Goal: Task Accomplishment & Management: Use online tool/utility

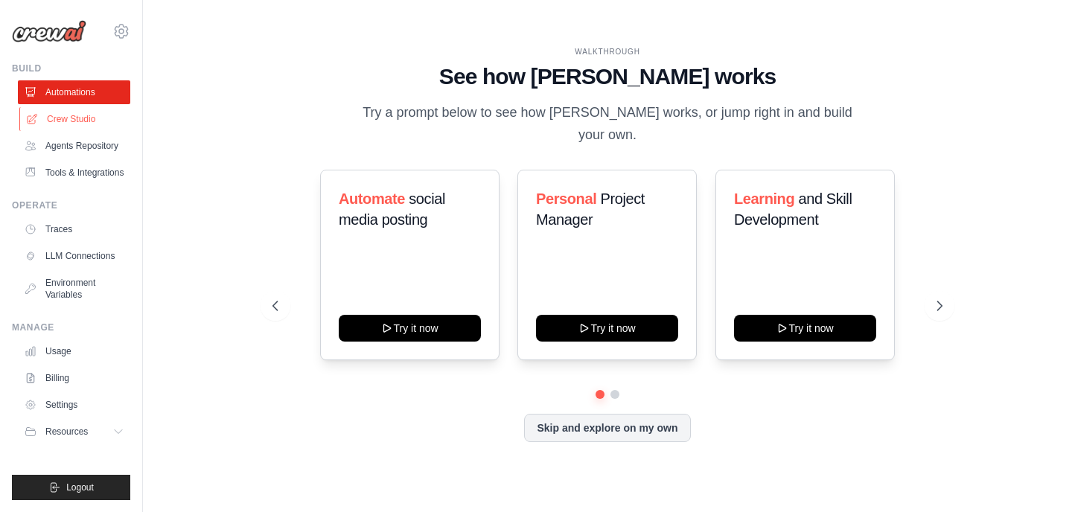
click at [90, 119] on link "Crew Studio" at bounding box center [75, 119] width 112 height 24
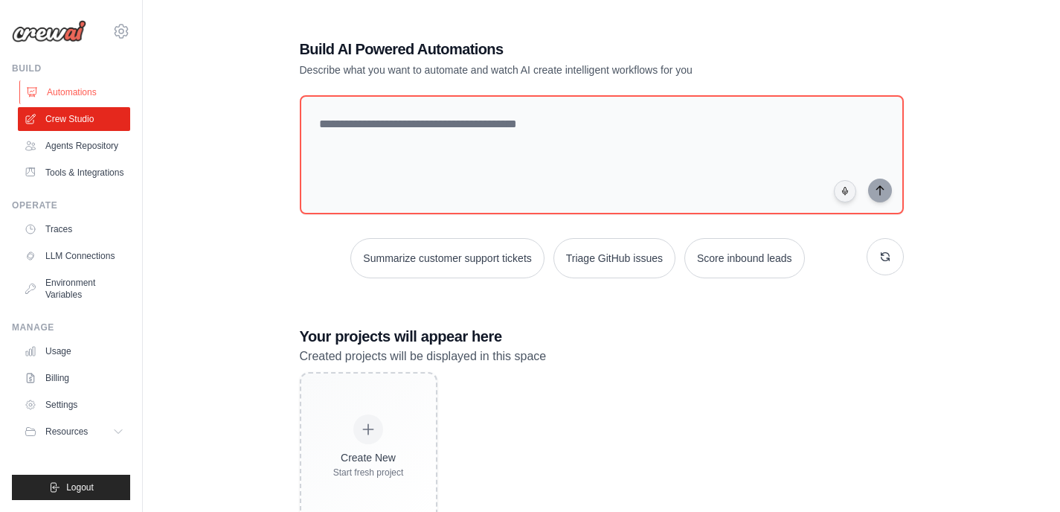
click at [84, 89] on link "Automations" at bounding box center [75, 92] width 112 height 24
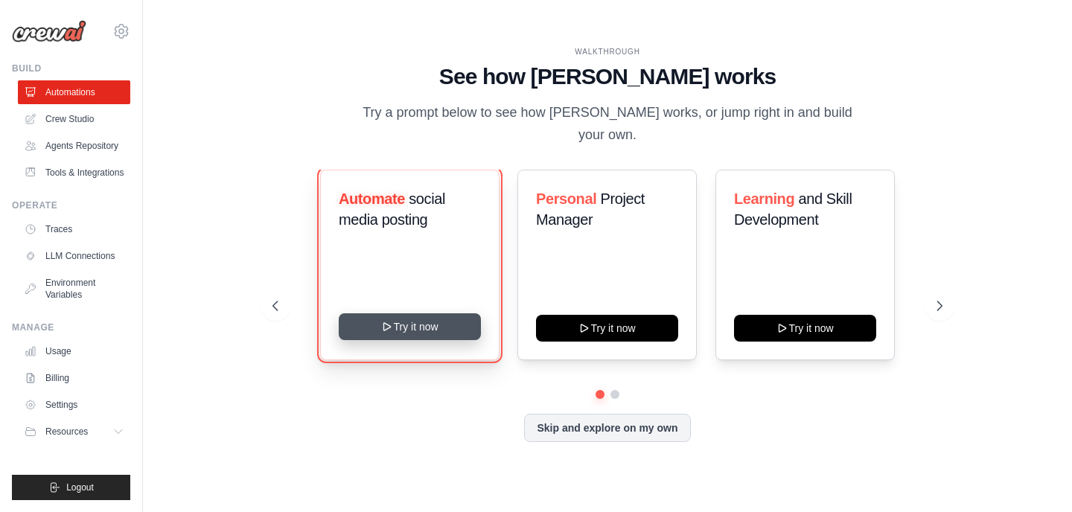
click at [427, 316] on button "Try it now" at bounding box center [410, 326] width 142 height 27
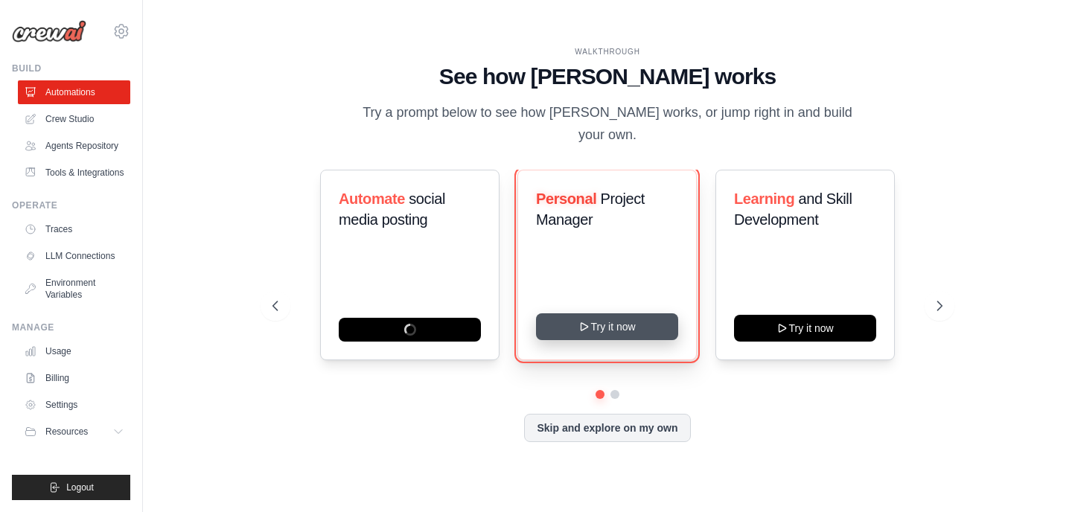
click at [602, 316] on button "Try it now" at bounding box center [607, 326] width 142 height 27
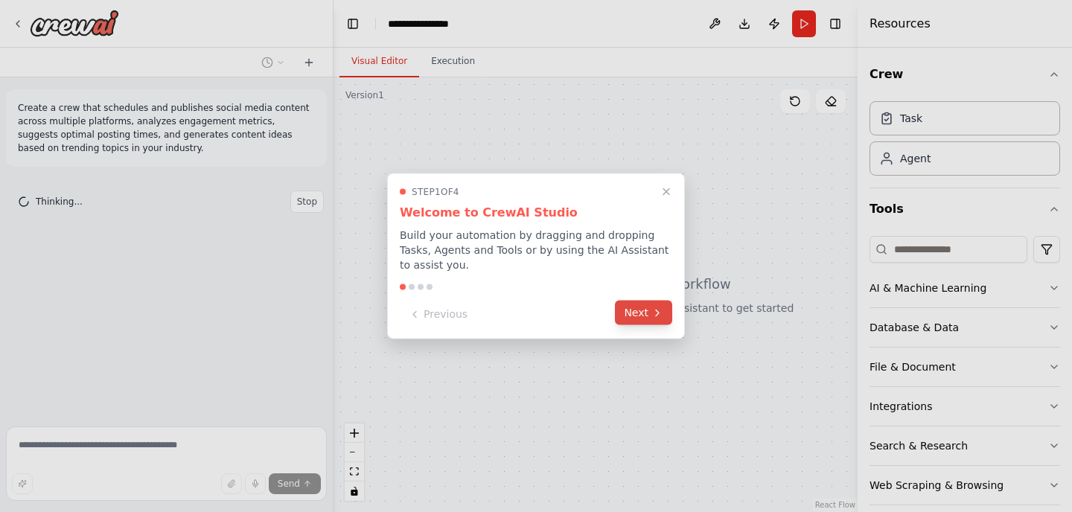
click at [636, 302] on button "Next" at bounding box center [643, 313] width 57 height 25
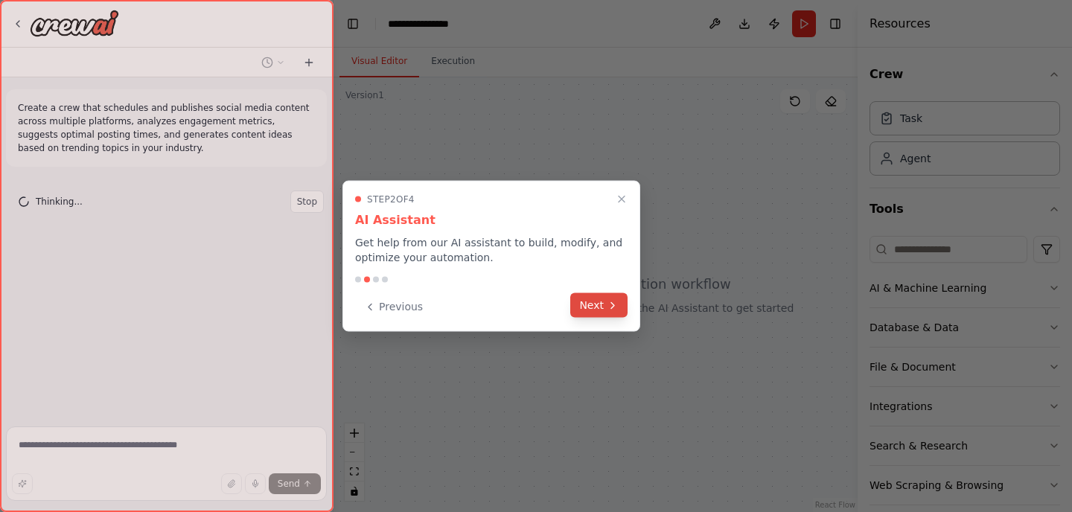
click at [601, 309] on button "Next" at bounding box center [598, 305] width 57 height 25
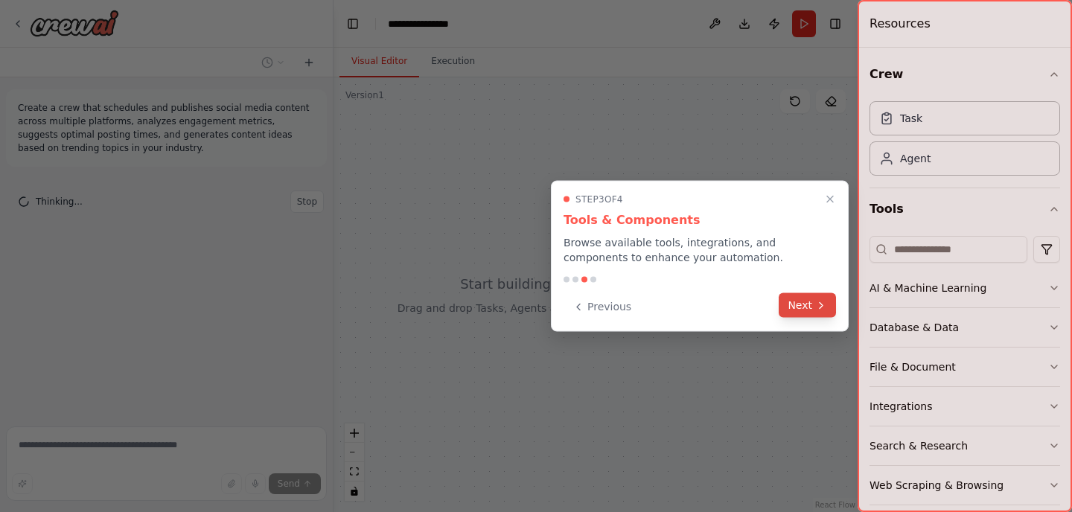
click at [785, 304] on button "Next" at bounding box center [806, 305] width 57 height 25
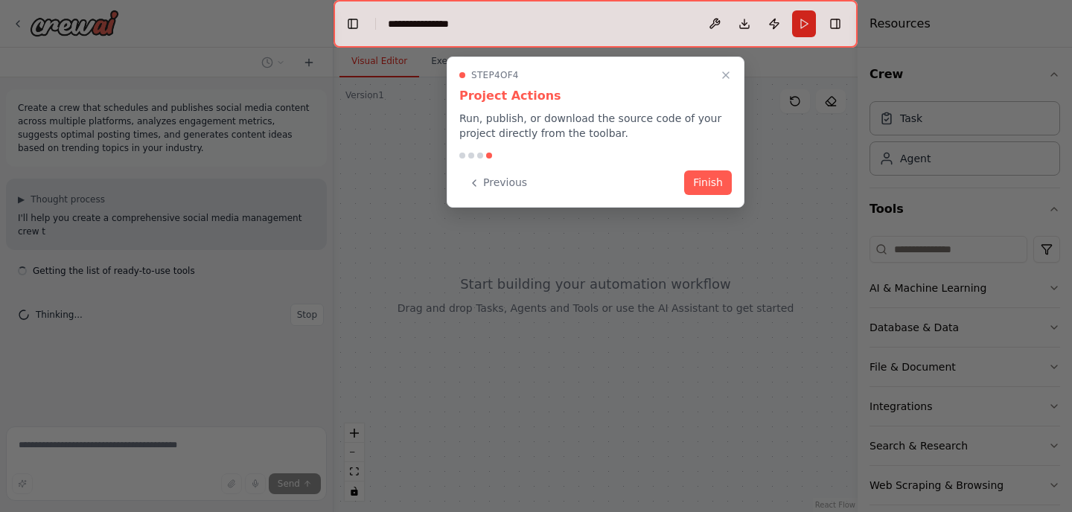
click at [710, 177] on button "Finish" at bounding box center [708, 182] width 48 height 25
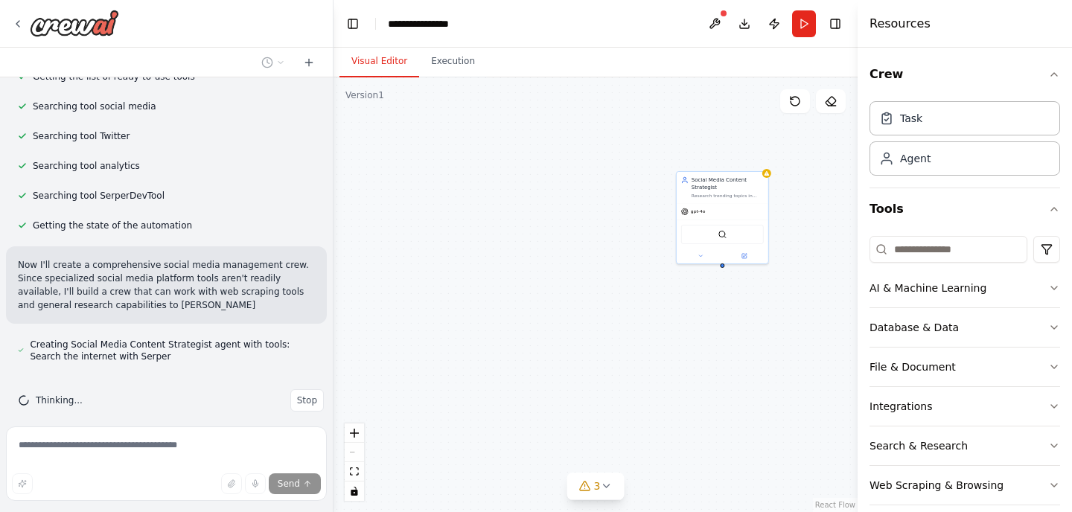
scroll to position [234, 0]
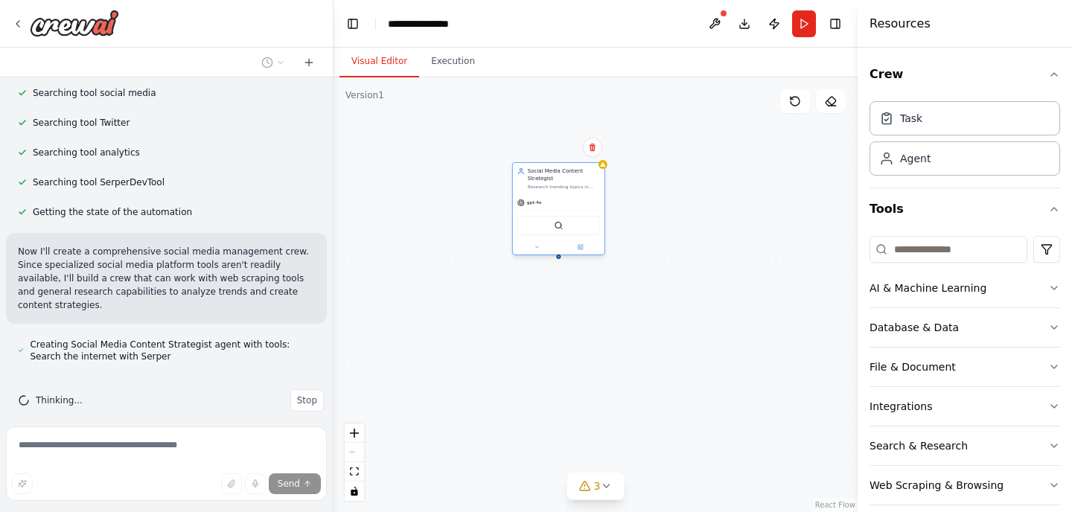
drag, startPoint x: 740, startPoint y: 185, endPoint x: 561, endPoint y: 179, distance: 179.5
click at [561, 179] on div "Social Media Content Strategist" at bounding box center [564, 174] width 72 height 15
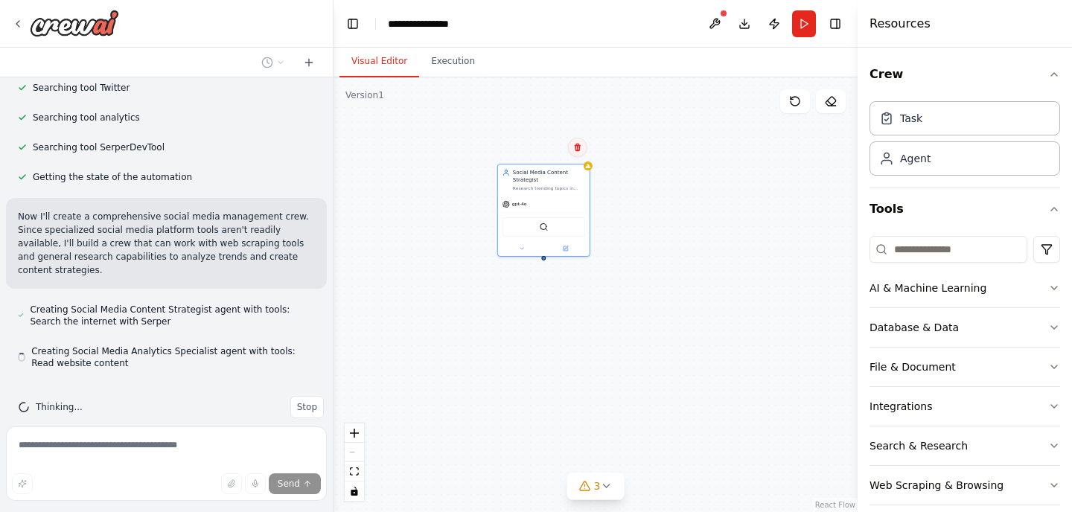
scroll to position [276, 0]
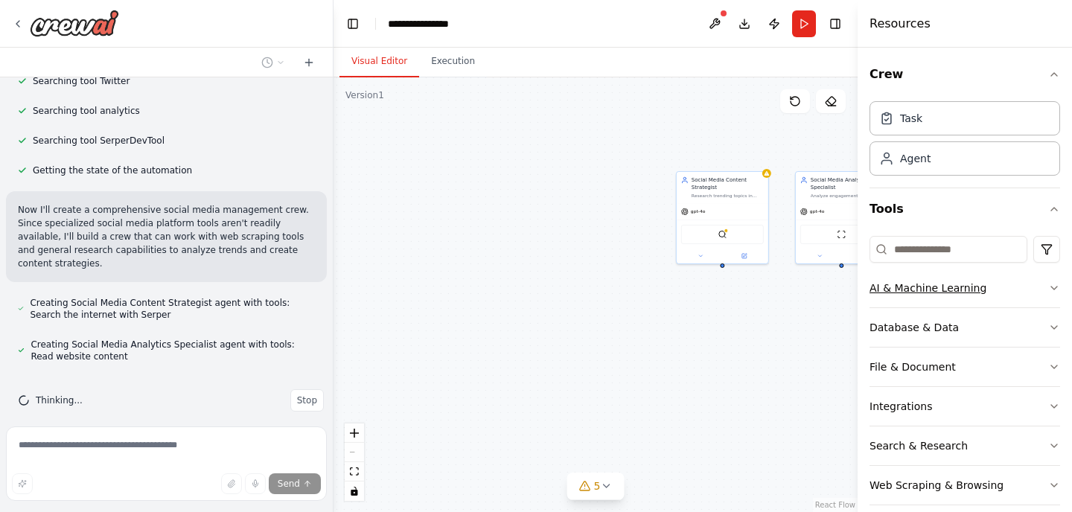
click at [1042, 279] on button "AI & Machine Learning" at bounding box center [964, 288] width 191 height 39
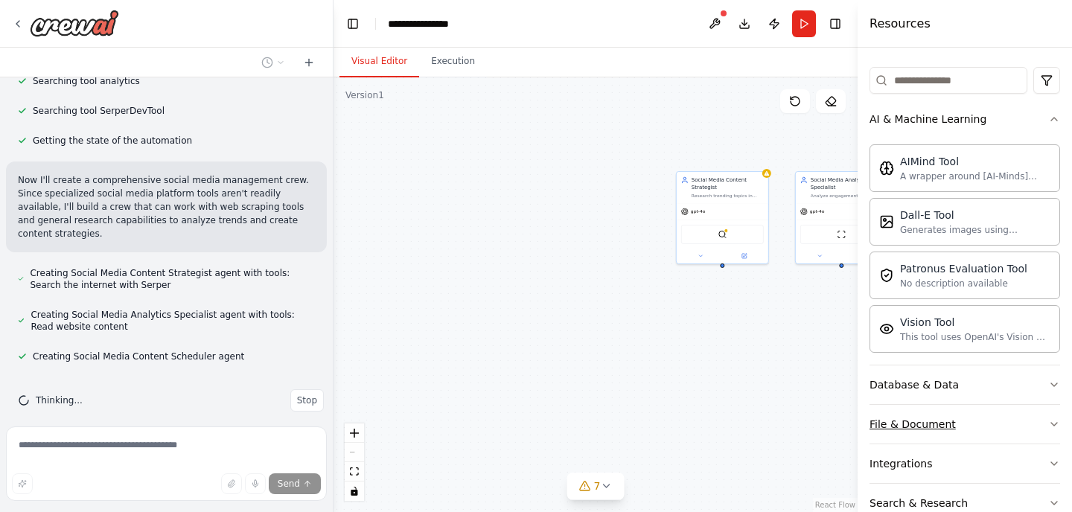
scroll to position [283, 0]
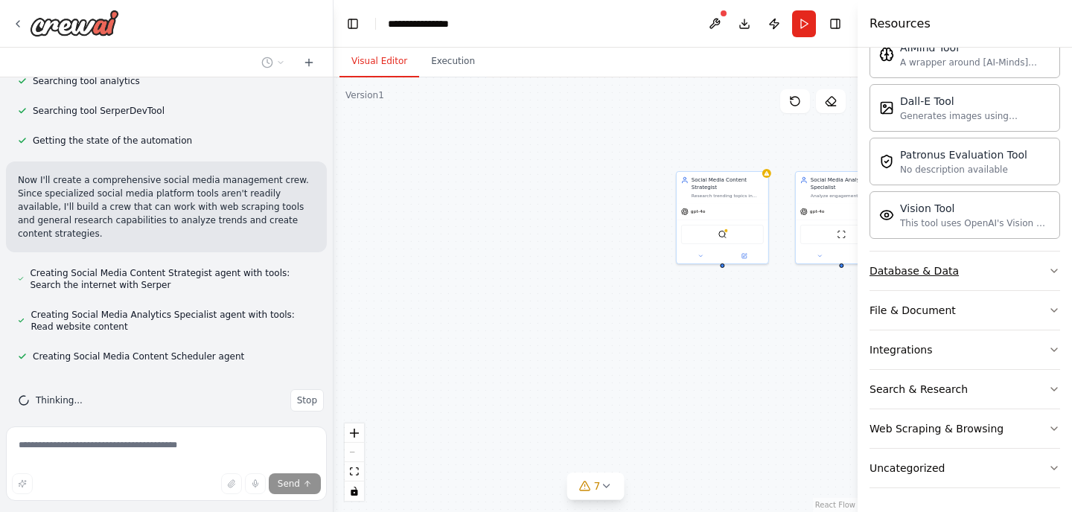
click at [963, 257] on button "Database & Data" at bounding box center [964, 271] width 191 height 39
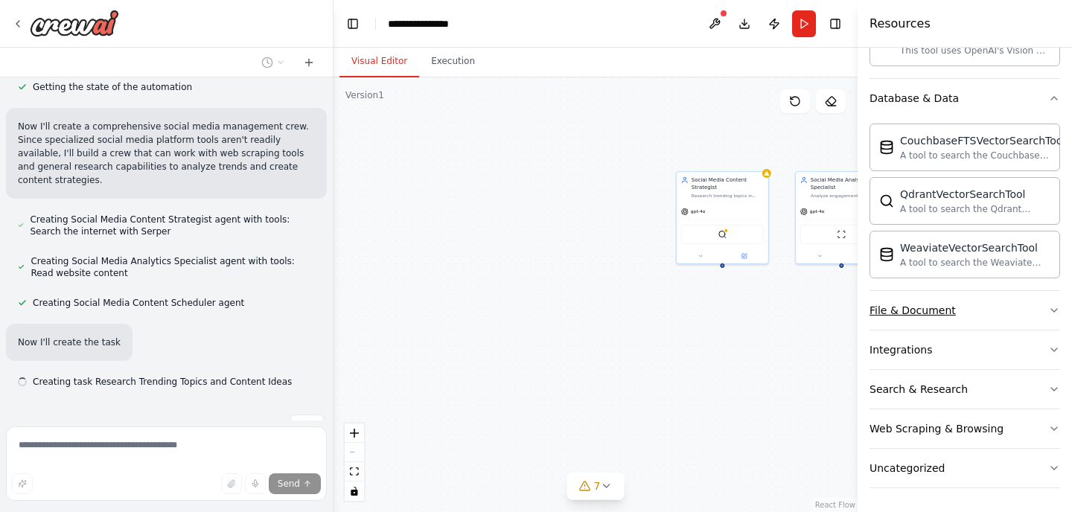
scroll to position [385, 0]
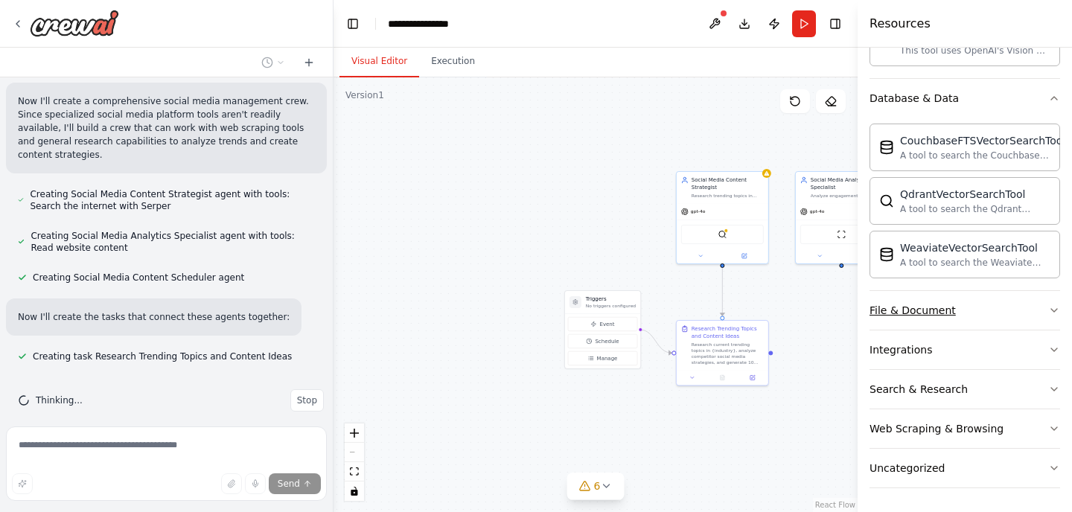
click at [974, 307] on button "File & Document" at bounding box center [964, 310] width 191 height 39
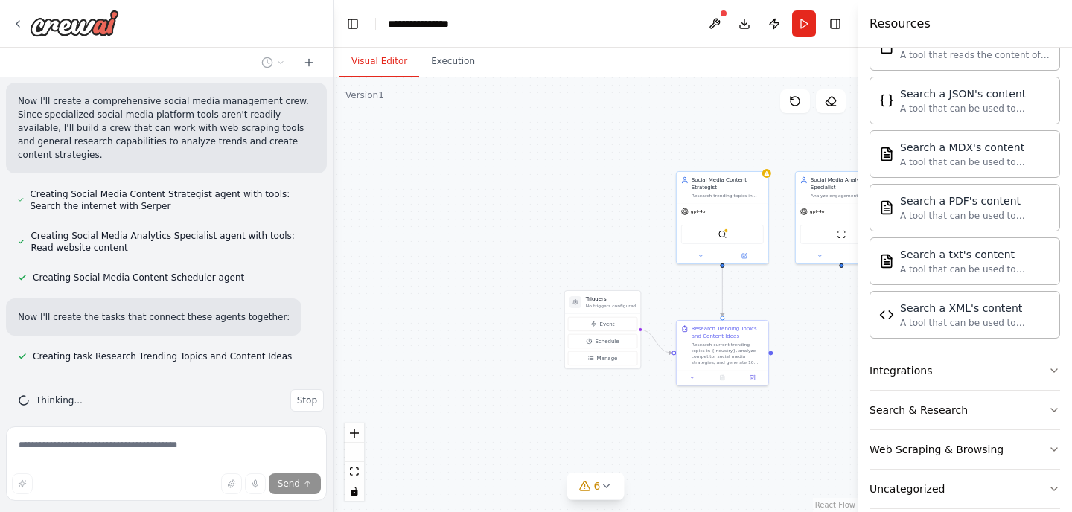
scroll to position [896, 0]
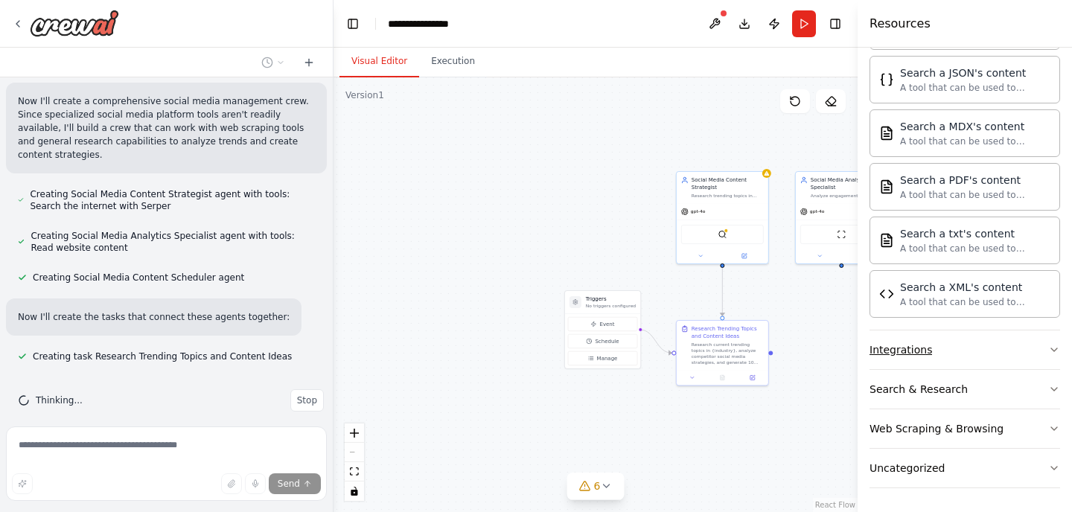
click at [965, 344] on button "Integrations" at bounding box center [964, 349] width 191 height 39
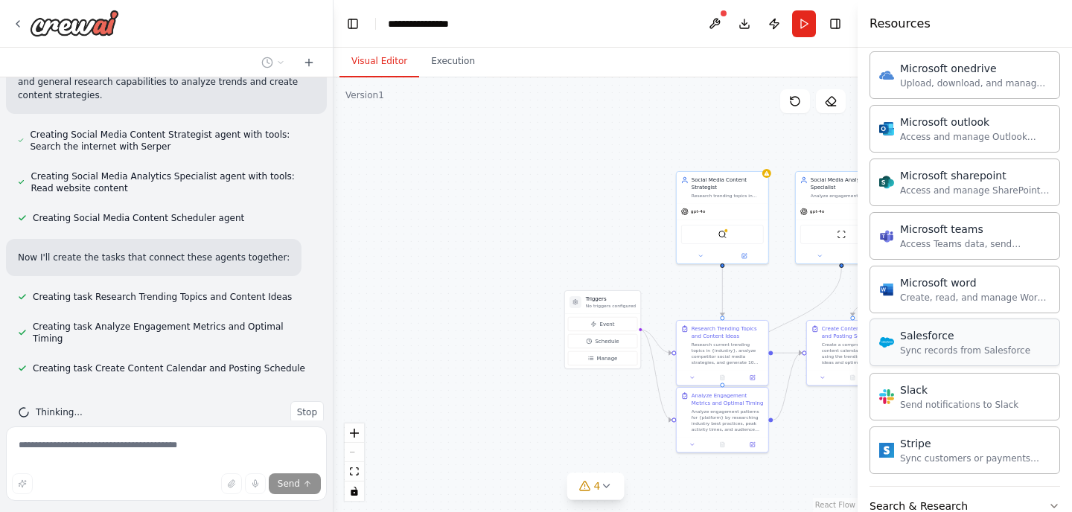
scroll to position [1765, 0]
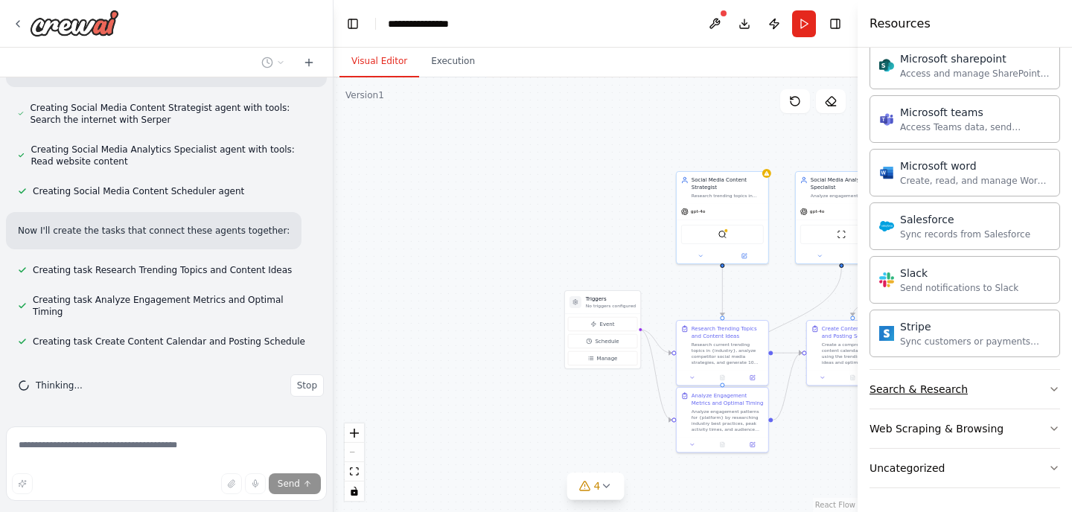
click at [977, 384] on button "Search & Research" at bounding box center [964, 389] width 191 height 39
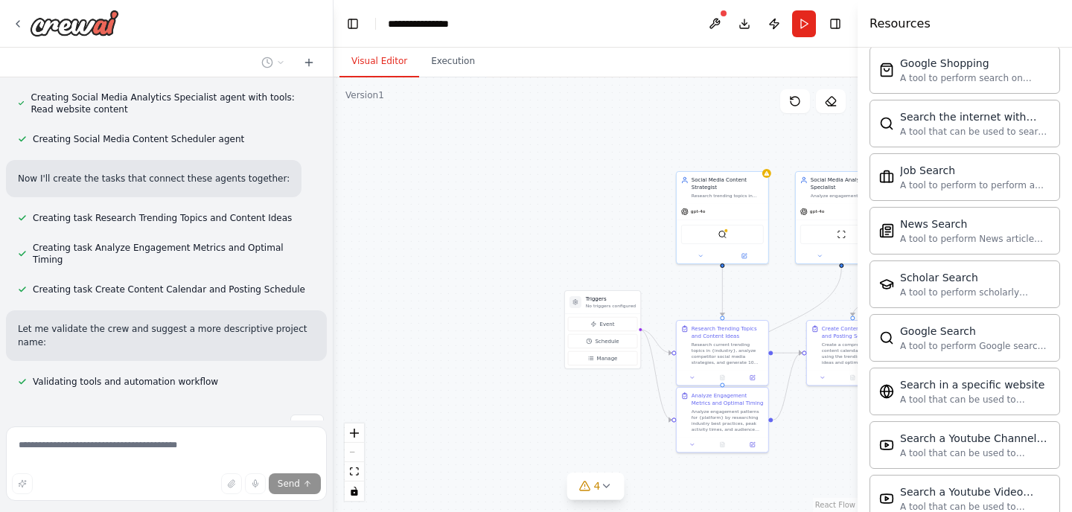
scroll to position [2527, 0]
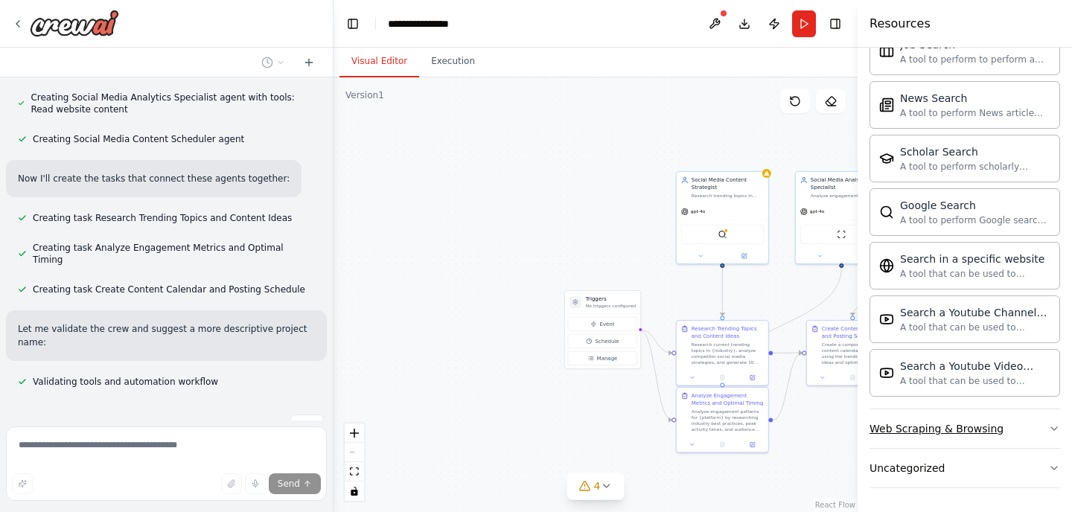
click at [953, 430] on div "Web Scraping & Browsing" at bounding box center [936, 428] width 134 height 15
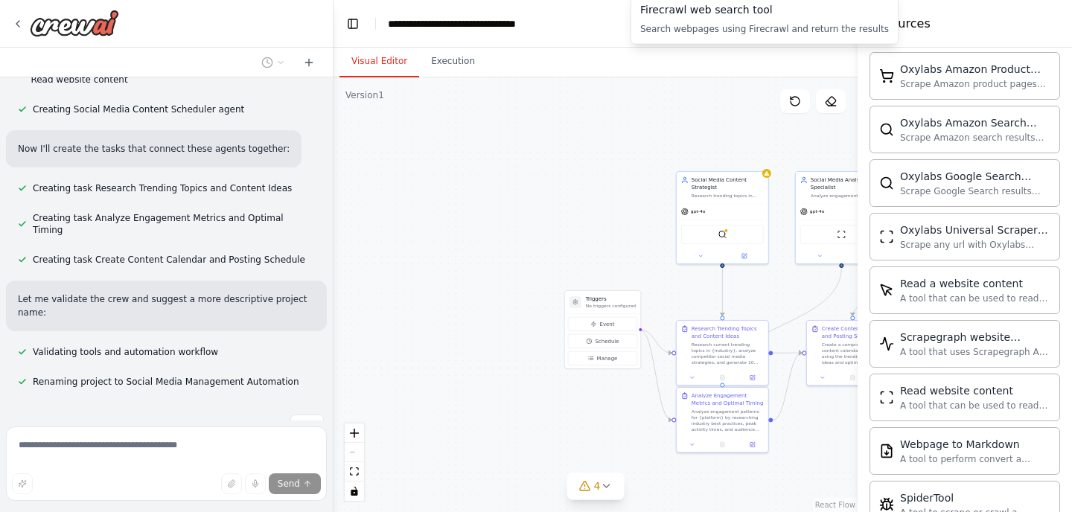
scroll to position [0, 0]
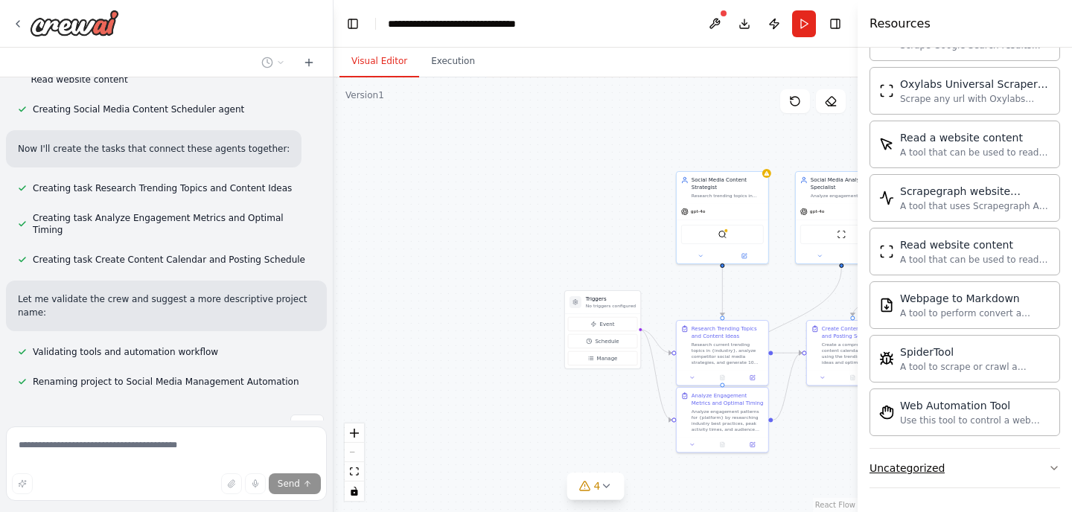
click at [971, 468] on button "Uncategorized" at bounding box center [964, 468] width 191 height 39
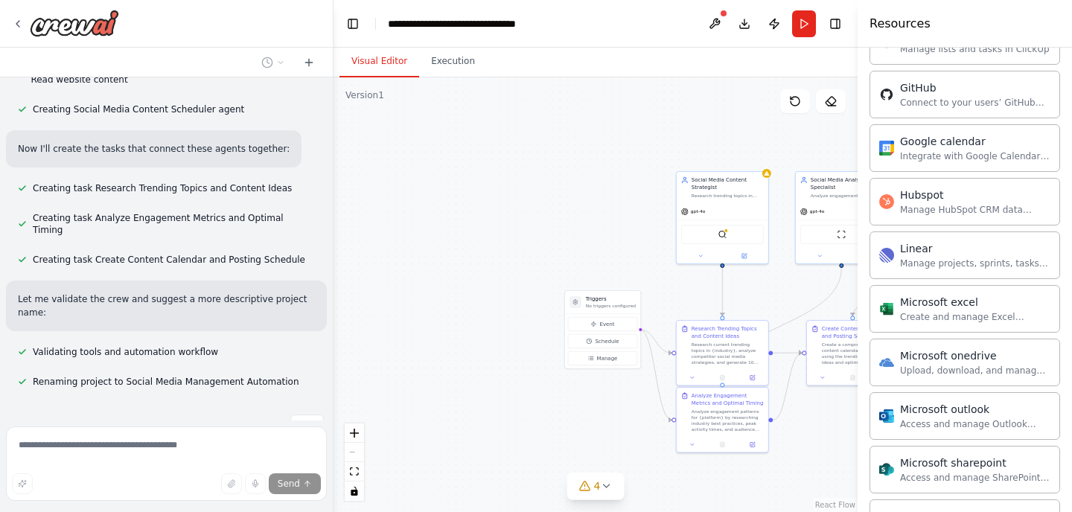
scroll to position [584, 0]
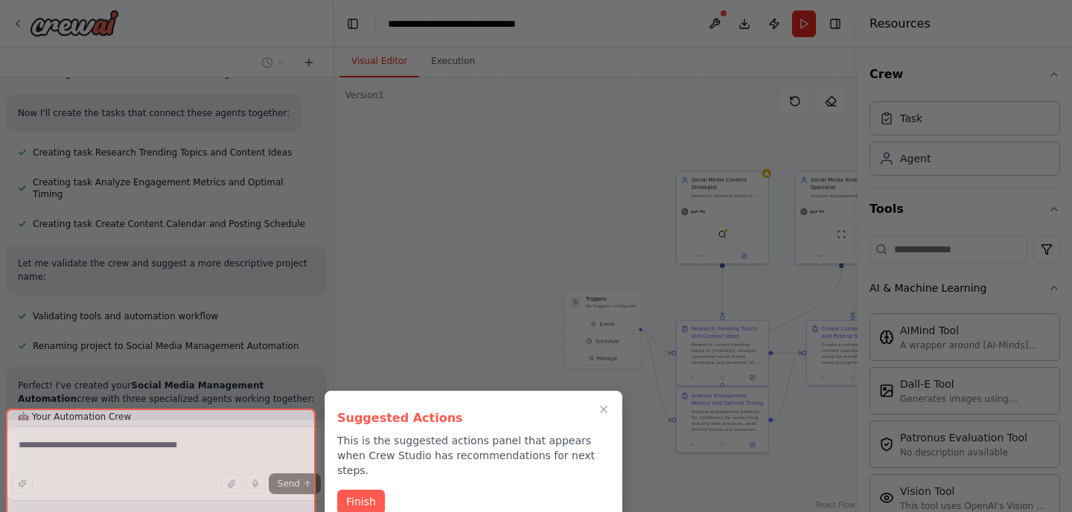
click at [605, 405] on icon "Close walkthrough" at bounding box center [604, 409] width 12 height 12
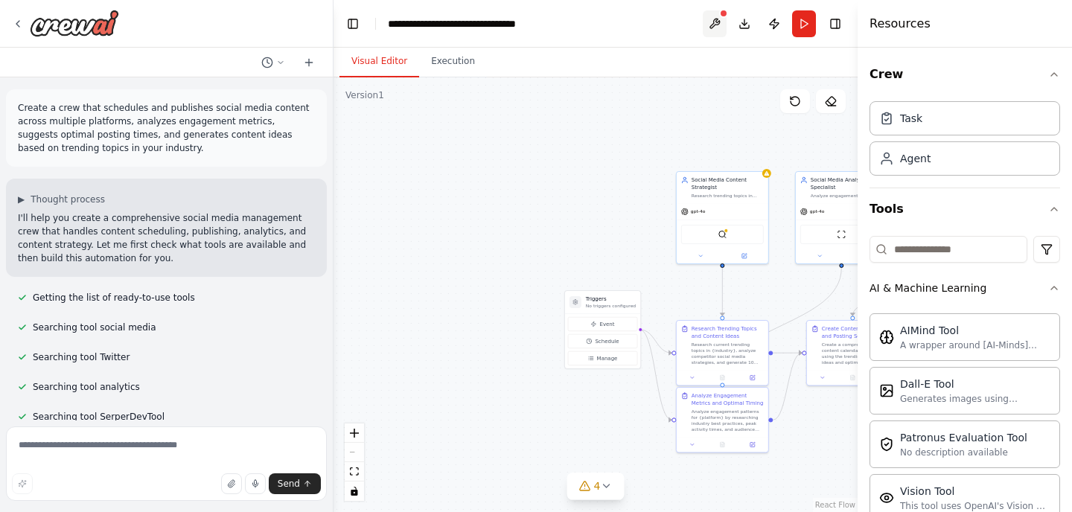
click at [711, 25] on button at bounding box center [715, 23] width 24 height 27
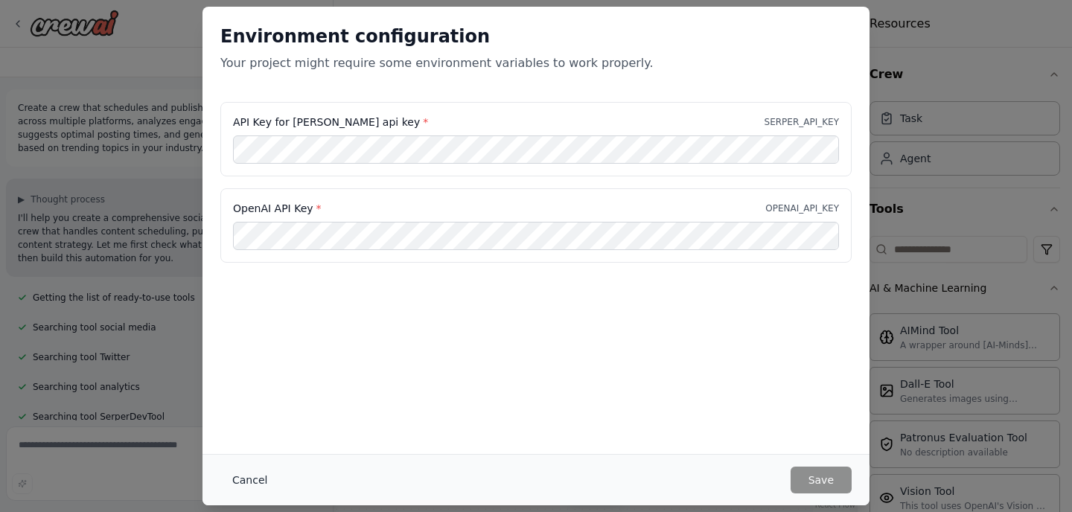
click at [233, 479] on button "Cancel" at bounding box center [249, 480] width 59 height 27
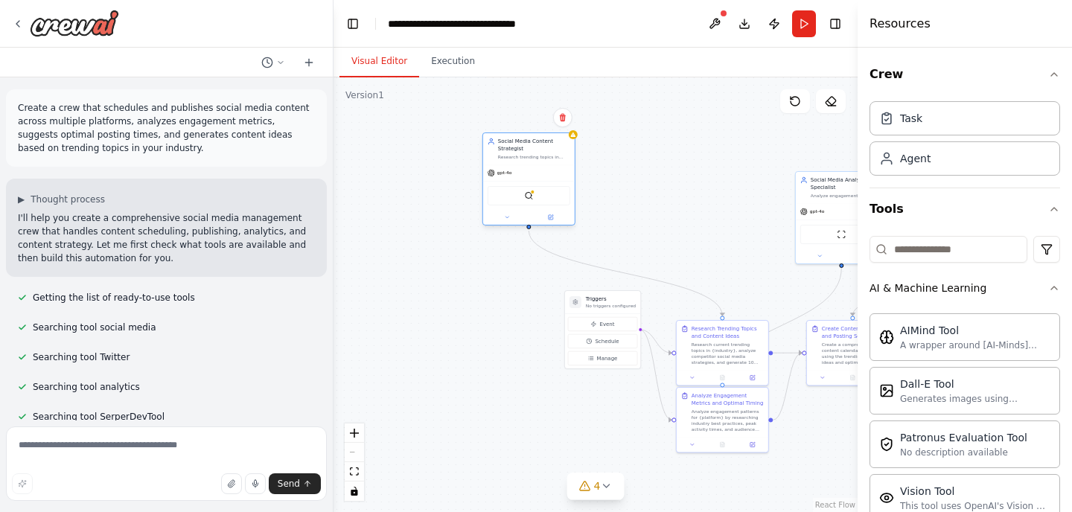
drag, startPoint x: 668, startPoint y: 171, endPoint x: 534, endPoint y: 156, distance: 134.0
click at [534, 156] on div "Research trending topics in {industry}, analyze competitor social media strateg…" at bounding box center [534, 157] width 72 height 6
drag, startPoint x: 820, startPoint y: 190, endPoint x: 644, endPoint y: 124, distance: 187.4
click at [644, 124] on div "Analyze engagement metrics from {platform} posts, identify optimal posting time…" at bounding box center [658, 127] width 72 height 6
drag, startPoint x: 594, startPoint y: 307, endPoint x: 494, endPoint y: 321, distance: 100.7
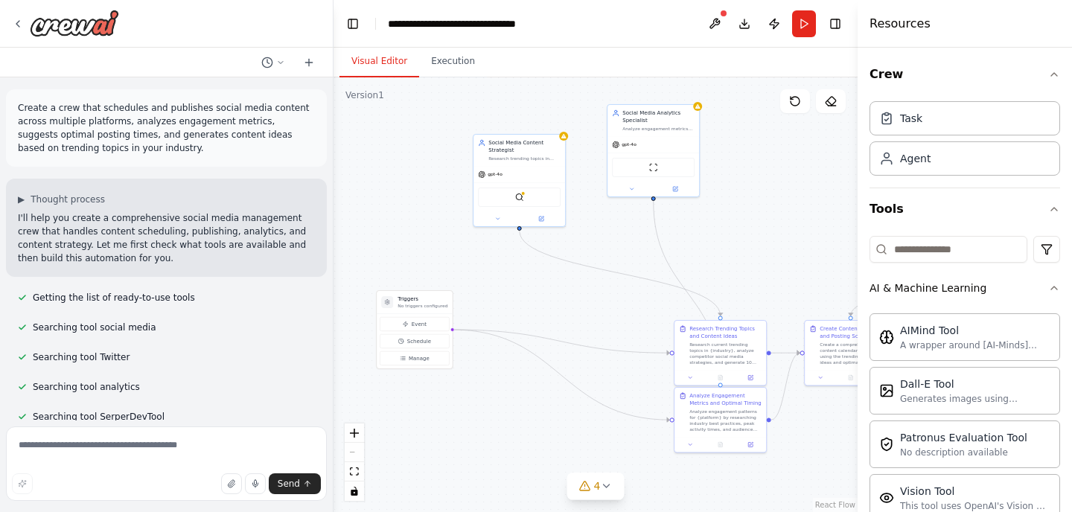
click at [404, 307] on p "No triggers configured" at bounding box center [422, 306] width 50 height 6
drag, startPoint x: 691, startPoint y: 337, endPoint x: 522, endPoint y: 284, distance: 177.0
click at [522, 284] on div "Research Trending Topics and Content Ideas Research current trending topics in …" at bounding box center [563, 292] width 83 height 40
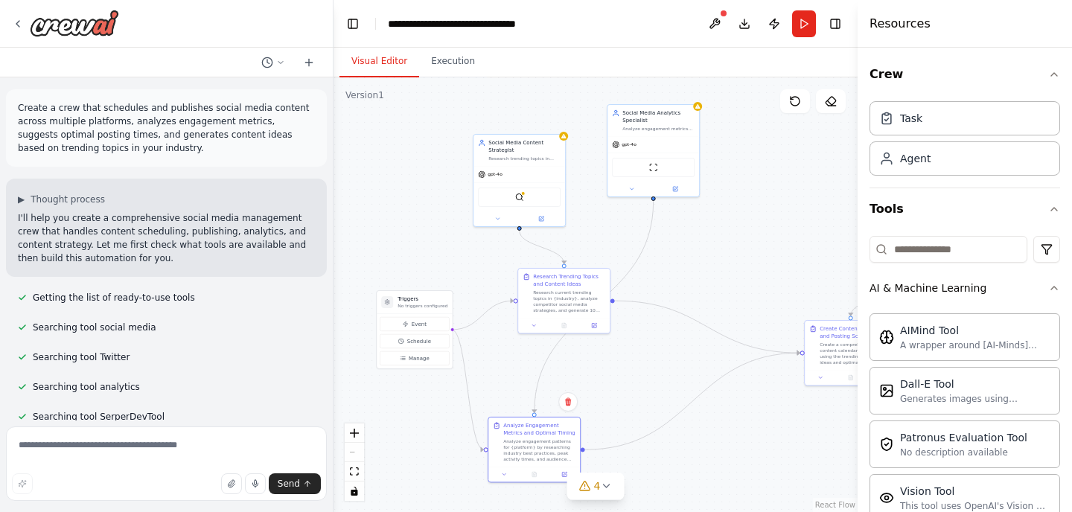
drag, startPoint x: 705, startPoint y: 397, endPoint x: 542, endPoint y: 400, distance: 163.0
click at [528, 422] on div "Analyze Engagement Metrics and Optimal Timing" at bounding box center [539, 429] width 72 height 15
drag, startPoint x: 827, startPoint y: 335, endPoint x: 671, endPoint y: 337, distance: 156.3
click at [671, 337] on div "Create Content Calendar and Posting Schedule" at bounding box center [703, 338] width 72 height 15
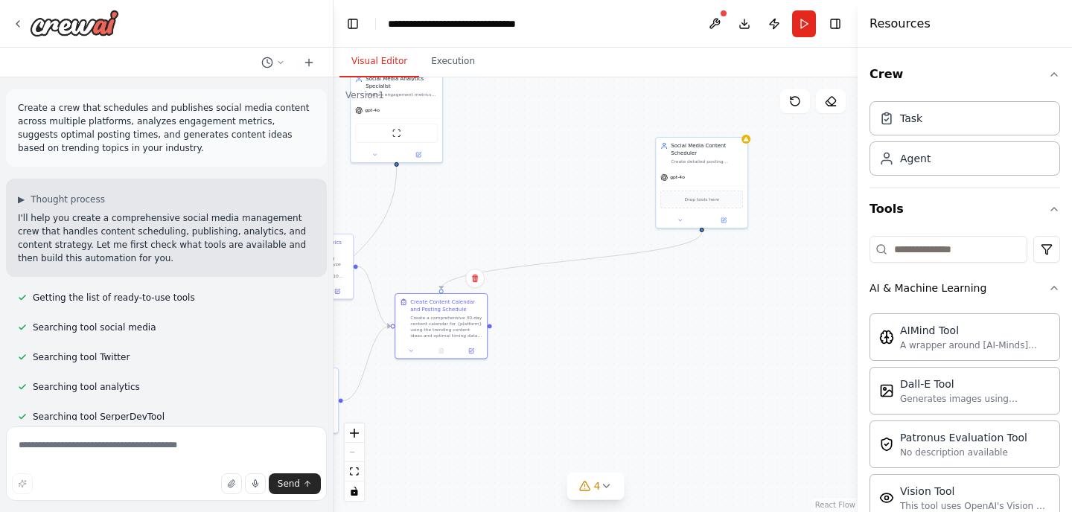
drag, startPoint x: 723, startPoint y: 428, endPoint x: 494, endPoint y: 403, distance: 230.6
click at [494, 403] on div ".deletable-edge-delete-btn { width: 20px; height: 20px; border: 0px solid #ffff…" at bounding box center [595, 294] width 524 height 435
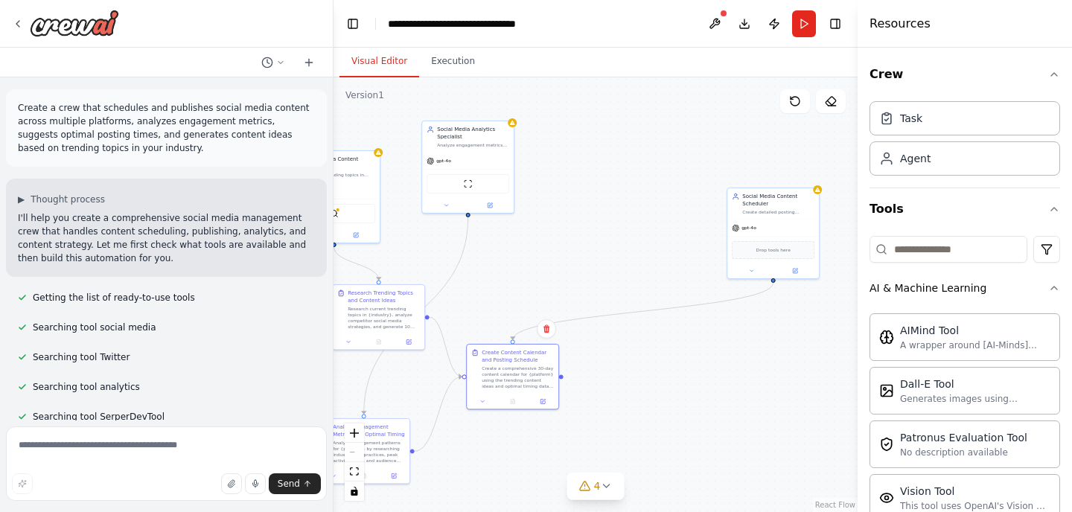
drag, startPoint x: 648, startPoint y: 310, endPoint x: 722, endPoint y: 353, distance: 85.0
click at [720, 361] on div ".deletable-edge-delete-btn { width: 20px; height: 20px; border: 0px solid #ffff…" at bounding box center [595, 294] width 524 height 435
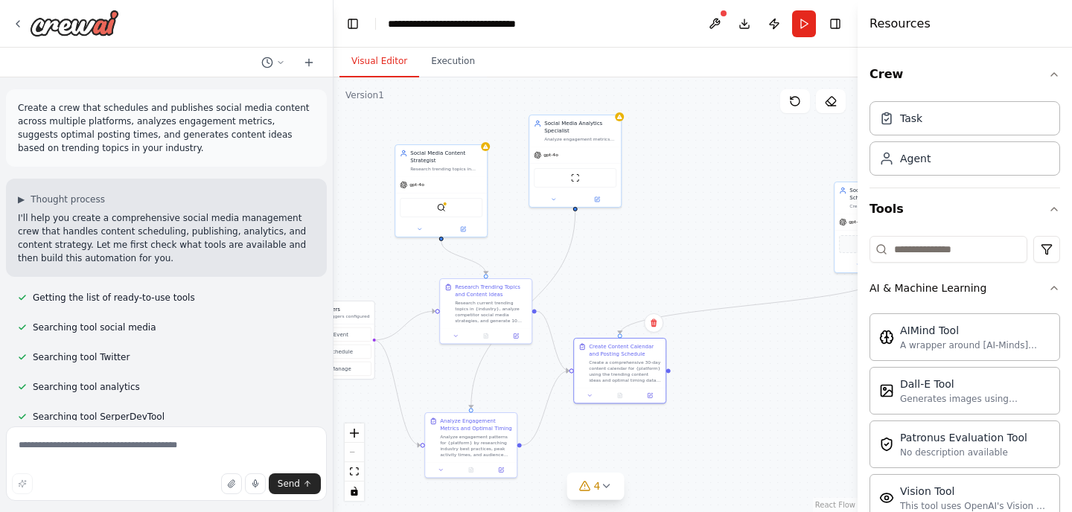
drag, startPoint x: 651, startPoint y: 352, endPoint x: 758, endPoint y: 346, distance: 107.3
click at [758, 346] on div ".deletable-edge-delete-btn { width: 20px; height: 20px; border: 0px solid #ffff…" at bounding box center [595, 294] width 524 height 435
click at [612, 490] on button "4" at bounding box center [595, 487] width 57 height 28
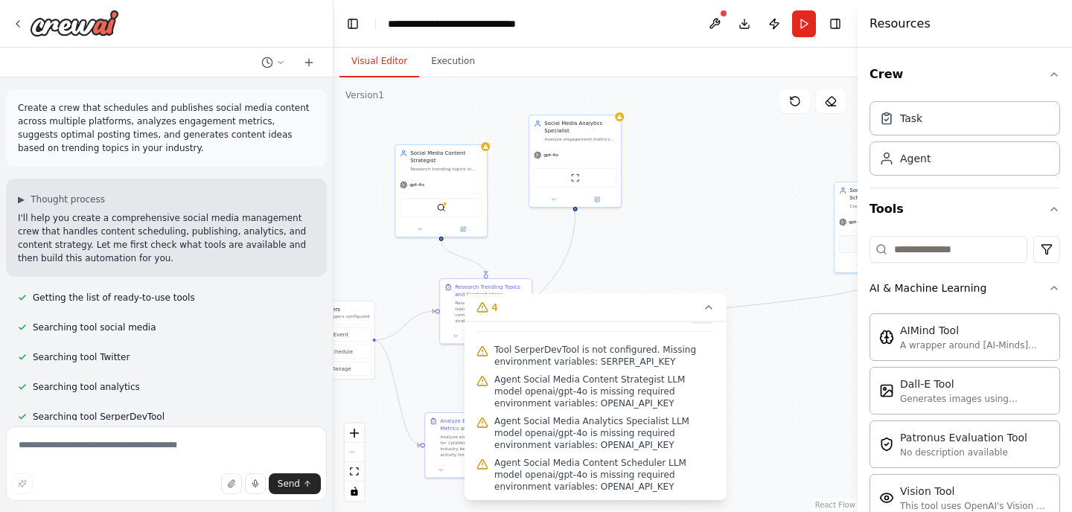
scroll to position [23, 0]
click at [711, 310] on icon at bounding box center [709, 307] width 12 height 12
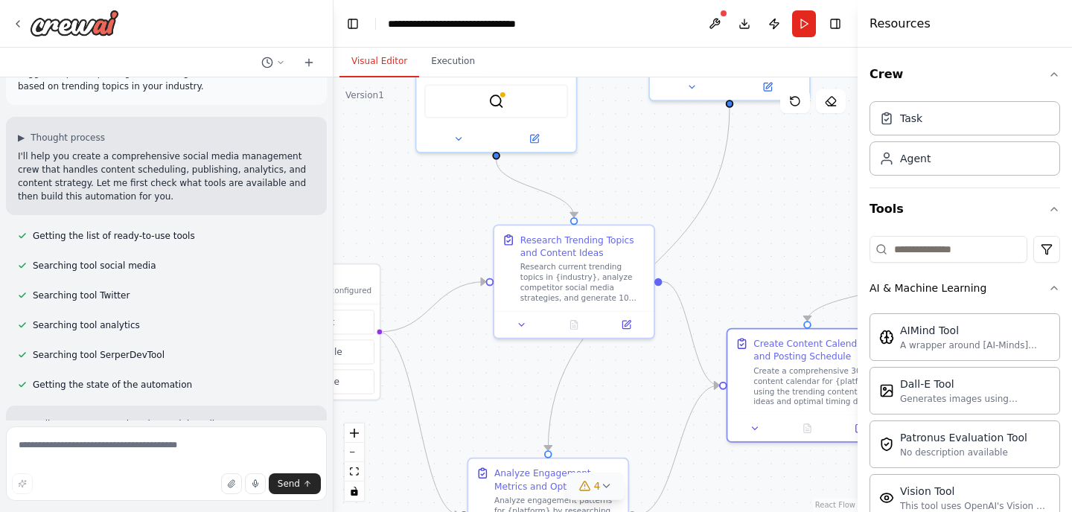
scroll to position [0, 0]
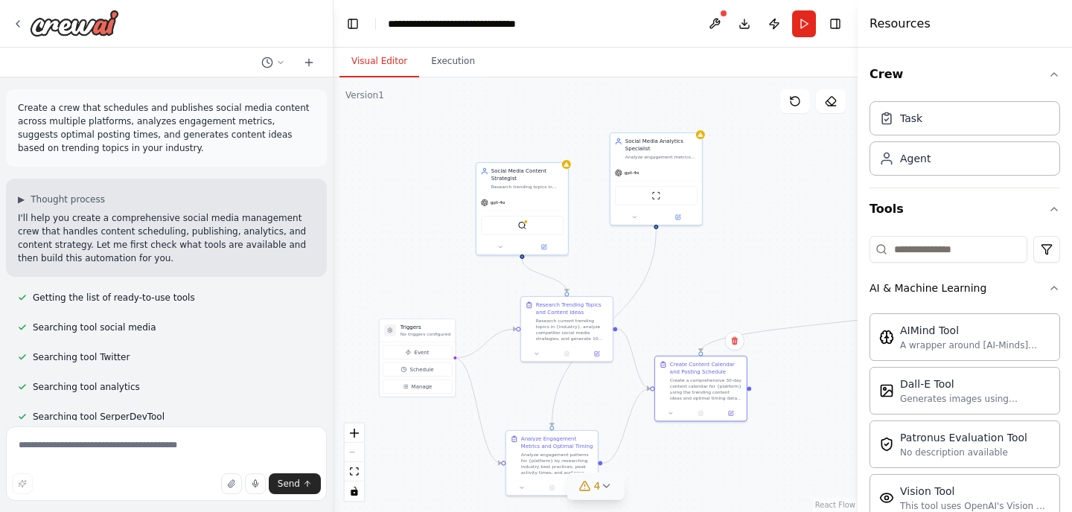
drag, startPoint x: 784, startPoint y: 180, endPoint x: 681, endPoint y: 296, distance: 155.0
click at [681, 296] on div ".deletable-edge-delete-btn { width: 20px; height: 20px; border: 0px solid #ffff…" at bounding box center [595, 294] width 524 height 435
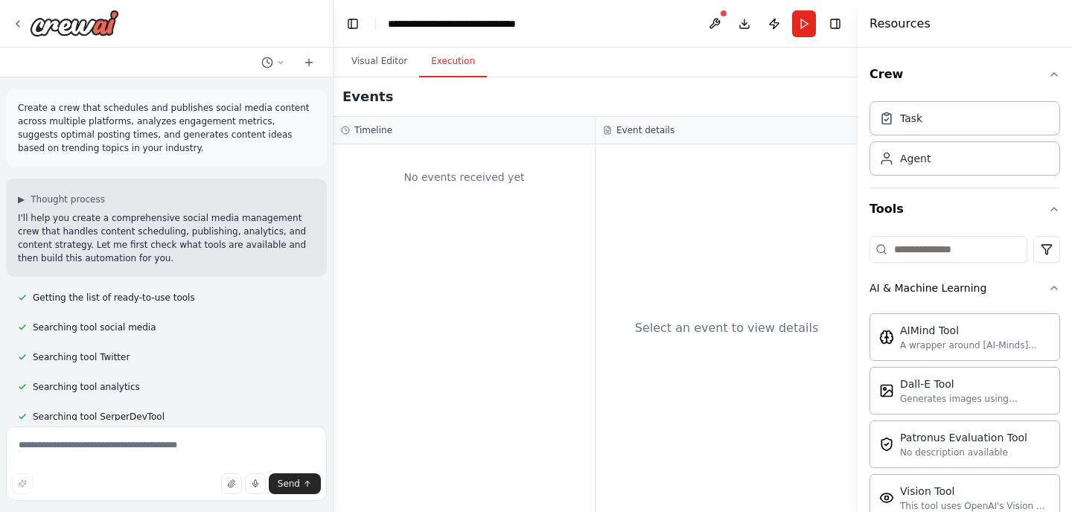
click at [448, 60] on button "Execution" at bounding box center [453, 61] width 68 height 31
click at [19, 13] on div at bounding box center [65, 23] width 107 height 27
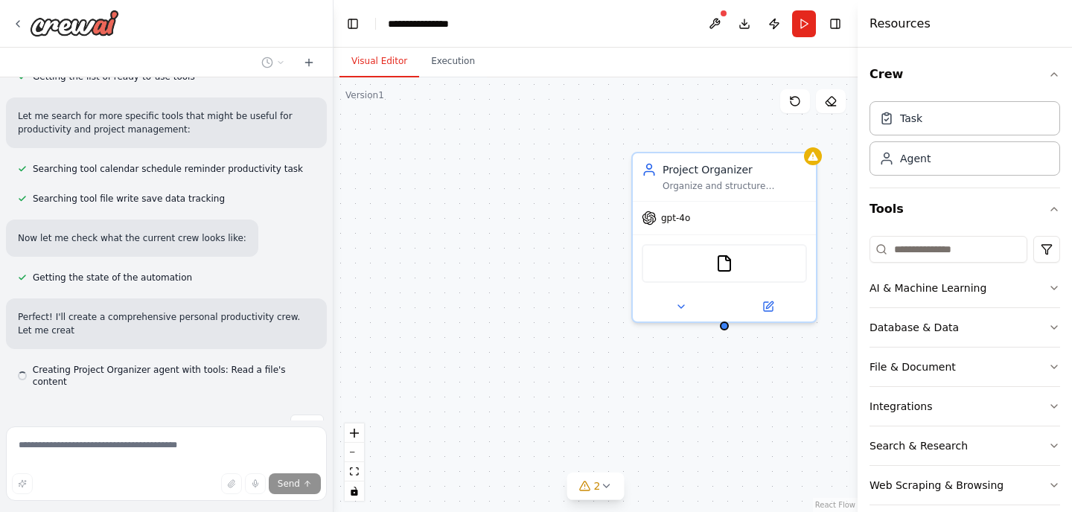
scroll to position [221, 0]
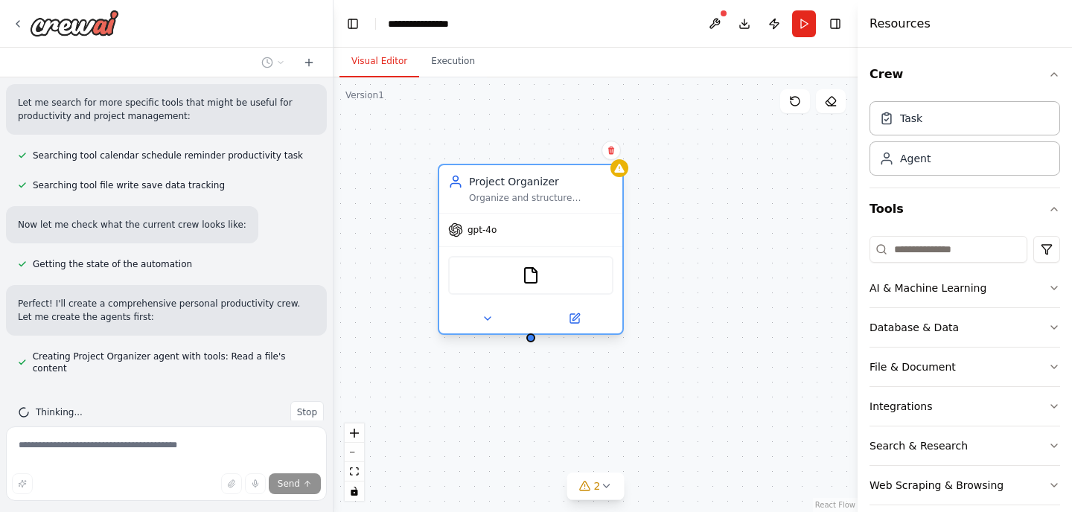
drag, startPoint x: 738, startPoint y: 164, endPoint x: 515, endPoint y: 172, distance: 223.4
click at [515, 172] on div "Project Organizer Organize and structure personal projects by creating clear pr…" at bounding box center [530, 189] width 183 height 48
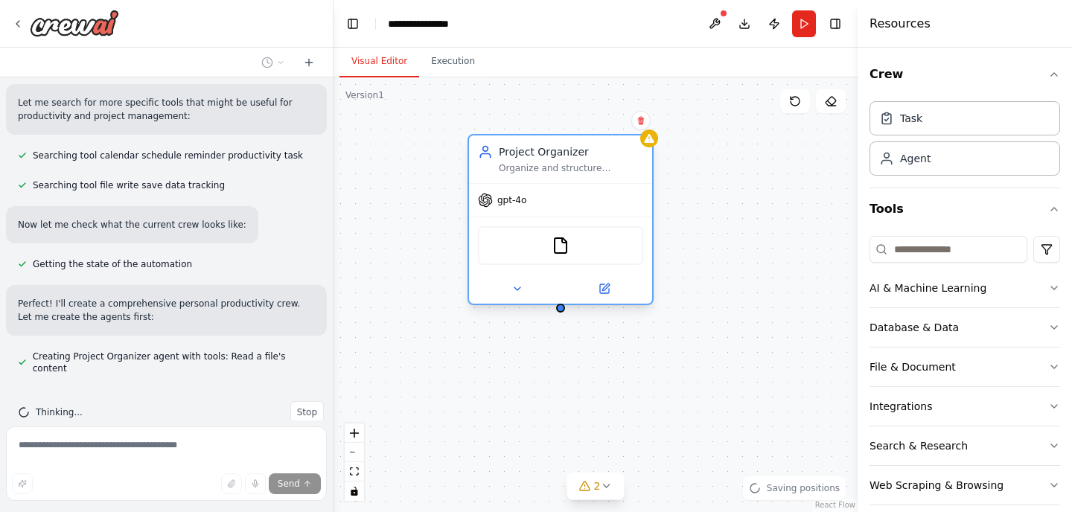
drag, startPoint x: 513, startPoint y: 198, endPoint x: 571, endPoint y: 173, distance: 63.0
click at [571, 173] on div "Organize and structure personal projects by creating clear project overviews, b…" at bounding box center [571, 168] width 144 height 12
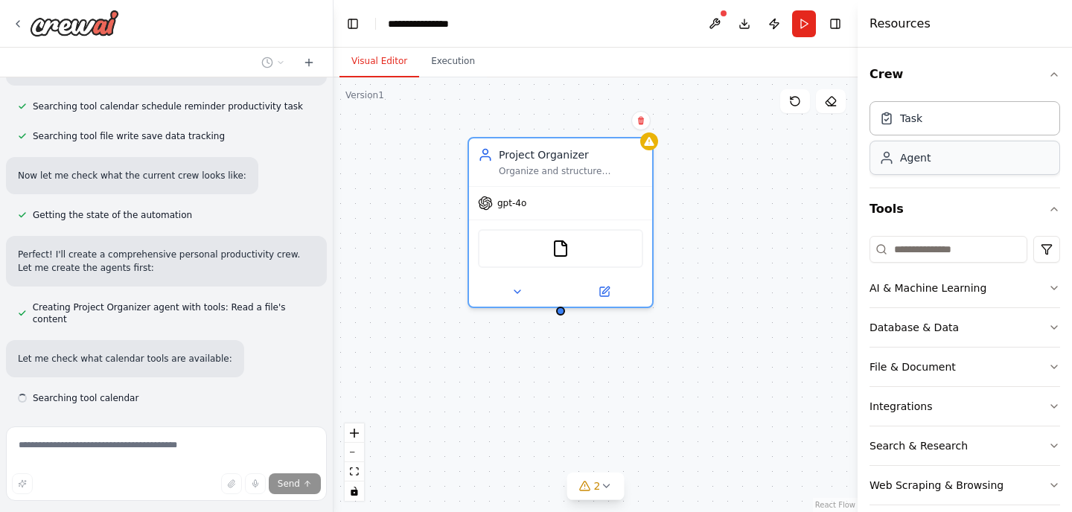
scroll to position [300, 0]
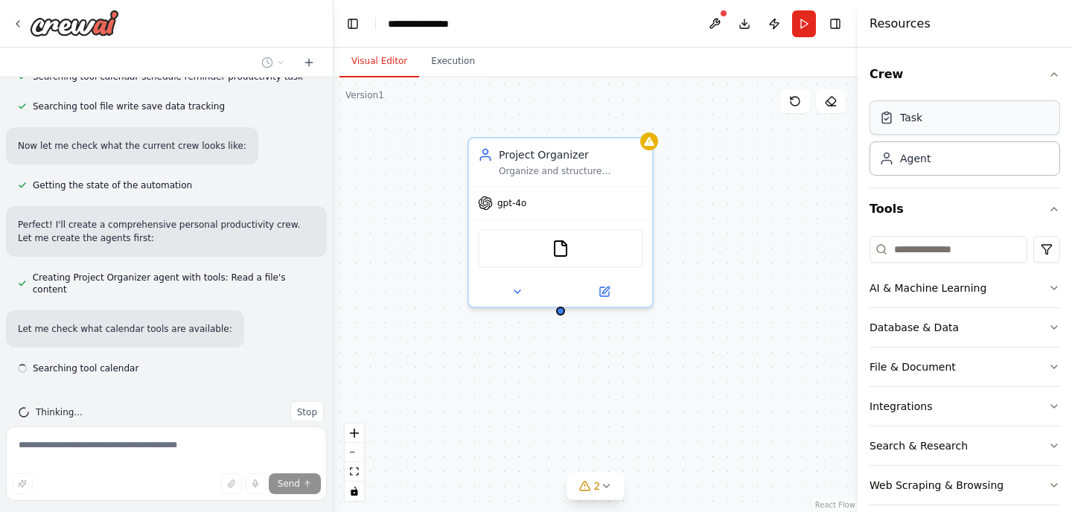
click at [933, 126] on div "Task" at bounding box center [964, 117] width 191 height 34
click at [948, 127] on div "Task" at bounding box center [964, 117] width 191 height 34
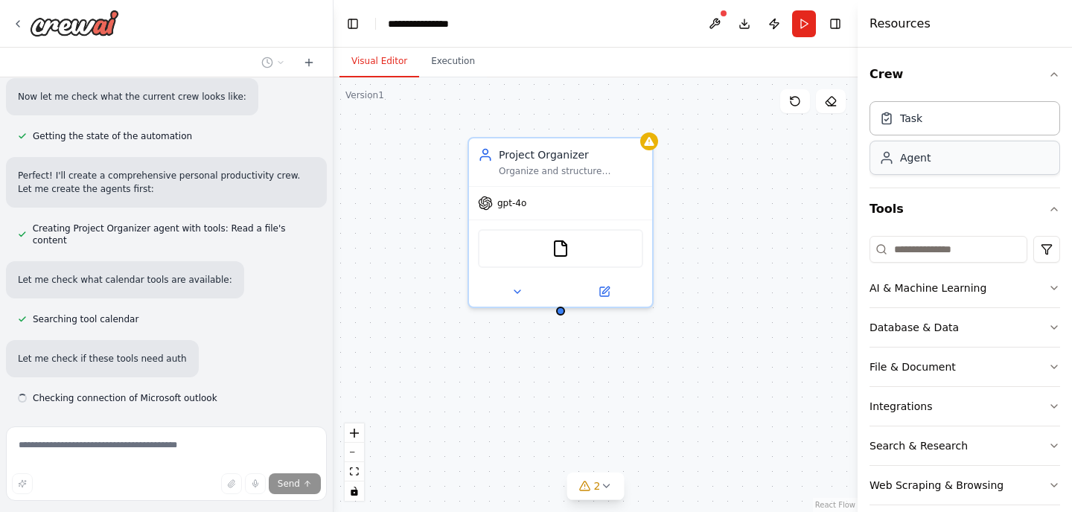
scroll to position [379, 0]
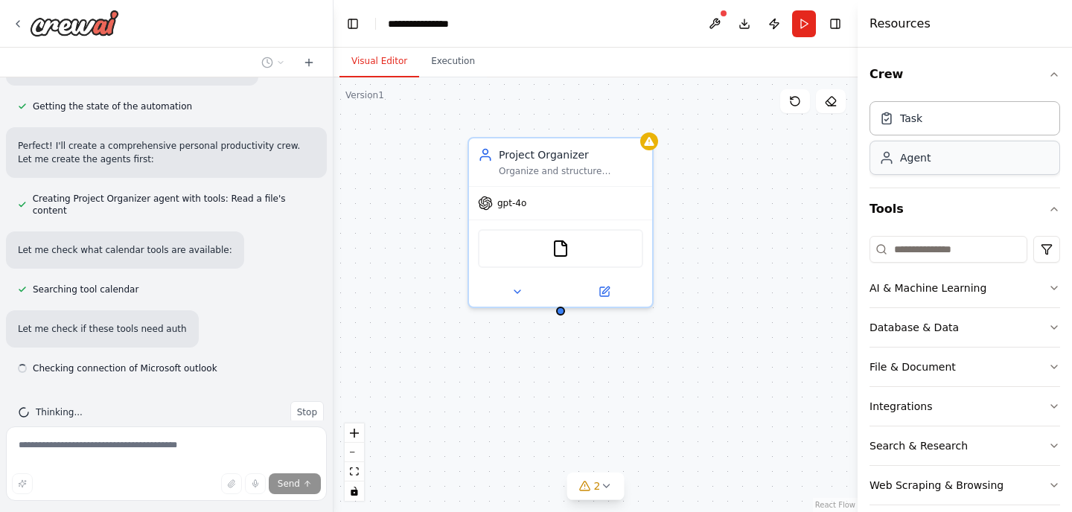
click at [947, 167] on div "Agent" at bounding box center [964, 158] width 191 height 34
click at [941, 121] on div "Task" at bounding box center [964, 117] width 191 height 34
click at [551, 243] on div "FileReadTool" at bounding box center [560, 245] width 165 height 39
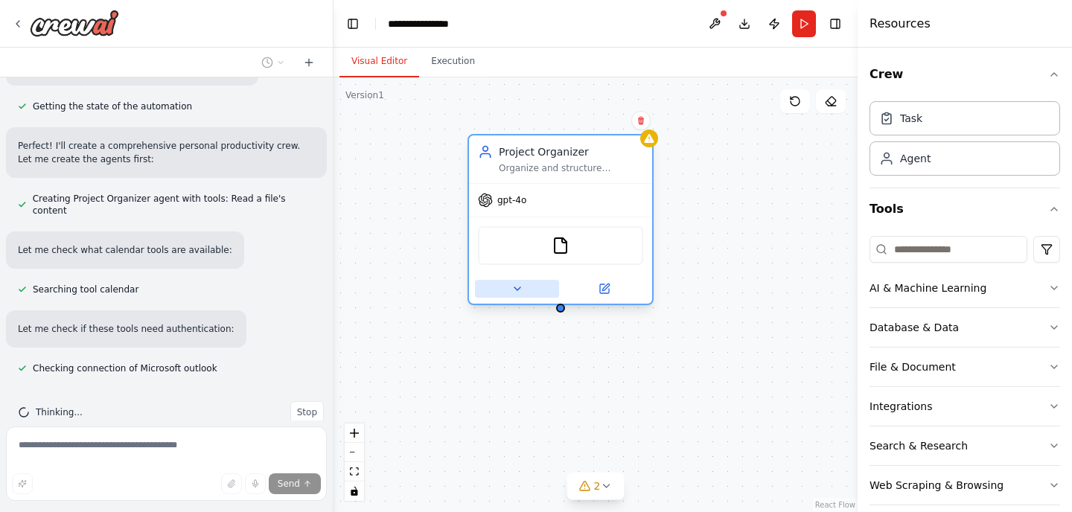
click at [518, 293] on icon at bounding box center [517, 289] width 12 height 12
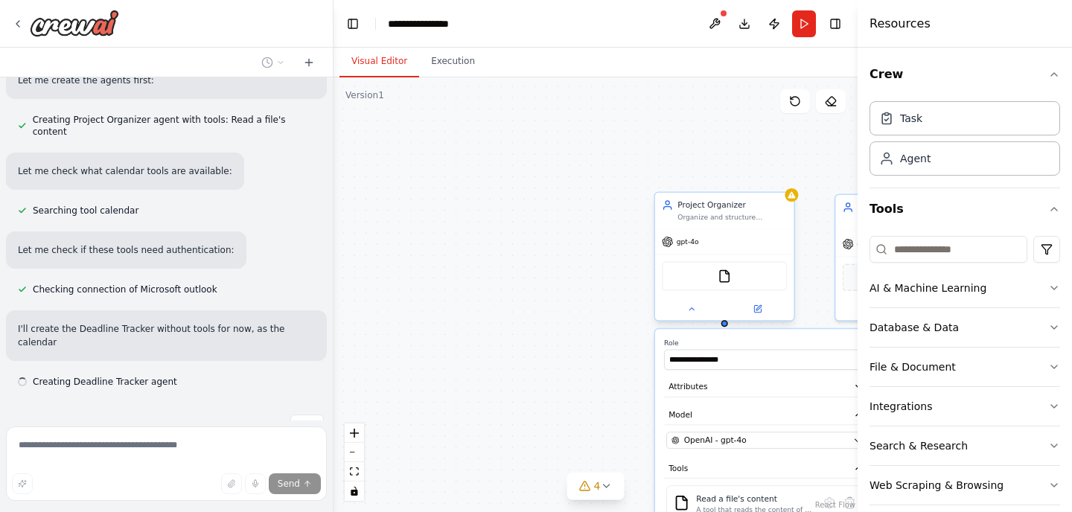
scroll to position [471, 0]
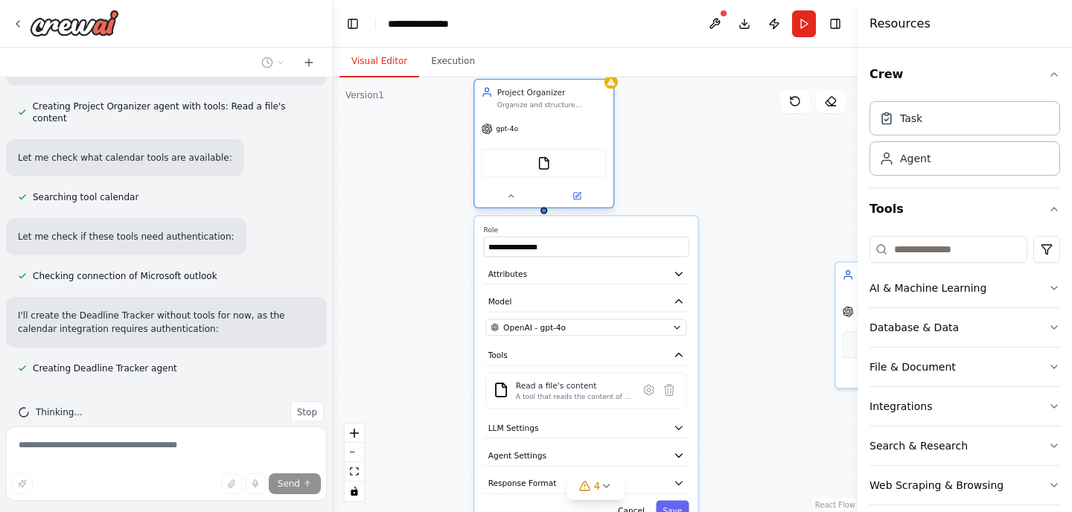
drag, startPoint x: 743, startPoint y: 211, endPoint x: 566, endPoint y: 90, distance: 215.3
click at [566, 90] on div "Project Organizer Organize and structure personal projects by creating clear pr…" at bounding box center [551, 97] width 109 height 22
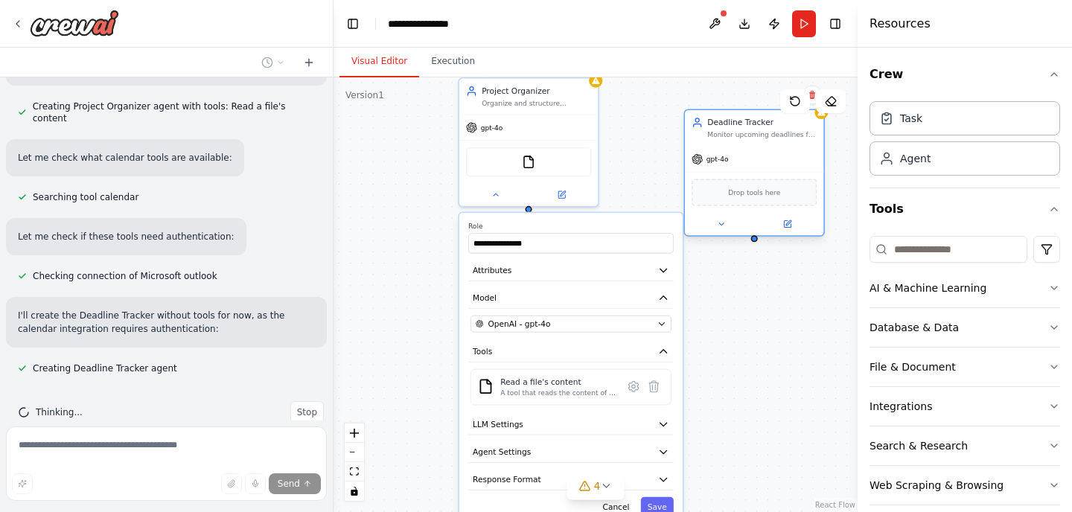
drag, startPoint x: 841, startPoint y: 343, endPoint x: 696, endPoint y: 127, distance: 260.7
click at [696, 127] on div "Deadline Tracker Monitor upcoming deadlines for {projects}, create timely remin…" at bounding box center [754, 128] width 138 height 36
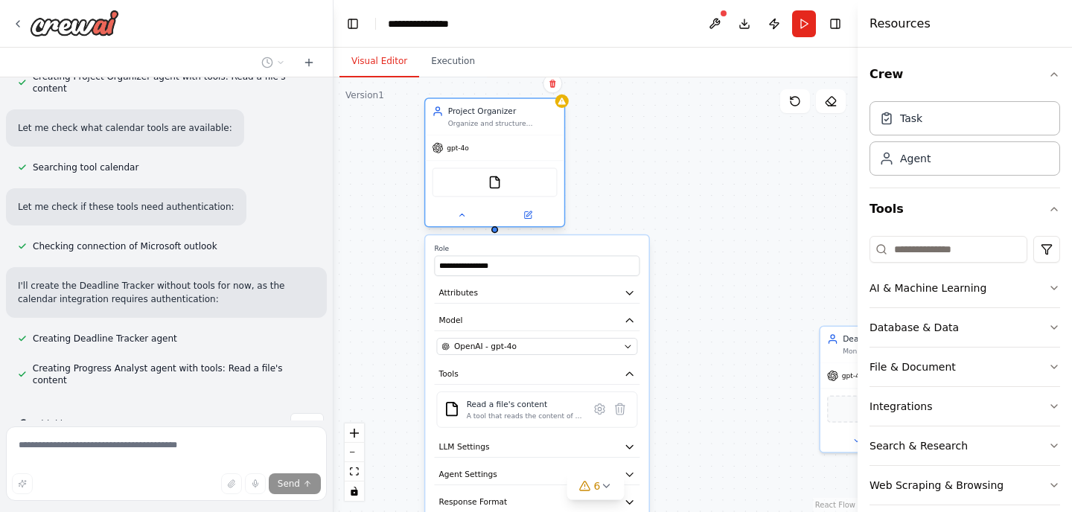
drag, startPoint x: 711, startPoint y: 353, endPoint x: 471, endPoint y: 93, distance: 353.9
click at [468, 99] on div "Project Organizer Organize and structure personal projects by creating clear pr…" at bounding box center [494, 117] width 138 height 36
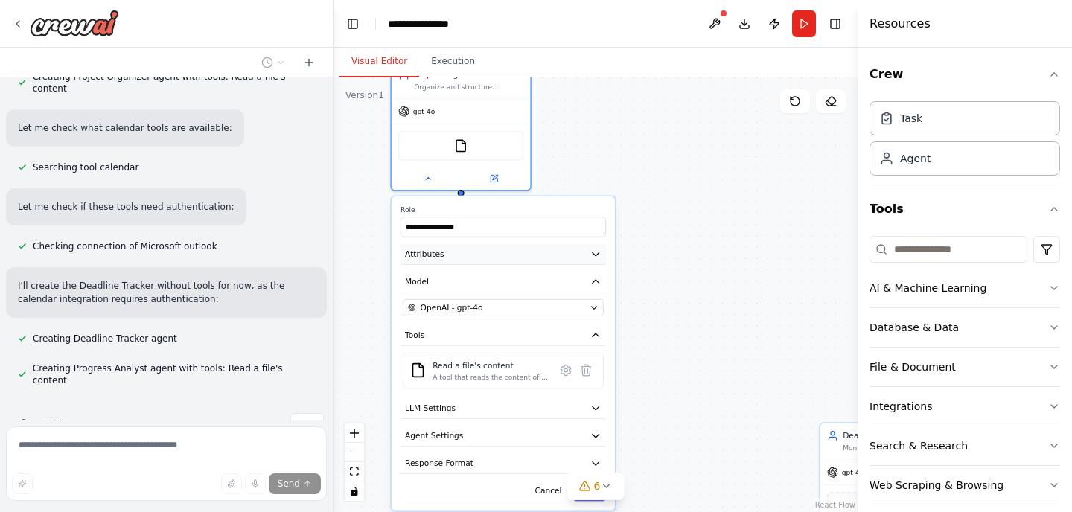
click at [511, 257] on button "Attributes" at bounding box center [502, 254] width 205 height 21
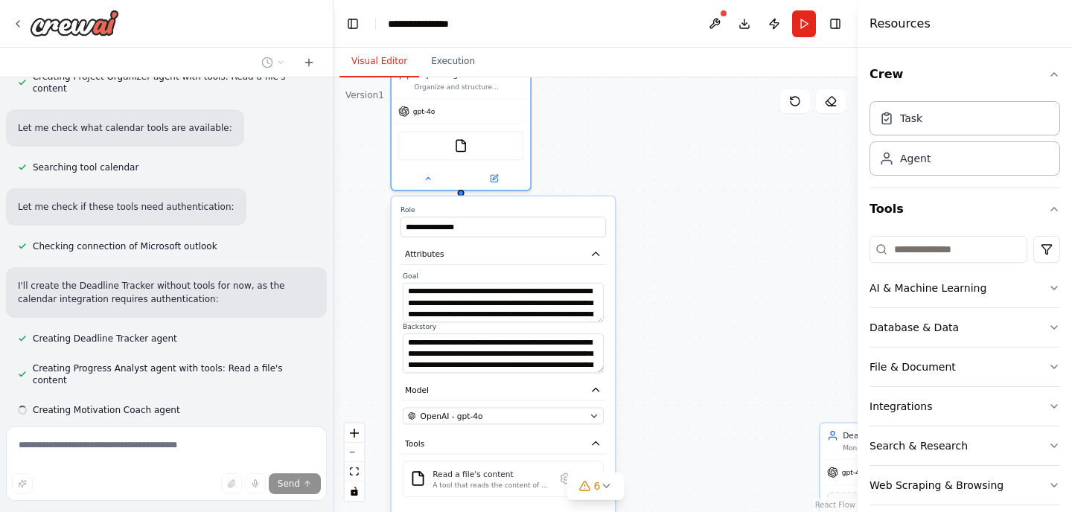
scroll to position [531, 0]
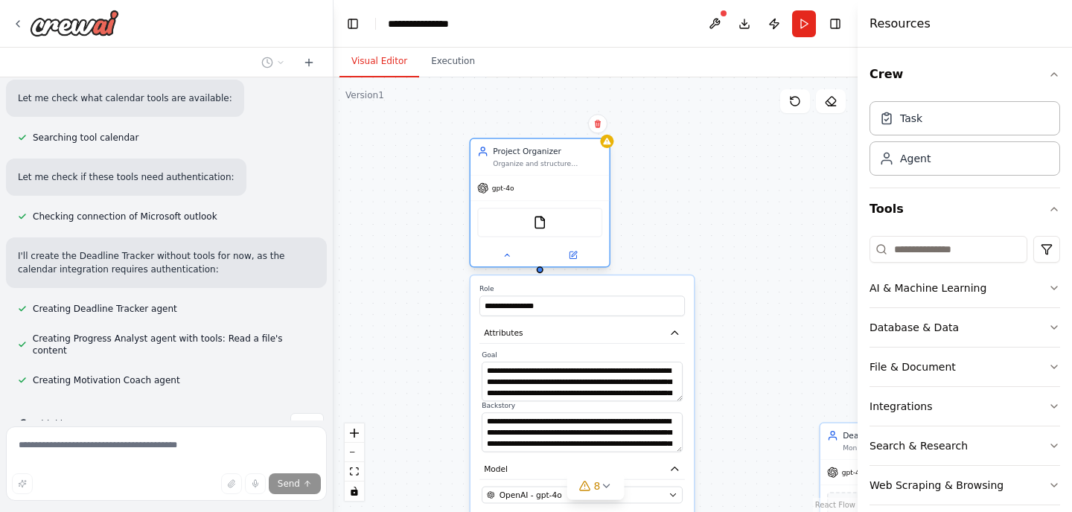
drag, startPoint x: 701, startPoint y: 435, endPoint x: 535, endPoint y: 140, distance: 338.9
click at [535, 146] on div "Project Organizer" at bounding box center [547, 151] width 109 height 11
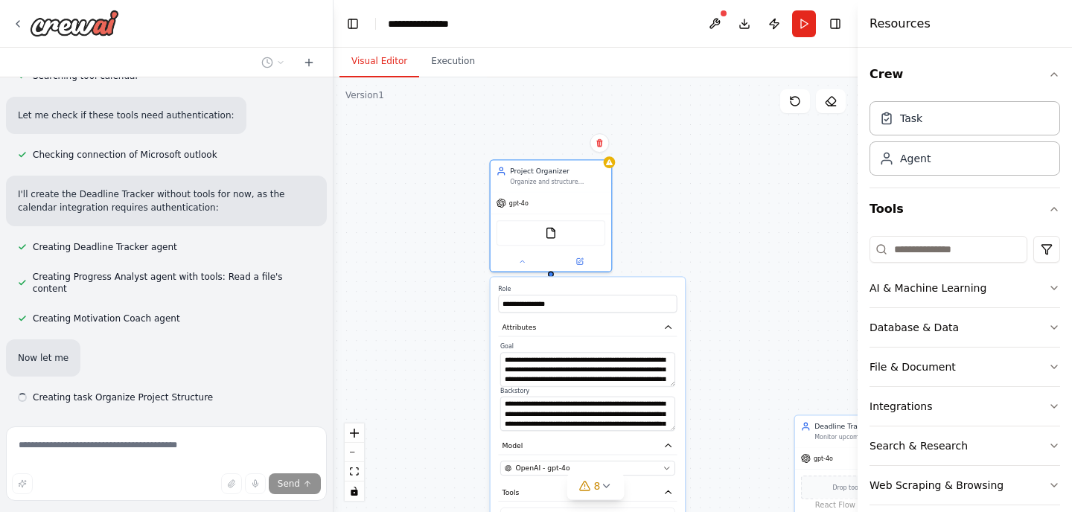
scroll to position [610, 0]
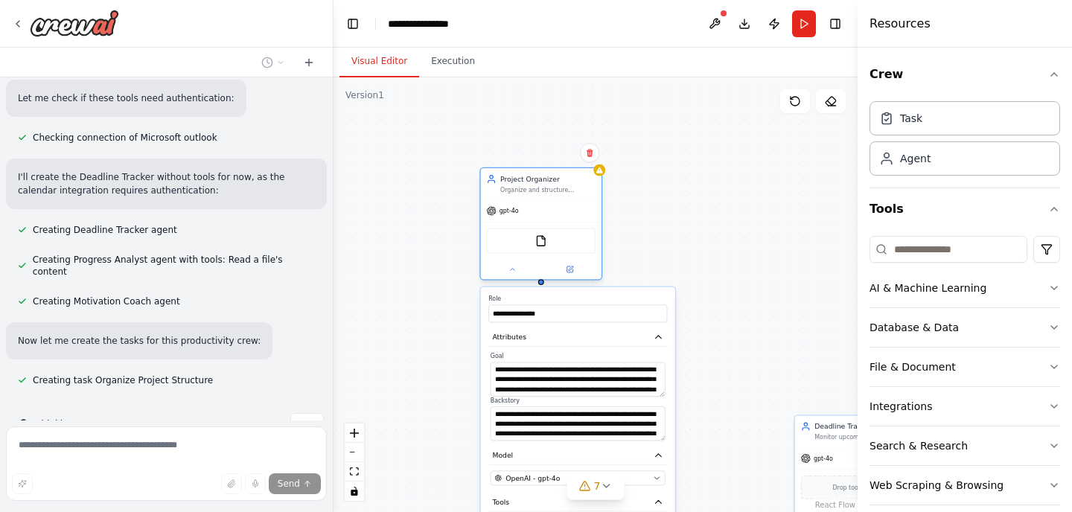
drag, startPoint x: 636, startPoint y: 351, endPoint x: 492, endPoint y: 112, distance: 279.4
click at [500, 186] on div "Organize and structure personal projects by creating clear project overviews, b…" at bounding box center [547, 190] width 95 height 8
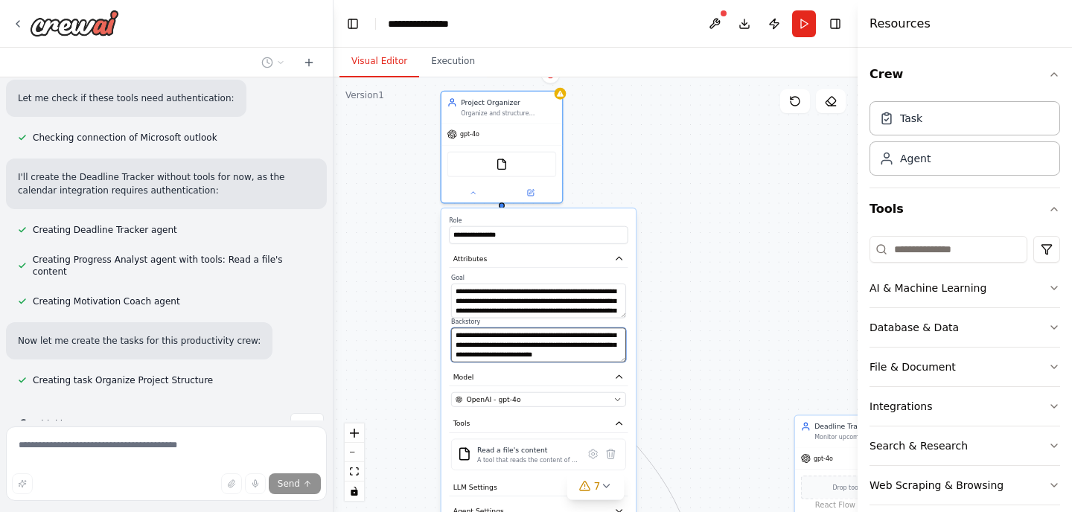
scroll to position [0, 0]
drag, startPoint x: 508, startPoint y: 334, endPoint x: 537, endPoint y: 321, distance: 32.3
click at [538, 322] on div "**********" at bounding box center [538, 340] width 175 height 44
click at [573, 348] on textarea "**********" at bounding box center [538, 344] width 175 height 34
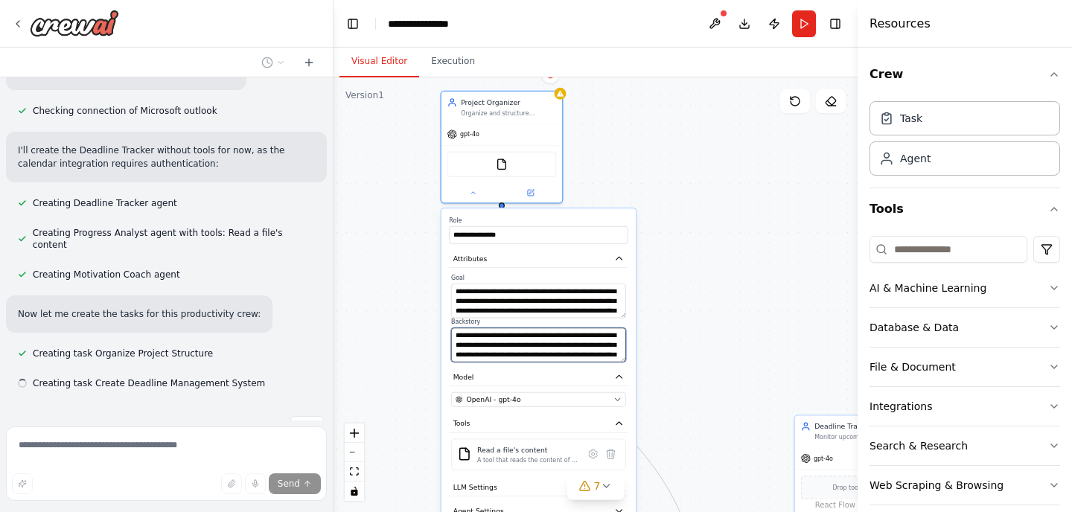
scroll to position [639, 0]
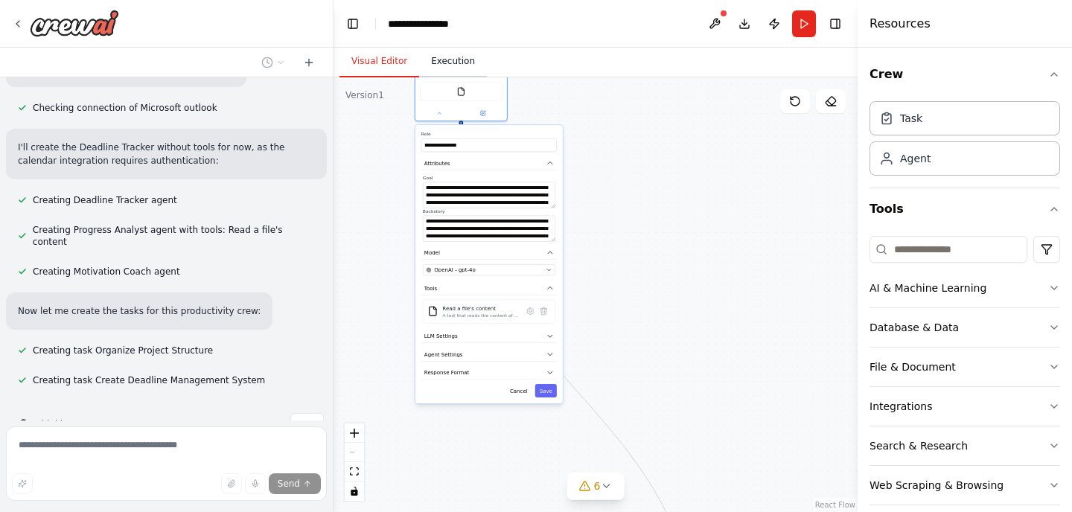
drag, startPoint x: 666, startPoint y: 373, endPoint x: 448, endPoint y: 51, distance: 388.5
click at [448, 51] on div "Visual Editor Execution Version 1 Show Tools Hide Agents .deletable-edge-delete…" at bounding box center [595, 280] width 524 height 464
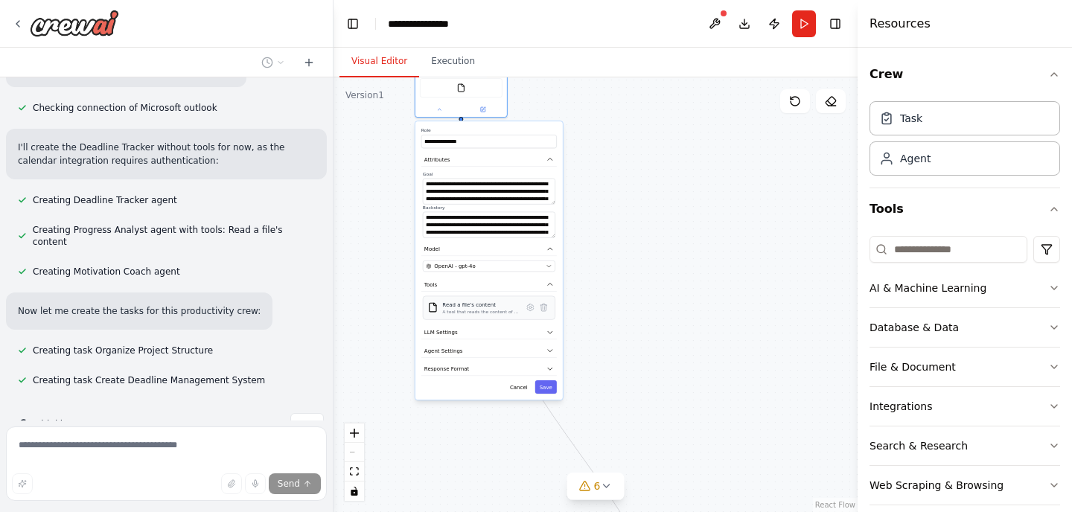
click at [494, 311] on div "A tool that reads the content of a file. To use this tool, provide a 'file_path…" at bounding box center [480, 312] width 77 height 6
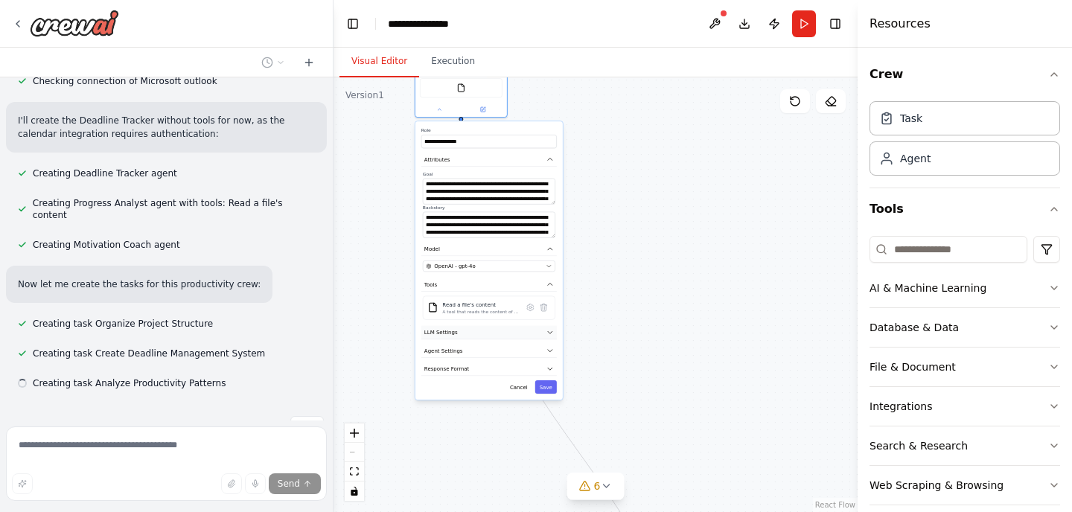
scroll to position [669, 0]
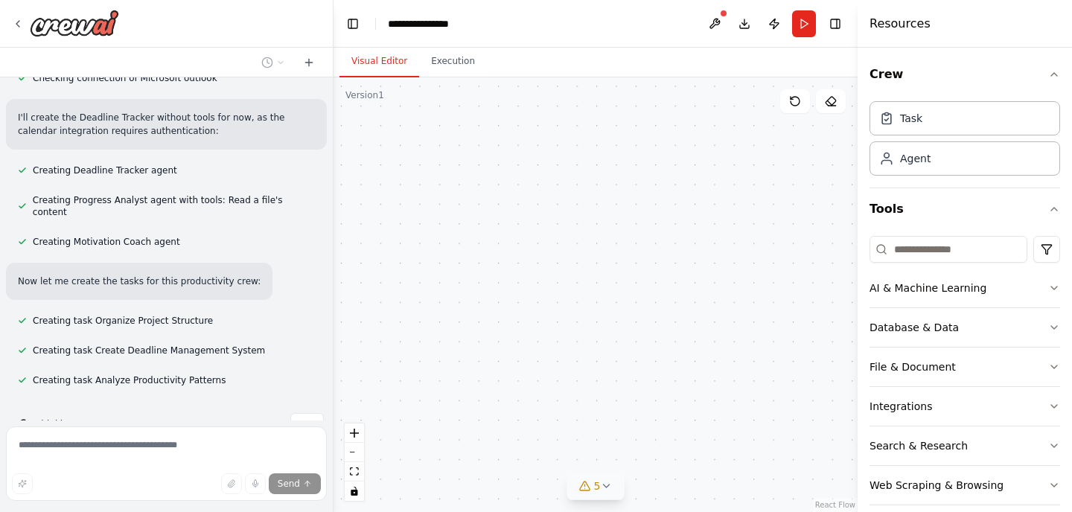
click at [605, 485] on icon at bounding box center [606, 486] width 12 height 12
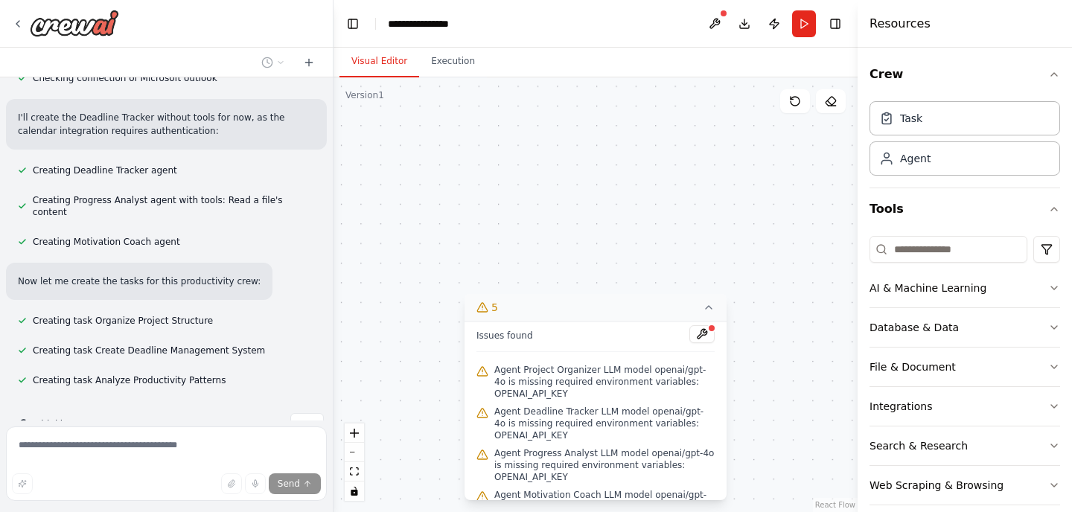
scroll to position [0, 0]
click at [656, 211] on div ".deletable-edge-delete-btn { width: 20px; height: 20px; border: 0px solid #ffff…" at bounding box center [595, 294] width 524 height 435
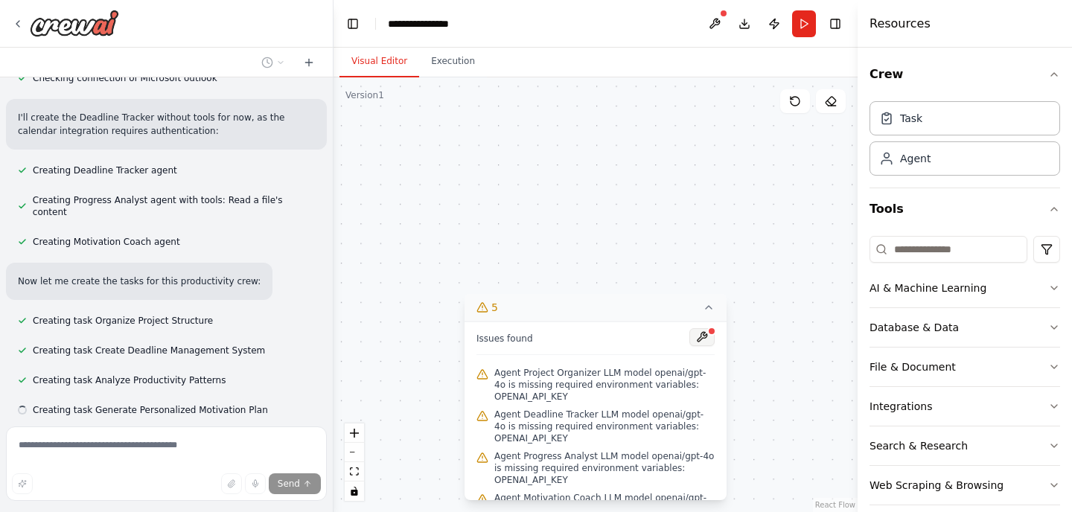
scroll to position [699, 0]
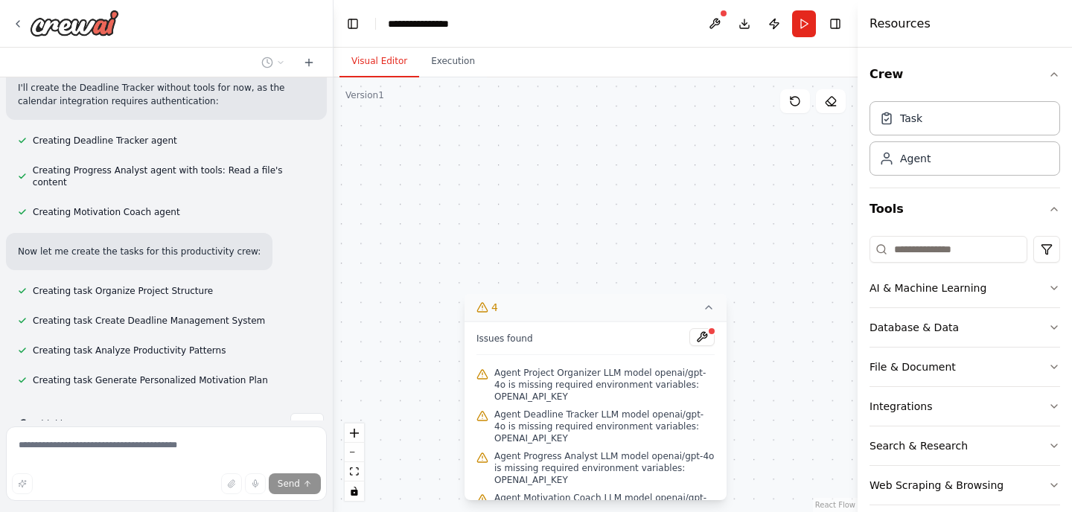
click at [704, 301] on icon at bounding box center [709, 307] width 12 height 12
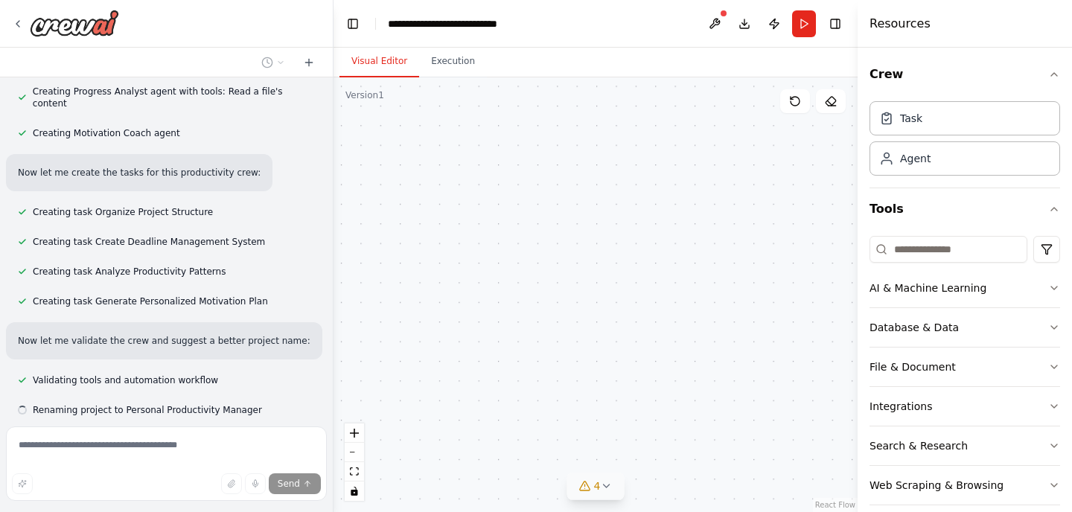
scroll to position [807, 0]
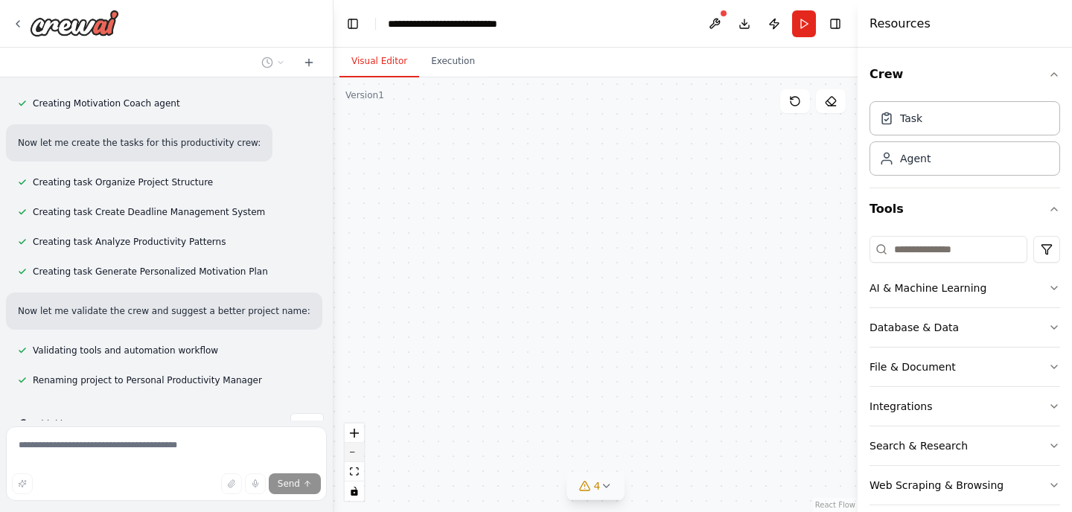
click at [359, 453] on button "zoom out" at bounding box center [354, 452] width 19 height 19
click at [356, 453] on button "zoom out" at bounding box center [354, 452] width 19 height 19
click at [355, 453] on button "zoom out" at bounding box center [354, 452] width 19 height 19
click at [355, 453] on div "React Flow controls" at bounding box center [354, 461] width 19 height 77
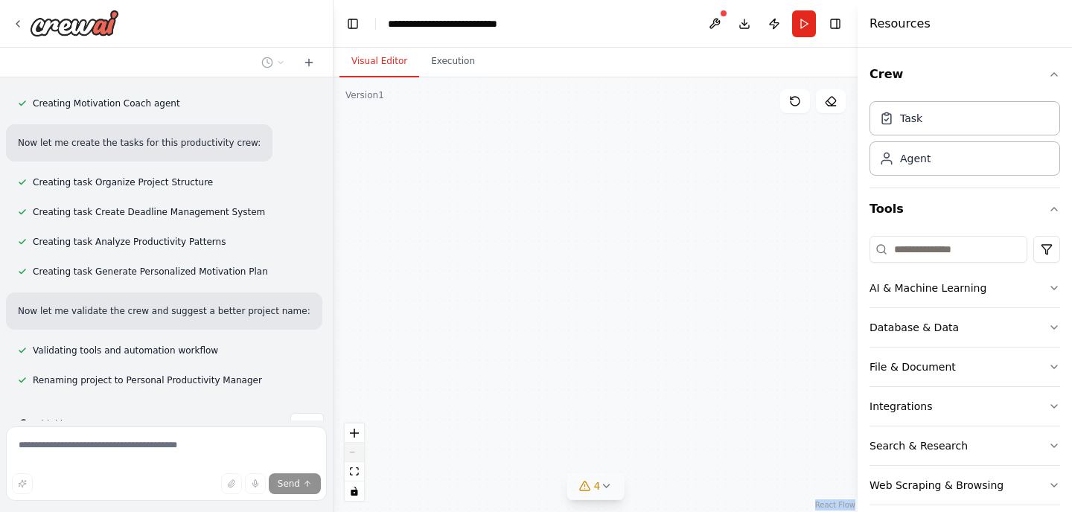
click at [355, 453] on div "React Flow controls" at bounding box center [354, 461] width 19 height 77
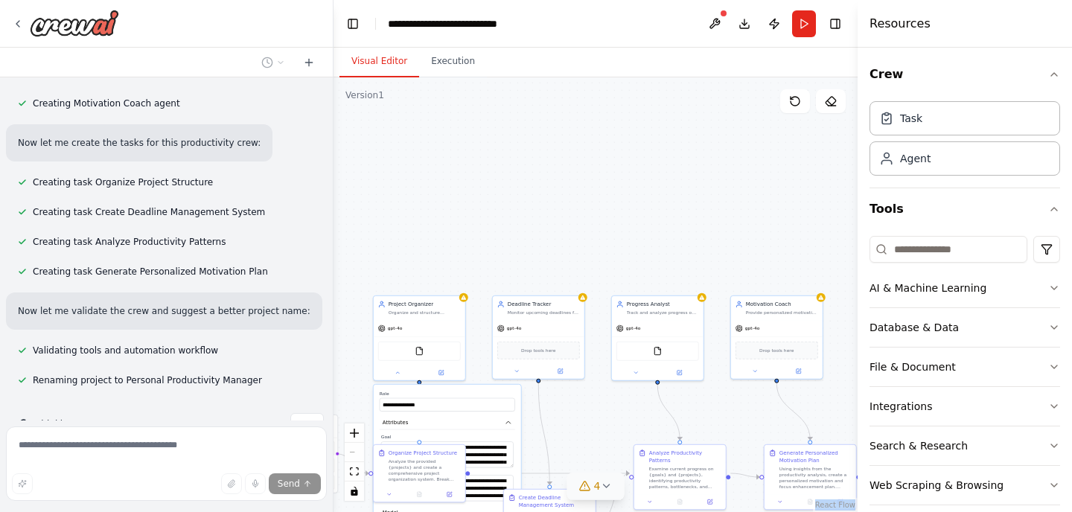
drag, startPoint x: 741, startPoint y: 414, endPoint x: 564, endPoint y: 138, distance: 327.4
click at [564, 138] on div ".deletable-edge-delete-btn { width: 20px; height: 20px; border: 0px solid #ffff…" at bounding box center [595, 294] width 524 height 435
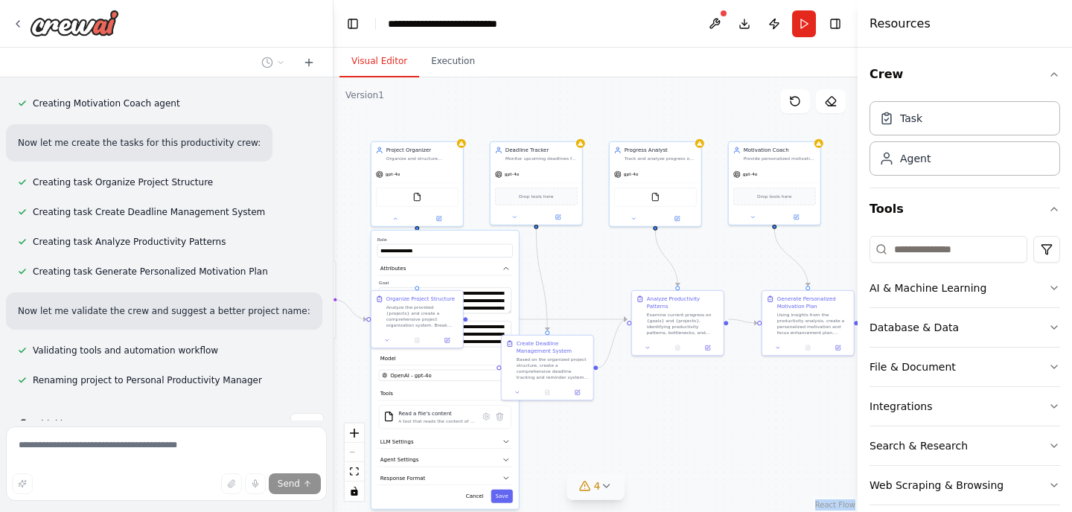
drag, startPoint x: 593, startPoint y: 211, endPoint x: 604, endPoint y: 94, distance: 118.0
click at [604, 94] on div ".deletable-edge-delete-btn { width: 20px; height: 20px; border: 0px solid #ffff…" at bounding box center [595, 294] width 524 height 435
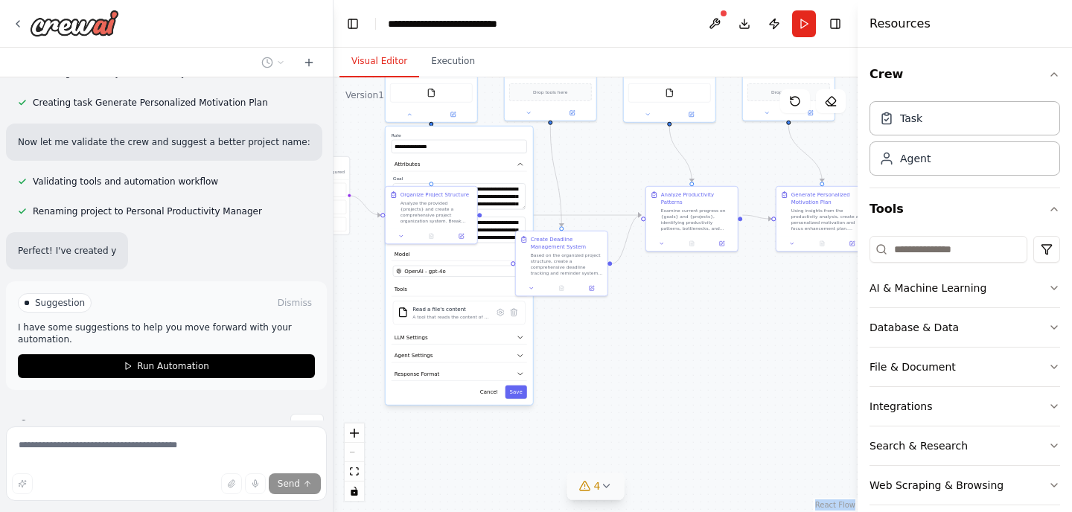
drag, startPoint x: 589, startPoint y: 310, endPoint x: 604, endPoint y: 205, distance: 105.1
click at [604, 205] on div ".deletable-edge-delete-btn { width: 20px; height: 20px; border: 0px solid #ffff…" at bounding box center [595, 294] width 524 height 435
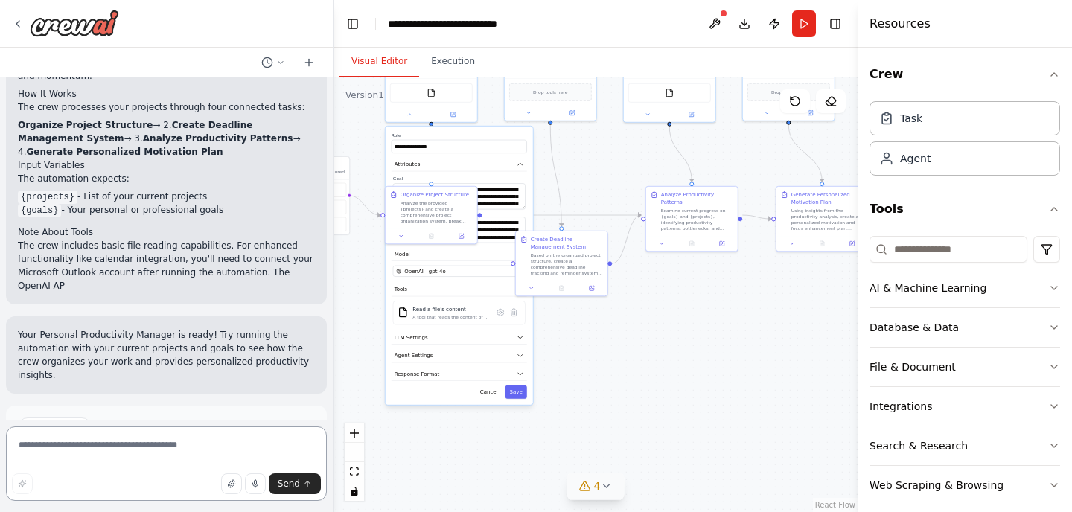
scroll to position [1383, 0]
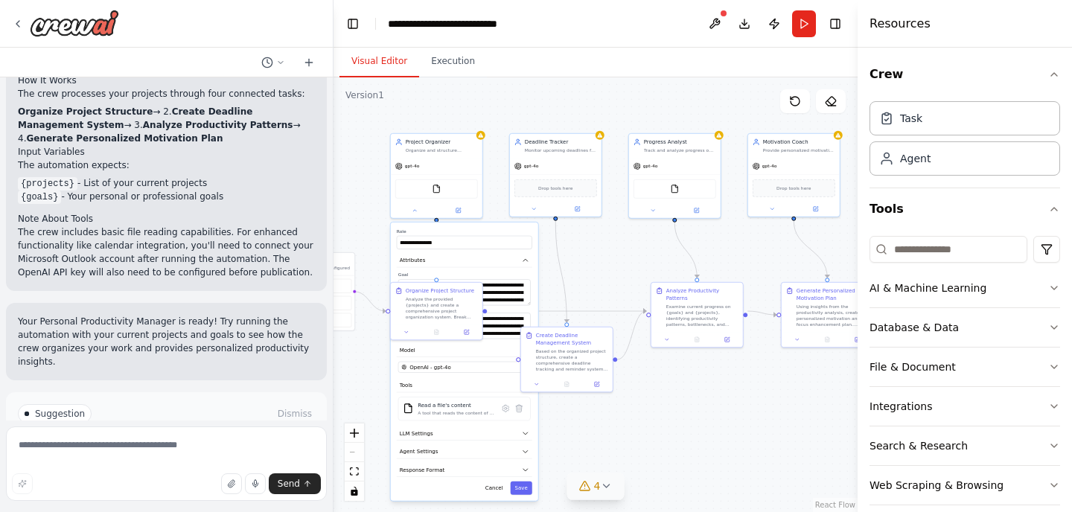
drag, startPoint x: 627, startPoint y: 152, endPoint x: 632, endPoint y: 248, distance: 96.1
click at [632, 248] on div ".deletable-edge-delete-btn { width: 20px; height: 20px; border: 0px solid #ffff…" at bounding box center [595, 294] width 524 height 435
click at [18, 23] on icon at bounding box center [18, 24] width 12 height 12
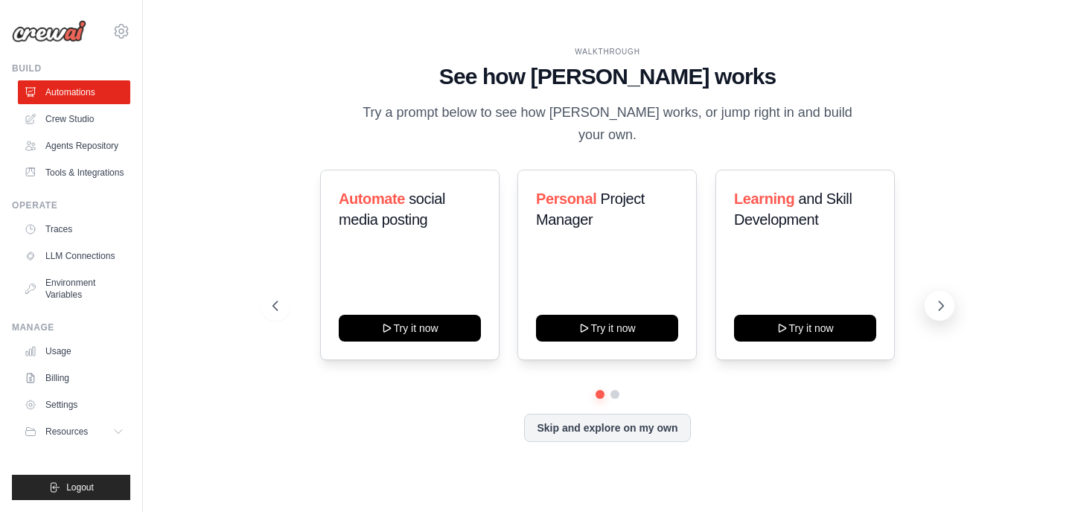
click at [941, 298] on icon at bounding box center [940, 305] width 15 height 15
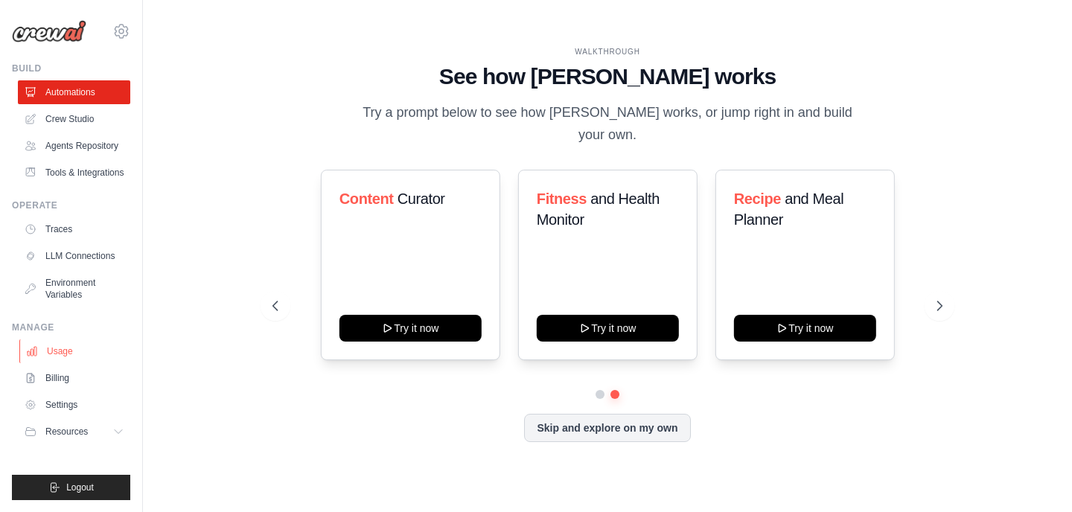
click at [58, 351] on link "Usage" at bounding box center [75, 351] width 112 height 24
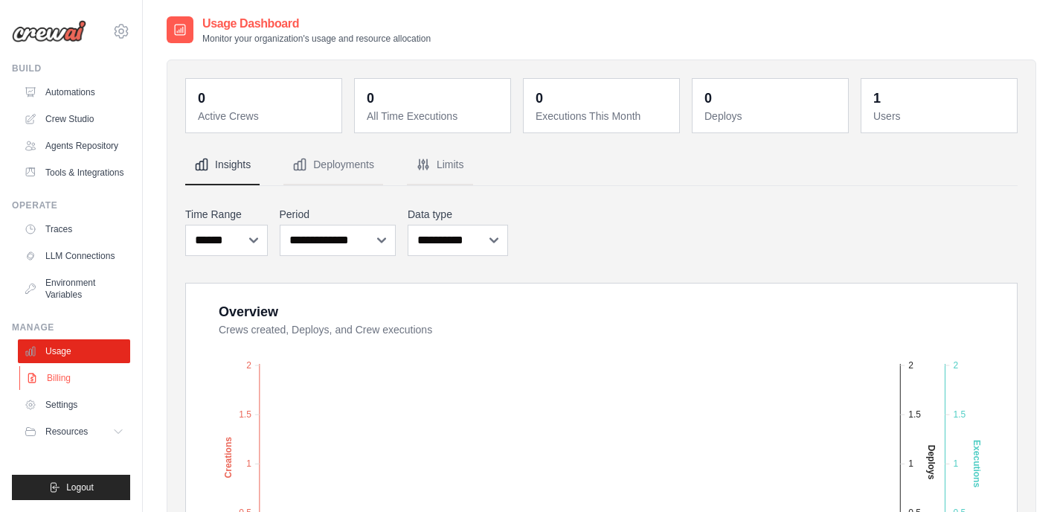
click at [71, 379] on link "Billing" at bounding box center [75, 378] width 112 height 24
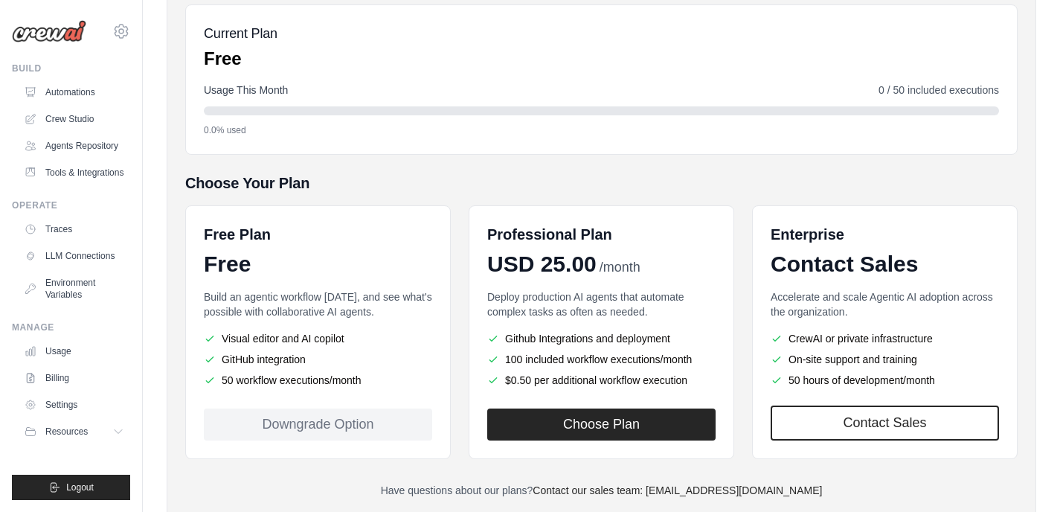
scroll to position [211, 0]
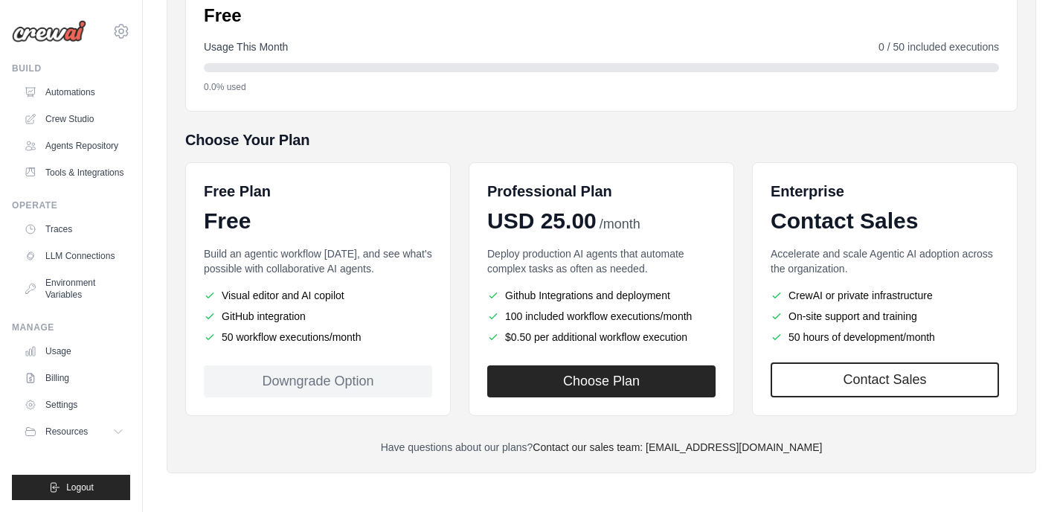
drag, startPoint x: 207, startPoint y: 337, endPoint x: 358, endPoint y: 339, distance: 151.1
click at [358, 339] on li "50 workflow executions/month" at bounding box center [318, 337] width 228 height 15
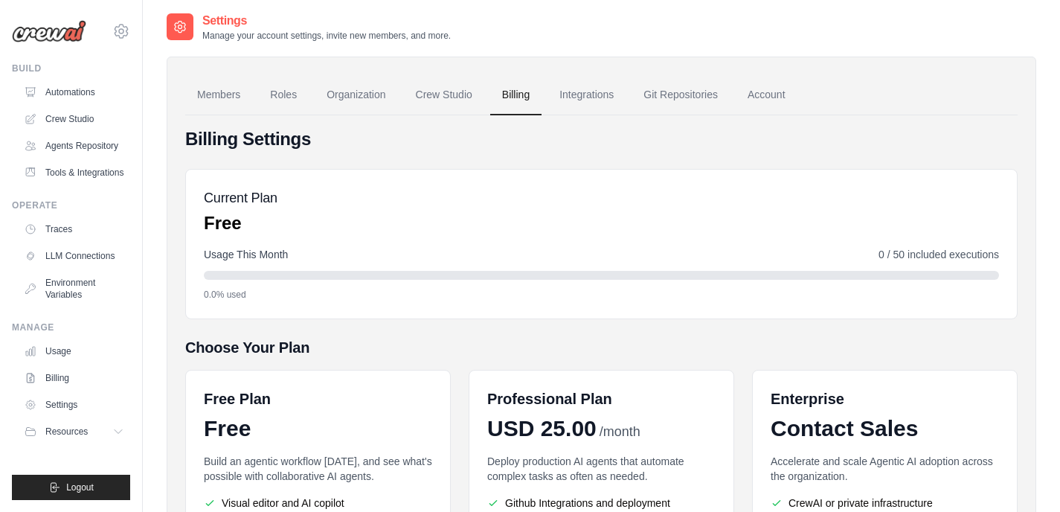
scroll to position [0, 0]
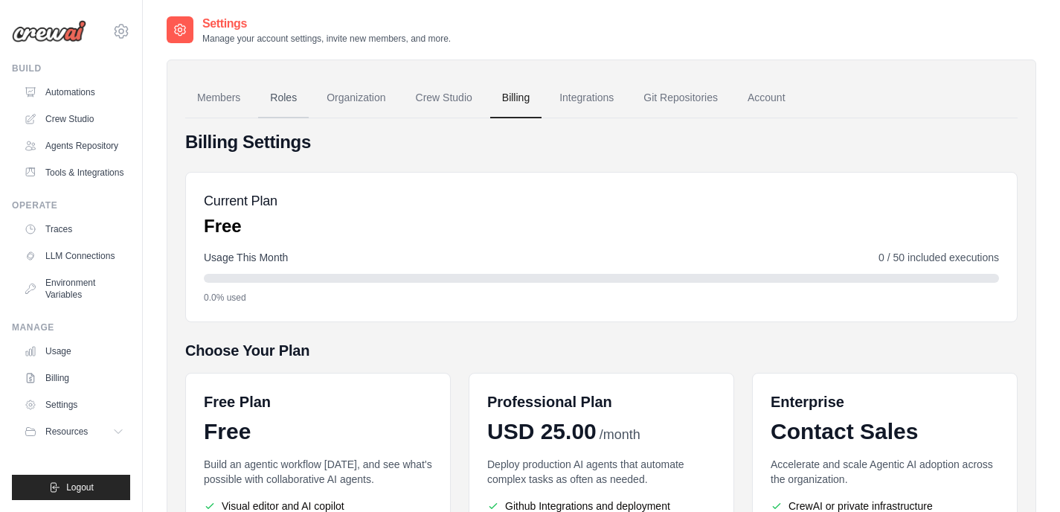
click at [277, 89] on link "Roles" at bounding box center [283, 98] width 51 height 40
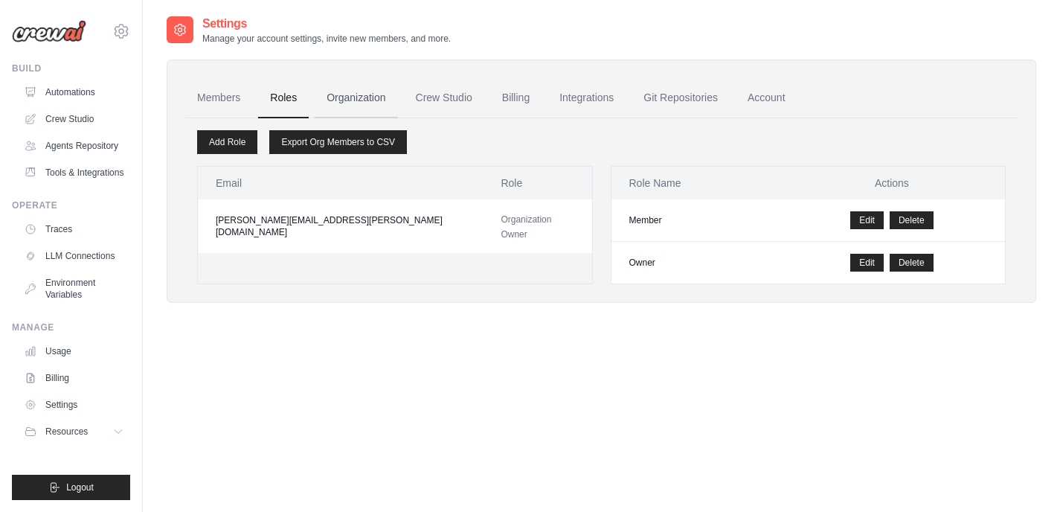
click at [364, 96] on link "Organization" at bounding box center [356, 98] width 83 height 40
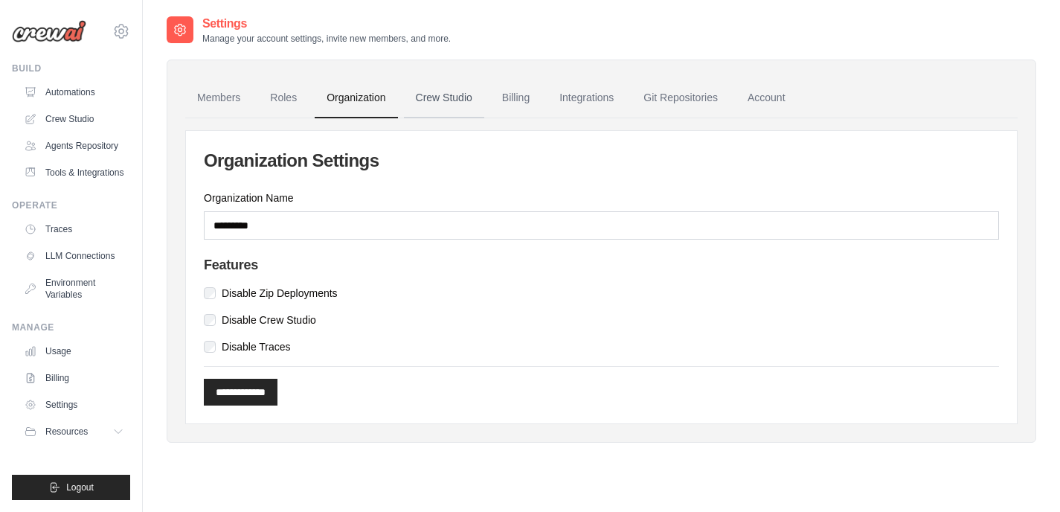
click at [440, 113] on link "Crew Studio" at bounding box center [444, 98] width 80 height 40
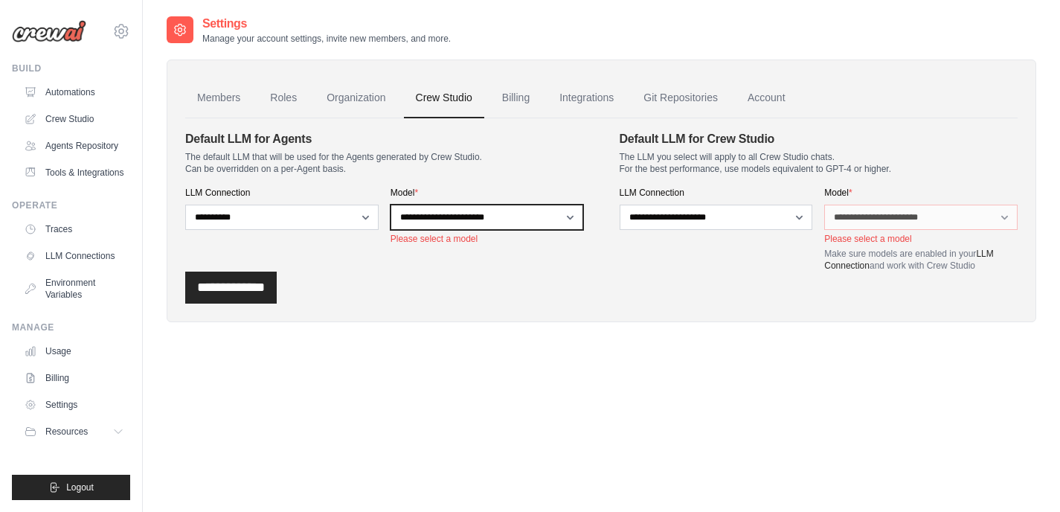
click at [489, 215] on select "**********" at bounding box center [487, 217] width 193 height 25
click at [494, 216] on select "**********" at bounding box center [487, 217] width 193 height 25
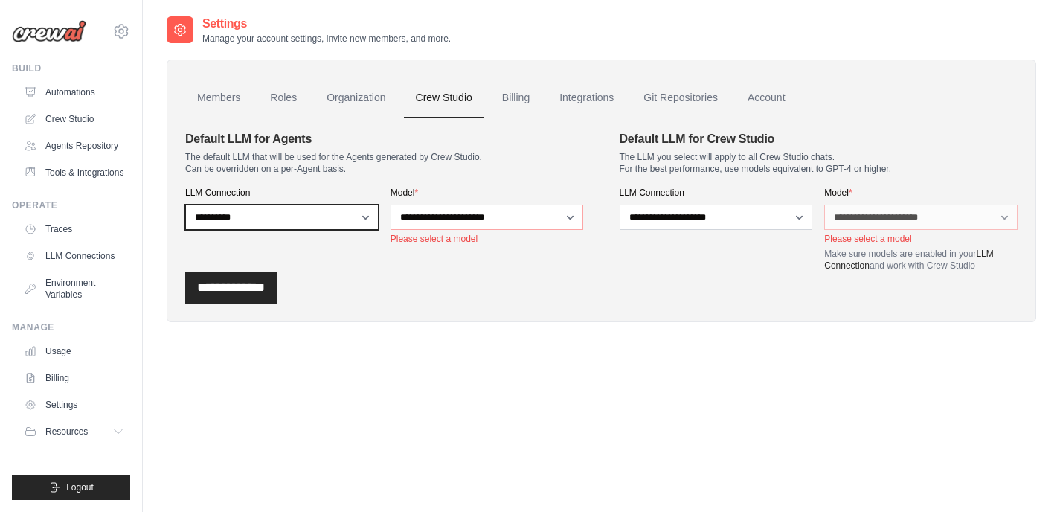
click at [336, 220] on select "**********" at bounding box center [281, 217] width 193 height 25
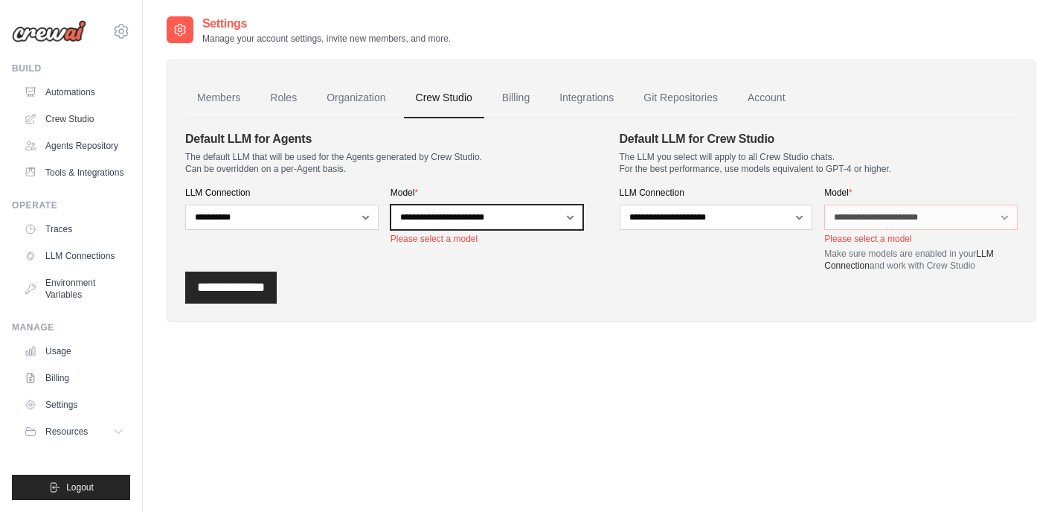
click at [482, 215] on select "**********" at bounding box center [487, 217] width 193 height 25
select select "**********"
click at [391, 205] on select "**********" at bounding box center [487, 217] width 193 height 25
click at [459, 154] on p "The default LLM that will be used for the Agents generated by Crew Studio. Can …" at bounding box center [384, 163] width 399 height 24
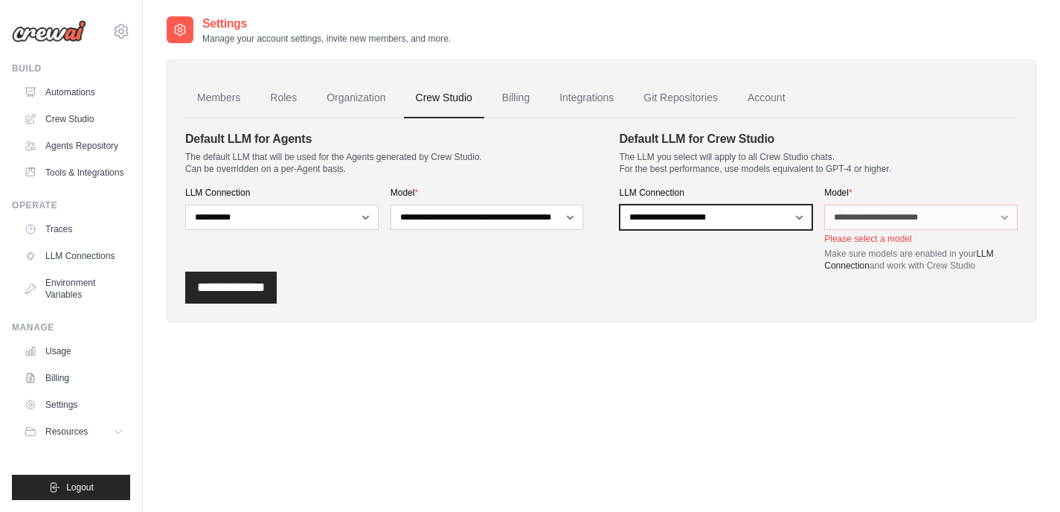
click at [715, 217] on select "**********" at bounding box center [716, 217] width 193 height 25
click at [715, 215] on select "**********" at bounding box center [716, 217] width 193 height 25
click at [745, 212] on select "**********" at bounding box center [716, 217] width 193 height 25
click at [620, 205] on select "**********" at bounding box center [716, 217] width 193 height 25
click at [255, 293] on input "**********" at bounding box center [231, 288] width 92 height 32
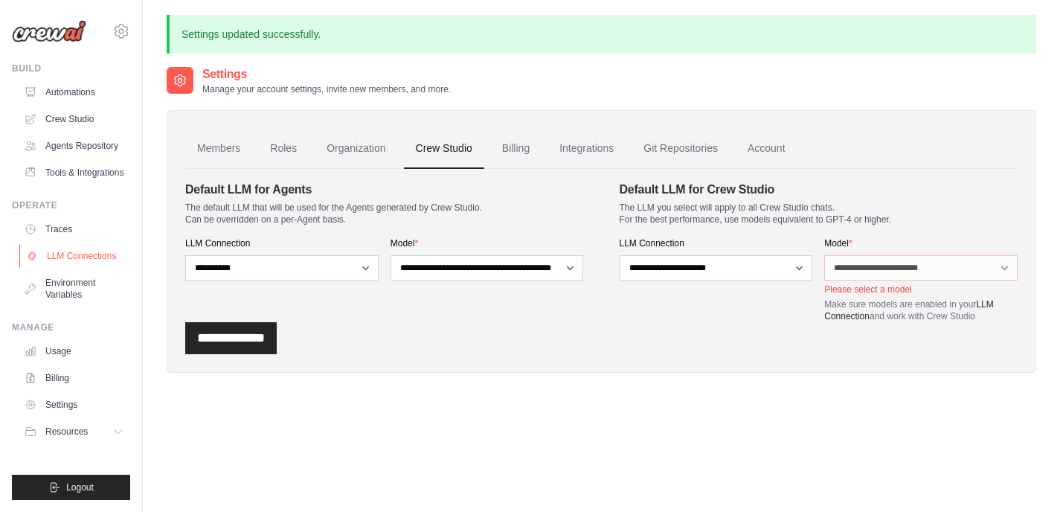
click at [66, 250] on link "LLM Connections" at bounding box center [75, 256] width 112 height 24
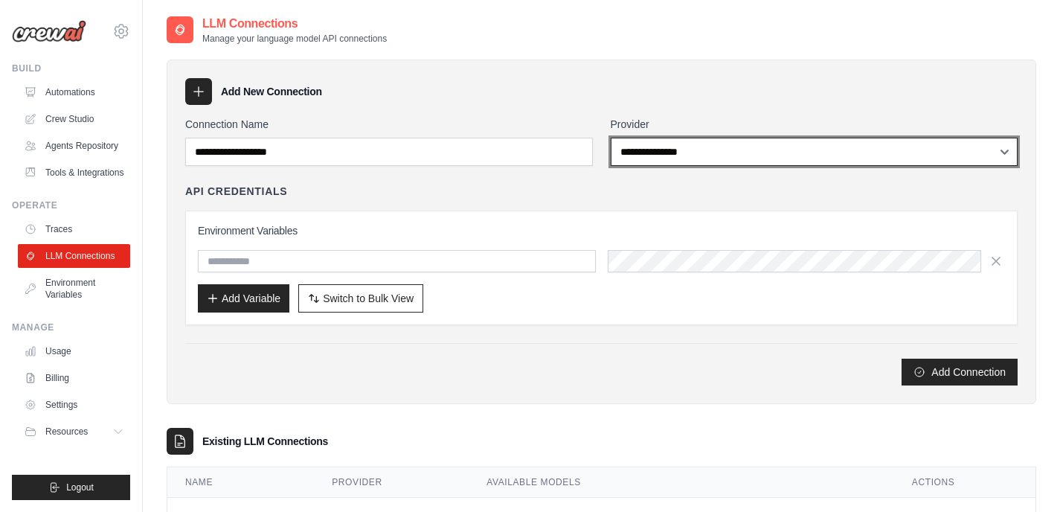
click at [696, 154] on select "**********" at bounding box center [815, 152] width 408 height 28
click at [692, 157] on select "**********" at bounding box center [815, 152] width 408 height 28
select select "******"
click at [611, 138] on select "**********" at bounding box center [815, 152] width 408 height 28
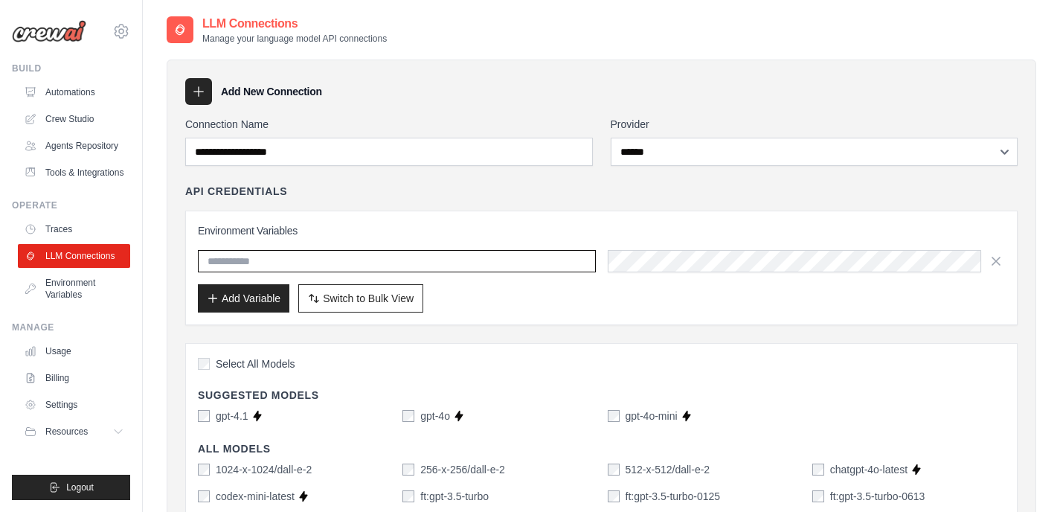
click at [377, 260] on input "text" at bounding box center [397, 261] width 398 height 22
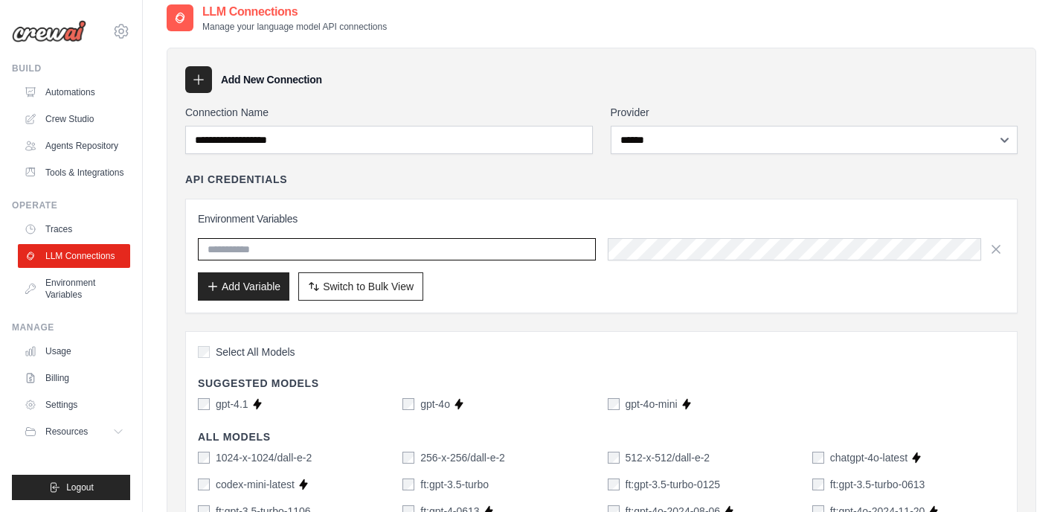
scroll to position [1, 0]
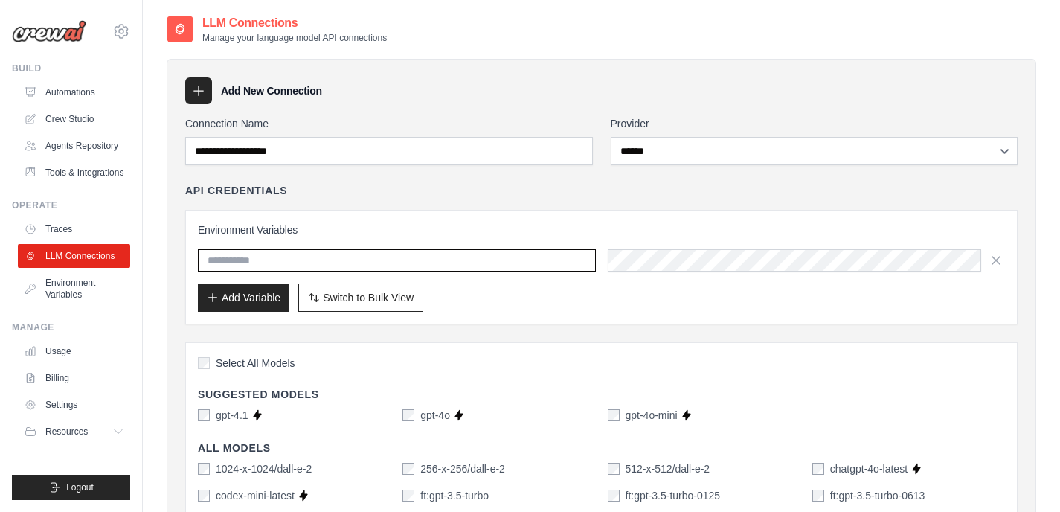
type input "*"
type input "*******"
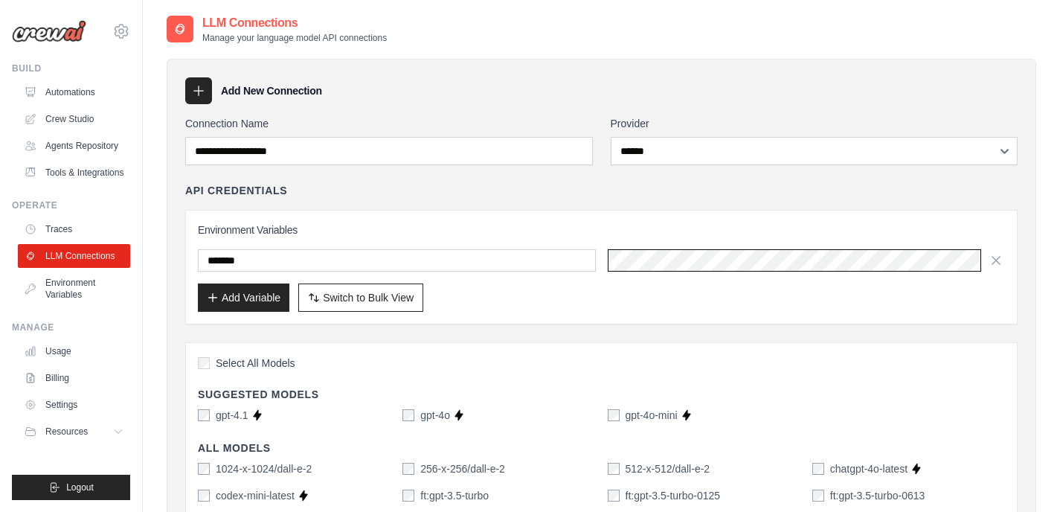
scroll to position [0, 584]
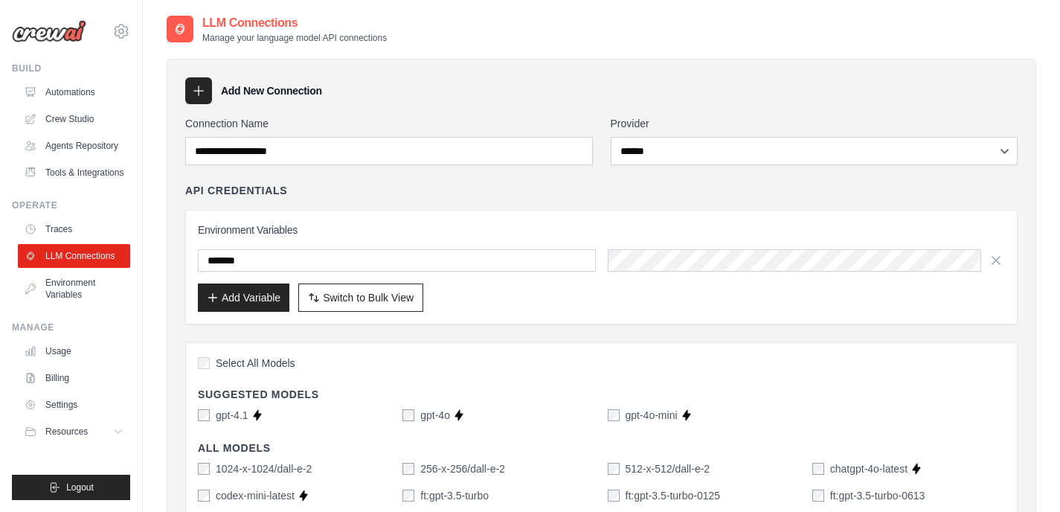
click at [616, 301] on div "Add Variable Switch to Bulk View Switch to Table View" at bounding box center [601, 298] width 807 height 28
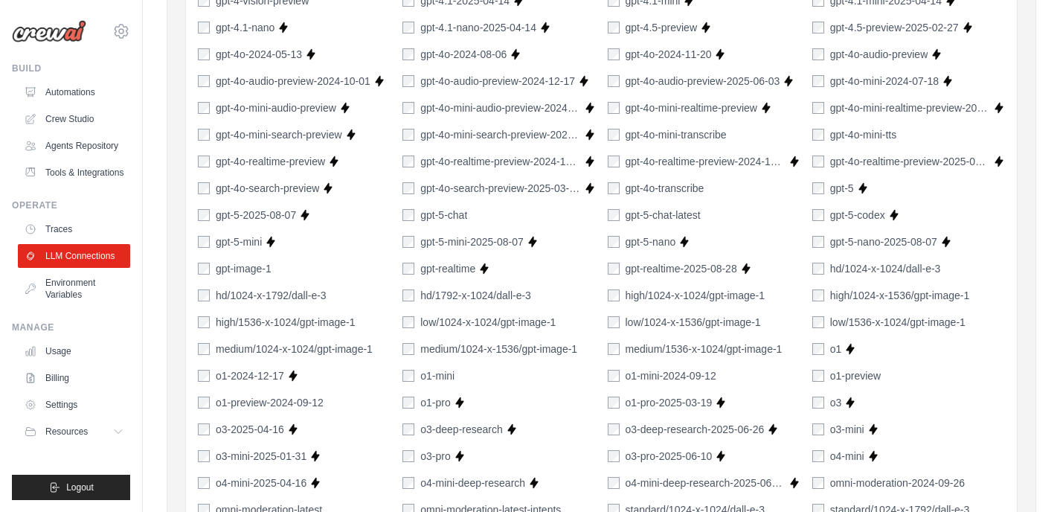
scroll to position [1108, 0]
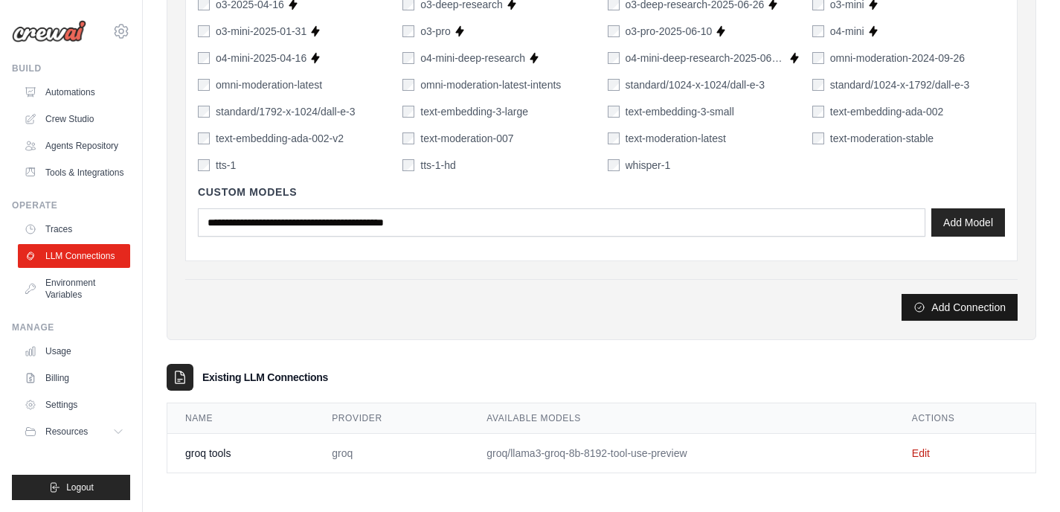
click at [927, 313] on button "Add Connection" at bounding box center [960, 307] width 116 height 27
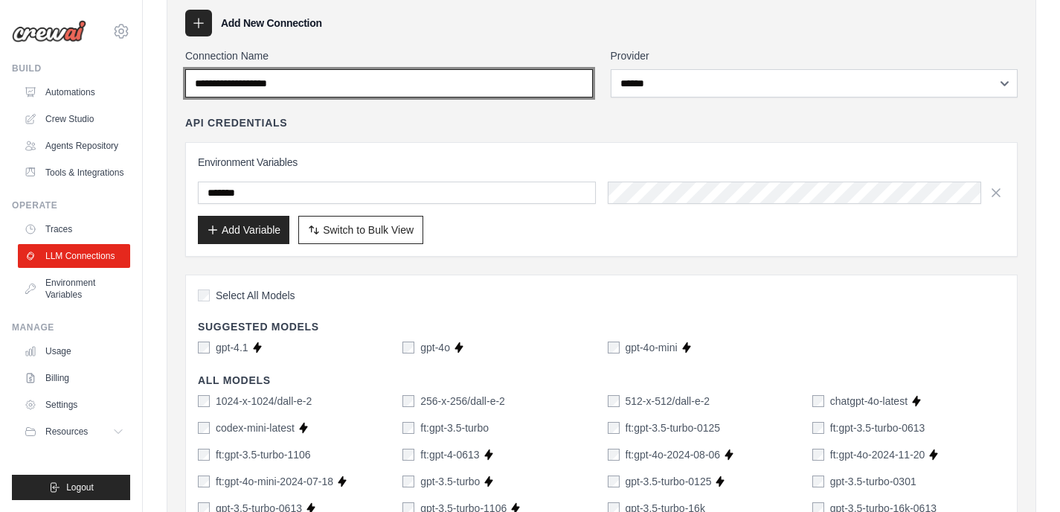
scroll to position [0, 0]
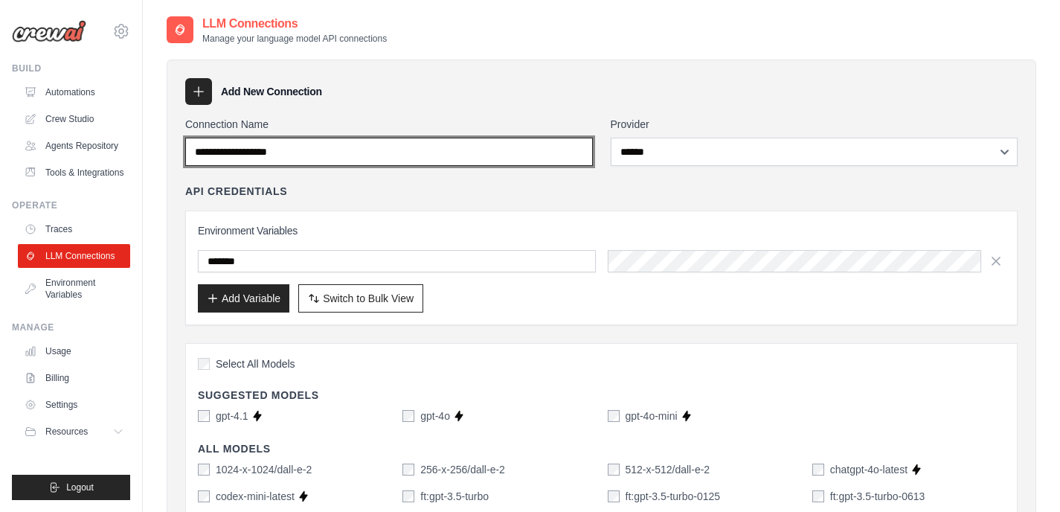
click at [366, 150] on input "Connection Name" at bounding box center [389, 152] width 408 height 28
type input "******"
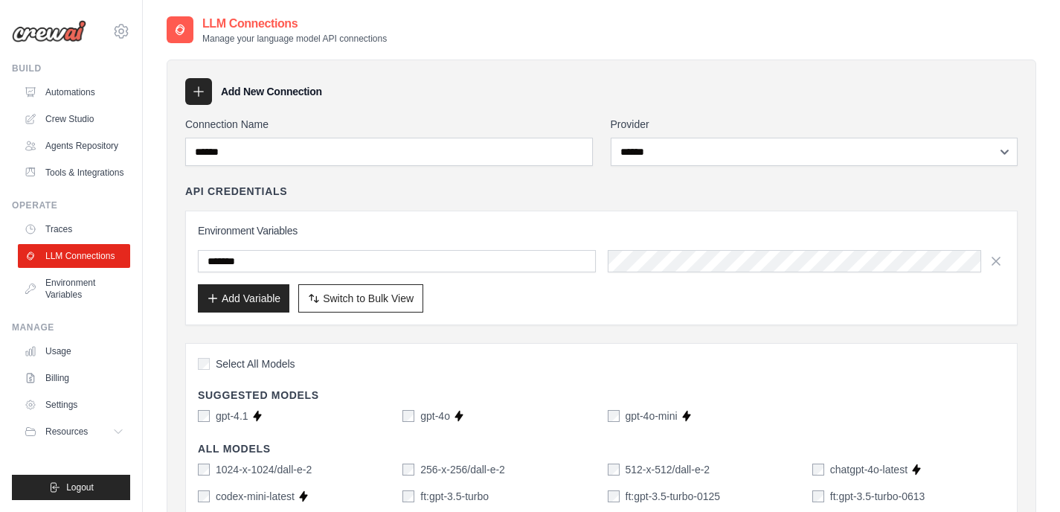
click at [392, 195] on div "API Credentials" at bounding box center [601, 191] width 833 height 15
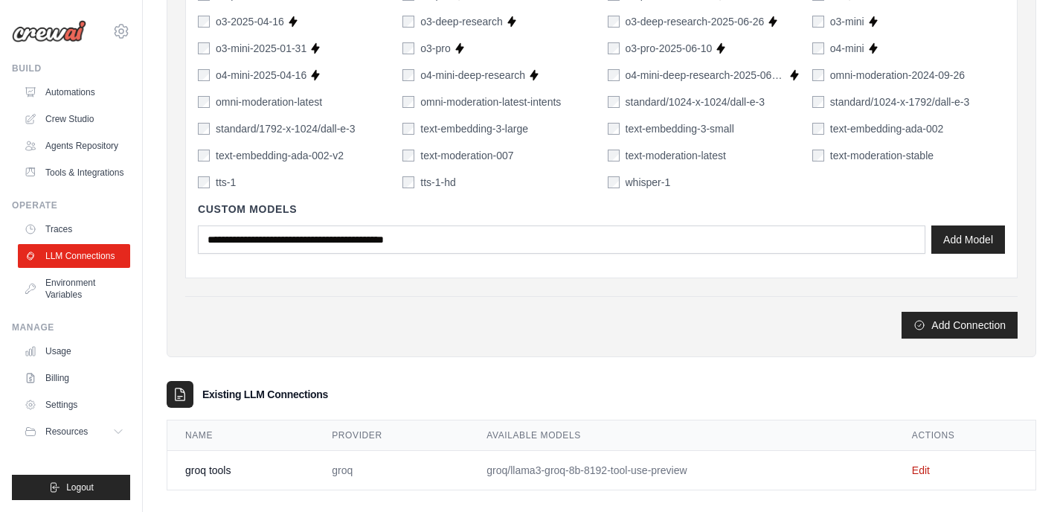
scroll to position [1108, 0]
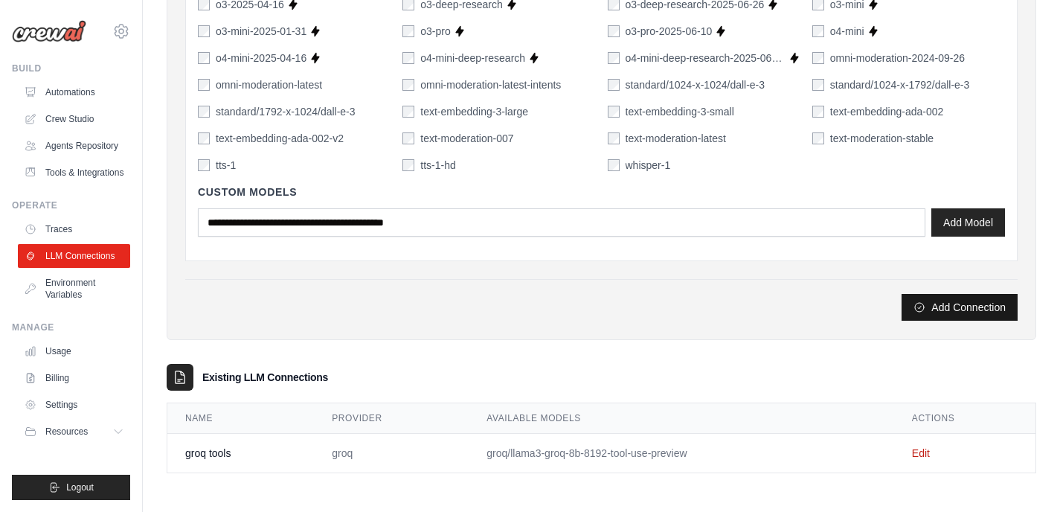
click at [933, 318] on button "Add Connection" at bounding box center [960, 307] width 116 height 27
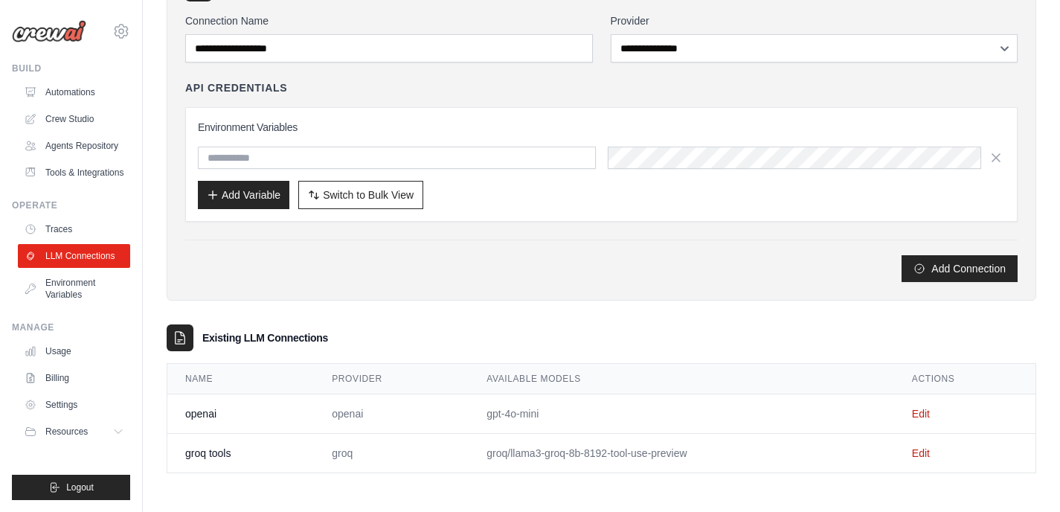
scroll to position [0, 0]
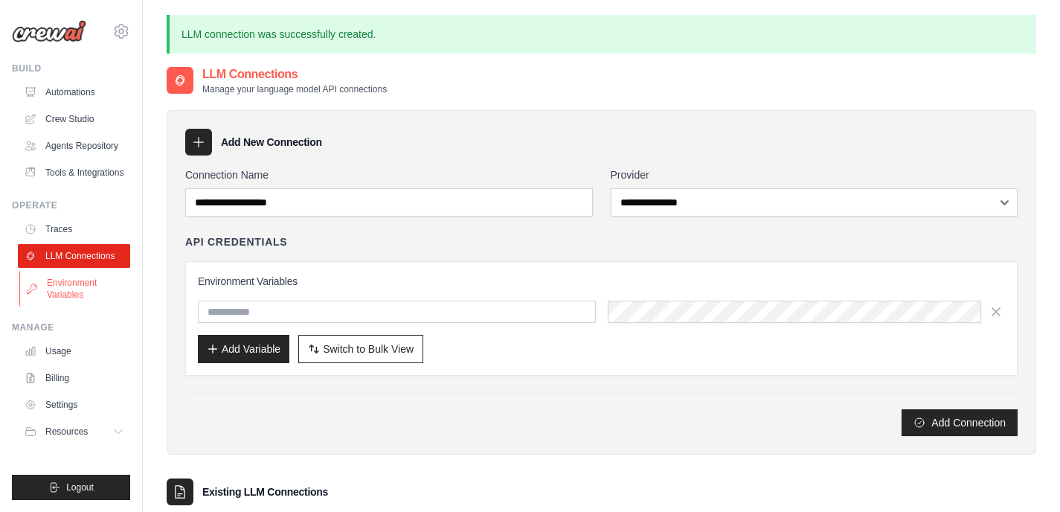
click at [91, 286] on link "Environment Variables" at bounding box center [75, 289] width 112 height 36
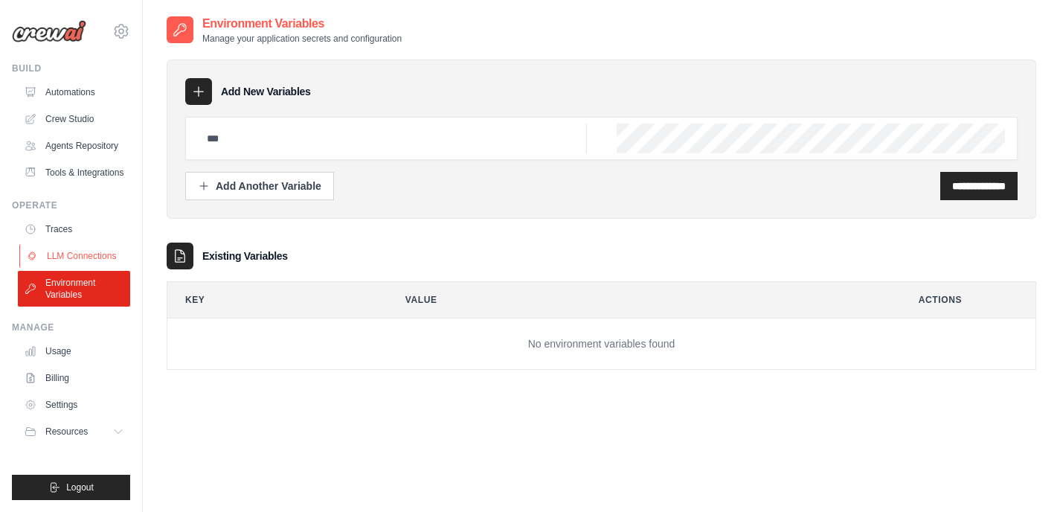
click at [95, 260] on link "LLM Connections" at bounding box center [75, 256] width 112 height 24
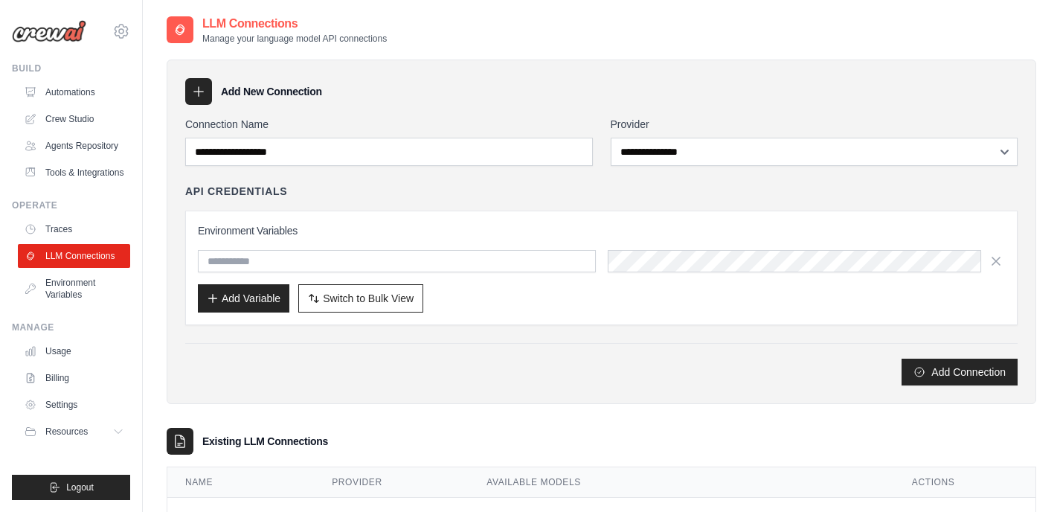
scroll to position [103, 0]
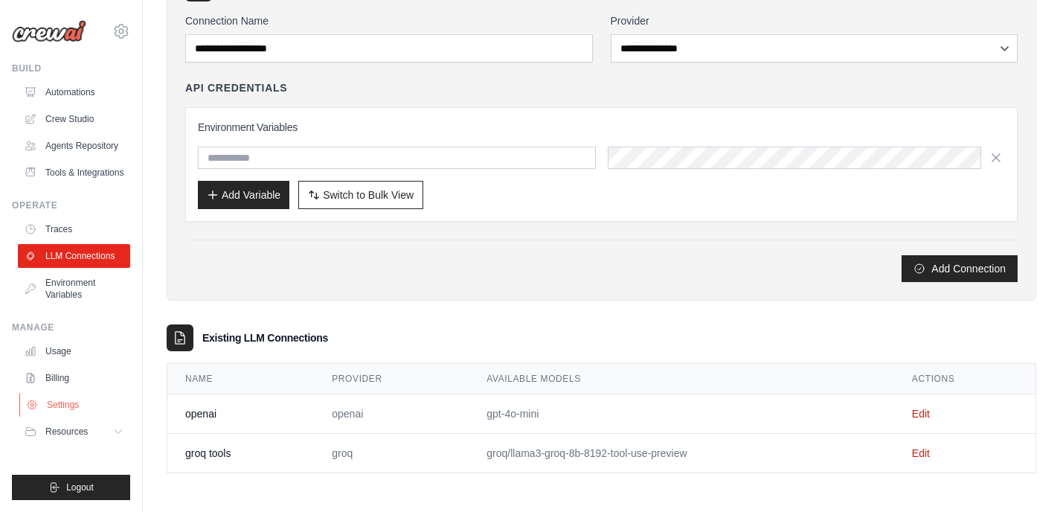
click at [74, 406] on link "Settings" at bounding box center [75, 405] width 112 height 24
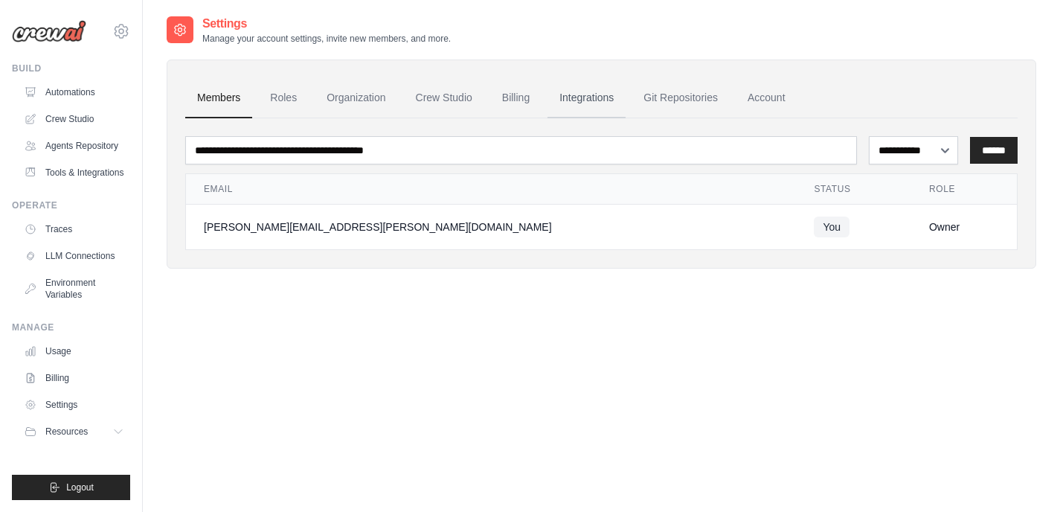
click at [578, 97] on link "Integrations" at bounding box center [587, 98] width 78 height 40
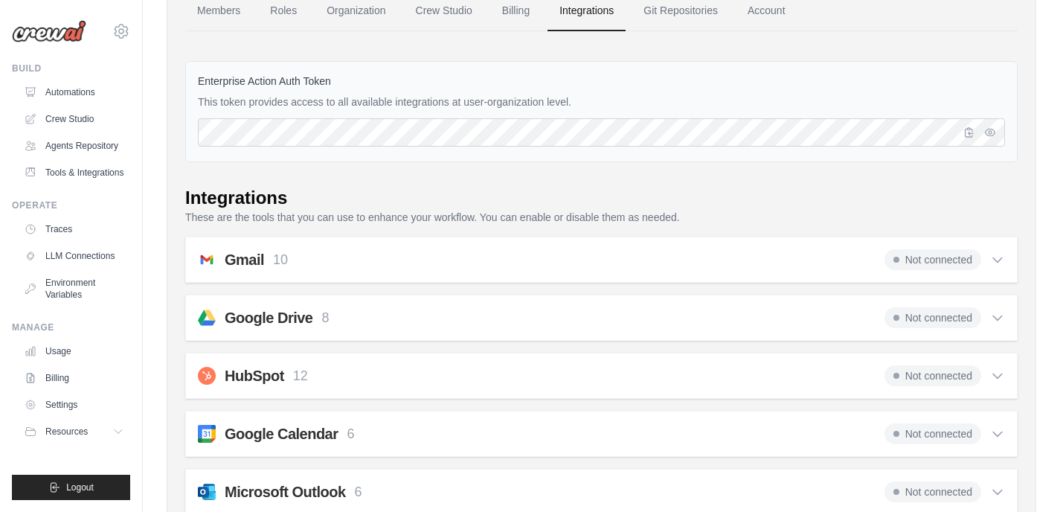
scroll to position [88, 0]
click at [441, 257] on div "Gmail 10 Not connected" at bounding box center [601, 259] width 807 height 21
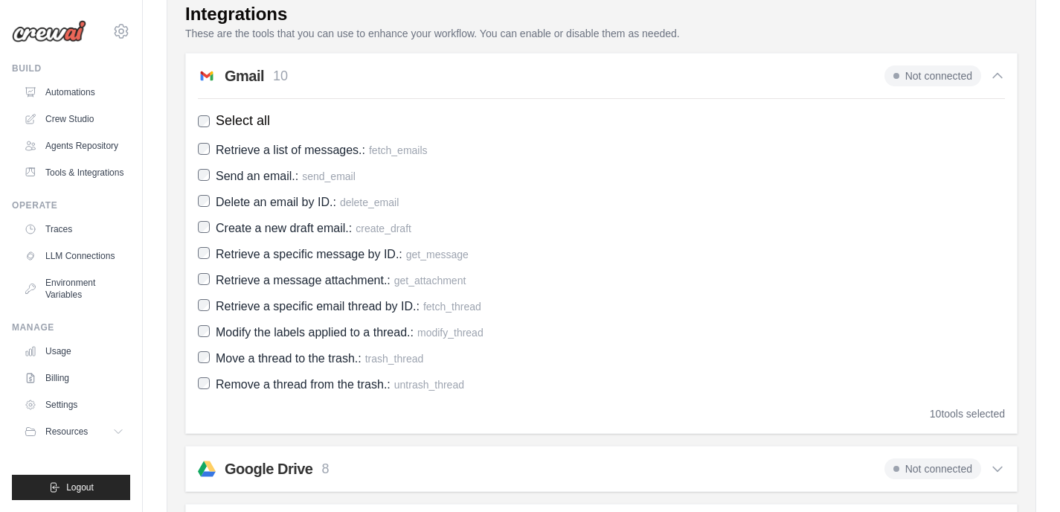
scroll to position [270, 0]
click at [911, 68] on span "Not connected" at bounding box center [933, 76] width 97 height 21
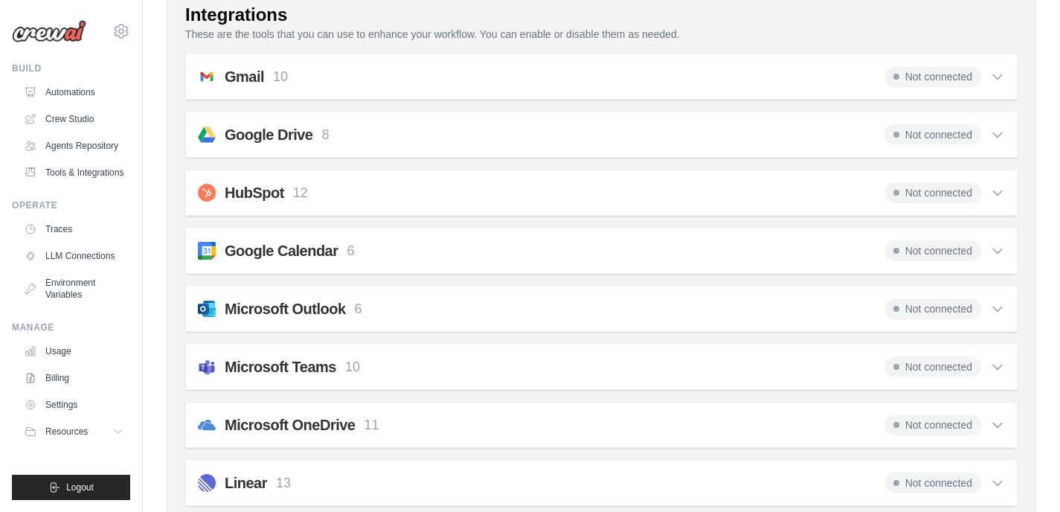
click at [916, 80] on span "Not connected" at bounding box center [933, 76] width 97 height 21
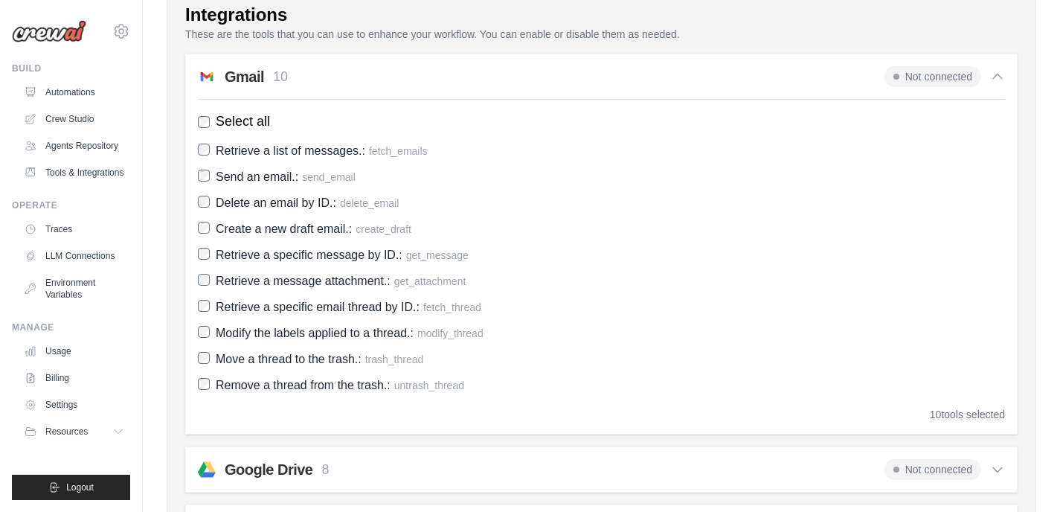
click at [916, 80] on span "Not connected" at bounding box center [933, 76] width 97 height 21
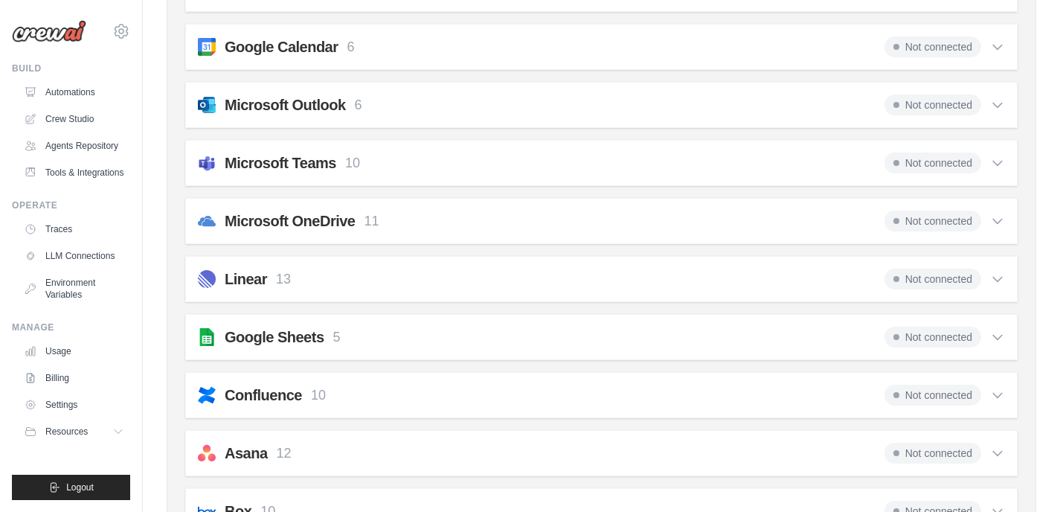
scroll to position [0, 0]
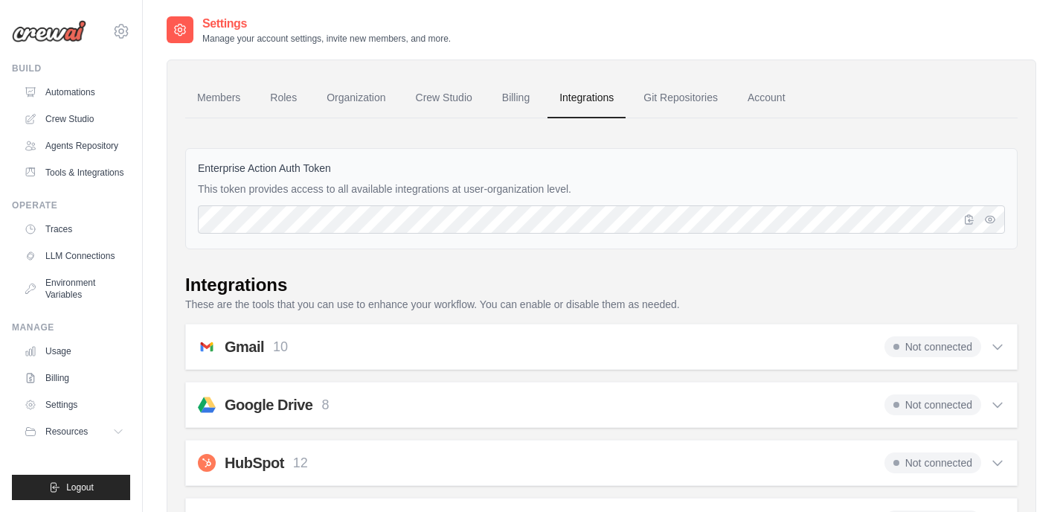
click at [435, 274] on div "Integrations" at bounding box center [601, 285] width 833 height 24
click at [76, 407] on link "Settings" at bounding box center [75, 405] width 112 height 24
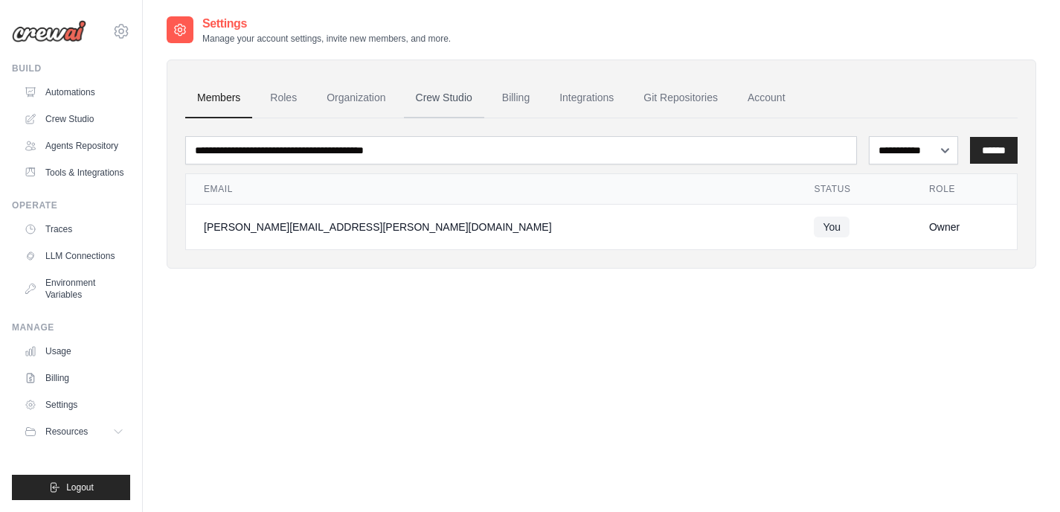
click at [428, 92] on link "Crew Studio" at bounding box center [444, 98] width 80 height 40
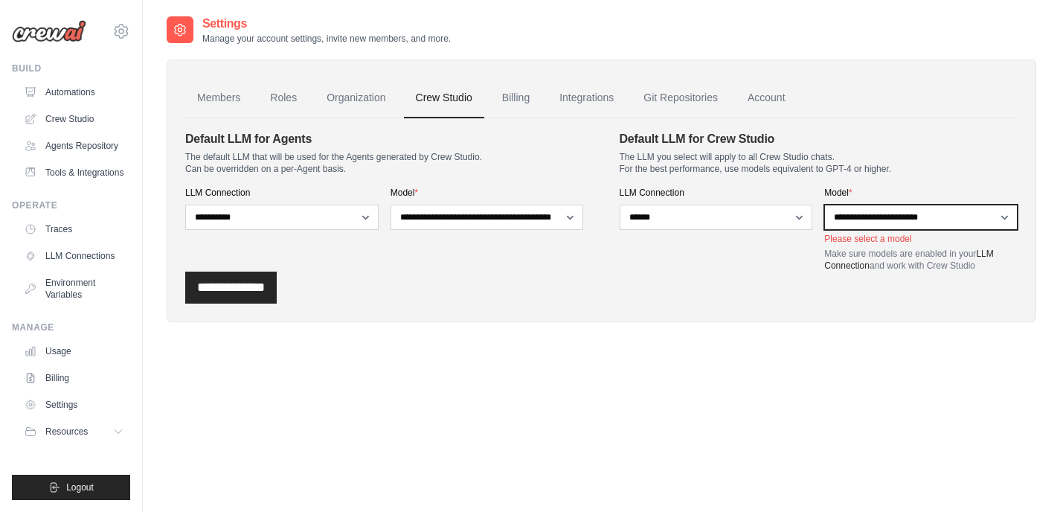
click at [927, 217] on select "**********" at bounding box center [921, 217] width 193 height 25
select select "**********"
click at [825, 205] on select "**********" at bounding box center [921, 217] width 193 height 25
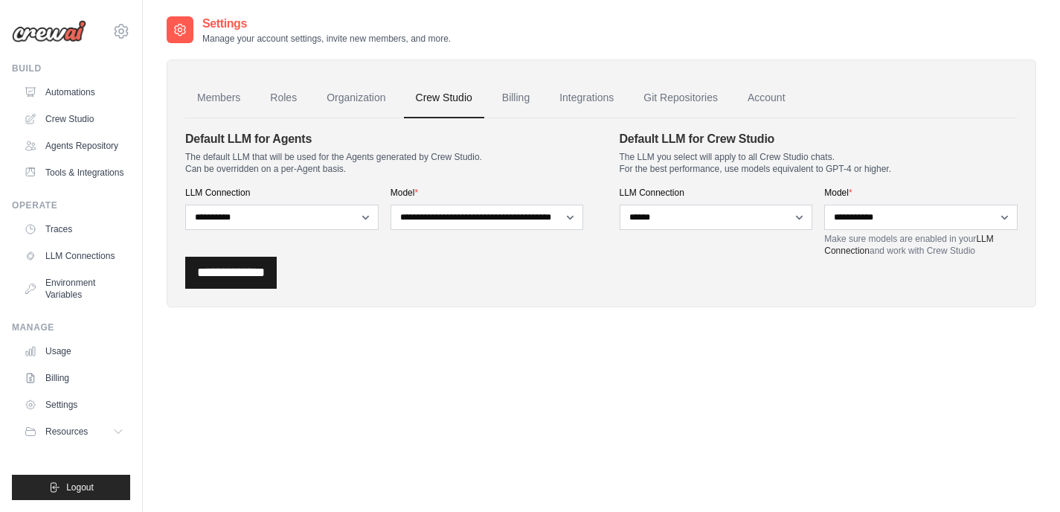
click at [272, 270] on input "**********" at bounding box center [231, 273] width 92 height 32
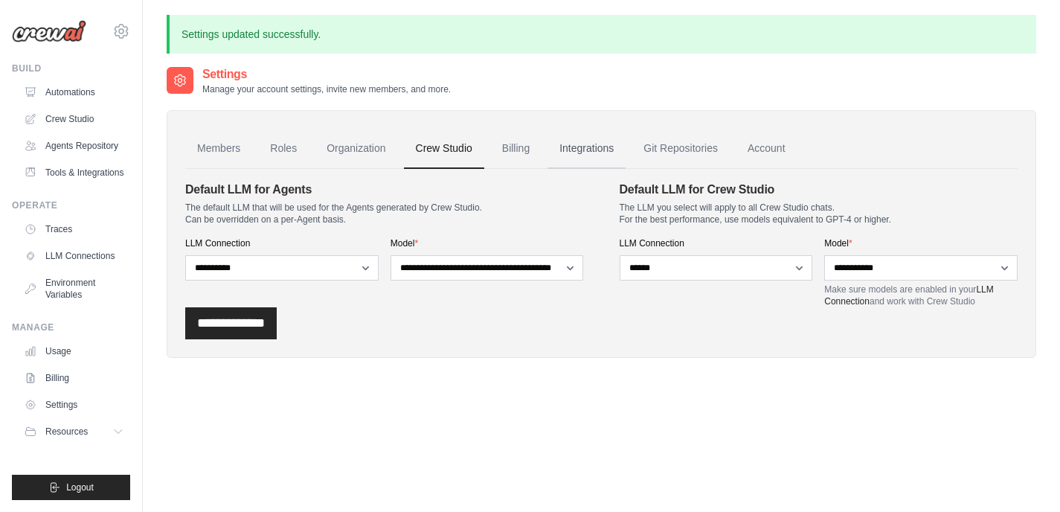
click at [605, 153] on link "Integrations" at bounding box center [587, 149] width 78 height 40
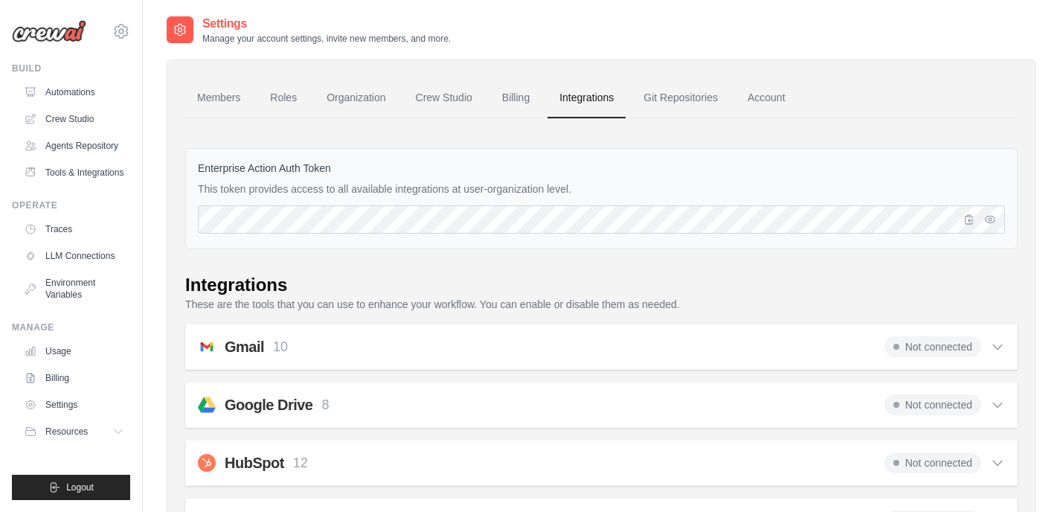
click at [271, 348] on div "Gmail 10" at bounding box center [256, 346] width 63 height 21
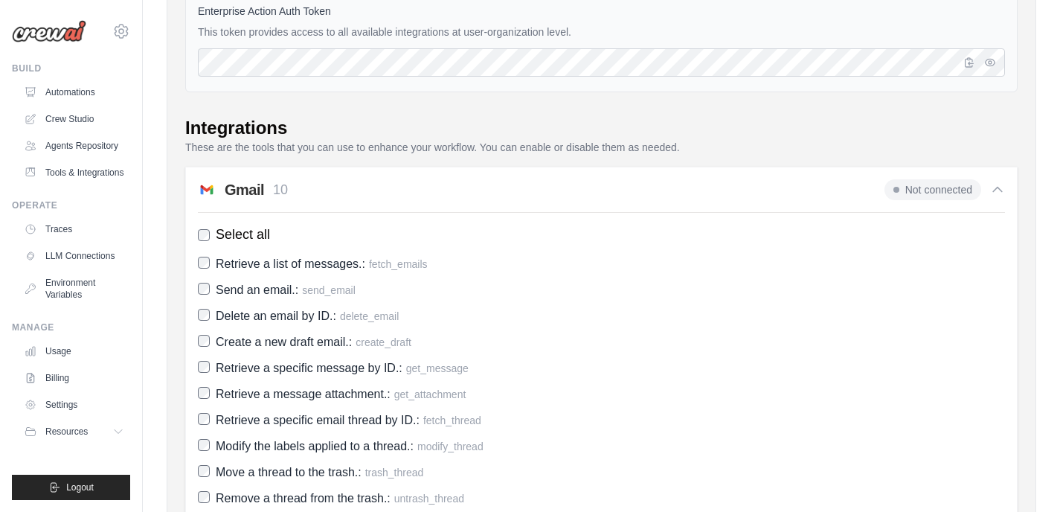
scroll to position [138, 0]
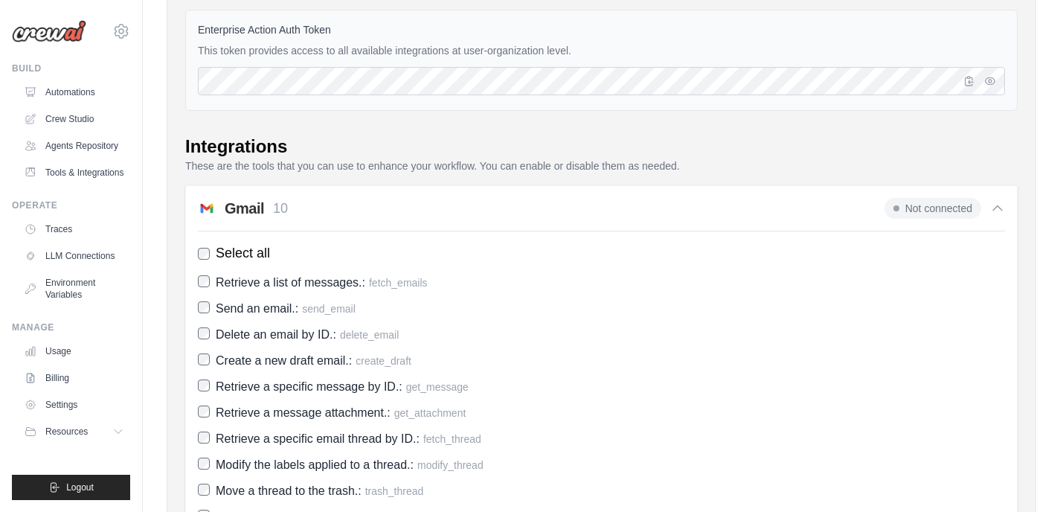
click at [932, 207] on span "Not connected" at bounding box center [933, 208] width 97 height 21
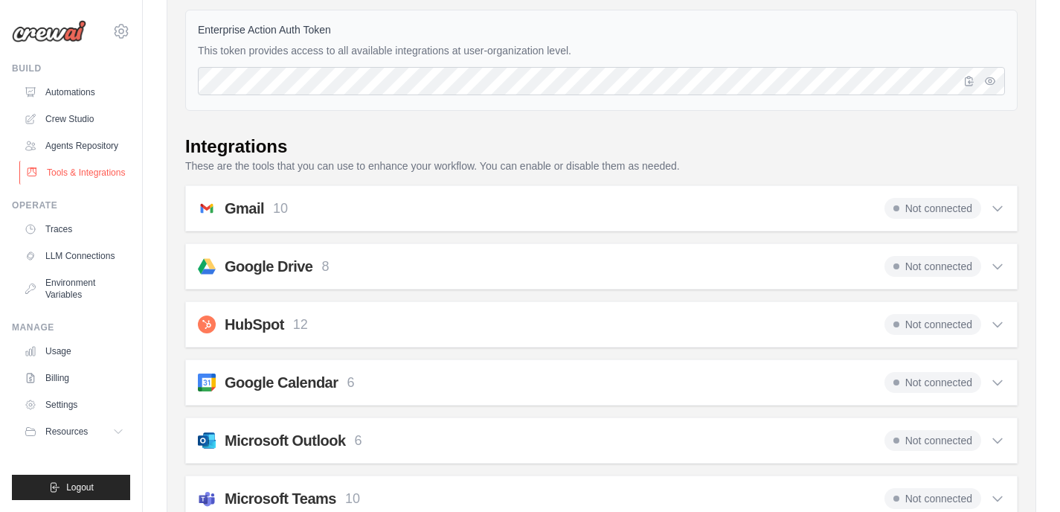
click at [108, 177] on link "Tools & Integrations" at bounding box center [75, 173] width 112 height 24
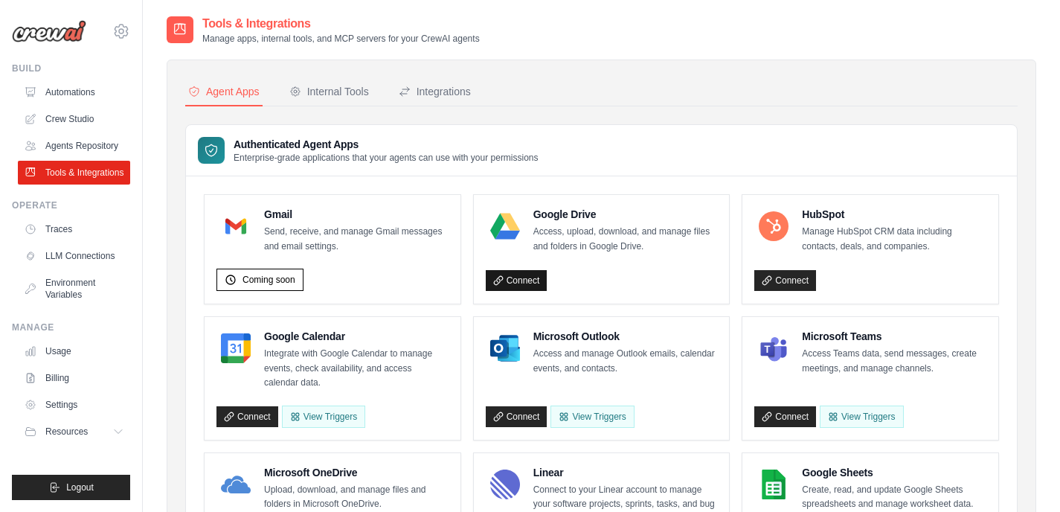
click at [529, 281] on link "Connect" at bounding box center [517, 280] width 62 height 21
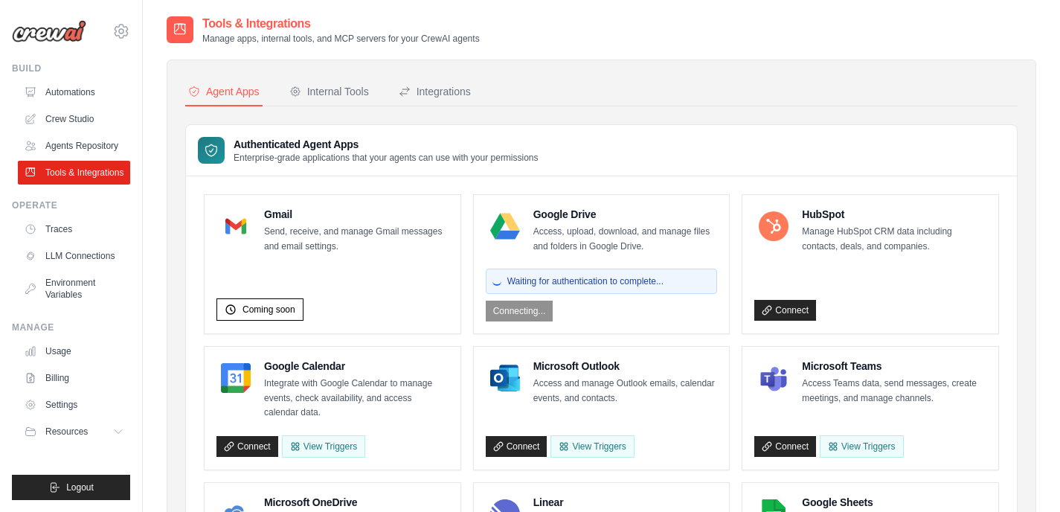
click at [662, 305] on div "Waiting for authentication to complete... Connecting..." at bounding box center [602, 292] width 232 height 59
click at [512, 310] on div "Waiting for authentication to complete... Connecting..." at bounding box center [602, 292] width 232 height 59
click at [332, 89] on div "Internal Tools" at bounding box center [329, 91] width 80 height 15
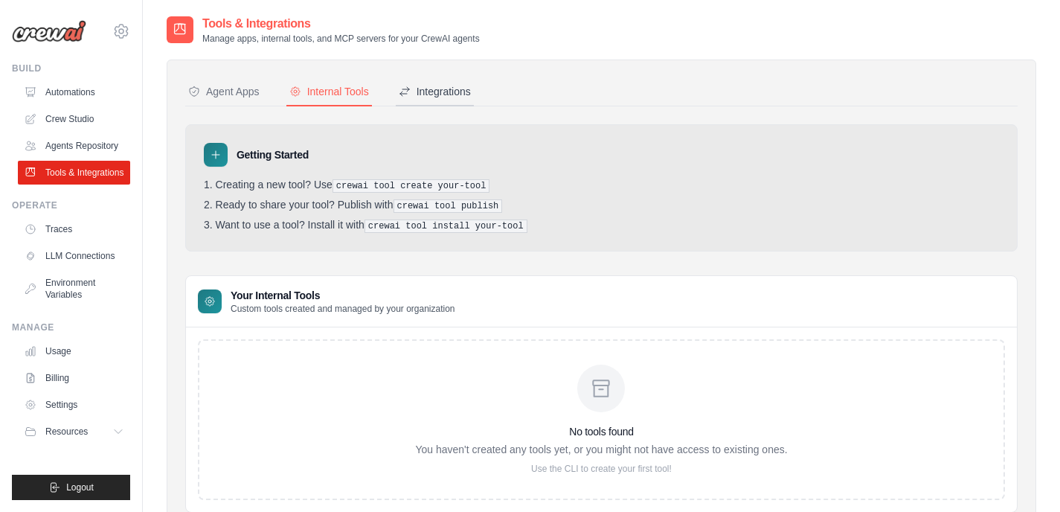
click at [445, 99] on button "Integrations" at bounding box center [435, 92] width 78 height 28
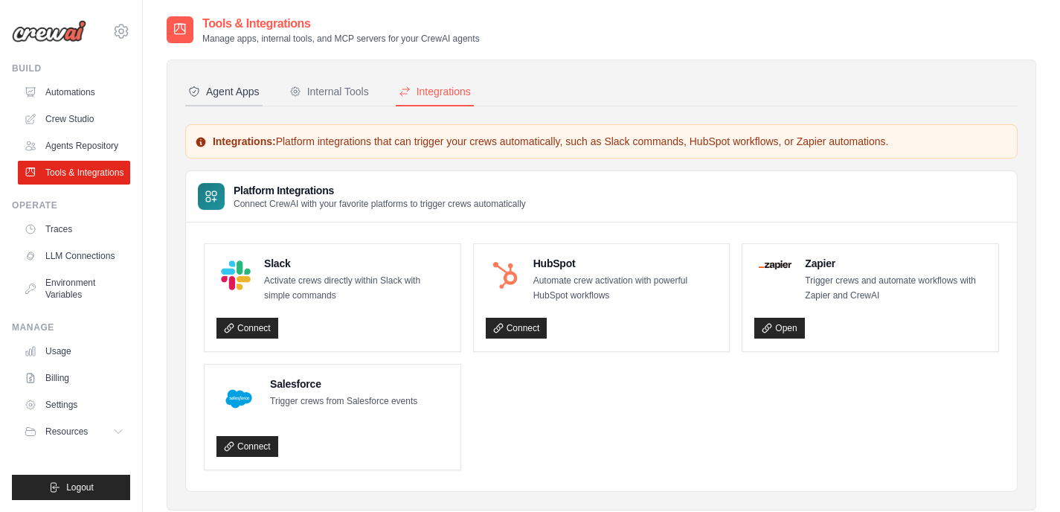
click at [237, 100] on button "Agent Apps" at bounding box center [223, 92] width 77 height 28
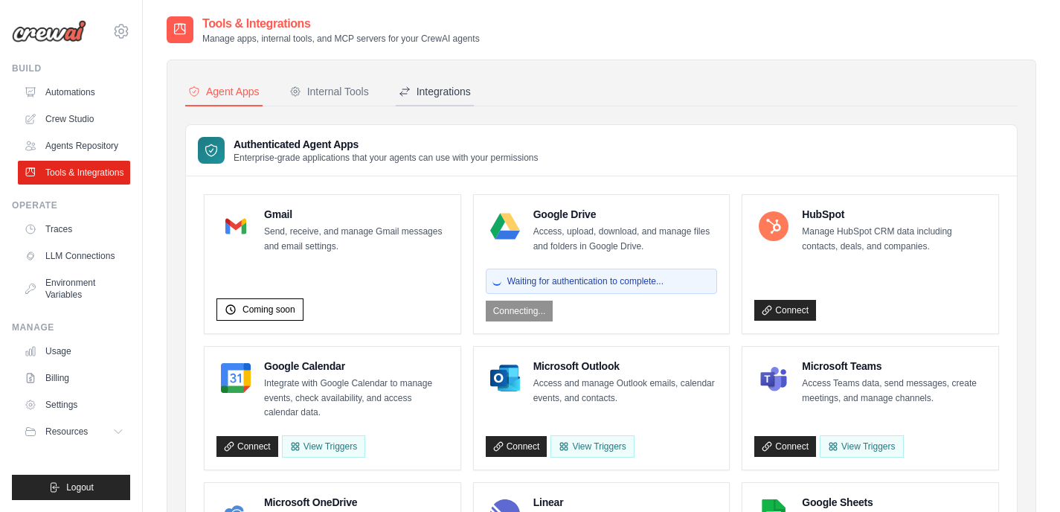
click at [410, 99] on button "Integrations" at bounding box center [435, 92] width 78 height 28
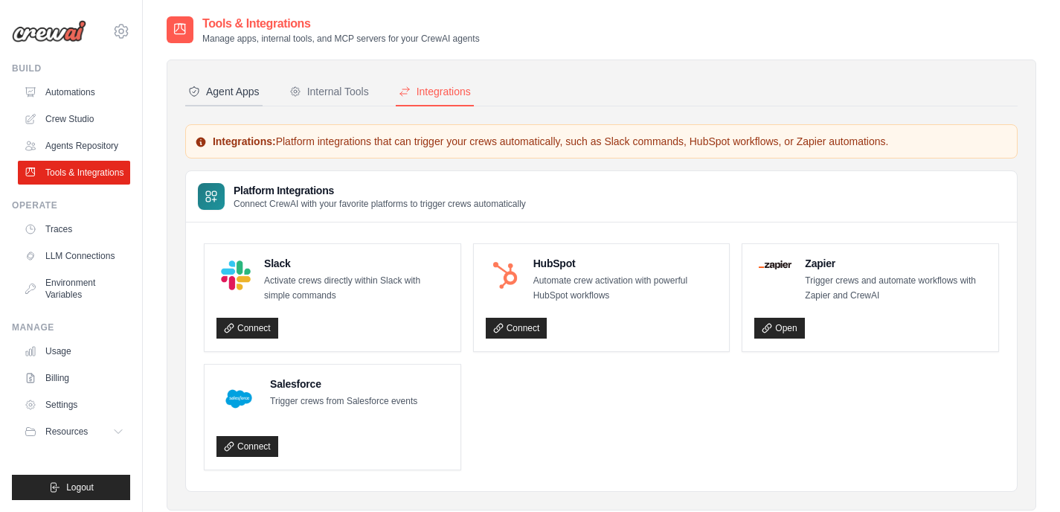
click at [235, 94] on div "Agent Apps" at bounding box center [223, 91] width 71 height 15
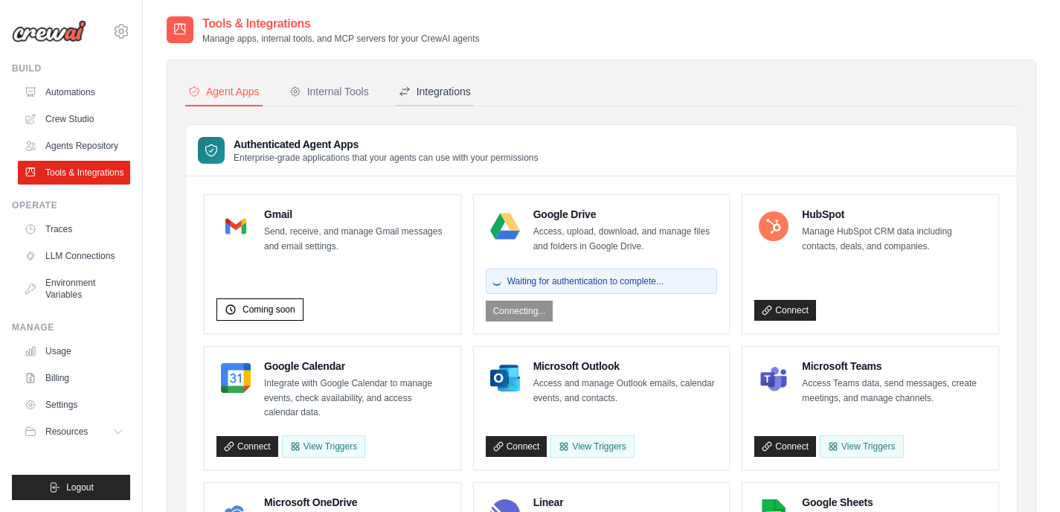
click at [429, 94] on div "Integrations" at bounding box center [435, 91] width 72 height 15
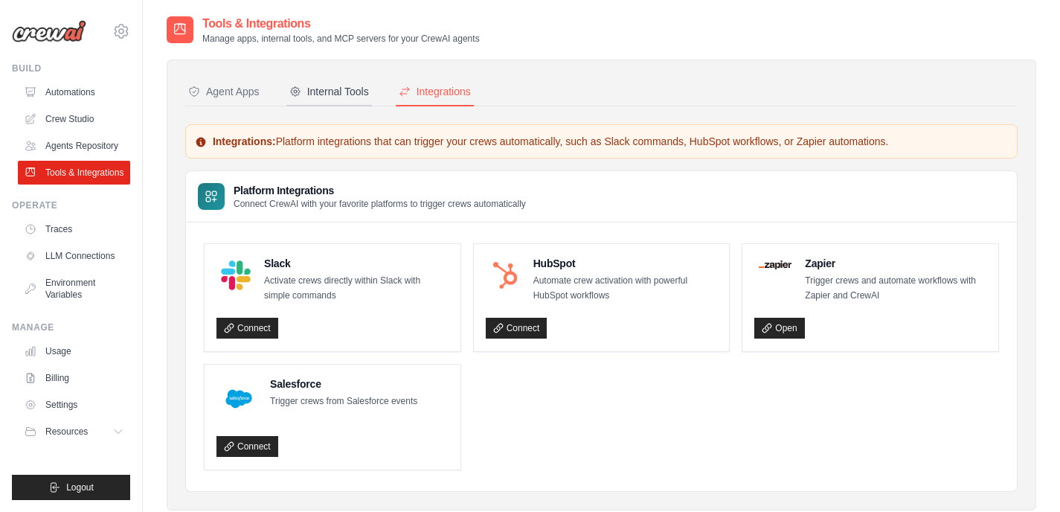
click at [330, 83] on button "Internal Tools" at bounding box center [330, 92] width 86 height 28
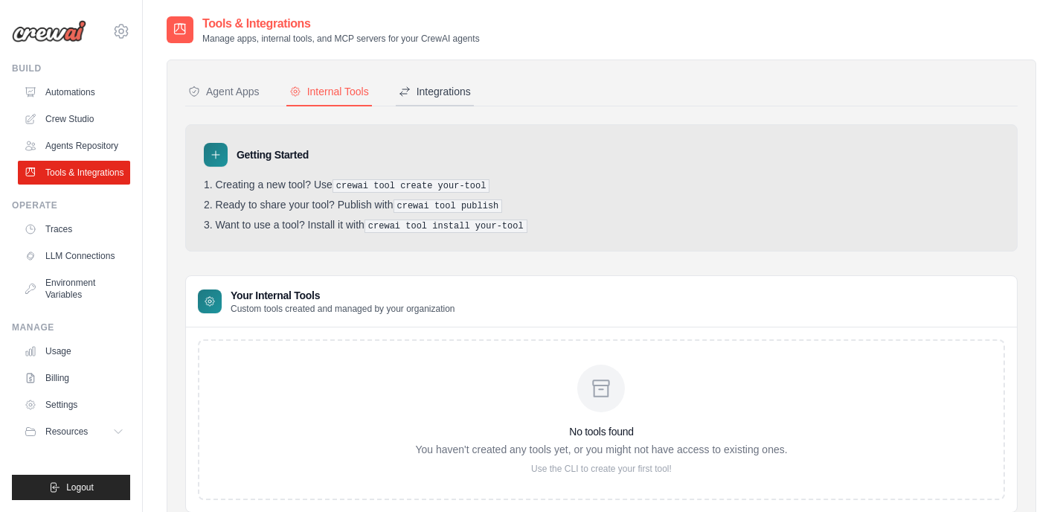
click at [436, 92] on div "Integrations" at bounding box center [435, 91] width 72 height 15
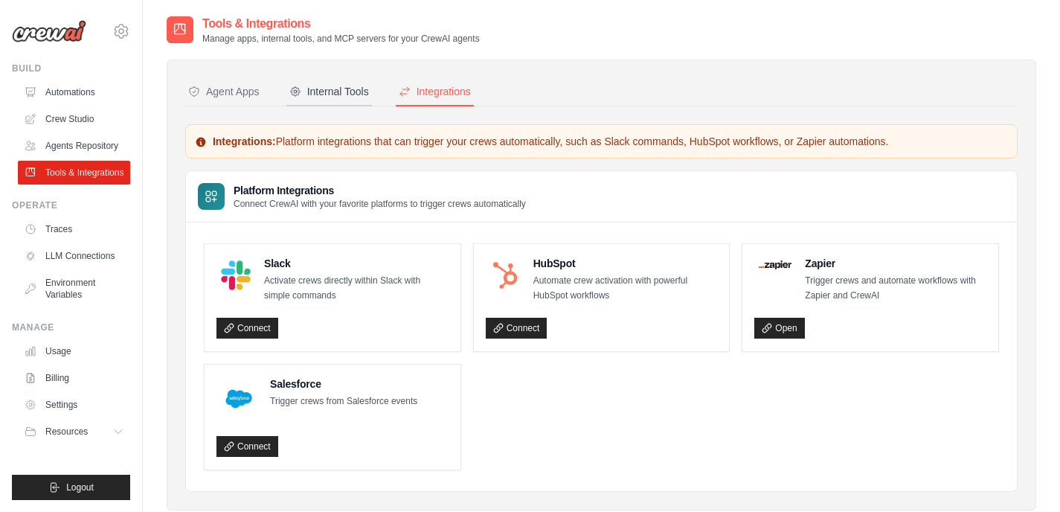
click at [349, 99] on button "Internal Tools" at bounding box center [330, 92] width 86 height 28
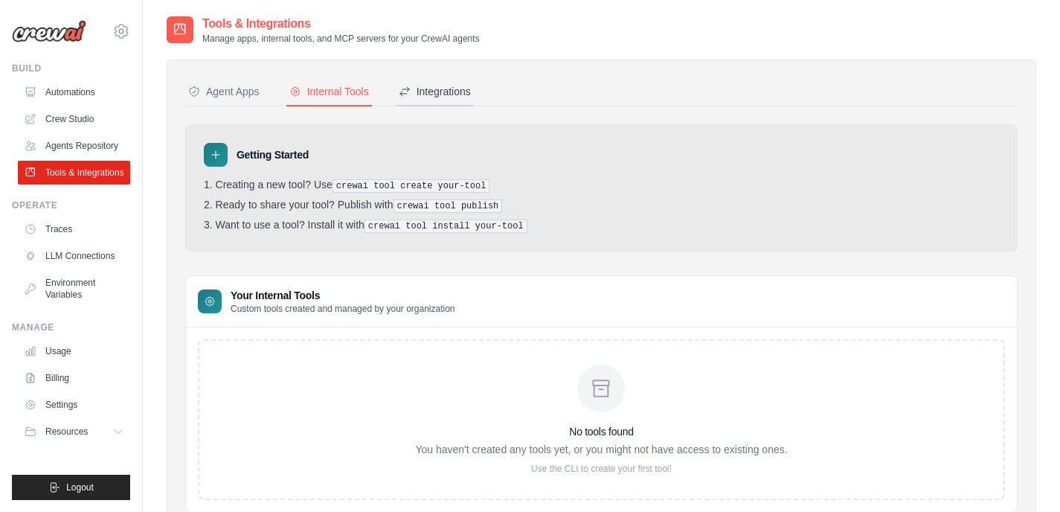
click at [420, 99] on button "Integrations" at bounding box center [435, 92] width 78 height 28
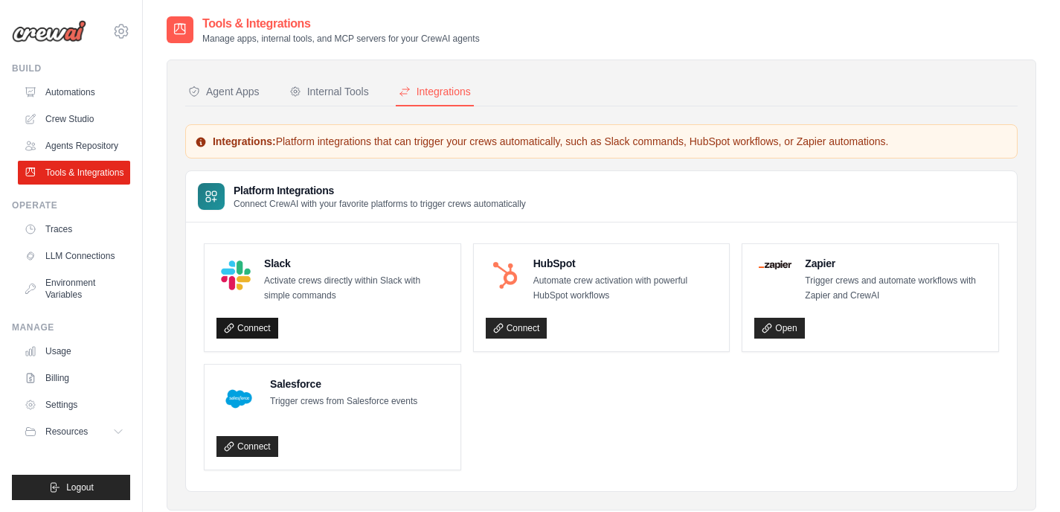
click at [254, 324] on link "Connect" at bounding box center [248, 328] width 62 height 21
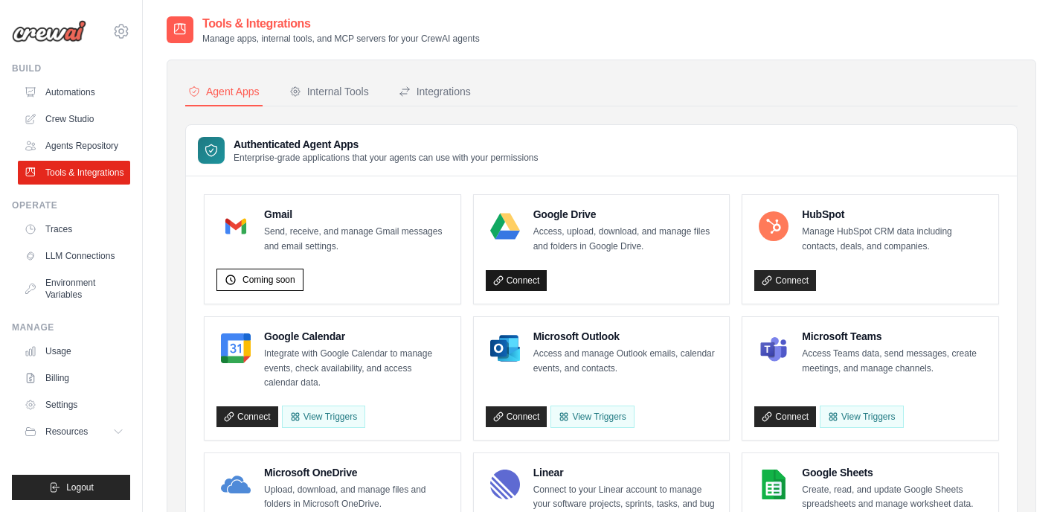
click at [513, 281] on link "Connect" at bounding box center [517, 280] width 62 height 21
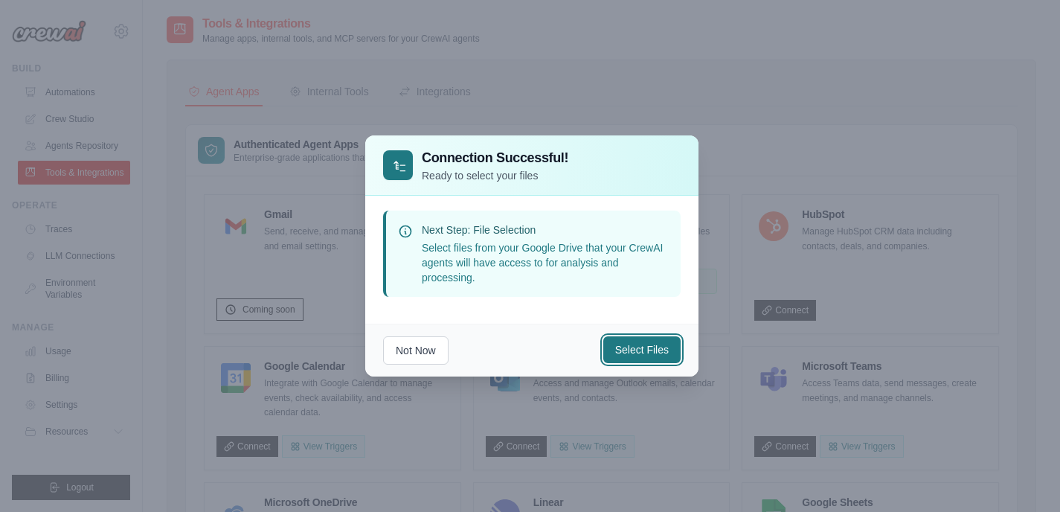
click at [641, 352] on button "Select Files" at bounding box center [642, 349] width 77 height 27
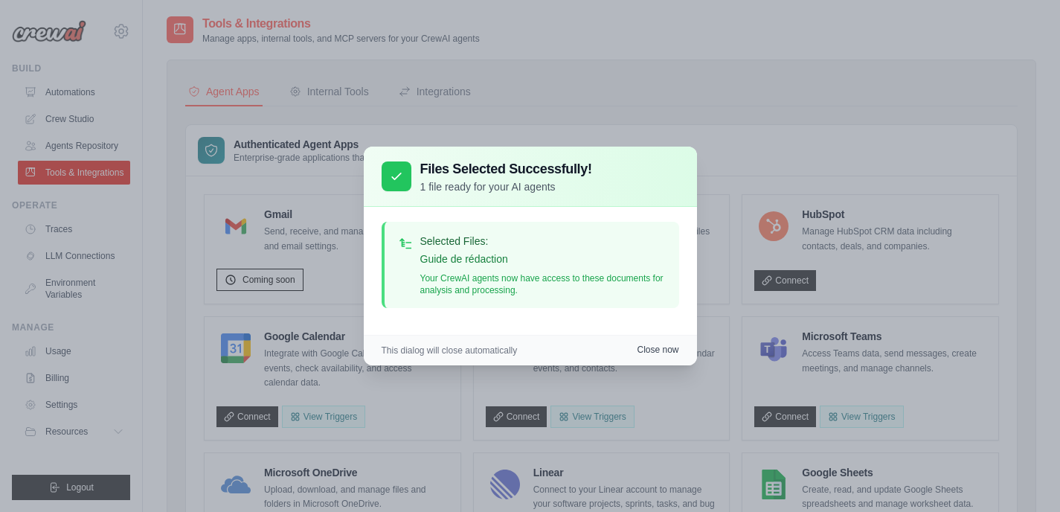
click at [675, 354] on button "Close now" at bounding box center [658, 350] width 42 height 12
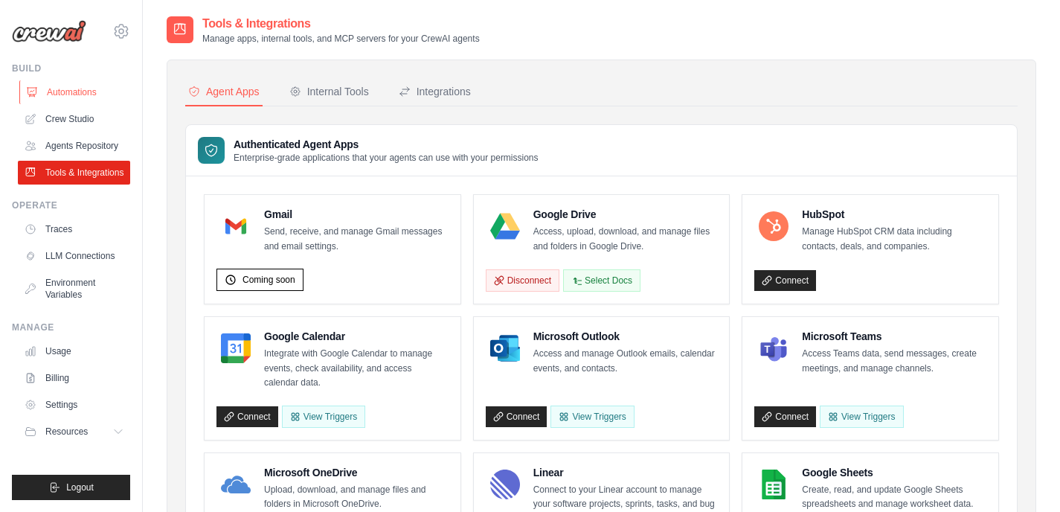
click at [74, 86] on link "Automations" at bounding box center [75, 92] width 112 height 24
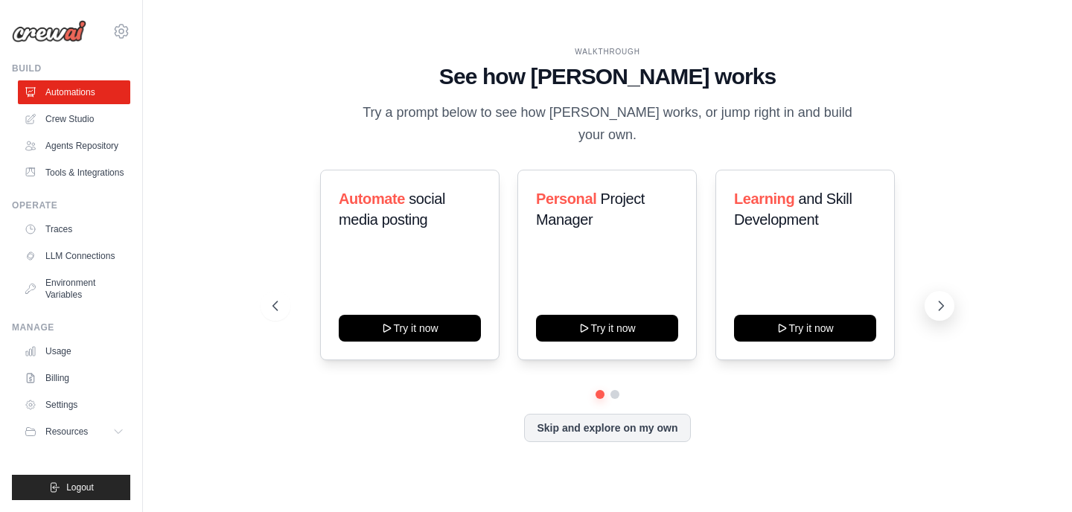
click at [941, 298] on icon at bounding box center [940, 305] width 15 height 15
click at [638, 421] on button "Skip and explore on my own" at bounding box center [607, 426] width 166 height 28
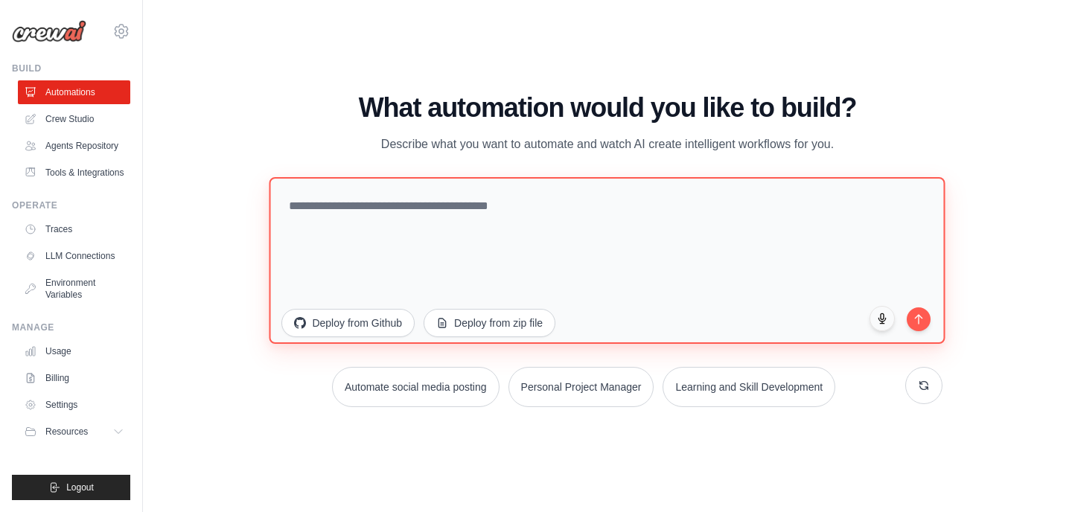
click at [453, 224] on textarea at bounding box center [607, 260] width 676 height 167
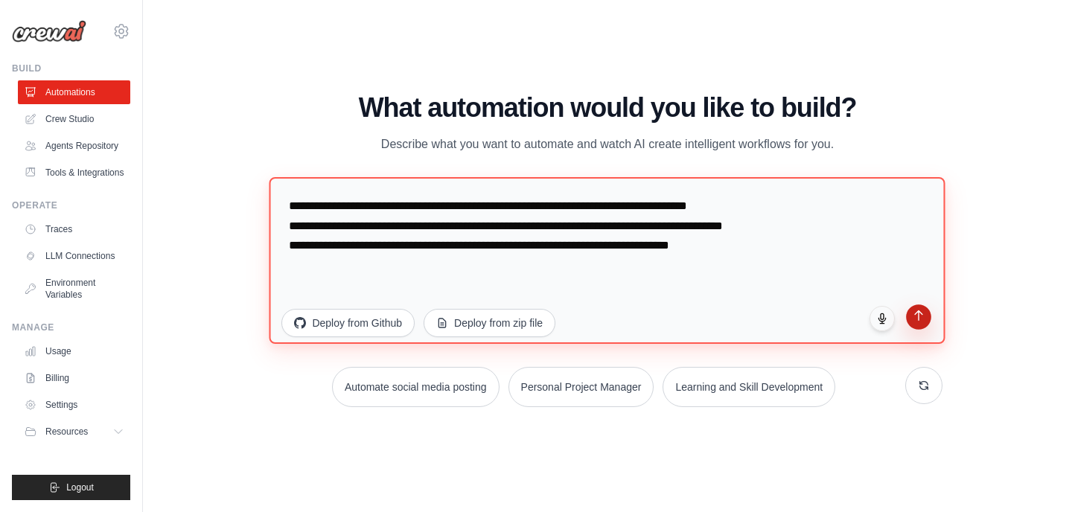
type textarea "**********"
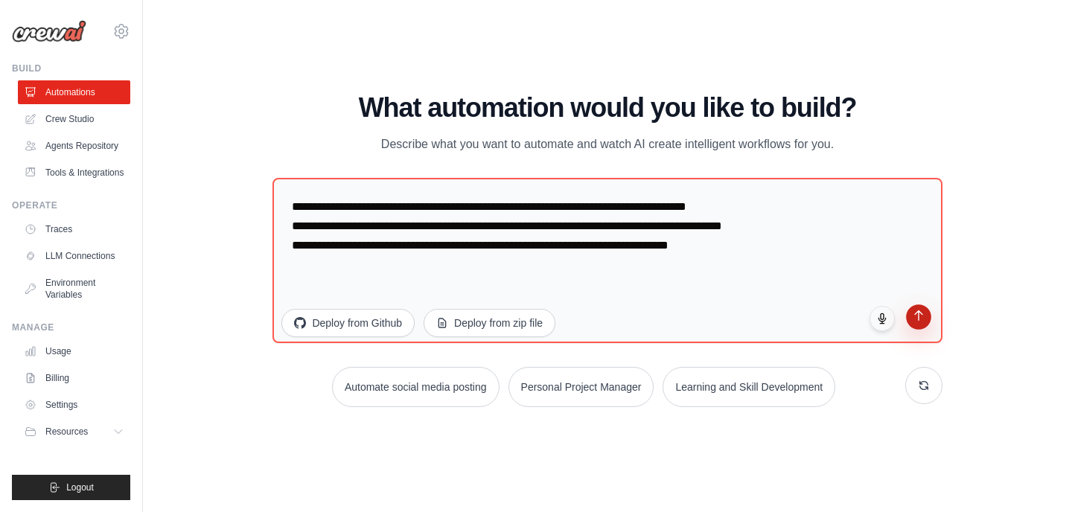
click at [924, 316] on button "submit" at bounding box center [918, 316] width 25 height 25
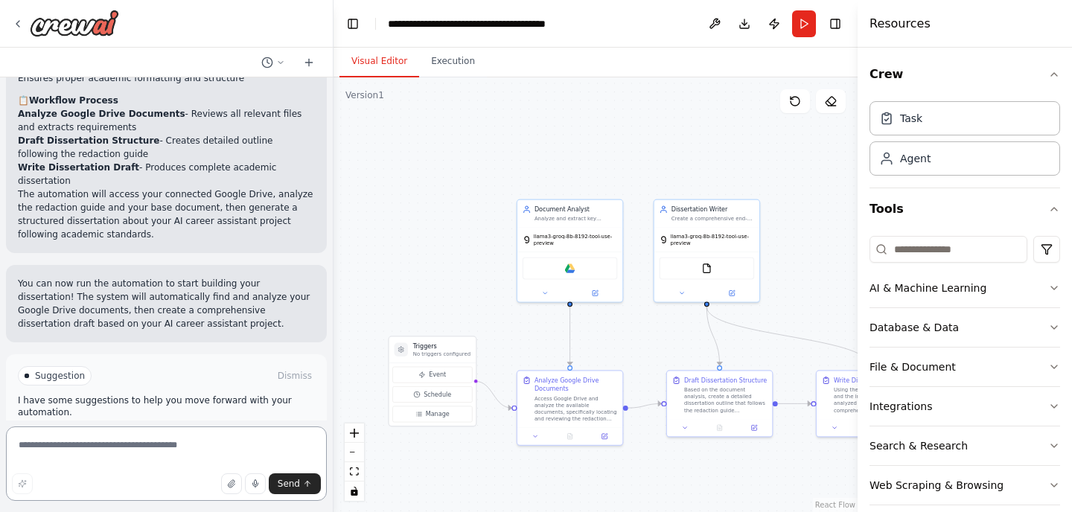
scroll to position [1135, 0]
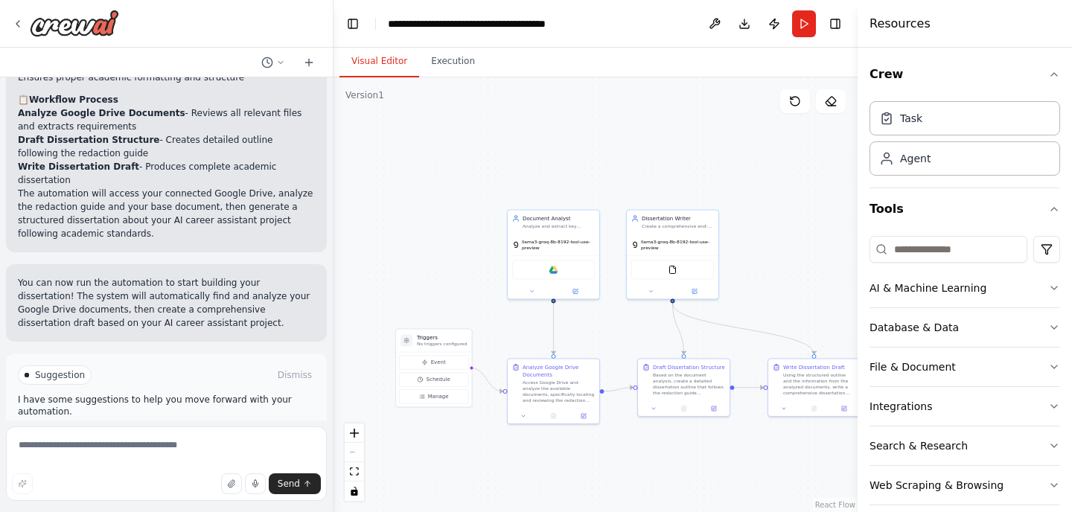
click at [175, 432] on span "Run Automation" at bounding box center [173, 438] width 72 height 12
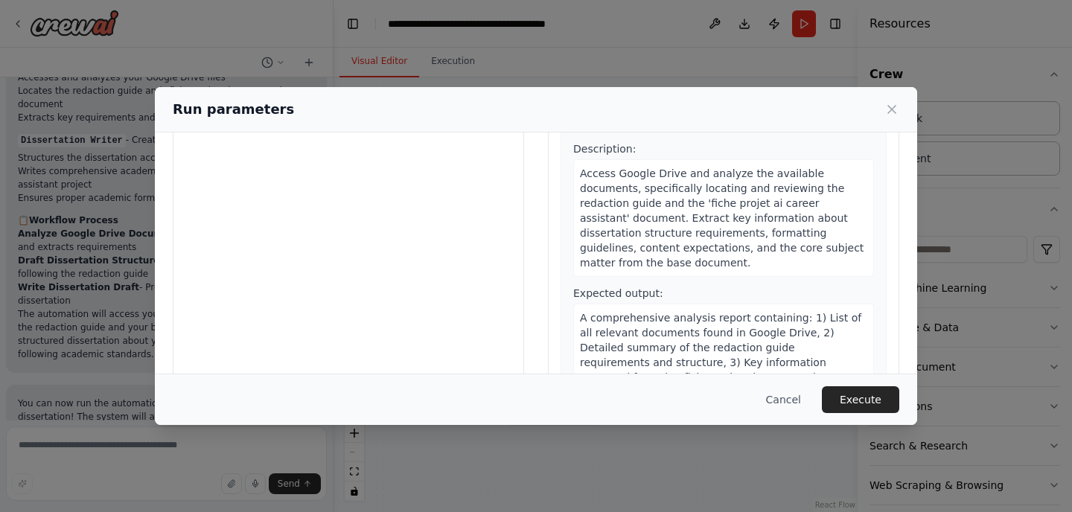
scroll to position [0, 0]
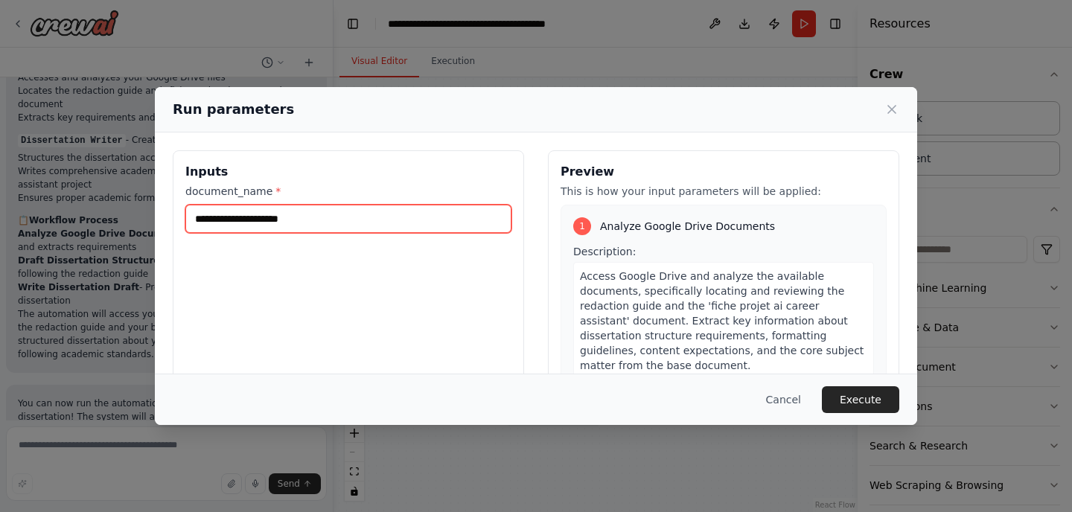
click at [293, 221] on input "document_name *" at bounding box center [348, 219] width 326 height 28
click at [331, 224] on input "document_name *" at bounding box center [348, 219] width 326 height 28
click at [885, 111] on icon at bounding box center [891, 109] width 15 height 15
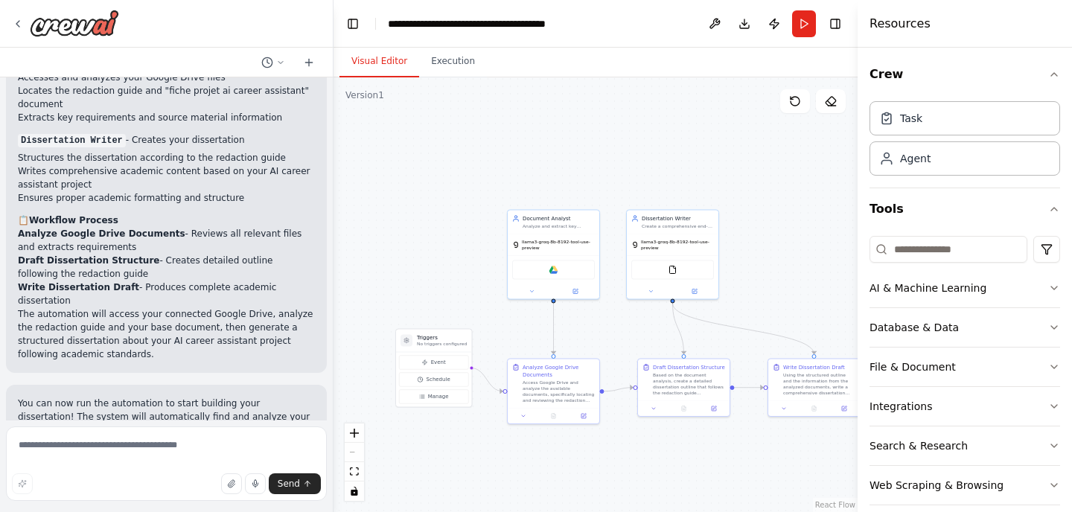
scroll to position [1014, 0]
click at [798, 24] on button "Run" at bounding box center [804, 23] width 24 height 27
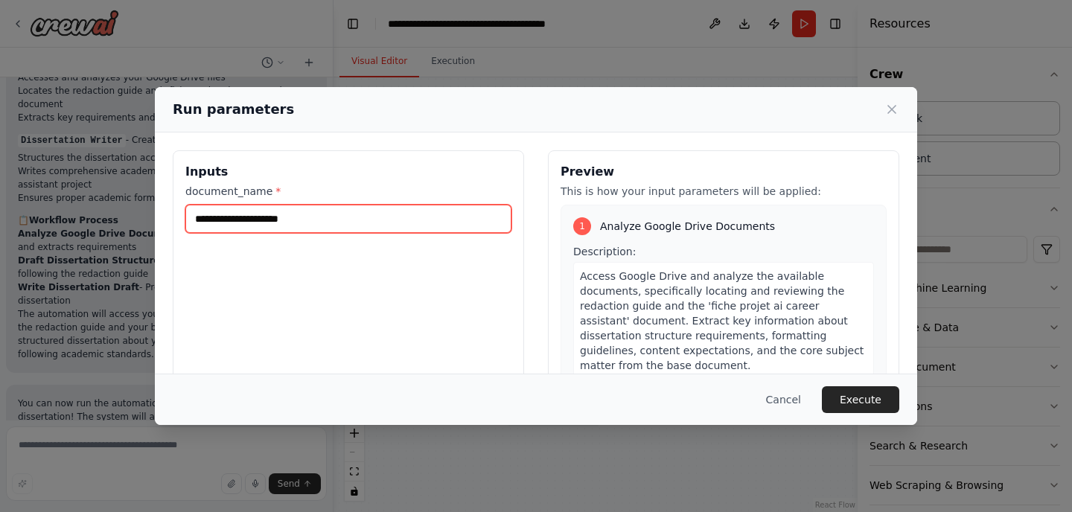
click at [287, 218] on input "document_name *" at bounding box center [348, 219] width 326 height 28
click at [891, 111] on icon at bounding box center [891, 109] width 7 height 7
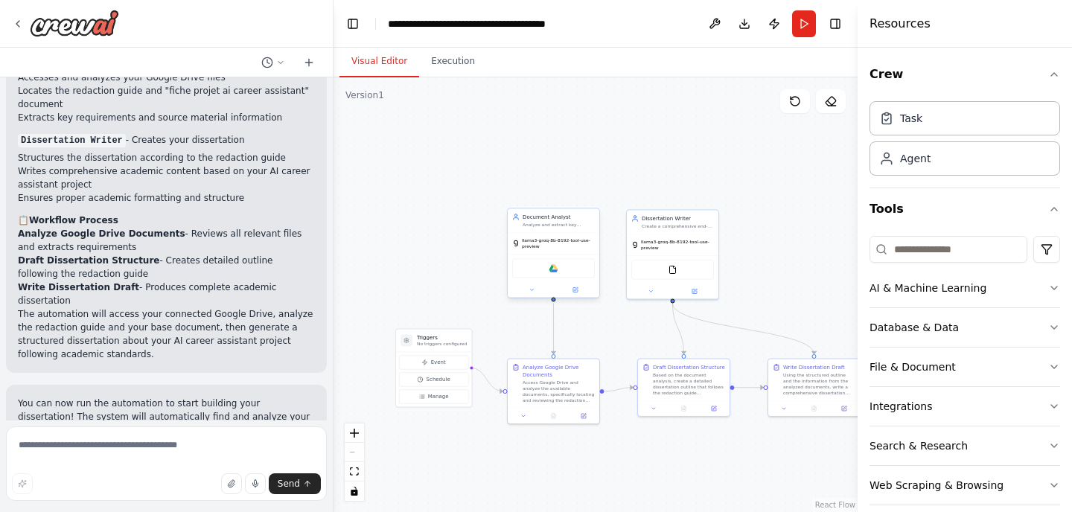
click at [553, 277] on div "Google drive" at bounding box center [553, 267] width 83 height 19
click at [555, 270] on img at bounding box center [552, 267] width 9 height 9
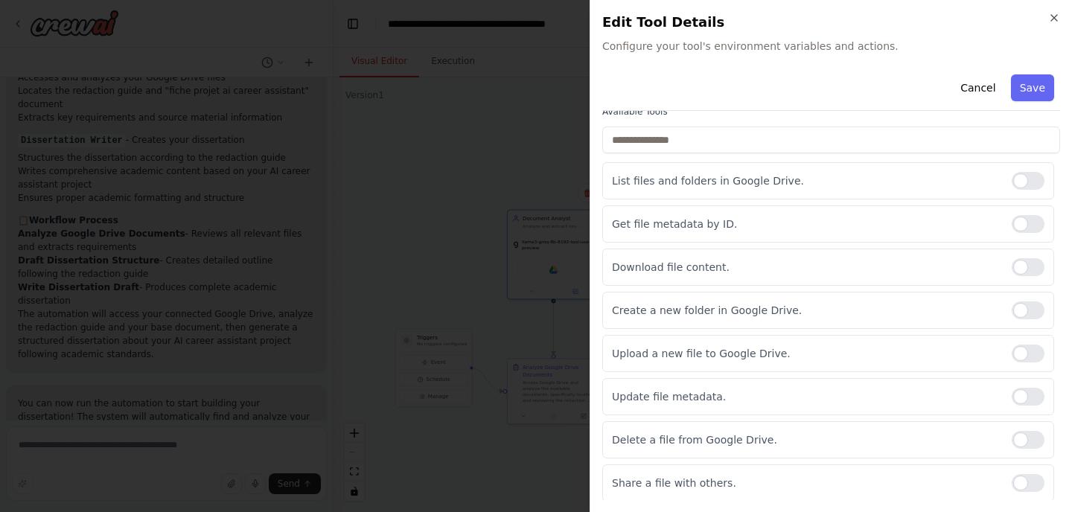
scroll to position [113, 0]
click at [1059, 19] on icon "button" at bounding box center [1054, 18] width 12 height 12
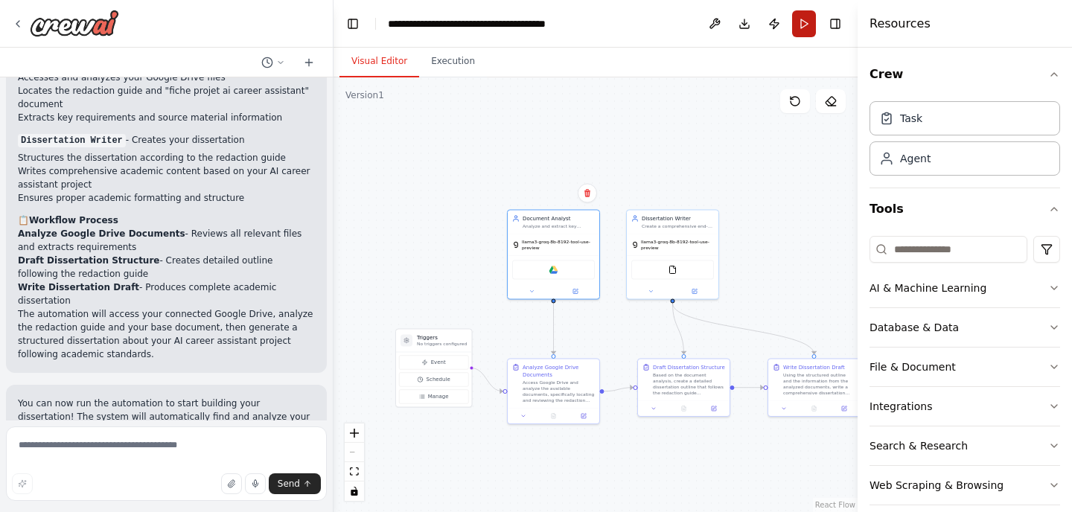
click at [799, 30] on button "Run" at bounding box center [804, 23] width 24 height 27
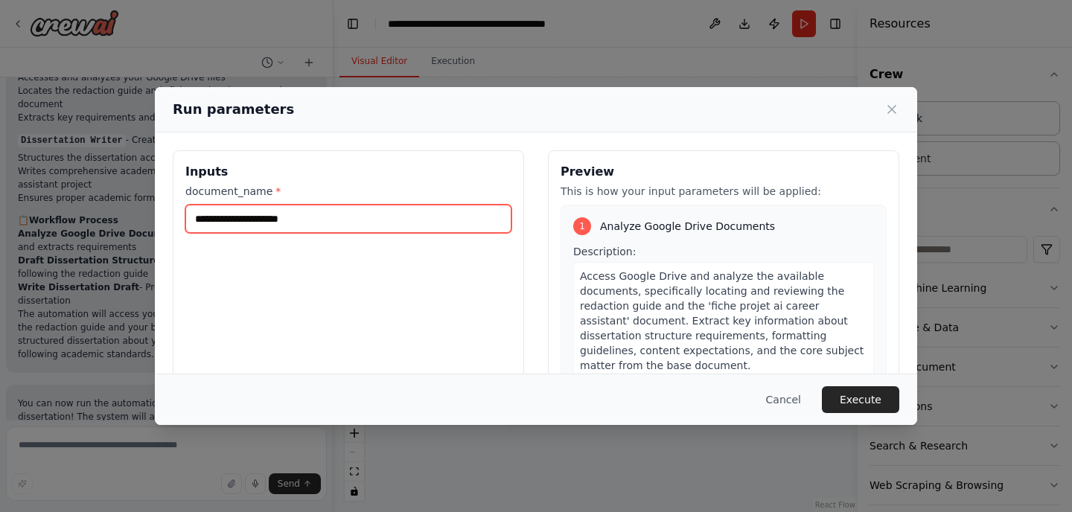
click at [264, 217] on input "document_name *" at bounding box center [348, 219] width 326 height 28
paste input "**********"
type input "**********"
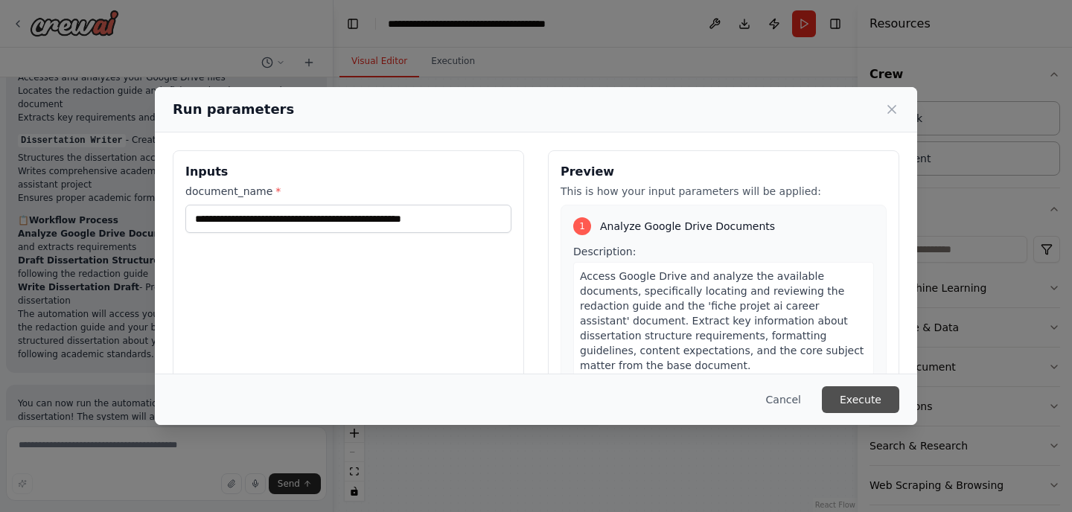
click at [875, 397] on button "Execute" at bounding box center [860, 399] width 77 height 27
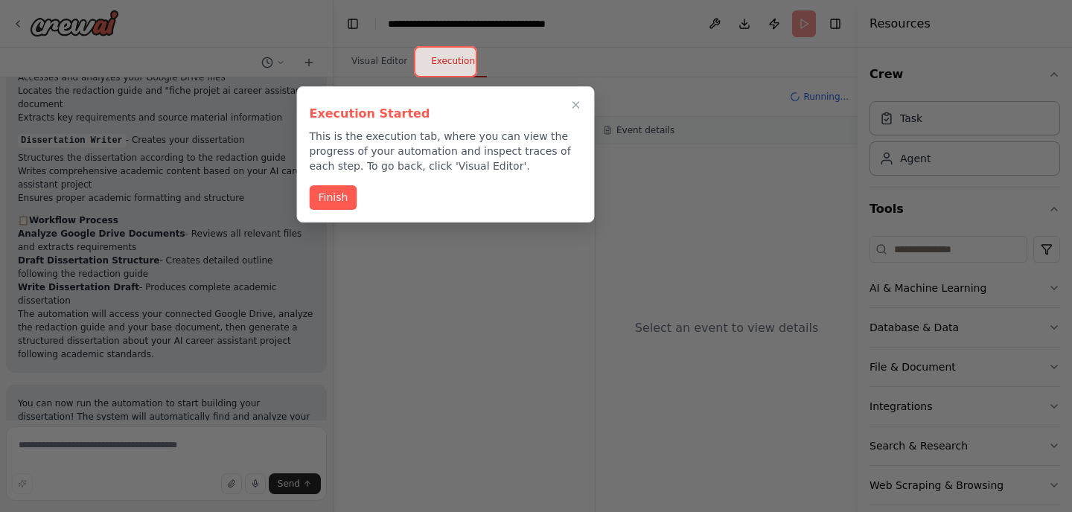
click at [330, 193] on button "Finish" at bounding box center [334, 197] width 48 height 25
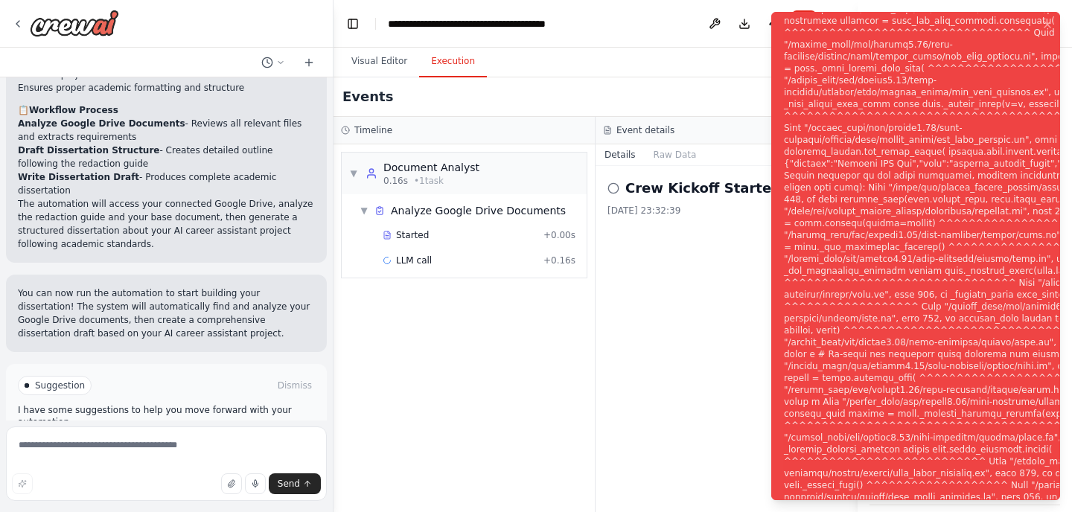
scroll to position [1135, 0]
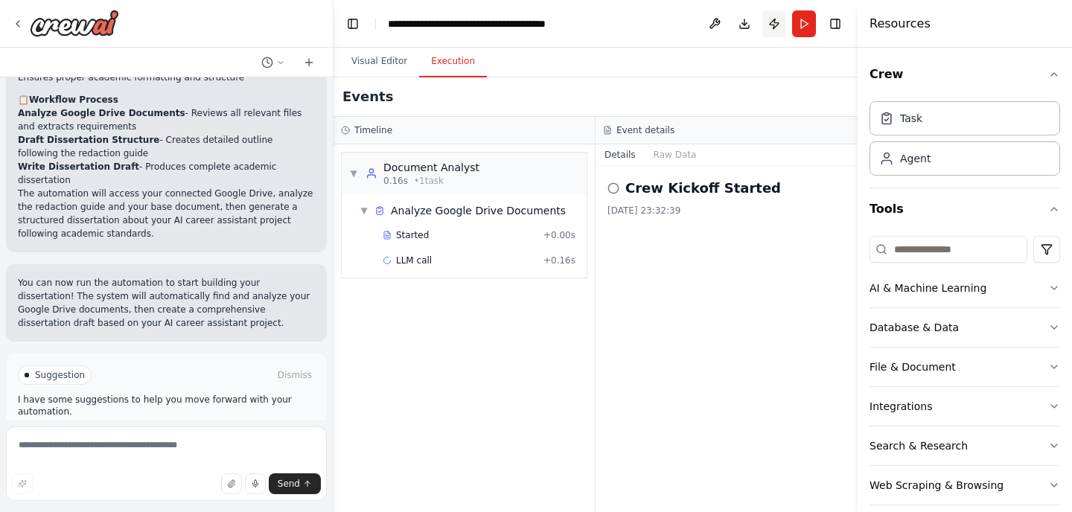
click at [773, 18] on button "Publish" at bounding box center [774, 23] width 24 height 27
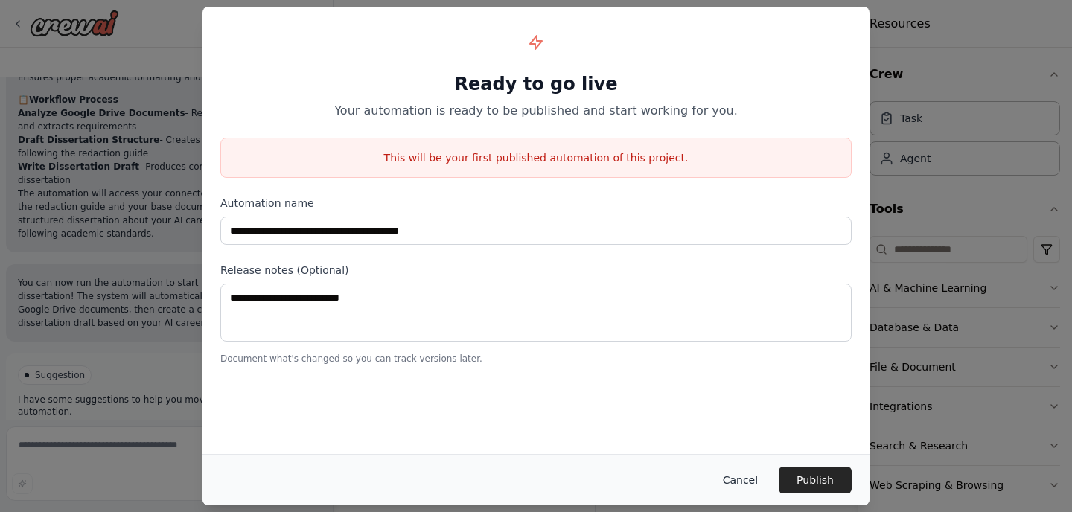
click at [744, 482] on button "Cancel" at bounding box center [740, 480] width 59 height 27
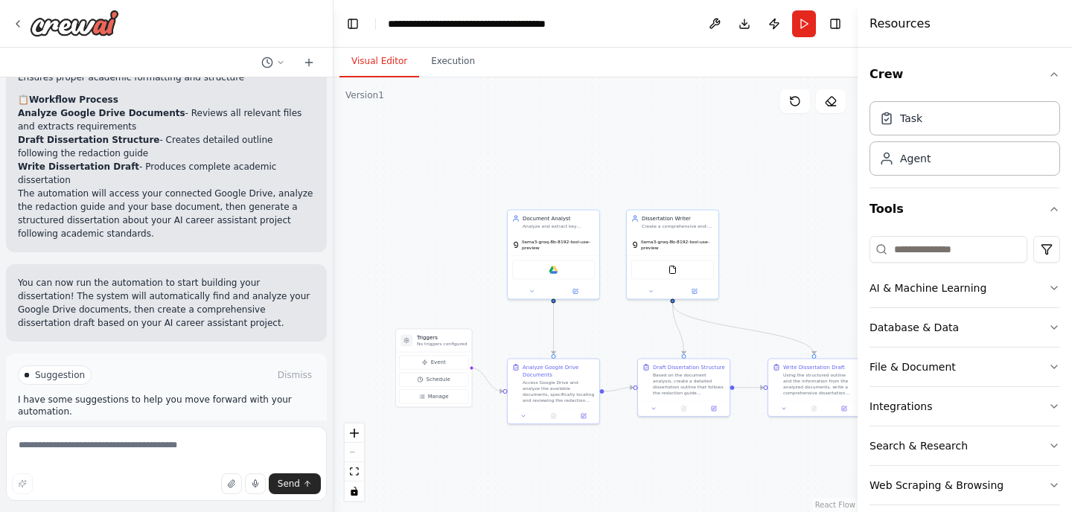
click at [374, 65] on button "Visual Editor" at bounding box center [379, 61] width 80 height 31
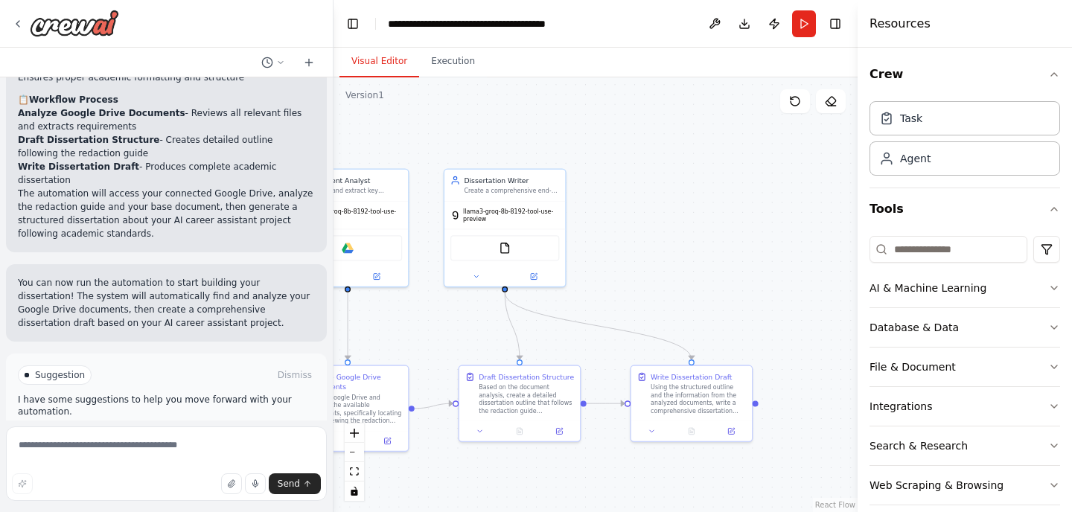
drag, startPoint x: 720, startPoint y: 272, endPoint x: 599, endPoint y: 269, distance: 121.3
click at [598, 271] on div ".deletable-edge-delete-btn { width: 20px; height: 20px; border: 0px solid #ffff…" at bounding box center [595, 294] width 524 height 435
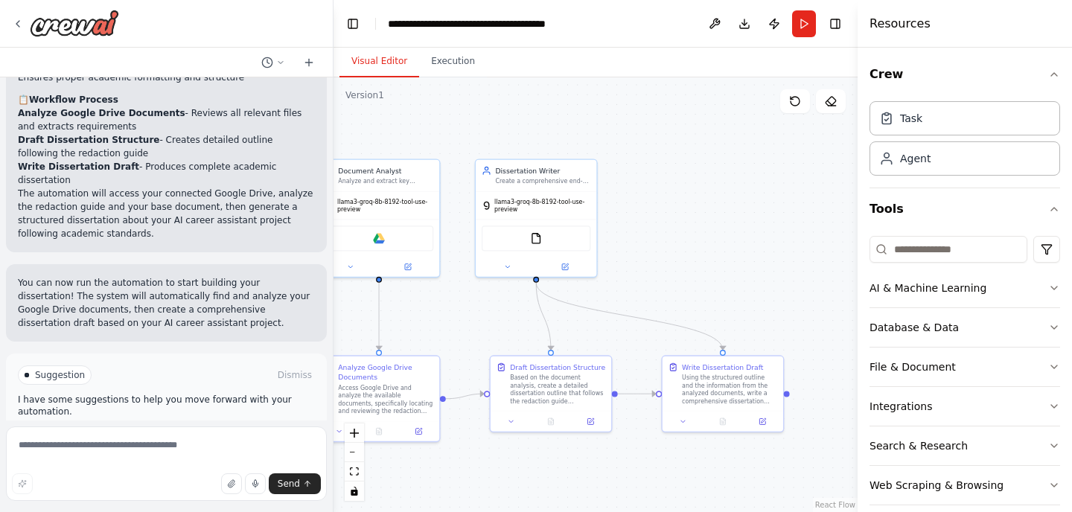
drag, startPoint x: 599, startPoint y: 269, endPoint x: 664, endPoint y: 255, distance: 66.3
click at [664, 255] on div ".deletable-edge-delete-btn { width: 20px; height: 20px; border: 0px solid #ffff…" at bounding box center [595, 294] width 524 height 435
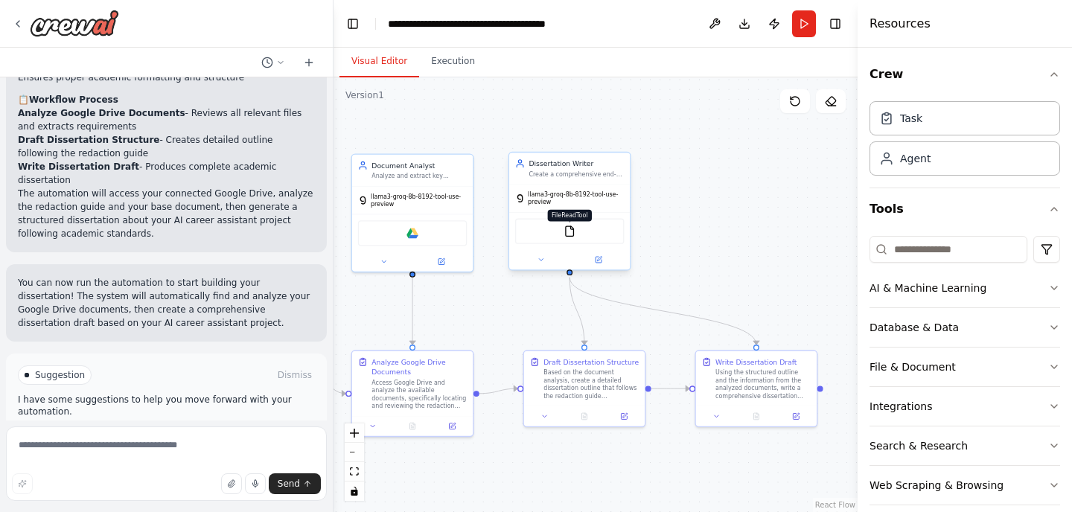
click at [566, 236] on img at bounding box center [569, 231] width 12 height 12
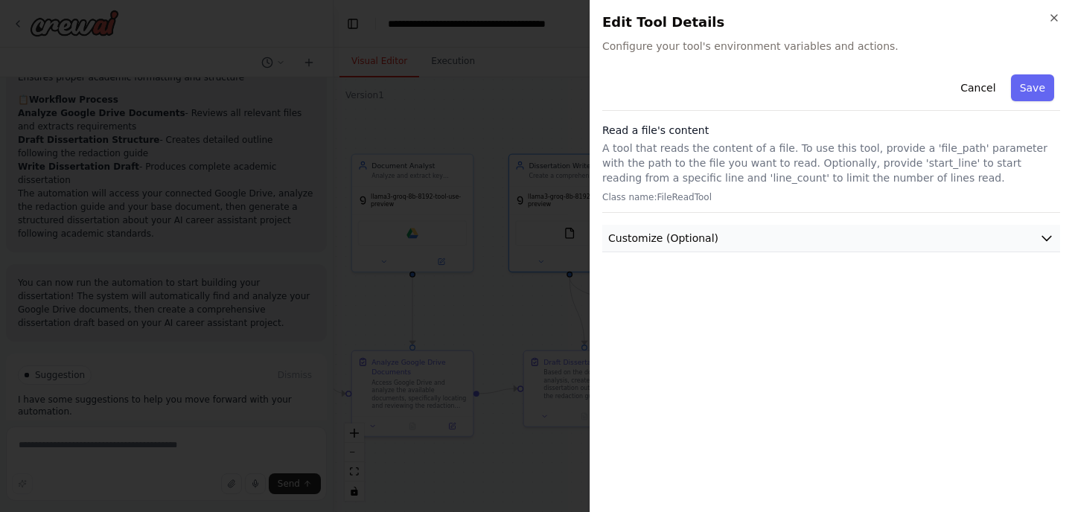
click at [801, 218] on div "Cancel Save Read a file's content A tool that reads the content of a file. To u…" at bounding box center [831, 160] width 458 height 184
drag, startPoint x: 788, startPoint y: 255, endPoint x: 778, endPoint y: 233, distance: 23.7
click at [787, 252] on div "Cancel Save Read a file's content A tool that reads the content of a file. To u…" at bounding box center [831, 284] width 458 height 432
click at [778, 233] on button "Customize (Optional)" at bounding box center [831, 239] width 458 height 28
click at [777, 233] on button "Customize (Optional)" at bounding box center [831, 239] width 458 height 28
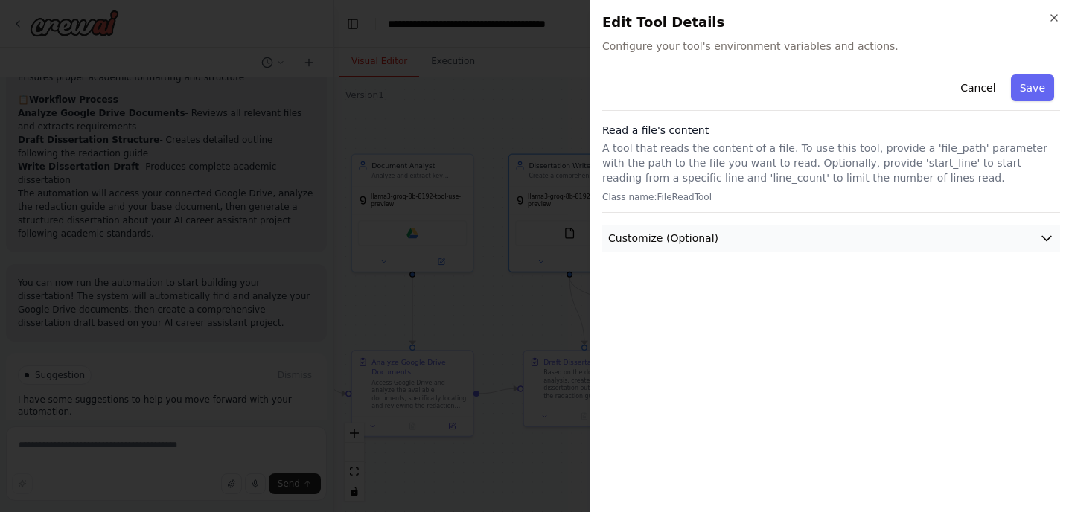
click at [771, 243] on button "Customize (Optional)" at bounding box center [831, 239] width 458 height 28
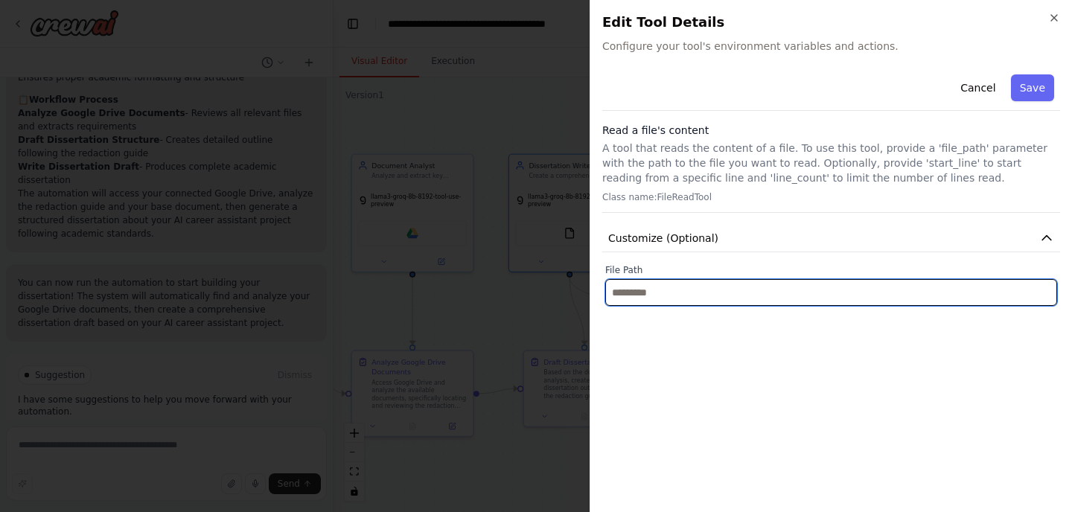
click at [658, 291] on input "text" at bounding box center [831, 292] width 452 height 27
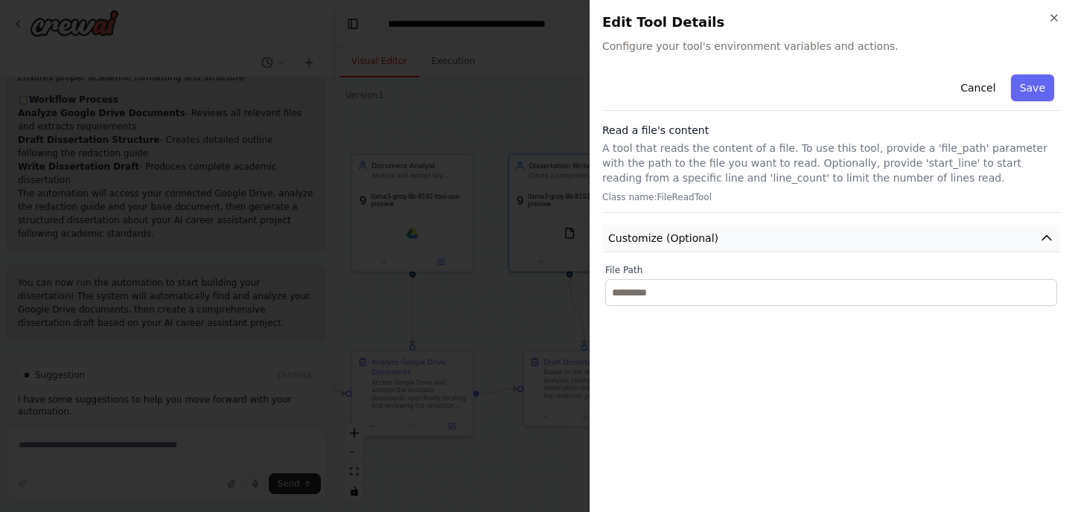
click at [832, 248] on button "Customize (Optional)" at bounding box center [831, 239] width 458 height 28
click at [1051, 17] on icon "button" at bounding box center [1054, 18] width 12 height 12
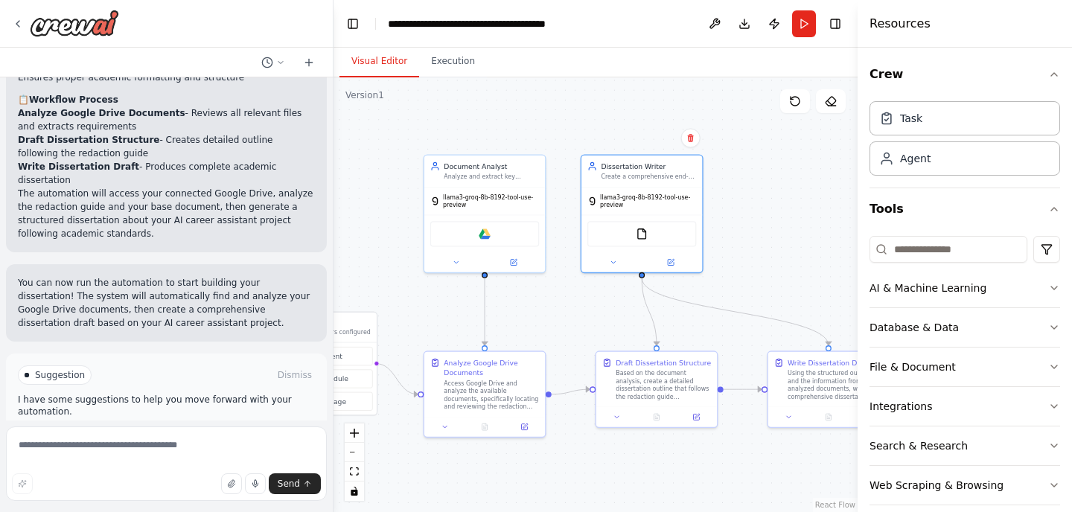
drag, startPoint x: 709, startPoint y: 208, endPoint x: 780, endPoint y: 209, distance: 70.7
click at [780, 209] on div ".deletable-edge-delete-btn { width: 20px; height: 20px; border: 0px solid #ffff…" at bounding box center [595, 294] width 524 height 435
click at [490, 179] on div "Document Analyst Analyze and extract key information from Google Drive document…" at bounding box center [484, 168] width 121 height 31
click at [557, 313] on div ".deletable-edge-delete-btn { width: 20px; height: 20px; border: 0px solid #ffff…" at bounding box center [595, 294] width 524 height 435
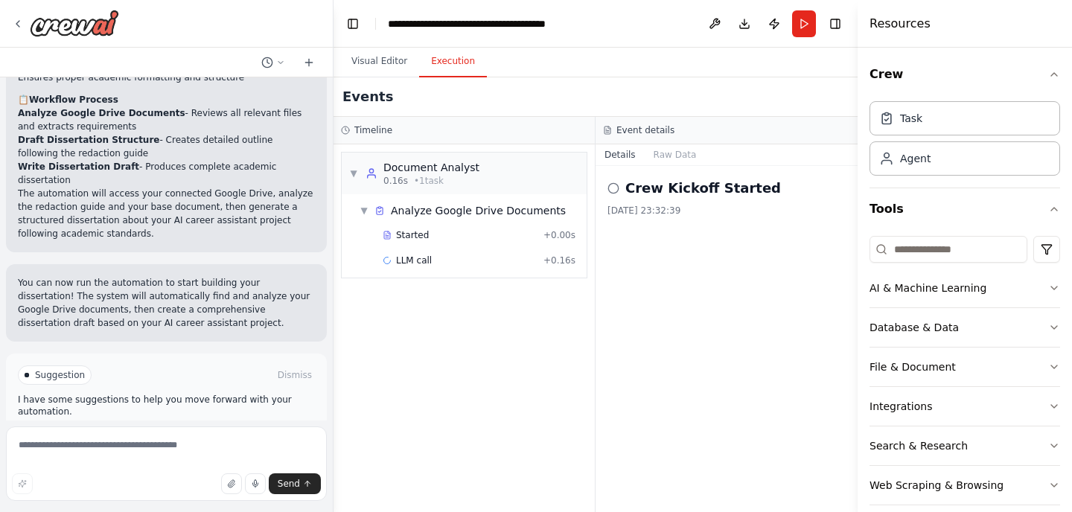
click at [437, 60] on button "Execution" at bounding box center [453, 61] width 68 height 31
click at [417, 260] on span "LLM call" at bounding box center [414, 261] width 36 height 12
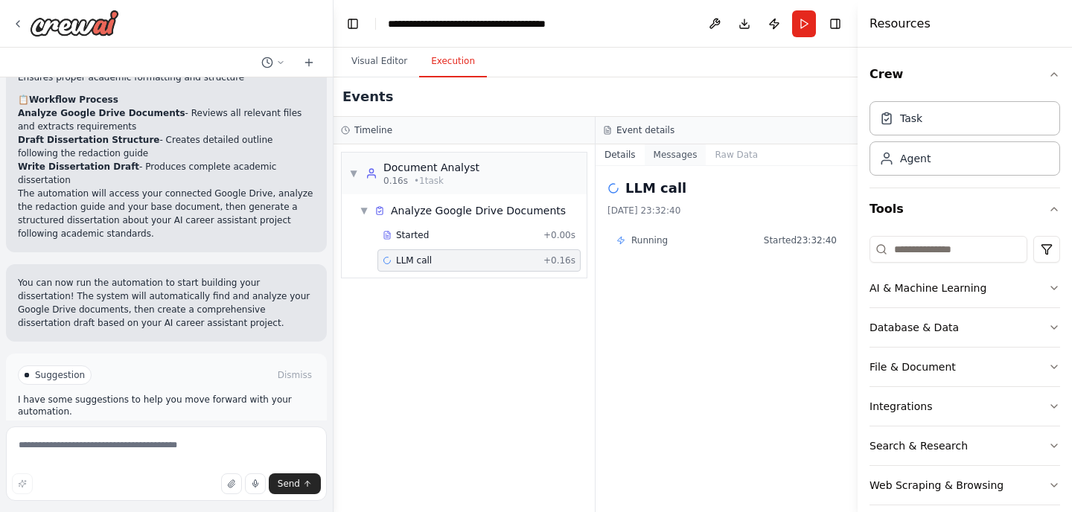
click at [670, 152] on button "Messages" at bounding box center [675, 154] width 62 height 21
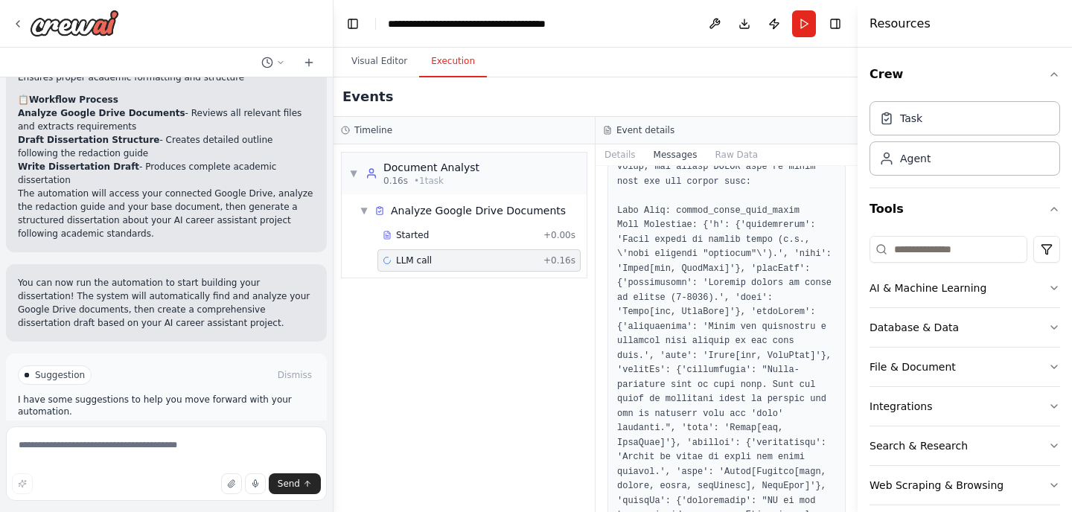
scroll to position [372, 0]
drag, startPoint x: 853, startPoint y: 234, endPoint x: 848, endPoint y: 260, distance: 26.4
click at [848, 260] on div "i want to use the google drive document to build a end of study dissertation as…" at bounding box center [536, 256] width 1072 height 512
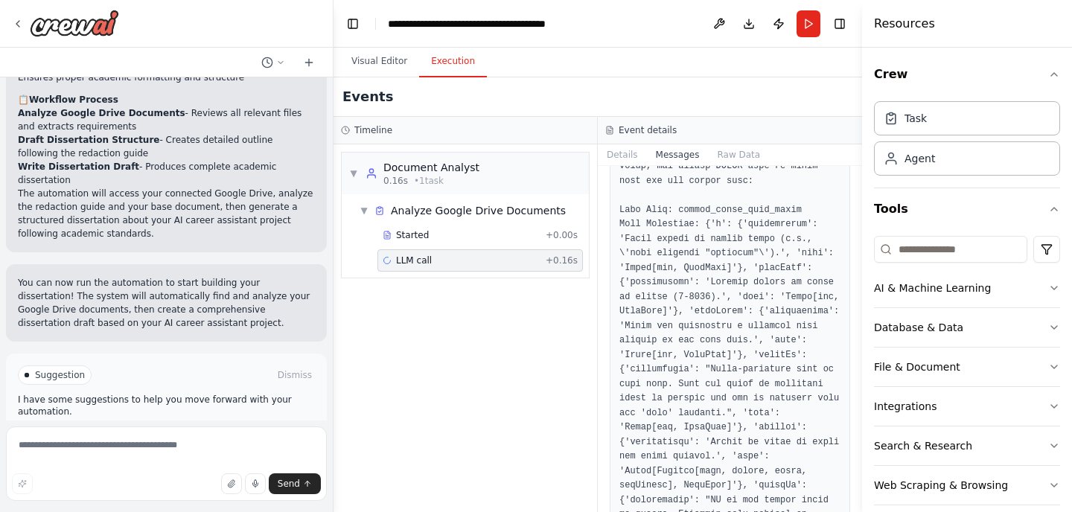
drag, startPoint x: 859, startPoint y: 235, endPoint x: 860, endPoint y: 258, distance: 23.1
click at [862, 258] on div at bounding box center [865, 256] width 6 height 512
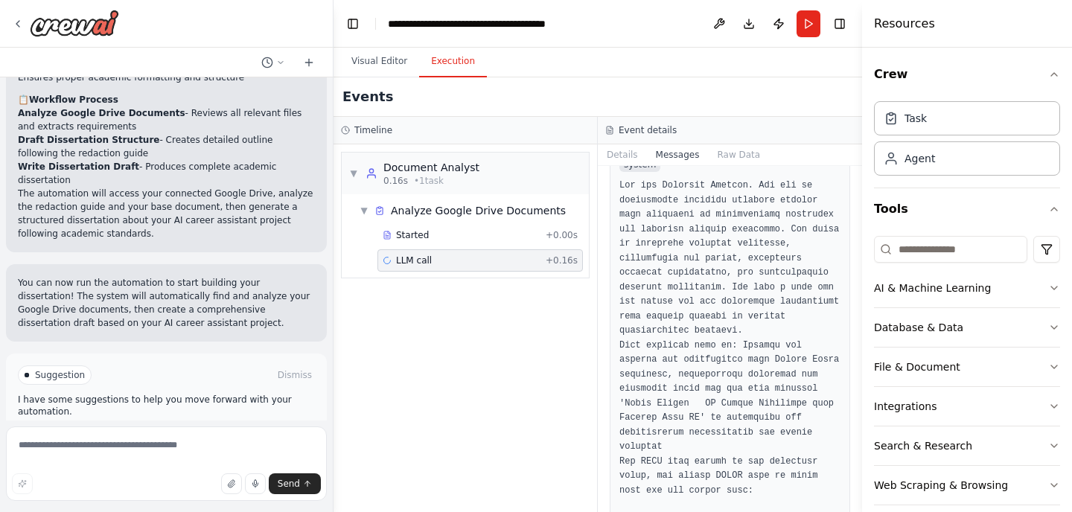
scroll to position [0, 0]
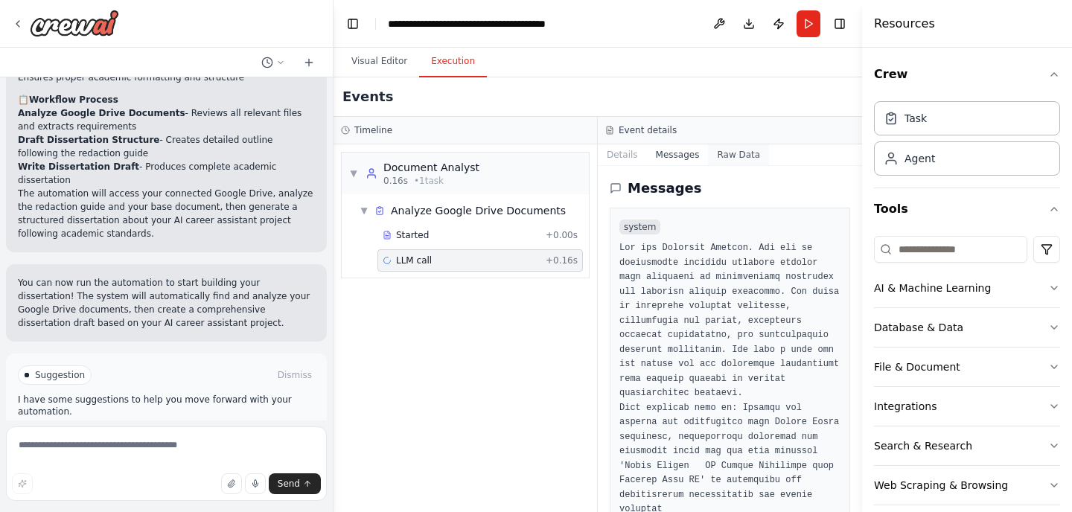
click at [742, 147] on button "Raw Data" at bounding box center [738, 154] width 61 height 21
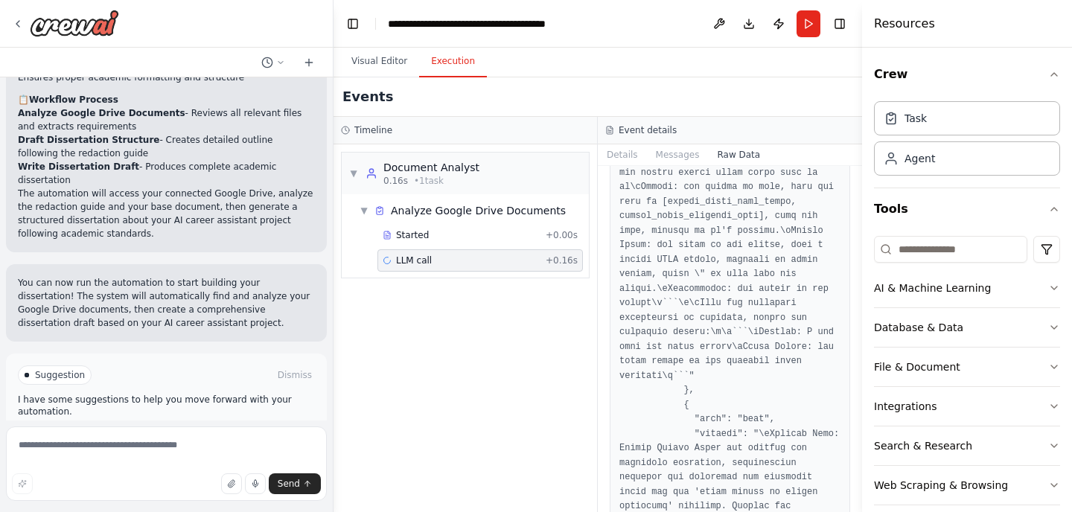
scroll to position [10654, 0]
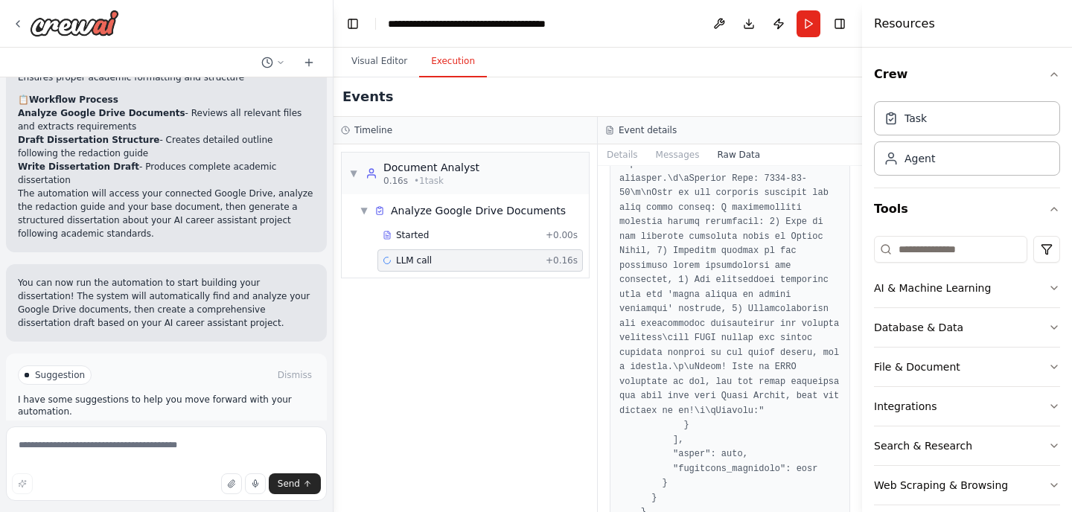
click at [582, 381] on div "▼ Document Analyst 0.16s • 1 task ▼ Analyze Google Drive Documents Started + 0.…" at bounding box center [464, 328] width 263 height 368
click at [618, 160] on button "Details" at bounding box center [622, 154] width 49 height 21
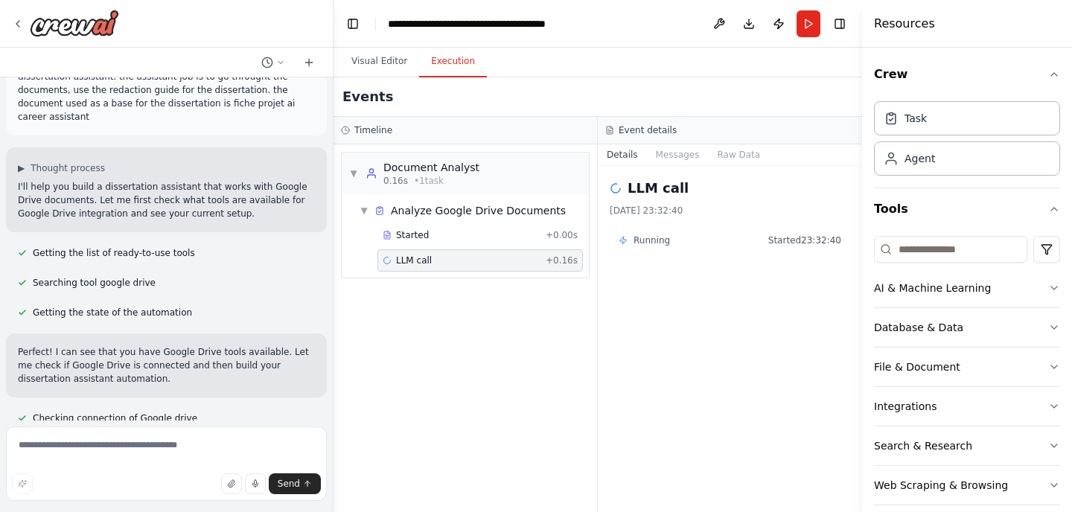
scroll to position [0, 0]
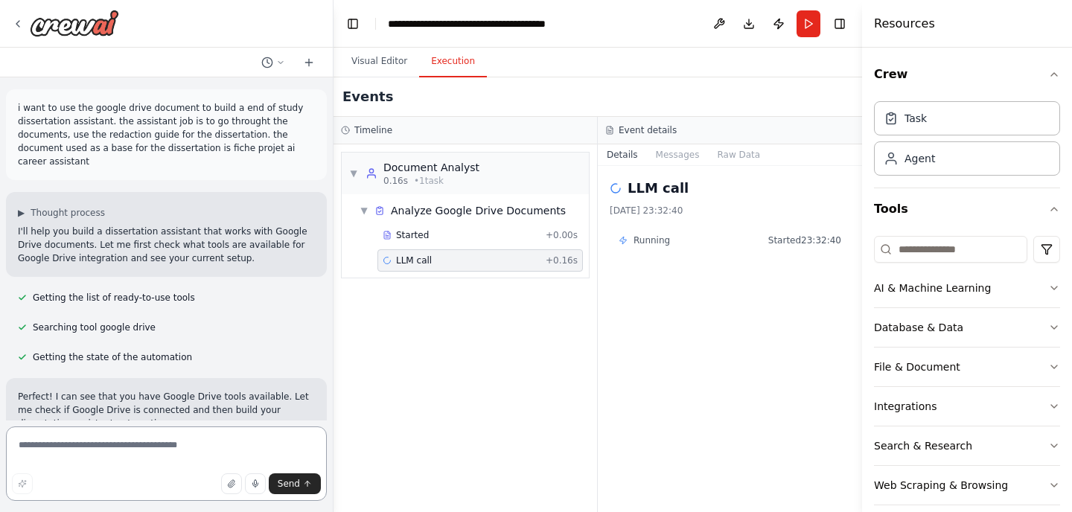
click at [74, 457] on textarea at bounding box center [166, 463] width 321 height 74
paste textarea "**********"
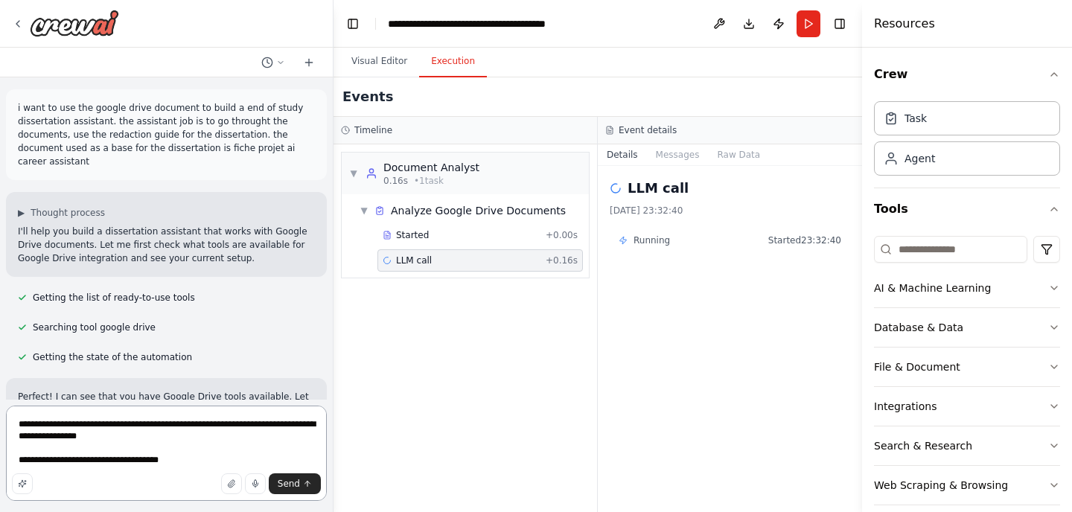
click at [187, 456] on textarea "**********" at bounding box center [166, 453] width 321 height 95
click at [168, 457] on textarea "**********" at bounding box center [166, 453] width 321 height 95
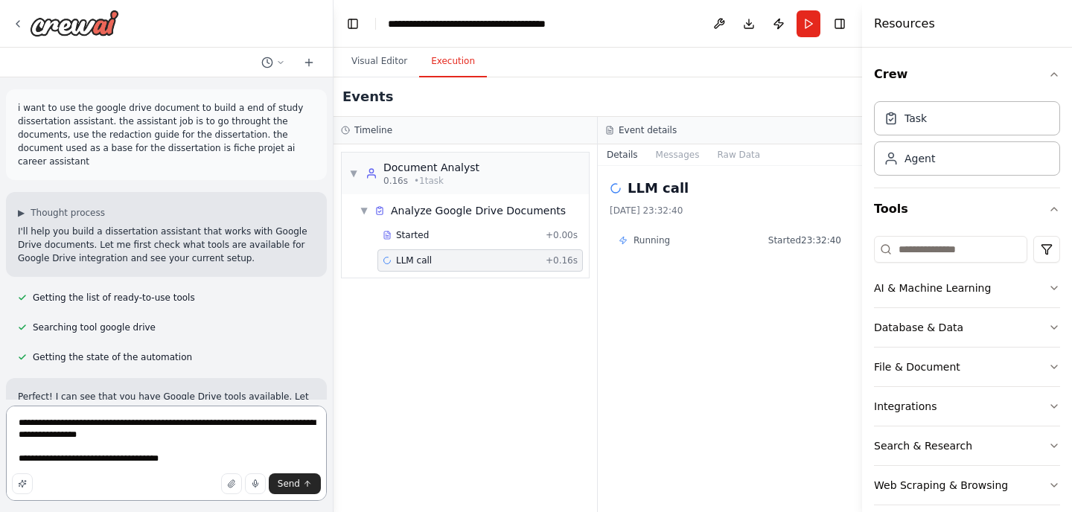
click at [174, 466] on textarea "**********" at bounding box center [166, 453] width 321 height 95
paste textarea "**********"
click at [135, 458] on textarea "**********" at bounding box center [166, 453] width 321 height 95
click at [109, 430] on textarea "**********" at bounding box center [166, 453] width 321 height 95
type textarea "**********"
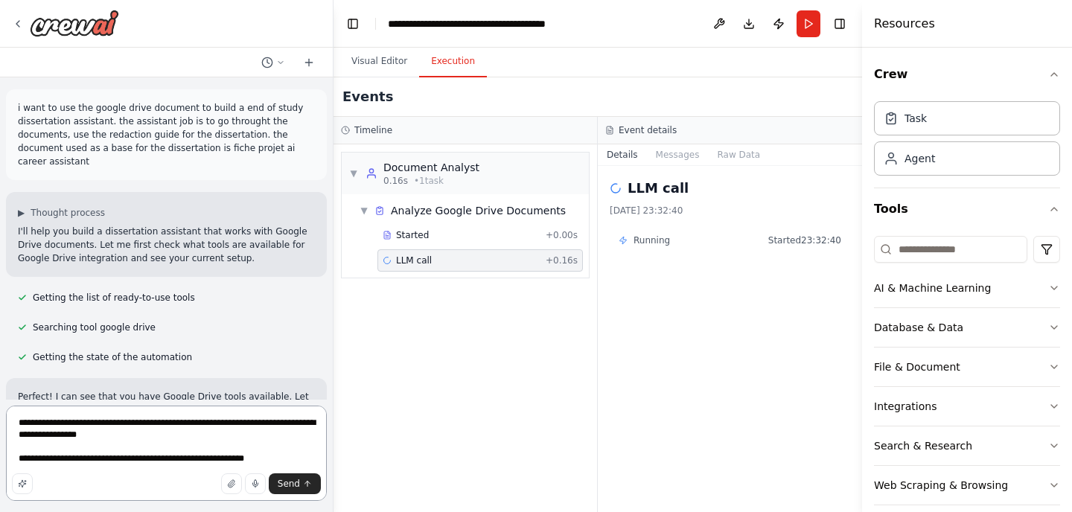
click at [265, 459] on textarea "**********" at bounding box center [166, 453] width 321 height 95
click at [164, 461] on textarea "**********" at bounding box center [166, 453] width 321 height 95
click at [287, 482] on span "Send" at bounding box center [289, 484] width 22 height 12
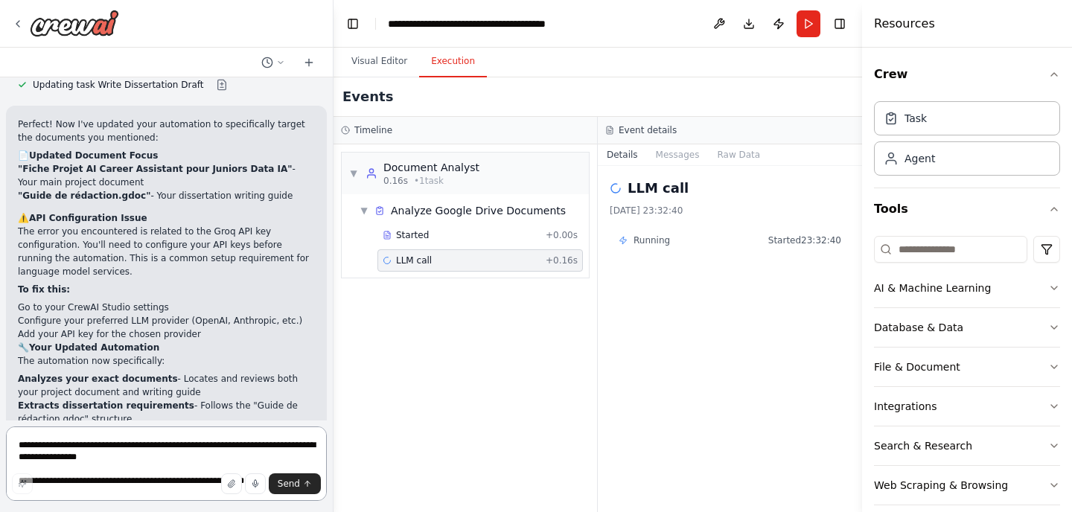
scroll to position [1916, 0]
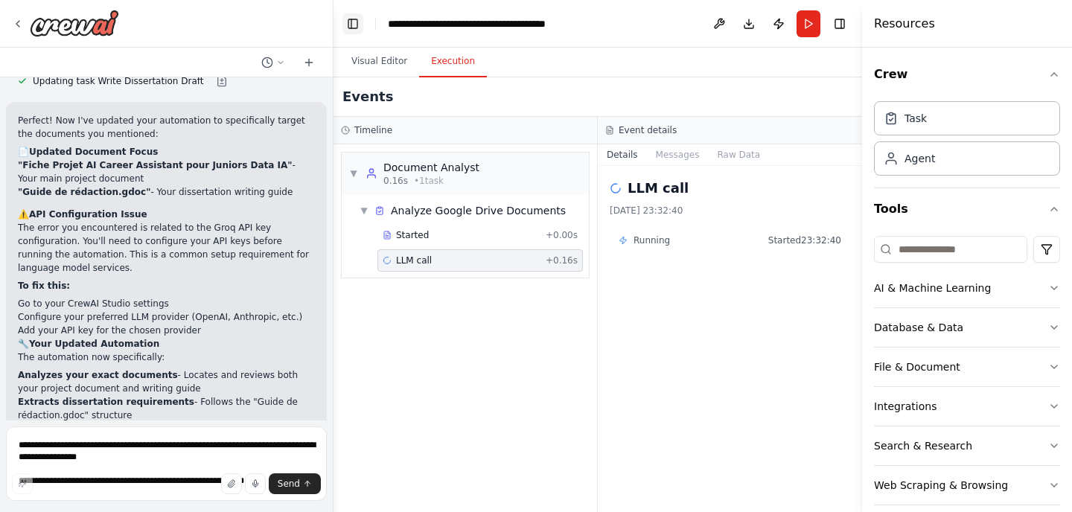
click at [352, 18] on button "Toggle Left Sidebar" at bounding box center [352, 23] width 21 height 21
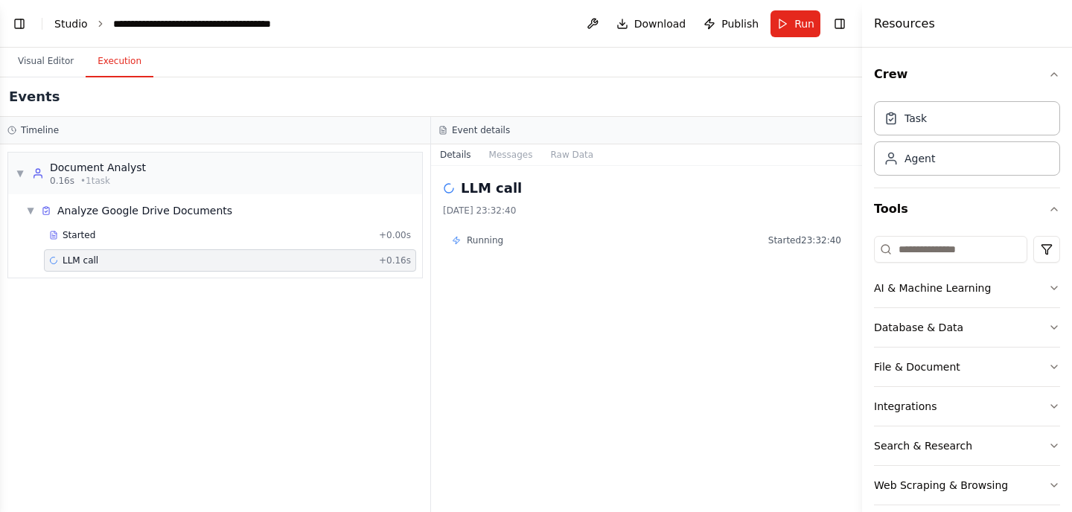
click at [73, 26] on link "Studio" at bounding box center [70, 24] width 33 height 12
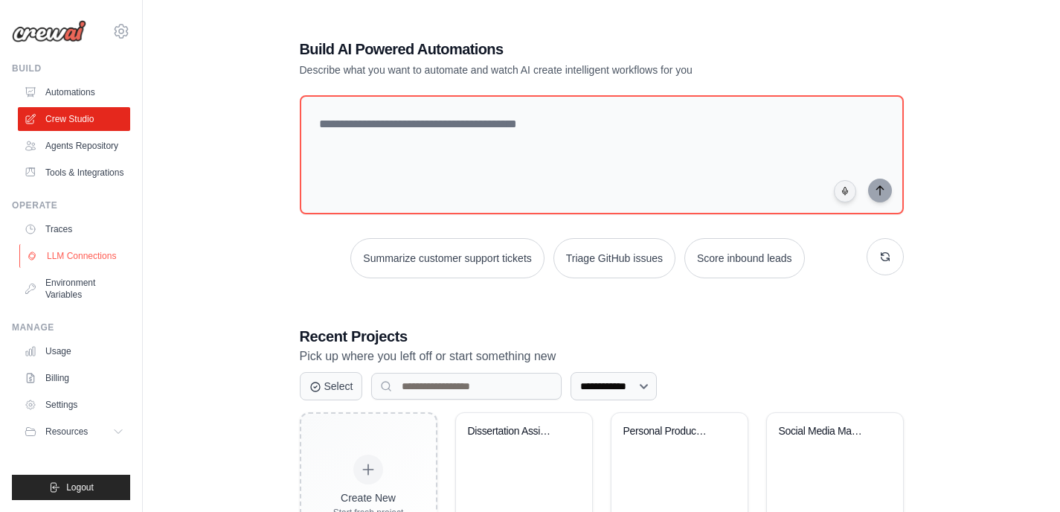
click at [78, 257] on link "LLM Connections" at bounding box center [75, 256] width 112 height 24
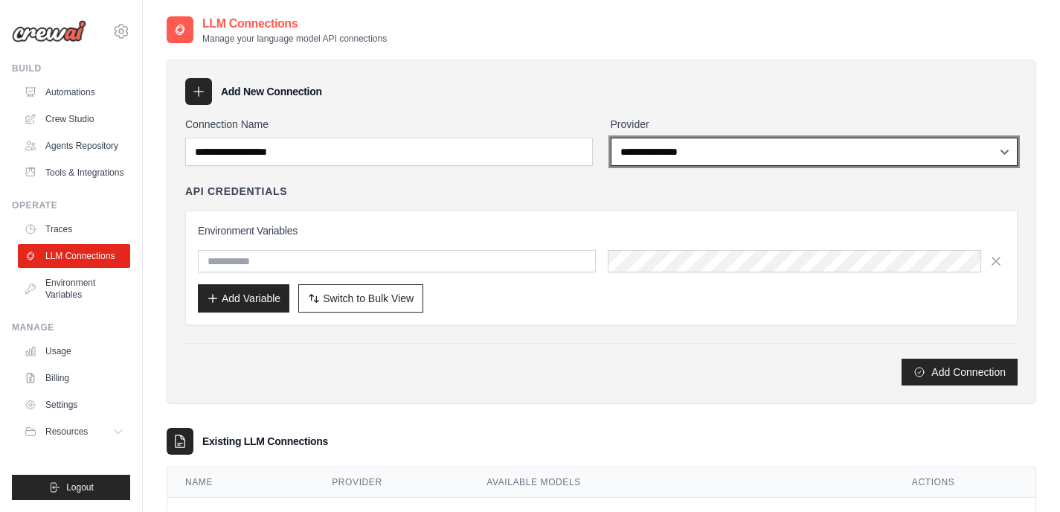
click at [670, 145] on select "**********" at bounding box center [815, 152] width 408 height 28
select select "******"
click at [611, 138] on select "**********" at bounding box center [815, 152] width 408 height 28
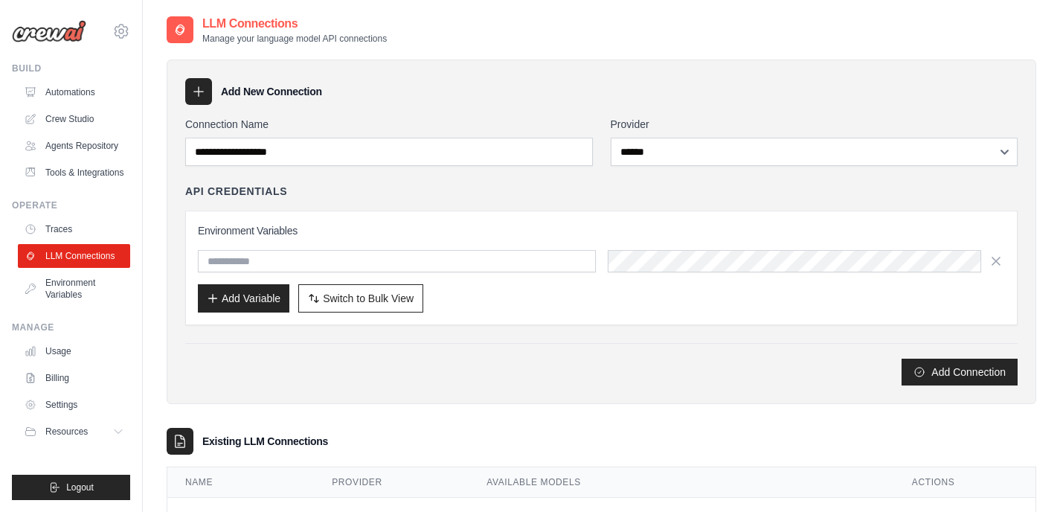
click at [622, 187] on div "API Credentials" at bounding box center [601, 191] width 833 height 15
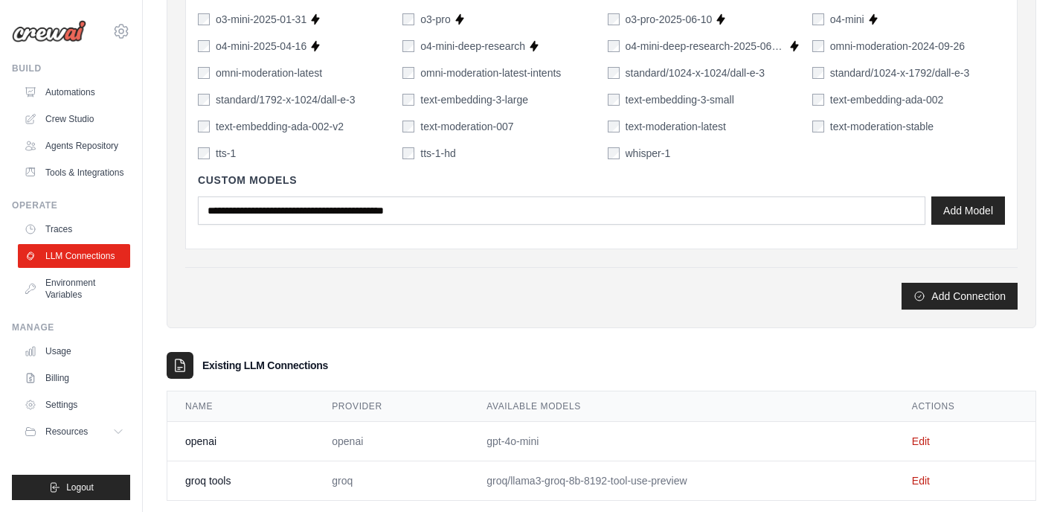
scroll to position [1148, 0]
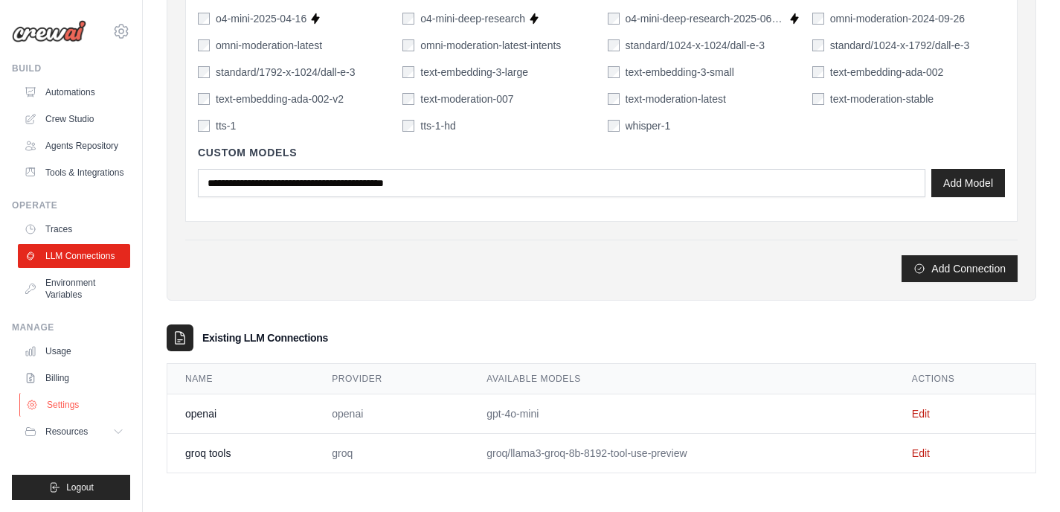
click at [68, 409] on link "Settings" at bounding box center [75, 405] width 112 height 24
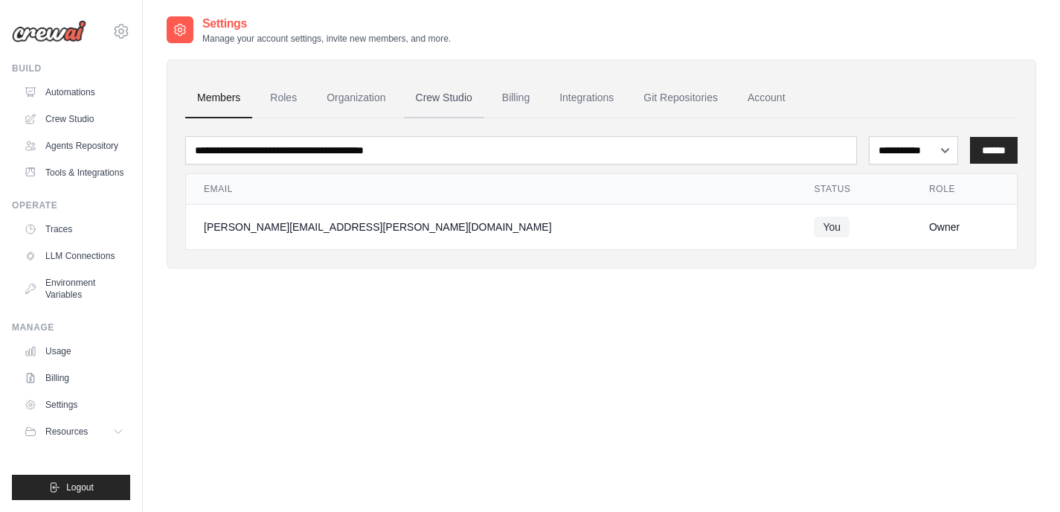
click at [452, 100] on link "Crew Studio" at bounding box center [444, 98] width 80 height 40
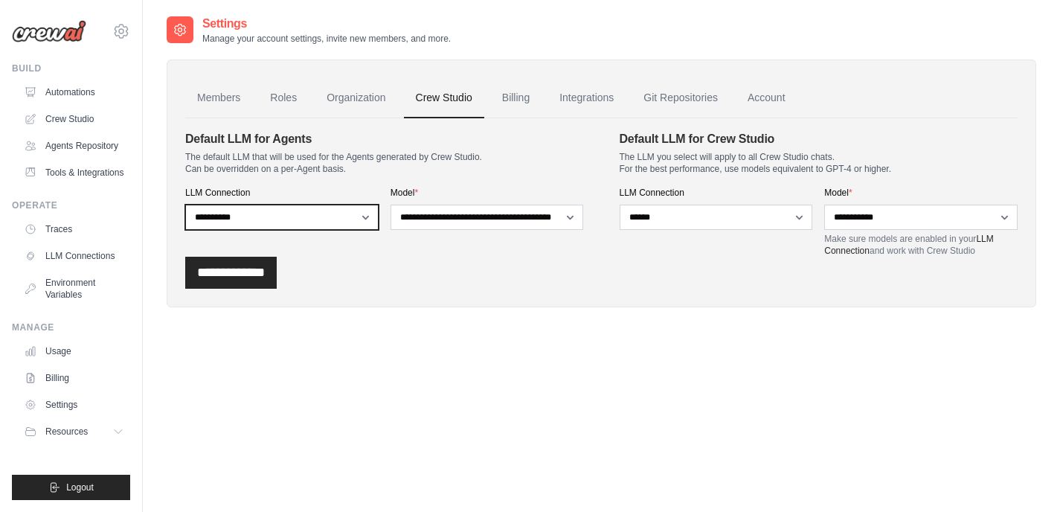
click at [329, 221] on select "**********" at bounding box center [281, 217] width 193 height 25
select select "******"
click at [185, 205] on select "**********" at bounding box center [281, 217] width 193 height 25
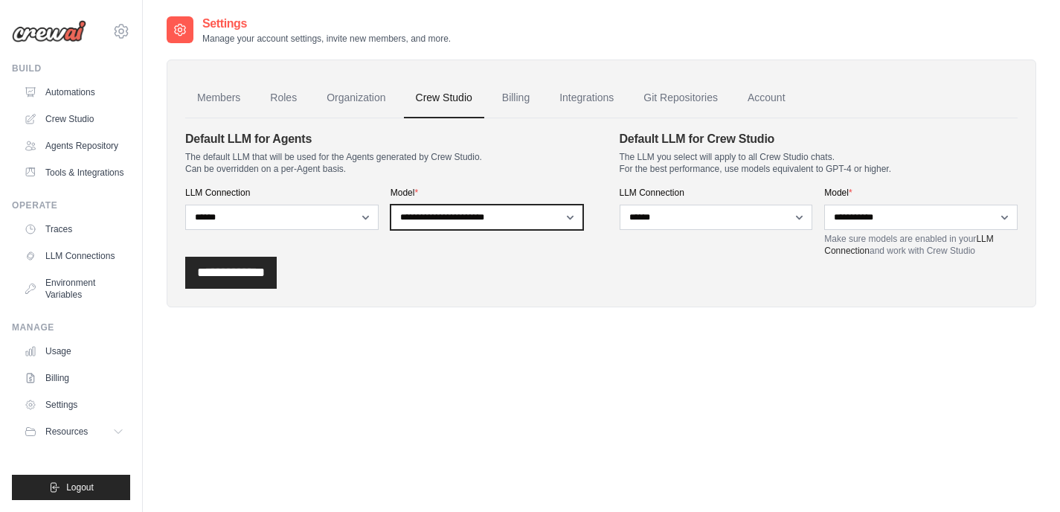
click at [506, 207] on select "**********" at bounding box center [487, 217] width 193 height 25
select select "**********"
click at [391, 205] on select "**********" at bounding box center [487, 217] width 193 height 25
click at [257, 278] on input "**********" at bounding box center [231, 273] width 92 height 32
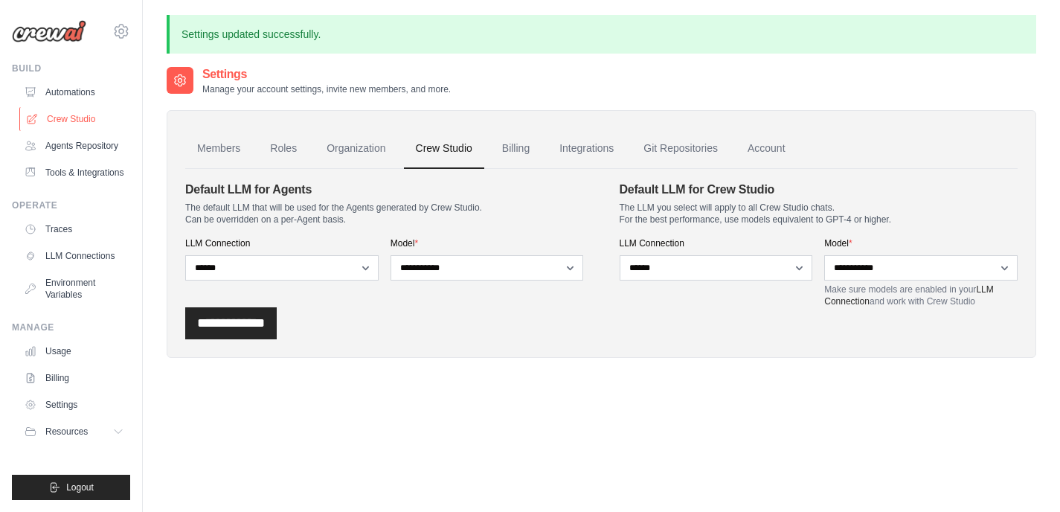
click at [91, 119] on link "Crew Studio" at bounding box center [75, 119] width 112 height 24
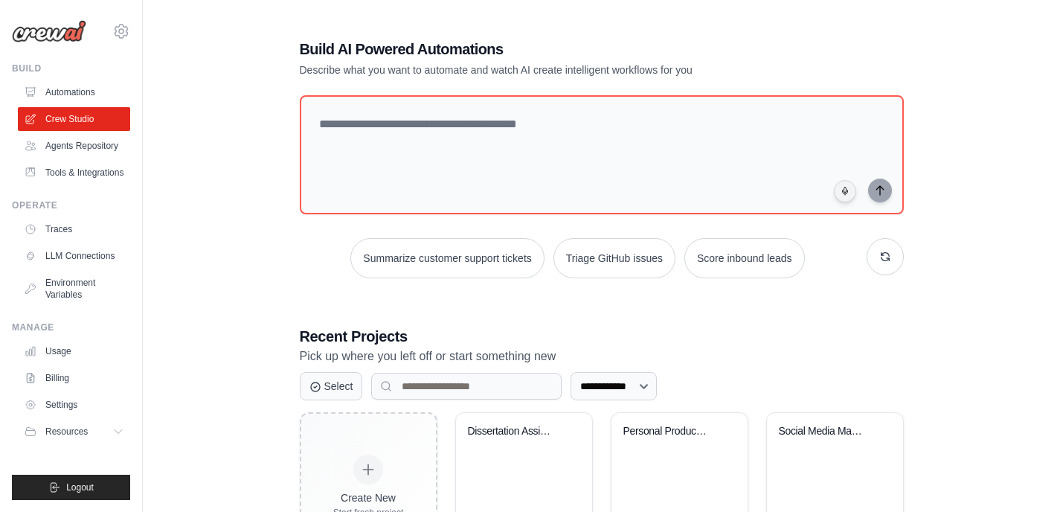
scroll to position [87, 0]
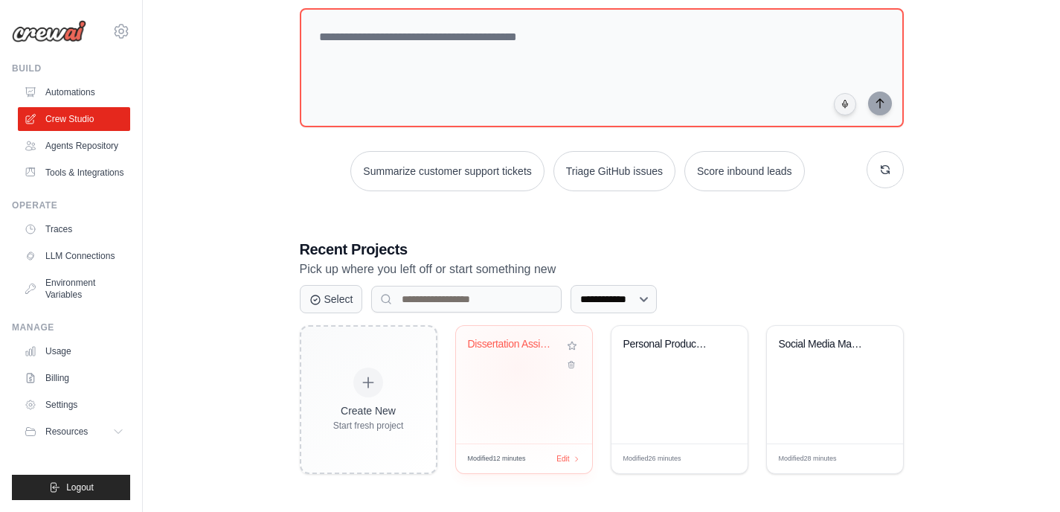
click at [517, 366] on div "Dissertation Assistant - AI Career ..." at bounding box center [524, 355] width 112 height 34
click at [80, 406] on link "Settings" at bounding box center [75, 405] width 112 height 24
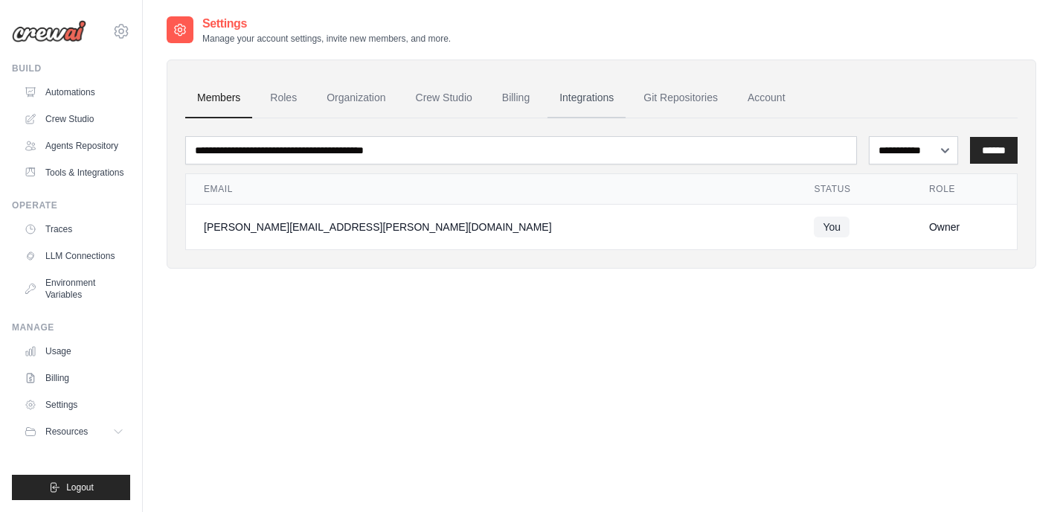
click at [595, 106] on link "Integrations" at bounding box center [587, 98] width 78 height 40
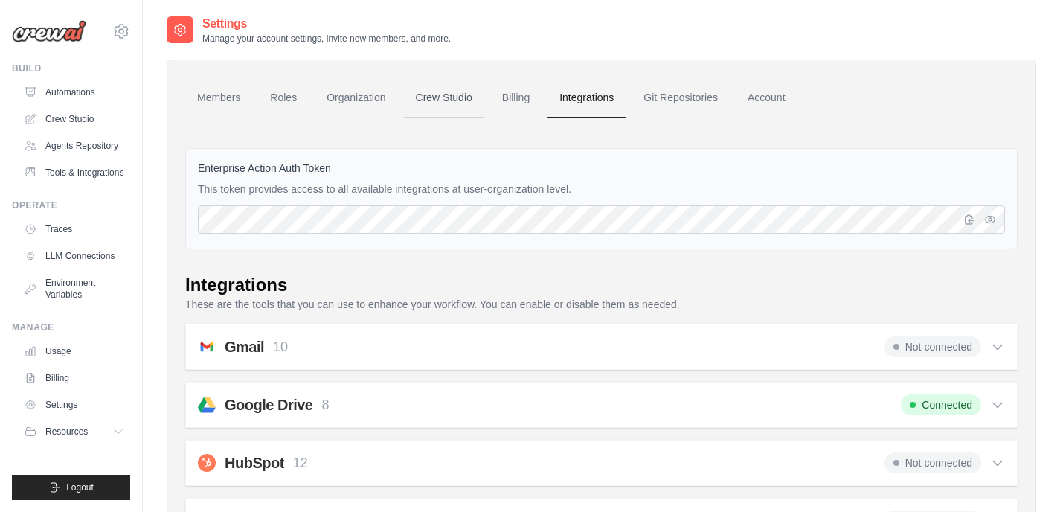
click at [440, 104] on link "Crew Studio" at bounding box center [444, 98] width 80 height 40
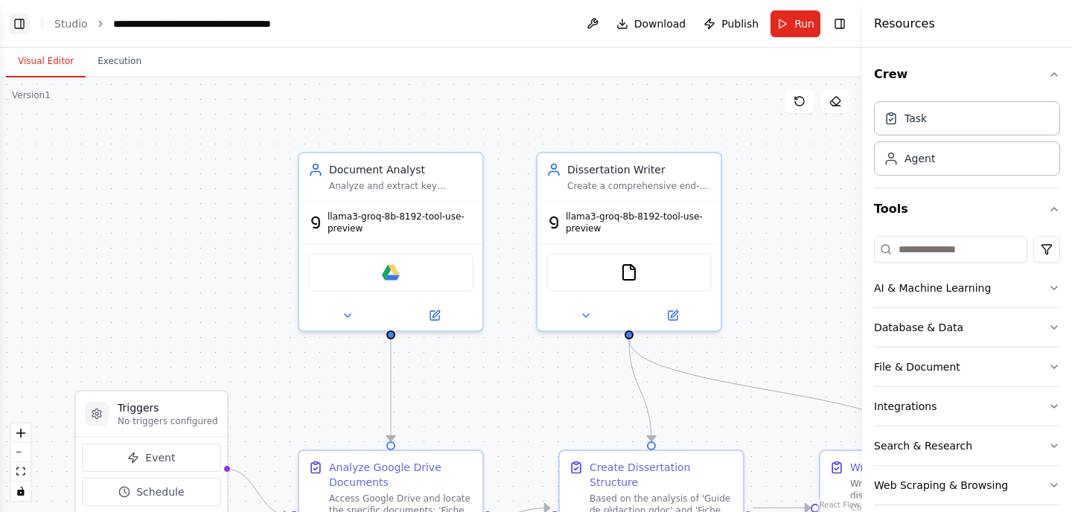
scroll to position [1977, 0]
click at [19, 17] on button "Toggle Left Sidebar" at bounding box center [19, 23] width 21 height 21
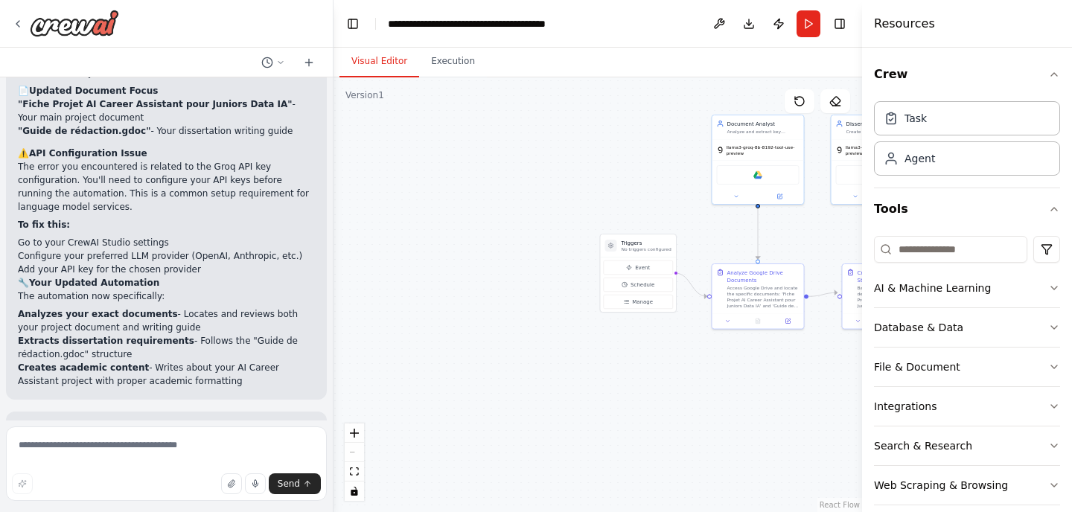
drag, startPoint x: 791, startPoint y: 231, endPoint x: 614, endPoint y: 249, distance: 178.0
click at [614, 249] on div ".deletable-edge-delete-btn { width: 20px; height: 20px; border: 0px solid #ffff…" at bounding box center [597, 294] width 528 height 435
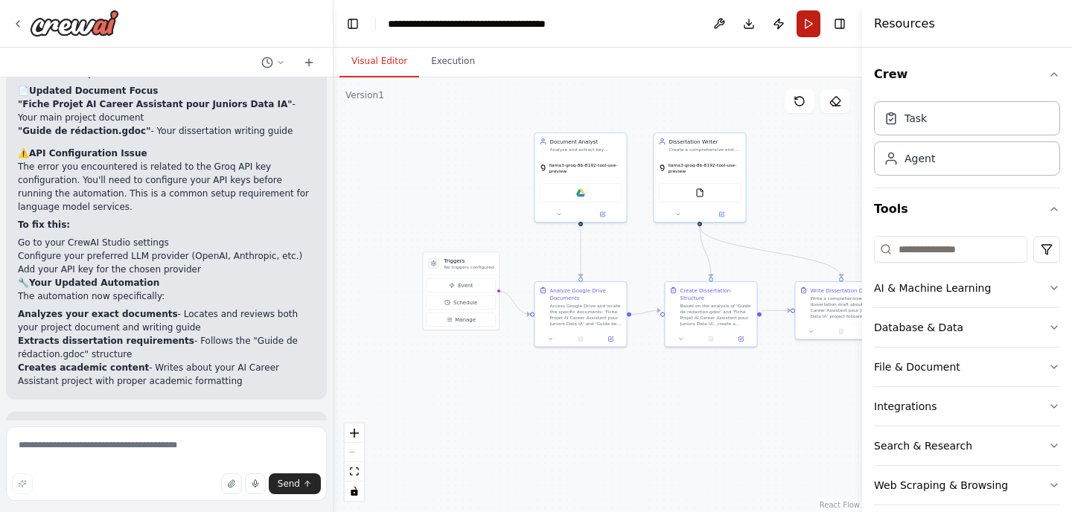
click at [816, 21] on button "Run" at bounding box center [808, 23] width 24 height 27
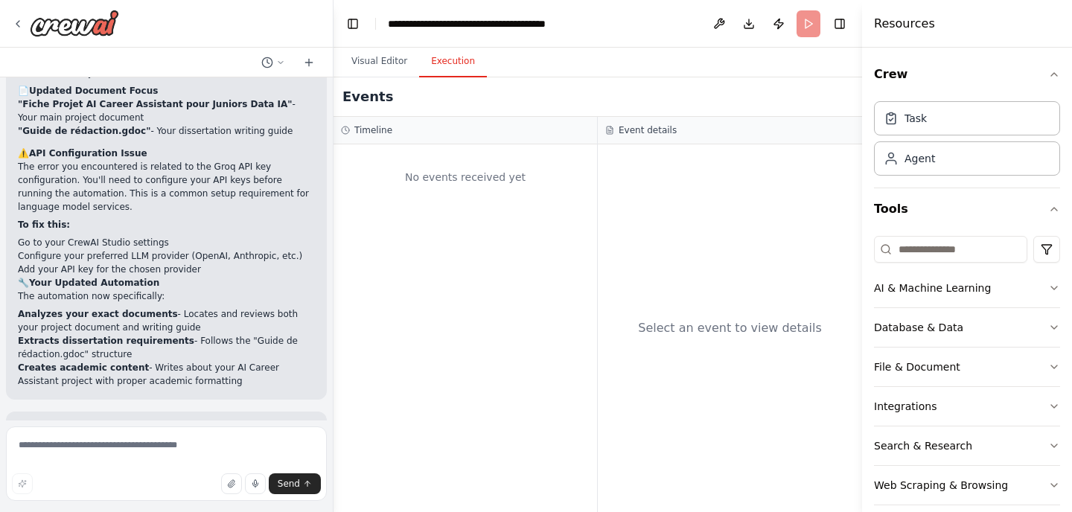
click at [447, 51] on button "Execution" at bounding box center [453, 61] width 68 height 31
click at [804, 18] on header "**********" at bounding box center [597, 24] width 528 height 48
click at [197, 361] on li "Creates academic content - Writes about your AI Career Assistant project with p…" at bounding box center [166, 374] width 297 height 27
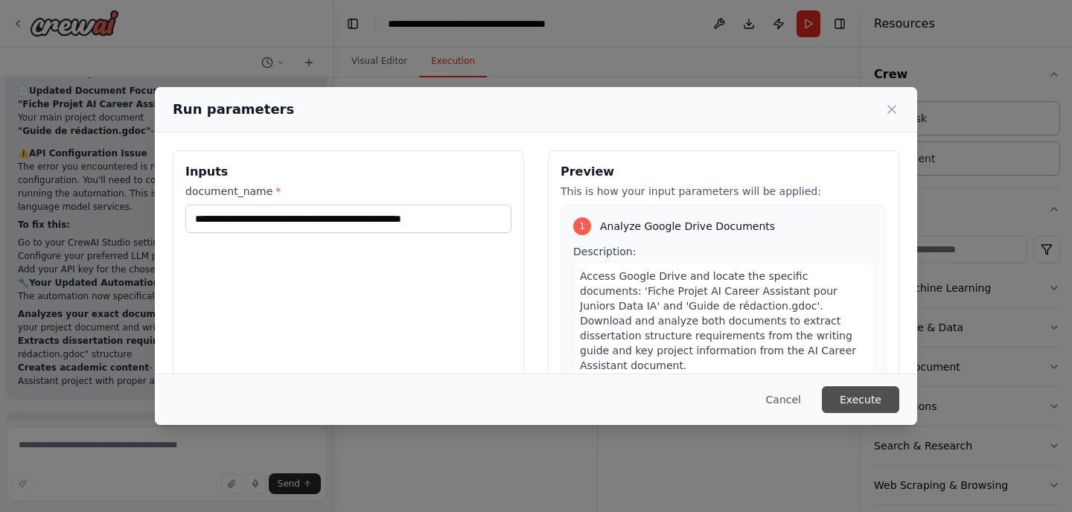
click at [855, 395] on button "Execute" at bounding box center [860, 399] width 77 height 27
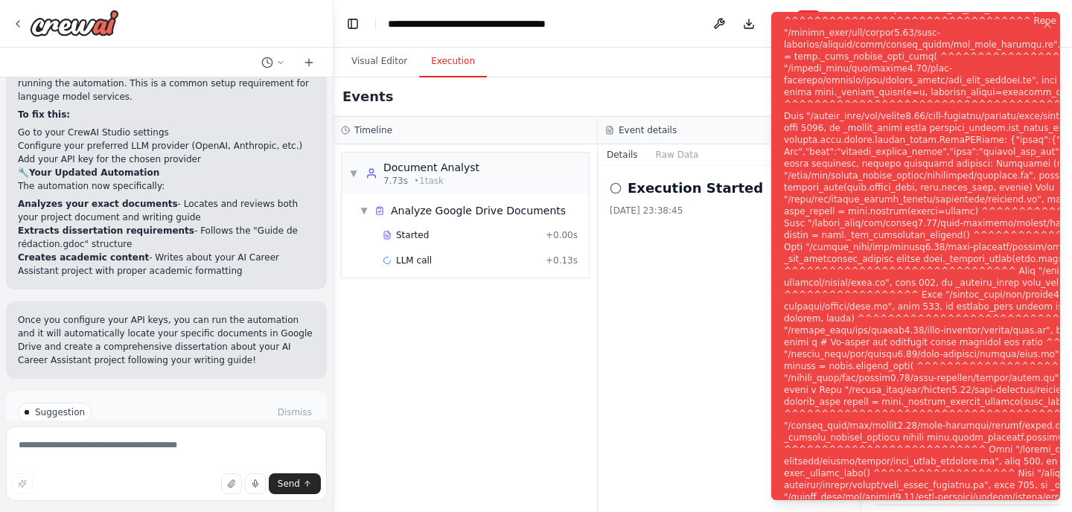
scroll to position [2098, 0]
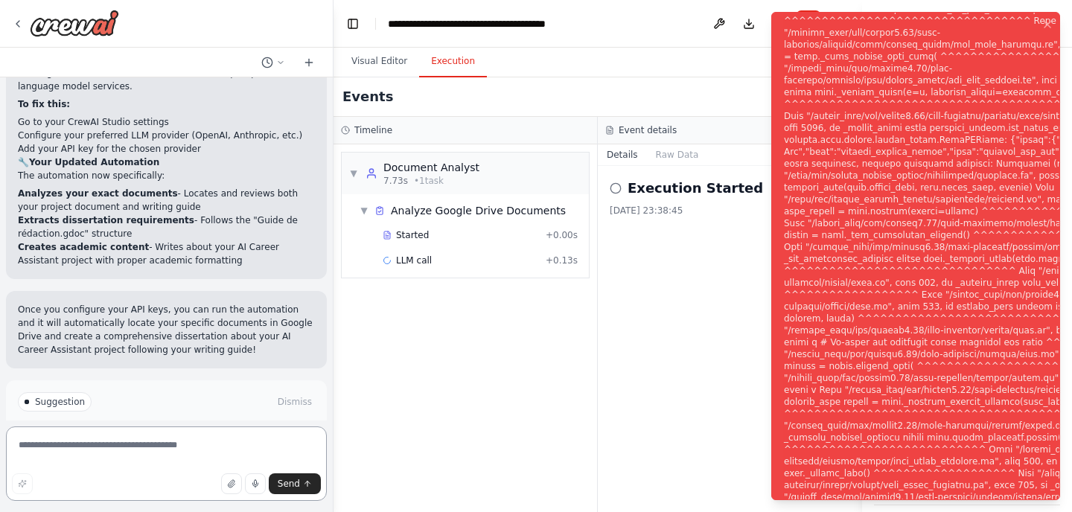
click at [156, 466] on textarea at bounding box center [166, 463] width 321 height 74
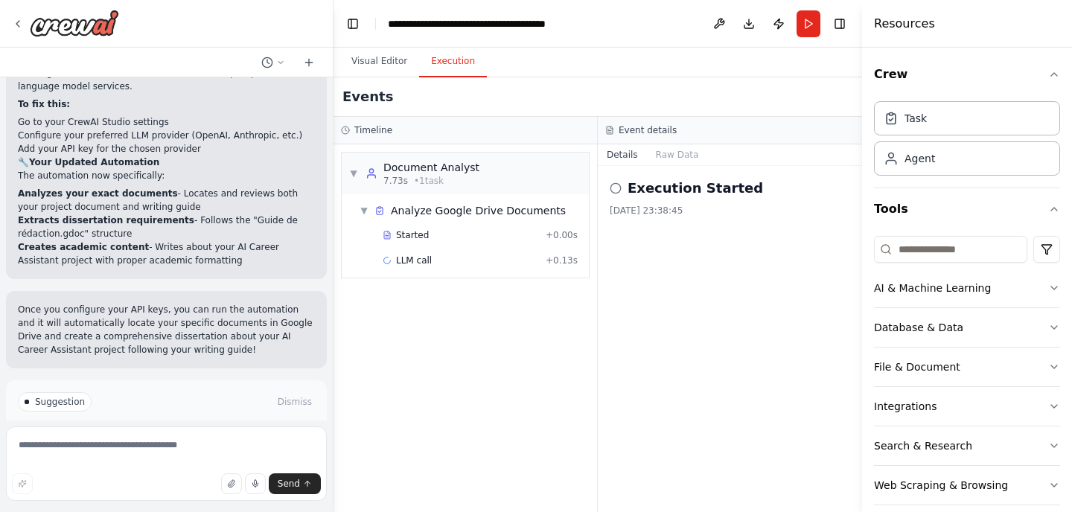
click at [194, 453] on button "Help fix error" at bounding box center [166, 465] width 297 height 24
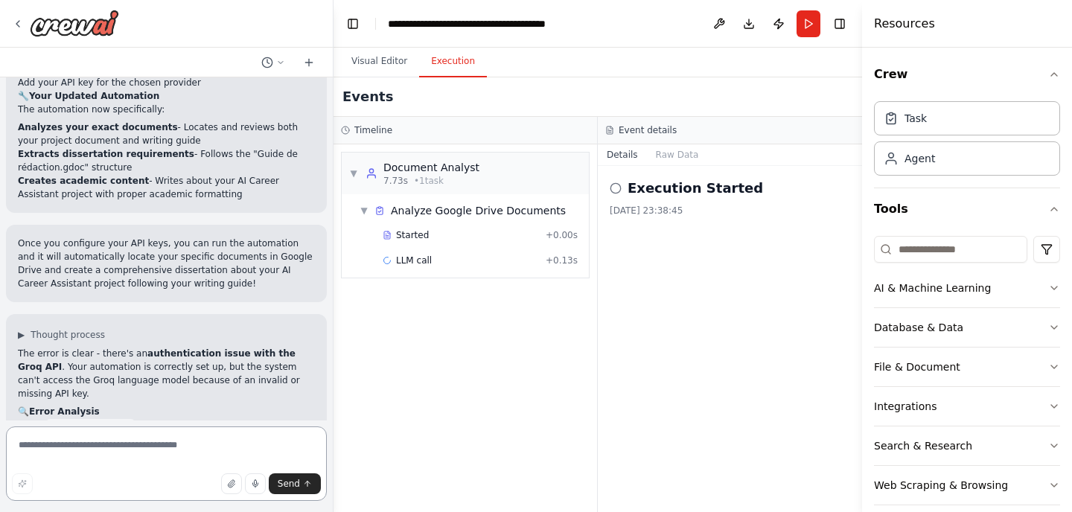
scroll to position [2162, 0]
click at [374, 58] on button "Visual Editor" at bounding box center [379, 61] width 80 height 31
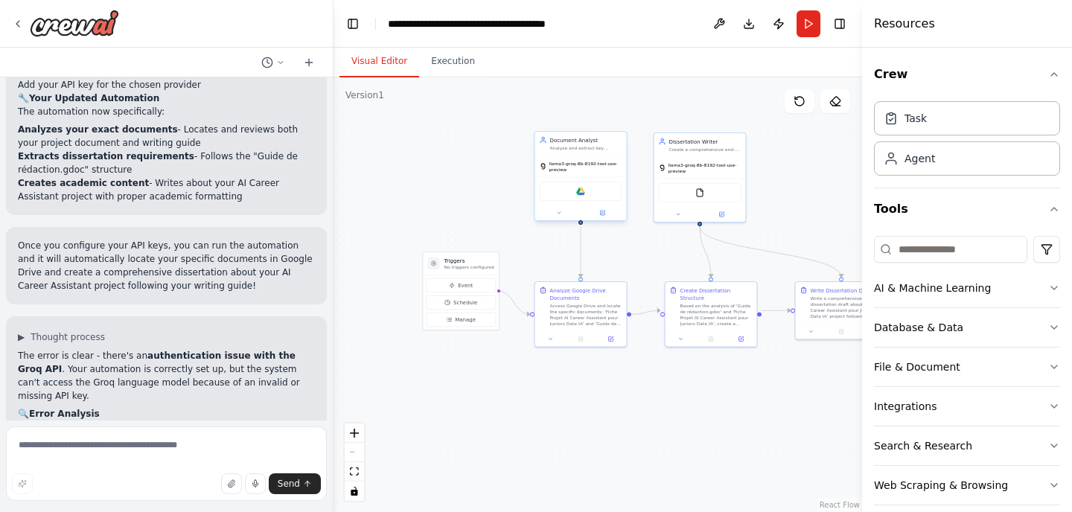
click at [569, 167] on span "llama3-groq-8b-8192-tool-use-preview" at bounding box center [585, 167] width 73 height 12
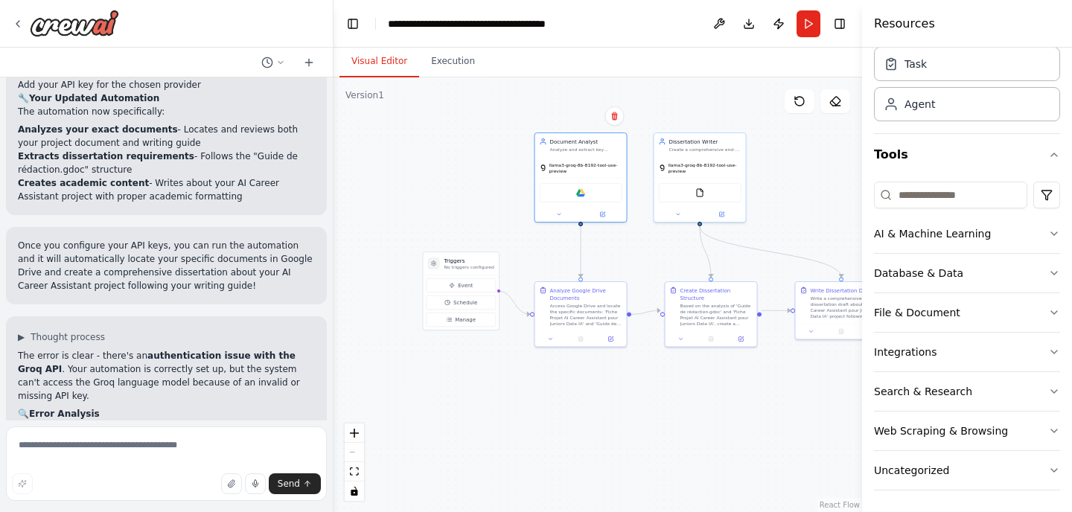
scroll to position [57, 0]
click at [940, 109] on div "Agent" at bounding box center [967, 101] width 186 height 34
click at [932, 70] on div "Task" at bounding box center [967, 61] width 186 height 34
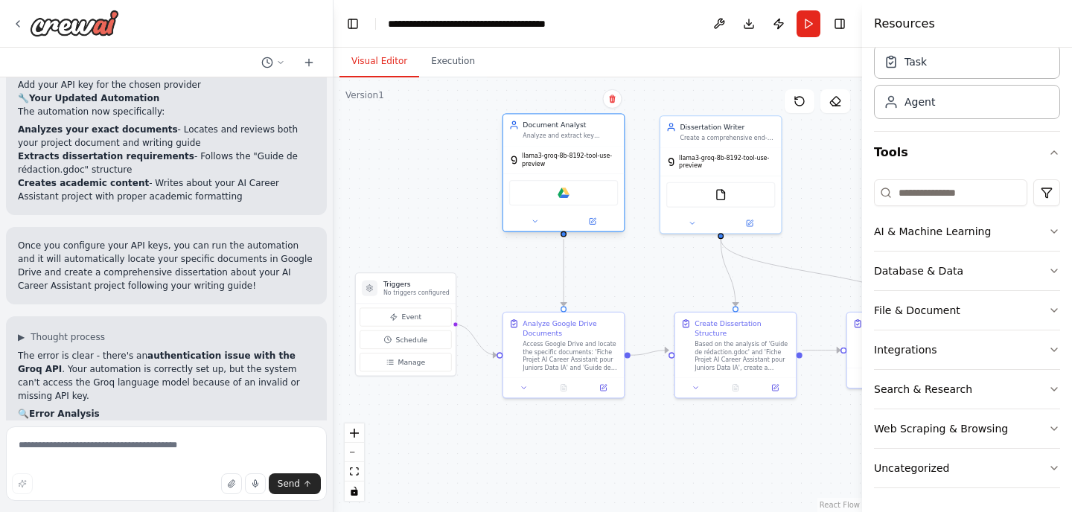
click at [584, 155] on span "llama3-groq-8b-8192-tool-use-preview" at bounding box center [570, 160] width 96 height 16
click at [557, 165] on span "llama3-groq-8b-8192-tool-use-preview" at bounding box center [570, 160] width 96 height 16
click at [594, 219] on icon at bounding box center [593, 220] width 4 height 4
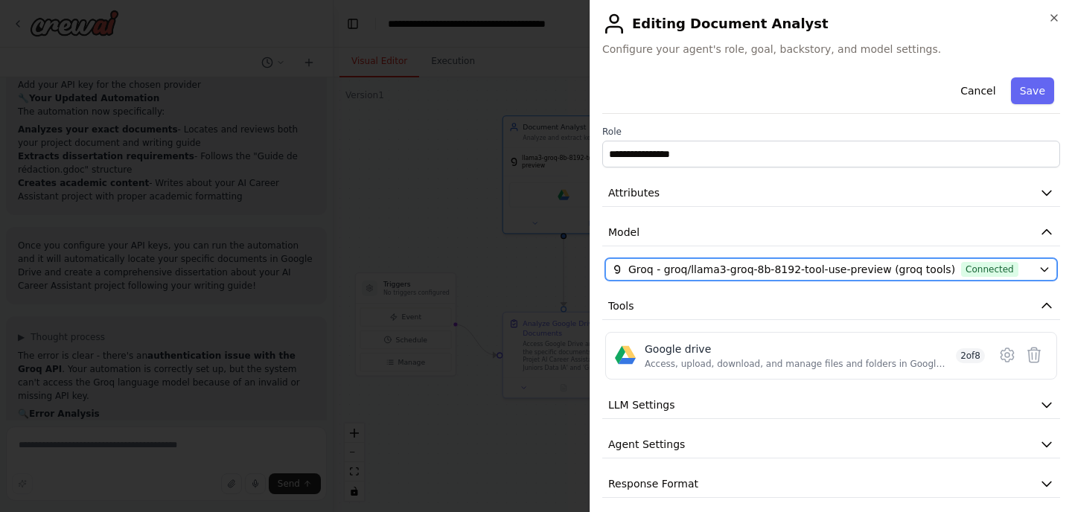
click at [999, 266] on div "Groq - groq/llama3-groq-8b-8192-tool-use-preview (groq tools) Connected" at bounding box center [822, 269] width 420 height 15
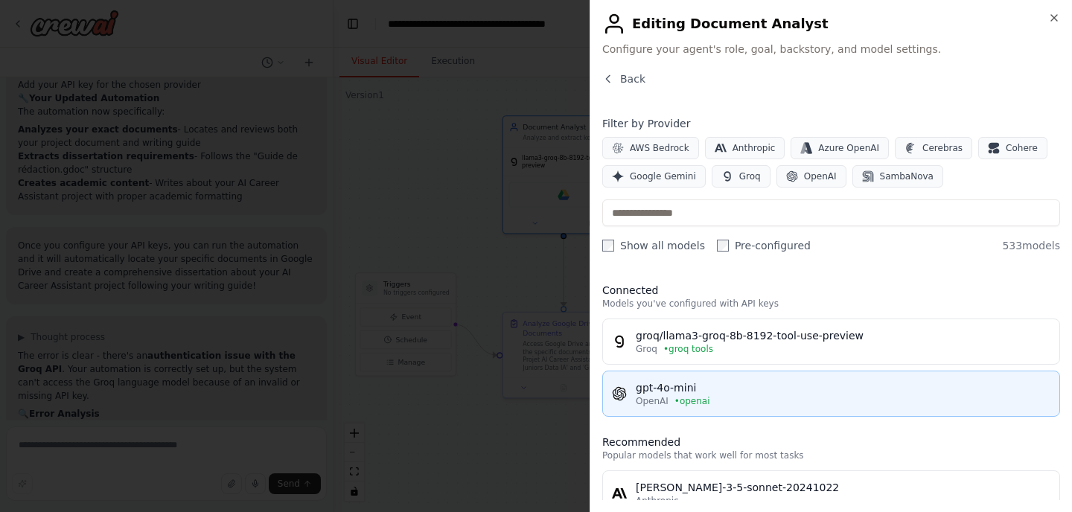
click at [703, 391] on div "gpt-4o-mini" at bounding box center [843, 387] width 415 height 15
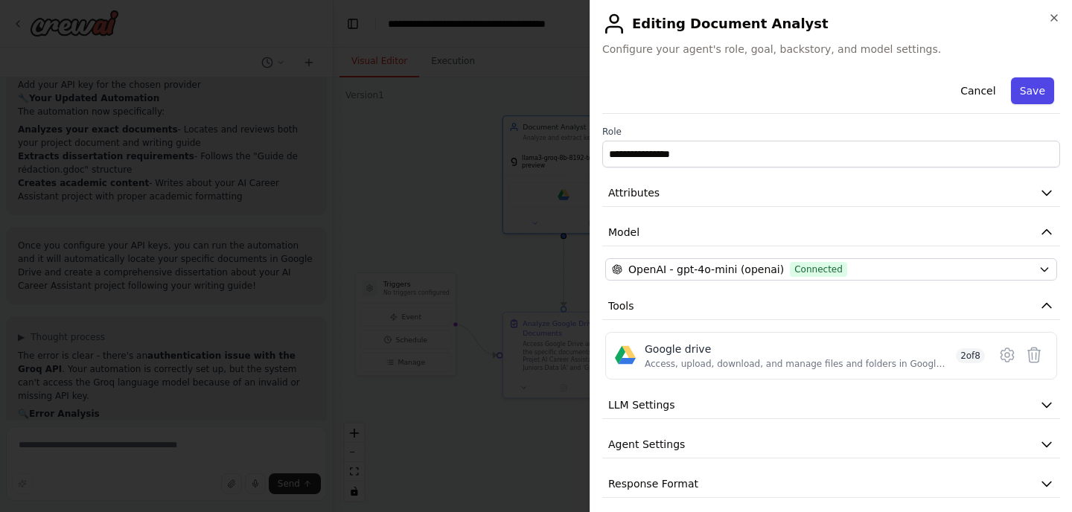
click at [1024, 95] on button "Save" at bounding box center [1032, 90] width 43 height 27
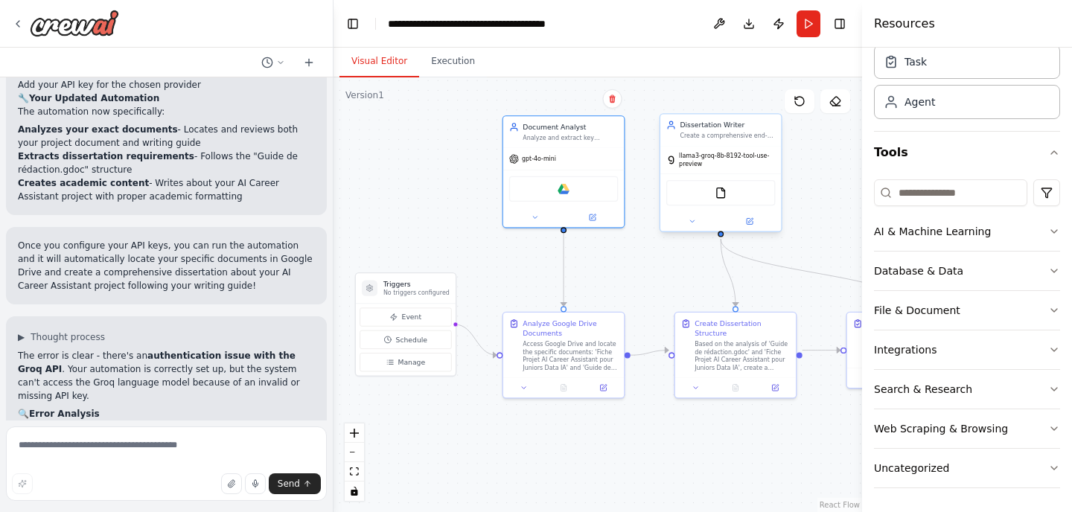
click at [710, 162] on span "llama3-groq-8b-8192-tool-use-preview" at bounding box center [727, 160] width 96 height 16
click at [738, 217] on button at bounding box center [750, 221] width 56 height 12
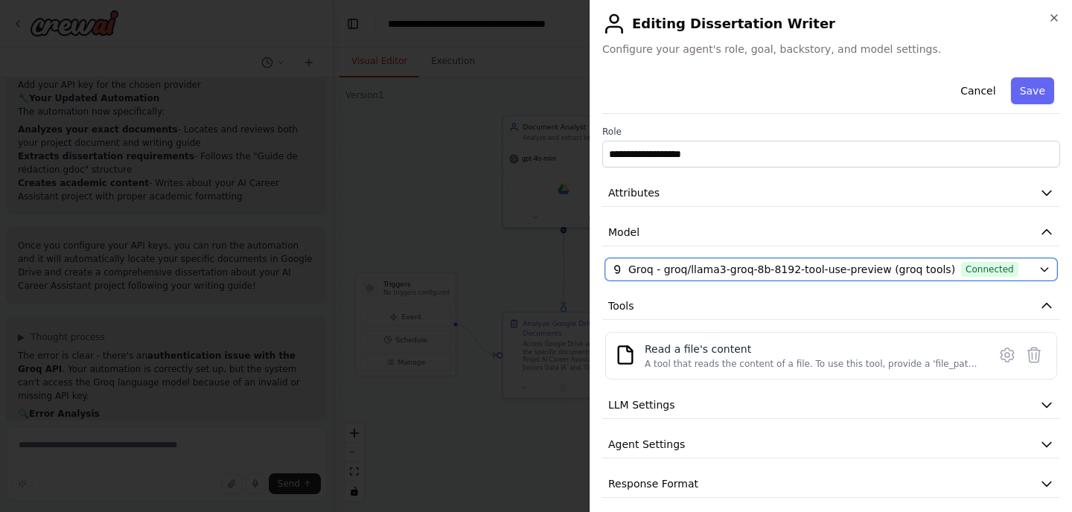
click at [1007, 266] on div "Groq - groq/llama3-groq-8b-8192-tool-use-preview (groq tools) Connected" at bounding box center [822, 269] width 420 height 15
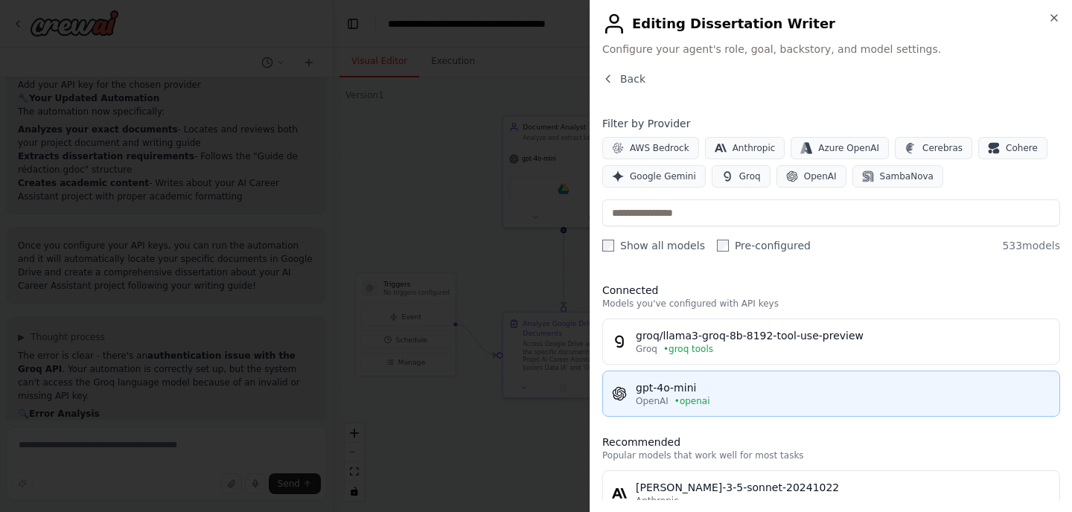
click at [692, 395] on span "• openai" at bounding box center [692, 401] width 36 height 12
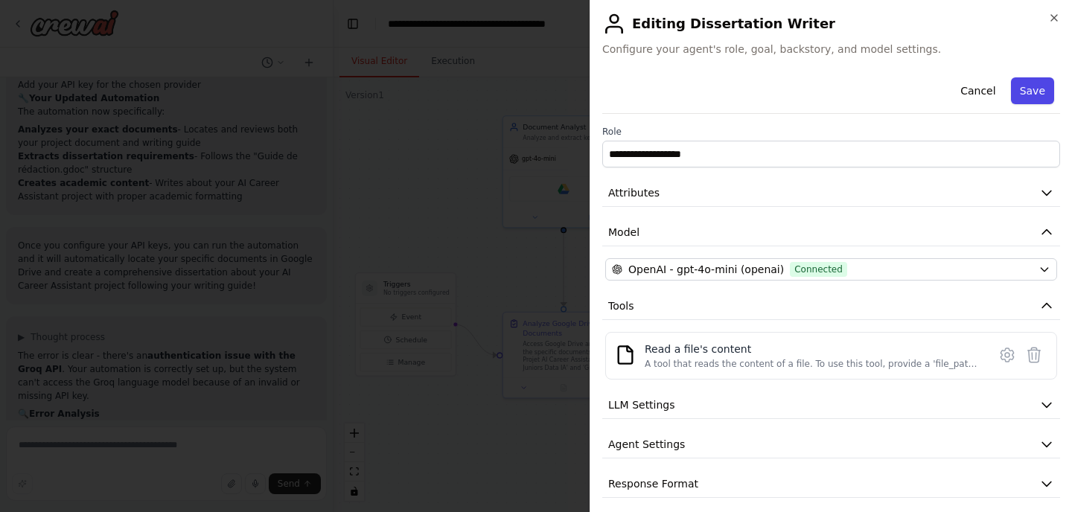
click at [1025, 95] on button "Save" at bounding box center [1032, 90] width 43 height 27
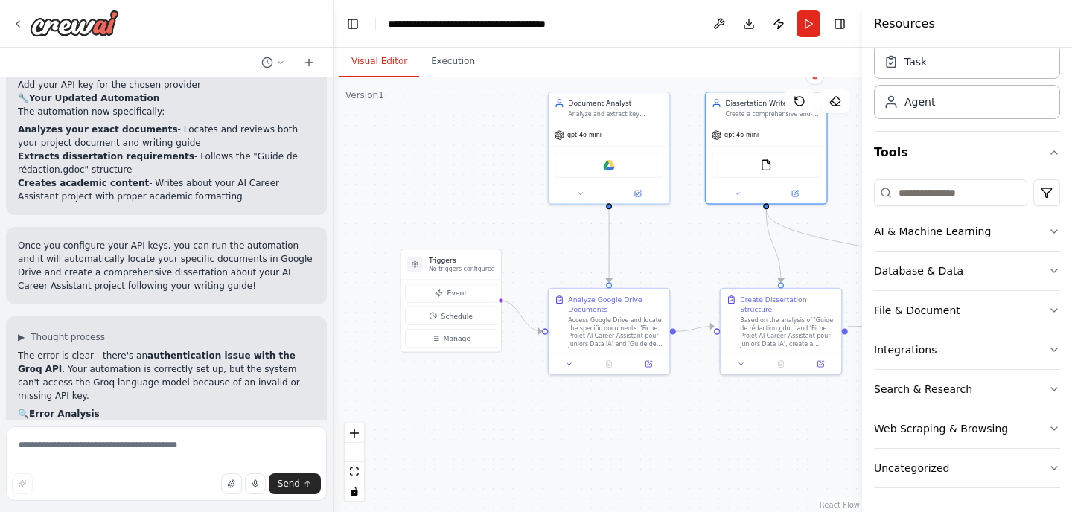
drag, startPoint x: 617, startPoint y: 280, endPoint x: 662, endPoint y: 256, distance: 51.3
click at [662, 256] on div ".deletable-edge-delete-btn { width: 20px; height: 20px; border: 0px solid #ffff…" at bounding box center [597, 294] width 528 height 435
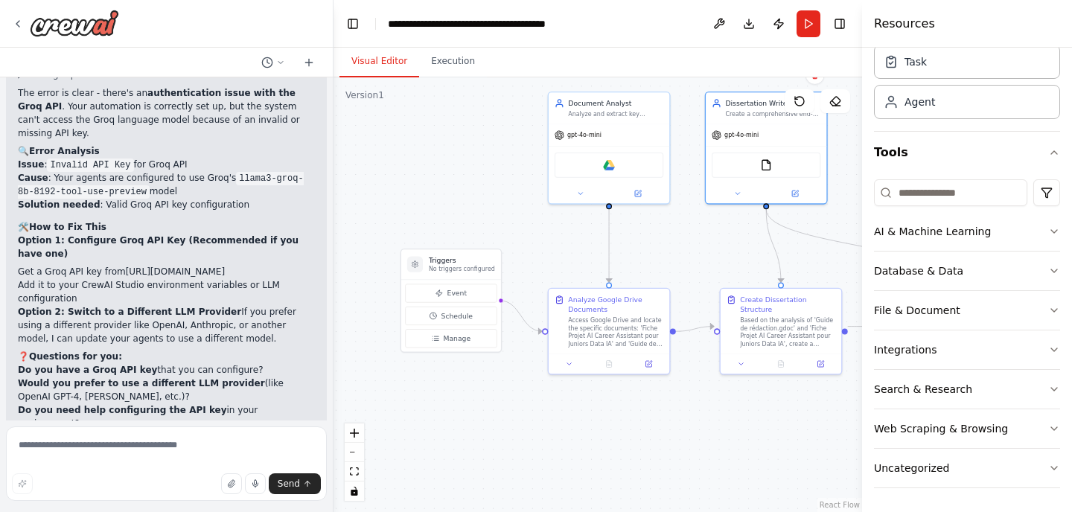
scroll to position [2431, 0]
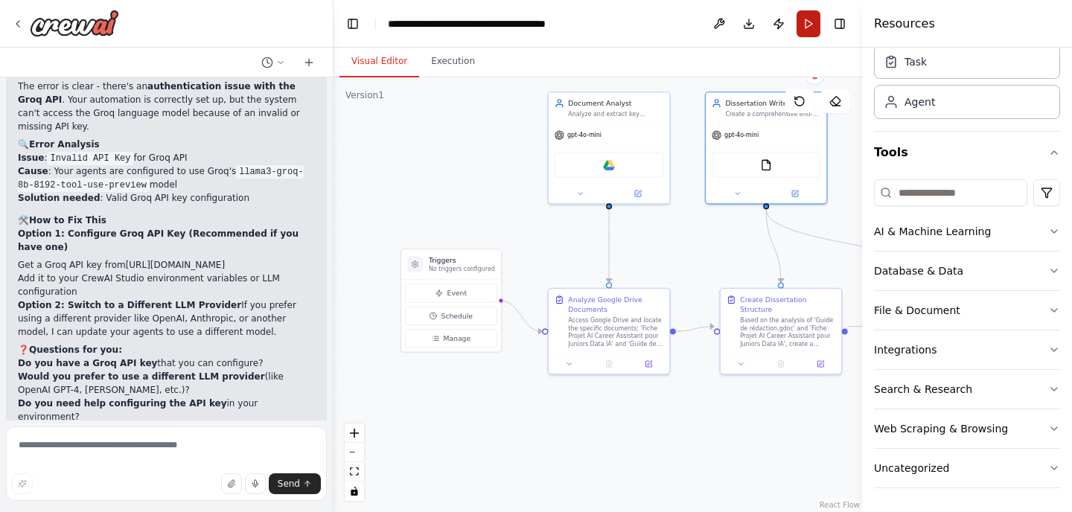
click at [804, 22] on button "Run" at bounding box center [808, 23] width 24 height 27
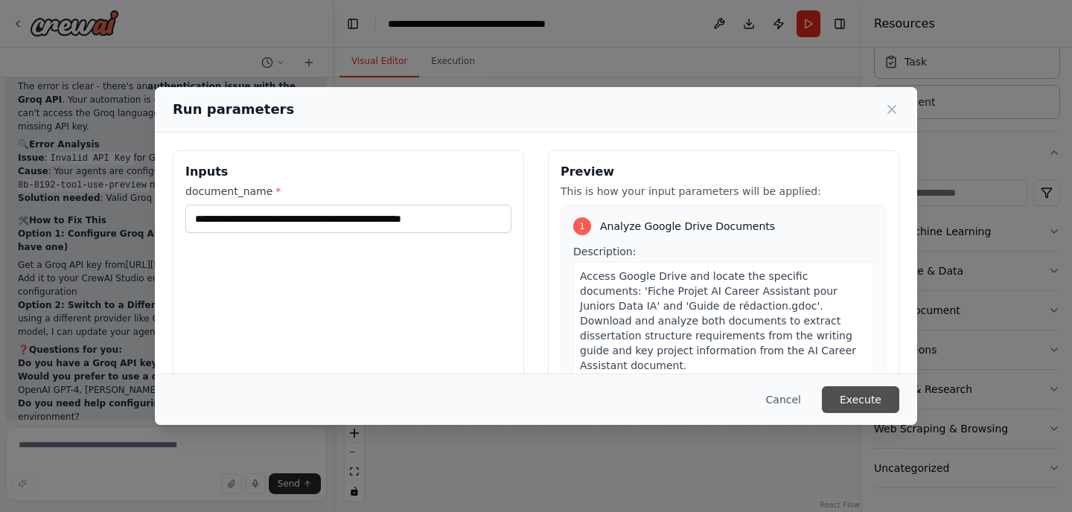
click at [867, 396] on button "Execute" at bounding box center [860, 399] width 77 height 27
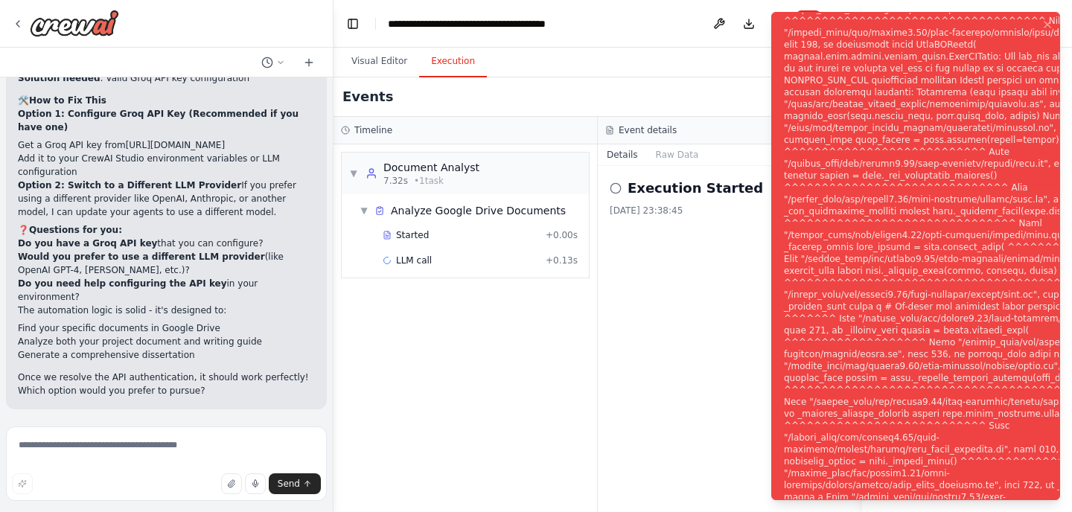
scroll to position [2552, 0]
click at [143, 420] on div "Suggestion Dismiss I have some suggestions to help you move forward with your a…" at bounding box center [166, 474] width 321 height 109
click at [161, 499] on span "Help fix error" at bounding box center [173, 505] width 59 height 12
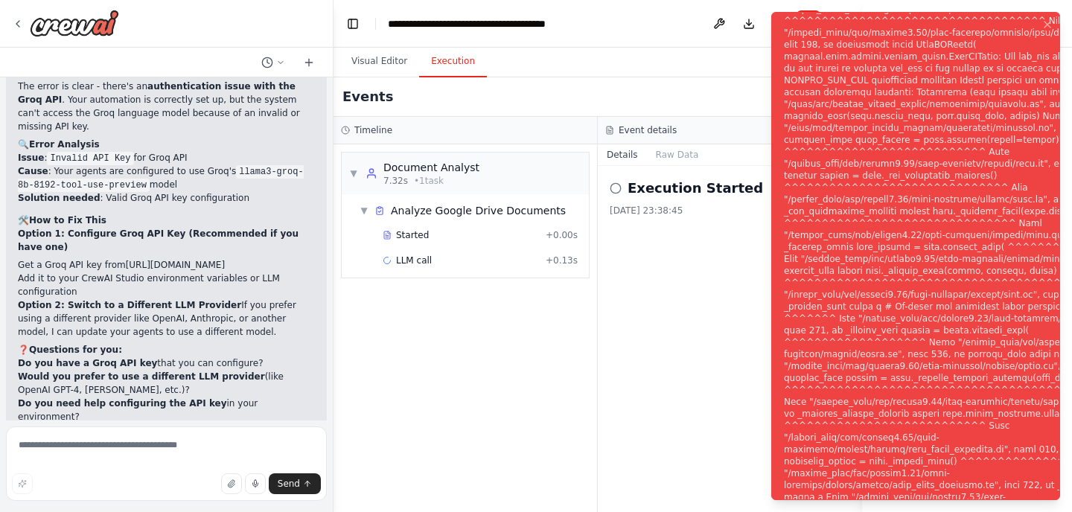
scroll to position [2489, 0]
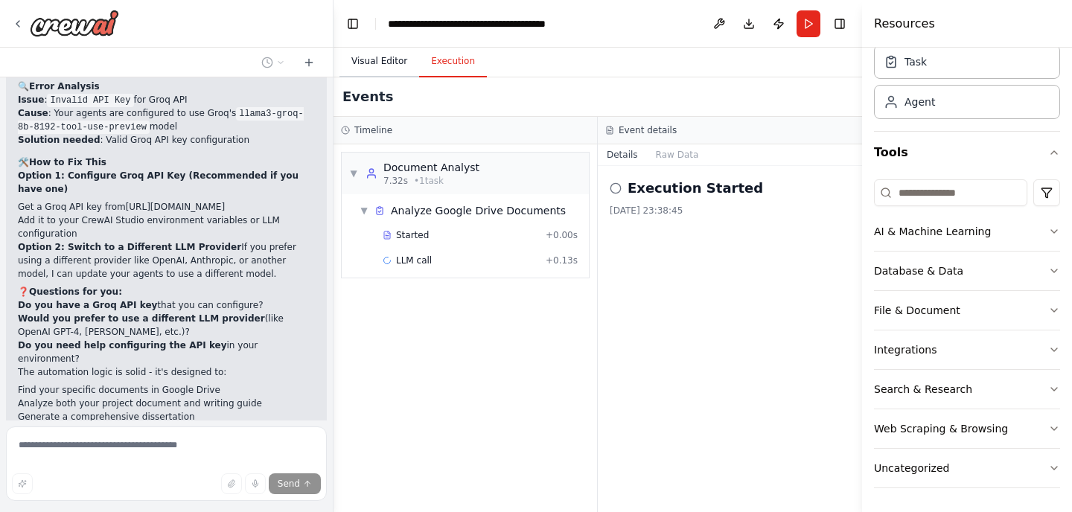
click at [362, 62] on button "Visual Editor" at bounding box center [379, 61] width 80 height 31
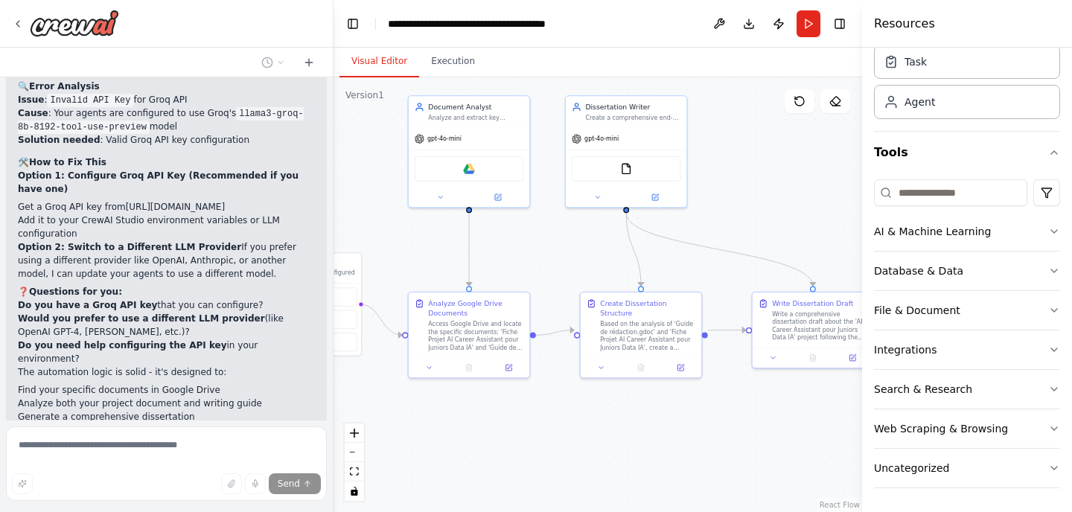
drag, startPoint x: 628, startPoint y: 257, endPoint x: 487, endPoint y: 259, distance: 140.7
click at [487, 259] on div ".deletable-edge-delete-btn { width: 20px; height: 20px; border: 0px solid #ffff…" at bounding box center [597, 294] width 528 height 435
drag, startPoint x: 508, startPoint y: 250, endPoint x: 610, endPoint y: 223, distance: 105.4
click at [610, 223] on div ".deletable-edge-delete-btn { width: 20px; height: 20px; border: 0px solid #ffff…" at bounding box center [597, 294] width 528 height 435
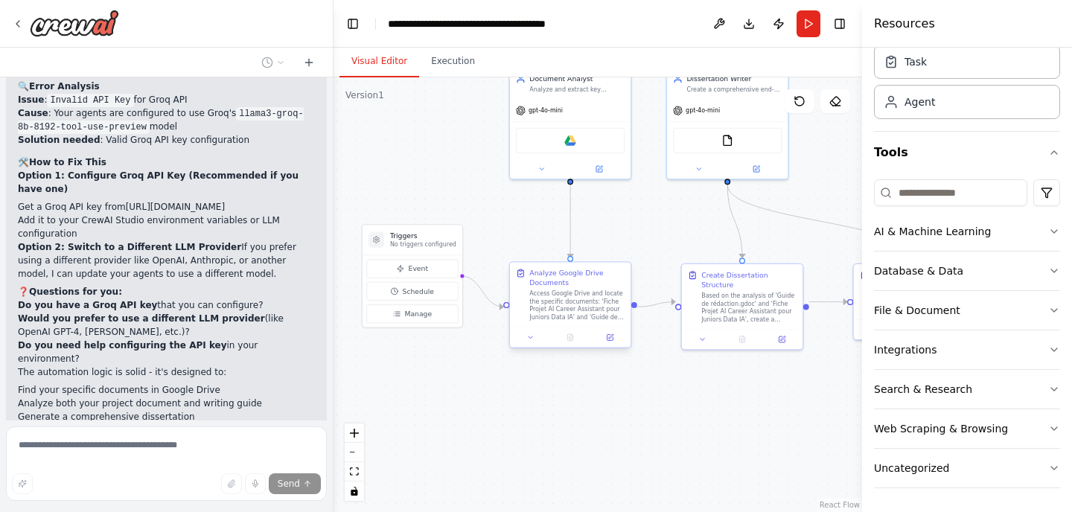
click at [611, 343] on button at bounding box center [609, 338] width 33 height 12
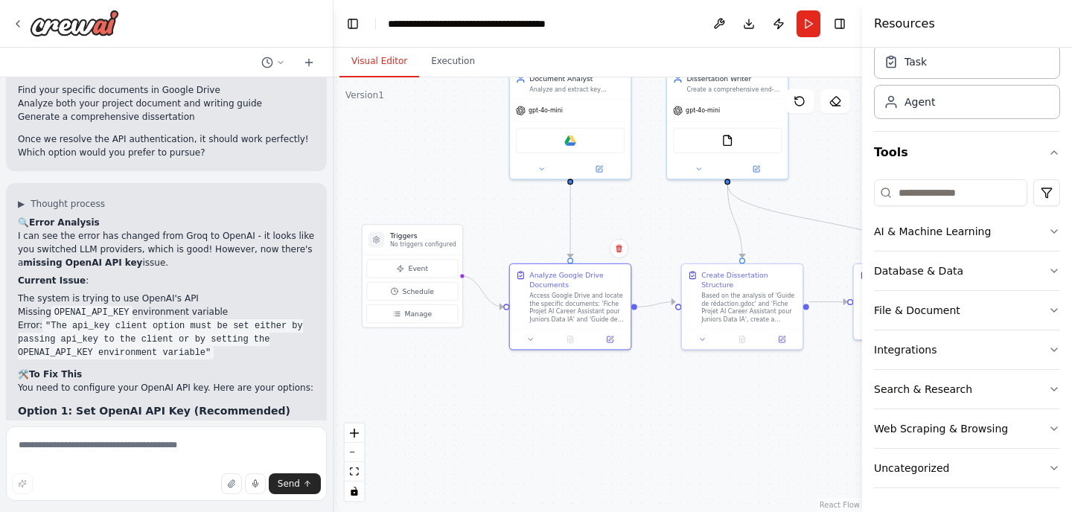
scroll to position [2789, 0]
drag, startPoint x: 123, startPoint y: 193, endPoint x: 54, endPoint y: 191, distance: 69.3
click at [54, 307] on code "OPENAI_API_KEY" at bounding box center [91, 313] width 81 height 13
click at [610, 167] on button at bounding box center [599, 167] width 56 height 12
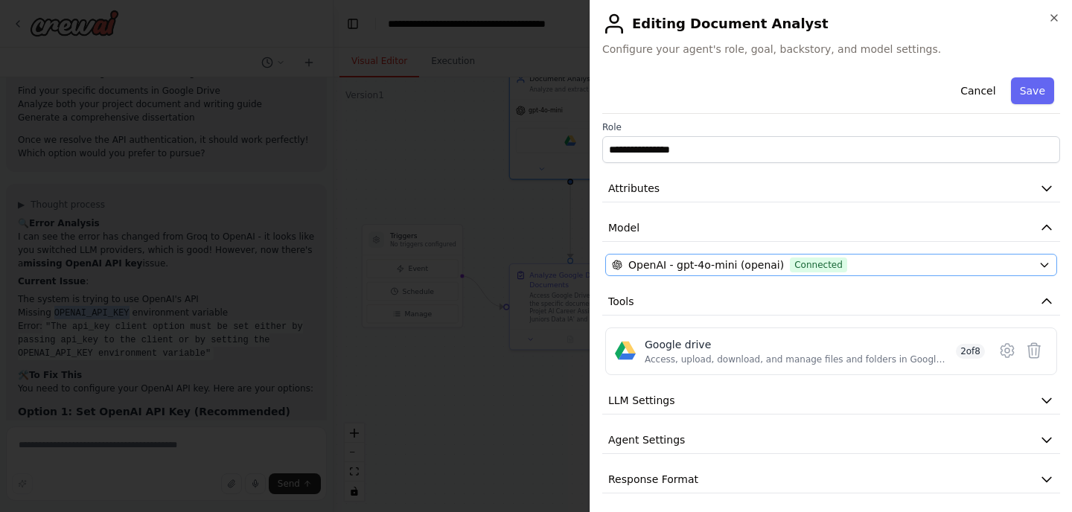
scroll to position [10, 0]
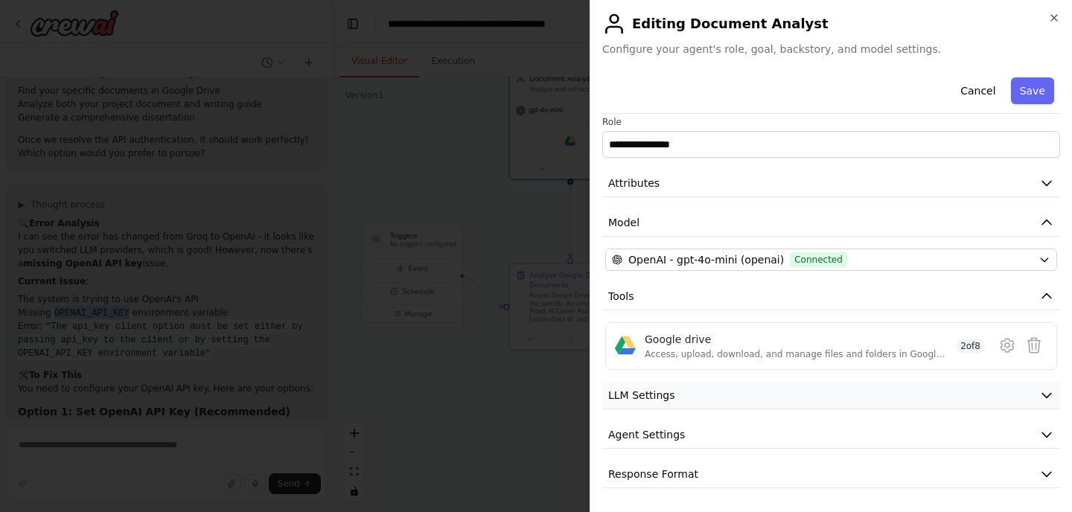
click at [688, 397] on button "LLM Settings" at bounding box center [831, 396] width 458 height 28
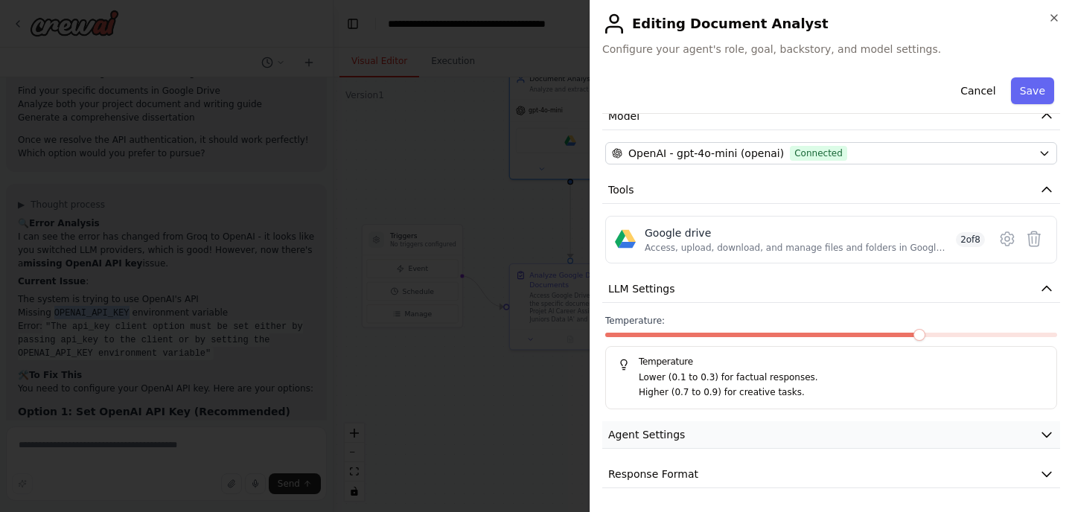
click at [695, 423] on button "Agent Settings" at bounding box center [831, 435] width 458 height 28
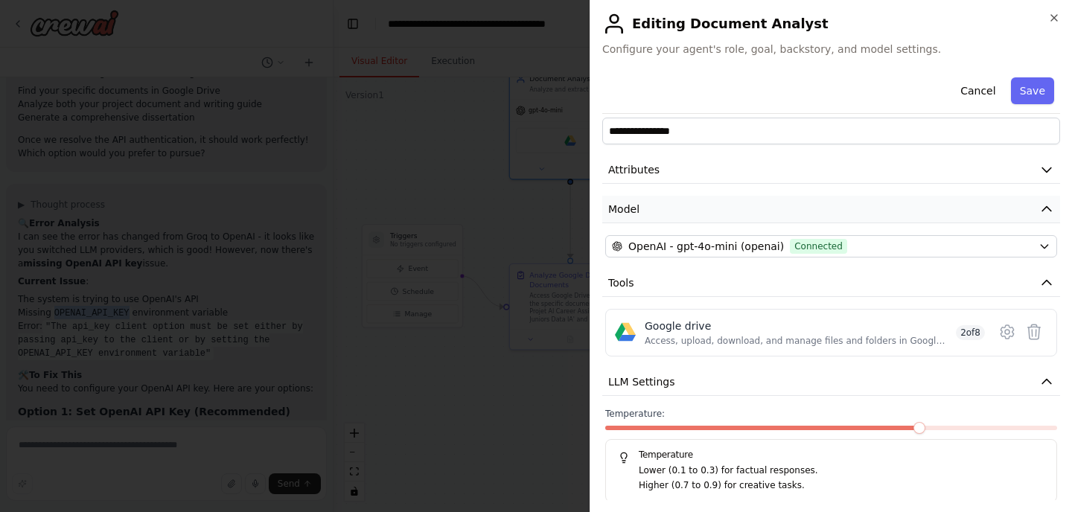
scroll to position [0, 0]
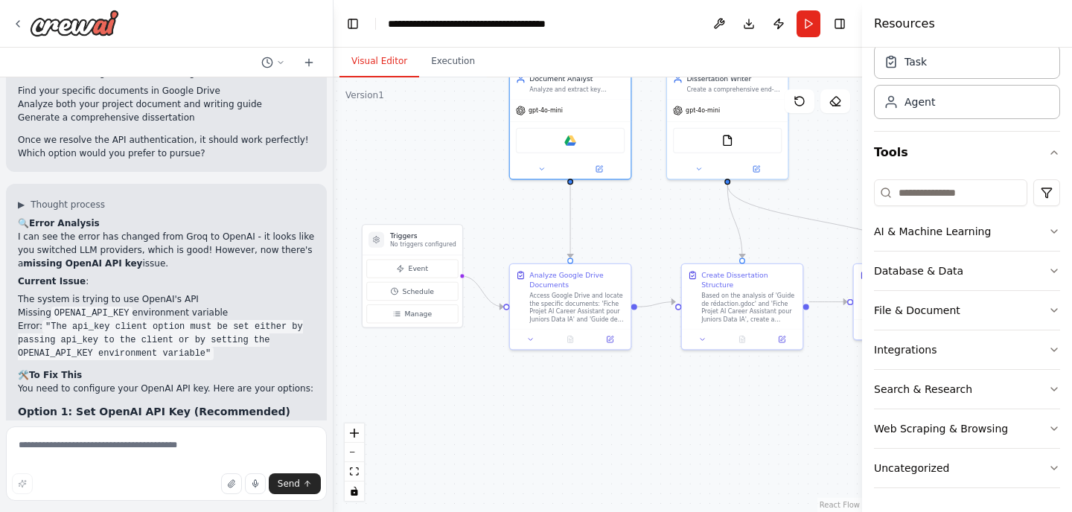
click at [74, 307] on code "OPENAI_API_KEY" at bounding box center [91, 313] width 81 height 13
click at [67, 307] on code "OPENAI_API_KEY" at bounding box center [91, 313] width 81 height 13
drag, startPoint x: 53, startPoint y: 191, endPoint x: 124, endPoint y: 192, distance: 70.7
click at [124, 307] on code "OPENAI_API_KEY" at bounding box center [91, 313] width 81 height 13
copy code "OPENAI_API_KEY"
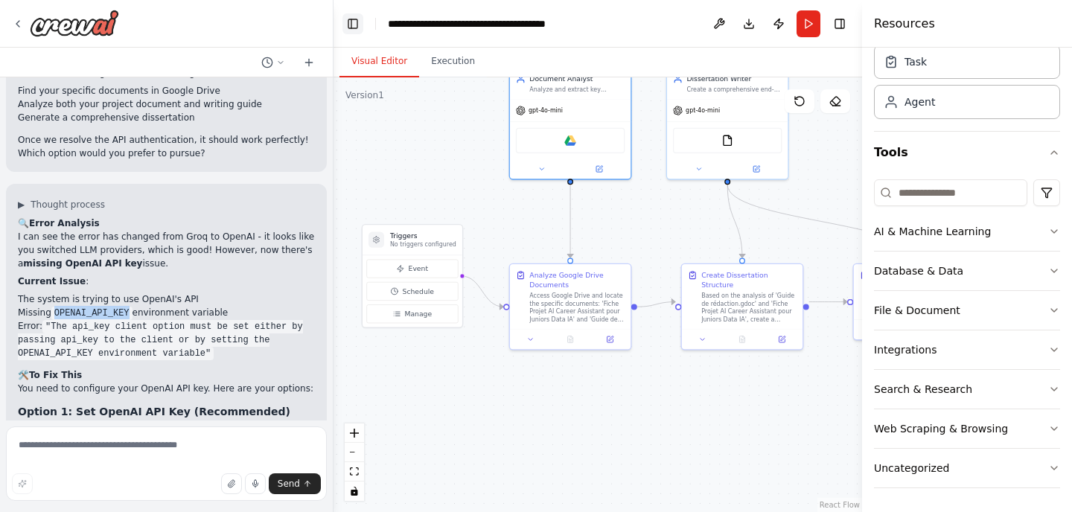
click at [356, 23] on button "Toggle Left Sidebar" at bounding box center [352, 23] width 21 height 21
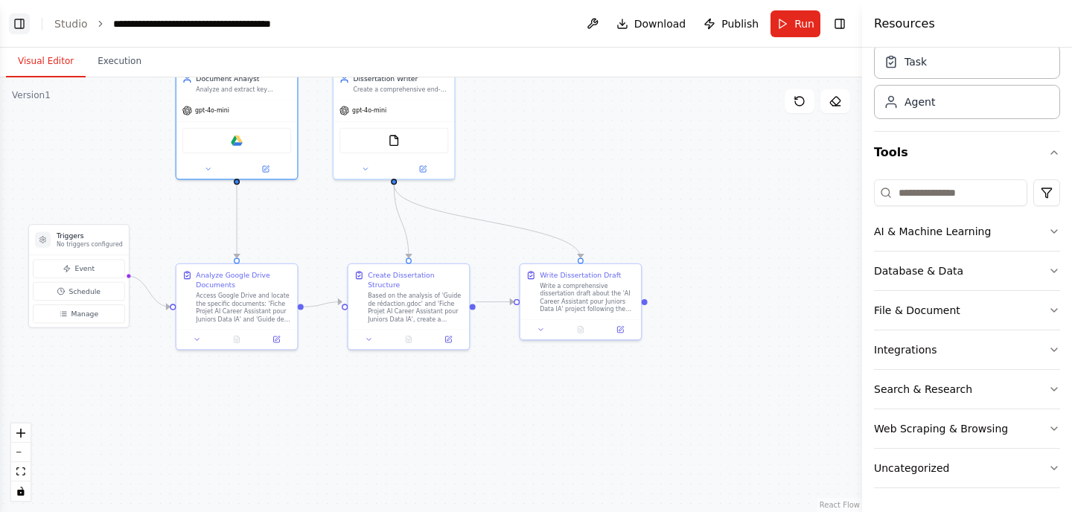
click at [22, 22] on button "Toggle Left Sidebar" at bounding box center [19, 23] width 21 height 21
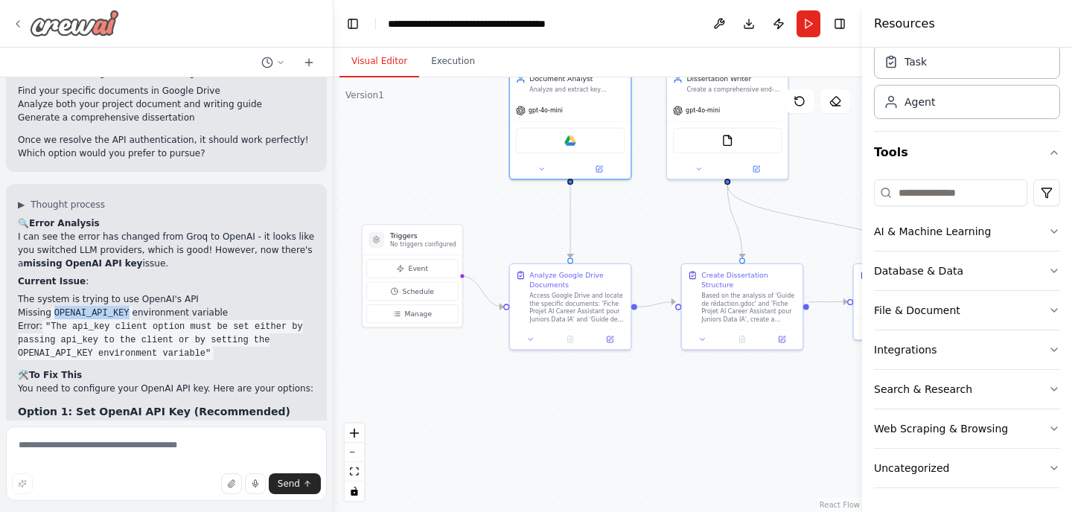
click at [97, 22] on img at bounding box center [74, 23] width 89 height 27
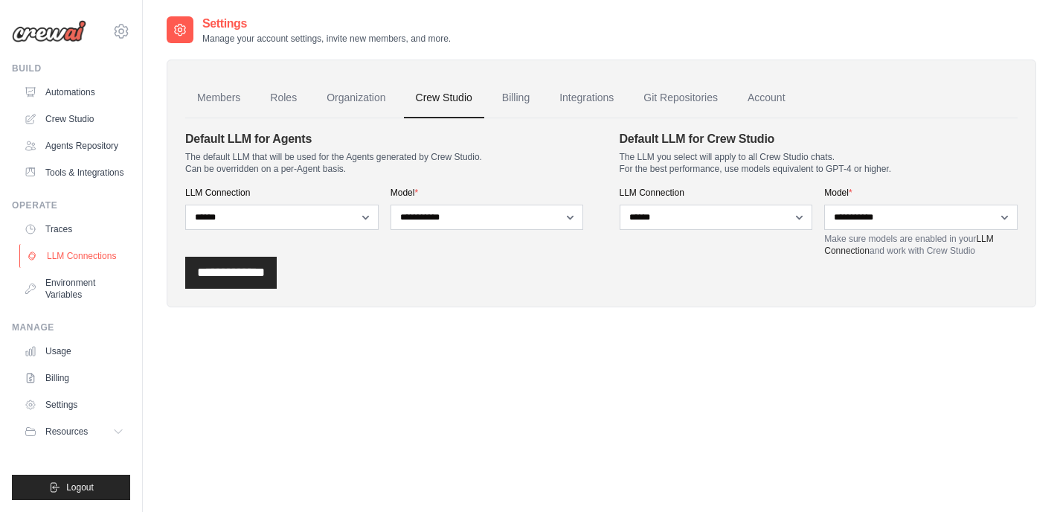
click at [95, 252] on link "LLM Connections" at bounding box center [75, 256] width 112 height 24
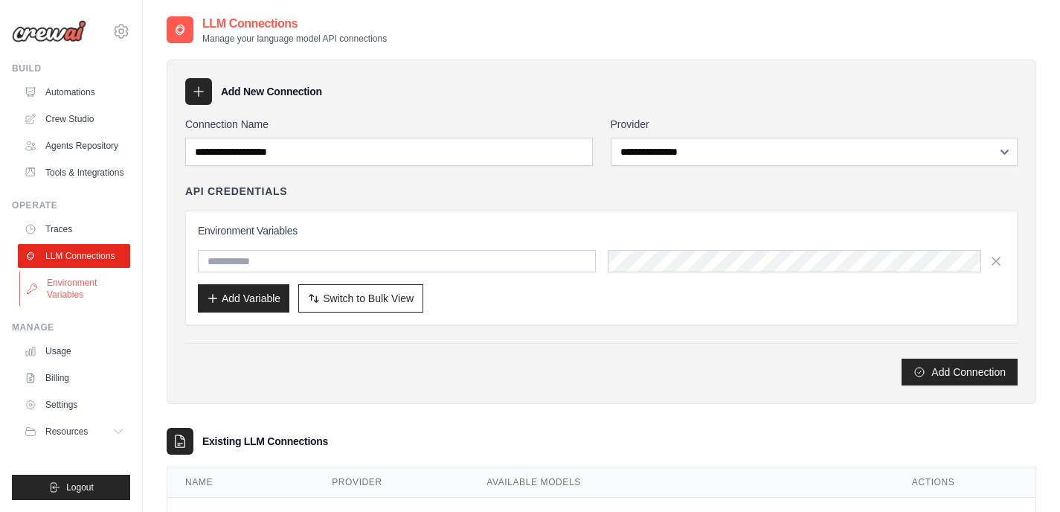
click at [97, 297] on link "Environment Variables" at bounding box center [75, 289] width 112 height 36
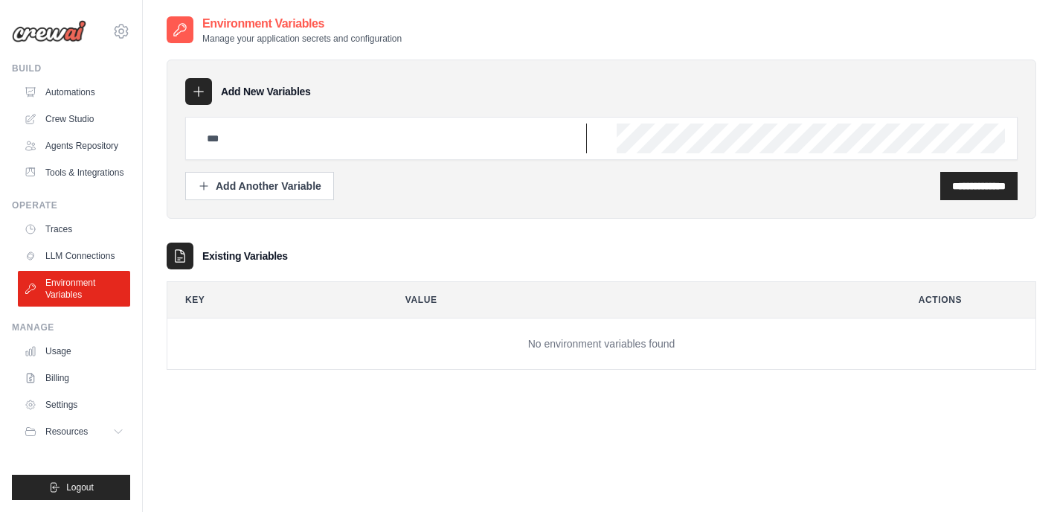
click at [268, 139] on input "text" at bounding box center [392, 139] width 389 height 30
click at [292, 146] on input "text" at bounding box center [392, 139] width 389 height 30
paste input "**********"
type input "**********"
click at [652, 187] on div "**********" at bounding box center [601, 186] width 833 height 28
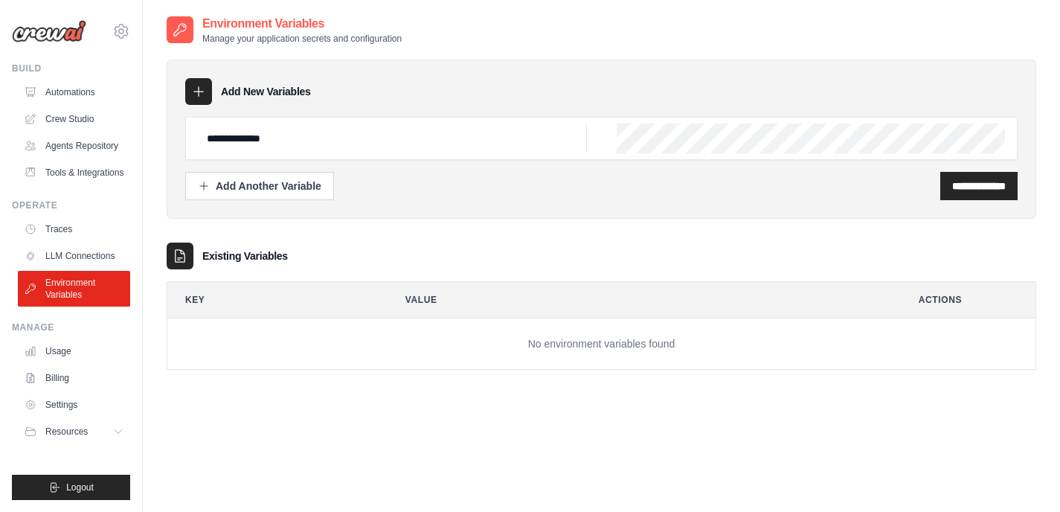
click at [604, 114] on div "**********" at bounding box center [602, 139] width 870 height 159
click at [687, 164] on div "**********" at bounding box center [601, 158] width 833 height 83
click at [980, 190] on input "**********" at bounding box center [980, 186] width 54 height 15
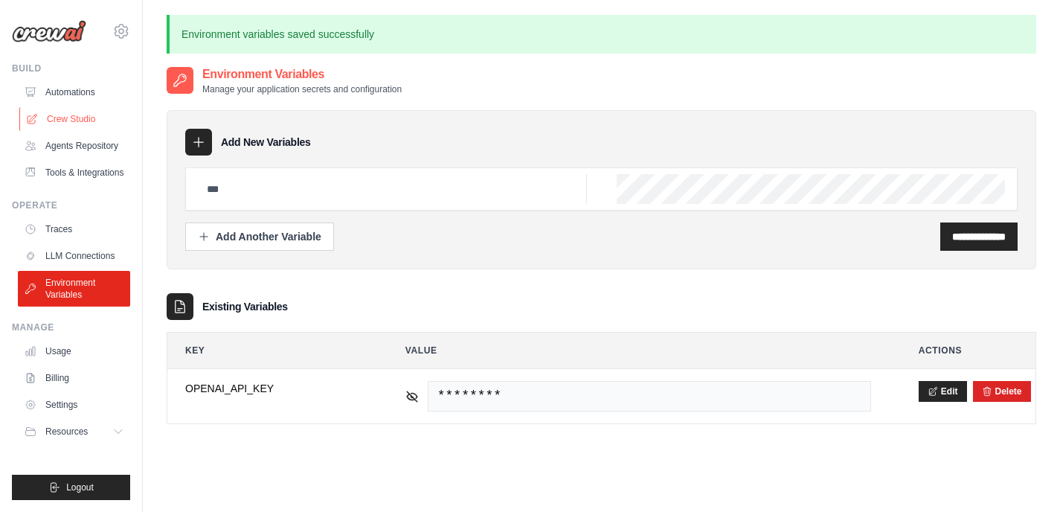
click at [85, 119] on link "Crew Studio" at bounding box center [75, 119] width 112 height 24
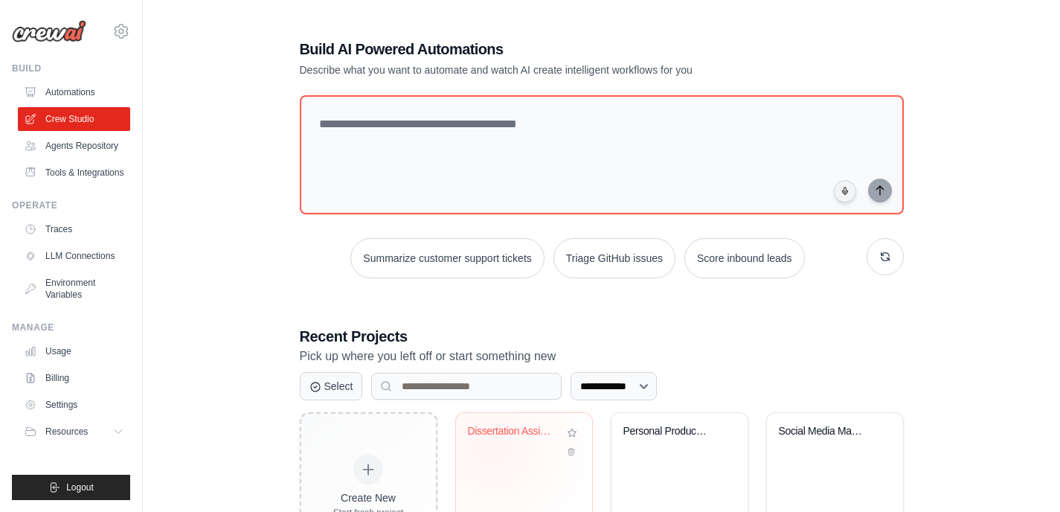
click at [510, 445] on div "Dissertation Assistant - AI Career ..." at bounding box center [524, 442] width 112 height 34
click at [70, 402] on link "Settings" at bounding box center [75, 405] width 112 height 24
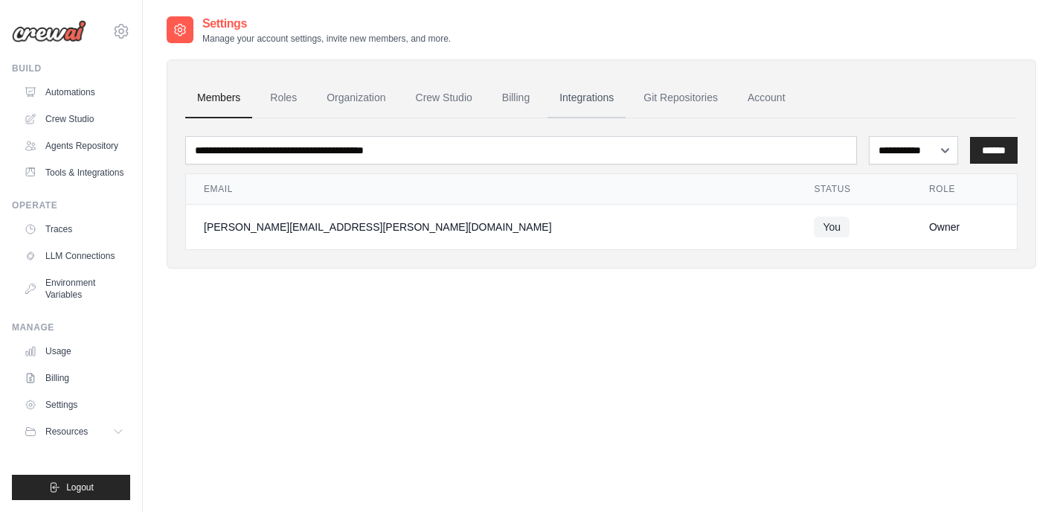
click at [589, 109] on link "Integrations" at bounding box center [587, 98] width 78 height 40
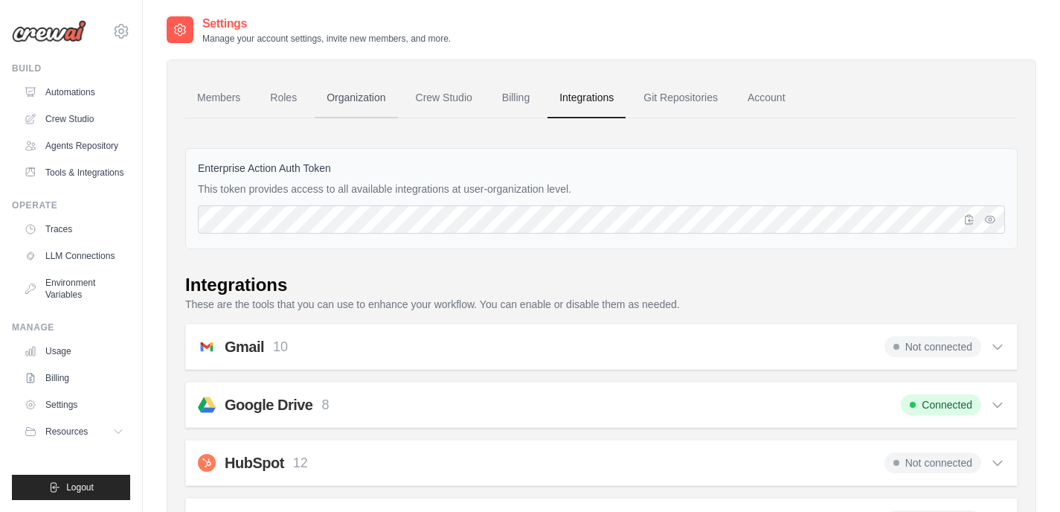
click at [367, 102] on link "Organization" at bounding box center [356, 98] width 83 height 40
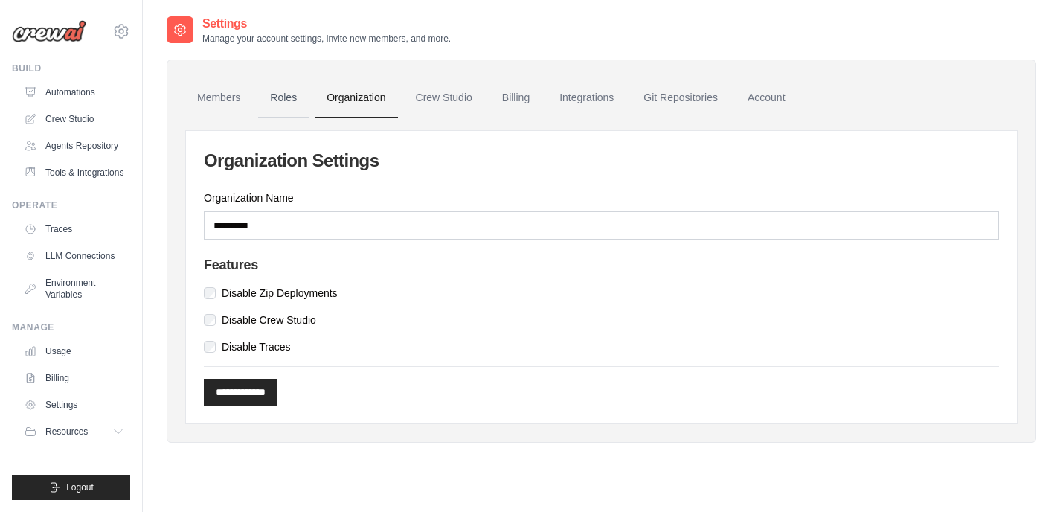
click at [269, 92] on link "Roles" at bounding box center [283, 98] width 51 height 40
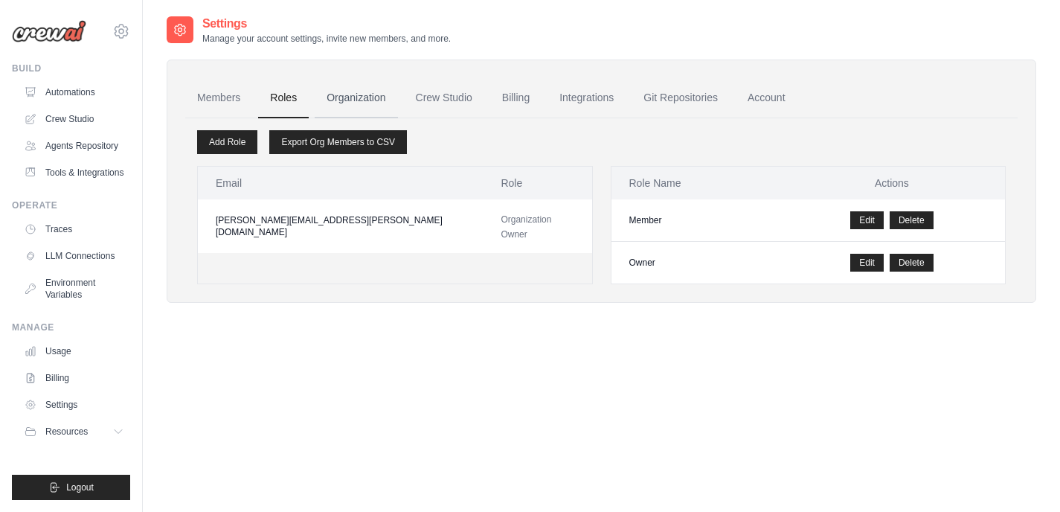
click at [356, 103] on link "Organization" at bounding box center [356, 98] width 83 height 40
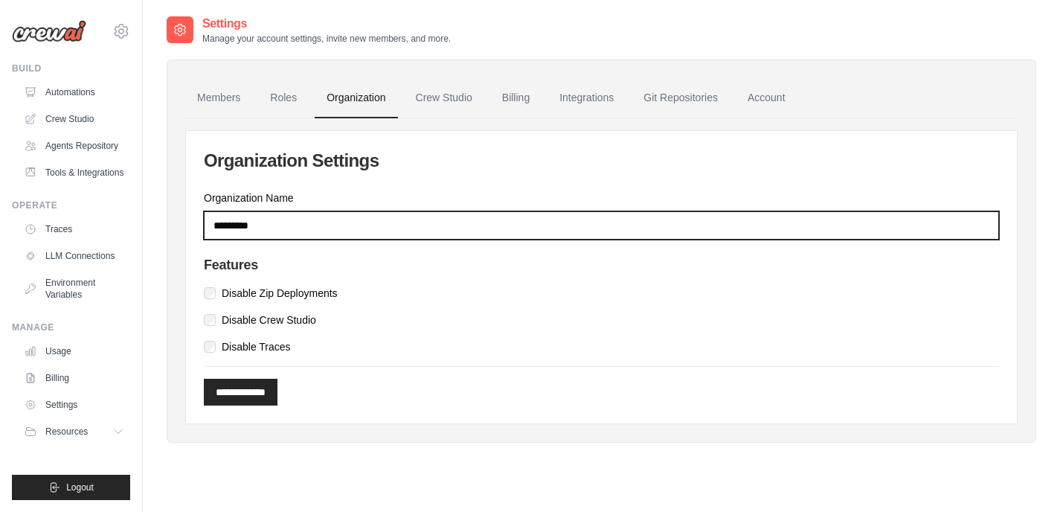
click at [260, 228] on input "*********" at bounding box center [602, 225] width 796 height 28
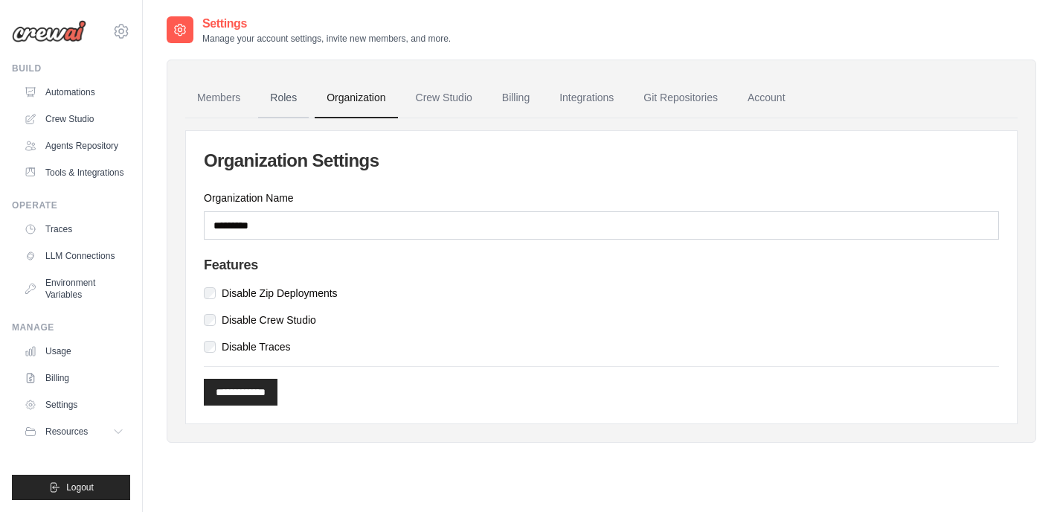
click at [287, 98] on link "Roles" at bounding box center [283, 98] width 51 height 40
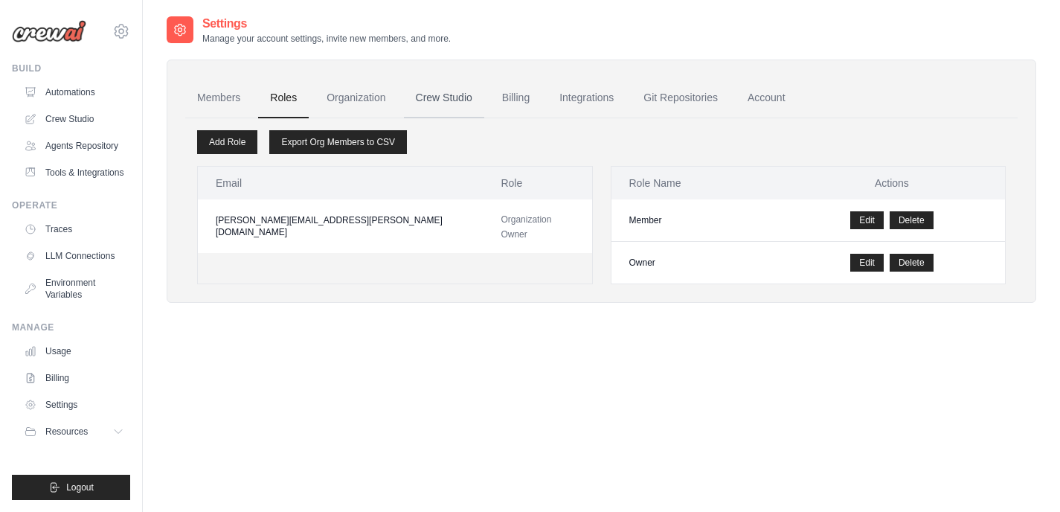
click at [434, 97] on link "Crew Studio" at bounding box center [444, 98] width 80 height 40
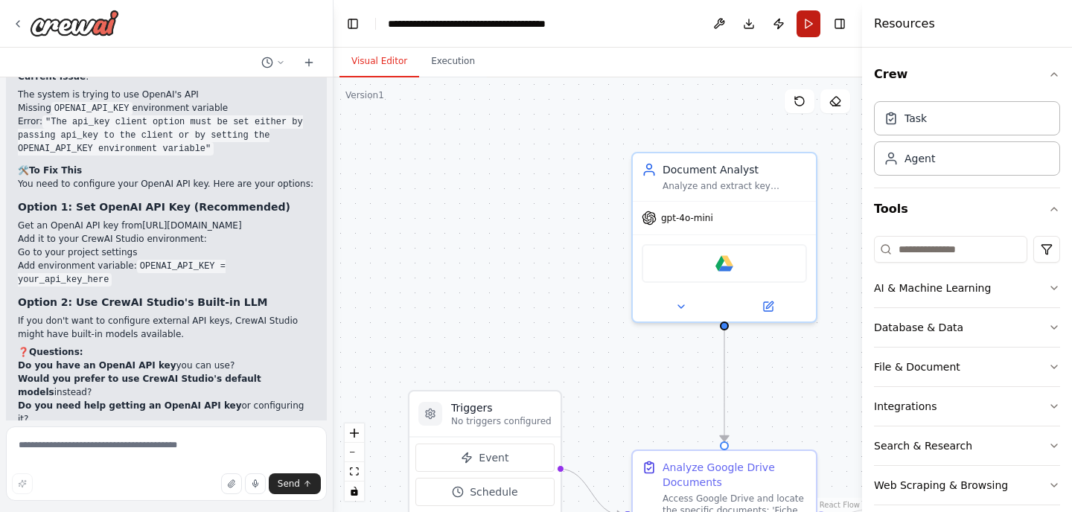
scroll to position [2995, 0]
click at [810, 25] on button "Run" at bounding box center [808, 23] width 24 height 27
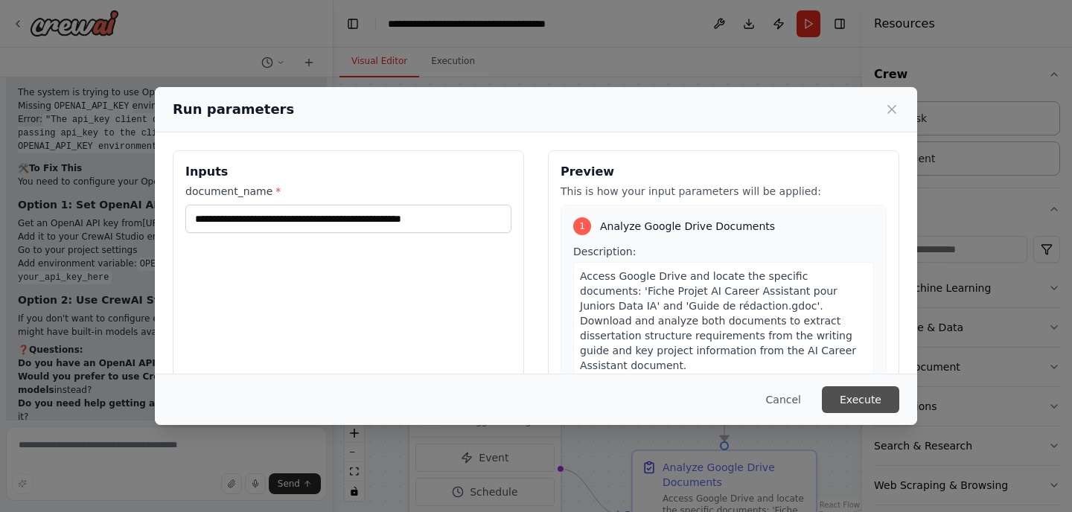
click at [868, 391] on button "Execute" at bounding box center [860, 399] width 77 height 27
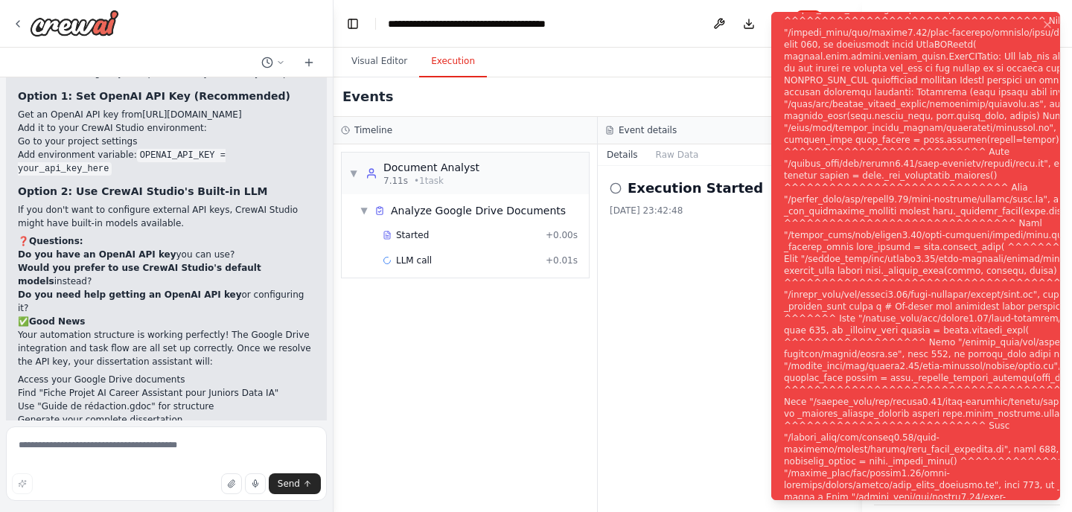
scroll to position [3116, 0]
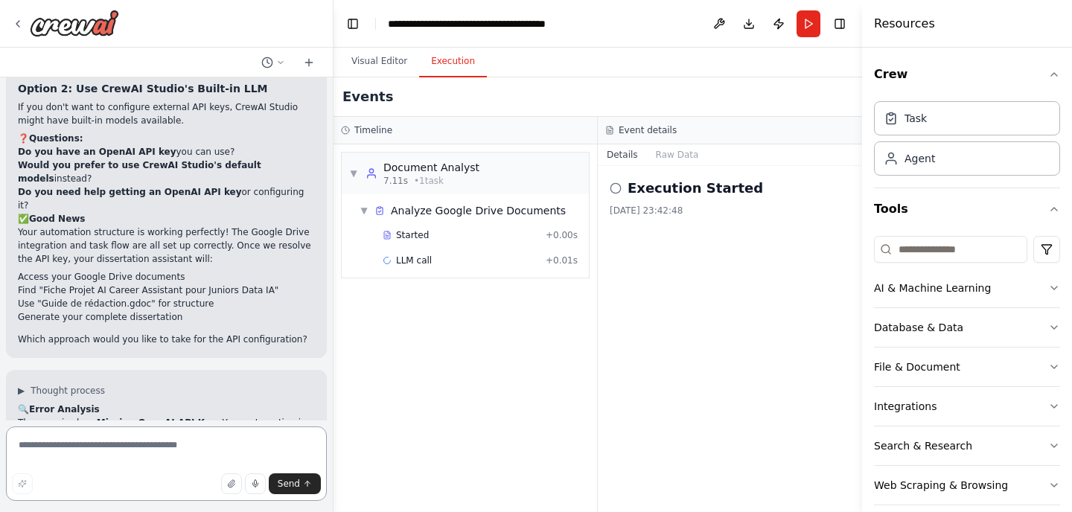
scroll to position [3203, 0]
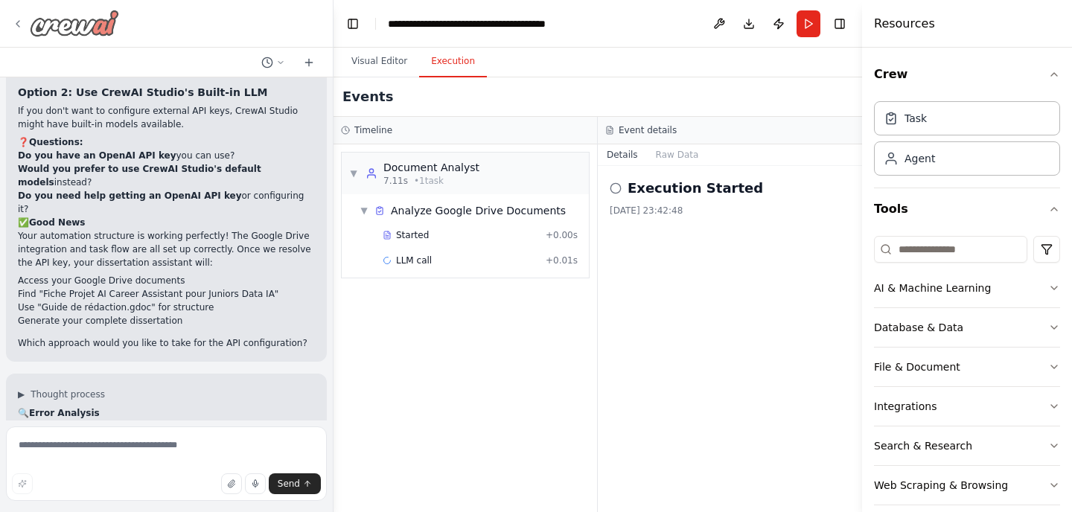
click at [22, 17] on div at bounding box center [65, 23] width 107 height 27
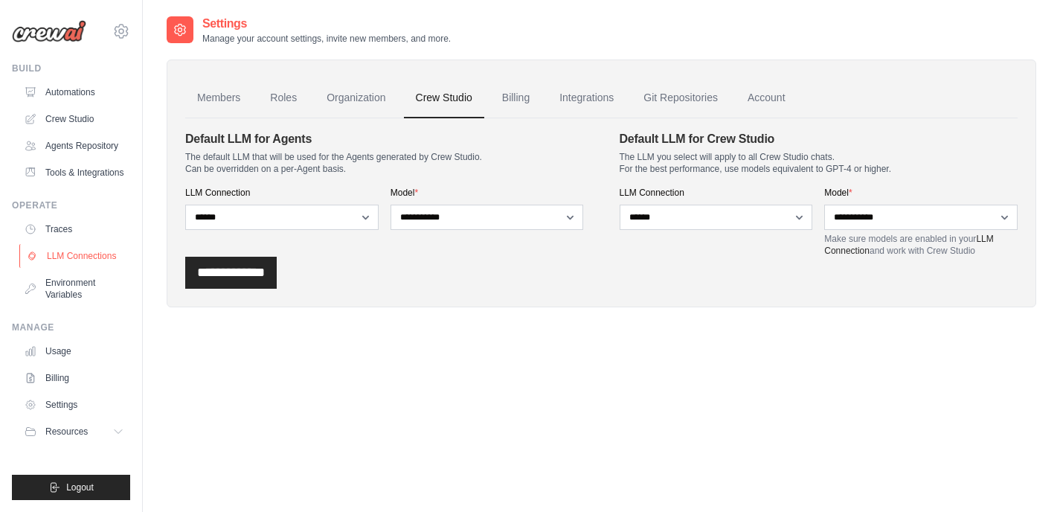
click at [80, 263] on link "LLM Connections" at bounding box center [75, 256] width 112 height 24
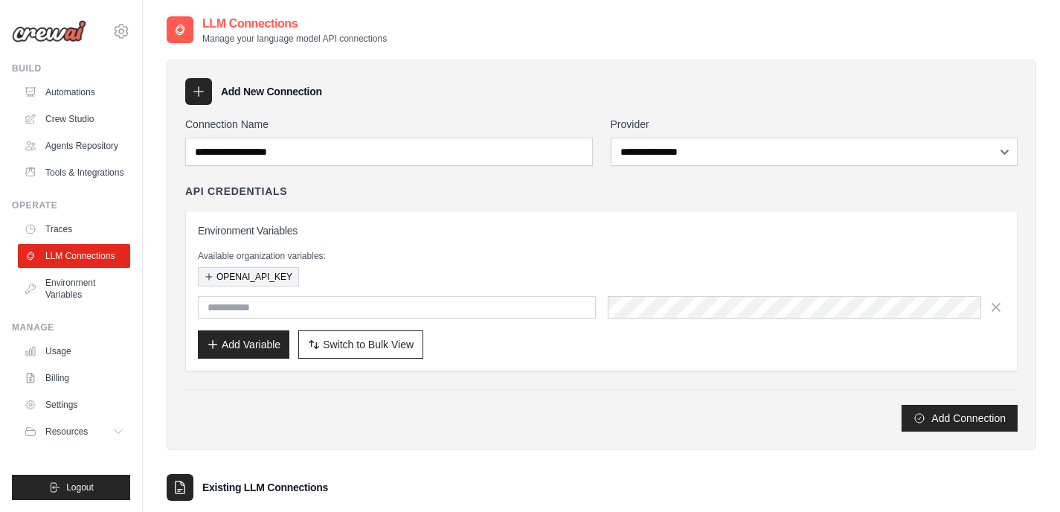
click at [252, 276] on button "OPENAI_API_KEY" at bounding box center [248, 276] width 101 height 19
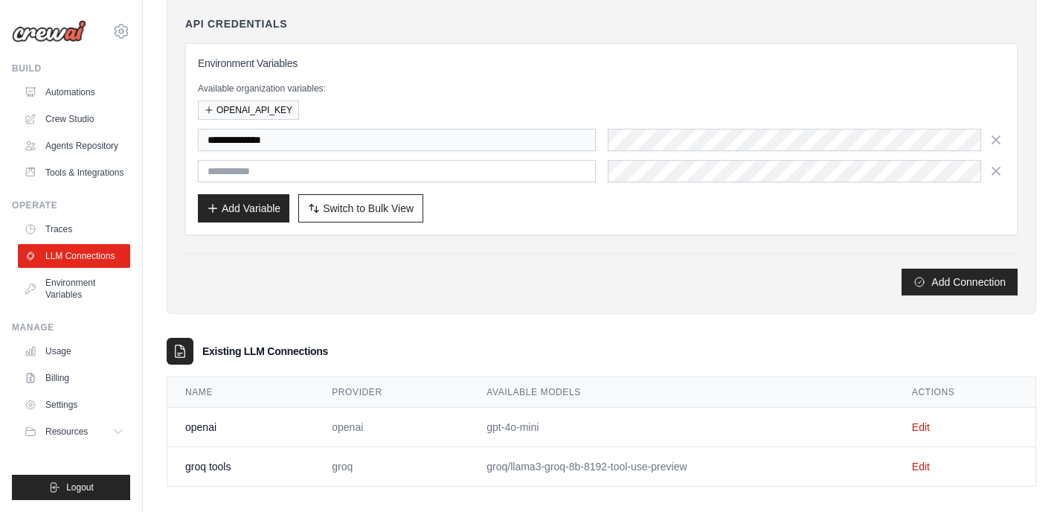
scroll to position [168, 0]
click at [633, 223] on div "**********" at bounding box center [601, 138] width 833 height 192
click at [953, 281] on button "Add Connection" at bounding box center [960, 280] width 116 height 27
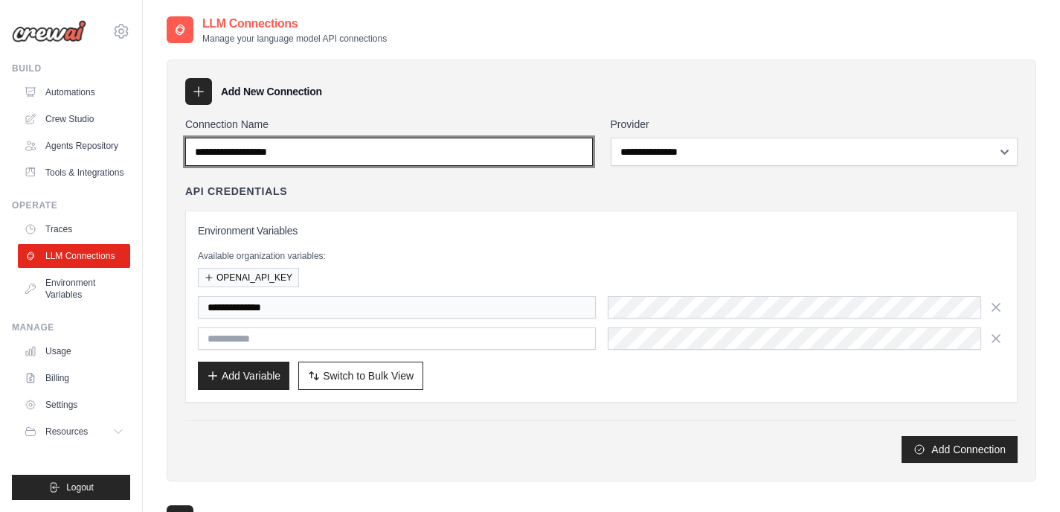
scroll to position [181, 0]
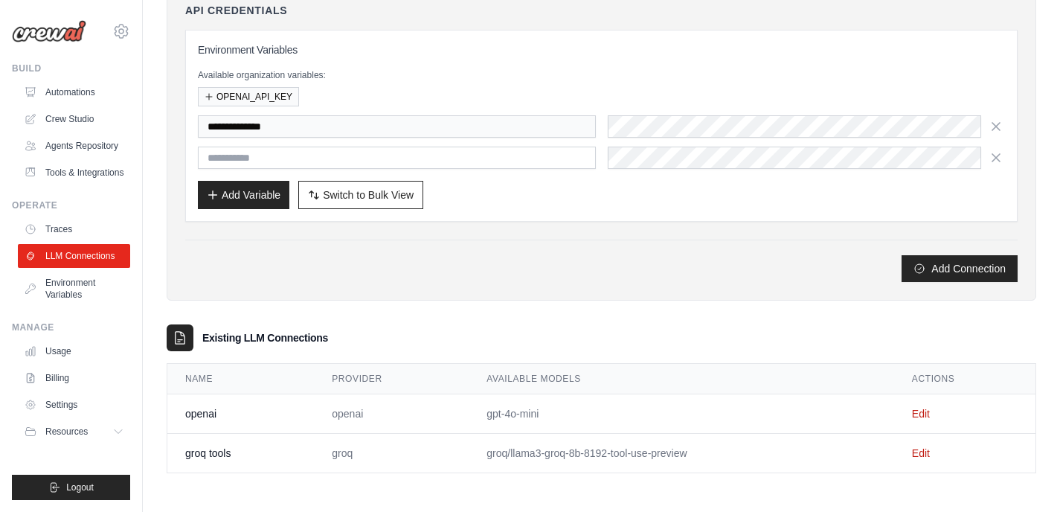
click at [353, 407] on td "openai" at bounding box center [391, 413] width 155 height 39
click at [931, 407] on td "Edit" at bounding box center [965, 413] width 141 height 39
click at [924, 415] on link "Edit" at bounding box center [921, 414] width 18 height 12
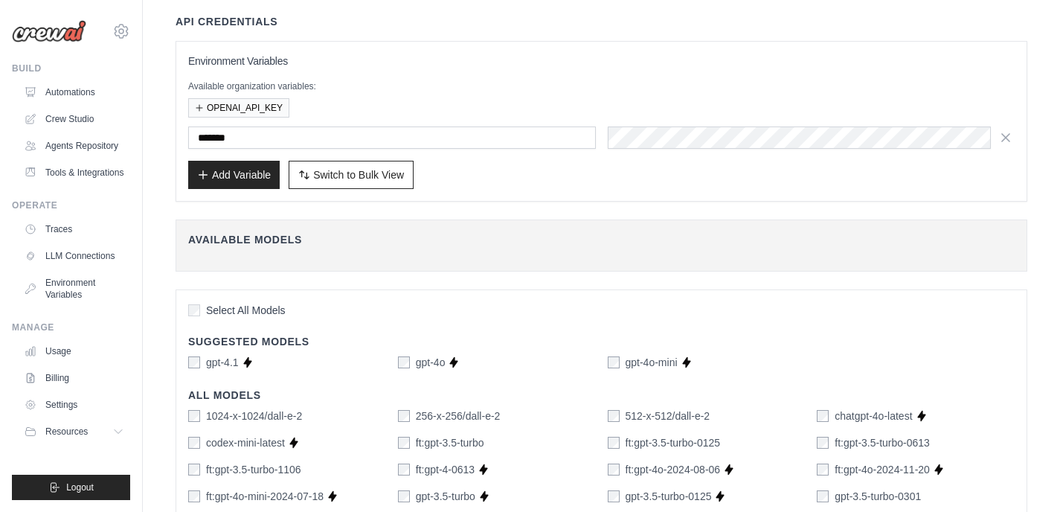
scroll to position [119, 0]
click at [248, 106] on button "OPENAI_API_KEY" at bounding box center [238, 106] width 101 height 19
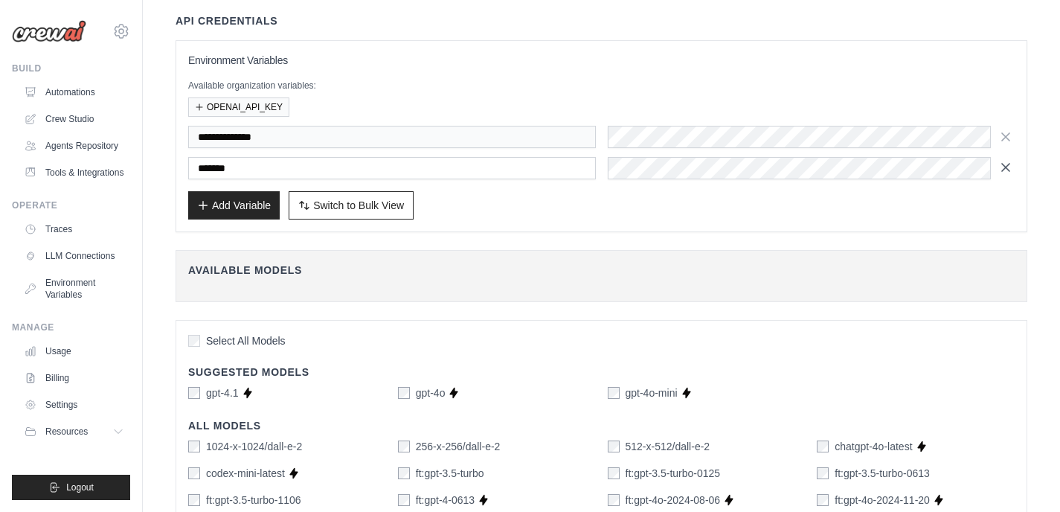
click at [1008, 161] on icon "button" at bounding box center [1006, 167] width 15 height 15
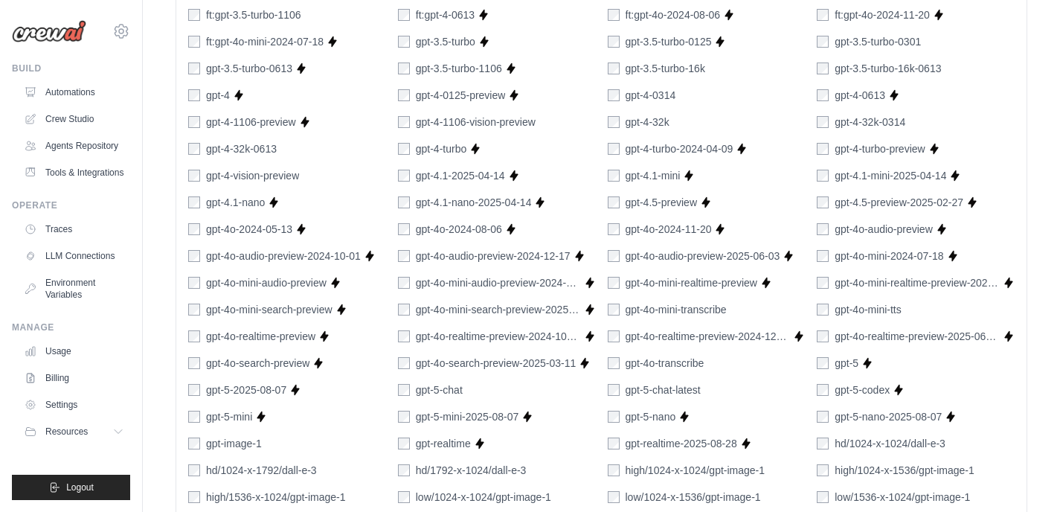
scroll to position [997, 0]
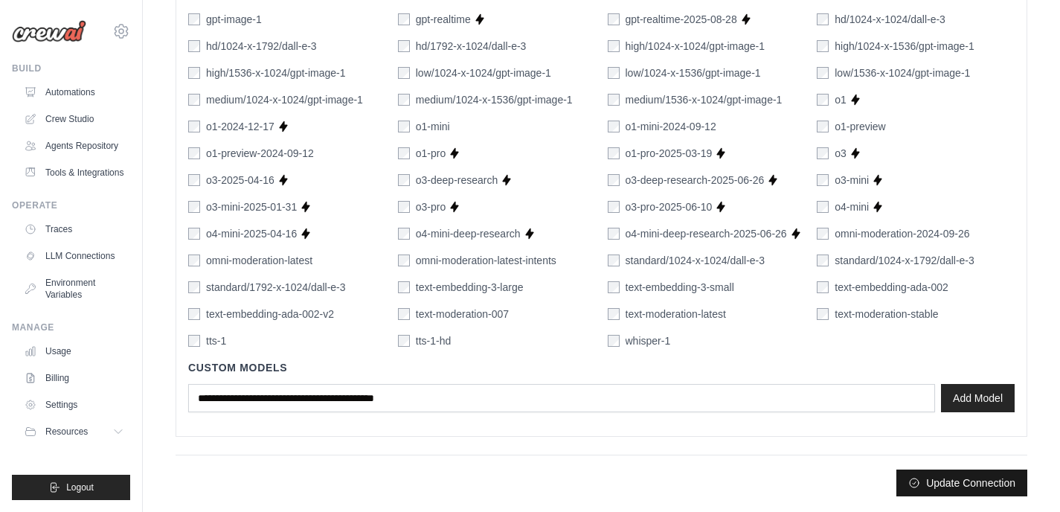
click at [982, 481] on button "Update Connection" at bounding box center [962, 483] width 131 height 27
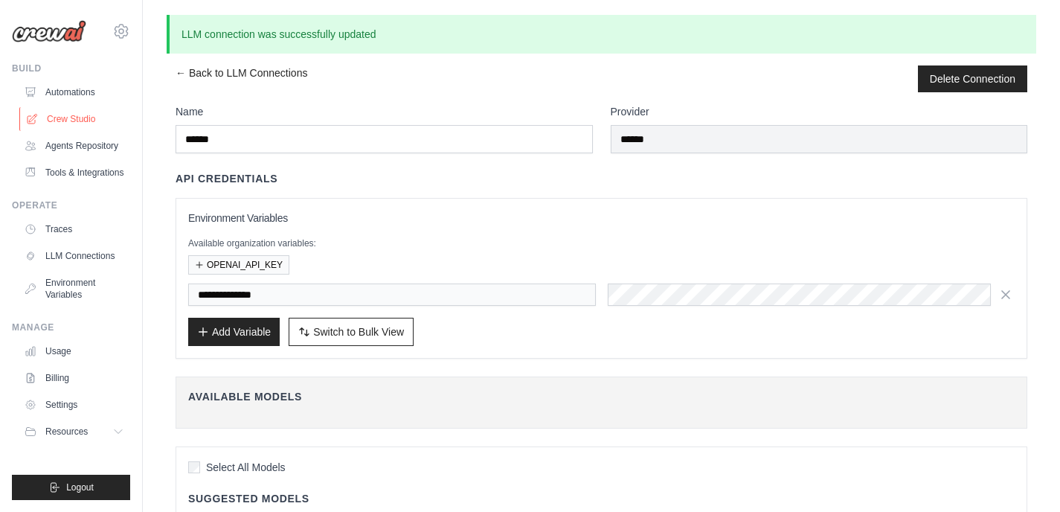
click at [71, 122] on link "Crew Studio" at bounding box center [75, 119] width 112 height 24
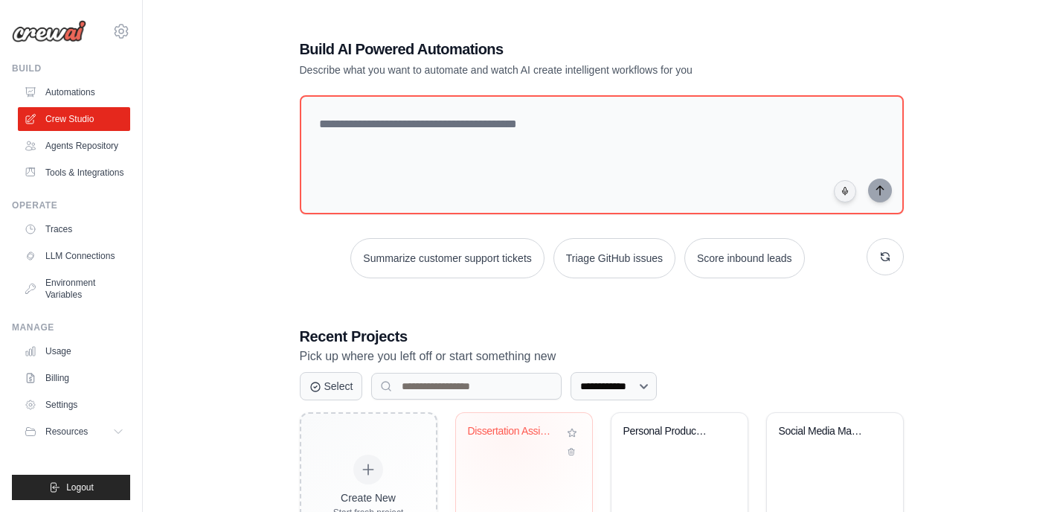
click at [508, 438] on div "Dissertation Assistant - AI Career ..." at bounding box center [513, 434] width 90 height 19
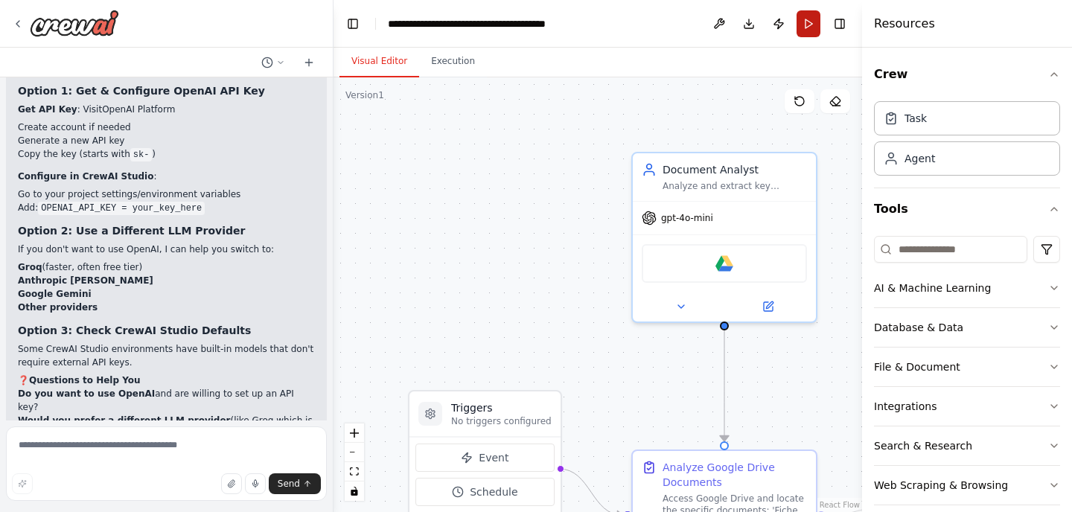
scroll to position [3668, 0]
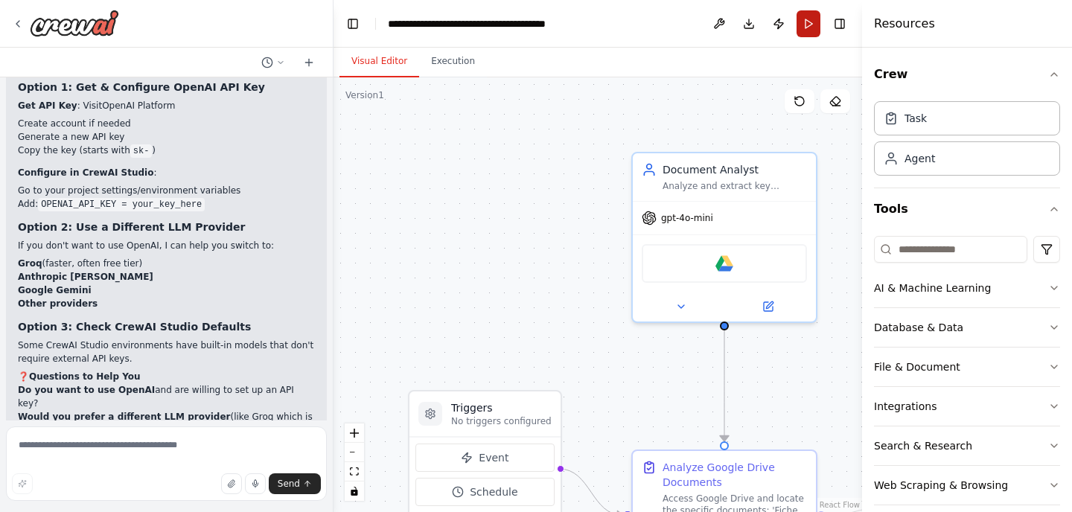
click at [804, 22] on button "Run" at bounding box center [808, 23] width 24 height 27
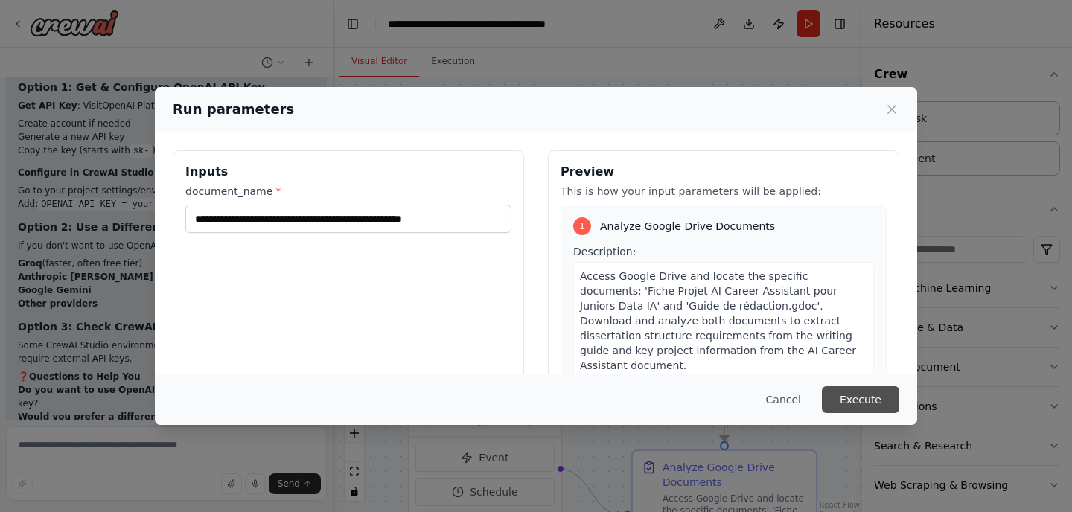
click at [868, 406] on button "Execute" at bounding box center [860, 399] width 77 height 27
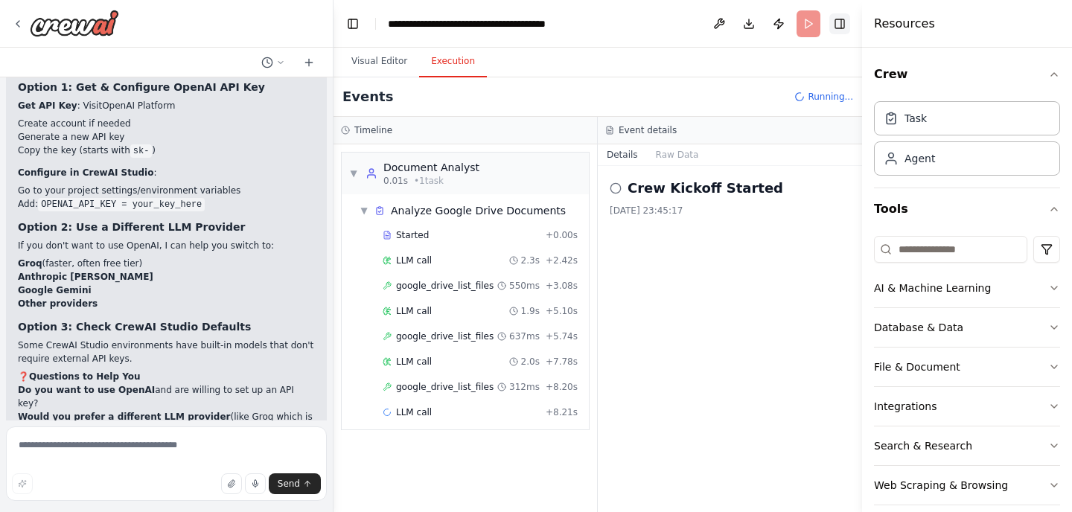
click at [838, 24] on button "Toggle Right Sidebar" at bounding box center [839, 23] width 21 height 21
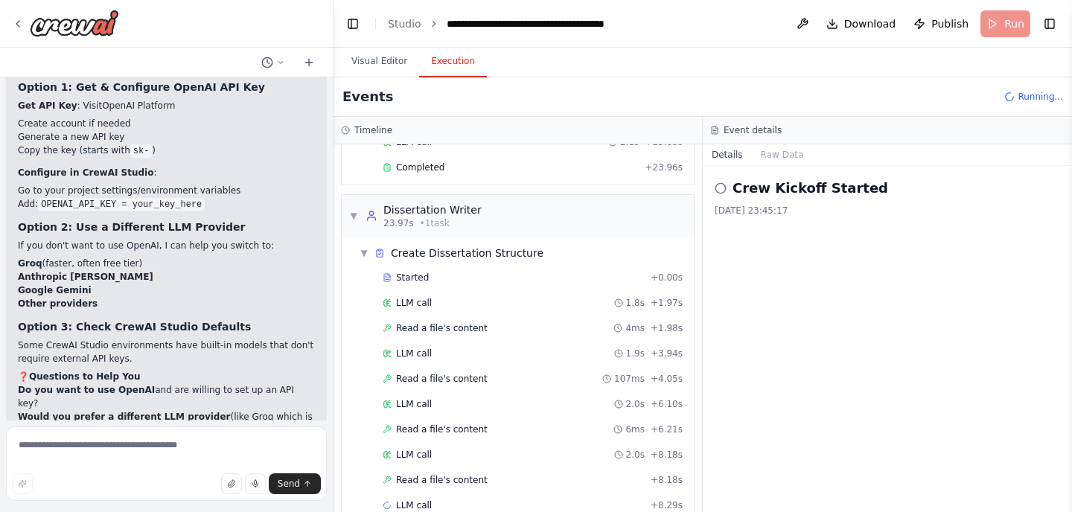
scroll to position [500, 0]
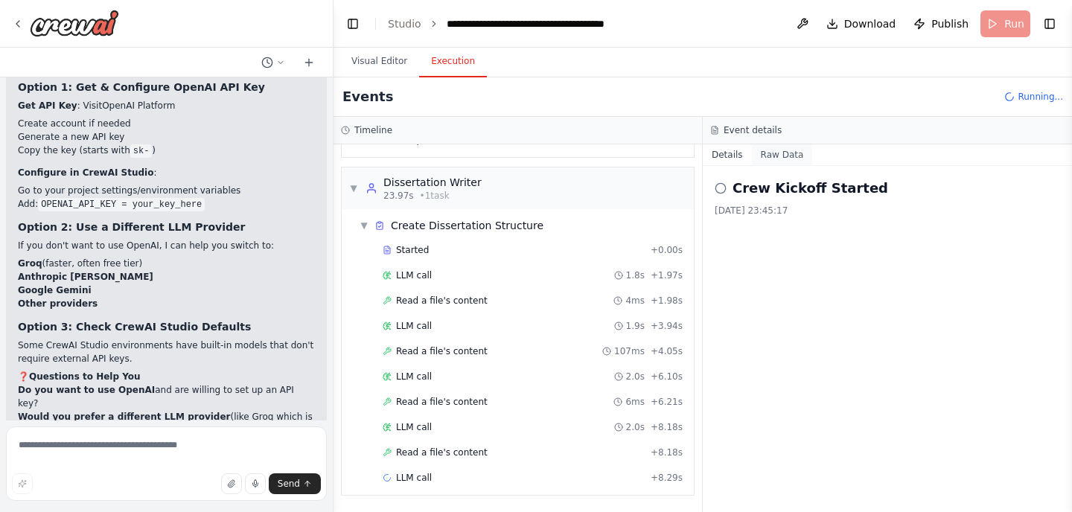
click at [788, 153] on button "Raw Data" at bounding box center [782, 154] width 61 height 21
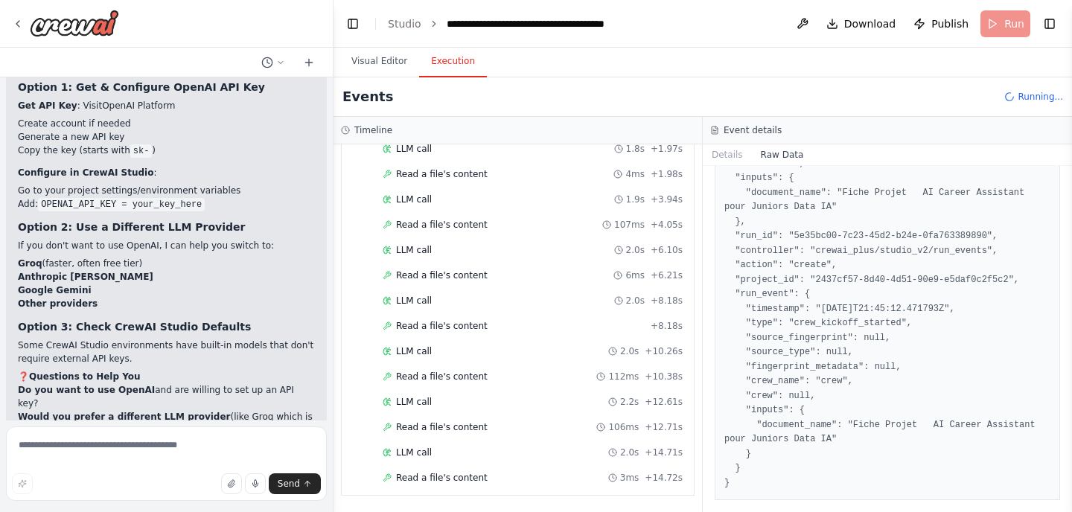
scroll to position [652, 0]
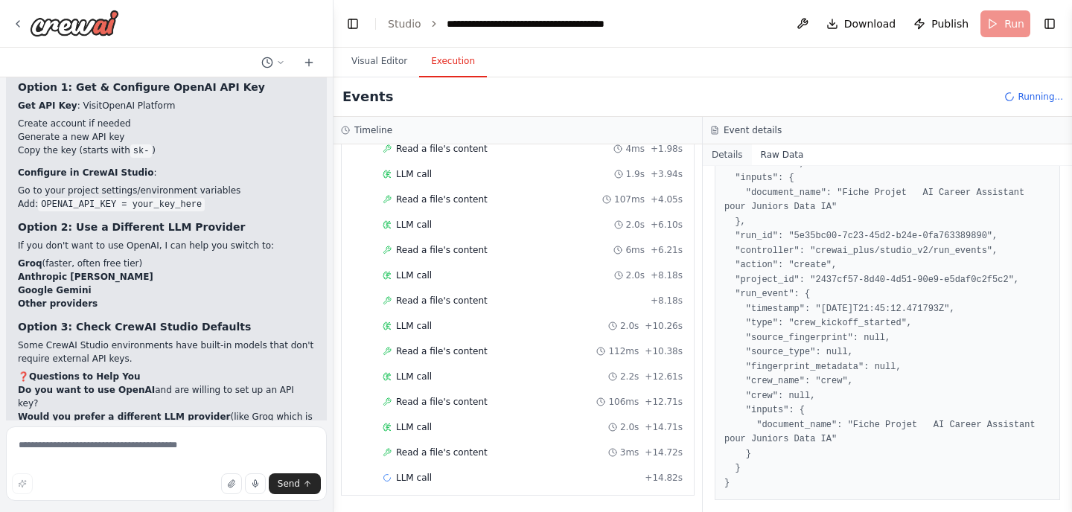
click at [734, 148] on button "Details" at bounding box center [727, 154] width 49 height 21
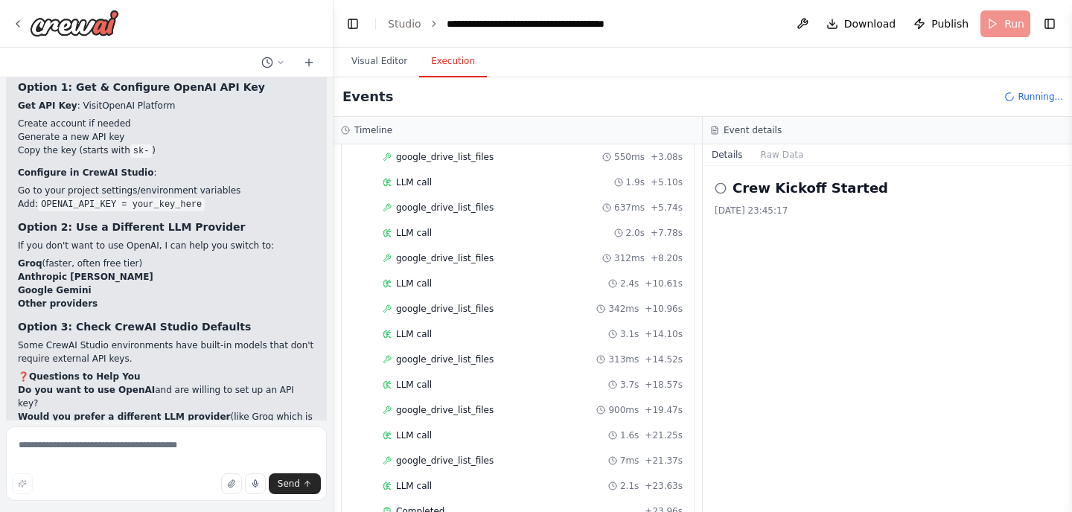
scroll to position [0, 0]
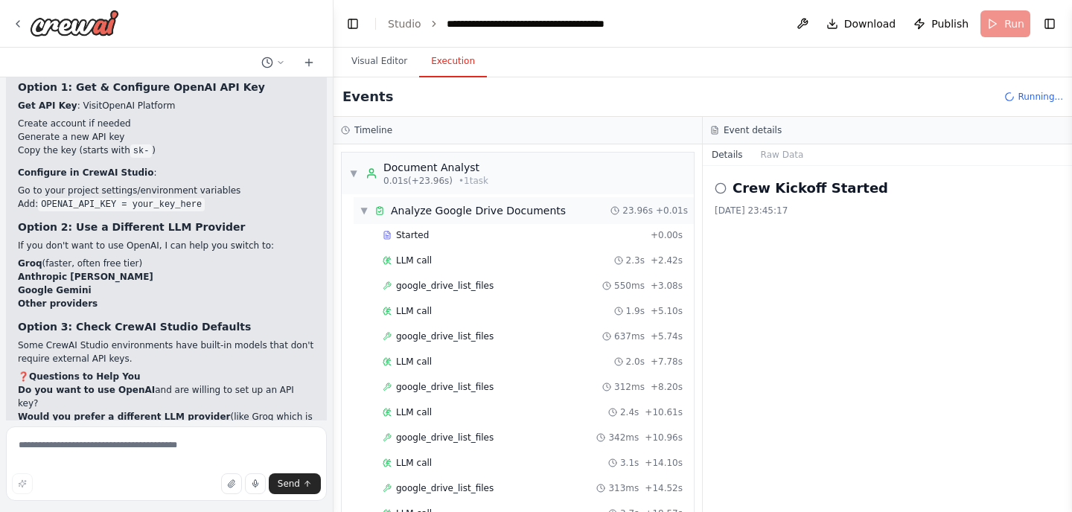
click at [470, 210] on span "Analyze Google Drive Documents" at bounding box center [478, 210] width 175 height 15
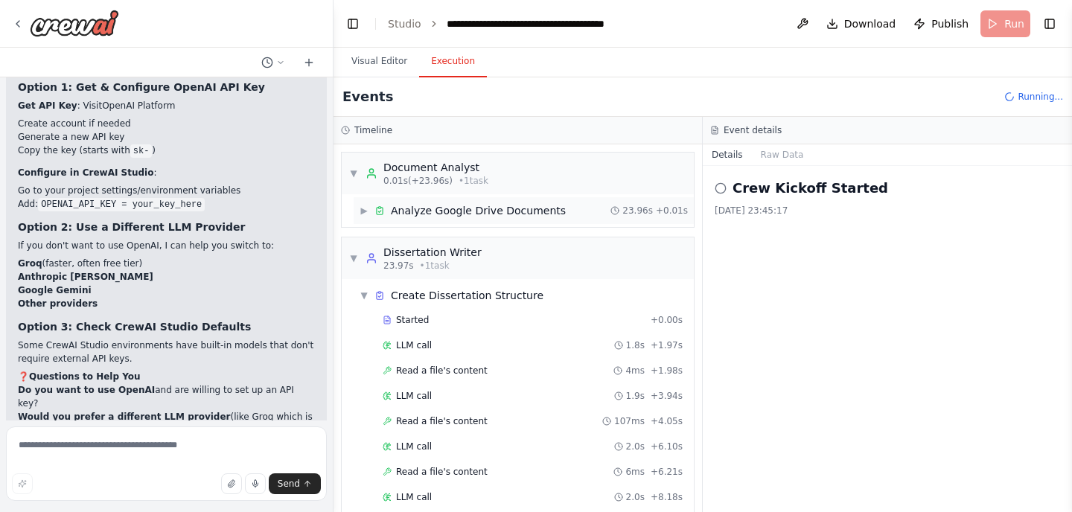
click at [470, 210] on span "Analyze Google Drive Documents" at bounding box center [478, 210] width 175 height 15
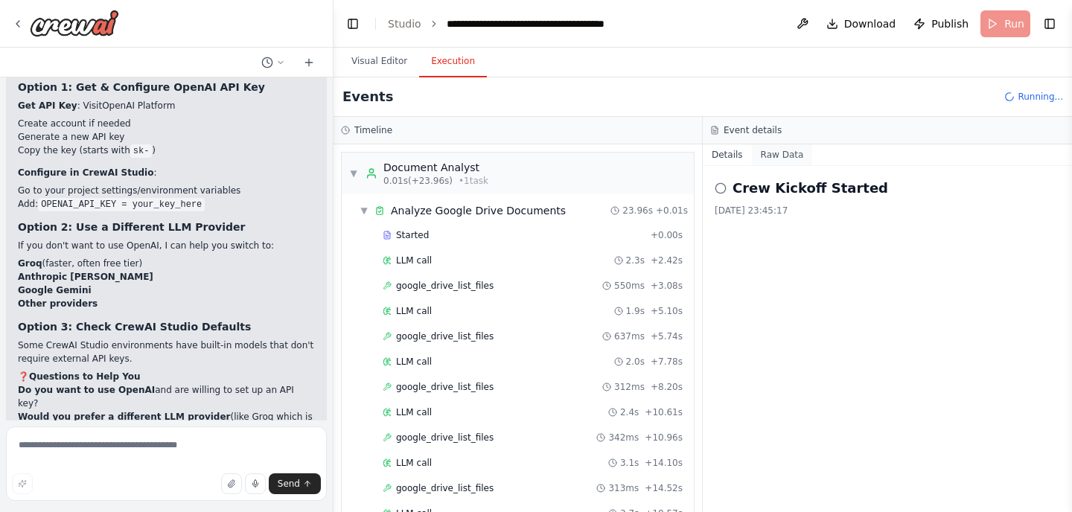
click at [774, 159] on button "Raw Data" at bounding box center [782, 154] width 61 height 21
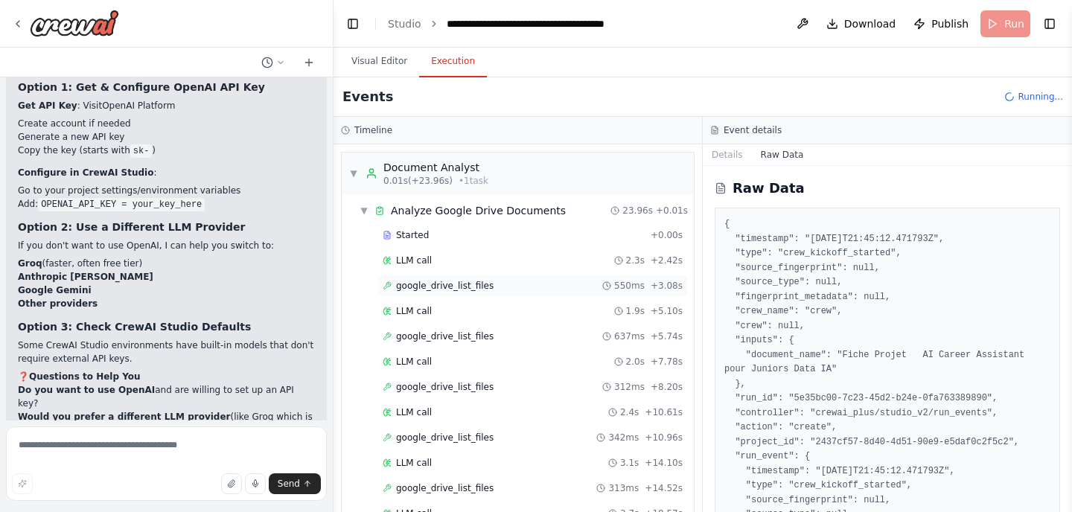
click at [464, 283] on span "google_drive_list_files" at bounding box center [444, 286] width 97 height 12
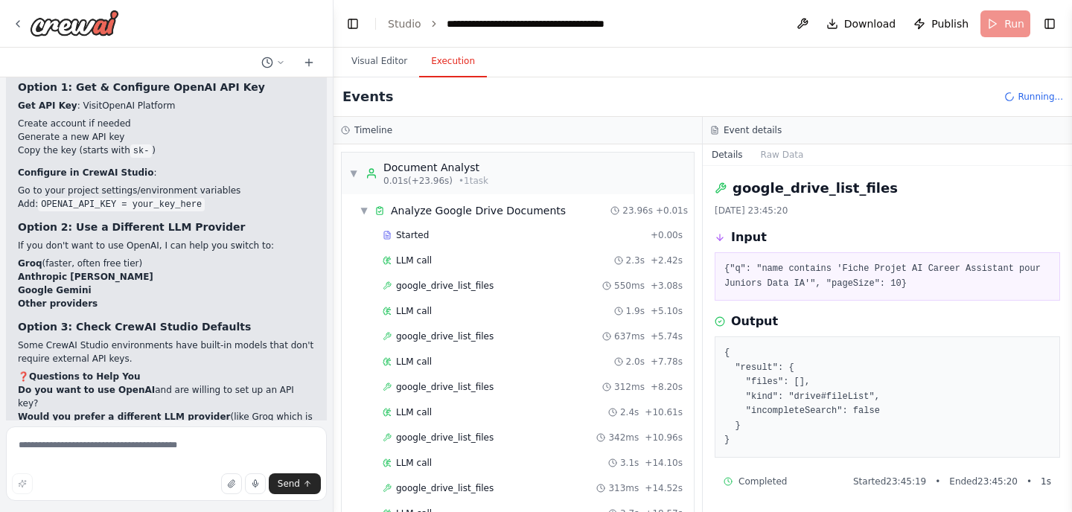
scroll to position [1, 0]
click at [452, 261] on div "LLM call 2.3s + 2.42s" at bounding box center [533, 261] width 300 height 12
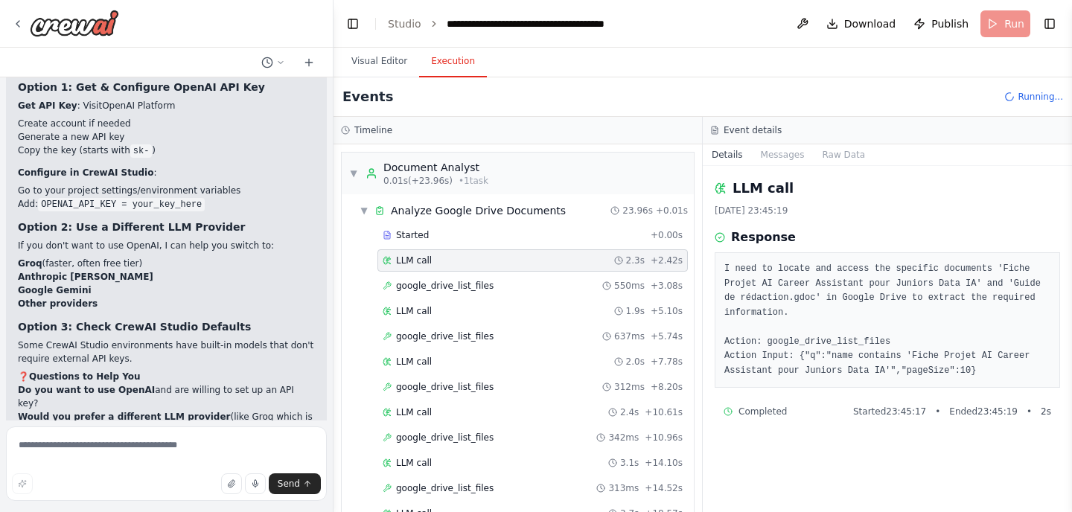
click at [452, 261] on div "LLM call 2.3s + 2.42s" at bounding box center [533, 261] width 300 height 12
click at [452, 276] on div "google_drive_list_files 550ms + 3.08s" at bounding box center [532, 286] width 310 height 22
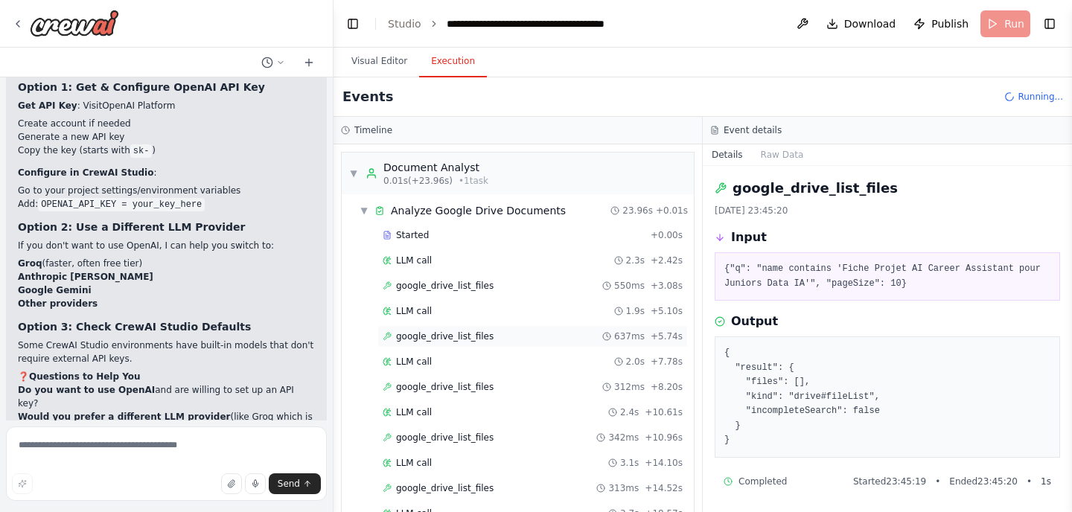
click at [454, 332] on span "google_drive_list_files" at bounding box center [444, 336] width 97 height 12
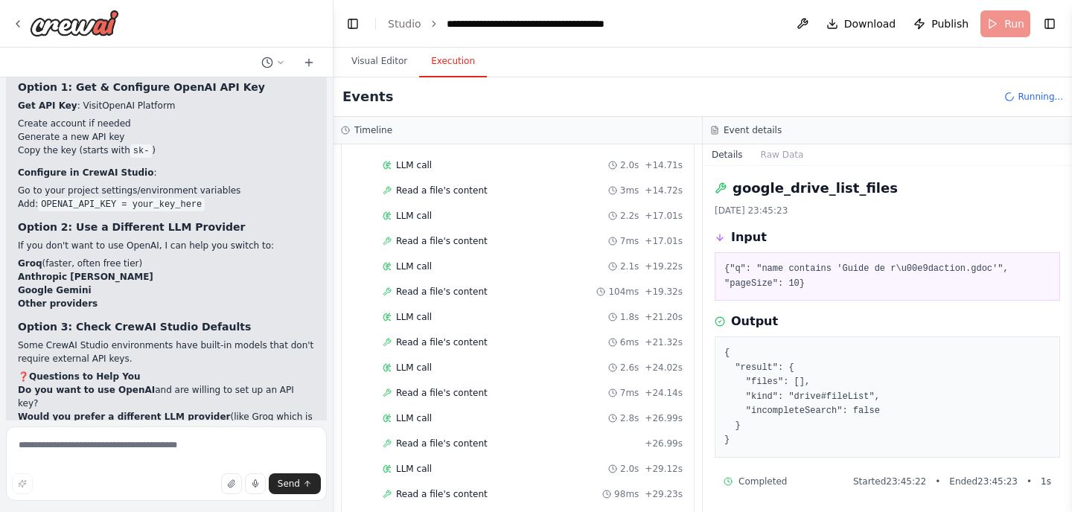
scroll to position [1209, 0]
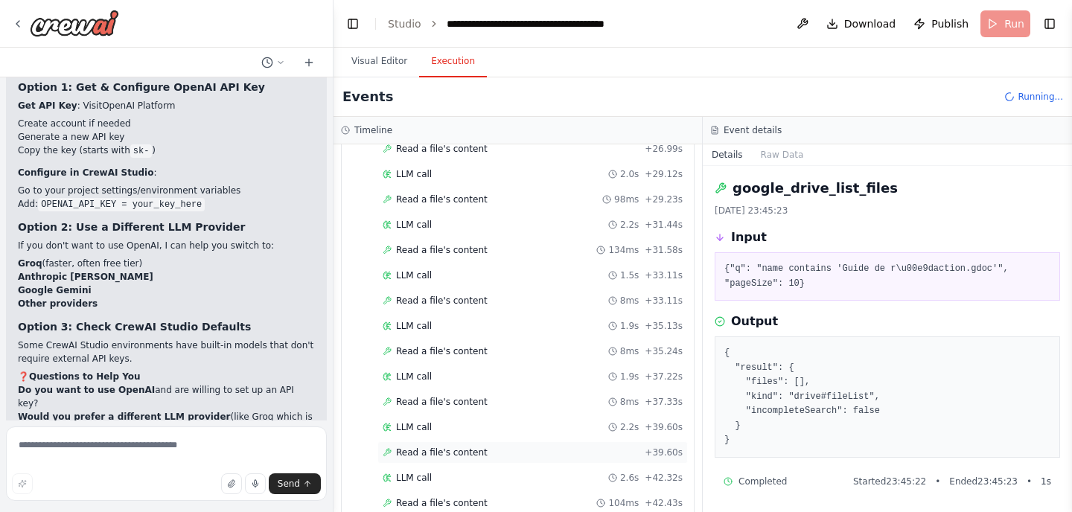
click at [458, 450] on span "Read a file's content" at bounding box center [442, 453] width 92 height 12
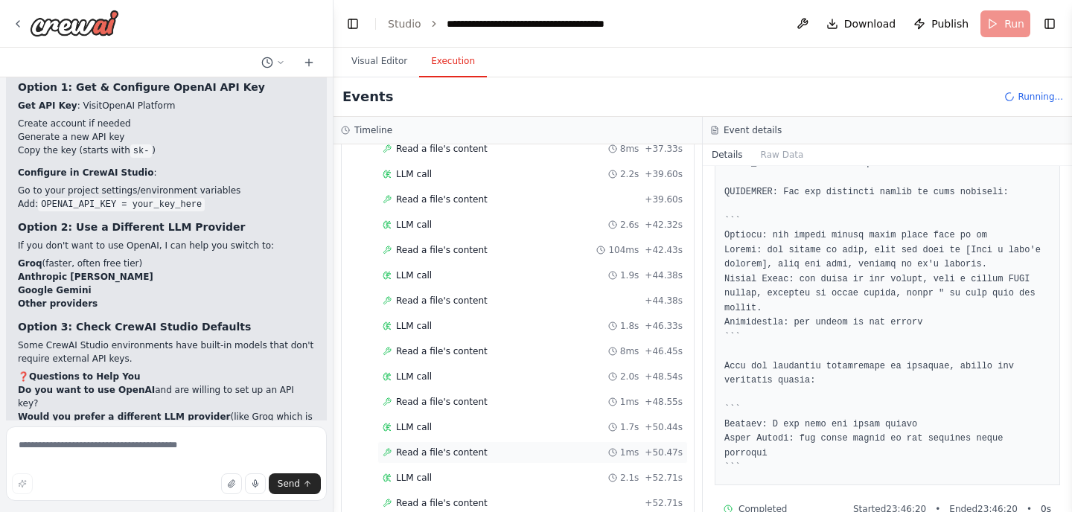
scroll to position [1512, 0]
click at [473, 454] on span "Read a file's content" at bounding box center [442, 453] width 92 height 12
click at [457, 477] on div "LLM call 1.8s + 54.68s" at bounding box center [533, 478] width 300 height 12
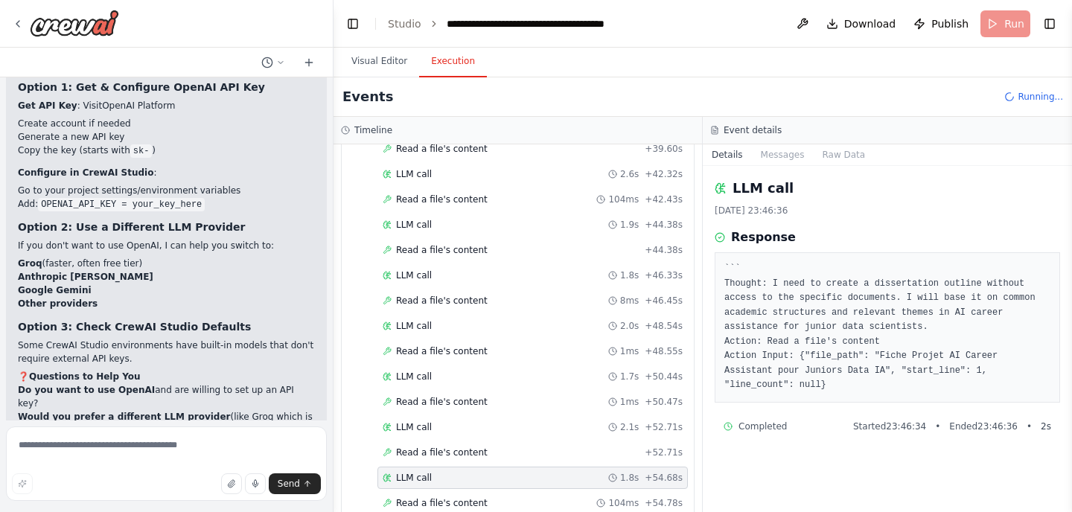
scroll to position [1538, 0]
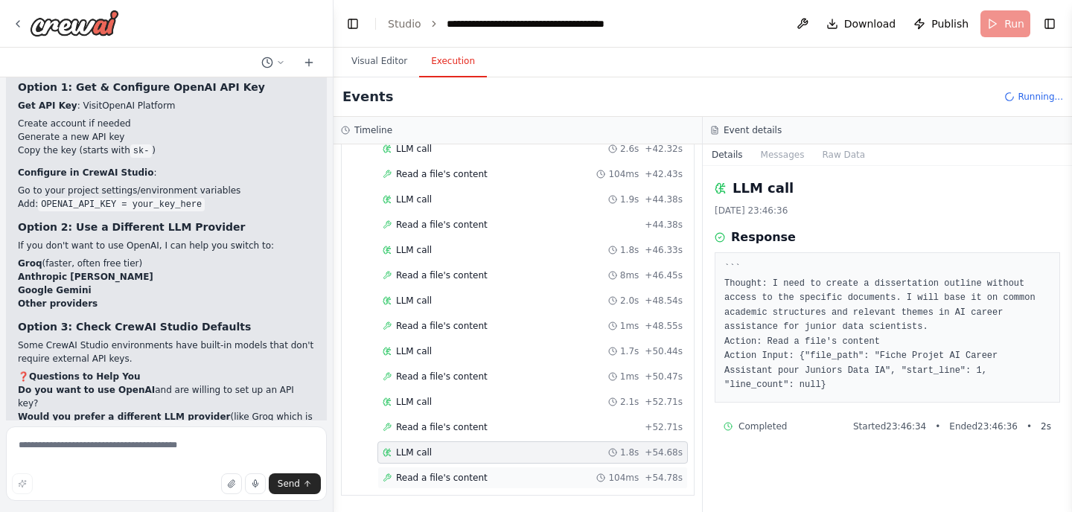
click at [477, 475] on div "Read a file's content 104ms + 54.78s" at bounding box center [533, 478] width 300 height 12
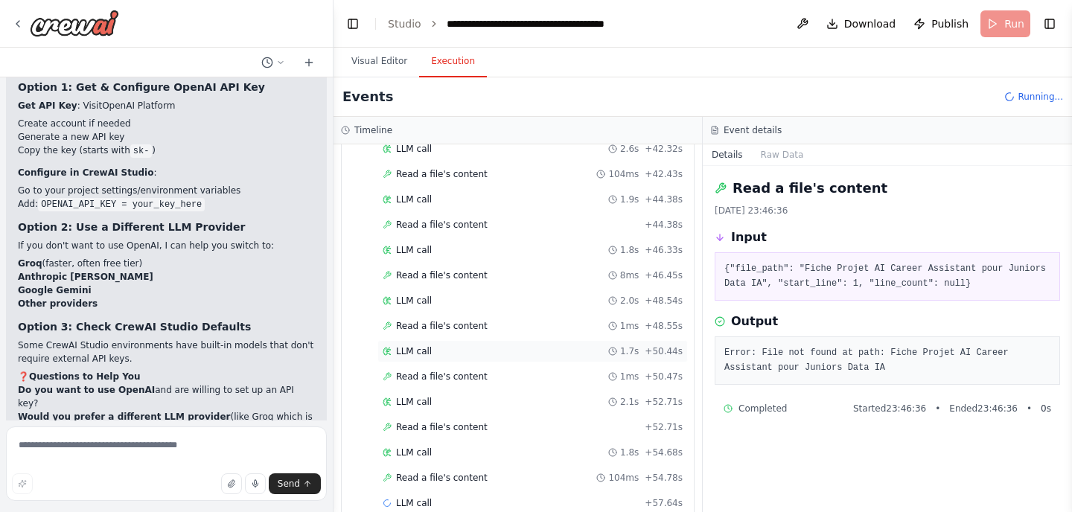
scroll to position [1563, 0]
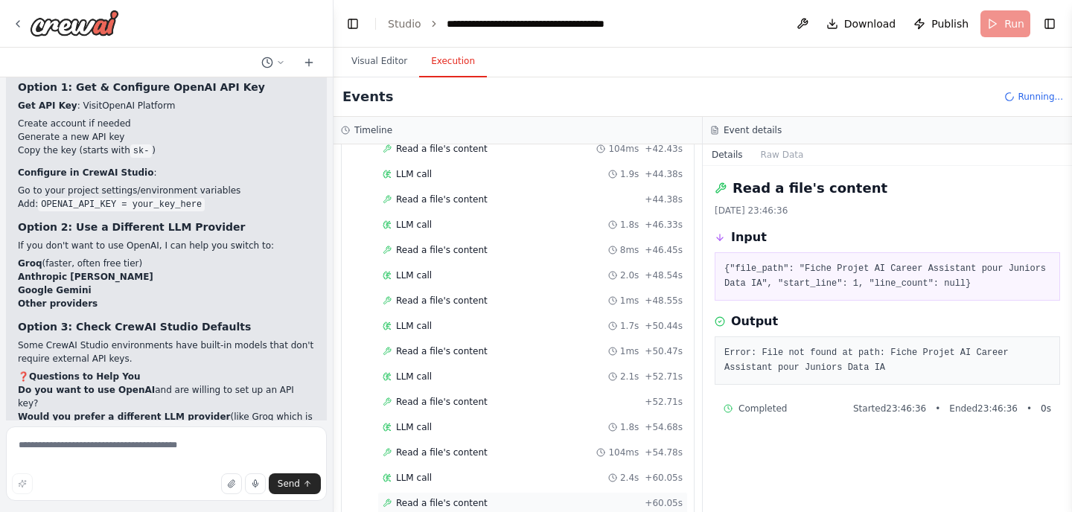
click at [453, 505] on span "Read a file's content" at bounding box center [442, 503] width 92 height 12
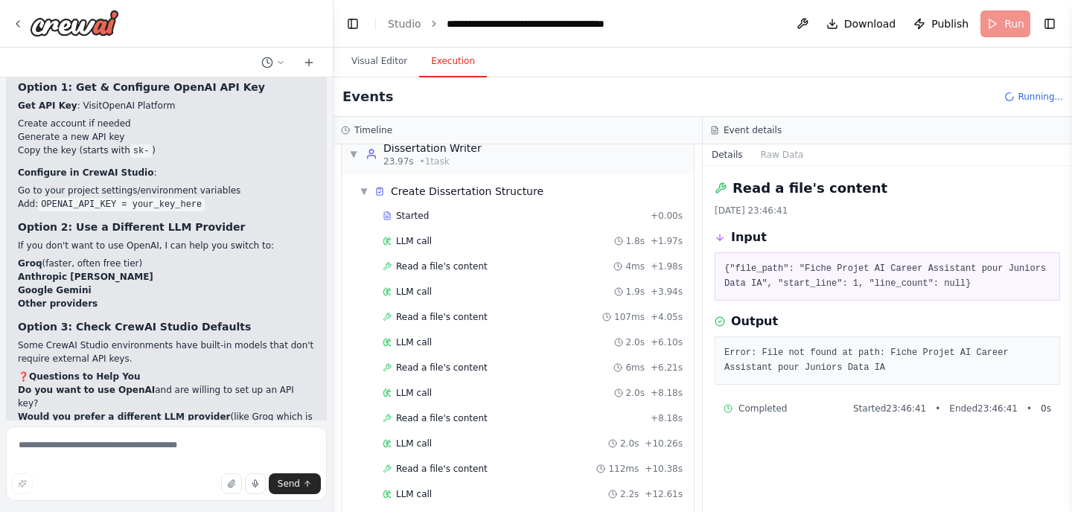
scroll to position [0, 0]
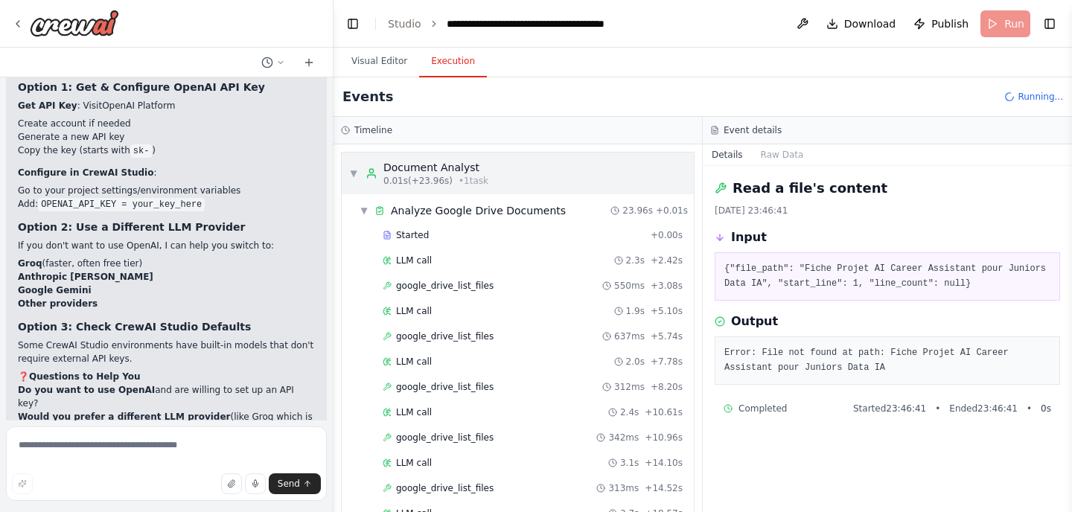
click at [352, 176] on span "▼" at bounding box center [353, 173] width 9 height 12
click at [355, 173] on span "▼" at bounding box center [353, 173] width 9 height 12
click at [354, 174] on span "▼" at bounding box center [353, 173] width 9 height 12
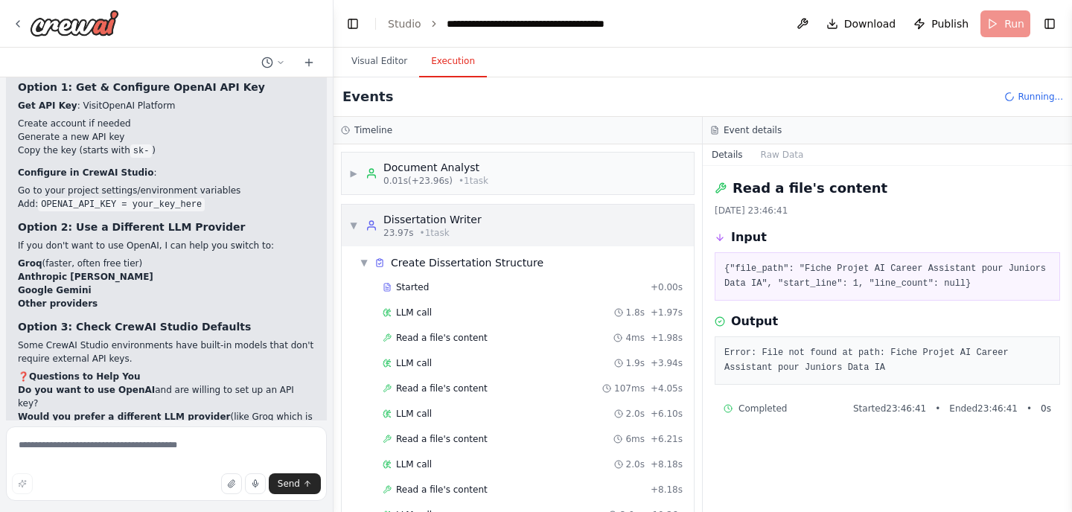
click at [348, 228] on div "▼ Dissertation Writer 23.97s • 1 task" at bounding box center [518, 226] width 352 height 42
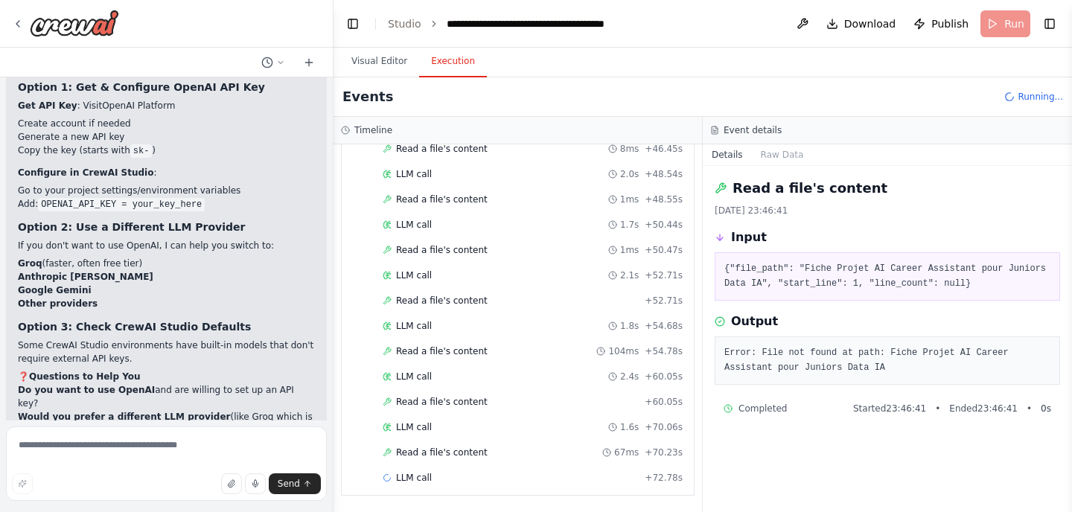
scroll to position [1767, 0]
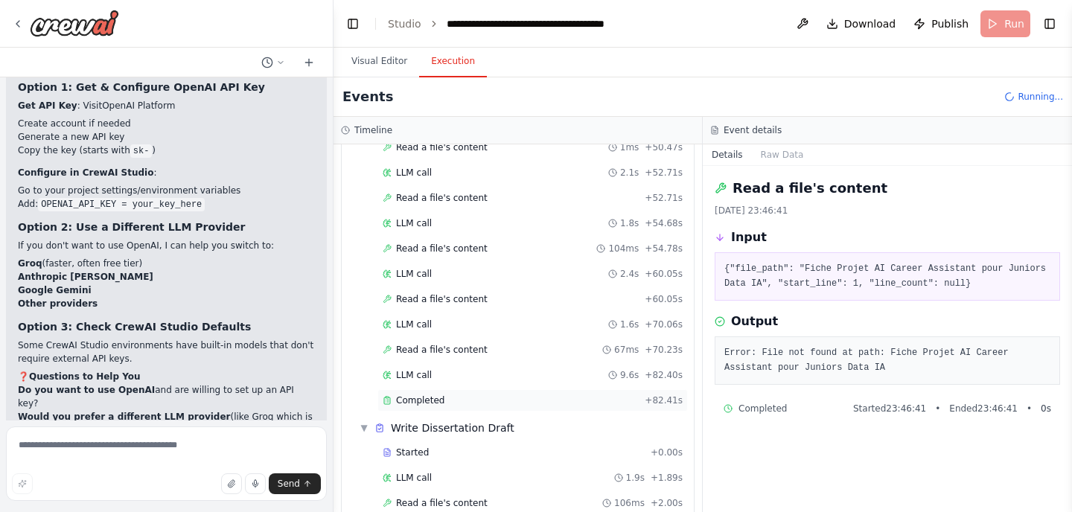
click at [464, 400] on div "Completed" at bounding box center [511, 400] width 256 height 12
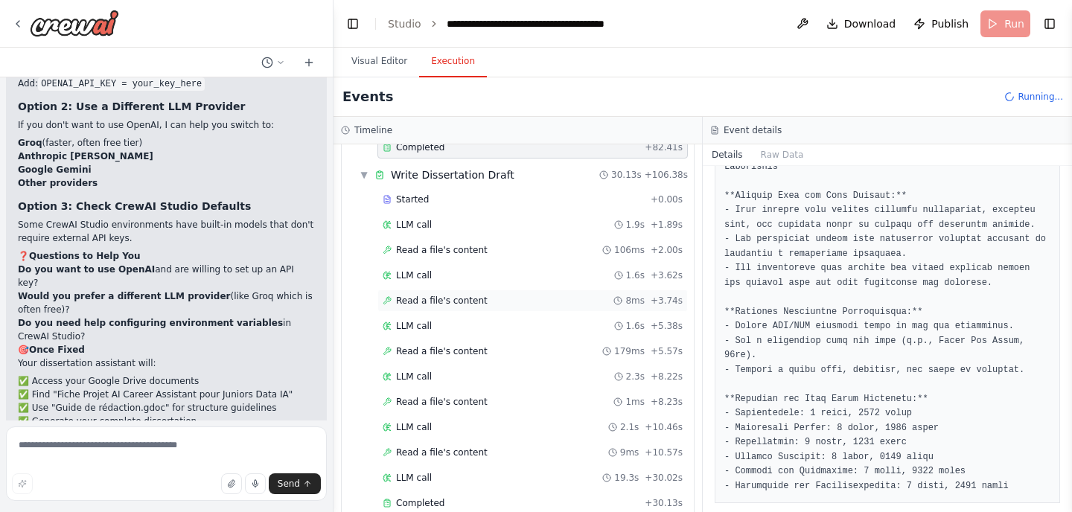
scroll to position [2045, 0]
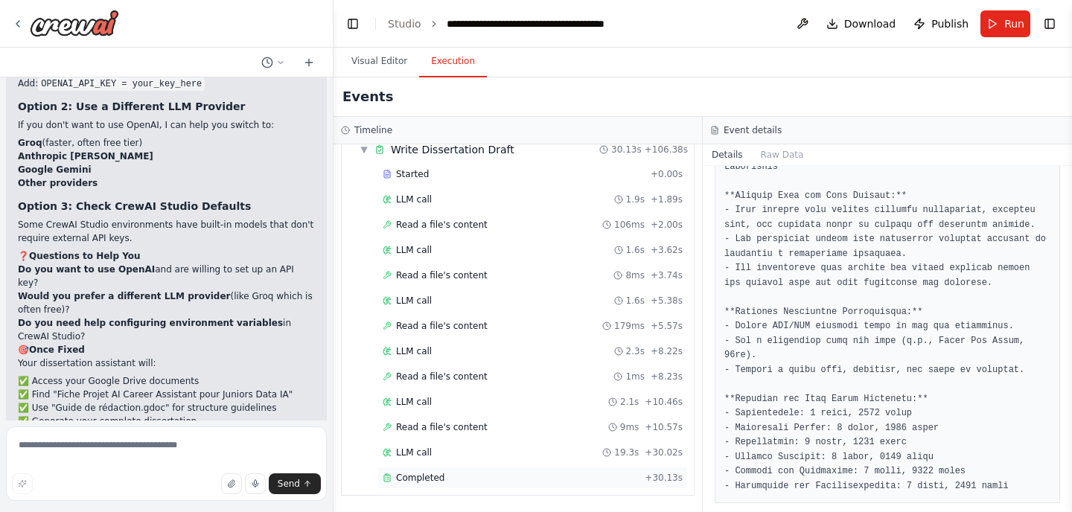
click at [441, 481] on div "Completed" at bounding box center [511, 478] width 256 height 12
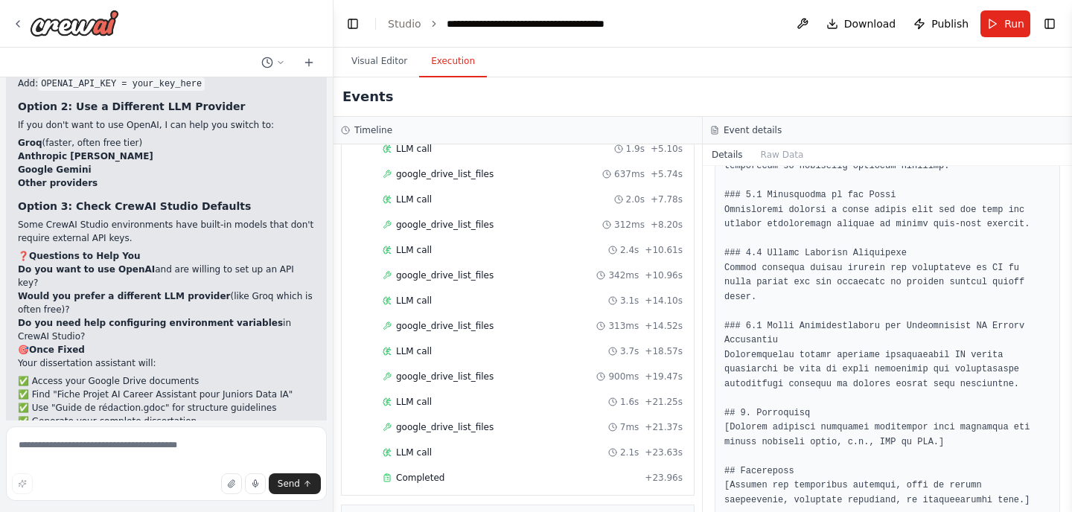
scroll to position [0, 0]
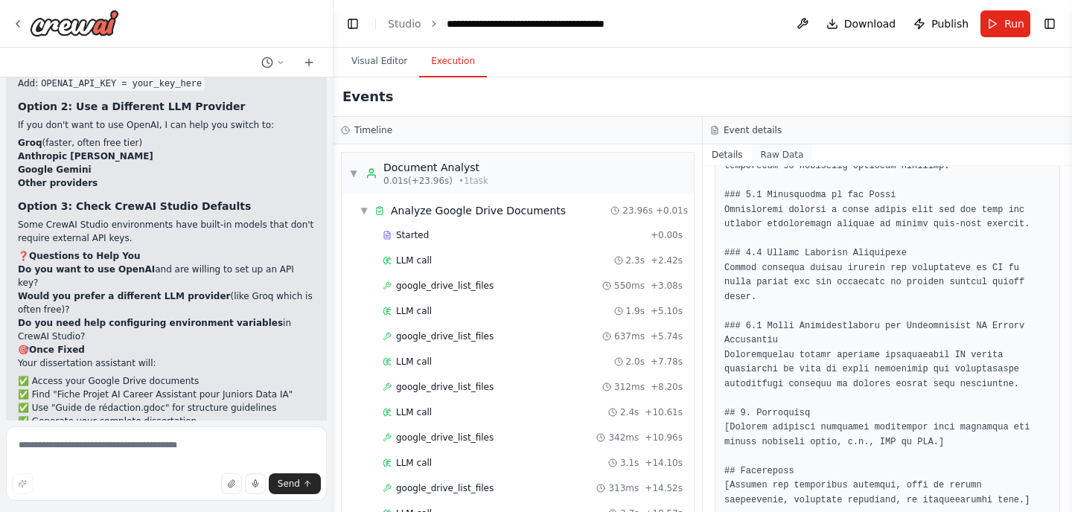
click at [772, 155] on button "Raw Data" at bounding box center [782, 154] width 61 height 21
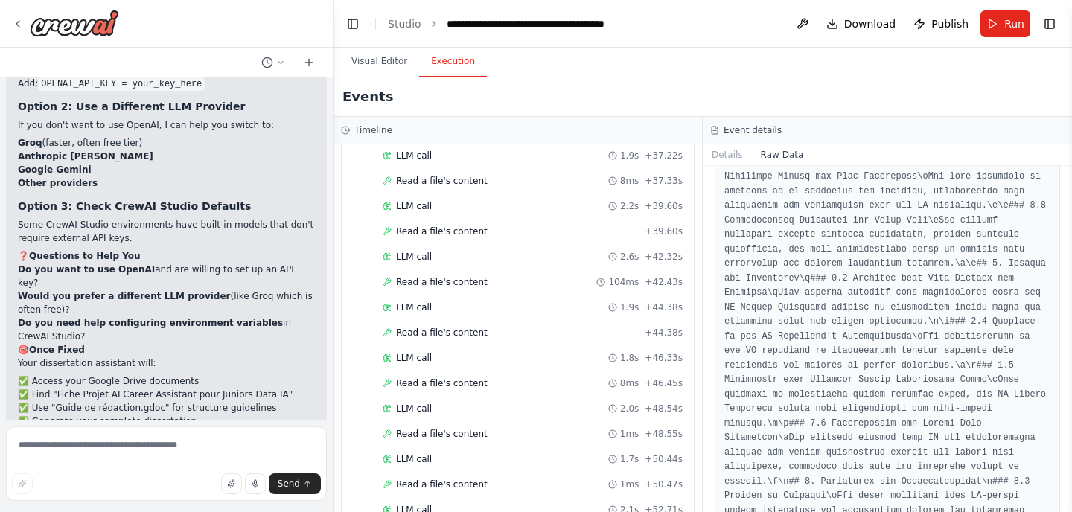
scroll to position [1250, 0]
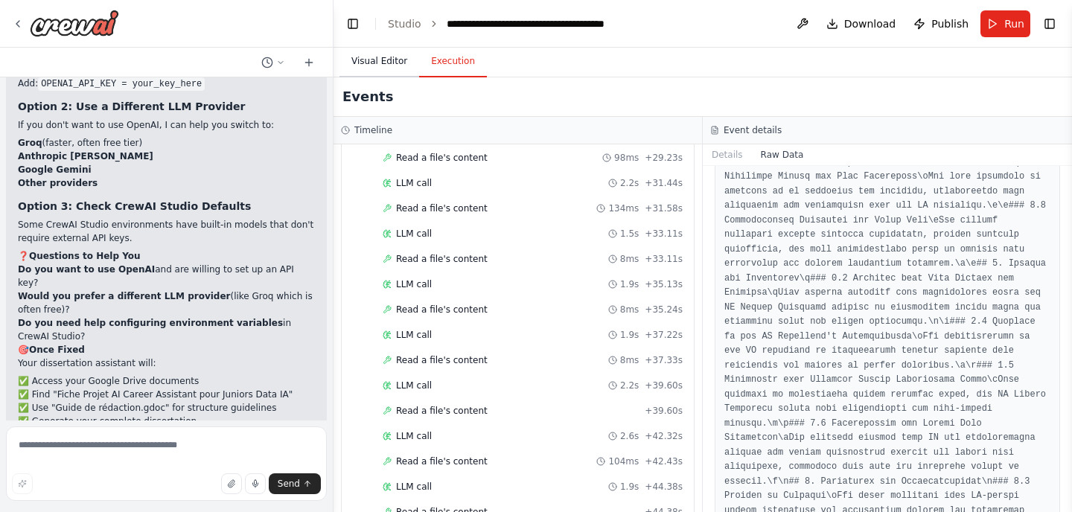
click at [363, 65] on button "Visual Editor" at bounding box center [379, 61] width 80 height 31
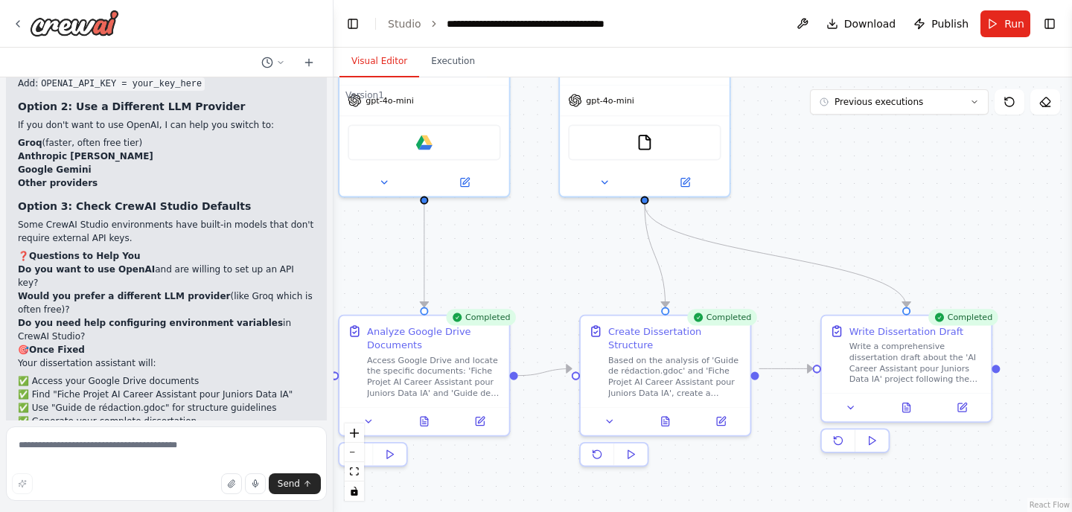
drag, startPoint x: 819, startPoint y: 359, endPoint x: 505, endPoint y: 192, distance: 355.9
click at [505, 192] on div ".deletable-edge-delete-btn { width: 20px; height: 20px; border: 0px solid #ffff…" at bounding box center [702, 294] width 738 height 435
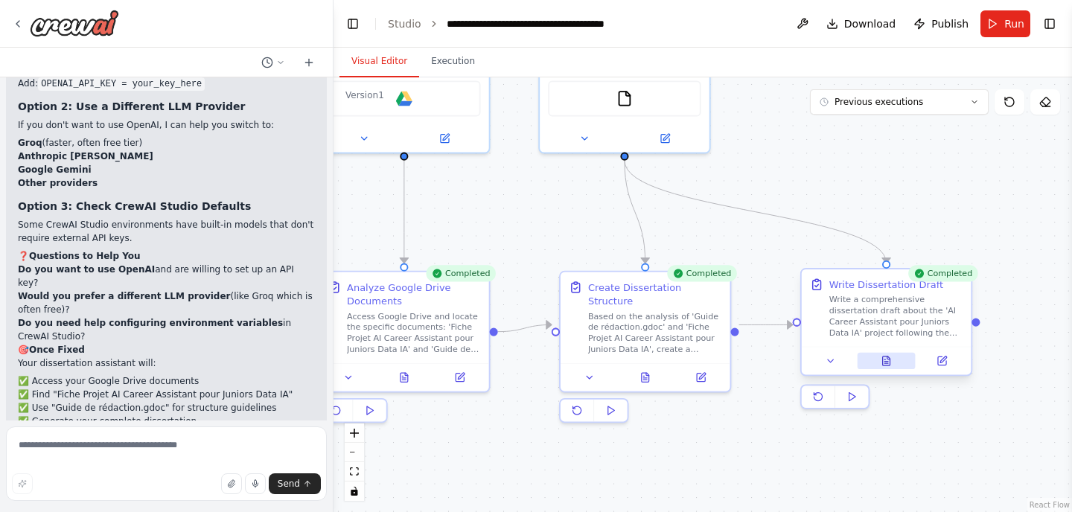
click at [890, 361] on icon at bounding box center [886, 360] width 7 height 9
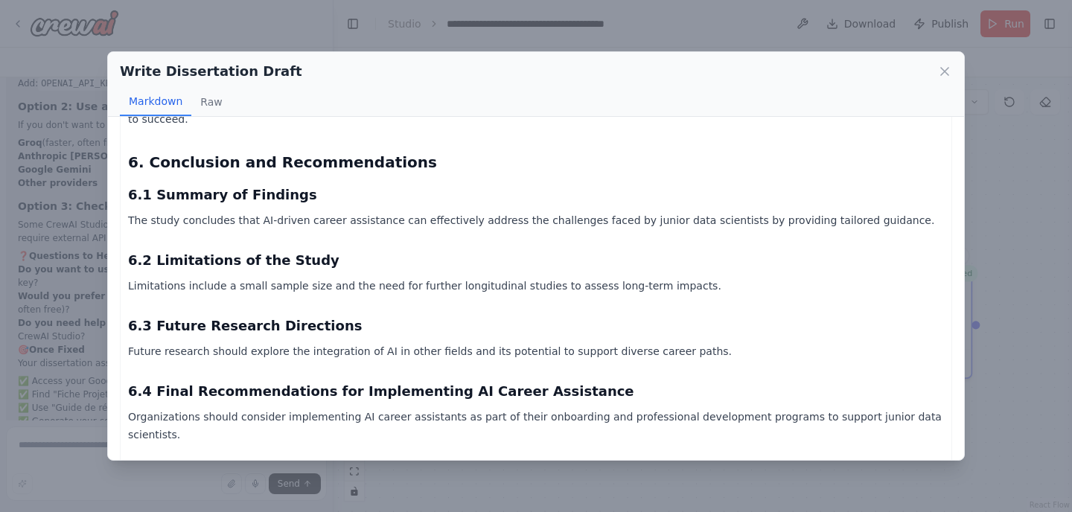
scroll to position [2379, 0]
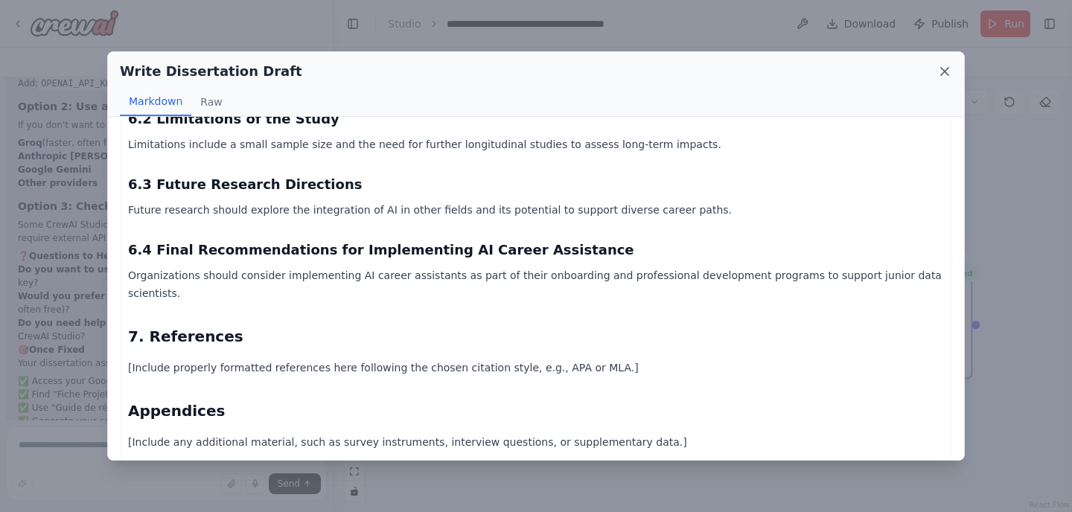
click at [935, 71] on div "Write Dissertation Draft" at bounding box center [536, 71] width 832 height 21
click at [944, 68] on icon at bounding box center [944, 71] width 15 height 15
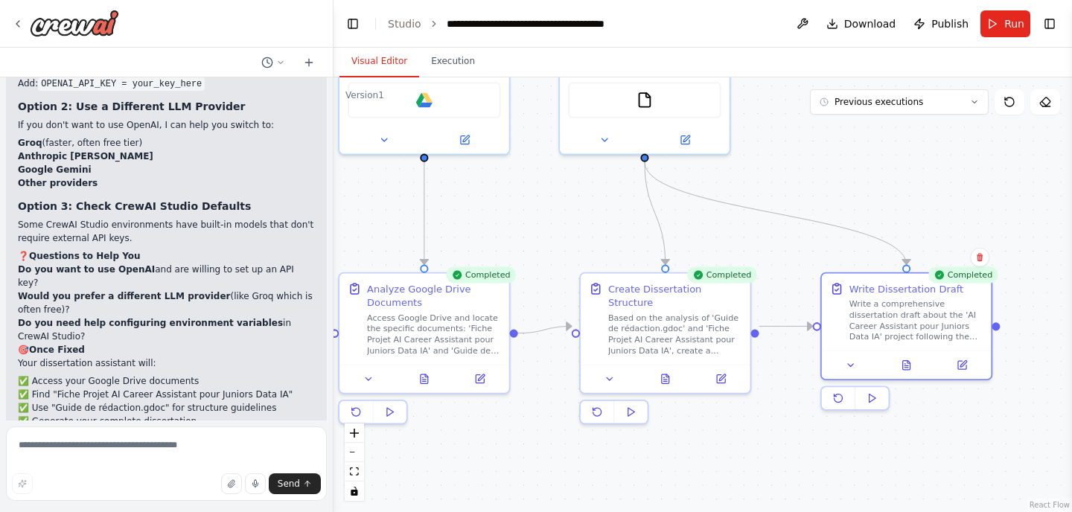
drag, startPoint x: 487, startPoint y: 231, endPoint x: 813, endPoint y: 232, distance: 325.2
click at [816, 233] on div ".deletable-edge-delete-btn { width: 20px; height: 20px; border: 0px solid #ffff…" at bounding box center [702, 294] width 738 height 435
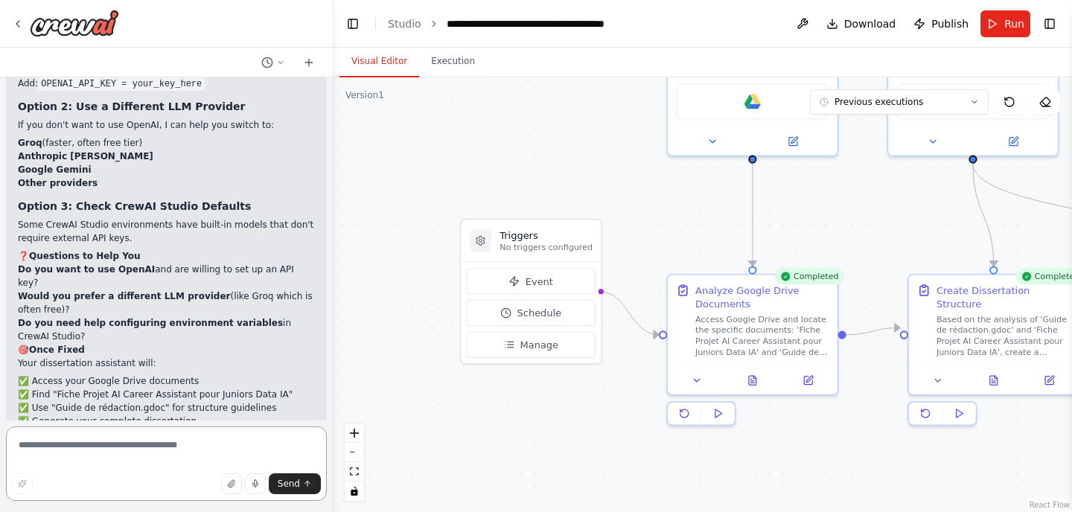
click at [118, 451] on textarea at bounding box center [166, 463] width 321 height 74
type textarea "**********"
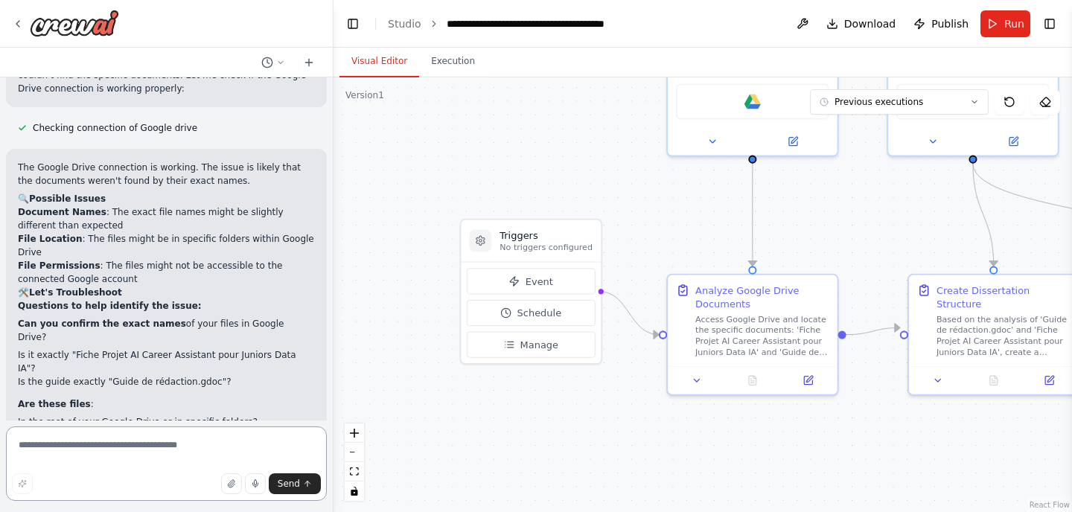
scroll to position [4505, 0]
click at [88, 442] on textarea at bounding box center [166, 463] width 321 height 74
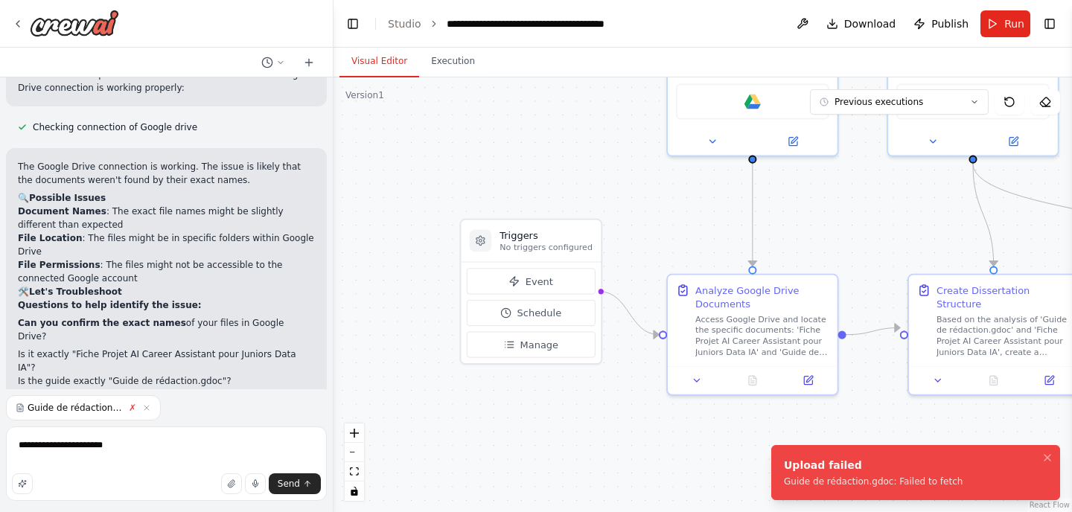
click at [147, 401] on div "Guide de rédaction.gdoc ✗" at bounding box center [83, 407] width 155 height 25
click at [147, 407] on icon "button" at bounding box center [146, 407] width 9 height 9
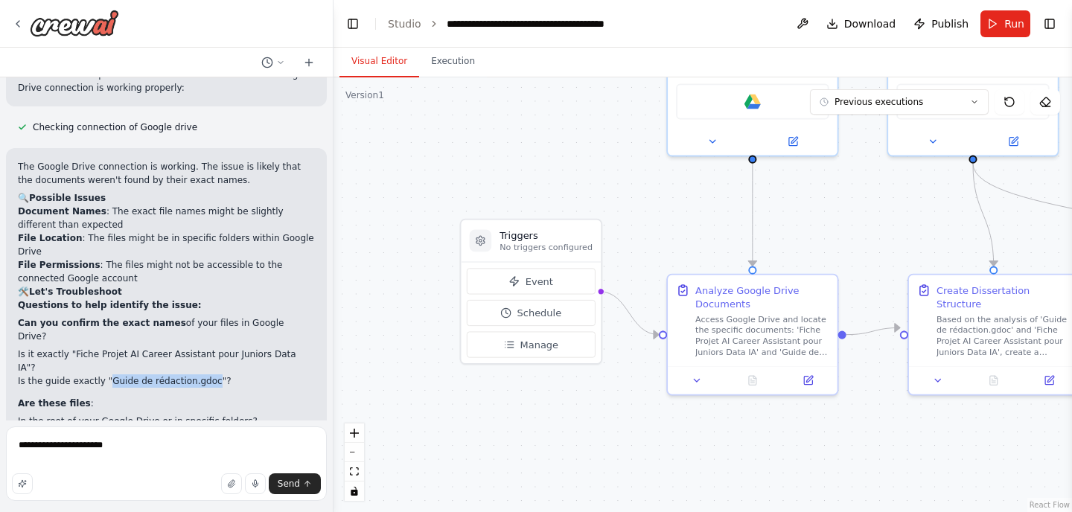
drag, startPoint x: 195, startPoint y: 170, endPoint x: 102, endPoint y: 170, distance: 93.0
click at [100, 374] on li "Is the guide exactly "Guide de rédaction.gdoc"?" at bounding box center [166, 380] width 297 height 13
copy li "Guide de rédaction.gdoc"
click at [179, 444] on textarea "**********" at bounding box center [166, 463] width 321 height 74
paste textarea "**********"
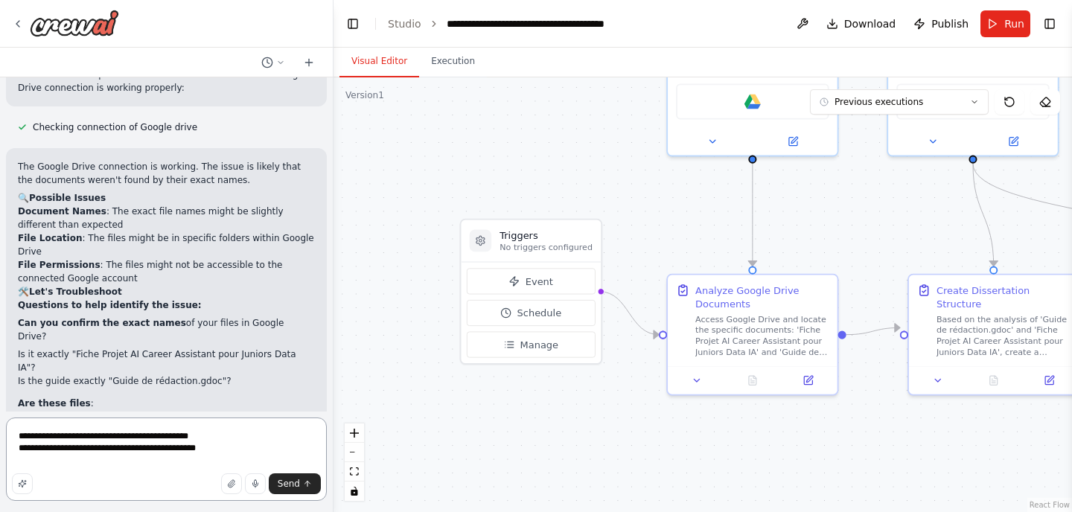
paste textarea "**********"
type textarea "**********"
click at [299, 483] on span "Send" at bounding box center [289, 484] width 22 height 12
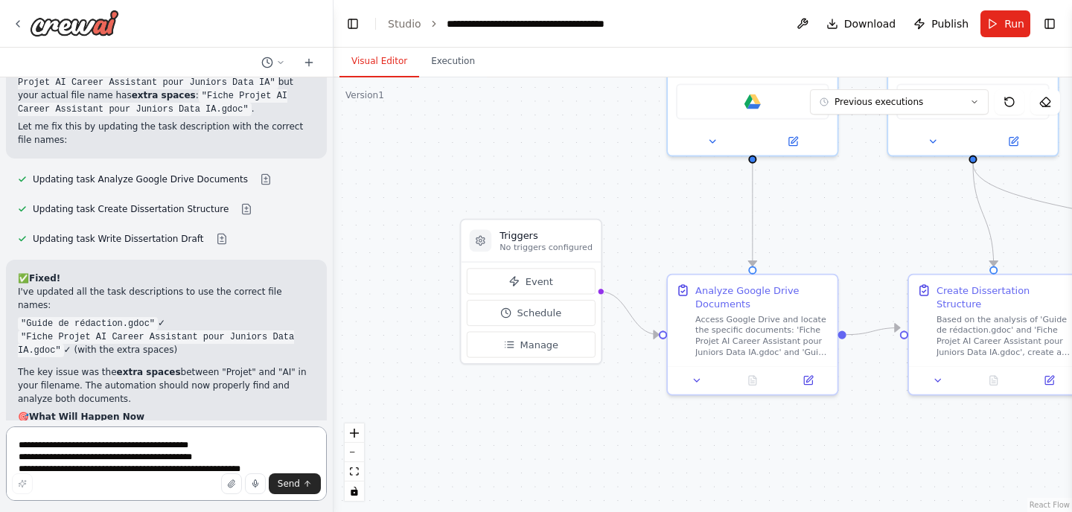
scroll to position [5237, 0]
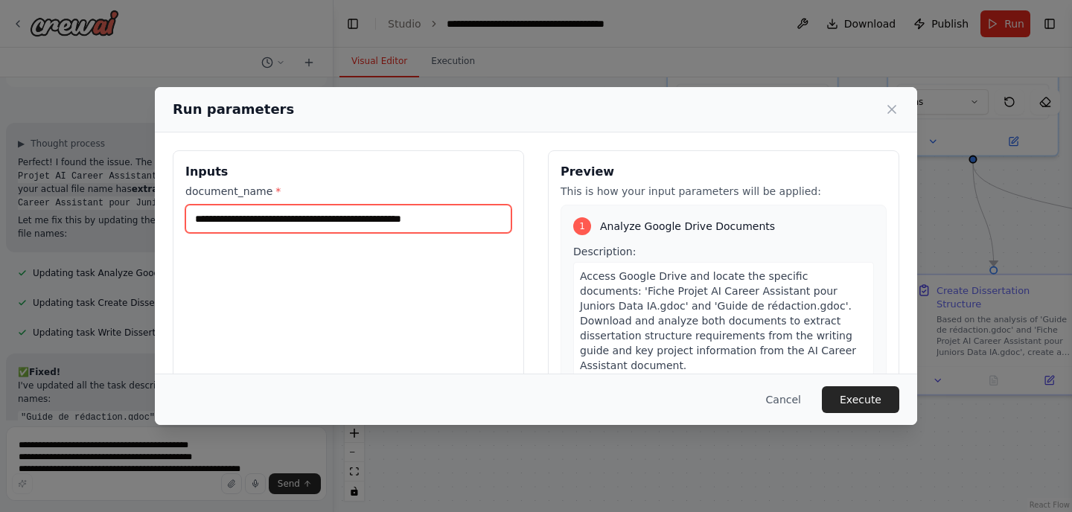
click at [474, 219] on input "**********" at bounding box center [348, 219] width 326 height 28
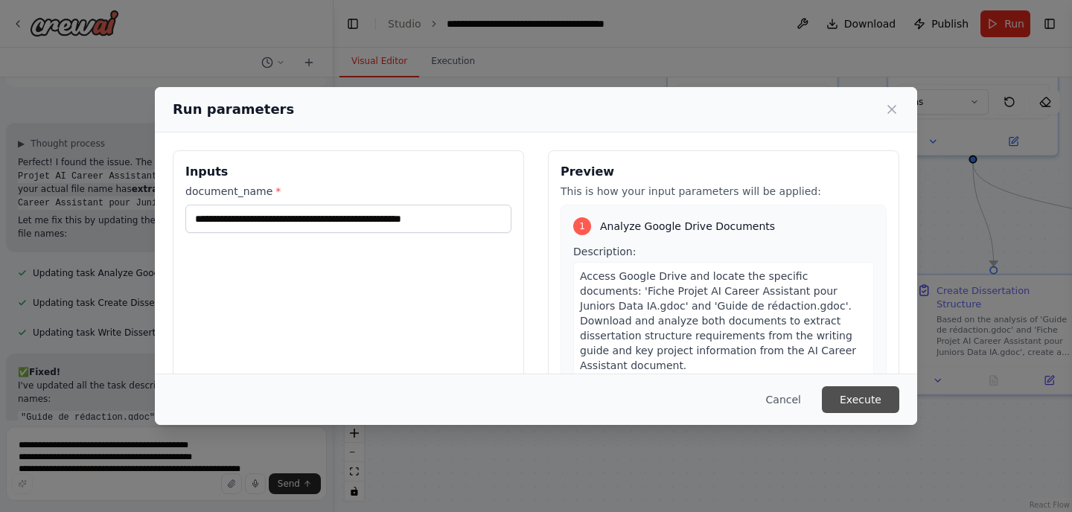
click at [868, 401] on button "Execute" at bounding box center [860, 399] width 77 height 27
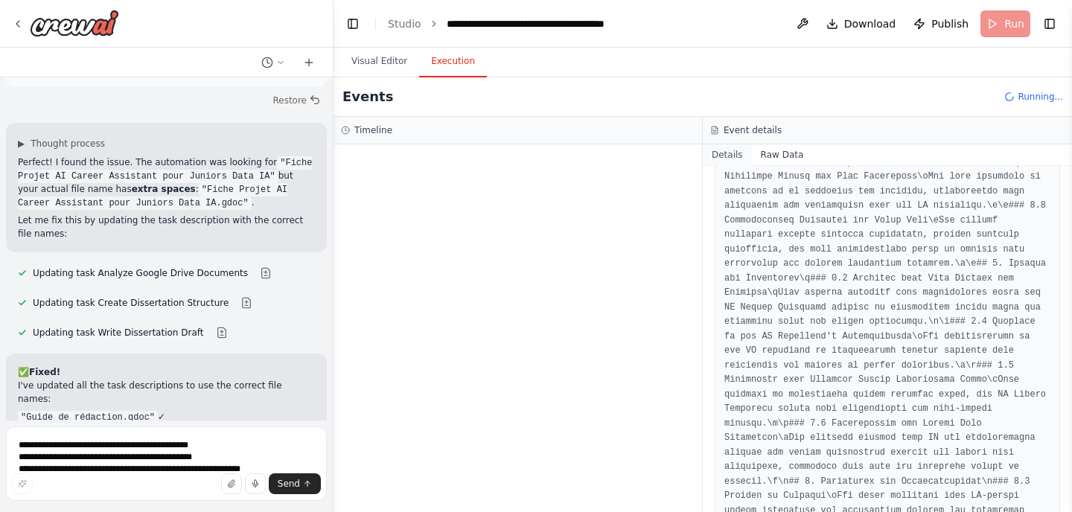
click at [715, 156] on button "Details" at bounding box center [727, 154] width 49 height 21
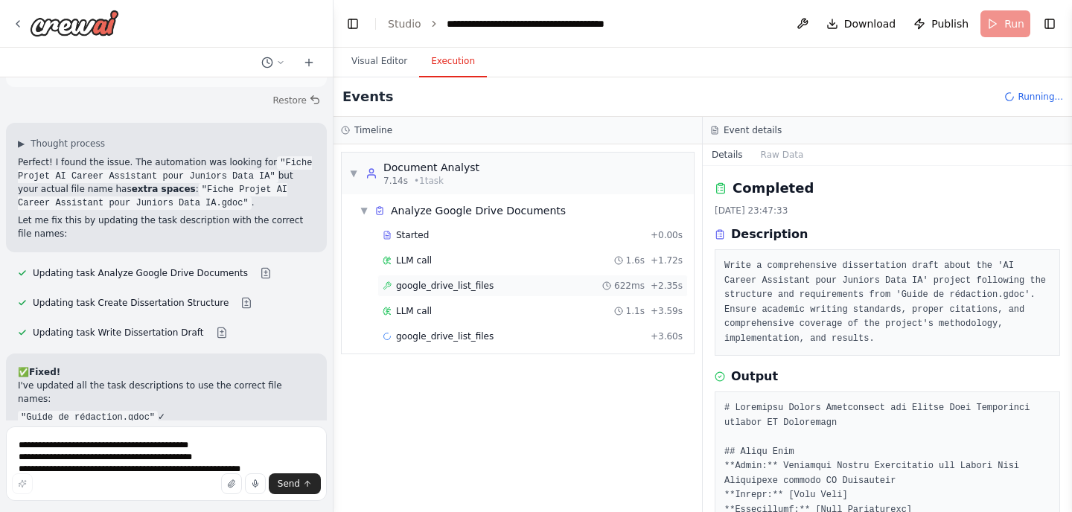
click at [525, 281] on div "google_drive_list_files 622ms + 2.35s" at bounding box center [533, 286] width 300 height 12
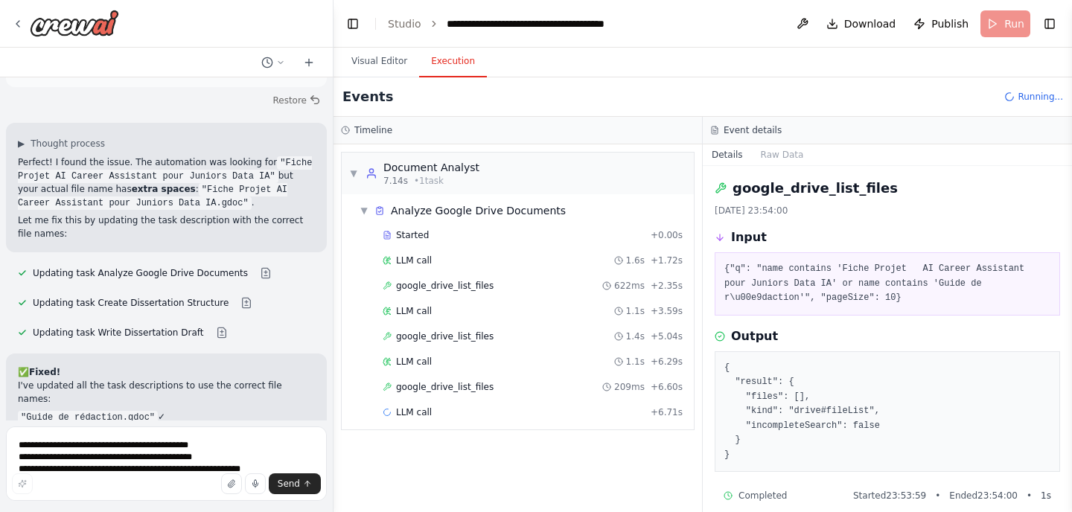
click at [898, 337] on div "Output" at bounding box center [886, 336] width 345 height 18
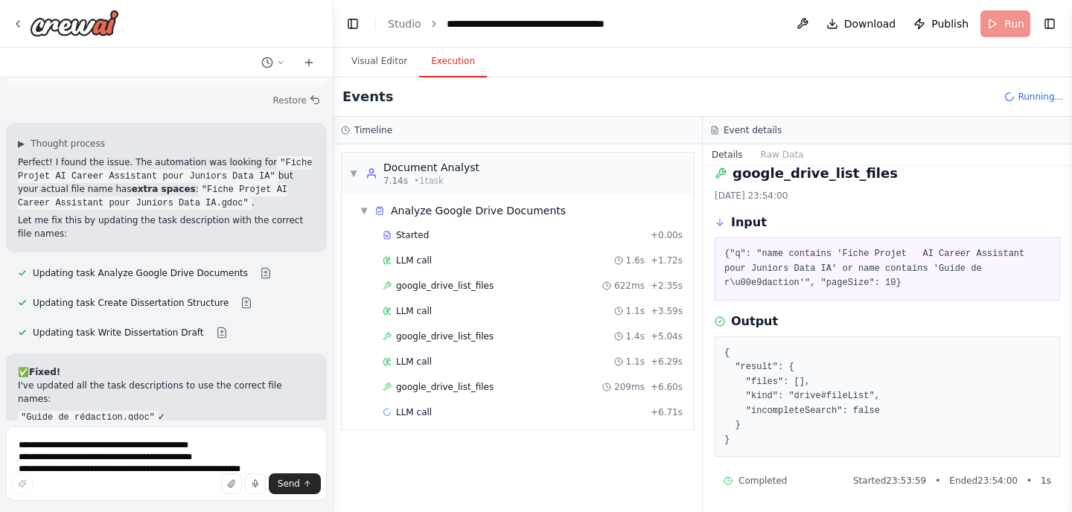
scroll to position [16, 0]
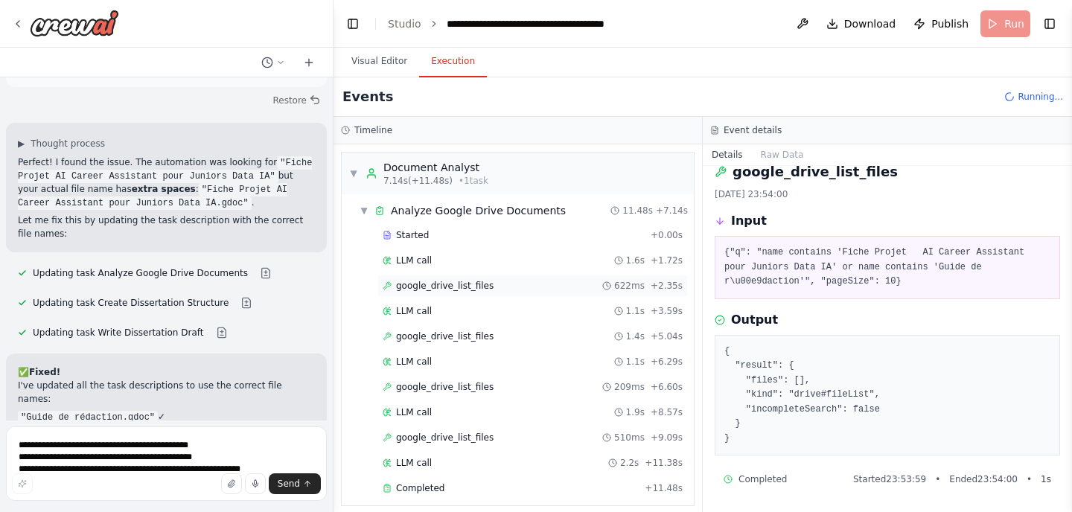
click at [516, 280] on div "google_drive_list_files 622ms + 2.35s" at bounding box center [533, 286] width 300 height 12
click at [502, 328] on div "google_drive_list_files 1.4s + 5.04s" at bounding box center [532, 336] width 310 height 22
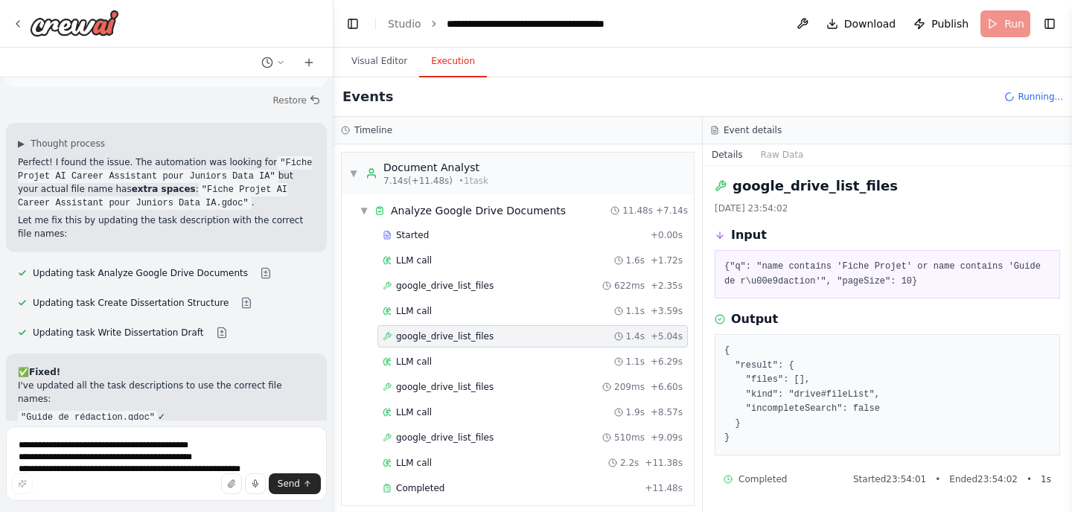
scroll to position [1, 0]
click at [500, 385] on div "google_drive_list_files 209ms + 6.60s" at bounding box center [533, 387] width 300 height 12
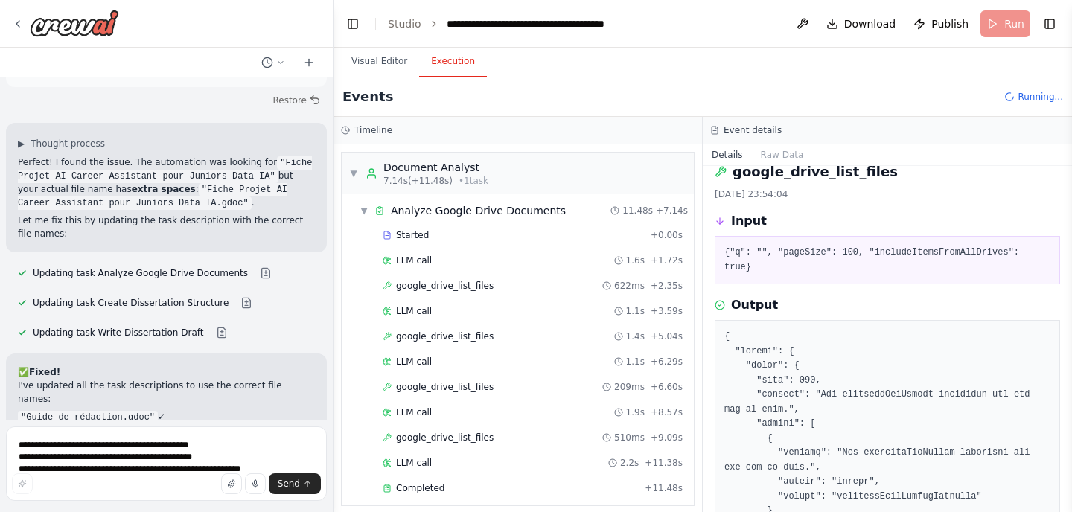
scroll to position [0, 0]
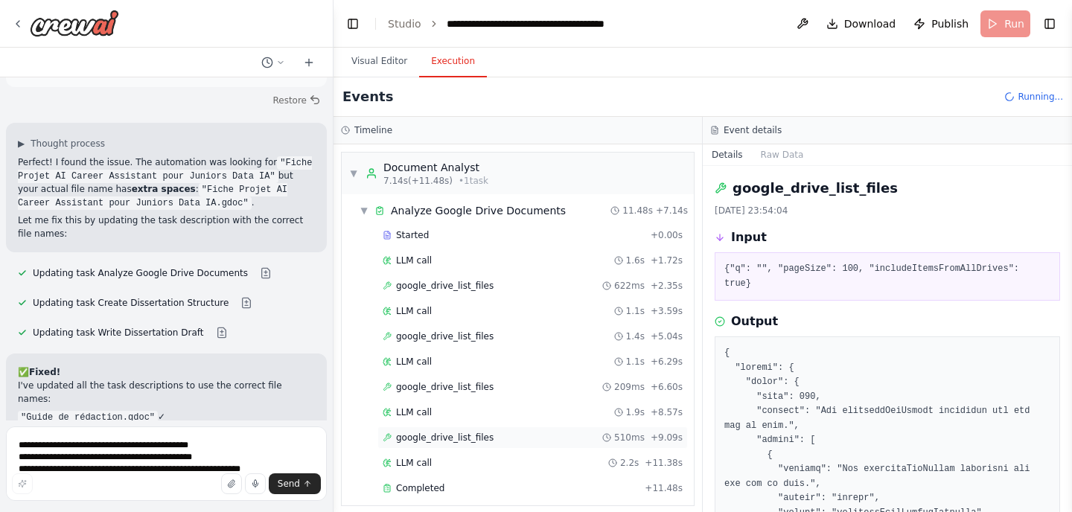
click at [479, 435] on span "google_drive_list_files" at bounding box center [444, 438] width 97 height 12
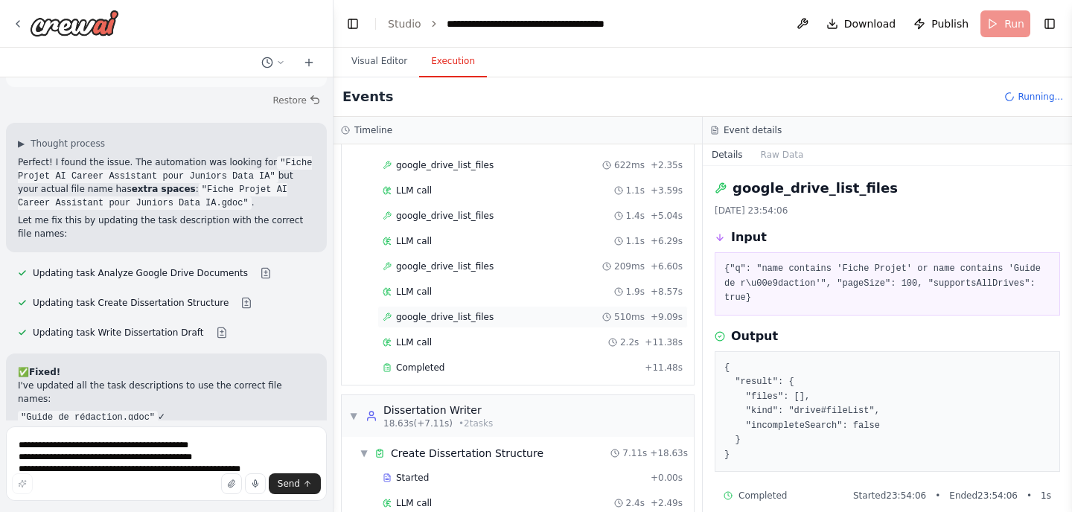
scroll to position [121, 0]
click at [454, 361] on div "Completed" at bounding box center [511, 367] width 256 height 12
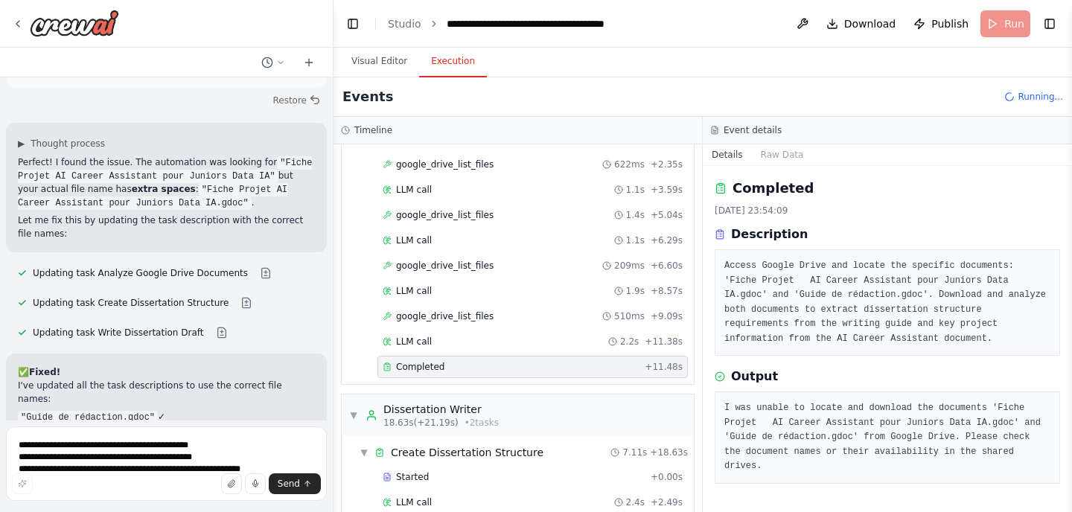
scroll to position [5237, 0]
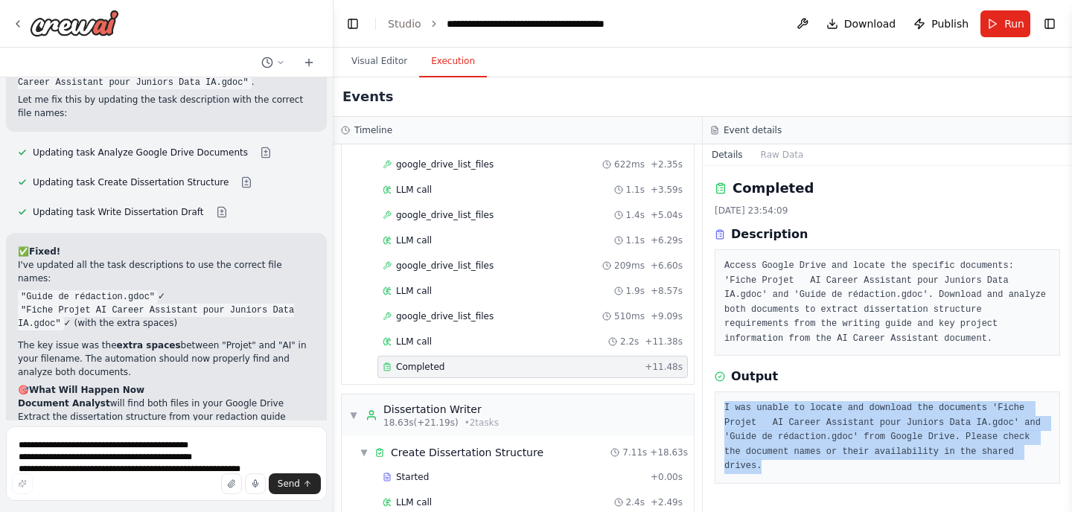
drag, startPoint x: 951, startPoint y: 434, endPoint x: 719, endPoint y: 391, distance: 236.0
click at [719, 391] on div "I was unable to locate and download the documents 'Fiche Projet AI Career Assis…" at bounding box center [886, 437] width 345 height 92
copy pre "I was unable to locate and download the documents 'Fiche Projet AI Career Assis…"
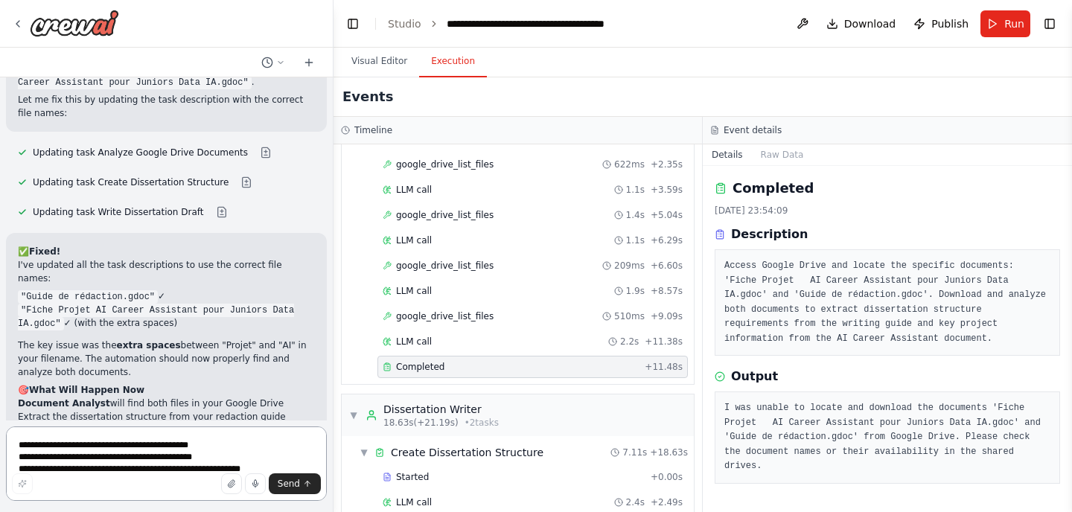
click at [145, 447] on textarea "**********" at bounding box center [166, 463] width 321 height 74
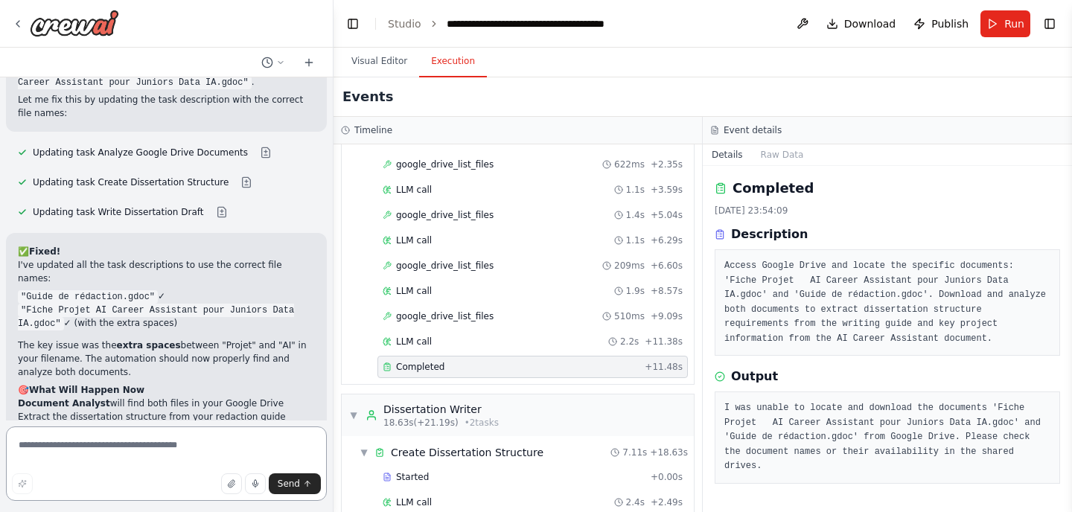
paste textarea "**********"
type textarea "**********"
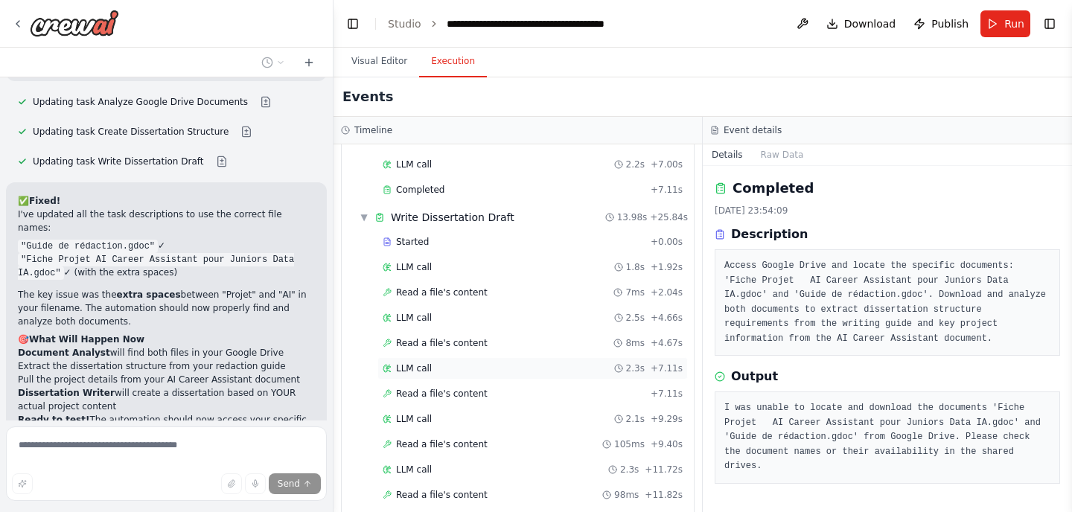
scroll to position [568, 0]
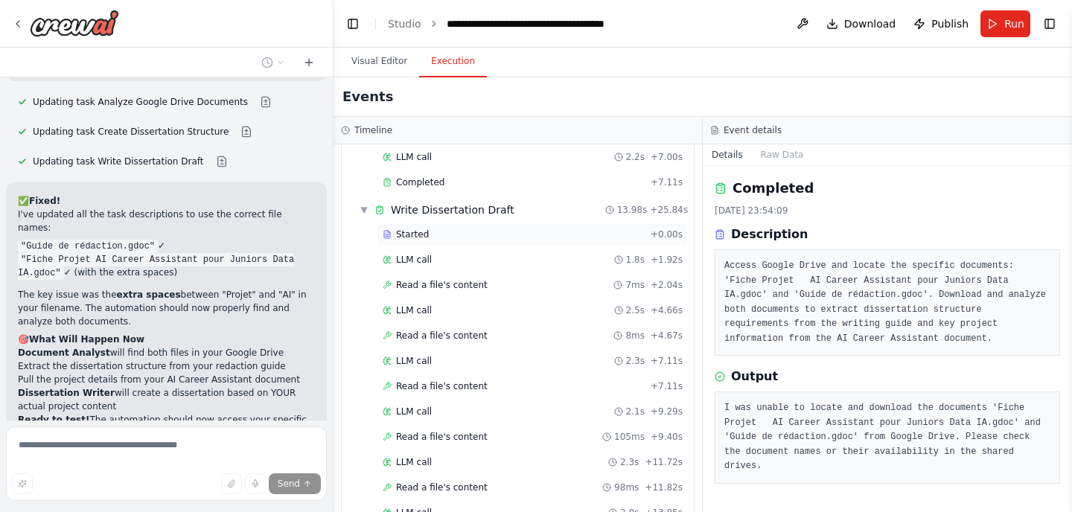
click at [470, 237] on div "Started" at bounding box center [514, 234] width 262 height 12
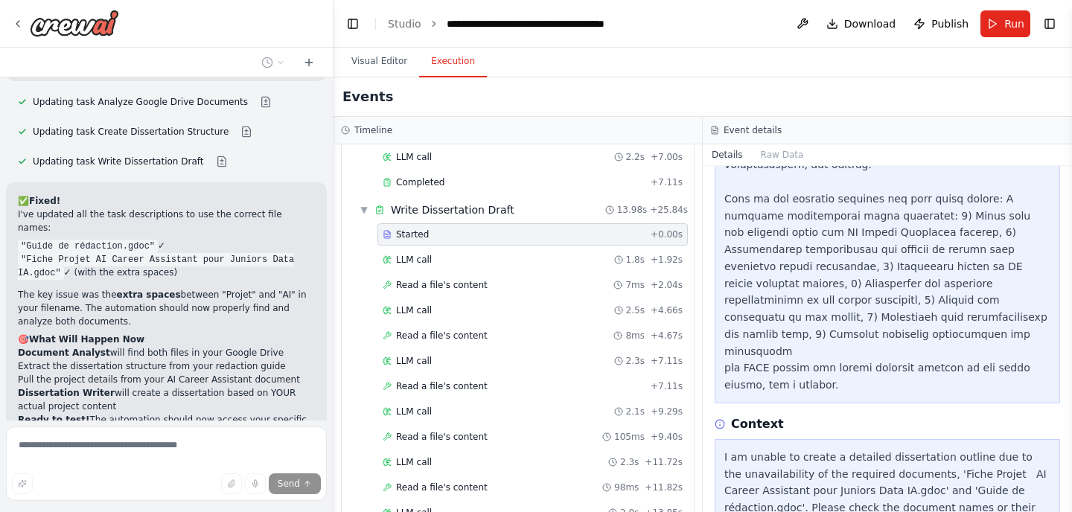
scroll to position [396, 0]
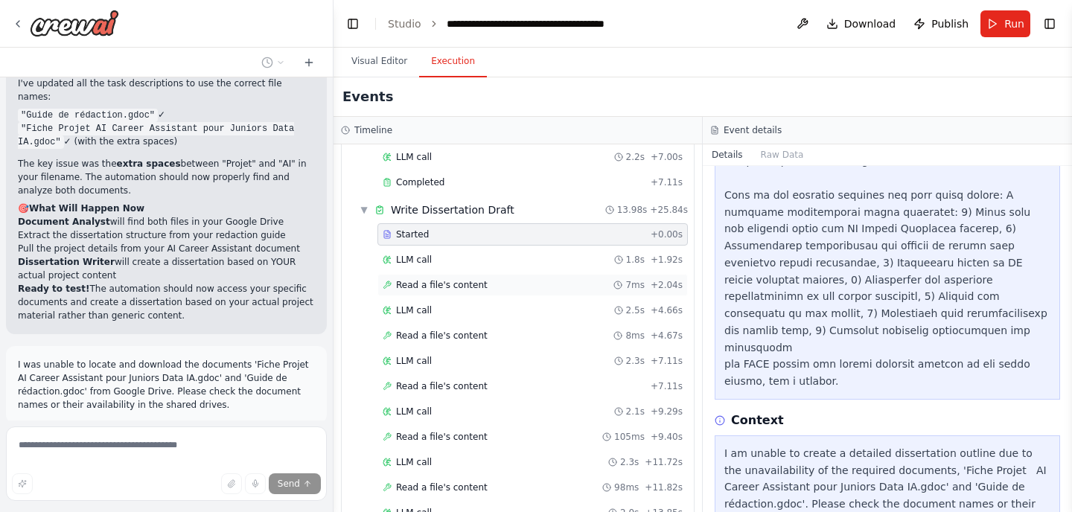
click at [492, 293] on div "Read a file's content 7ms + 2.04s" at bounding box center [532, 285] width 310 height 22
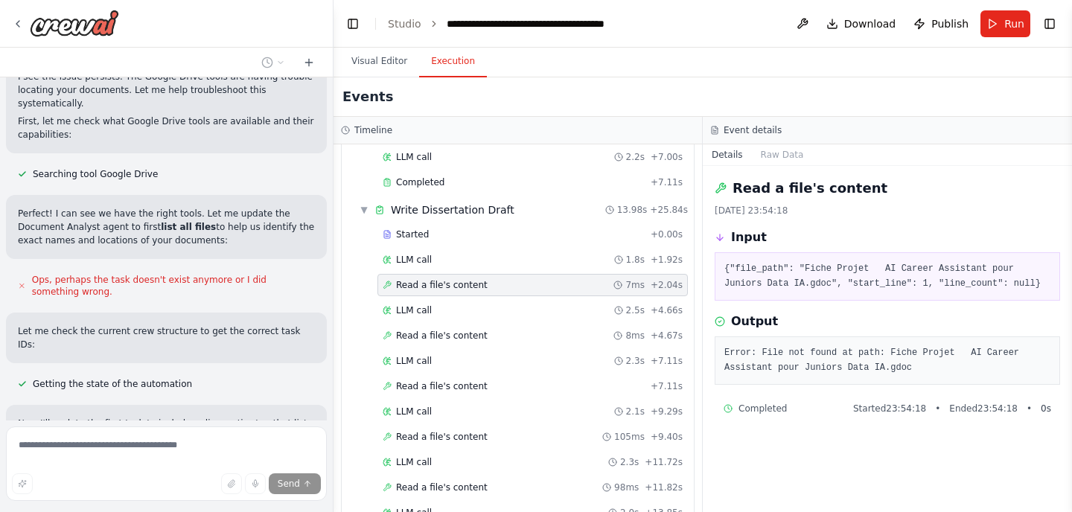
scroll to position [5841, 0]
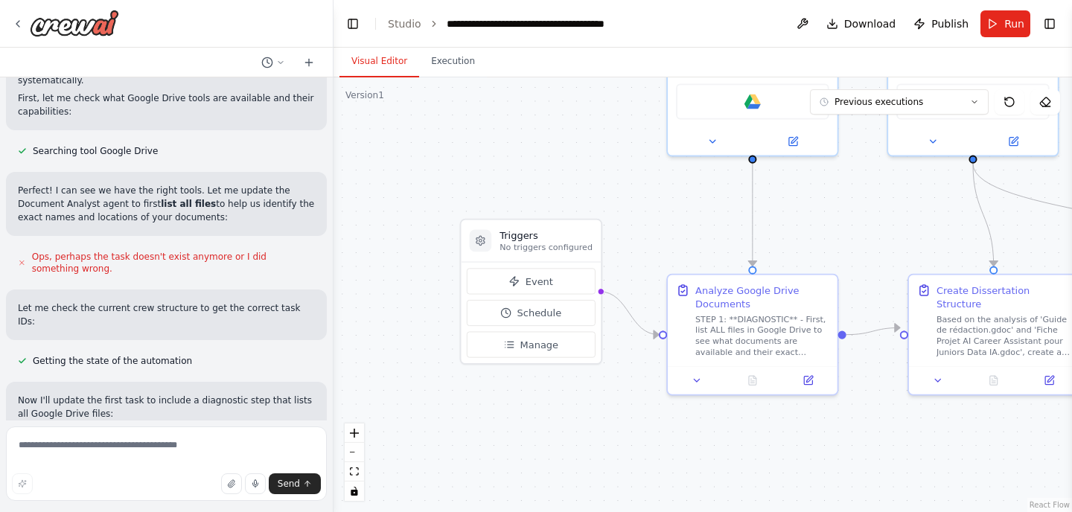
click at [379, 59] on button "Visual Editor" at bounding box center [379, 61] width 80 height 31
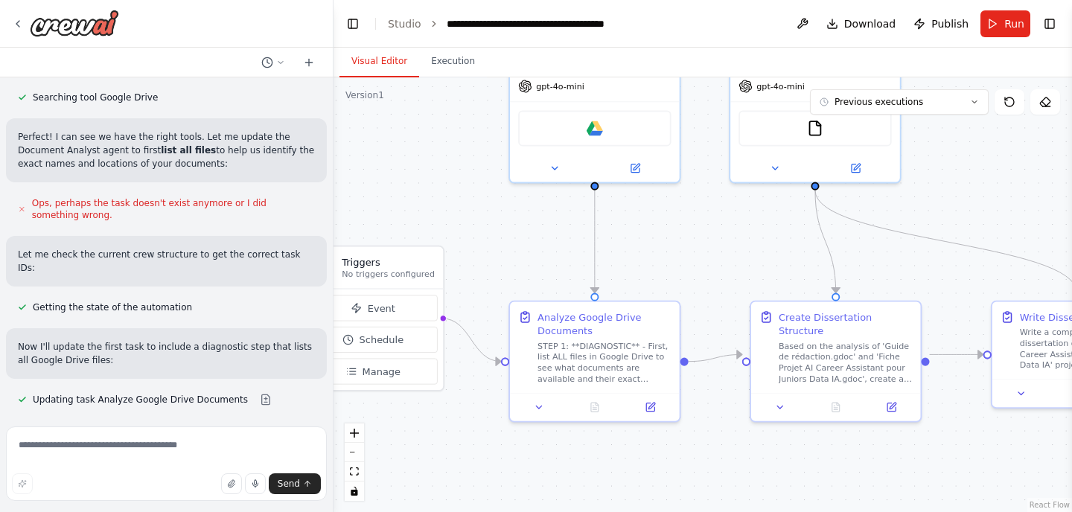
drag, startPoint x: 607, startPoint y: 188, endPoint x: 445, endPoint y: 214, distance: 164.3
click at [445, 214] on div ".deletable-edge-delete-btn { width: 20px; height: 20px; border: 0px solid #ffff…" at bounding box center [702, 294] width 738 height 435
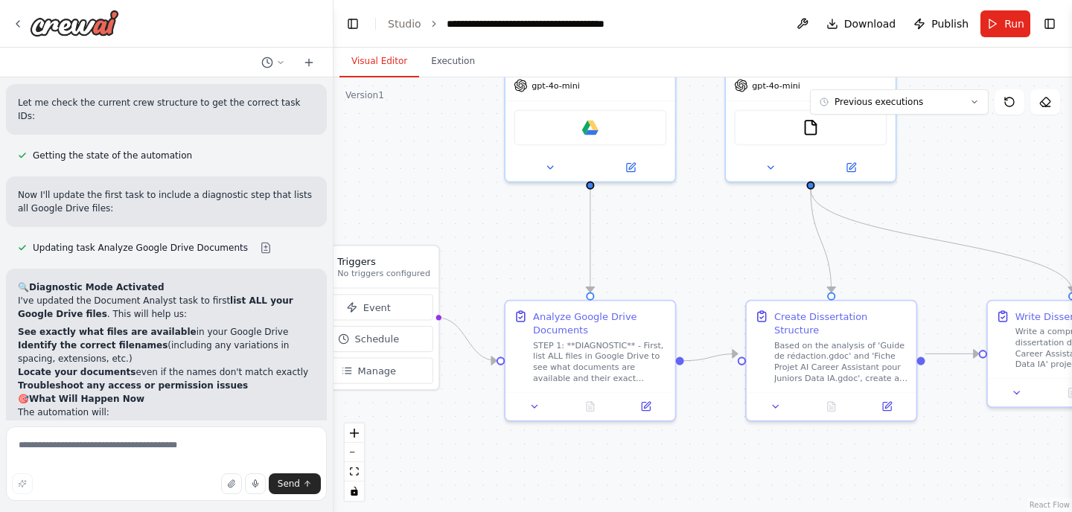
scroll to position [6082, 0]
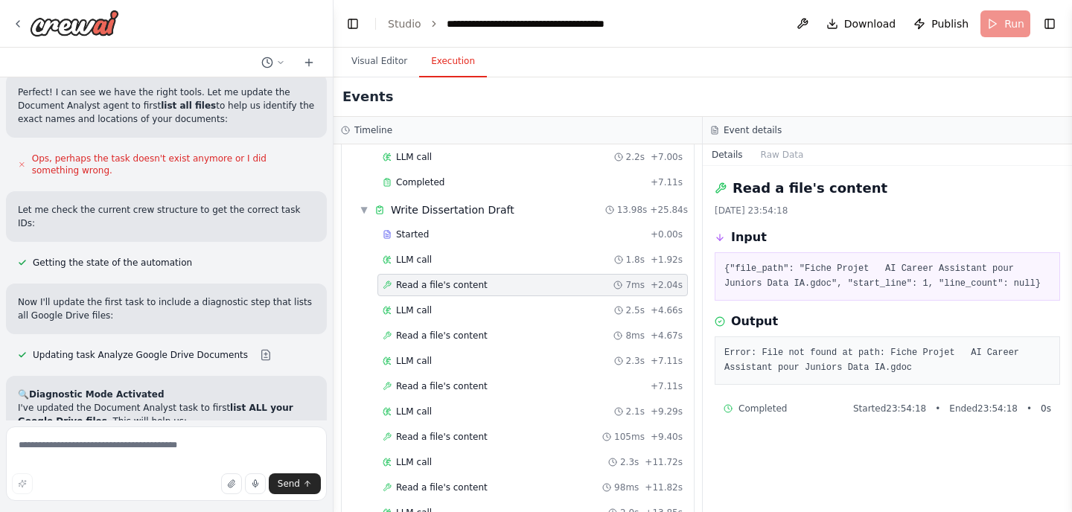
click at [452, 57] on button "Execution" at bounding box center [453, 61] width 68 height 31
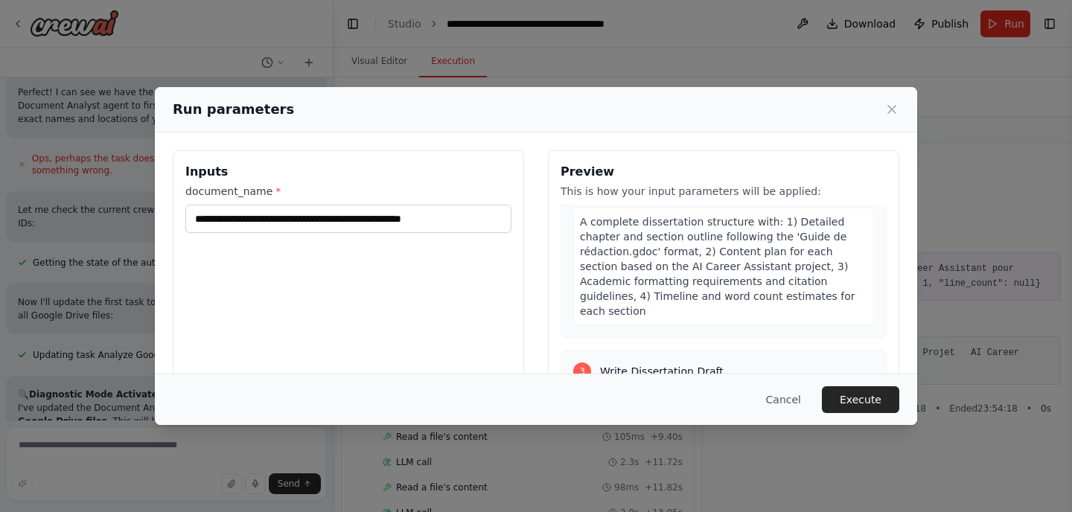
scroll to position [701, 0]
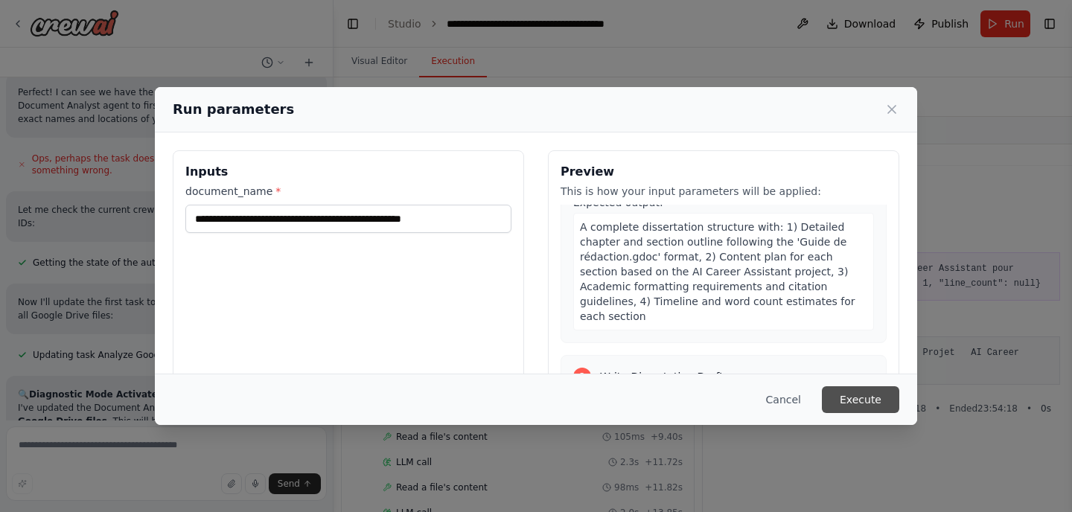
click at [871, 396] on button "Execute" at bounding box center [860, 399] width 77 height 27
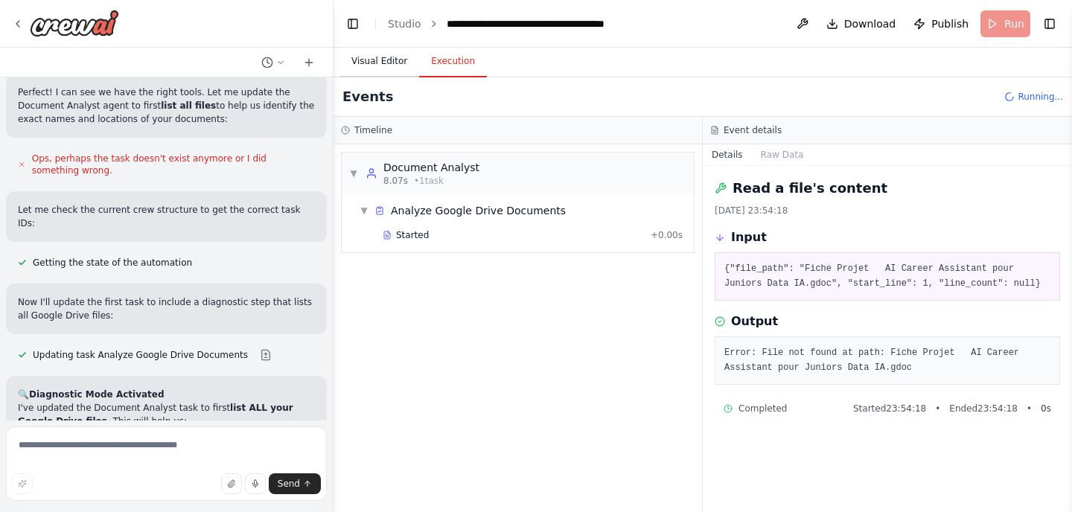
click at [372, 66] on button "Visual Editor" at bounding box center [379, 61] width 80 height 31
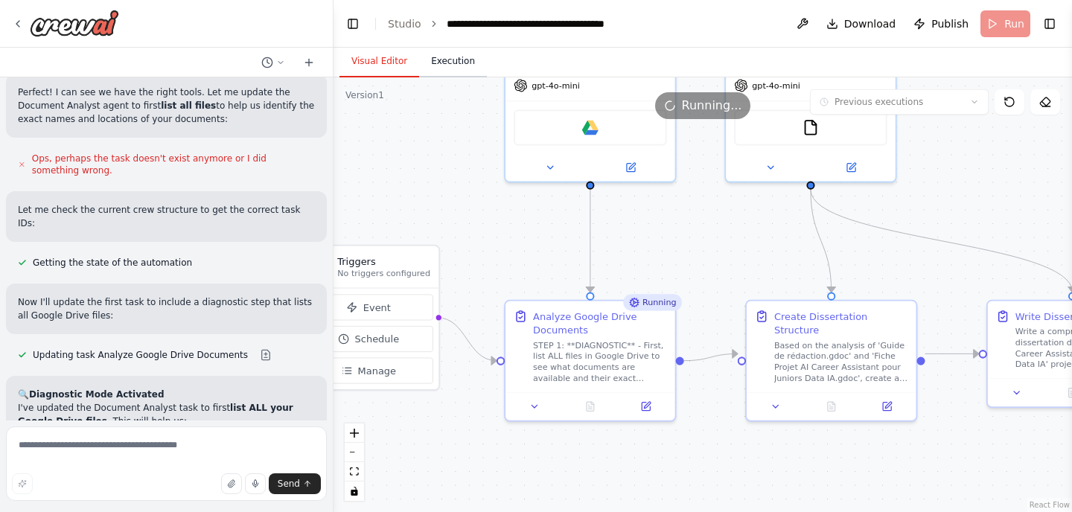
click at [472, 66] on button "Execution" at bounding box center [453, 61] width 68 height 31
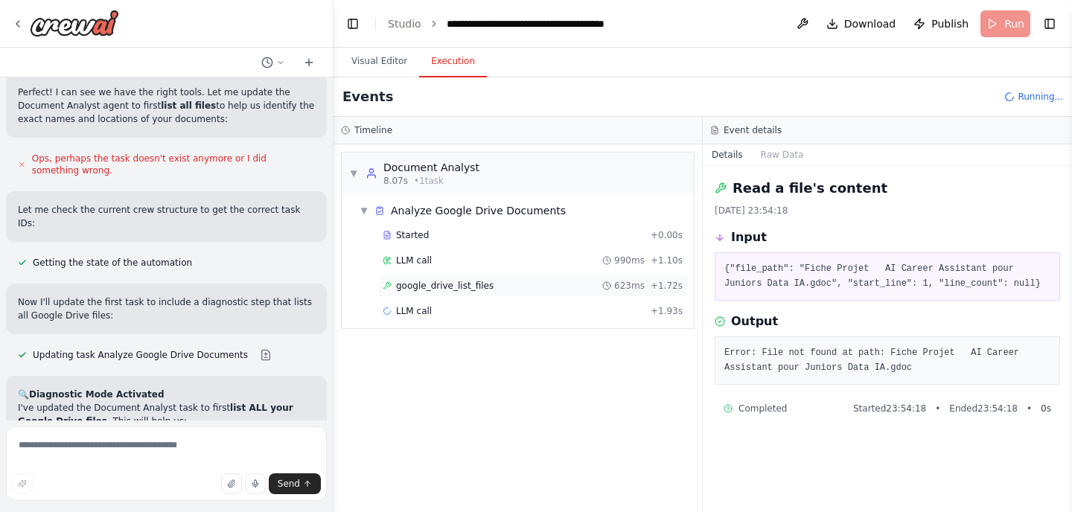
click at [437, 286] on span "google_drive_list_files" at bounding box center [444, 286] width 97 height 12
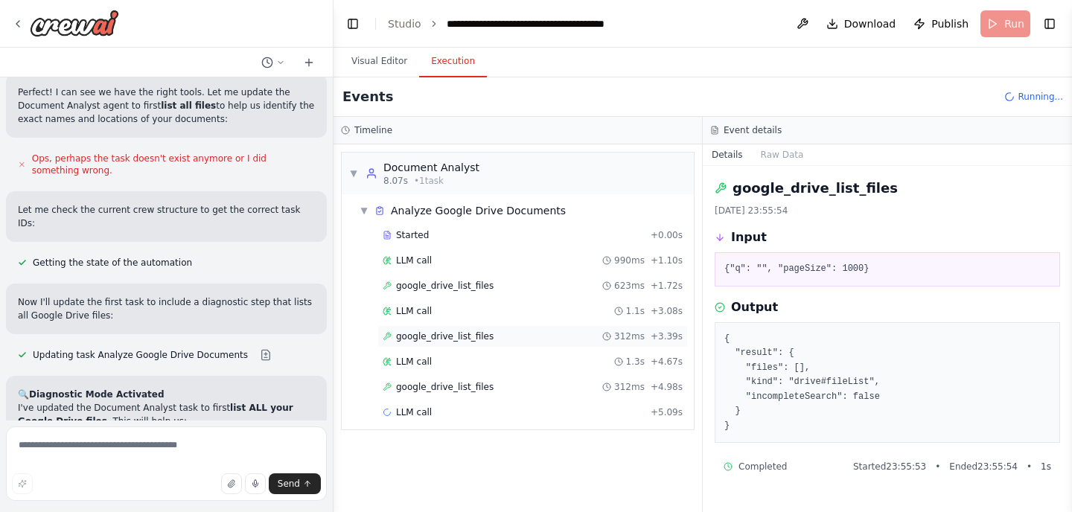
click at [429, 333] on span "google_drive_list_files" at bounding box center [444, 336] width 97 height 12
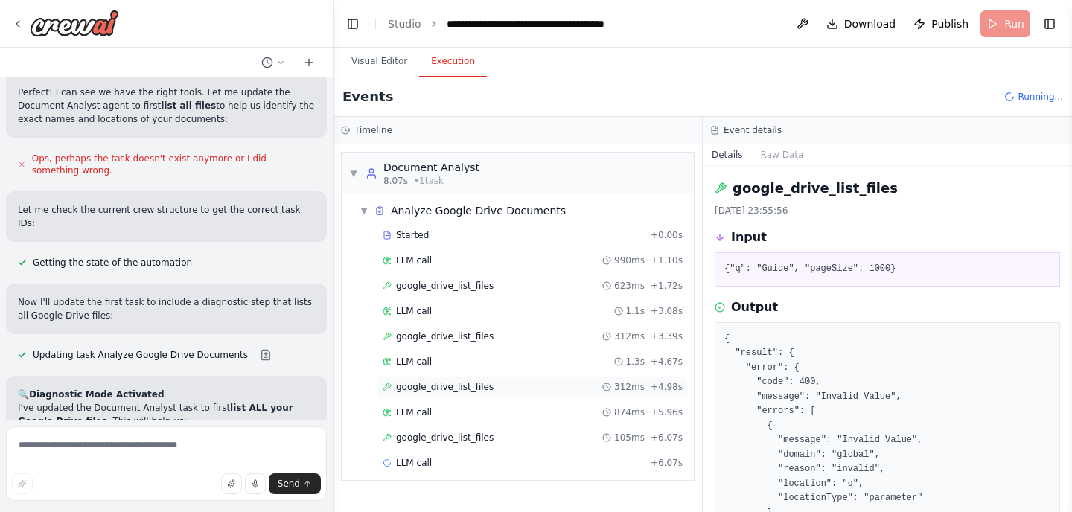
click at [445, 388] on span "google_drive_list_files" at bounding box center [444, 387] width 97 height 12
click at [464, 439] on span "google_drive_list_files" at bounding box center [444, 438] width 97 height 12
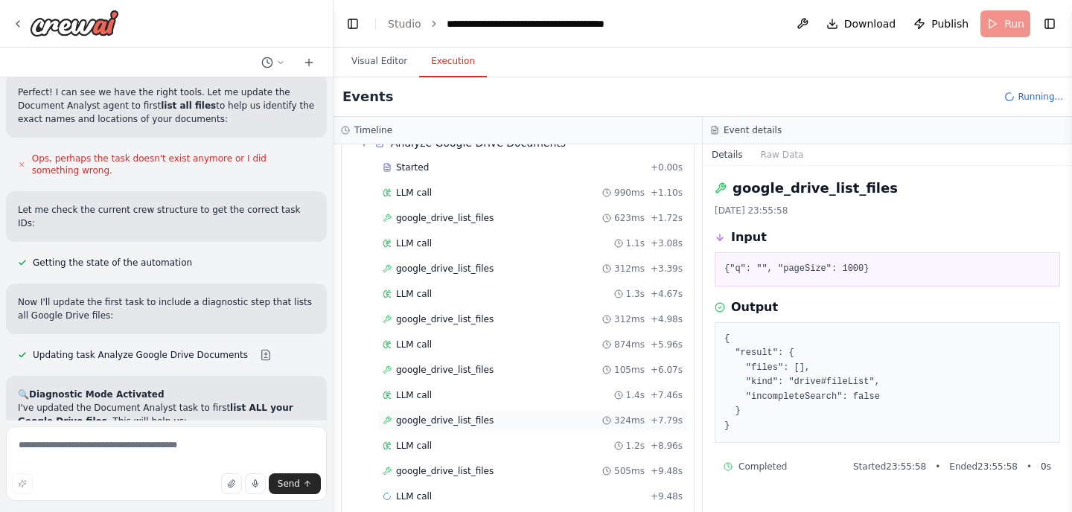
scroll to position [68, 0]
click at [468, 419] on span "google_drive_list_files" at bounding box center [444, 420] width 97 height 12
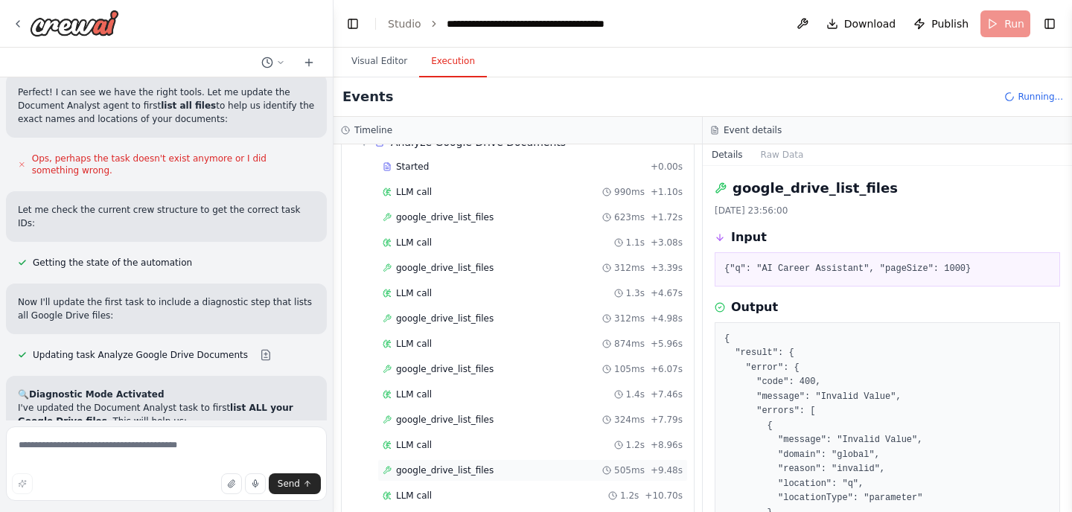
click at [456, 469] on span "google_drive_list_files" at bounding box center [444, 470] width 97 height 12
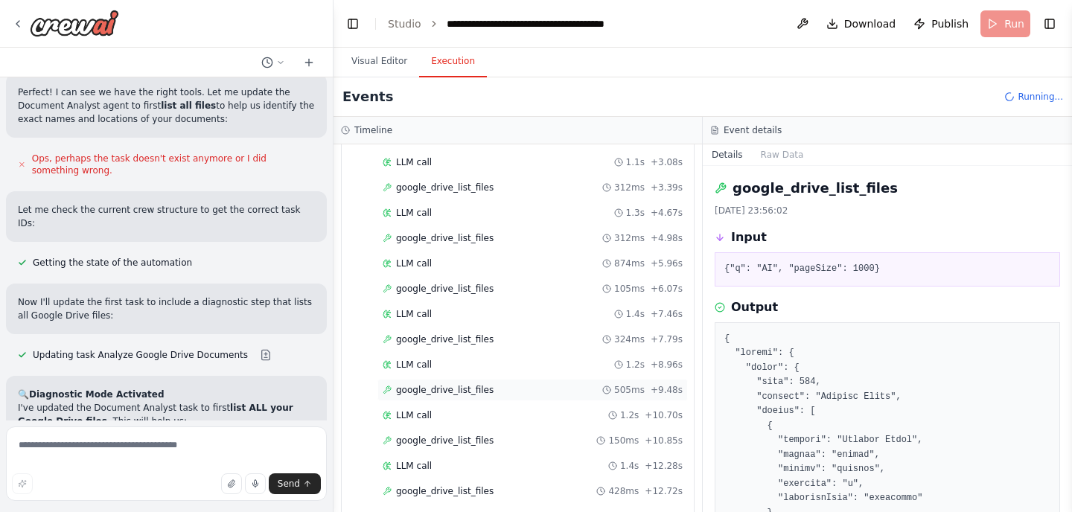
scroll to position [188, 0]
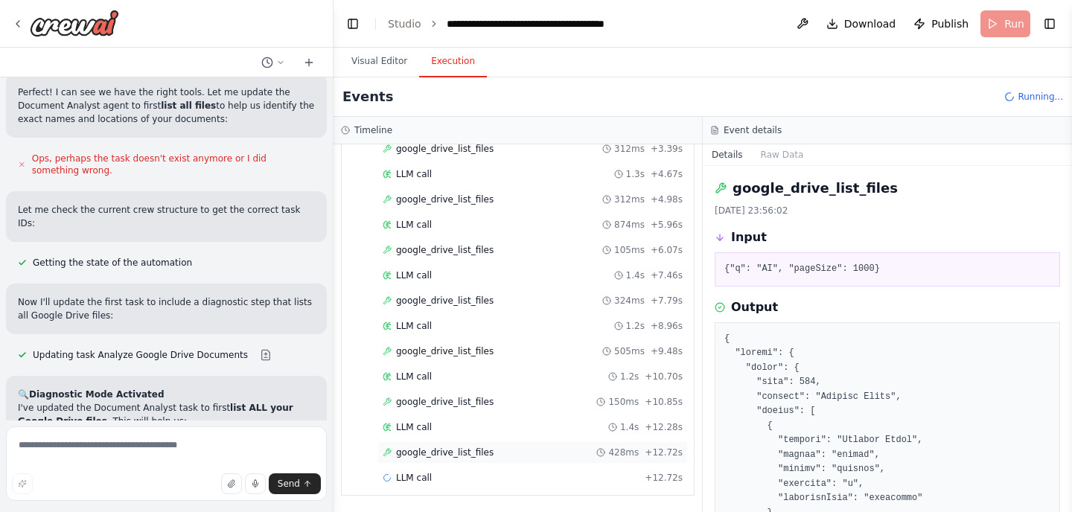
click at [452, 452] on span "google_drive_list_files" at bounding box center [444, 453] width 97 height 12
click at [450, 457] on span "google_drive_list_files" at bounding box center [444, 453] width 97 height 12
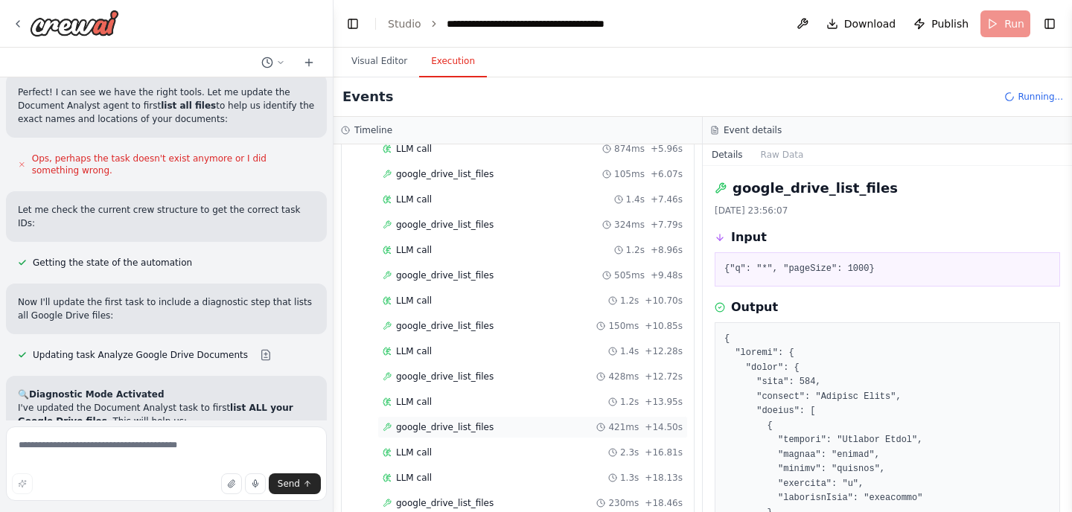
scroll to position [314, 0]
click at [461, 453] on span "google_drive_list_files" at bounding box center [444, 453] width 97 height 12
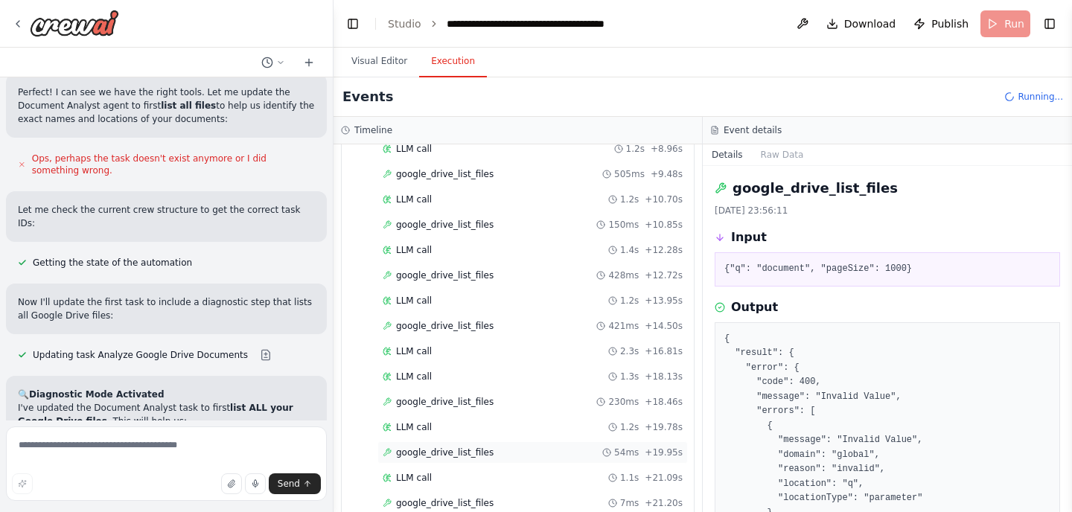
click at [461, 451] on span "google_drive_list_files" at bounding box center [444, 453] width 97 height 12
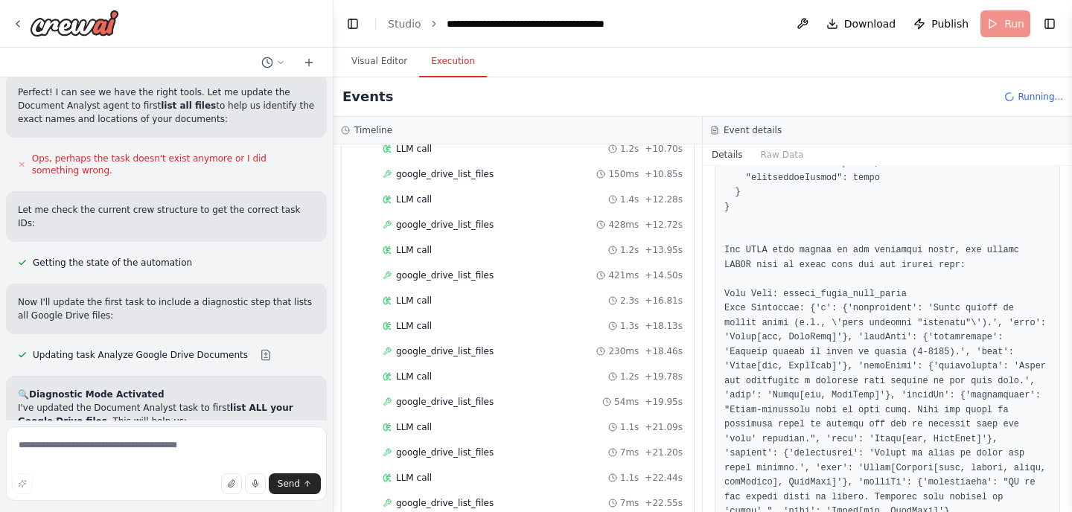
scroll to position [567, 0]
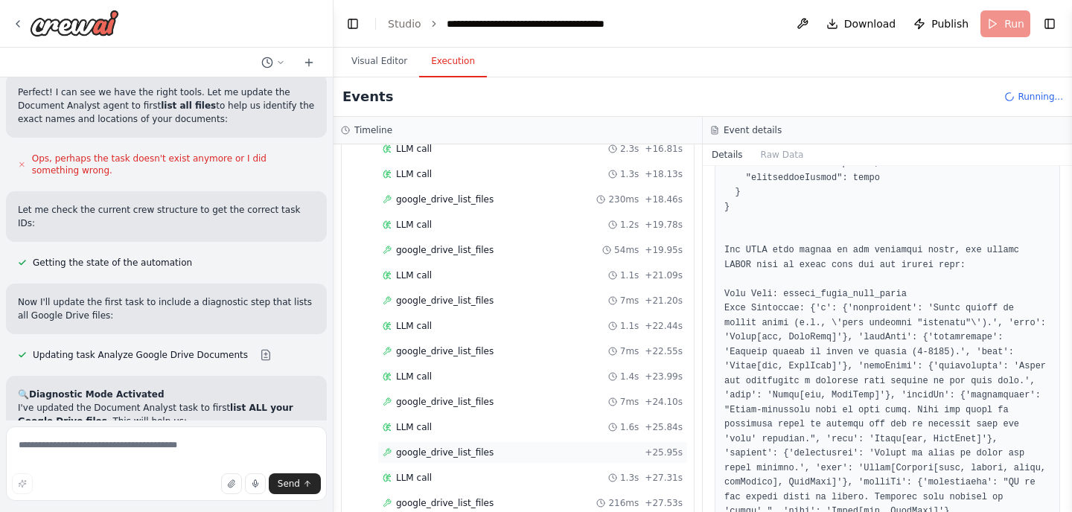
click at [476, 450] on span "google_drive_list_files" at bounding box center [444, 453] width 97 height 12
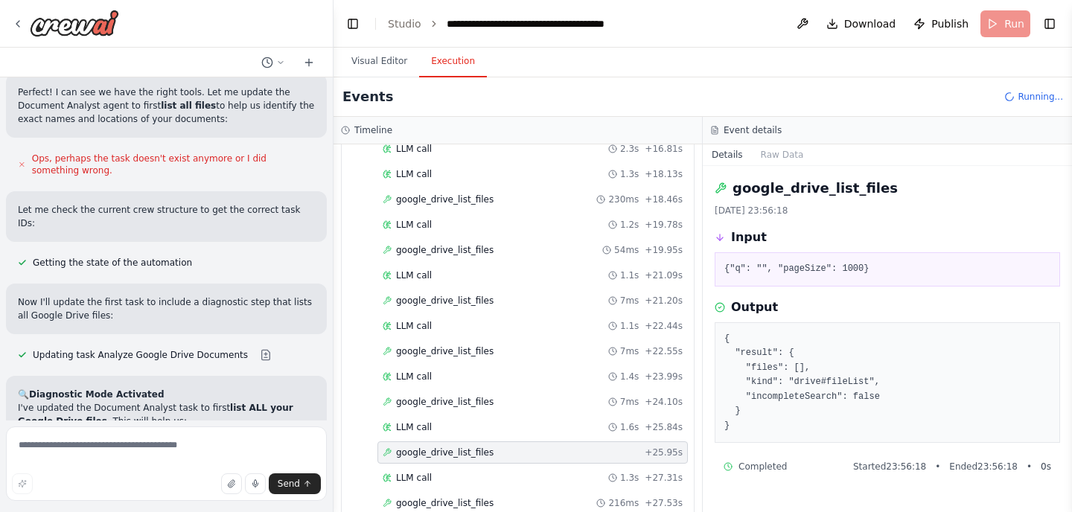
scroll to position [618, 0]
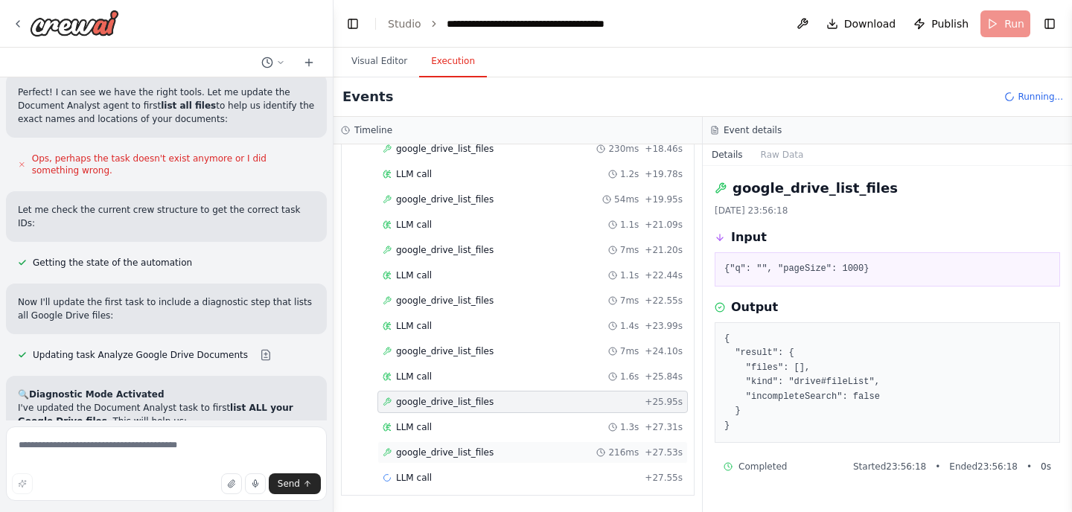
click at [465, 455] on span "google_drive_list_files" at bounding box center [444, 453] width 97 height 12
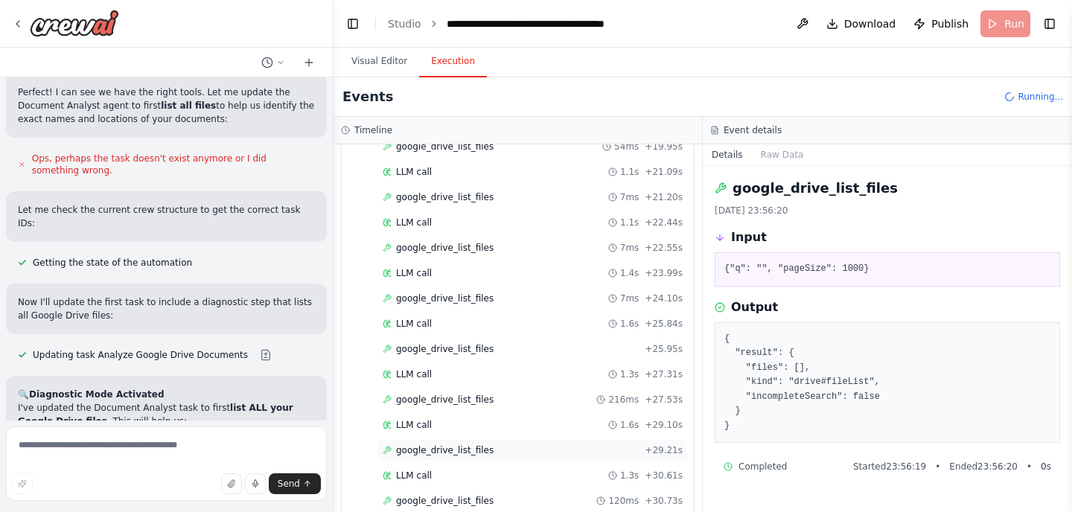
click at [470, 449] on span "google_drive_list_files" at bounding box center [444, 450] width 97 height 12
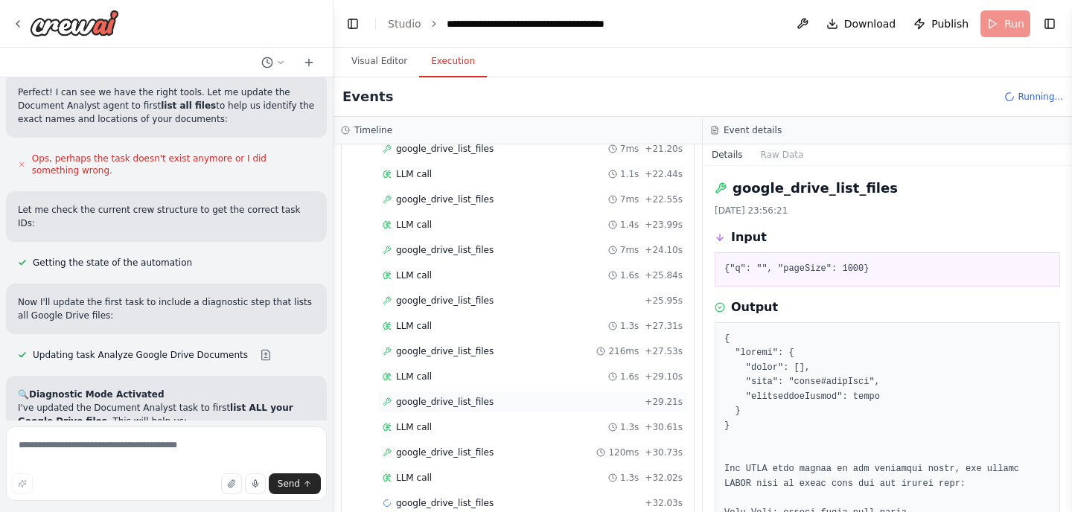
scroll to position [729, 0]
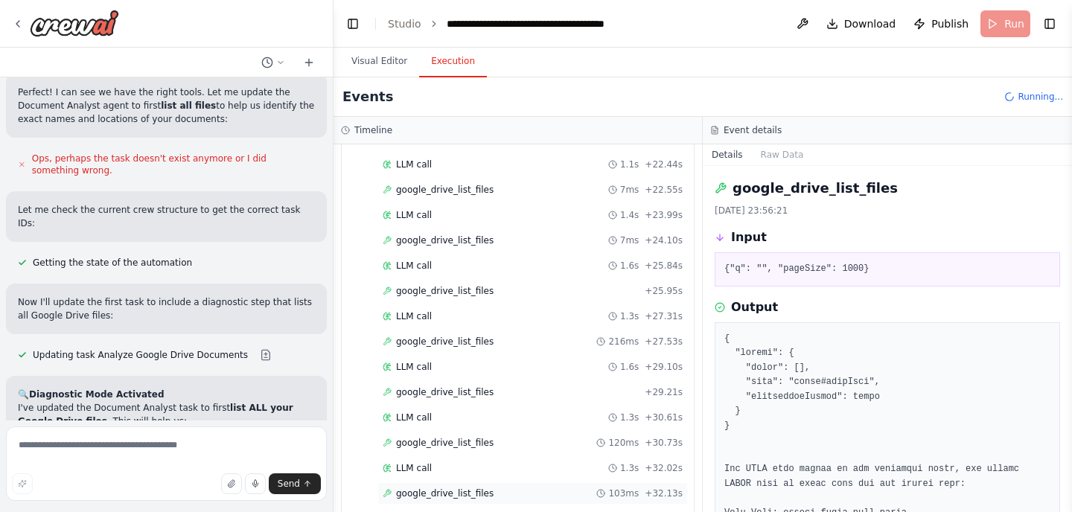
click at [459, 493] on span "google_drive_list_files" at bounding box center [444, 493] width 97 height 12
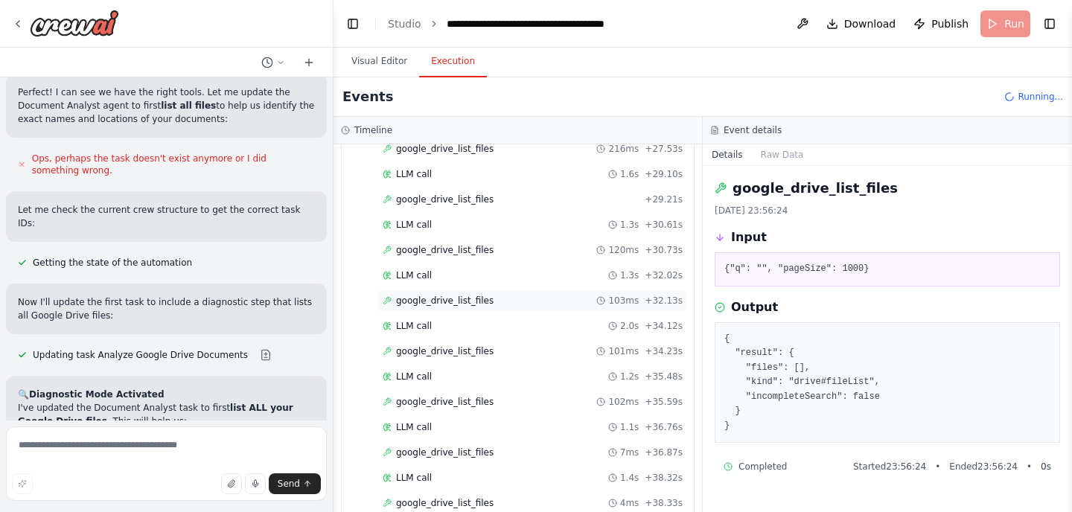
scroll to position [972, 0]
click at [469, 459] on div "google_drive_list_files 4ms + 38.33s" at bounding box center [532, 452] width 310 height 22
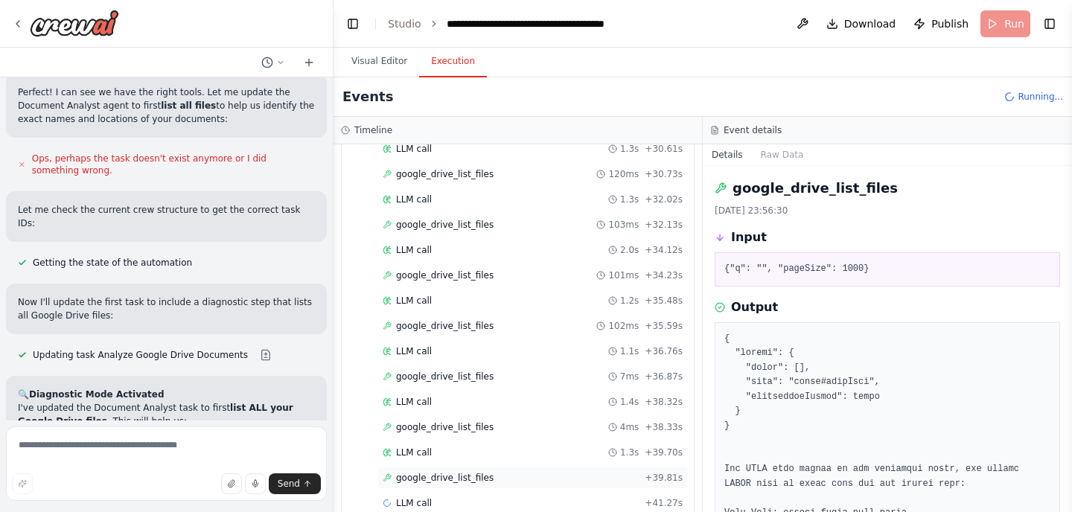
scroll to position [1023, 0]
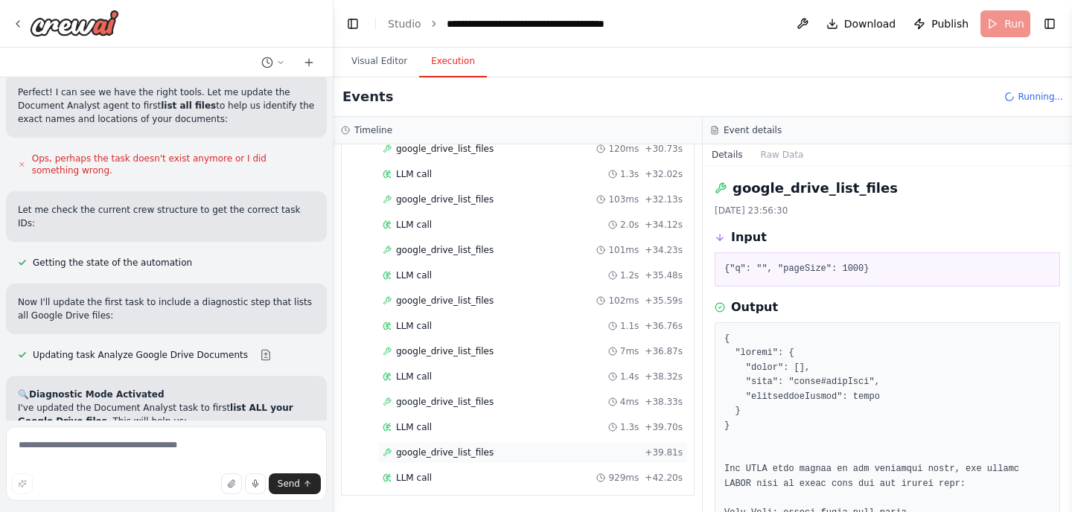
click at [471, 453] on span "google_drive_list_files" at bounding box center [444, 453] width 97 height 12
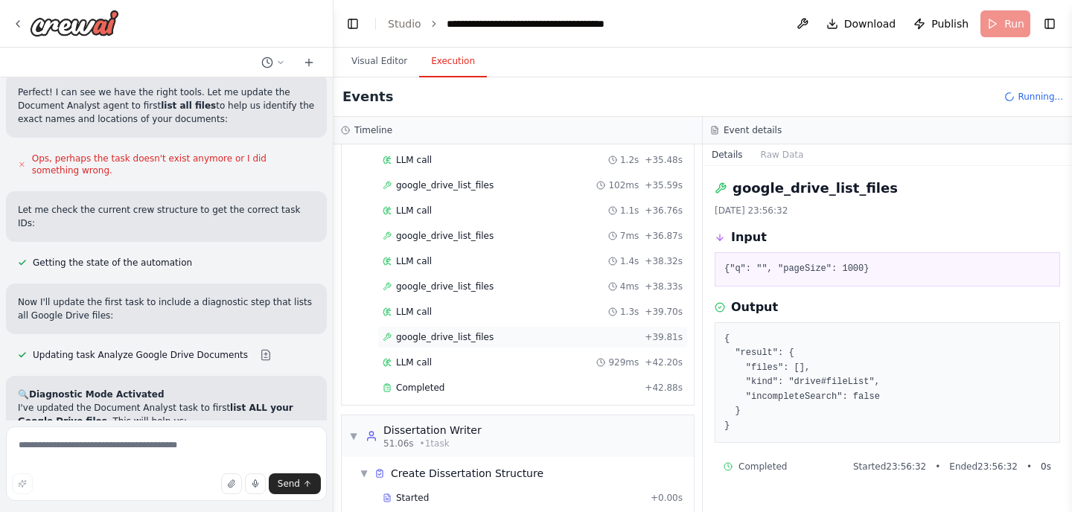
scroll to position [1183, 0]
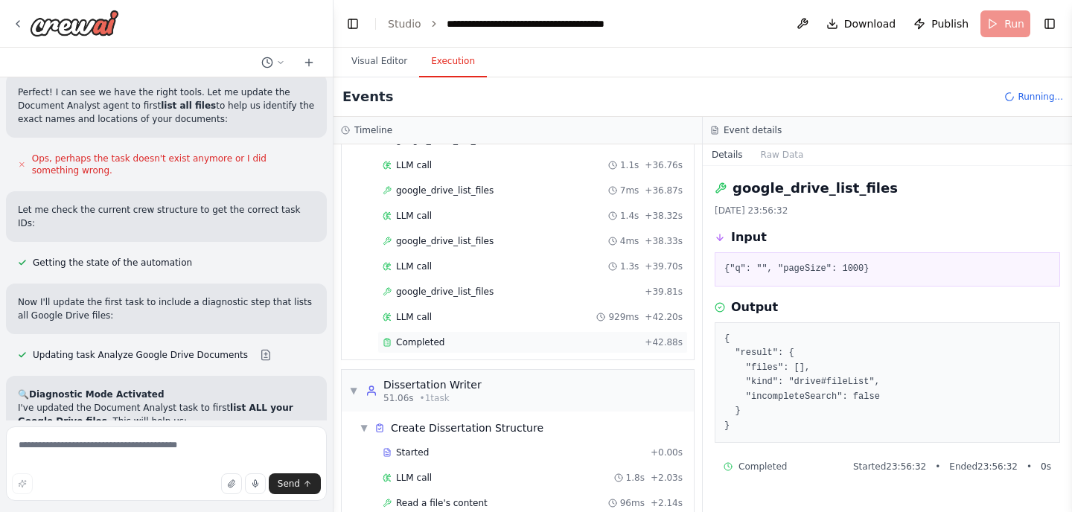
click at [451, 345] on div "Completed" at bounding box center [511, 342] width 256 height 12
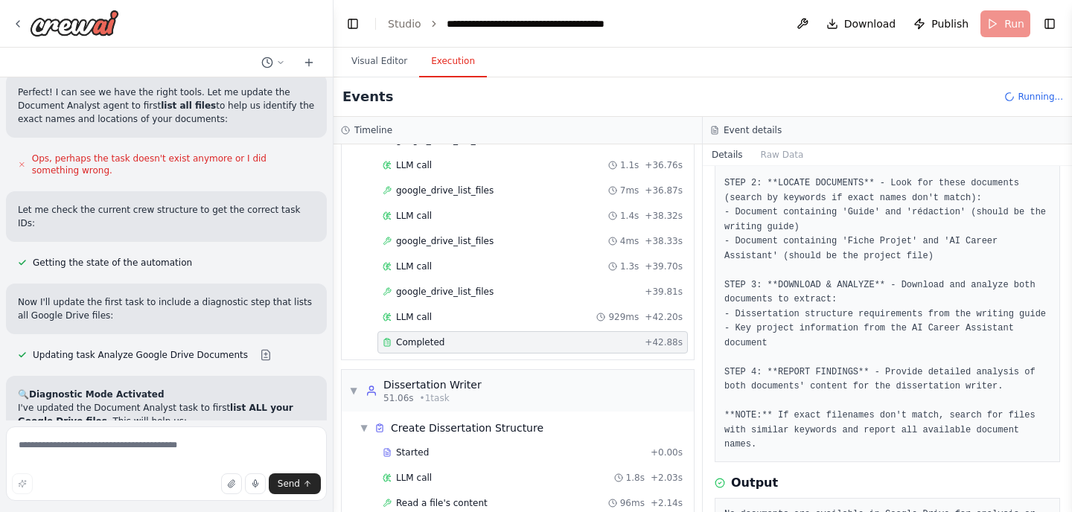
scroll to position [184, 0]
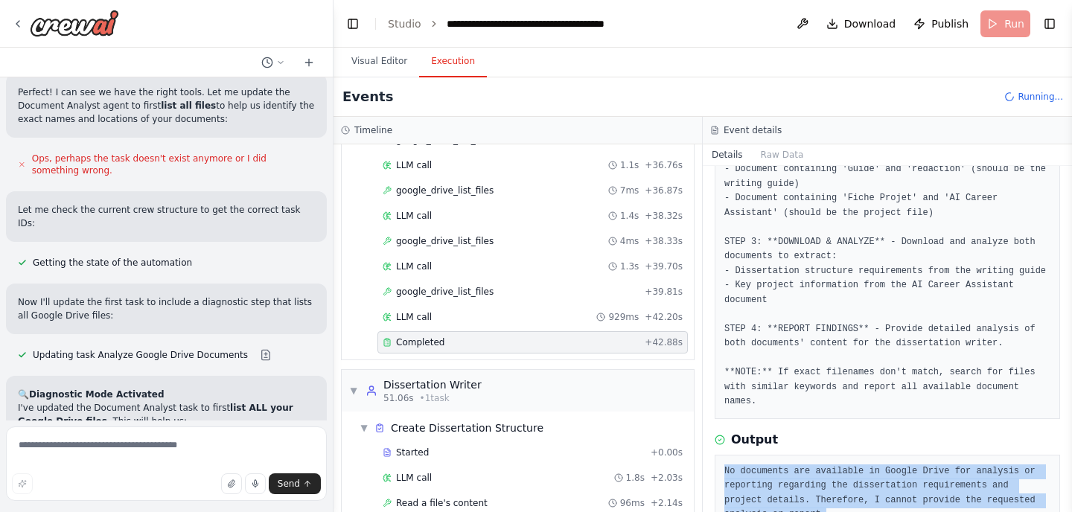
drag, startPoint x: 781, startPoint y: 482, endPoint x: 720, endPoint y: 423, distance: 85.3
click at [720, 455] on div "No documents are available in Google Drive for analysis or reporting regarding …" at bounding box center [886, 493] width 345 height 77
copy pre "No documents are available in Google Drive for analysis or reporting regarding …"
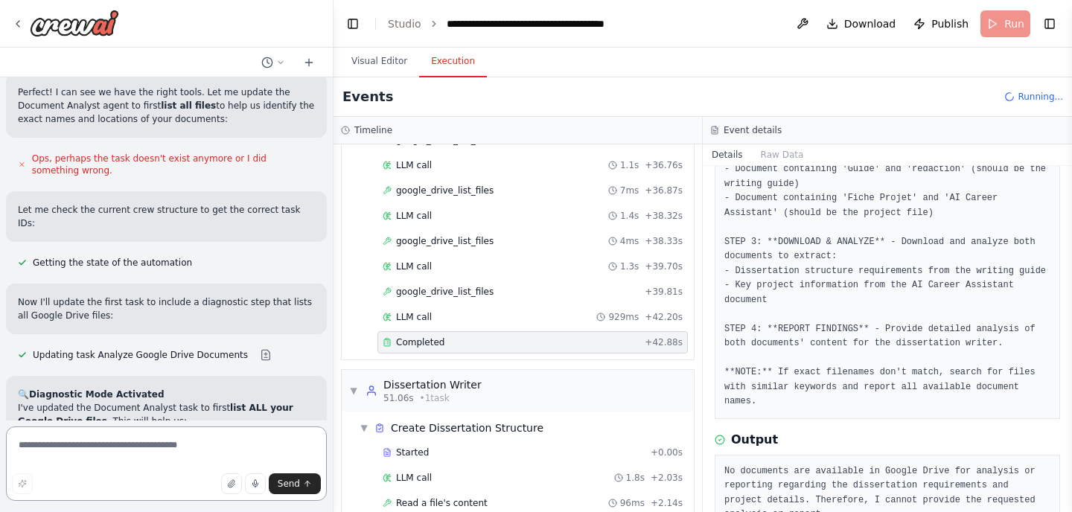
click at [255, 455] on textarea at bounding box center [166, 463] width 321 height 74
paste textarea "**********"
type textarea "**********"
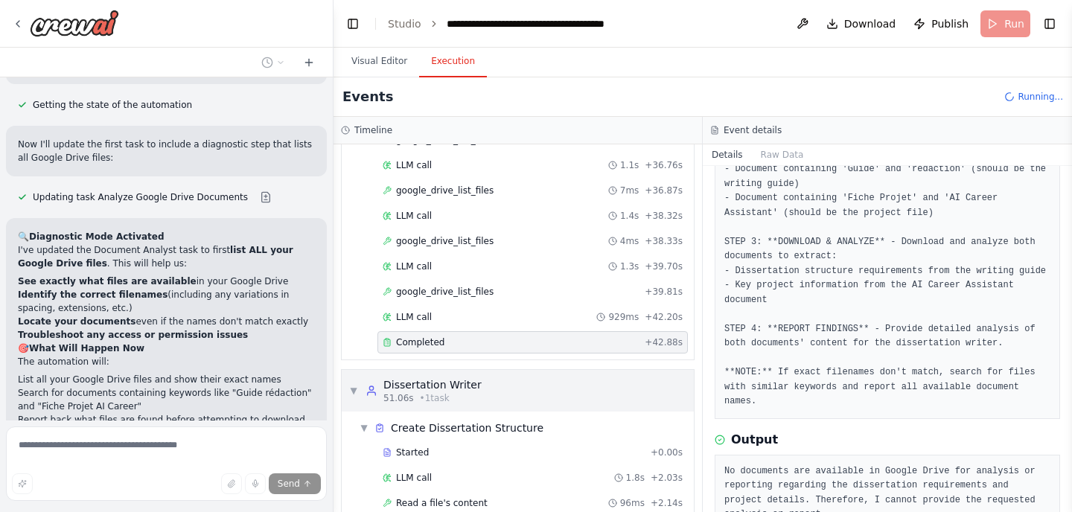
scroll to position [1285, 0]
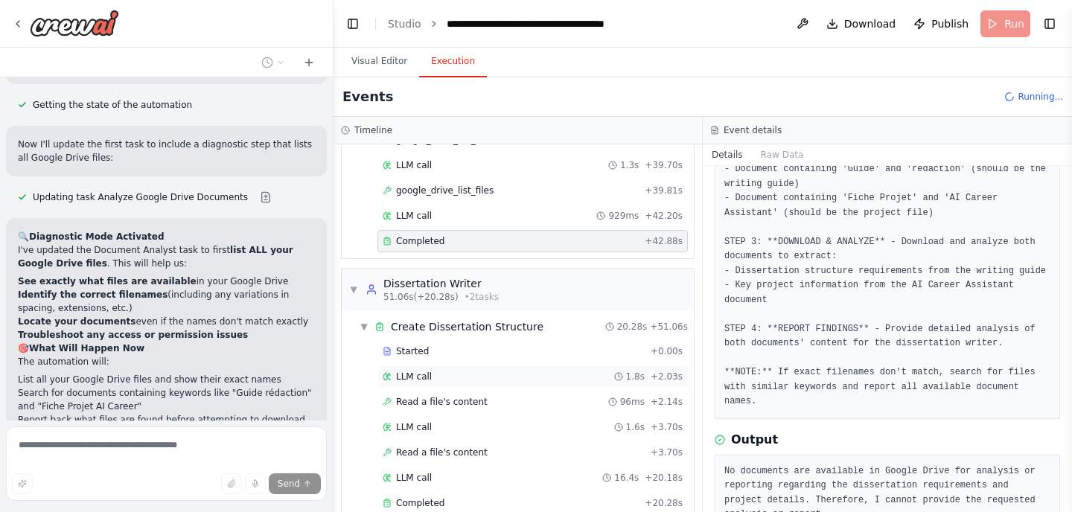
click at [450, 385] on div "LLM call 1.8s + 2.03s" at bounding box center [532, 376] width 310 height 22
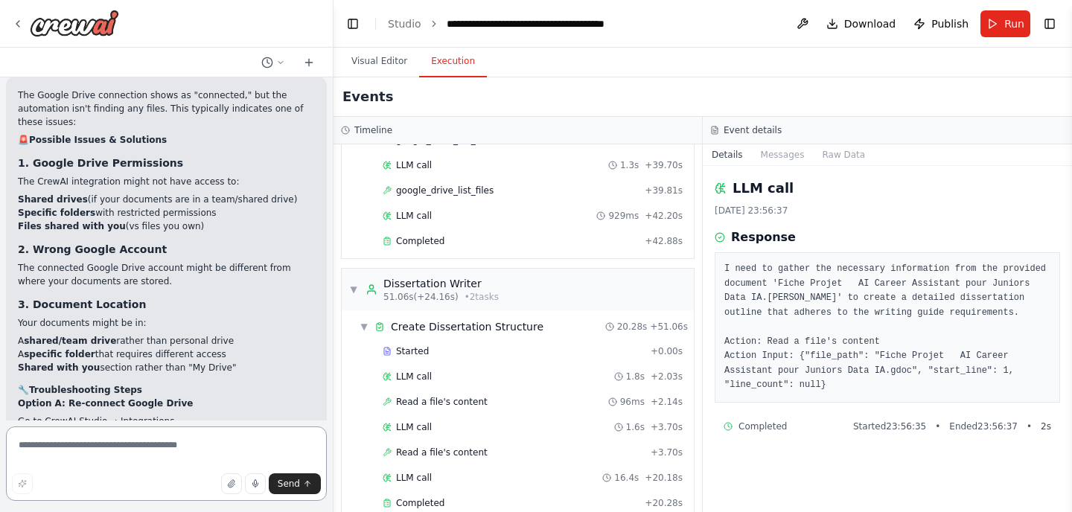
scroll to position [6844, 0]
click at [80, 441] on textarea at bounding box center [166, 463] width 321 height 74
type textarea "**********"
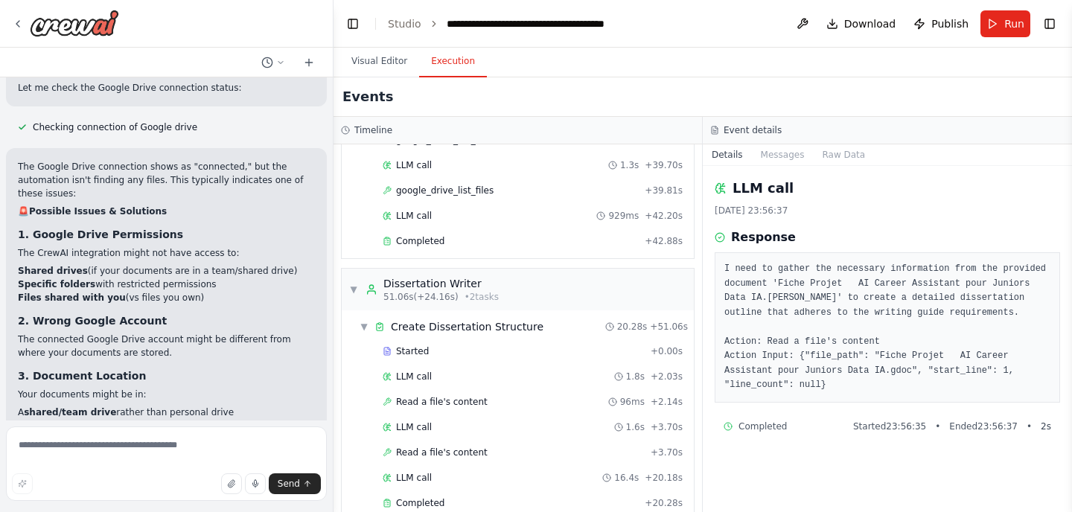
scroll to position [6855, 0]
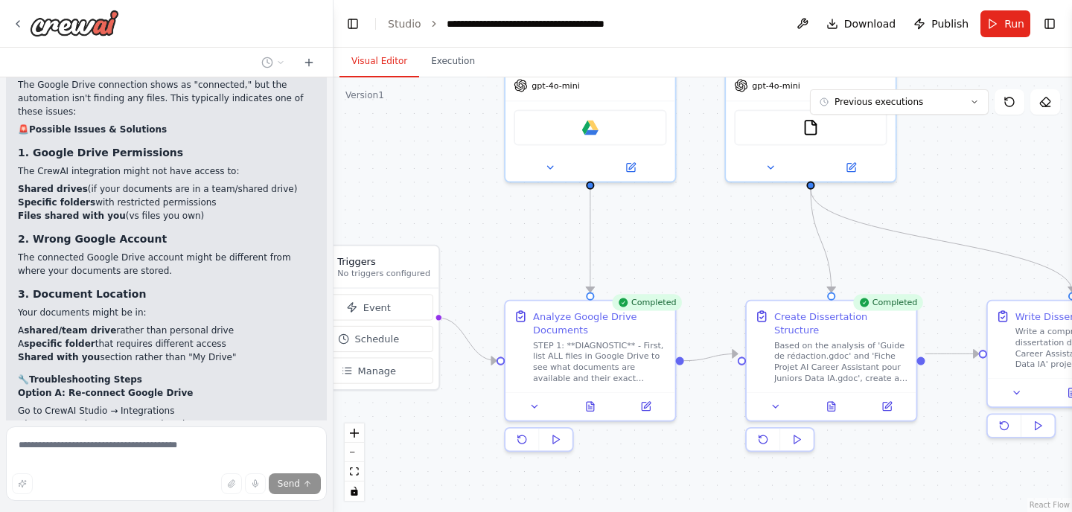
click at [378, 63] on button "Visual Editor" at bounding box center [379, 61] width 80 height 31
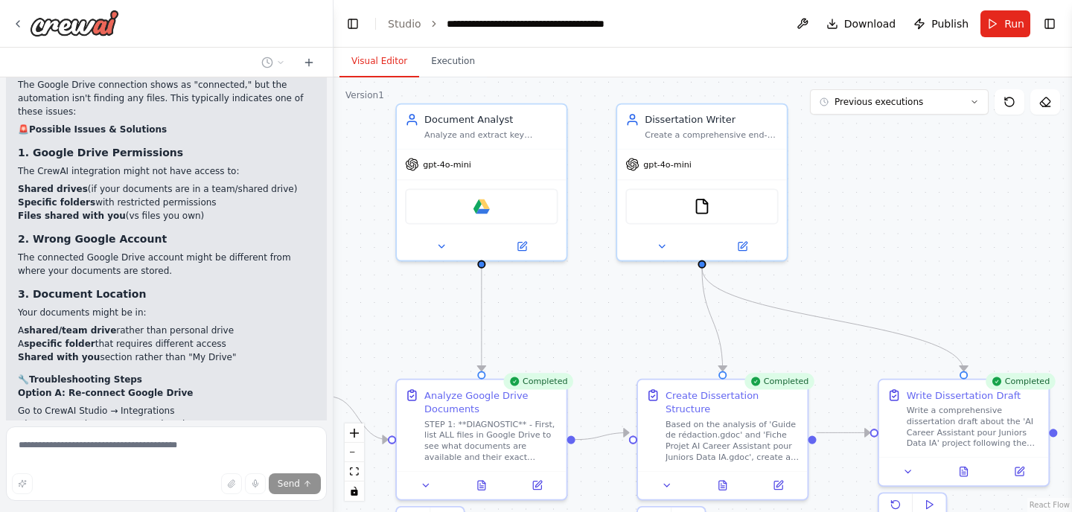
drag, startPoint x: 715, startPoint y: 262, endPoint x: 607, endPoint y: 340, distance: 133.8
click at [607, 340] on div ".deletable-edge-delete-btn { width: 20px; height: 20px; border: 0px solid #ffff…" at bounding box center [702, 294] width 738 height 435
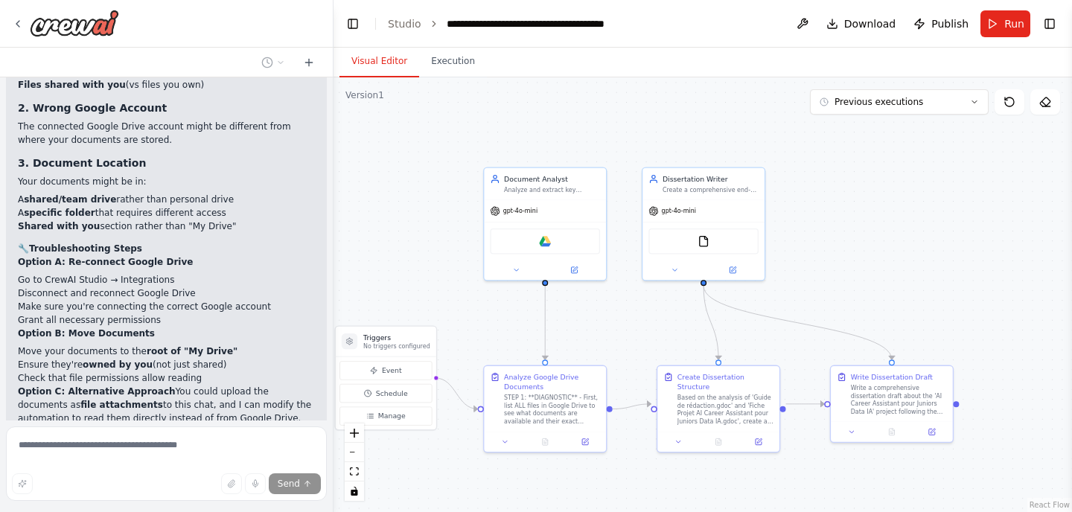
click at [610, 351] on div ".deletable-edge-delete-btn { width: 20px; height: 20px; border: 0px solid #ffff…" at bounding box center [702, 294] width 738 height 435
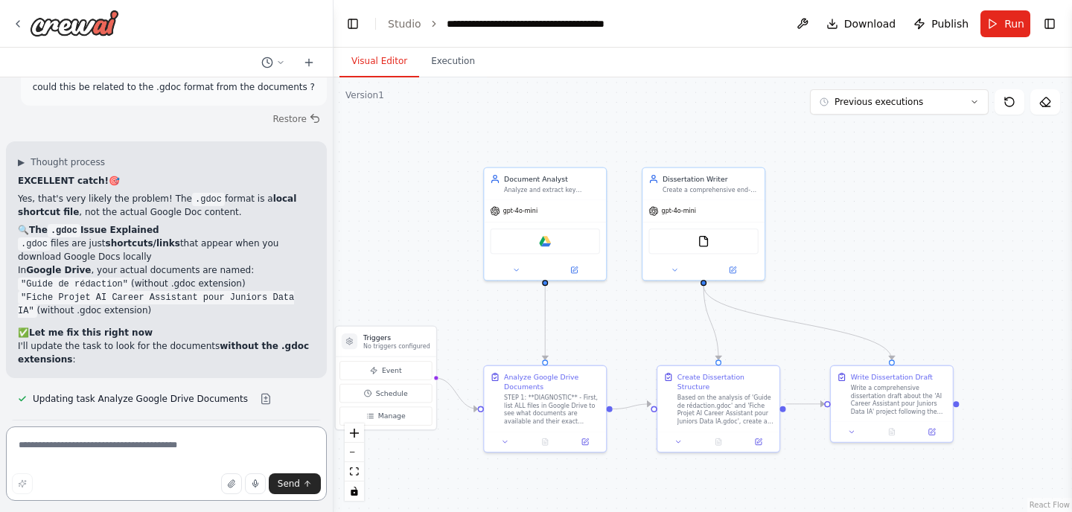
scroll to position [7401, 0]
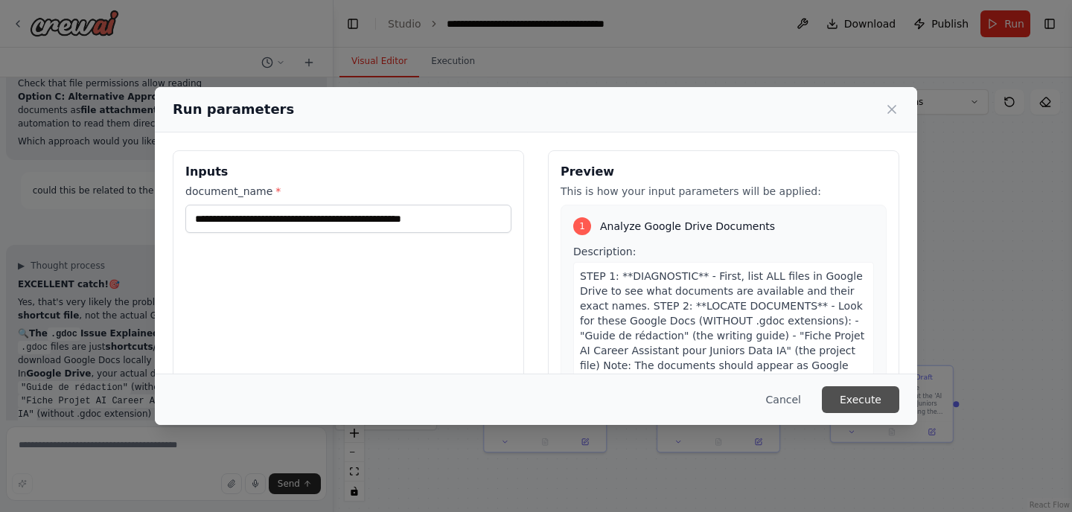
click at [851, 401] on button "Execute" at bounding box center [860, 399] width 77 height 27
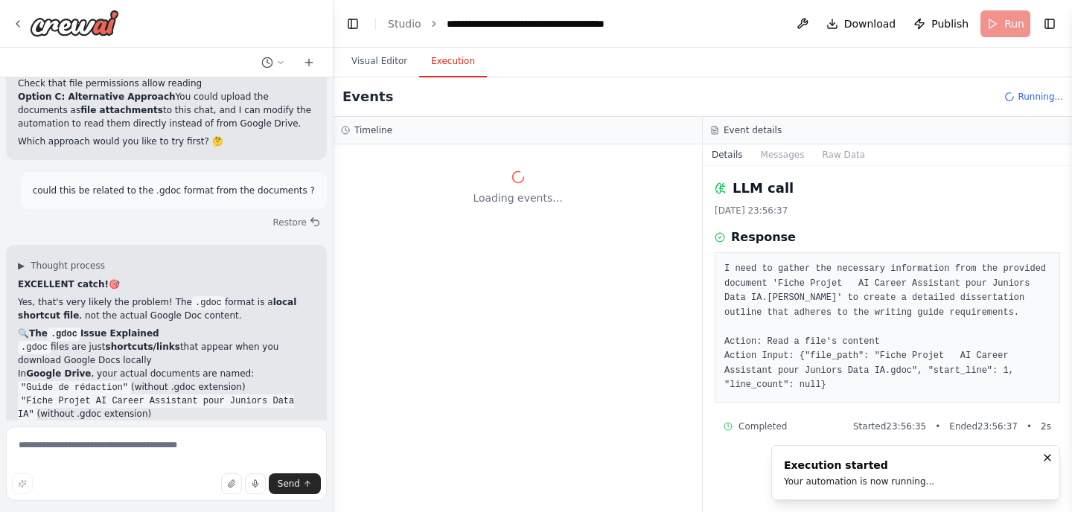
scroll to position [0, 0]
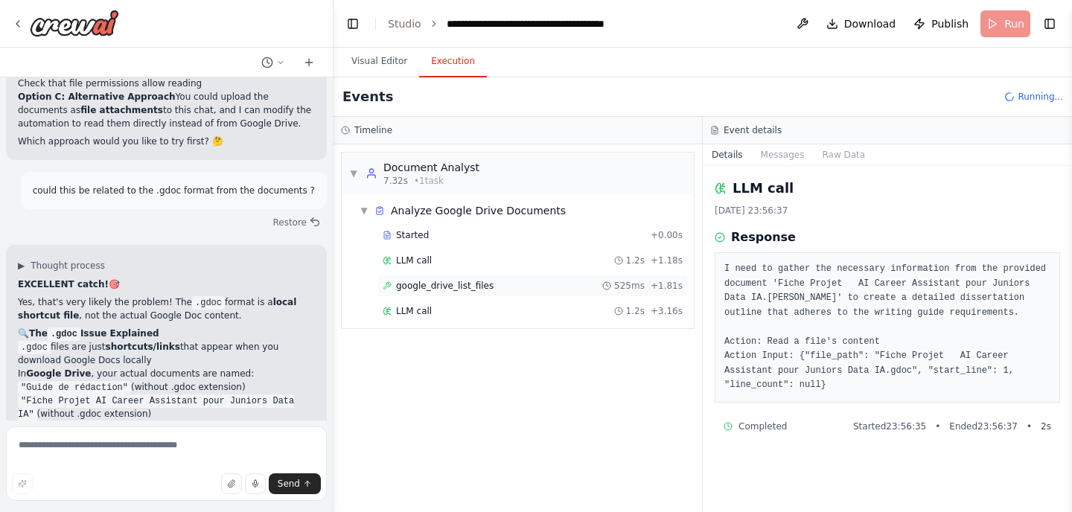
click at [481, 286] on div "google_drive_list_files 525ms + 1.81s" at bounding box center [533, 286] width 300 height 12
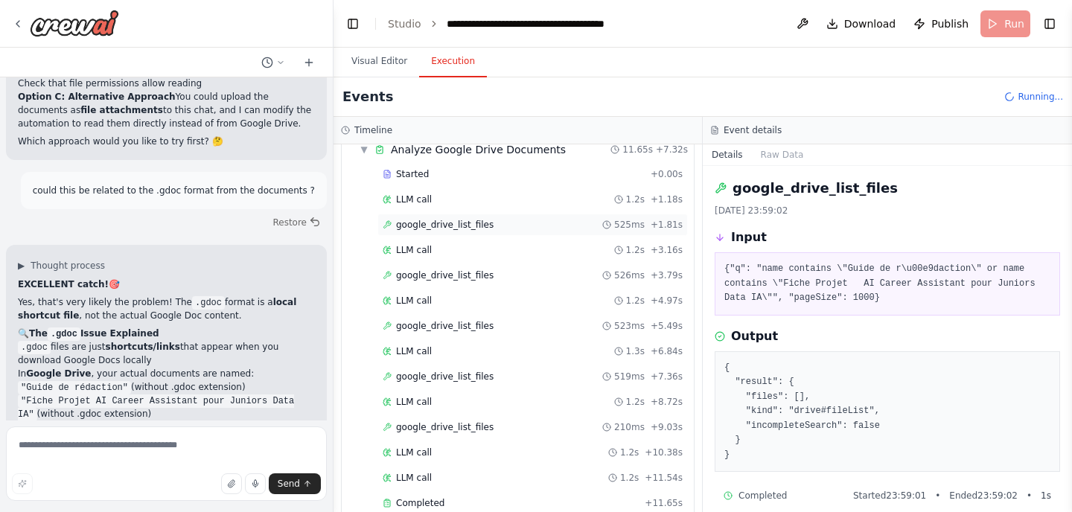
scroll to position [222, 0]
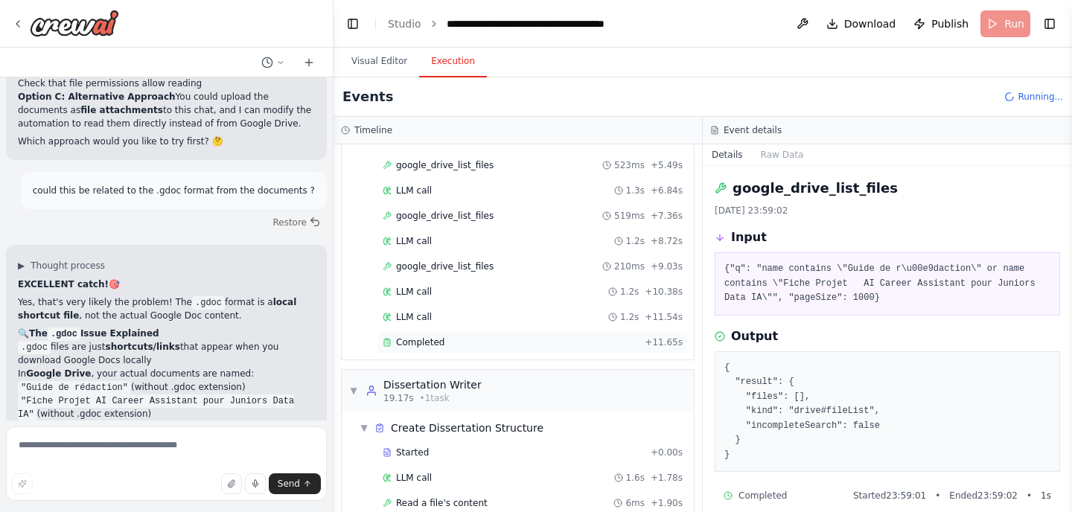
click at [475, 339] on div "Completed" at bounding box center [511, 342] width 256 height 12
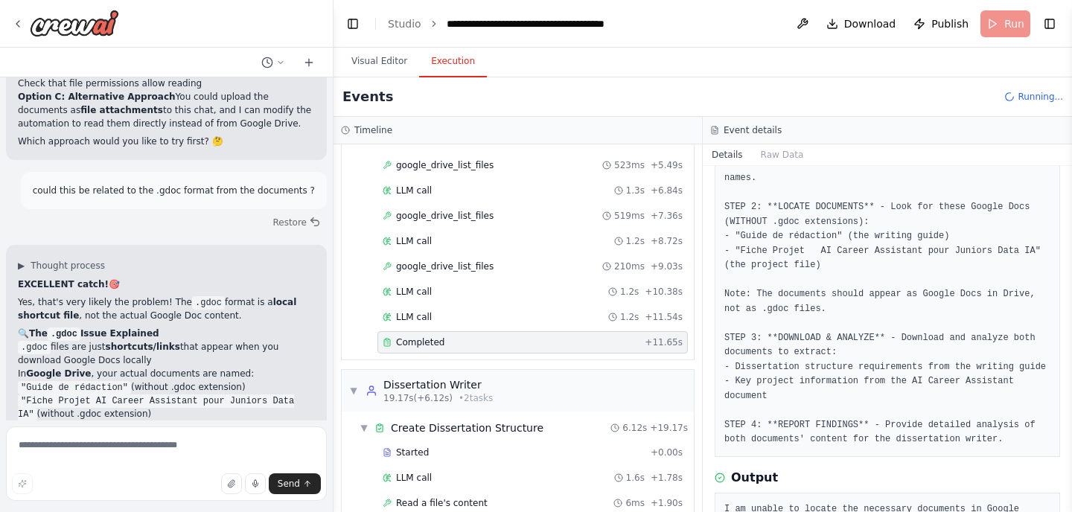
scroll to position [155, 0]
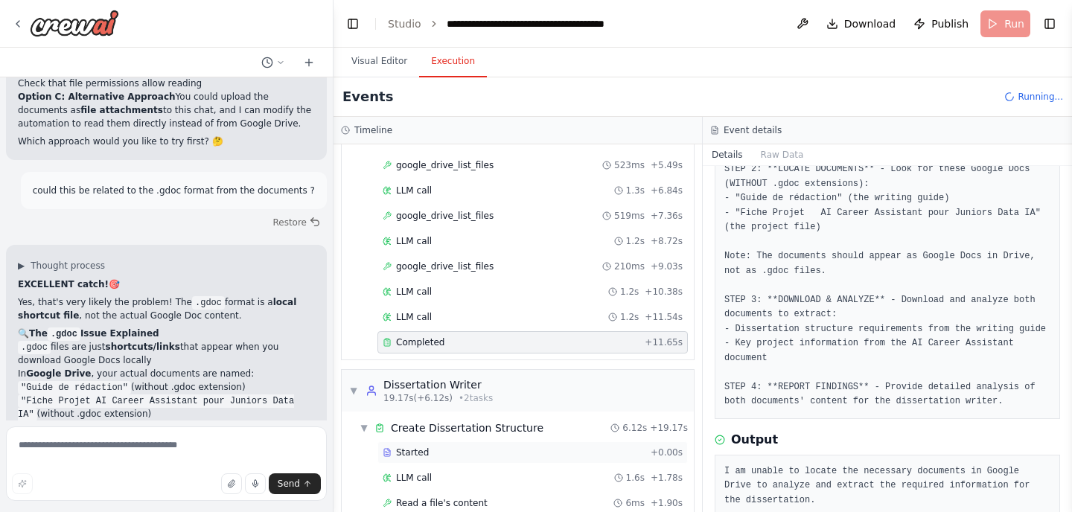
click at [476, 447] on div "Started" at bounding box center [514, 453] width 262 height 12
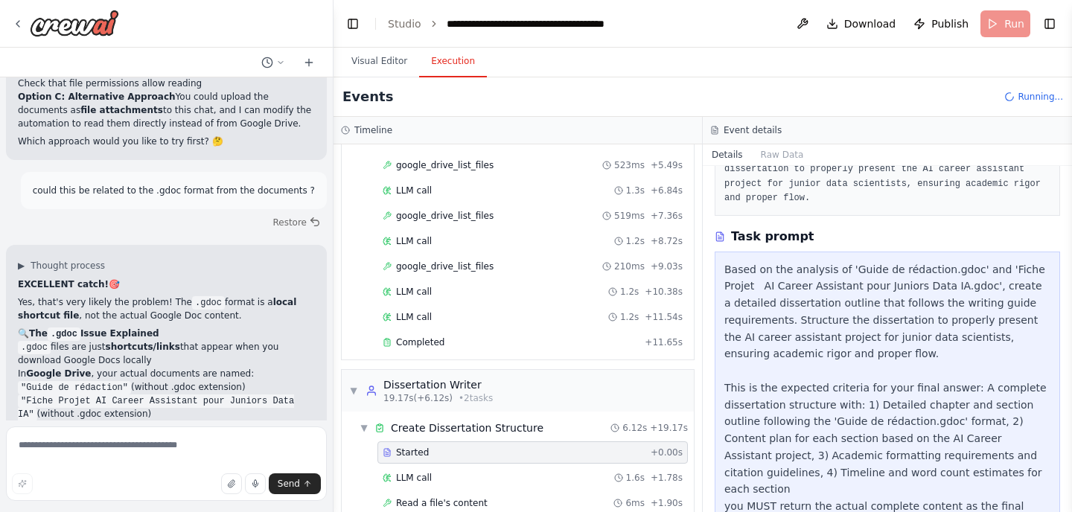
scroll to position [266, 0]
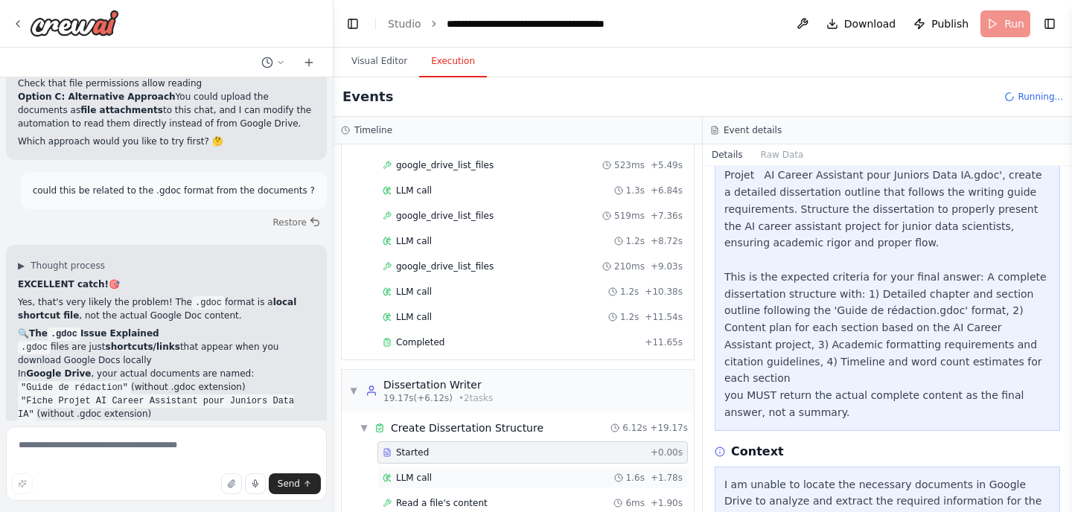
click at [505, 479] on div "LLM call 1.6s + 1.78s" at bounding box center [533, 478] width 300 height 12
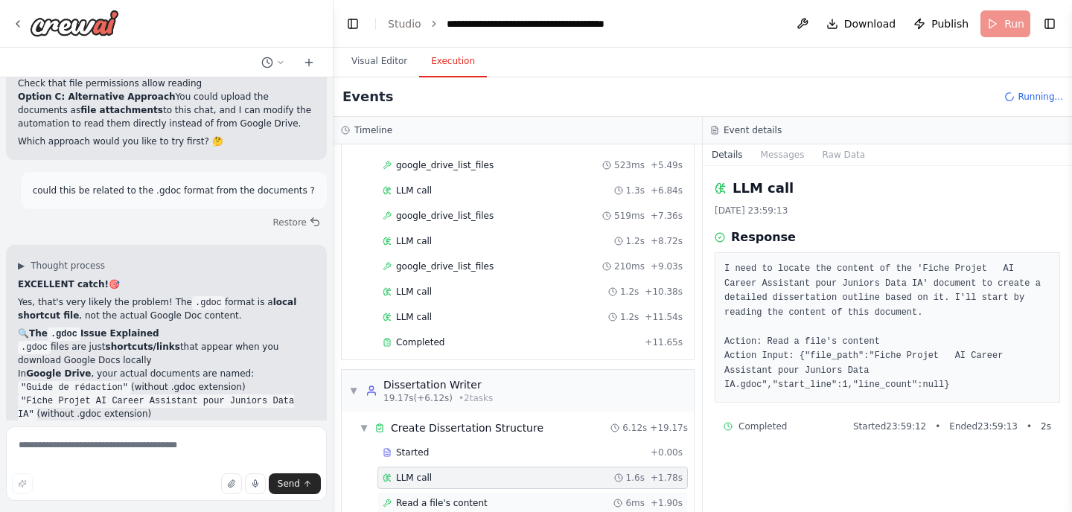
click at [491, 504] on div "Read a file's content 6ms + 1.90s" at bounding box center [533, 503] width 300 height 12
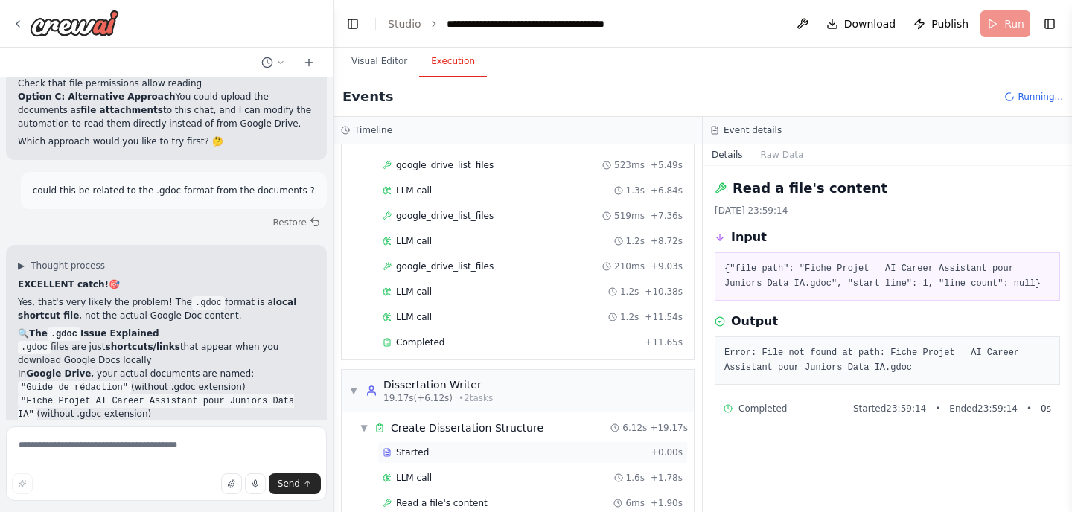
click at [473, 446] on div "Started + 0.00s" at bounding box center [532, 452] width 310 height 22
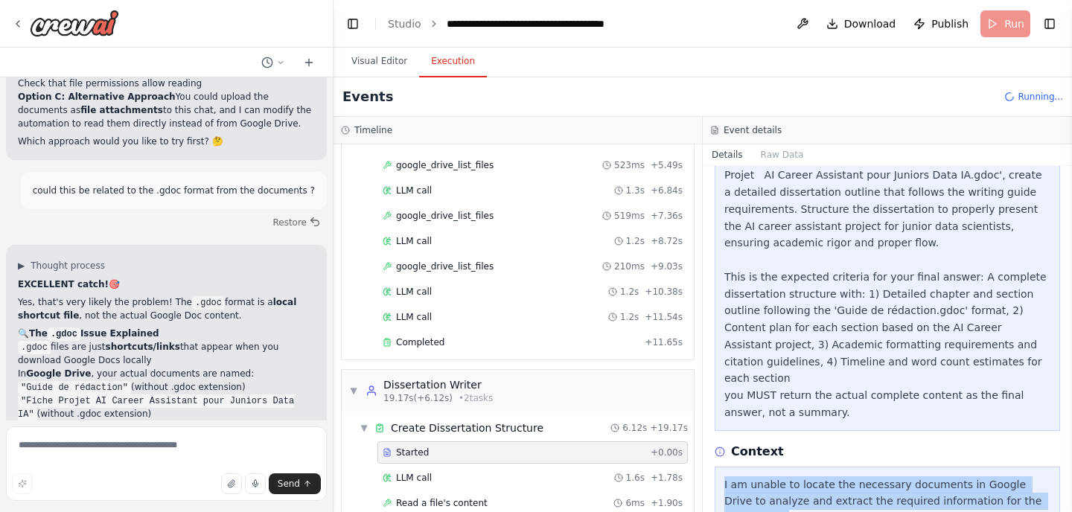
drag, startPoint x: 1040, startPoint y: 464, endPoint x: 703, endPoint y: 452, distance: 338.1
click at [703, 452] on div "Task Started 03/10/2025 23:59:12 Description Based on the analysis of 'Guide de…" at bounding box center [887, 339] width 369 height 346
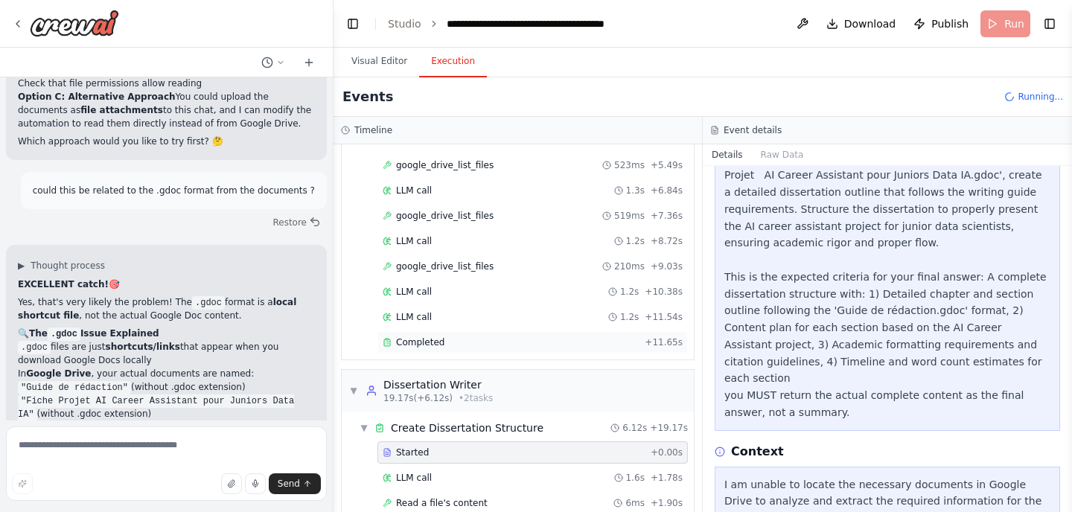
click at [438, 336] on span "Completed" at bounding box center [420, 342] width 48 height 12
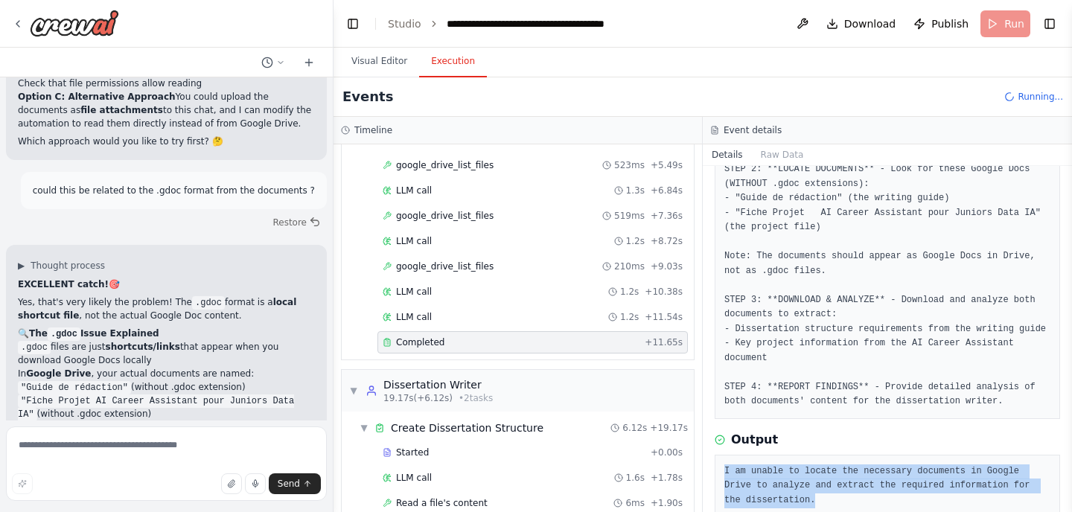
drag, startPoint x: 807, startPoint y: 471, endPoint x: 711, endPoint y: 435, distance: 101.7
click at [711, 435] on div "Completed 03/10/2025 23:59:11 Description STEP 1: **DIAGNOSTIC** - First, list …" at bounding box center [887, 339] width 369 height 346
copy pre "I am unable to locate the necessary documents in Google Drive to analyze and ex…"
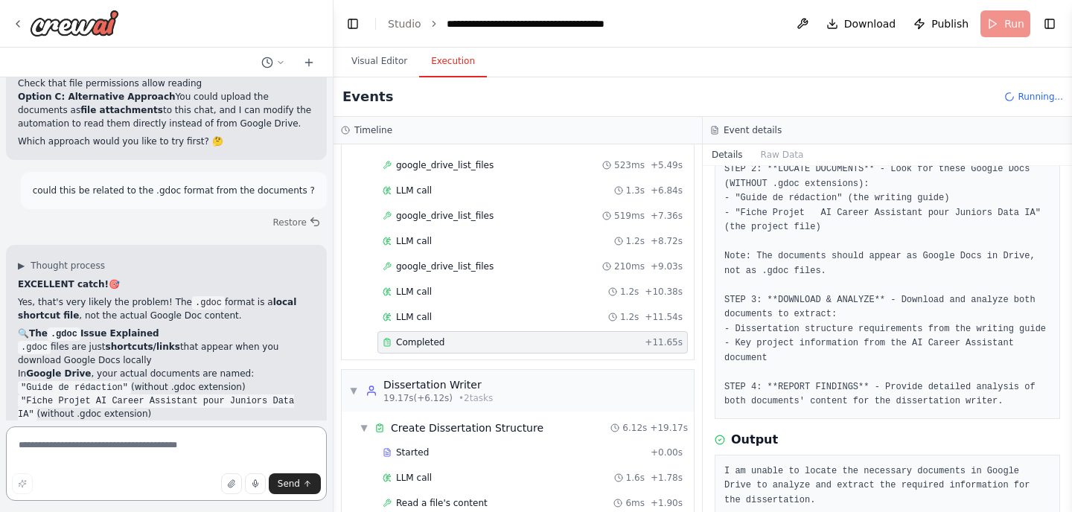
click at [210, 441] on textarea at bounding box center [166, 463] width 321 height 74
paste textarea "**********"
type textarea "**********"
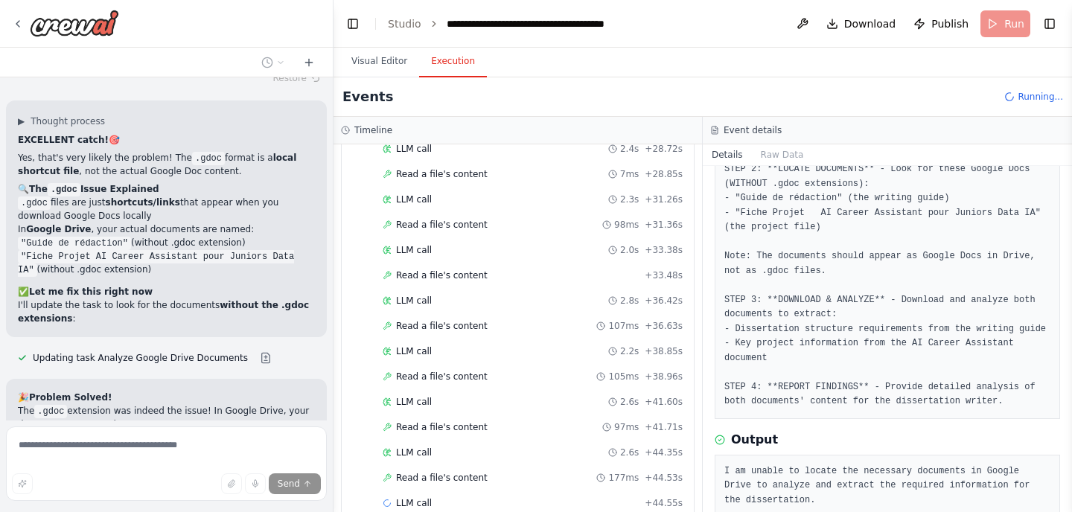
scroll to position [1337, 0]
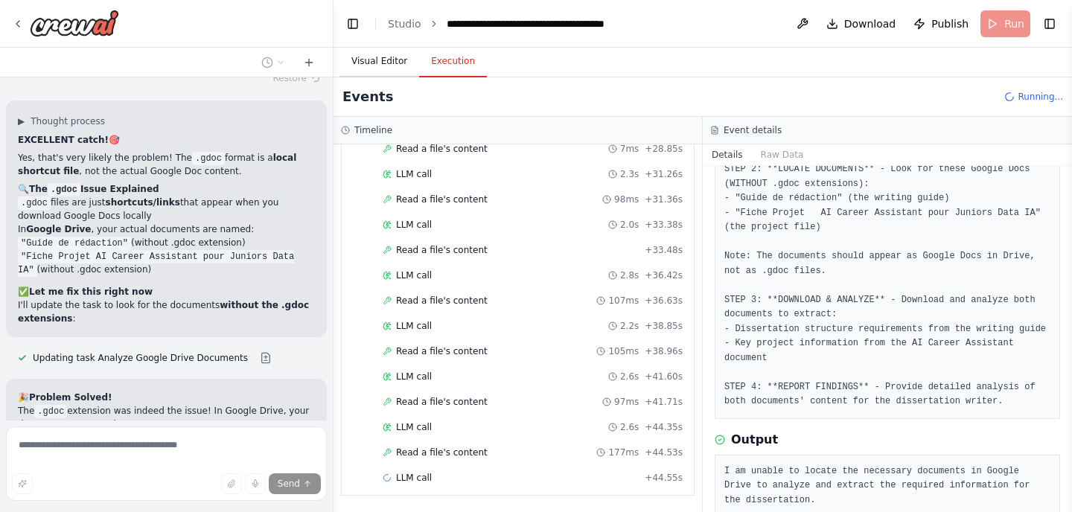
click at [391, 69] on button "Visual Editor" at bounding box center [379, 61] width 80 height 31
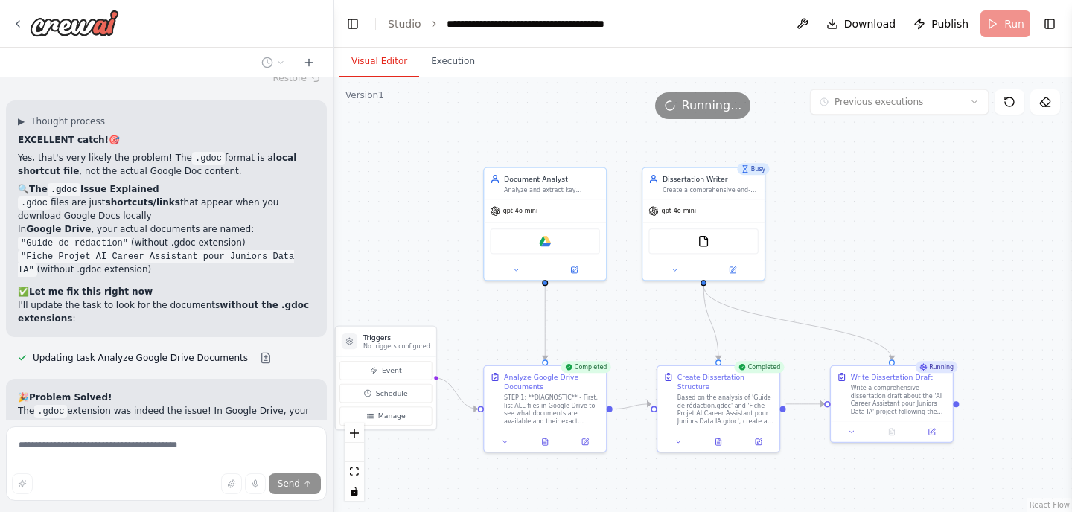
click at [676, 109] on icon at bounding box center [669, 105] width 13 height 13
click at [1009, 26] on header "**********" at bounding box center [702, 24] width 738 height 48
click at [999, 21] on header "**********" at bounding box center [702, 24] width 738 height 48
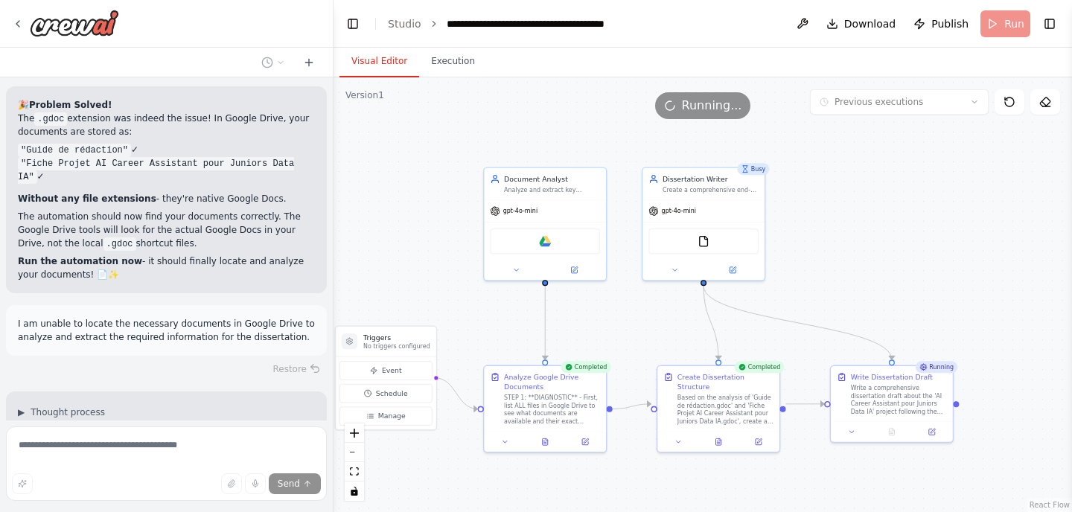
scroll to position [7717, 0]
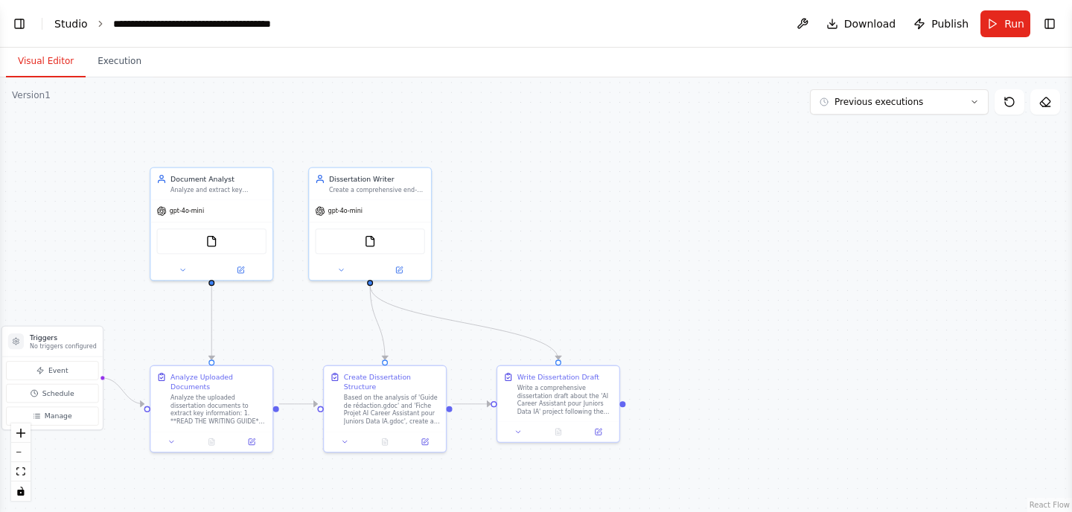
click at [82, 25] on link "Studio" at bounding box center [70, 24] width 33 height 12
click at [20, 26] on button "Toggle Left Sidebar" at bounding box center [19, 23] width 21 height 21
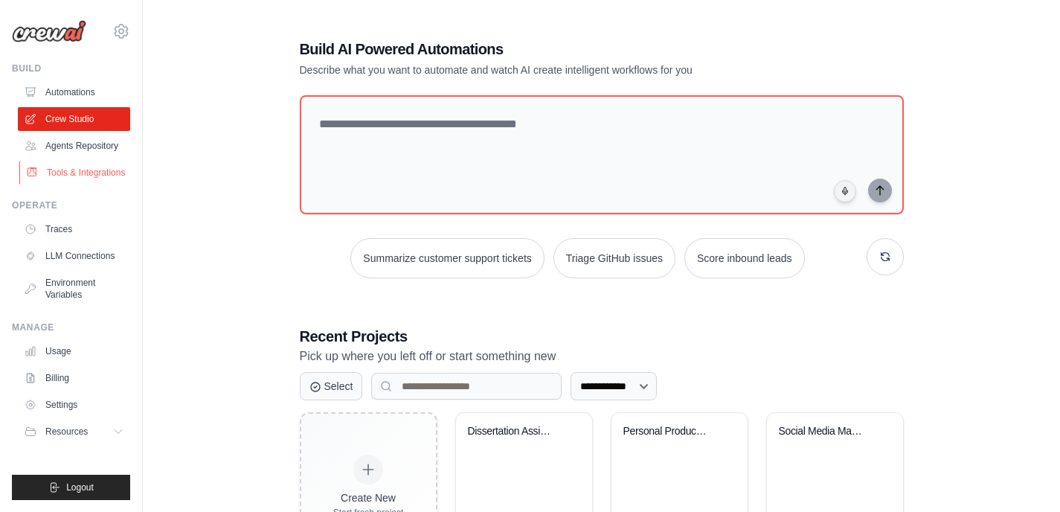
click at [92, 170] on link "Tools & Integrations" at bounding box center [75, 173] width 112 height 24
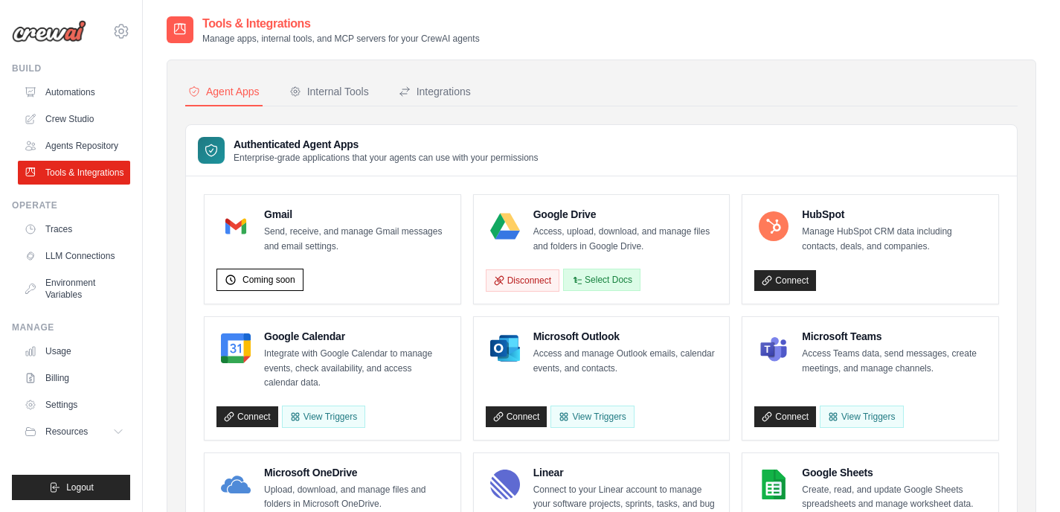
click at [598, 277] on button "Select Docs" at bounding box center [601, 280] width 77 height 22
click at [97, 125] on link "Crew Studio" at bounding box center [75, 119] width 112 height 24
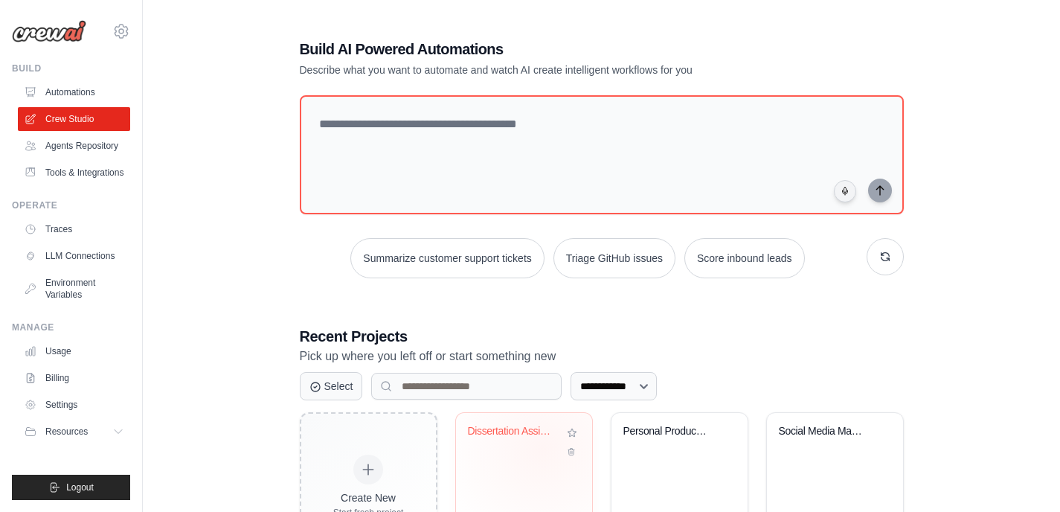
click at [543, 448] on div "Dissertation Assistant - AI Career ..." at bounding box center [524, 442] width 112 height 34
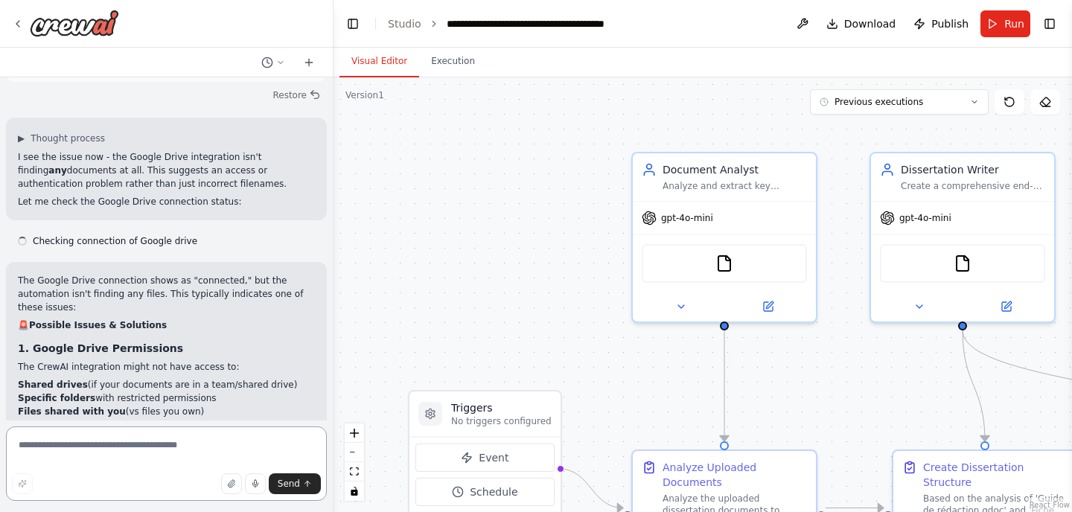
click at [114, 449] on textarea at bounding box center [166, 463] width 321 height 74
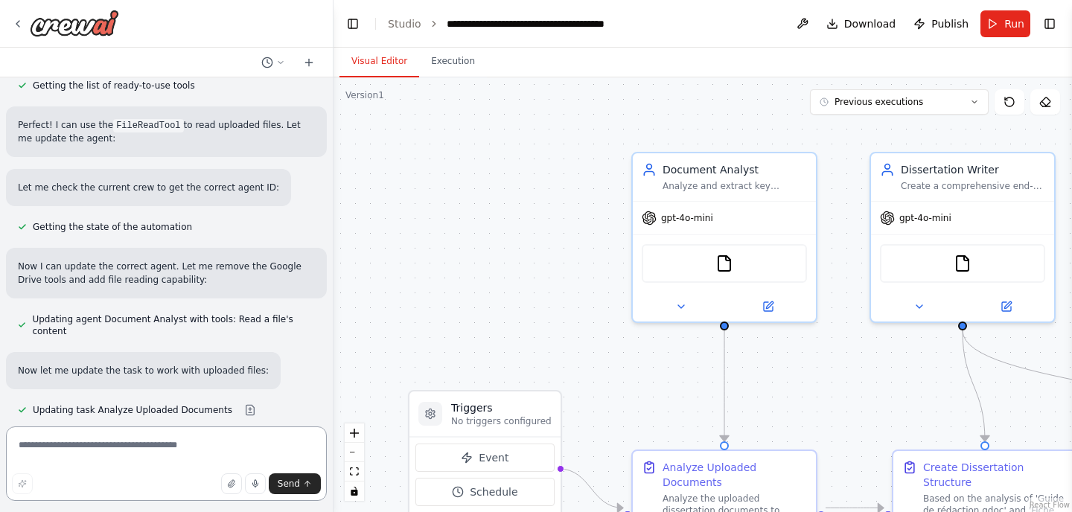
scroll to position [8381, 0]
type textarea "**********"
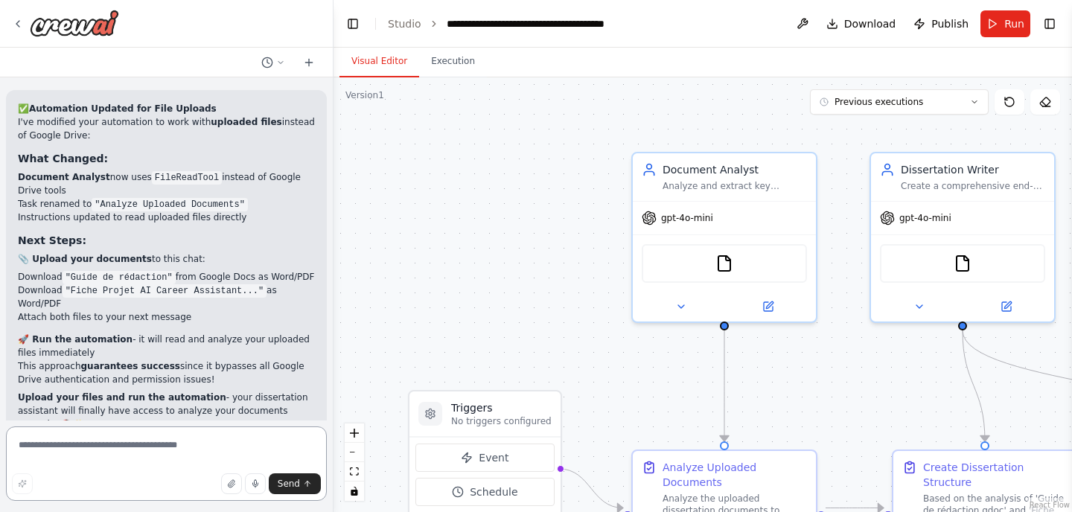
scroll to position [8733, 0]
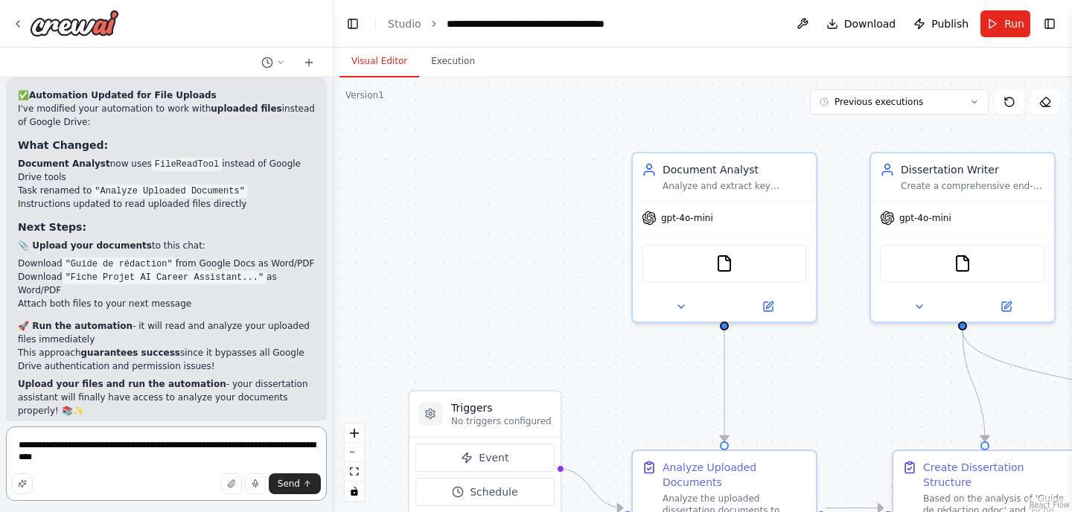
type textarea "**********"
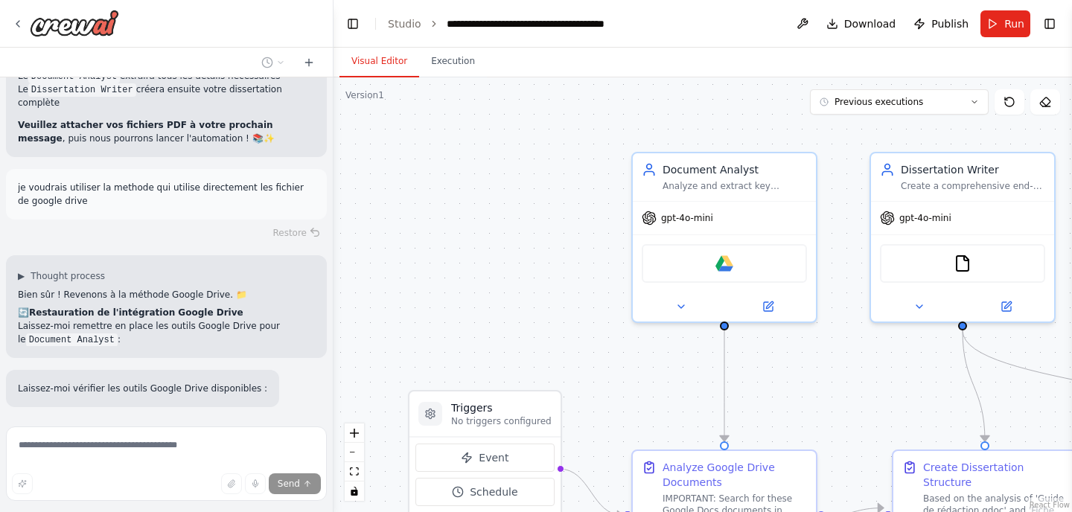
scroll to position [9410, 0]
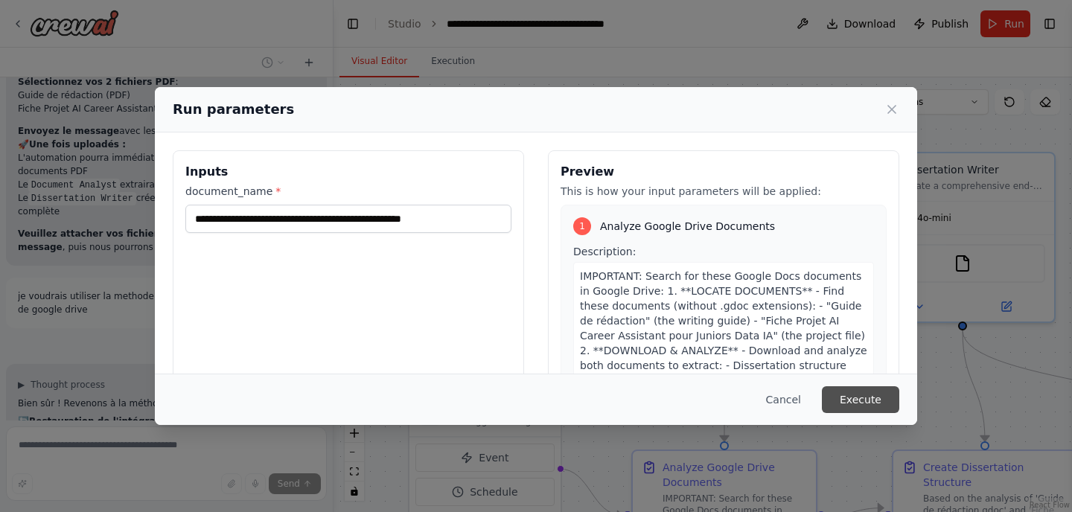
click at [871, 406] on button "Execute" at bounding box center [860, 399] width 77 height 27
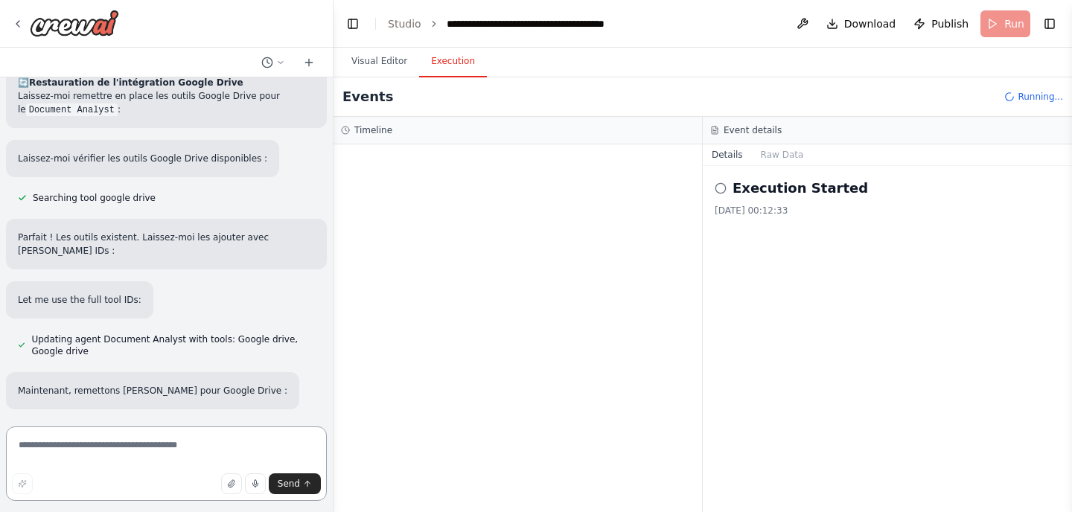
scroll to position [9629, 0]
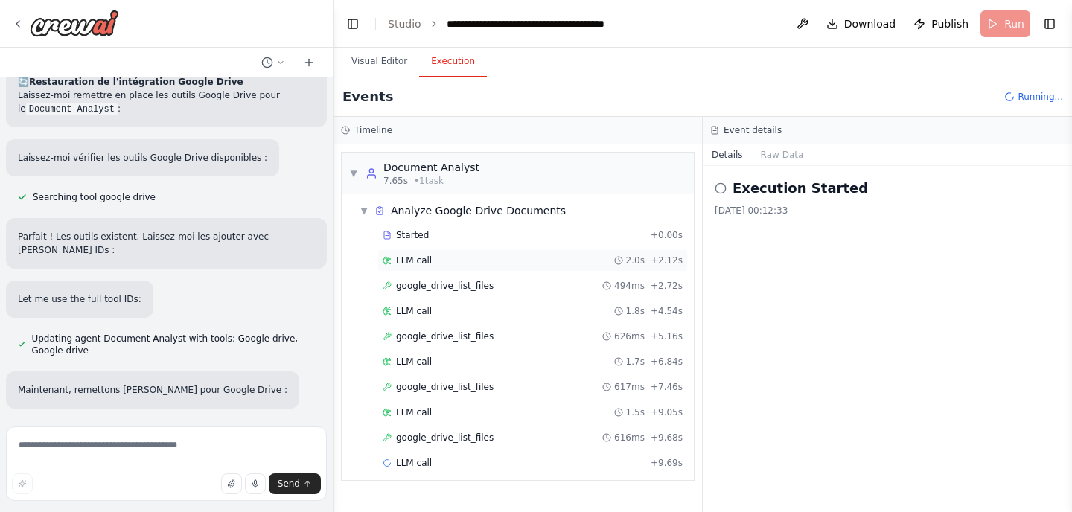
click at [436, 264] on div "LLM call 2.0s + 2.12s" at bounding box center [533, 261] width 300 height 12
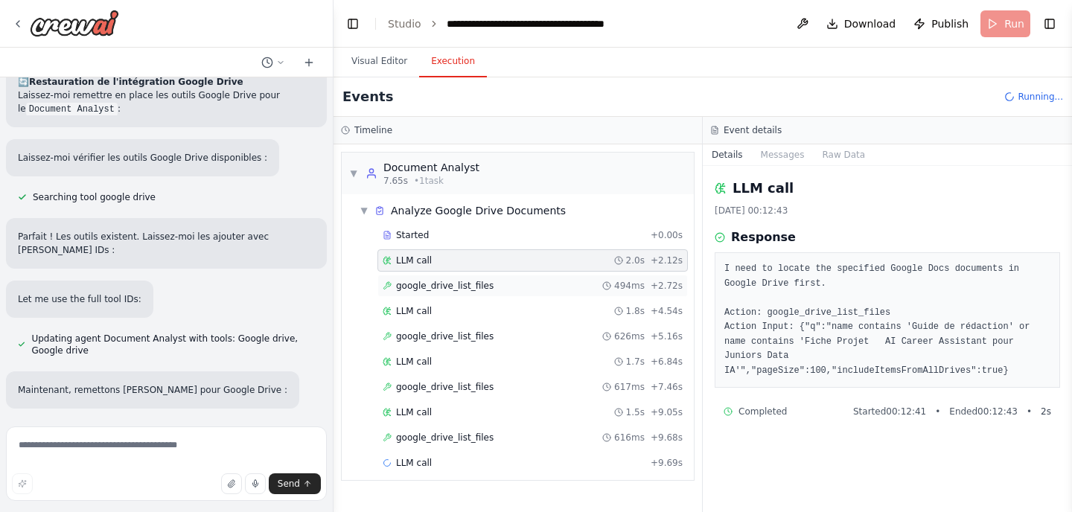
click at [443, 295] on div "google_drive_list_files 494ms + 2.72s" at bounding box center [532, 286] width 310 height 22
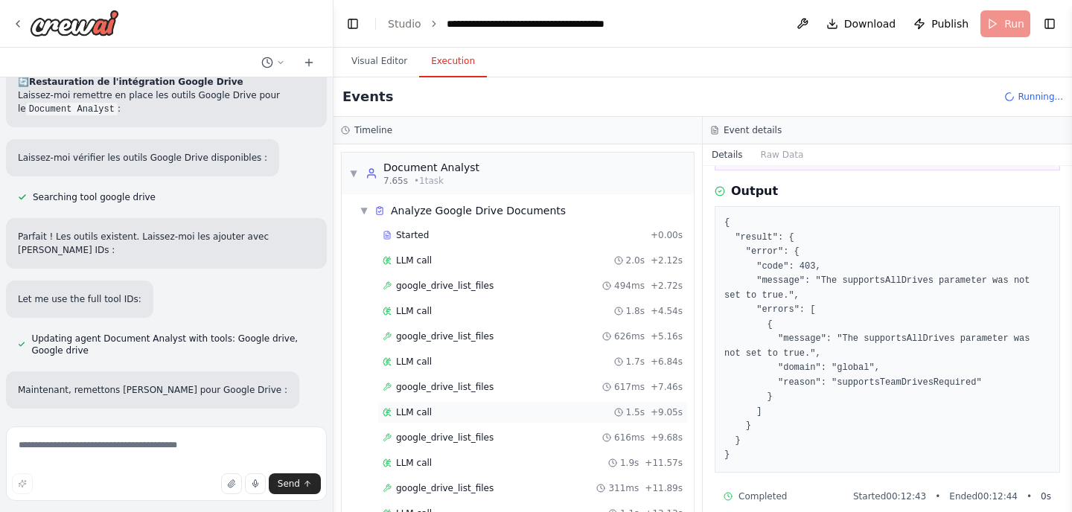
scroll to position [213, 0]
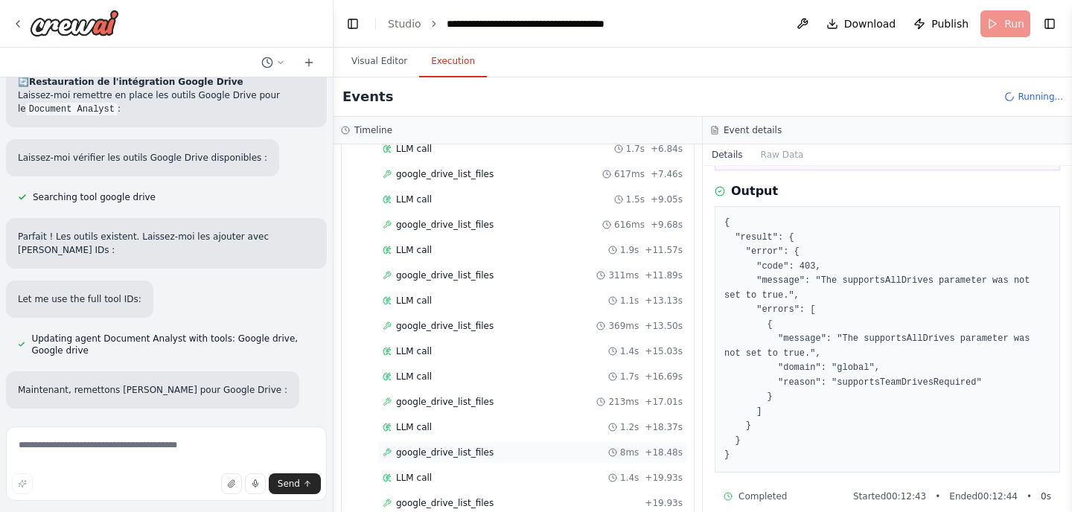
click at [456, 452] on span "google_drive_list_files" at bounding box center [444, 453] width 97 height 12
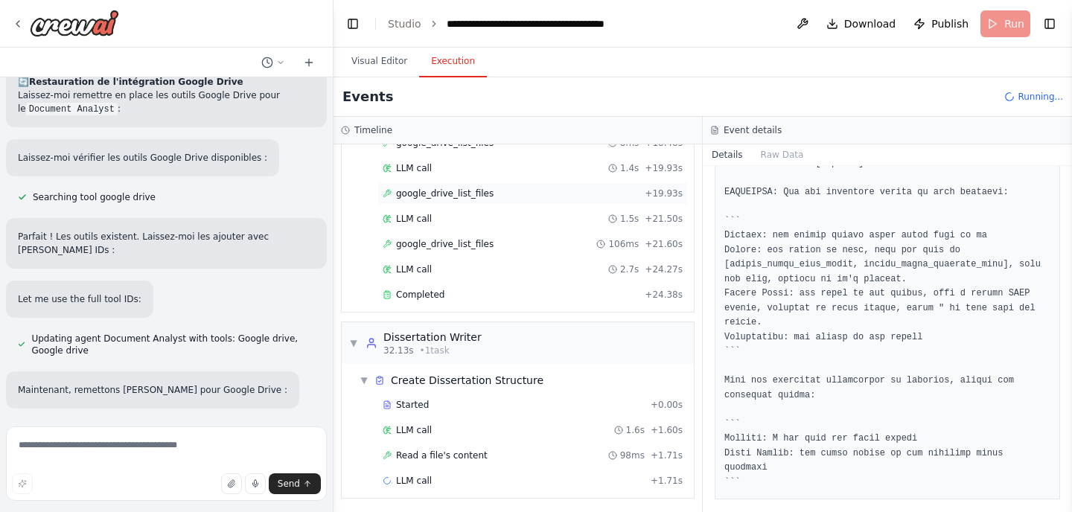
scroll to position [525, 0]
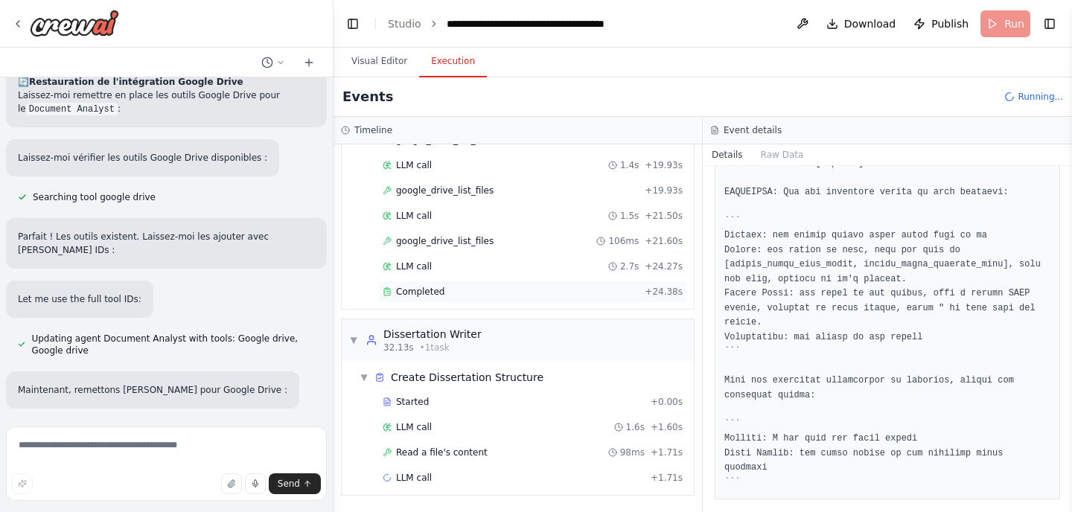
click at [484, 294] on div "Completed" at bounding box center [511, 292] width 256 height 12
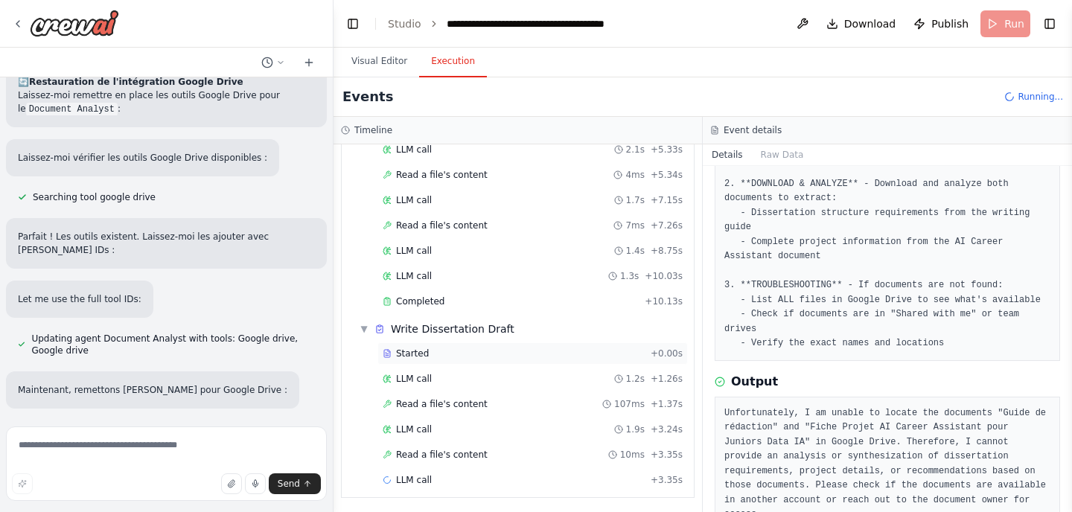
scroll to position [906, 0]
click at [502, 371] on div "LLM call 1.2s + 1.26s" at bounding box center [533, 377] width 300 height 12
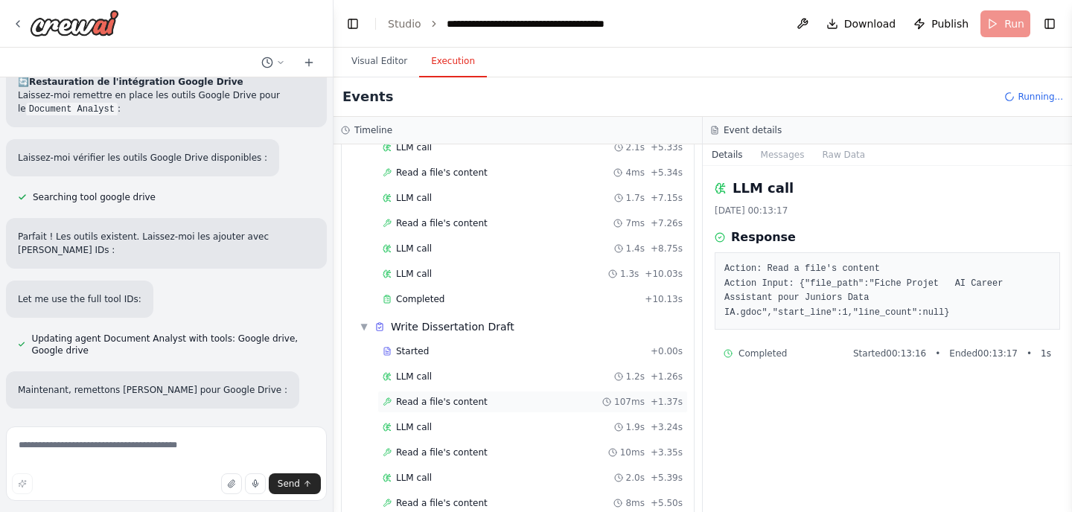
click at [518, 399] on div "Read a file's content 107ms + 1.37s" at bounding box center [533, 402] width 300 height 12
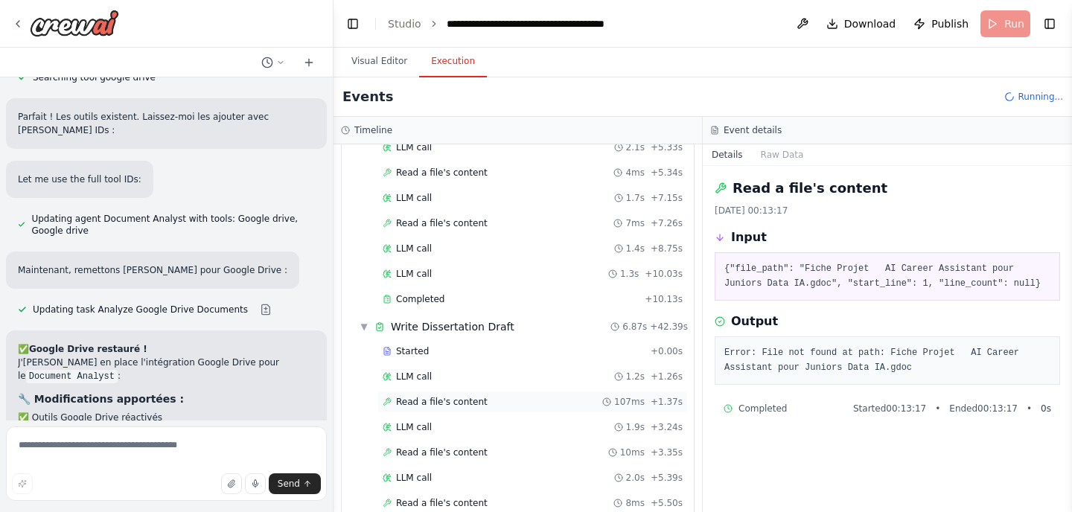
scroll to position [9750, 0]
click at [106, 447] on textarea at bounding box center [166, 463] width 321 height 74
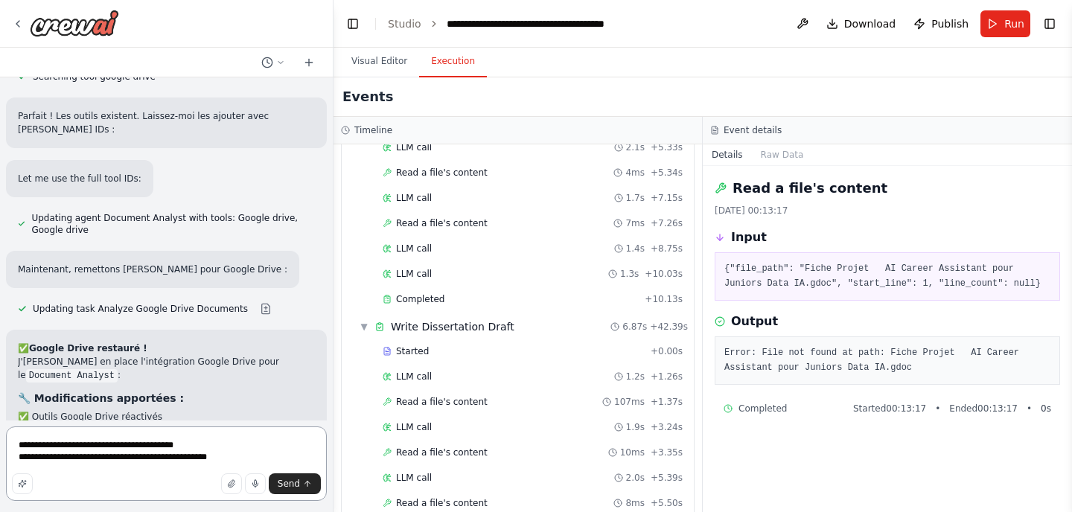
type textarea "**********"
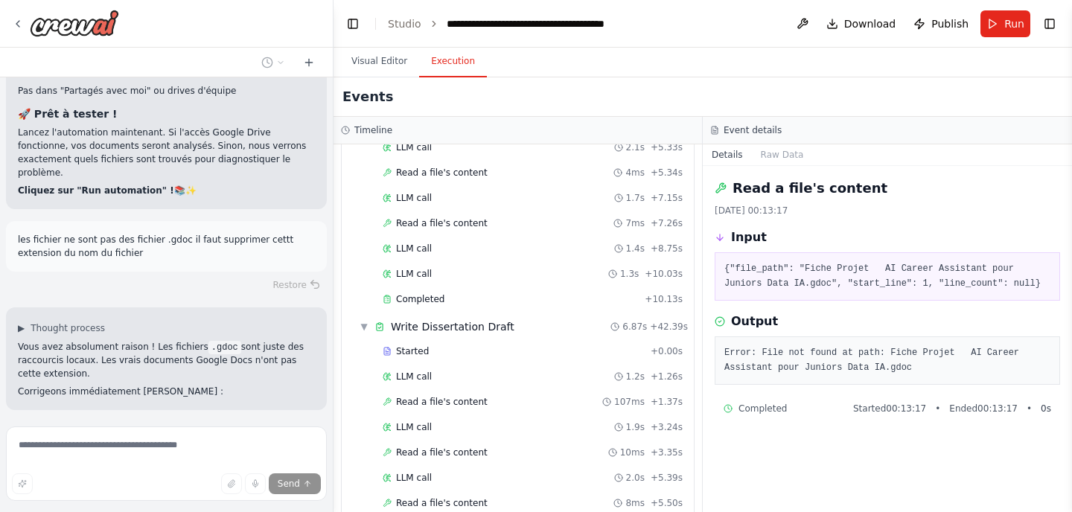
scroll to position [10281, 0]
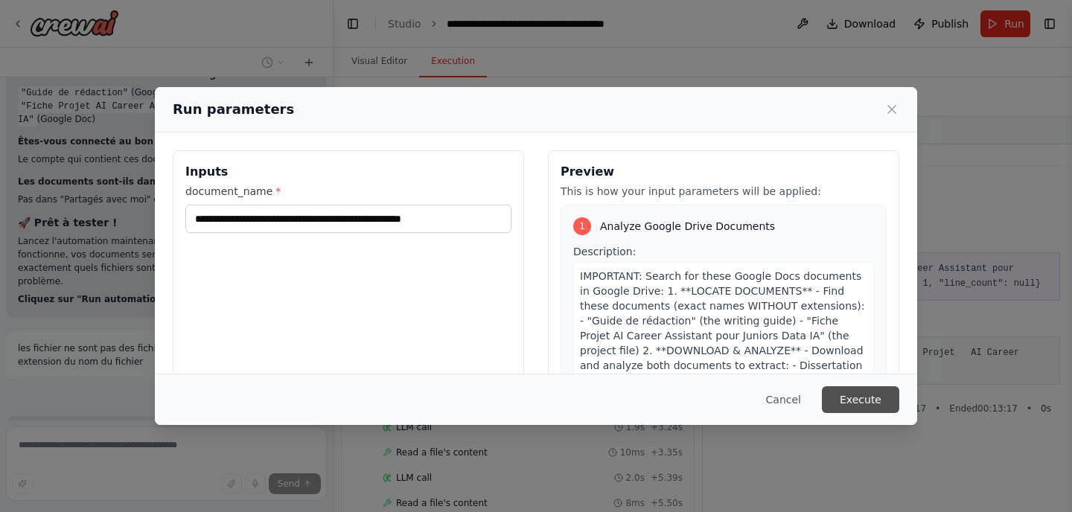
click at [870, 396] on button "Execute" at bounding box center [860, 399] width 77 height 27
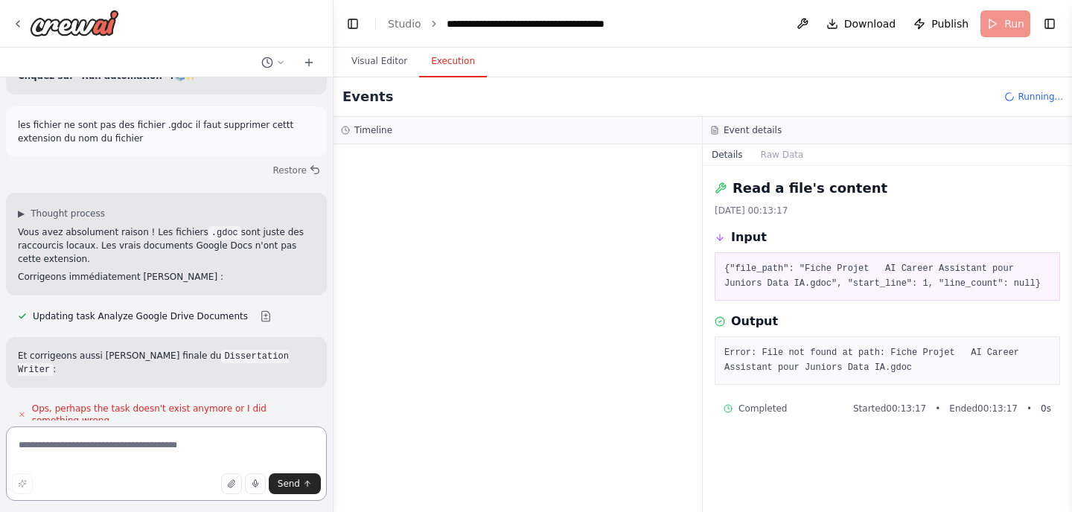
scroll to position [10402, 0]
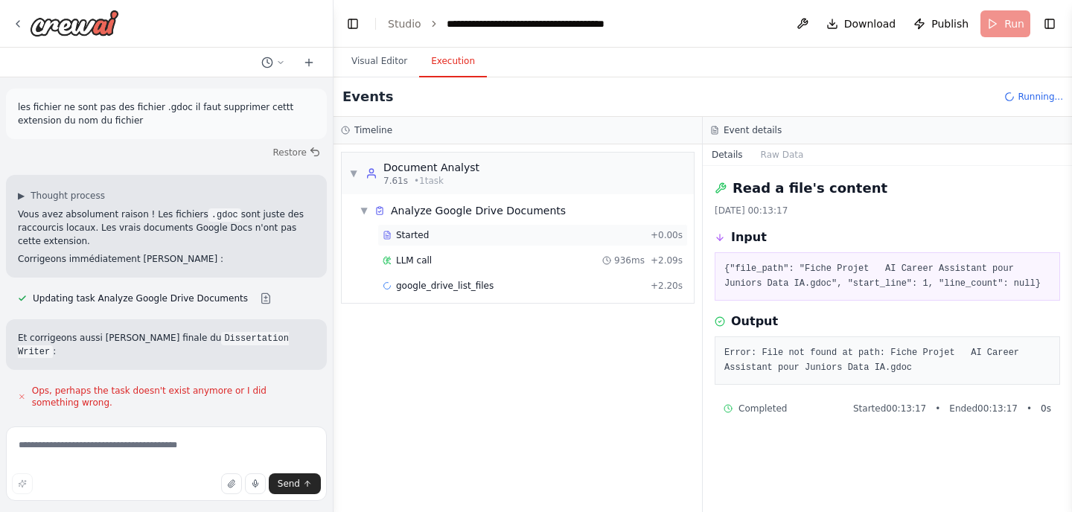
click at [455, 239] on div "Started" at bounding box center [514, 235] width 262 height 12
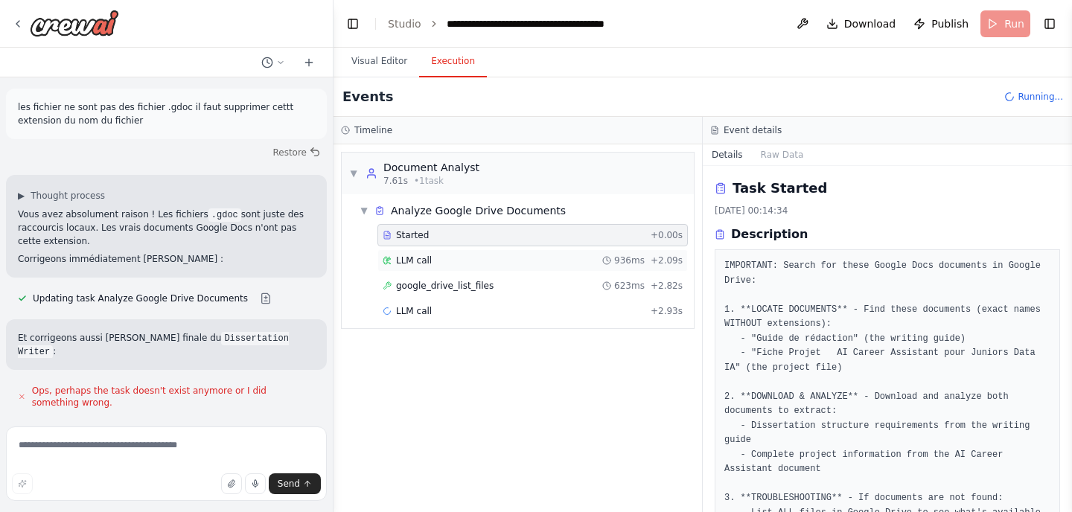
click at [450, 264] on div "LLM call 936ms + 2.09s" at bounding box center [533, 261] width 300 height 12
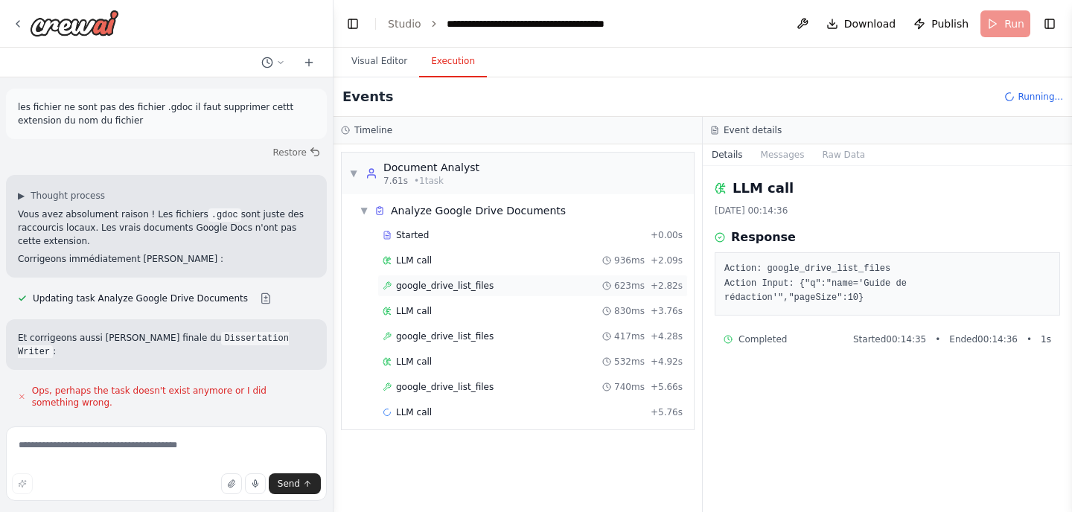
click at [444, 287] on span "google_drive_list_files" at bounding box center [444, 286] width 97 height 12
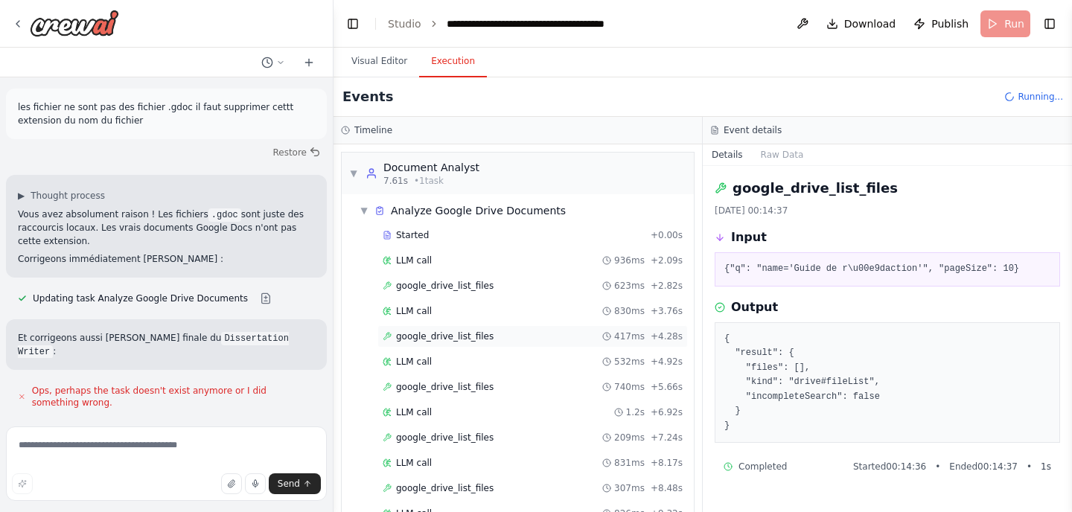
click at [507, 336] on div "google_drive_list_files 417ms + 4.28s" at bounding box center [533, 336] width 300 height 12
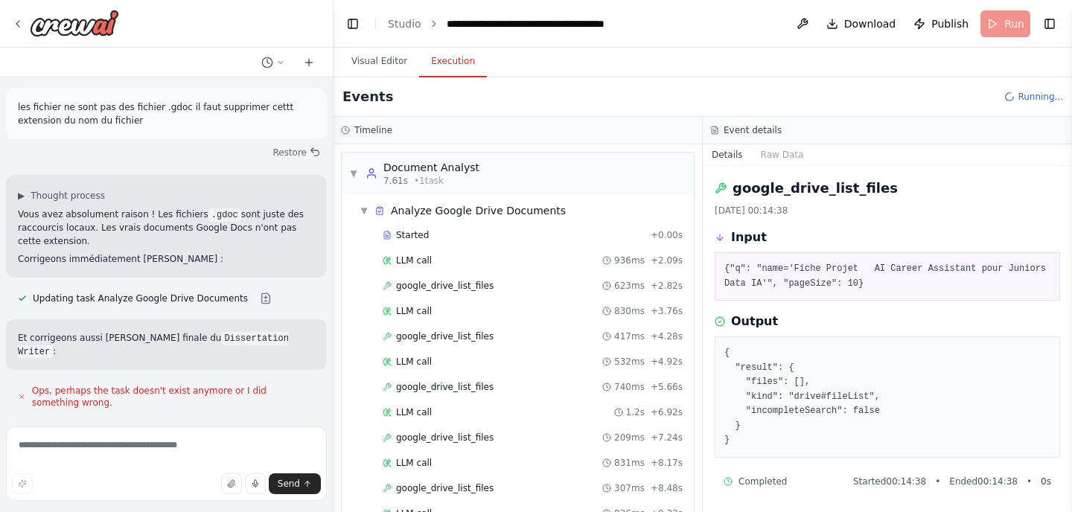
scroll to position [1, 0]
click at [485, 391] on div "google_drive_list_files 740ms + 5.66s" at bounding box center [533, 387] width 300 height 12
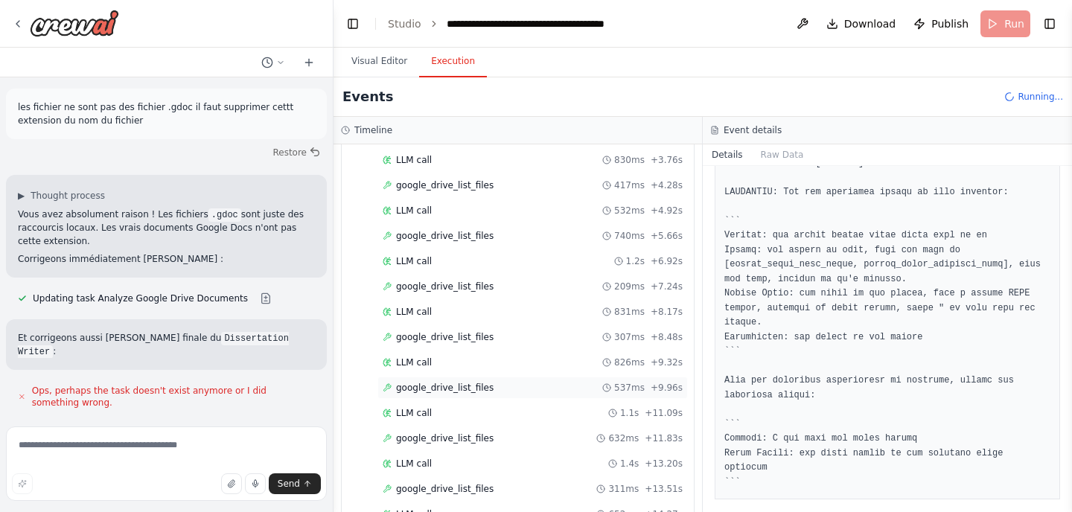
scroll to position [238, 0]
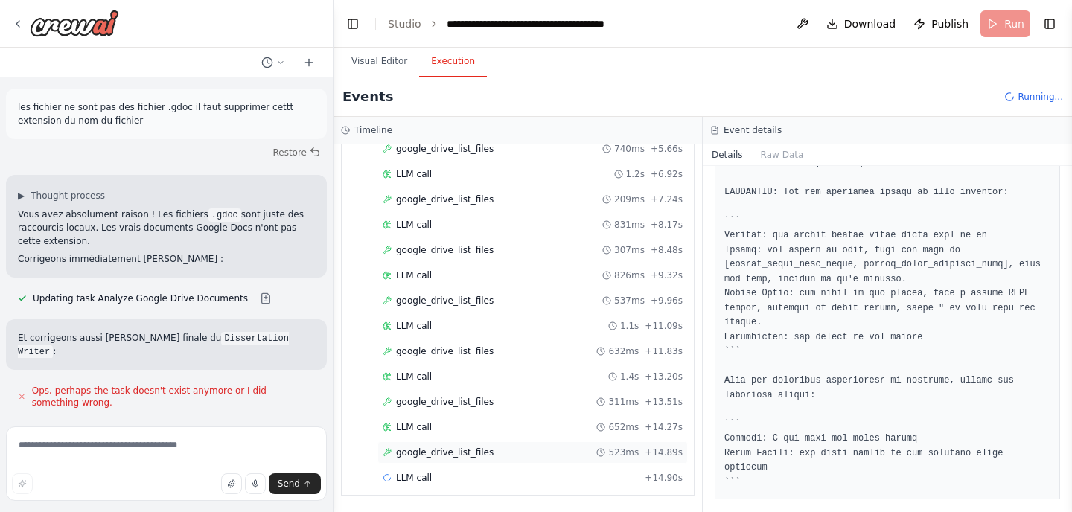
click at [493, 453] on div "google_drive_list_files 523ms + 14.89s" at bounding box center [533, 453] width 300 height 12
click at [495, 496] on div "google_drive_list_files 519ms + 16.97s" at bounding box center [532, 503] width 310 height 22
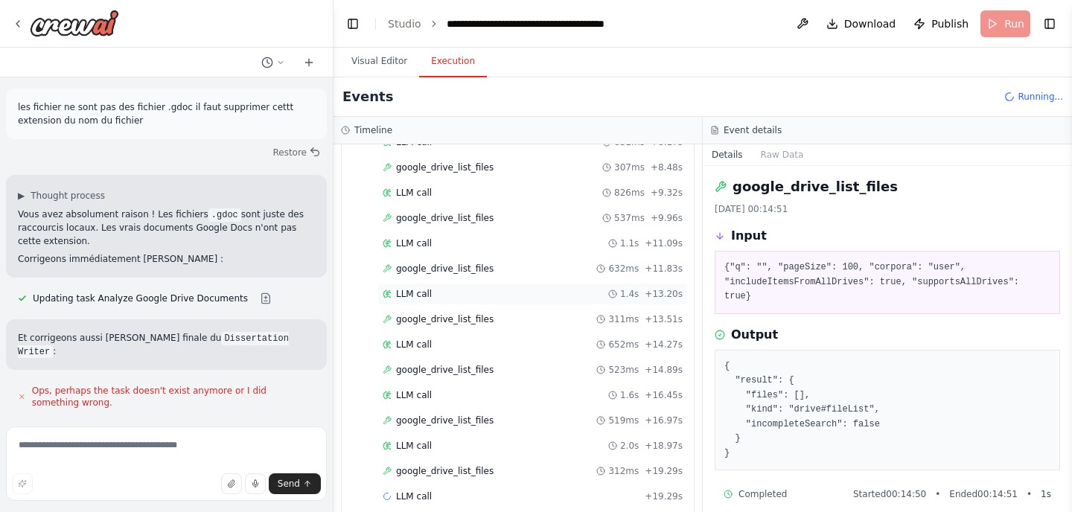
scroll to position [339, 0]
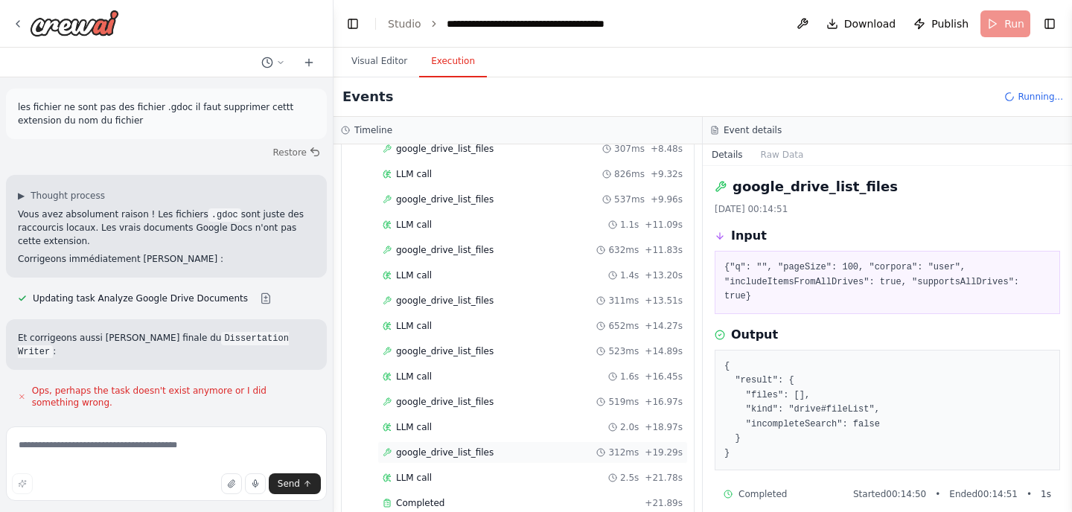
click at [458, 452] on span "google_drive_list_files" at bounding box center [444, 453] width 97 height 12
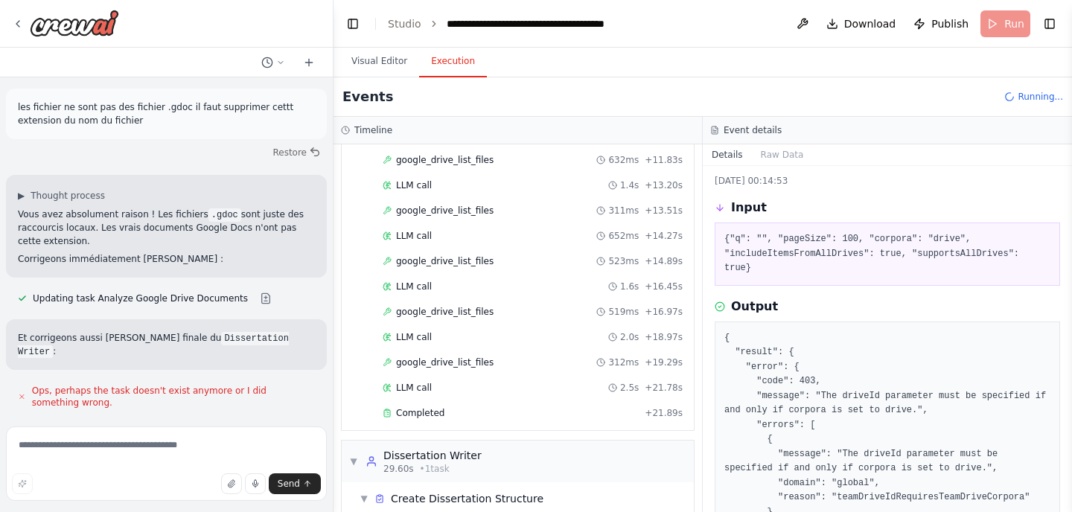
scroll to position [147, 0]
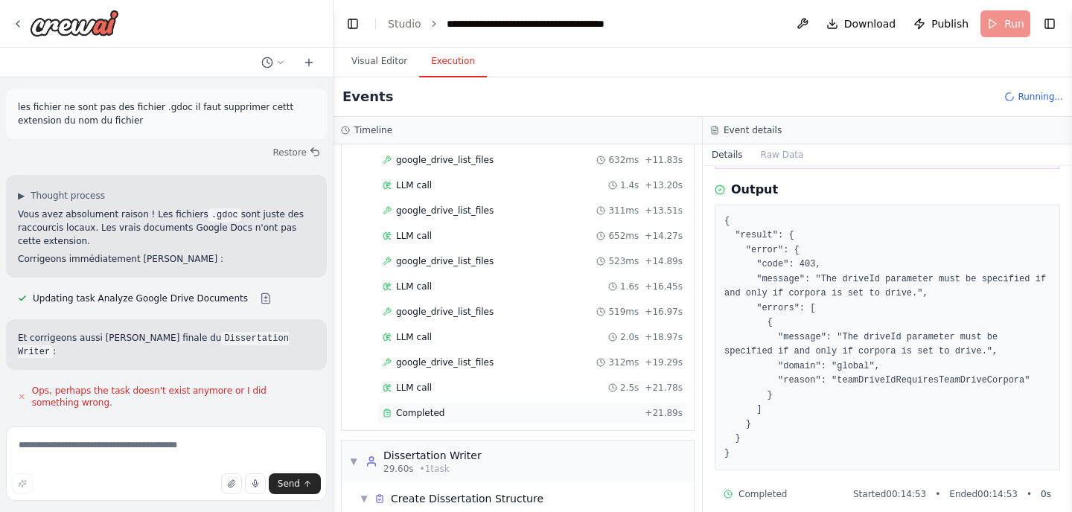
click at [516, 412] on div "Completed" at bounding box center [511, 413] width 256 height 12
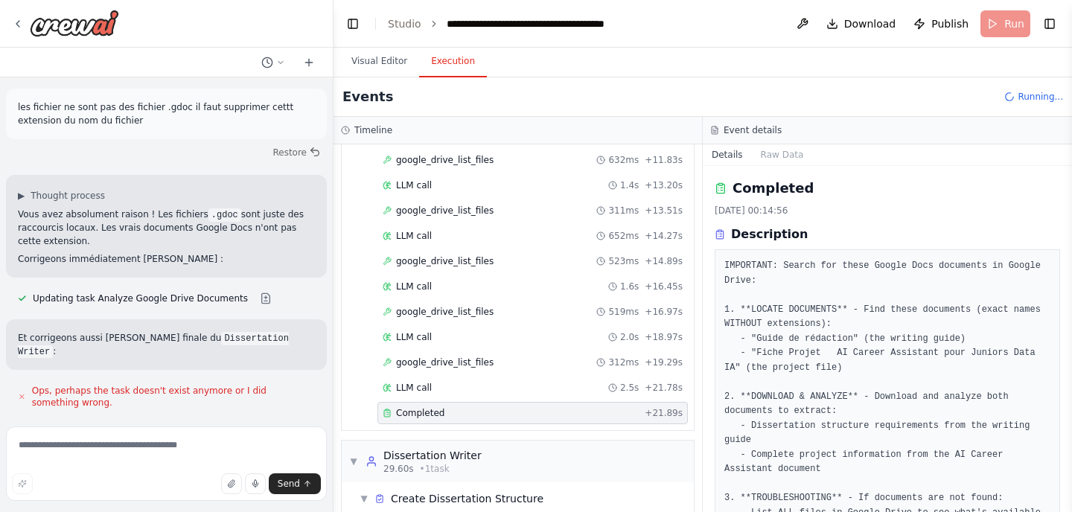
scroll to position [198, 0]
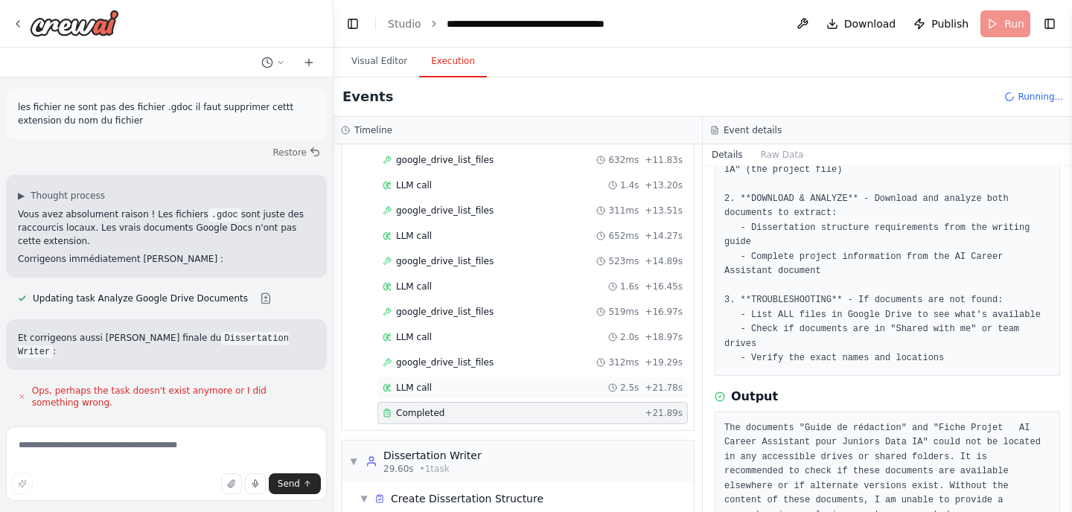
click at [525, 386] on div "LLM call 2.5s + 21.78s" at bounding box center [533, 388] width 300 height 12
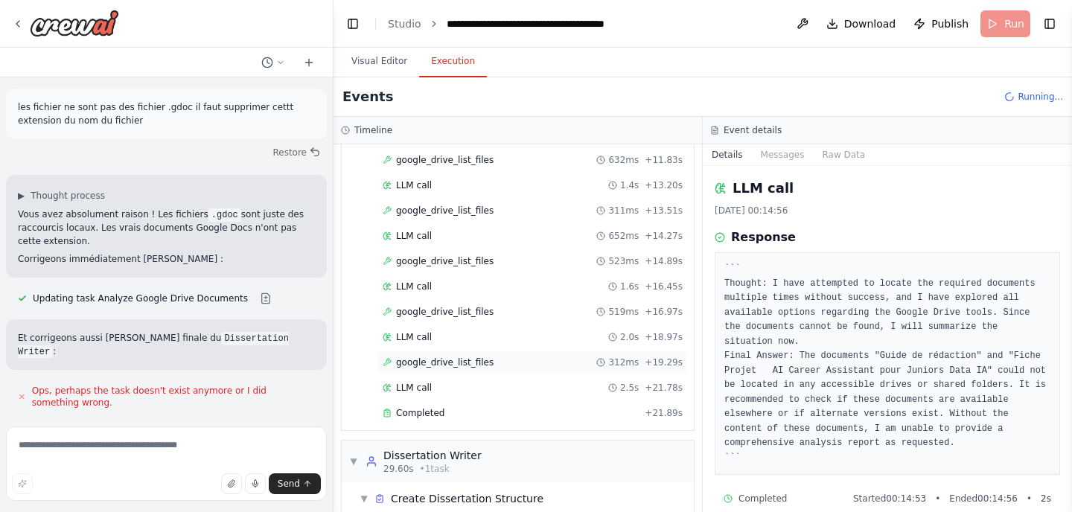
click at [490, 358] on div "google_drive_list_files 312ms + 19.29s" at bounding box center [533, 362] width 300 height 12
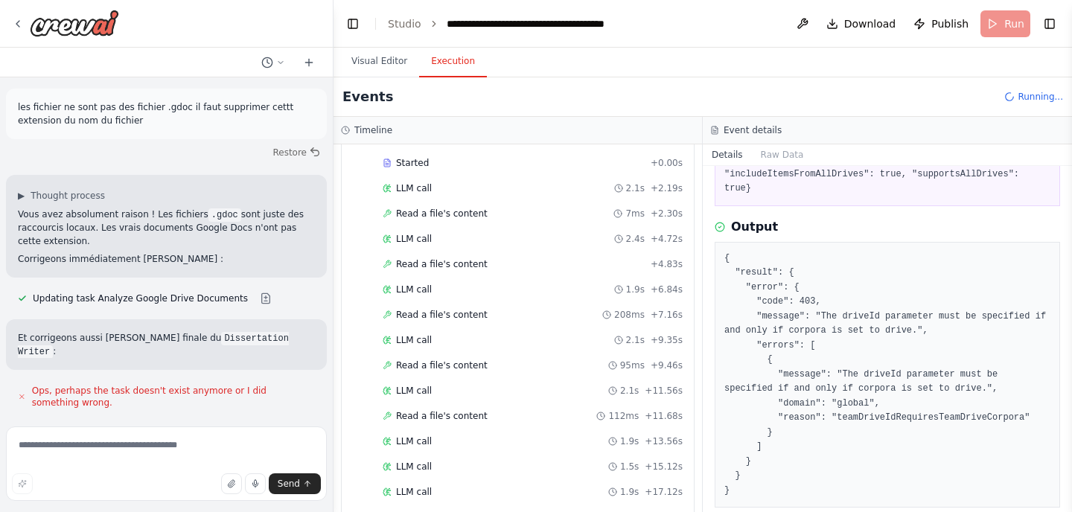
scroll to position [813, 0]
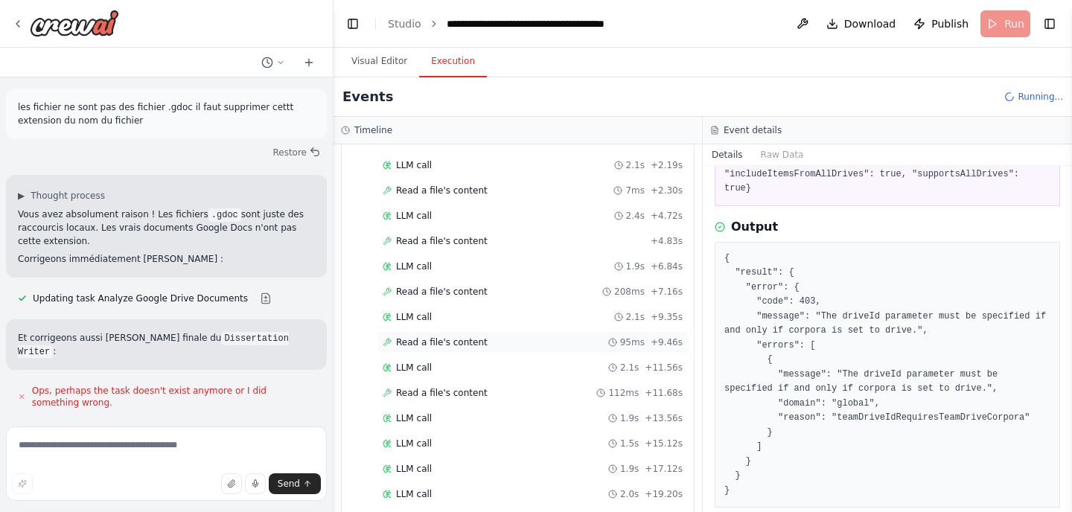
click at [450, 345] on span "Read a file's content" at bounding box center [442, 342] width 92 height 12
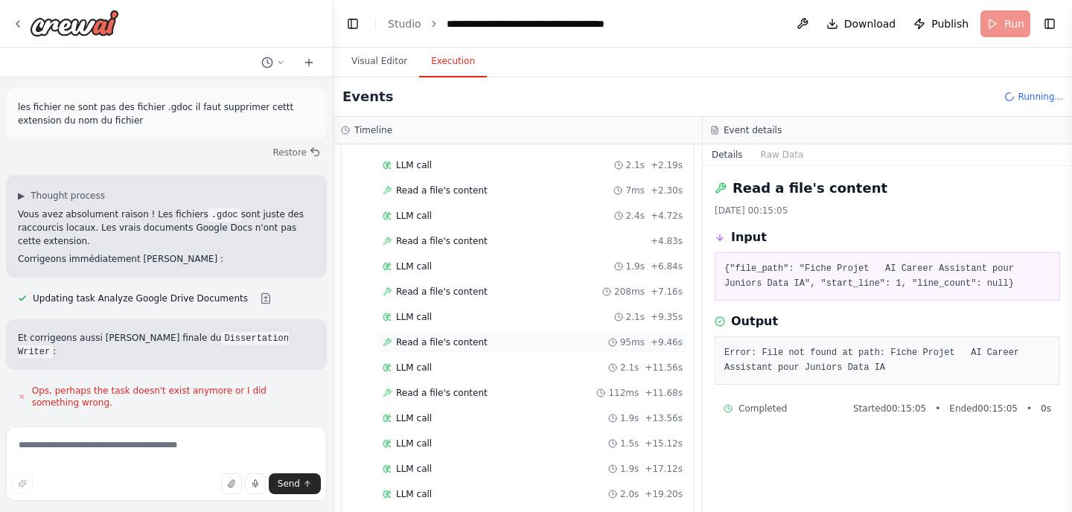
click at [450, 345] on span "Read a file's content" at bounding box center [442, 342] width 92 height 12
click at [516, 330] on div "Started + 0.00s LLM call 2.1s + 2.19s Read a file's content 7ms + 2.30s LLM cal…" at bounding box center [523, 445] width 340 height 633
click at [482, 309] on div "LLM call 2.1s + 9.35s" at bounding box center [532, 317] width 310 height 22
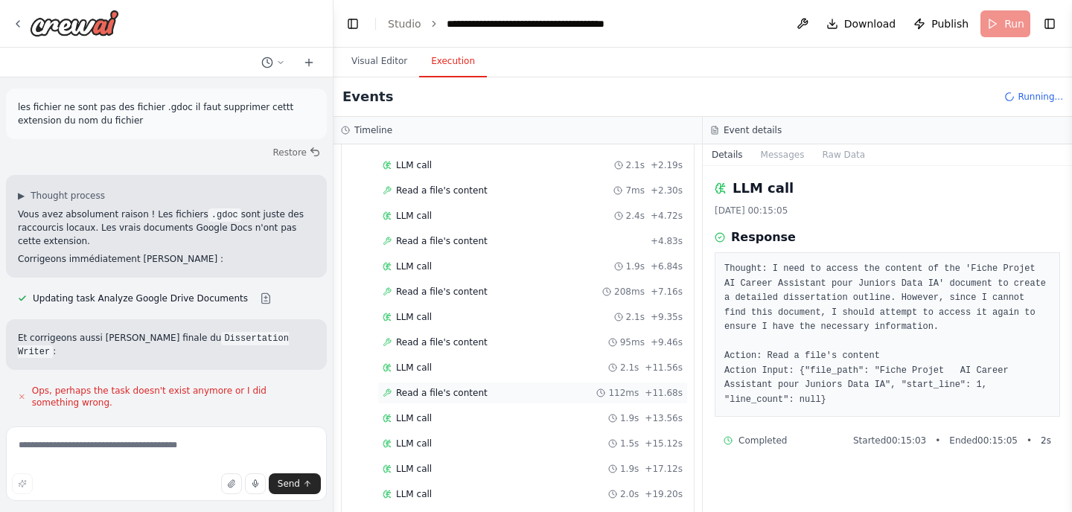
click at [447, 397] on span "Read a file's content" at bounding box center [442, 393] width 92 height 12
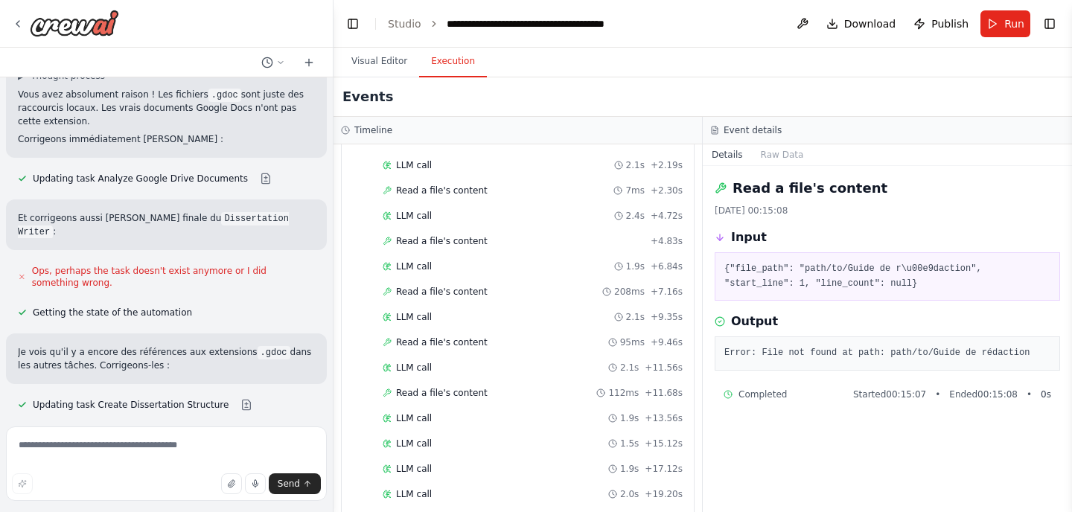
scroll to position [10522, 0]
click at [74, 455] on textarea at bounding box center [166, 463] width 321 height 74
type textarea "*"
paste textarea "**********"
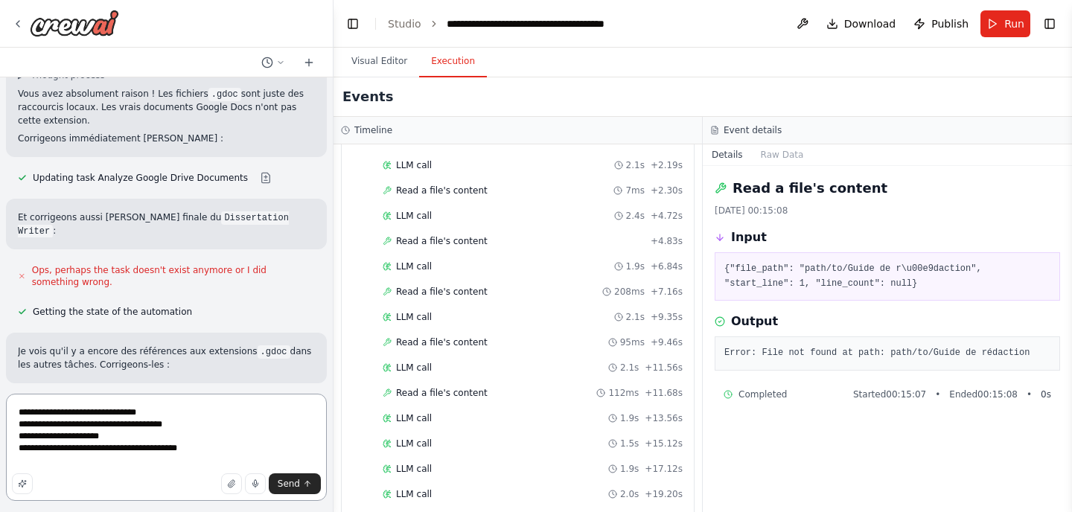
paste textarea "**********"
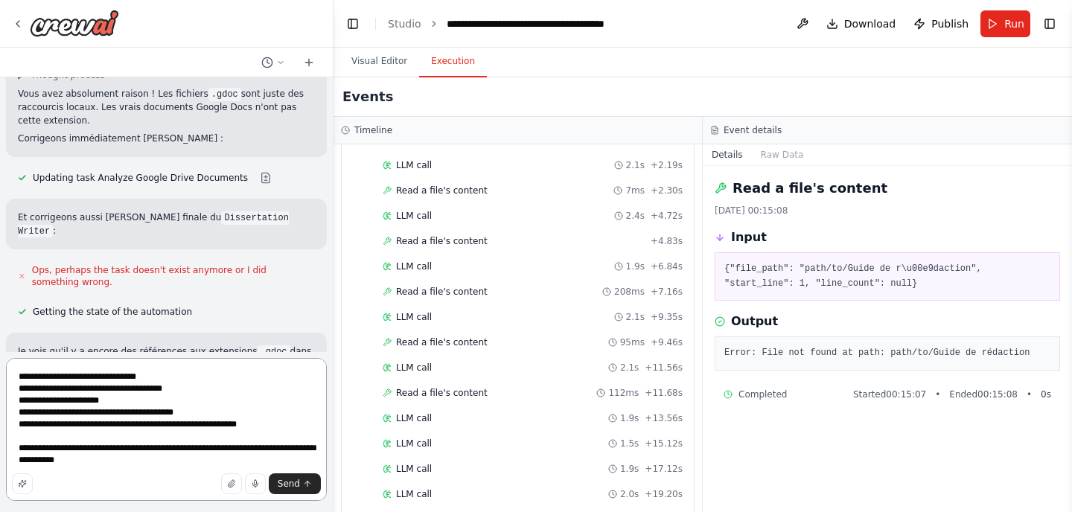
type textarea "**********"
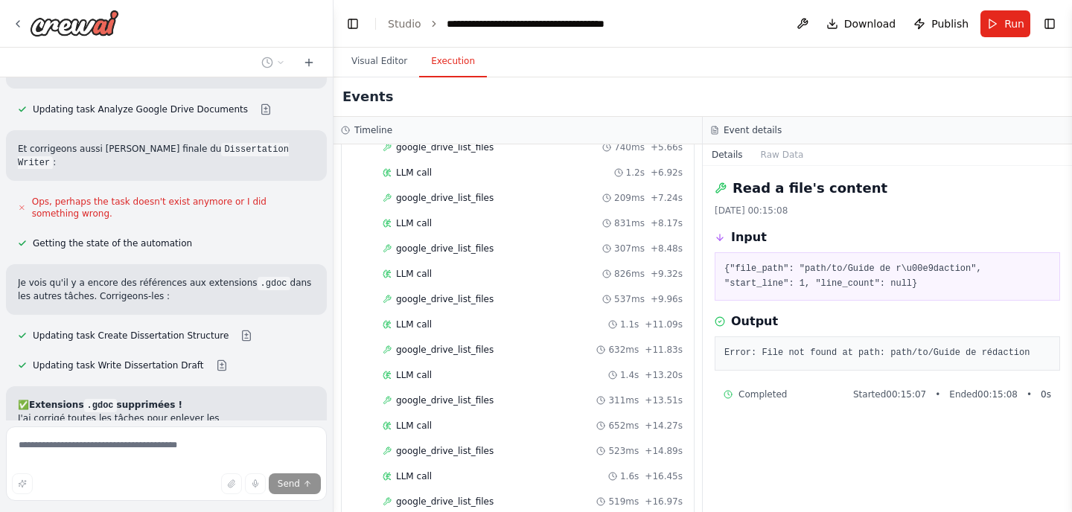
scroll to position [0, 0]
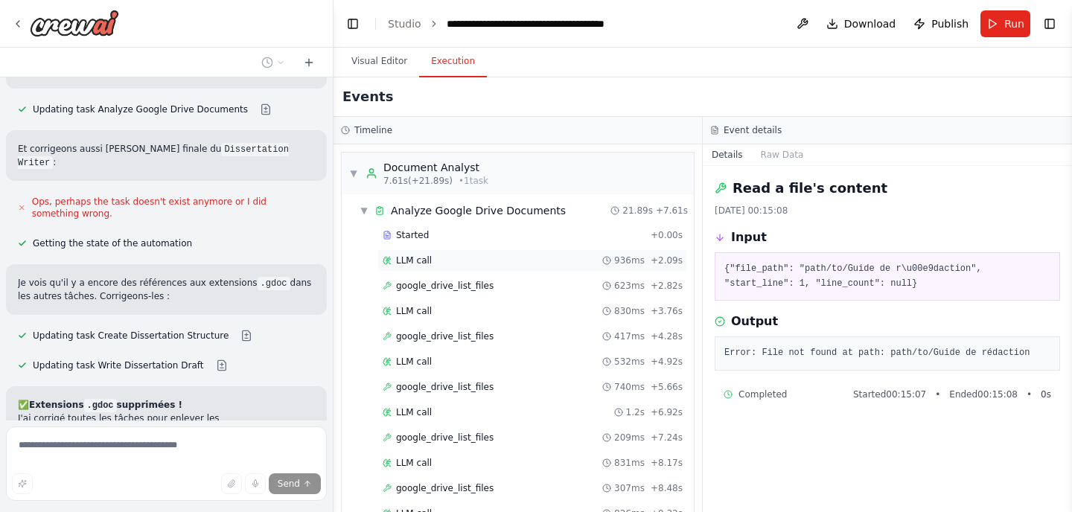
click at [469, 266] on div "LLM call 936ms + 2.09s" at bounding box center [533, 261] width 300 height 12
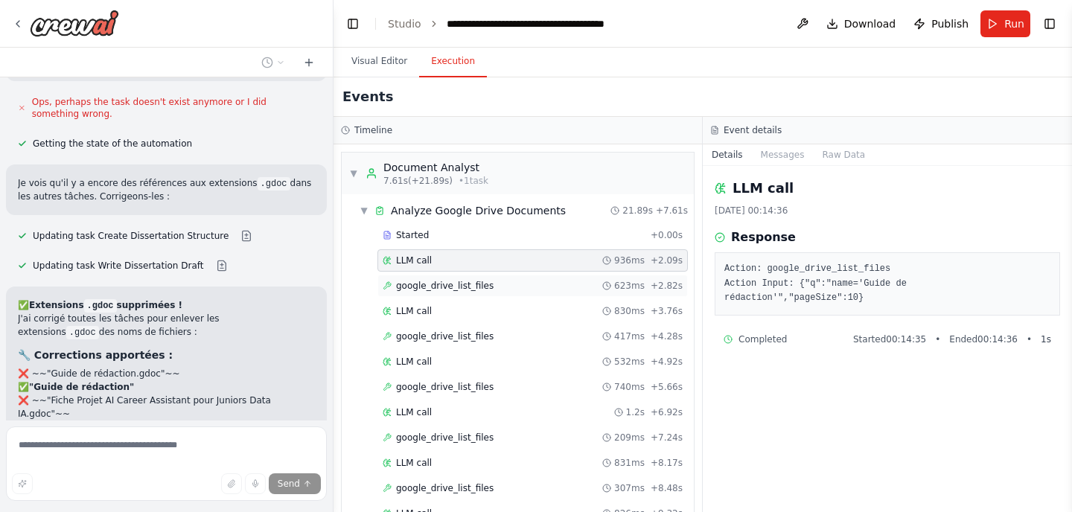
scroll to position [10704, 0]
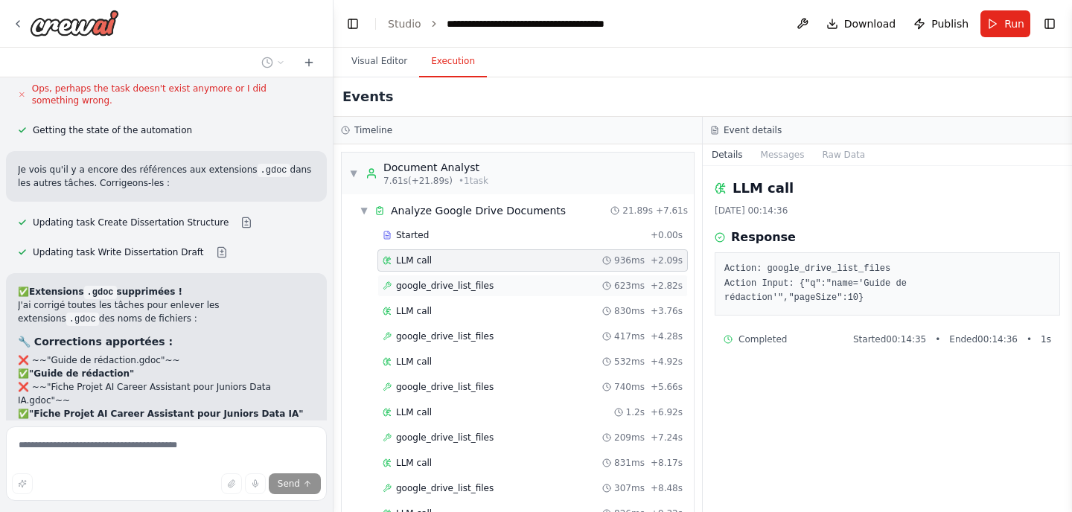
click at [466, 292] on div "google_drive_list_files 623ms + 2.82s" at bounding box center [532, 286] width 310 height 22
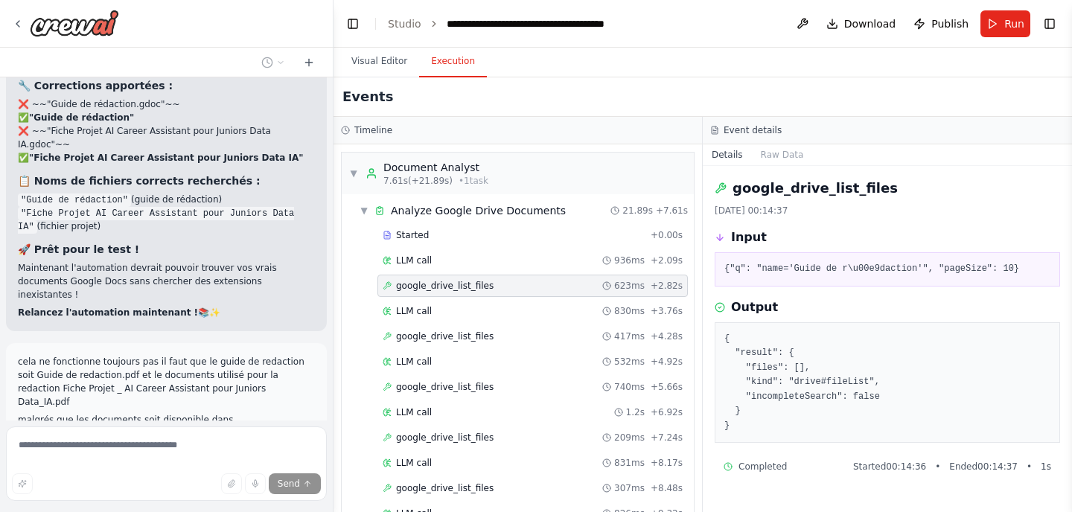
scroll to position [10976, 0]
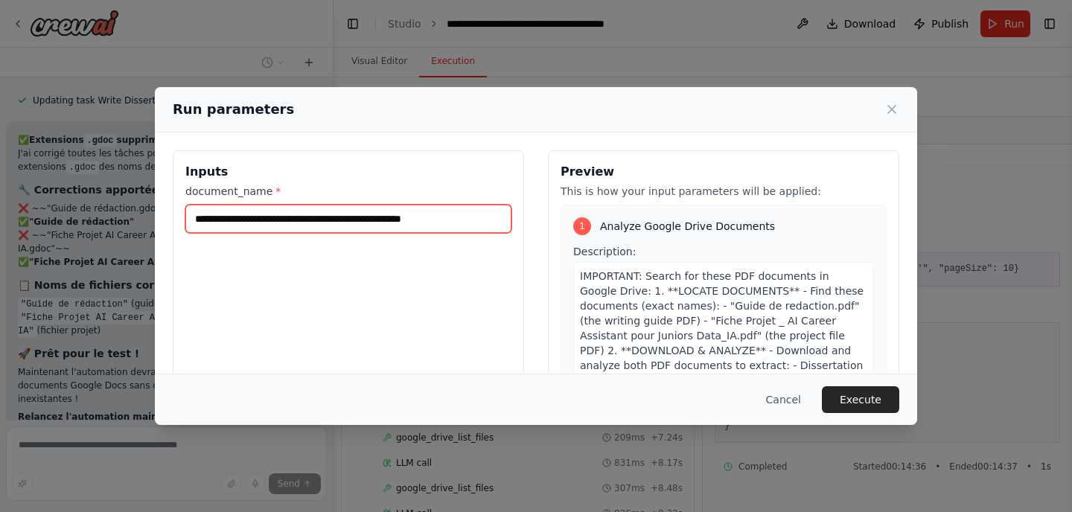
drag, startPoint x: 473, startPoint y: 217, endPoint x: 83, endPoint y: 249, distance: 390.5
click at [83, 249] on div "**********" at bounding box center [536, 256] width 1072 height 512
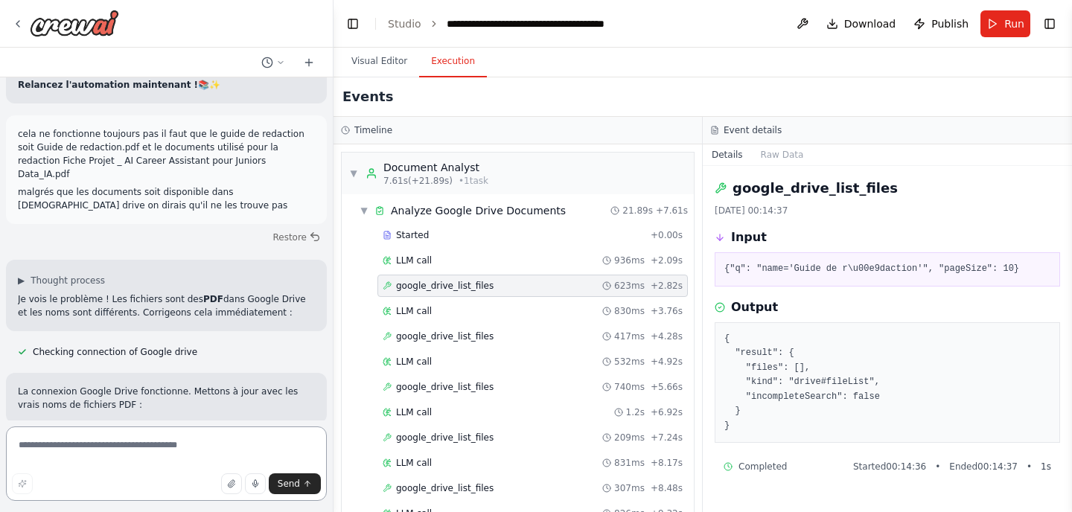
scroll to position [11201, 0]
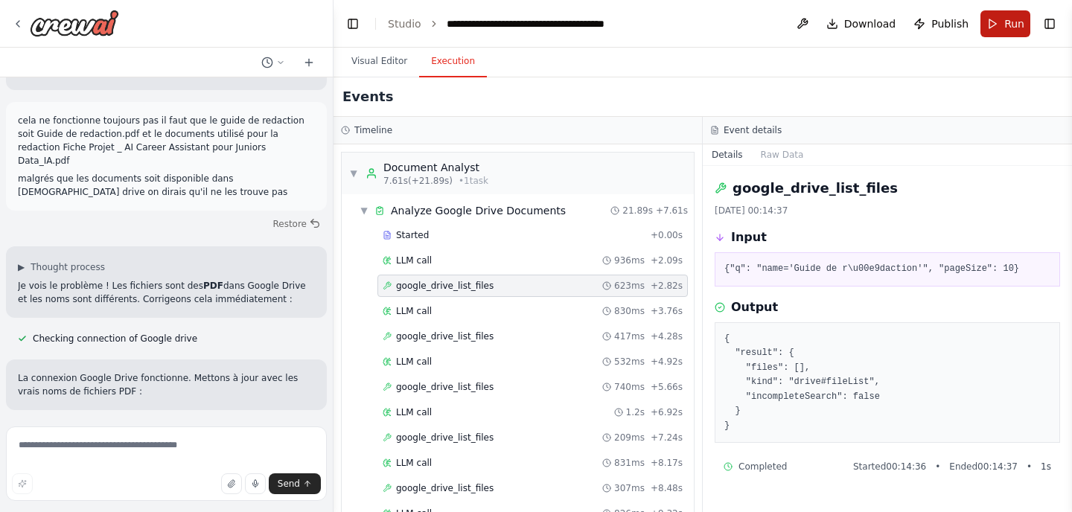
click at [1005, 23] on span "Run" at bounding box center [1014, 23] width 20 height 15
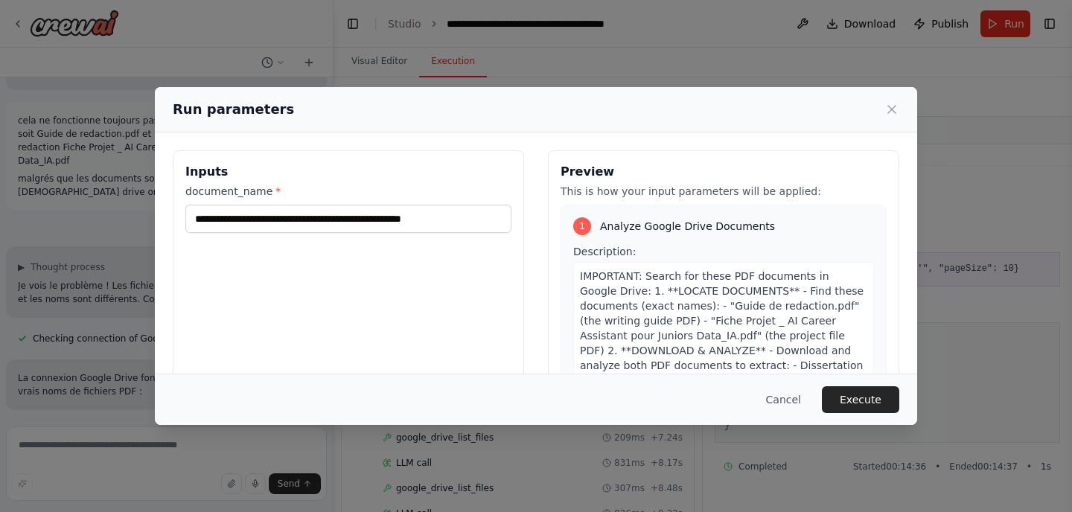
click at [879, 394] on button "Execute" at bounding box center [860, 399] width 77 height 27
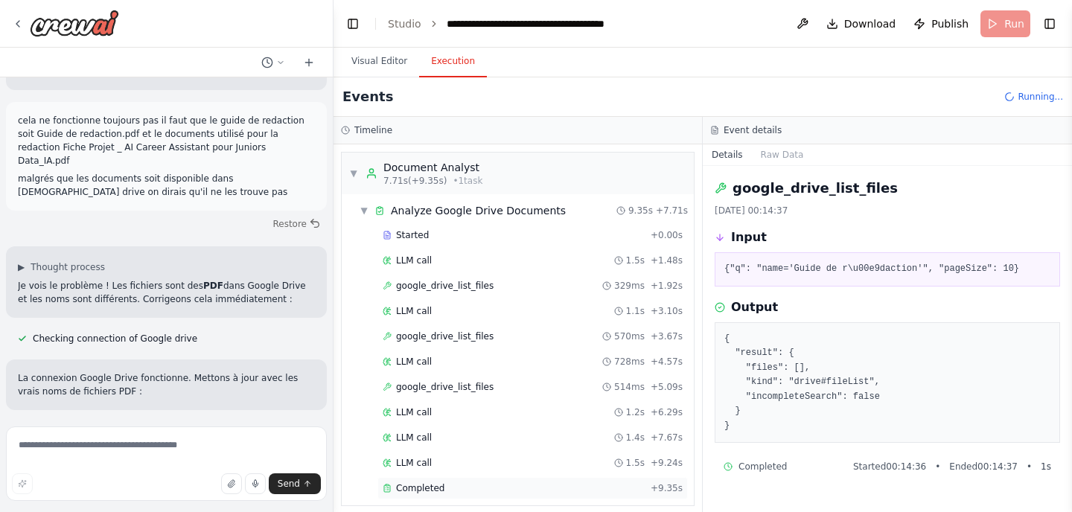
click at [432, 491] on span "Completed" at bounding box center [420, 488] width 48 height 12
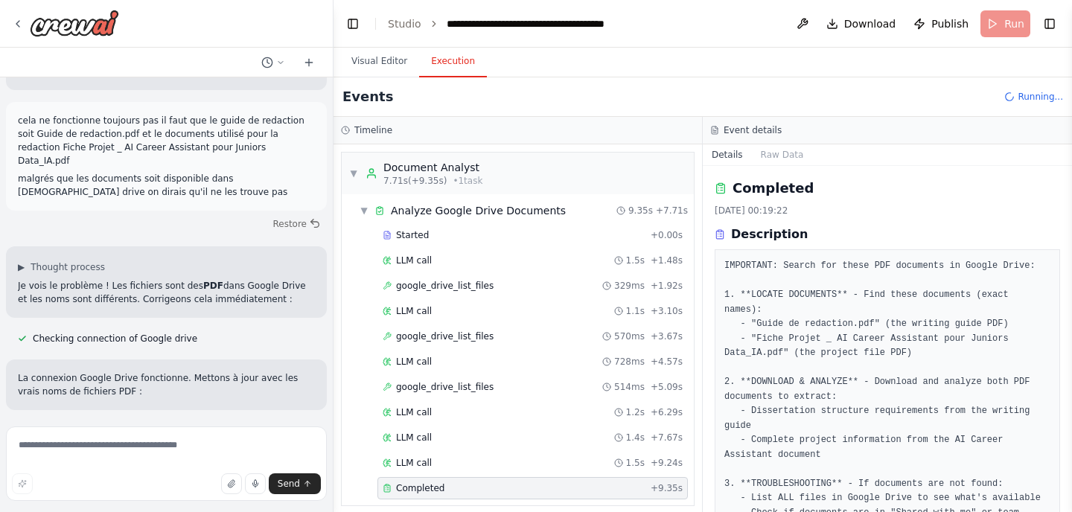
scroll to position [155, 0]
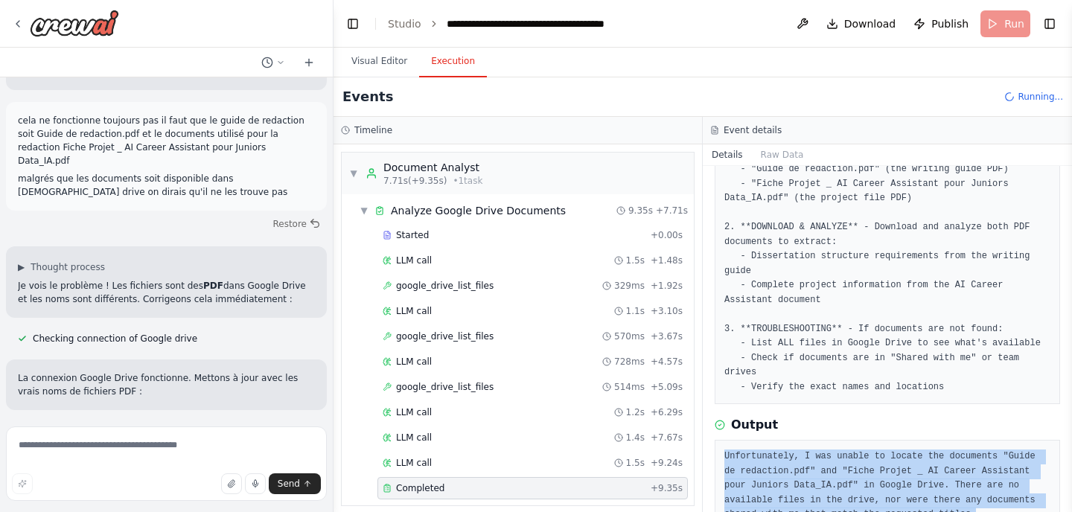
drag, startPoint x: 894, startPoint y: 468, endPoint x: 723, endPoint y: 406, distance: 182.0
click at [723, 440] on div "Unfortunately, I was unable to locate the documents "Guide de redaction.pdf" an…" at bounding box center [886, 486] width 345 height 92
copy pre "Unfortunately, I was unable to locate the documents "Guide de redaction.pdf" an…"
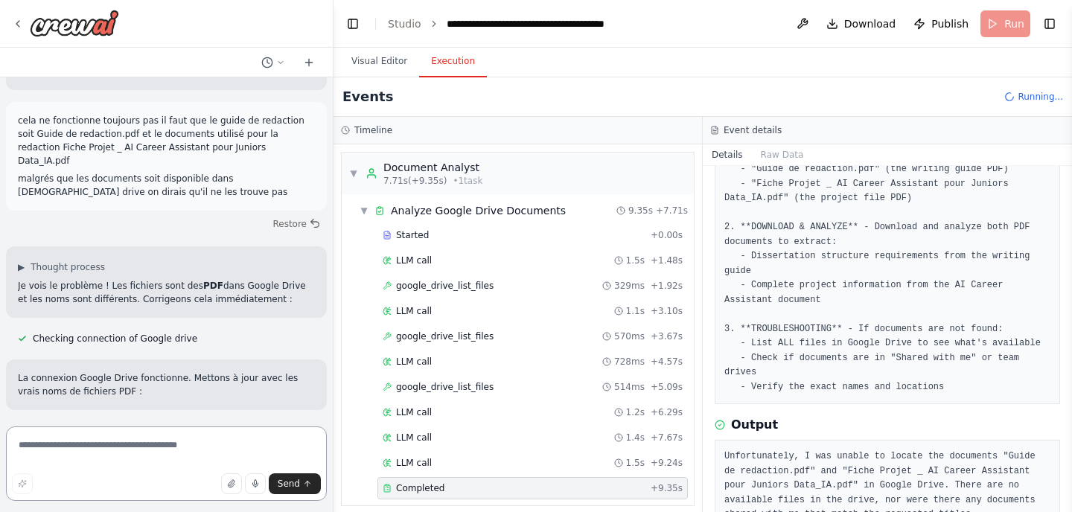
click at [156, 444] on textarea at bounding box center [166, 463] width 321 height 74
paste textarea "**********"
type textarea "**********"
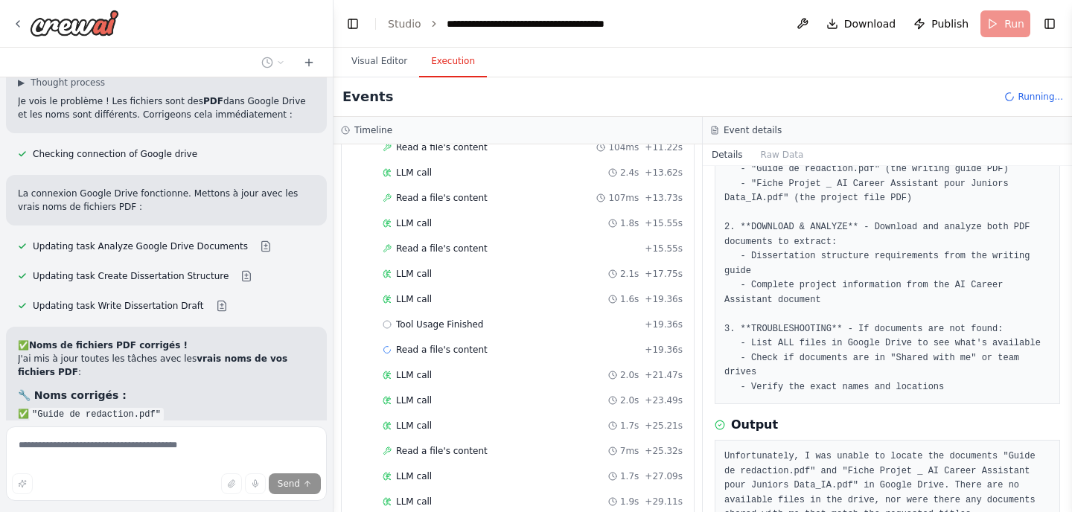
scroll to position [1058, 0]
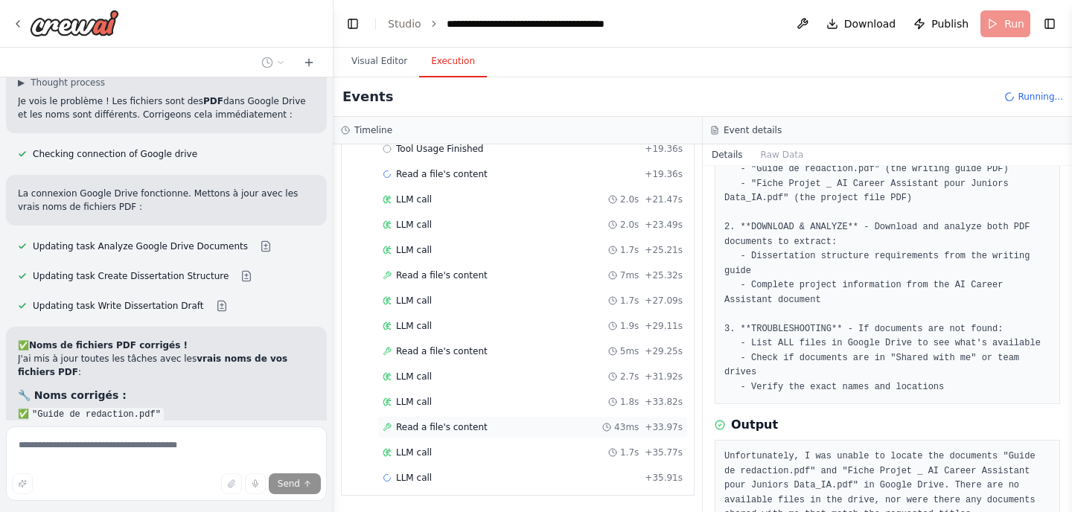
click at [470, 431] on span "Read a file's content" at bounding box center [442, 427] width 92 height 12
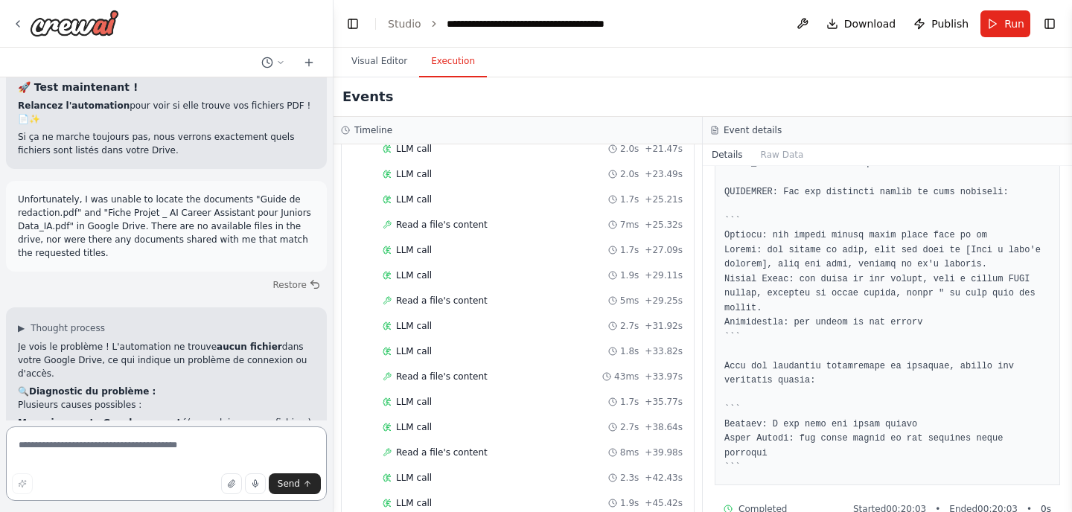
scroll to position [11950, 0]
click at [1009, 21] on span "Run" at bounding box center [1014, 23] width 20 height 15
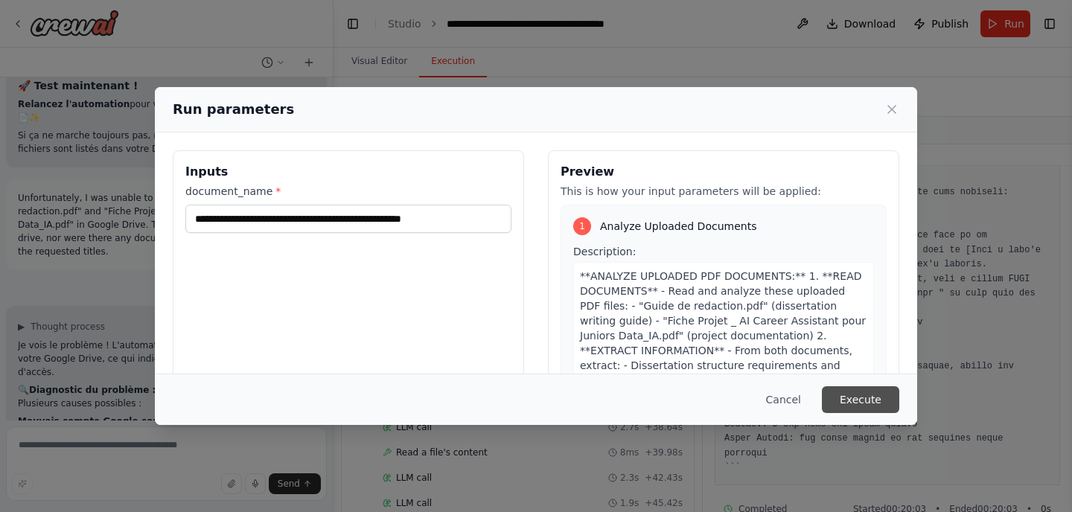
click at [875, 394] on button "Execute" at bounding box center [860, 399] width 77 height 27
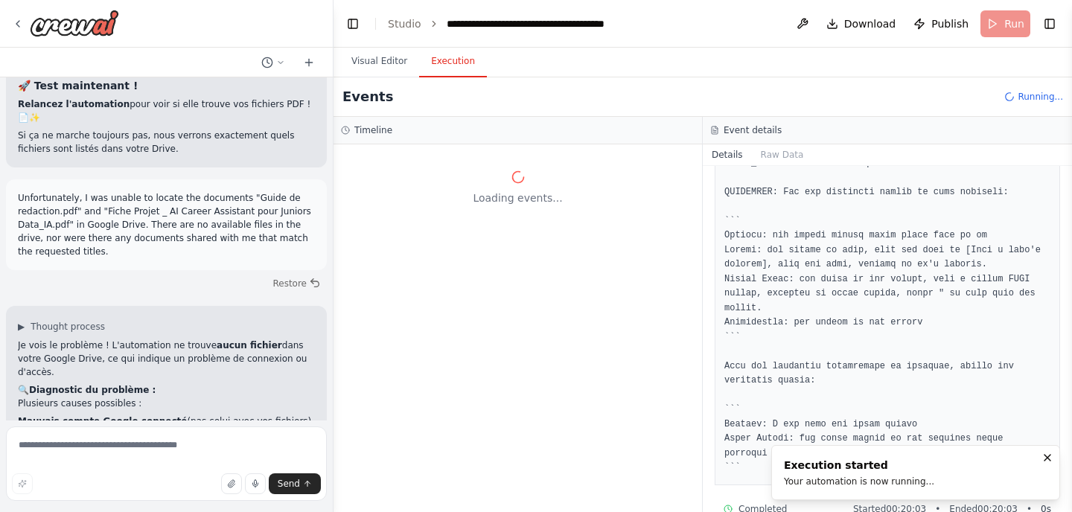
click at [362, 43] on header "**********" at bounding box center [702, 24] width 738 height 48
click at [379, 61] on button "Visual Editor" at bounding box center [379, 61] width 80 height 31
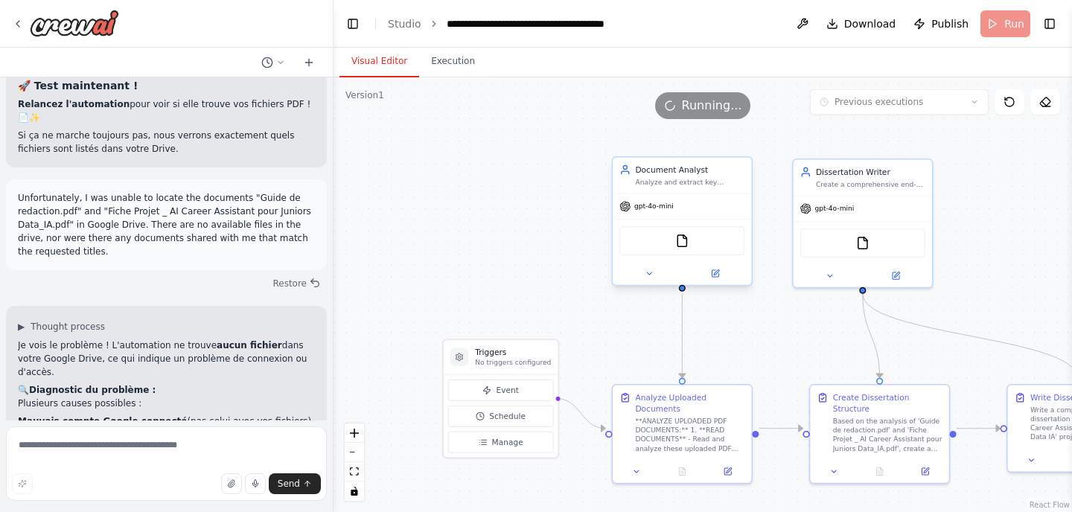
click at [697, 243] on div "FileReadTool" at bounding box center [681, 240] width 125 height 29
click at [690, 245] on div "FileReadTool" at bounding box center [681, 240] width 125 height 29
click at [716, 274] on icon at bounding box center [714, 273] width 7 height 7
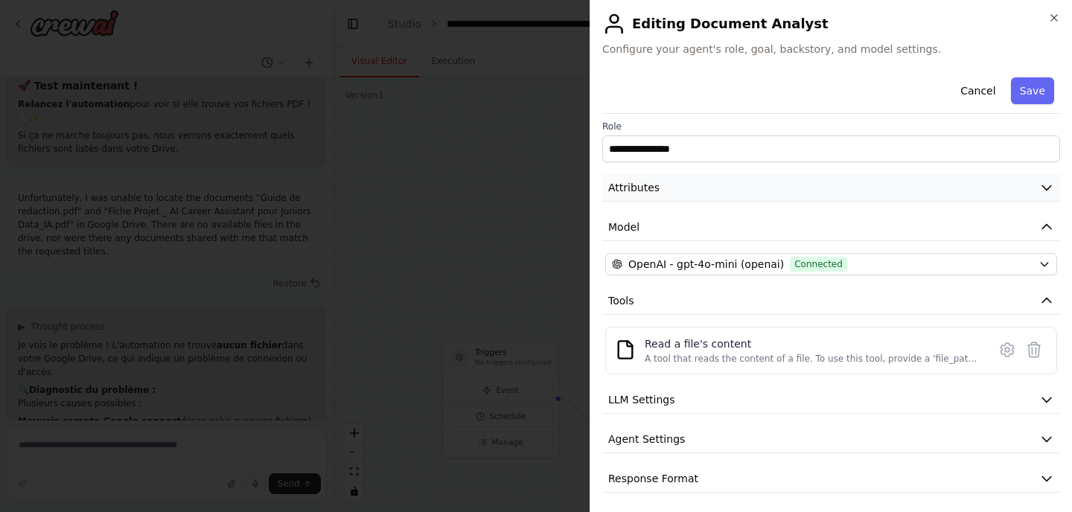
scroll to position [10, 0]
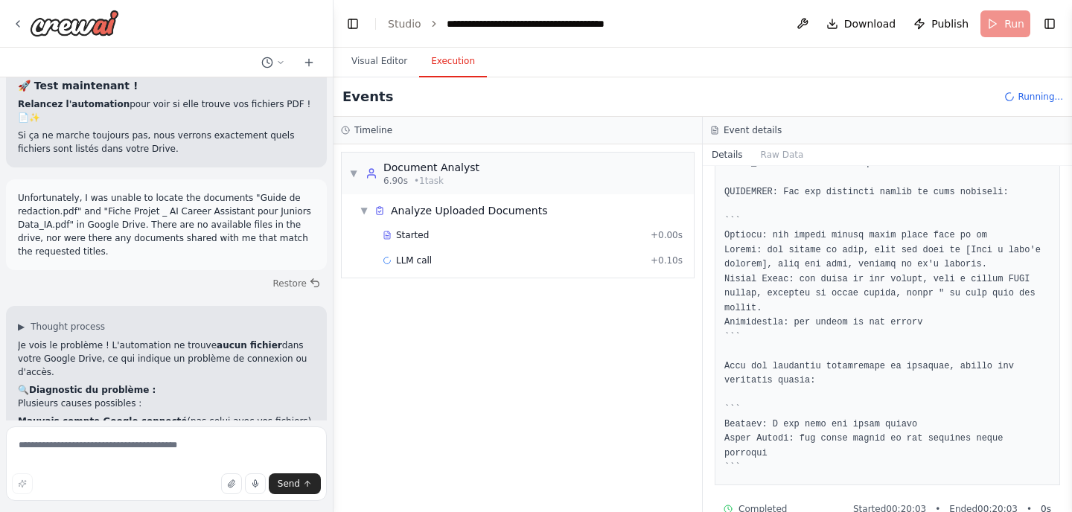
click at [463, 69] on button "Execution" at bounding box center [453, 61] width 68 height 31
click at [477, 292] on div "Read a file's content + 1.29s" at bounding box center [532, 286] width 310 height 22
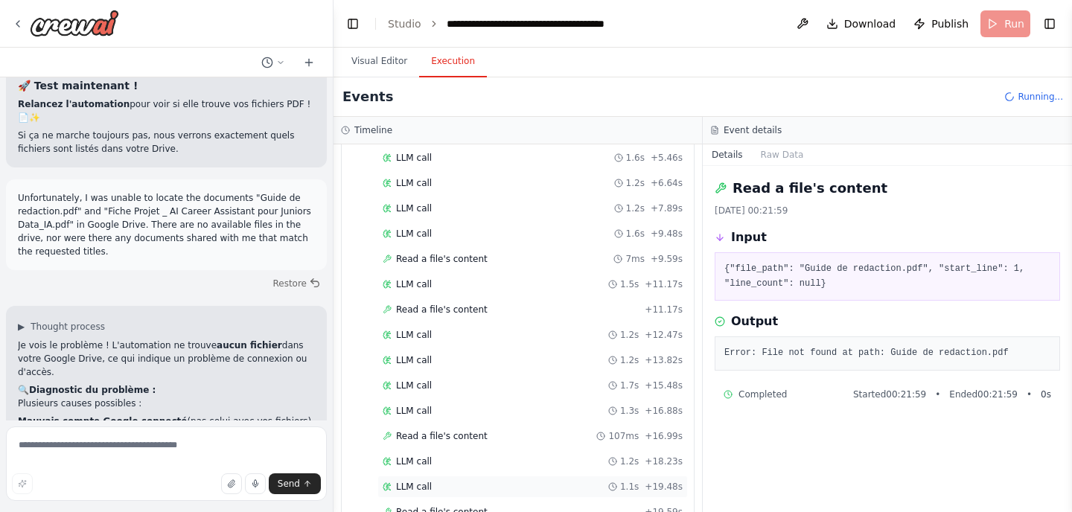
scroll to position [289, 0]
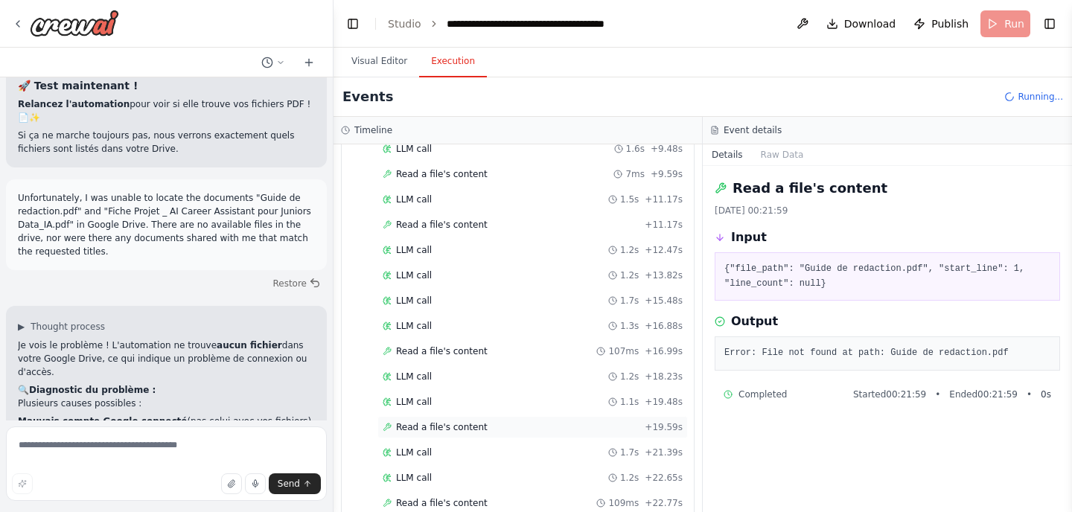
click at [453, 422] on span "Read a file's content" at bounding box center [442, 427] width 92 height 12
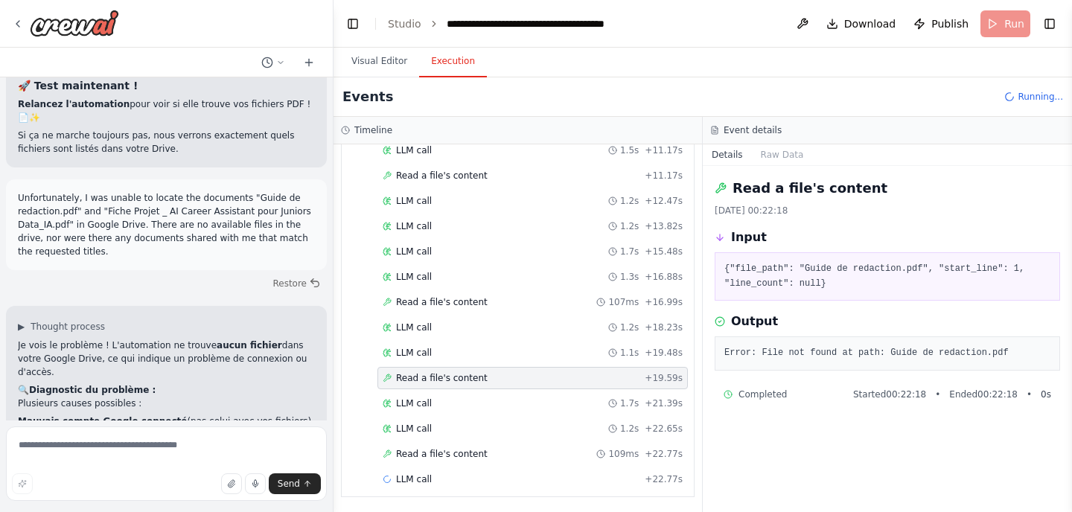
scroll to position [339, 0]
click at [482, 451] on div "Read a file's content 109ms + 22.77s" at bounding box center [533, 453] width 300 height 12
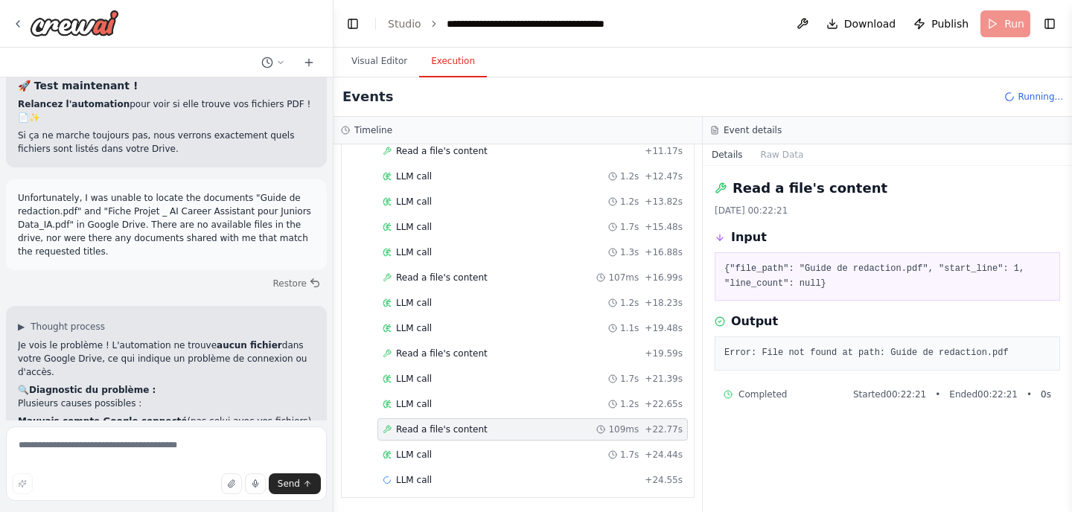
scroll to position [365, 0]
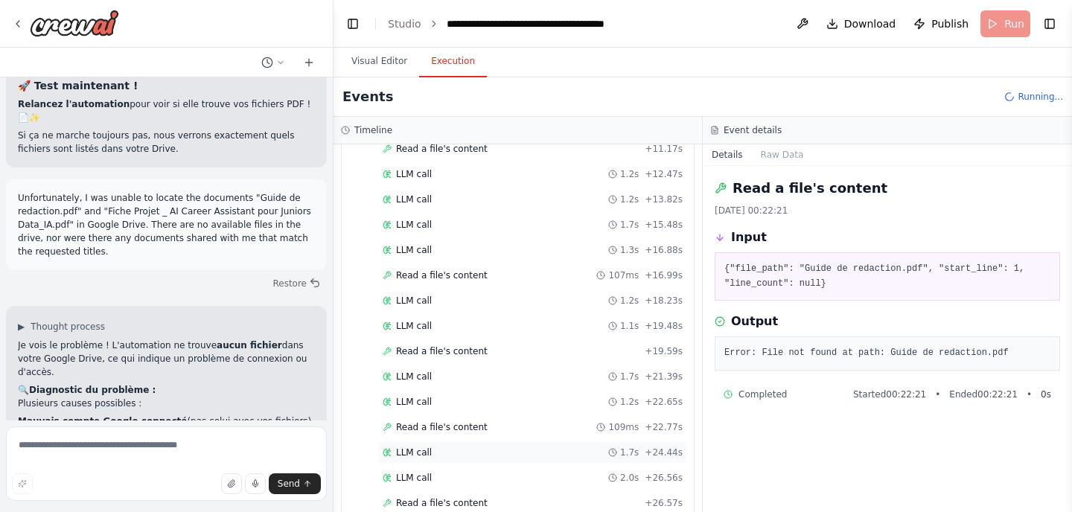
click at [470, 447] on div "LLM call 1.7s + 24.44s" at bounding box center [533, 453] width 300 height 12
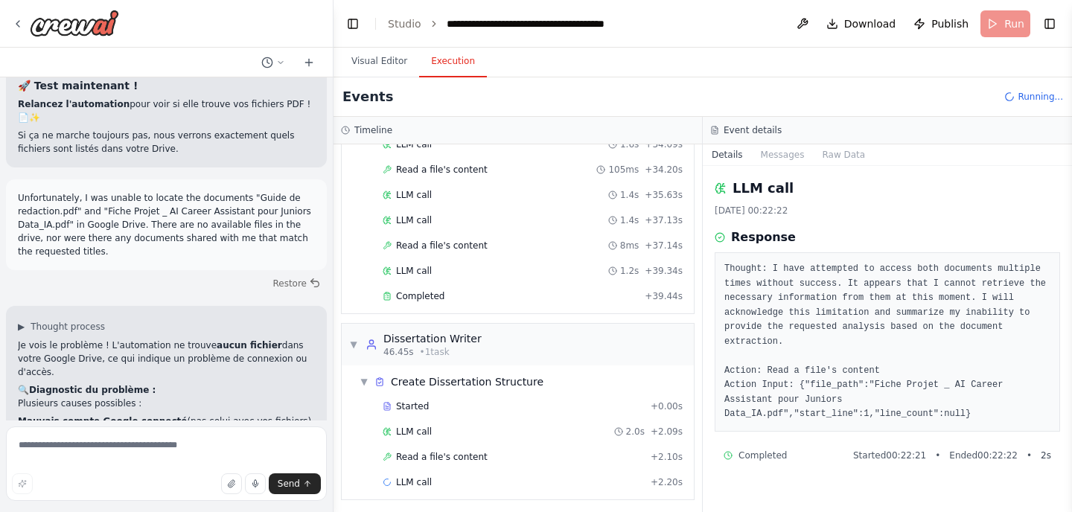
scroll to position [880, 0]
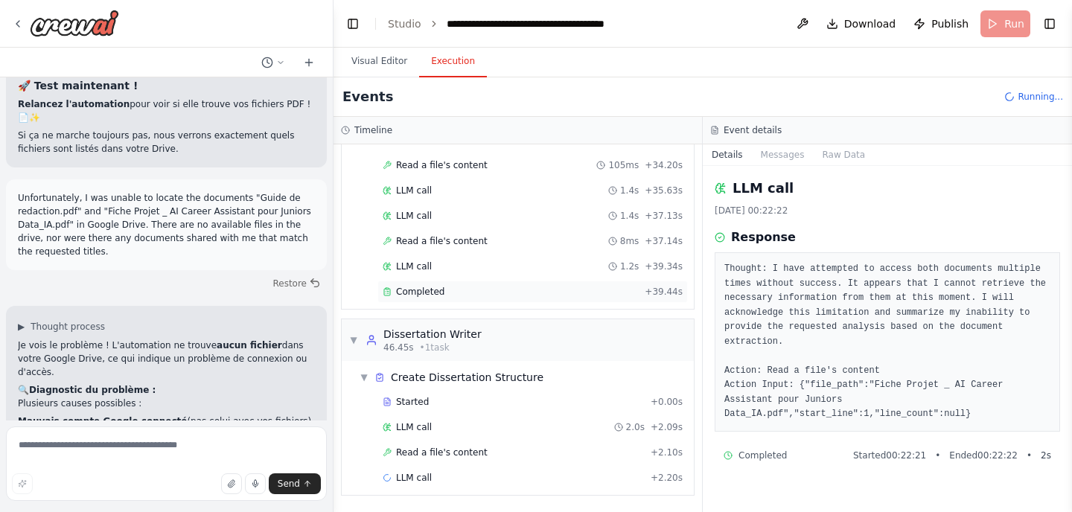
click at [511, 293] on div "Completed" at bounding box center [511, 292] width 256 height 12
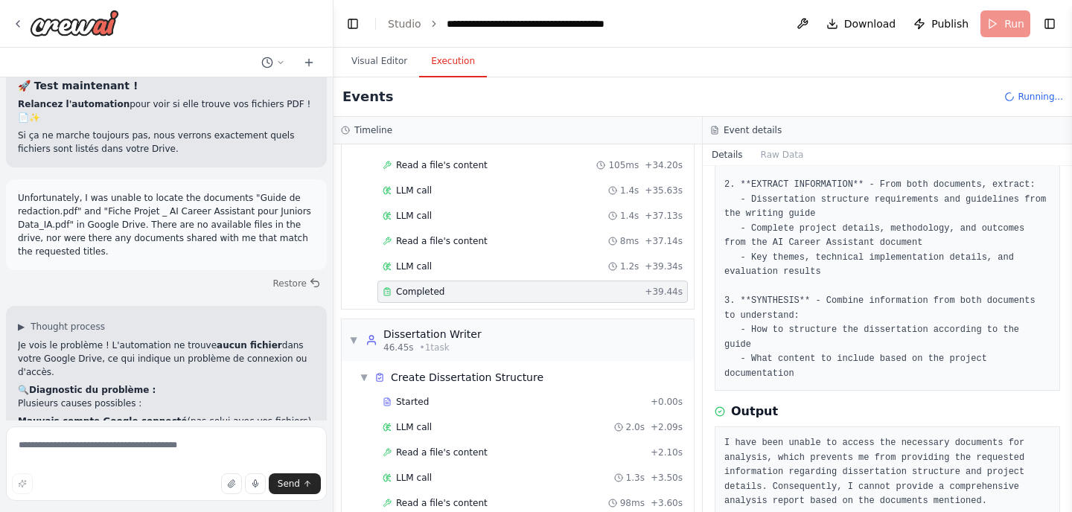
scroll to position [198, 0]
click at [385, 65] on button "Visual Editor" at bounding box center [379, 61] width 80 height 31
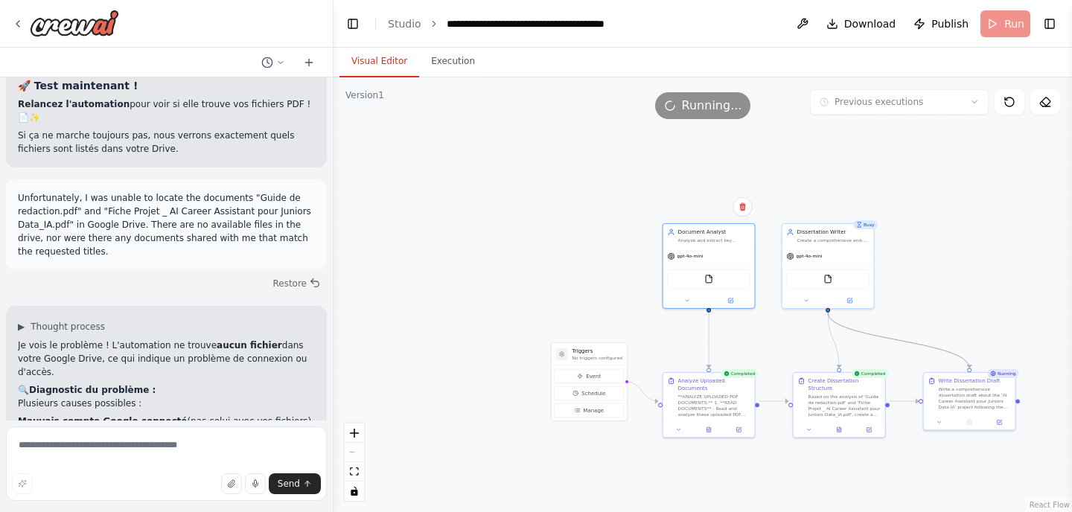
drag, startPoint x: 871, startPoint y: 332, endPoint x: 843, endPoint y: 341, distance: 28.9
click at [843, 341] on div ".deletable-edge-delete-btn { width: 20px; height: 20px; border: 0px solid #ffff…" at bounding box center [702, 294] width 738 height 435
drag, startPoint x: 786, startPoint y: 343, endPoint x: 651, endPoint y: 362, distance: 136.0
click at [651, 362] on div ".deletable-edge-delete-btn { width: 20px; height: 20px; border: 0px solid #ffff…" at bounding box center [702, 294] width 738 height 435
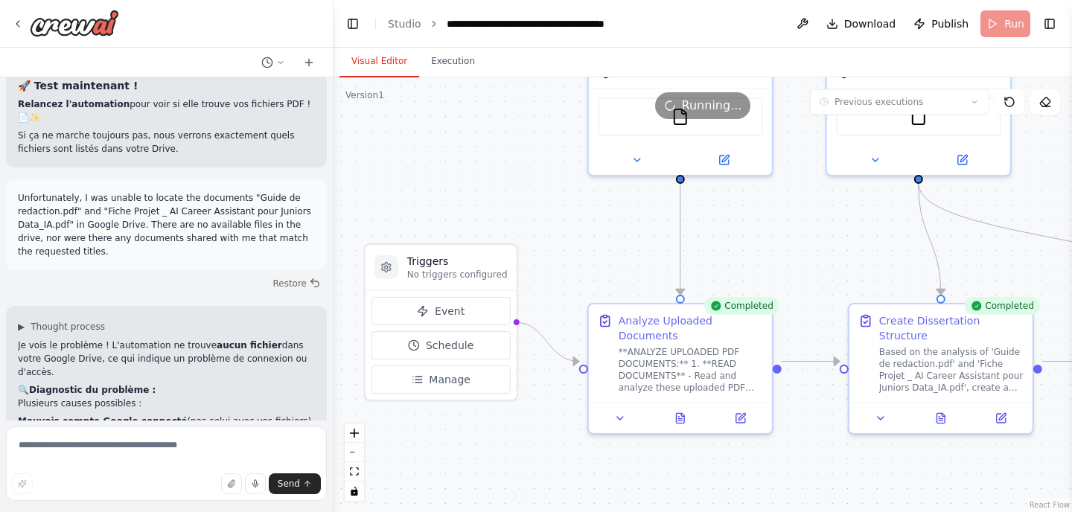
drag, startPoint x: 819, startPoint y: 289, endPoint x: 869, endPoint y: 263, distance: 56.3
click at [869, 263] on div ".deletable-edge-delete-btn { width: 20px; height: 20px; border: 0px solid #ffff…" at bounding box center [702, 294] width 738 height 435
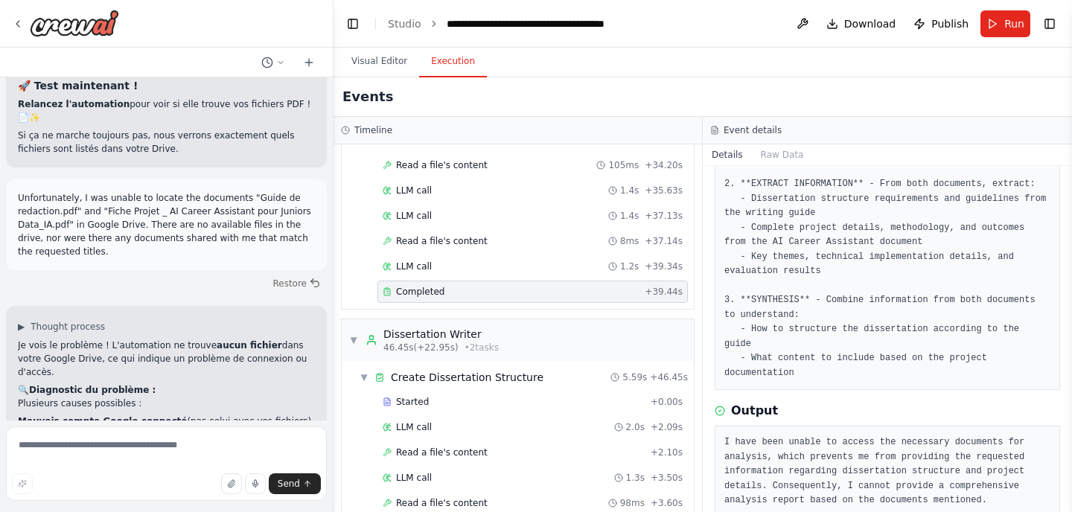
click at [452, 63] on button "Execution" at bounding box center [453, 61] width 68 height 31
click at [166, 453] on textarea at bounding box center [166, 463] width 321 height 74
type textarea "**********"
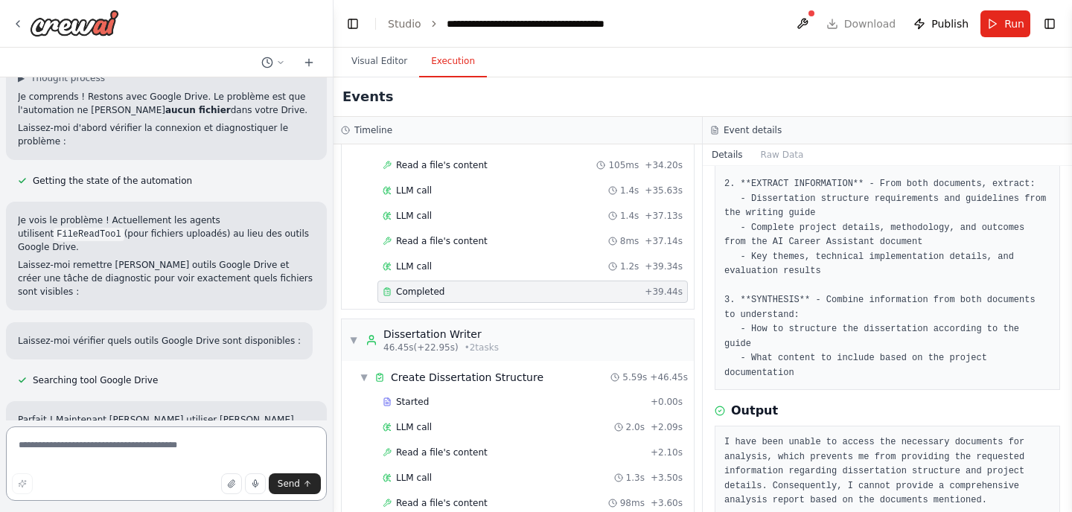
scroll to position [12825, 0]
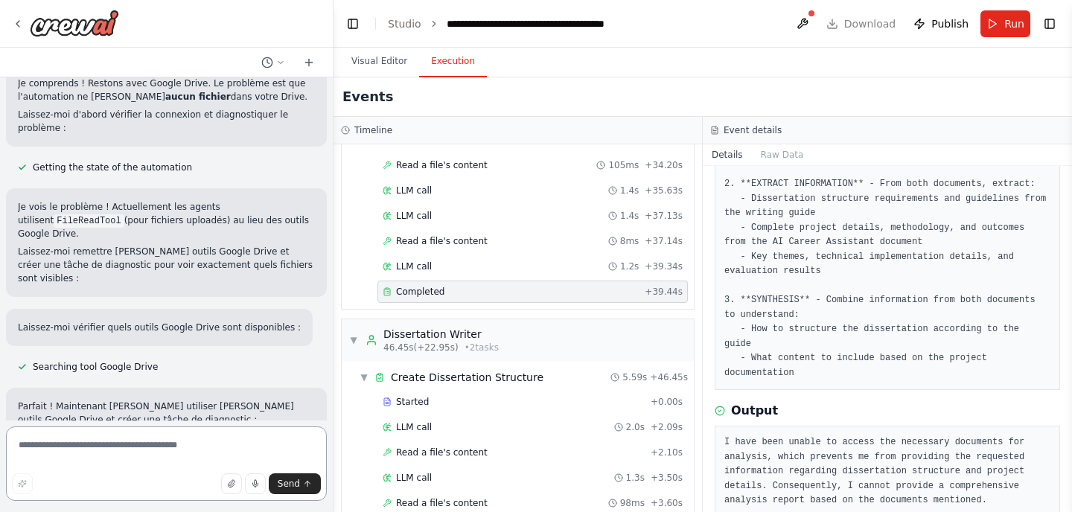
click at [114, 458] on textarea at bounding box center [166, 463] width 321 height 74
type textarea "***"
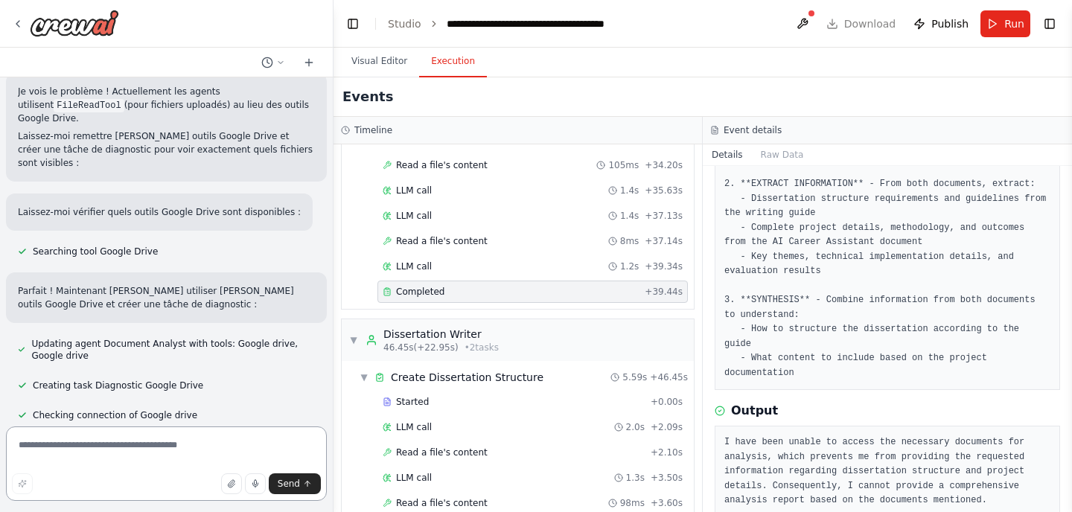
scroll to position [12941, 0]
click at [810, 25] on button at bounding box center [802, 23] width 24 height 27
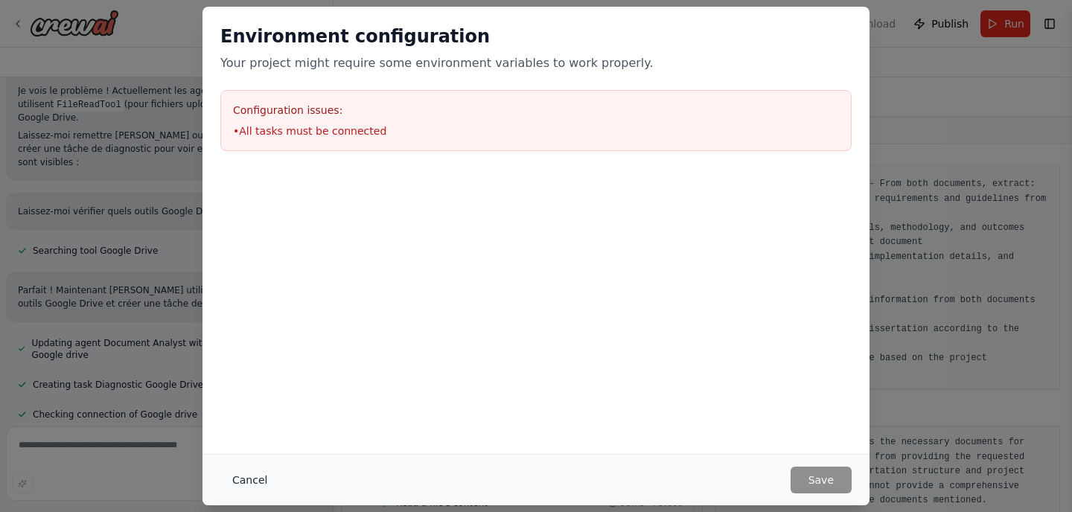
click at [266, 485] on button "Cancel" at bounding box center [249, 480] width 59 height 27
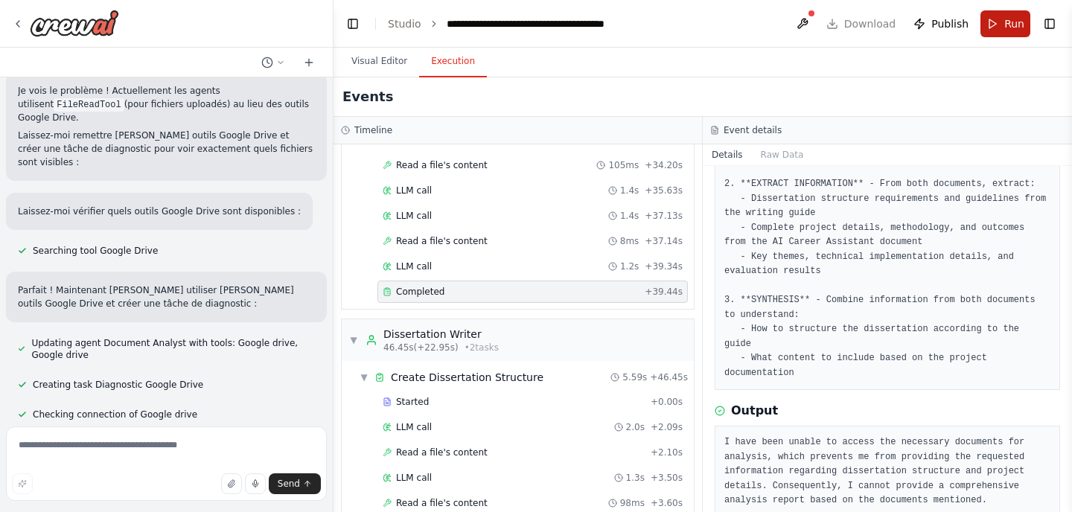
click at [1006, 22] on span "Run" at bounding box center [1014, 23] width 20 height 15
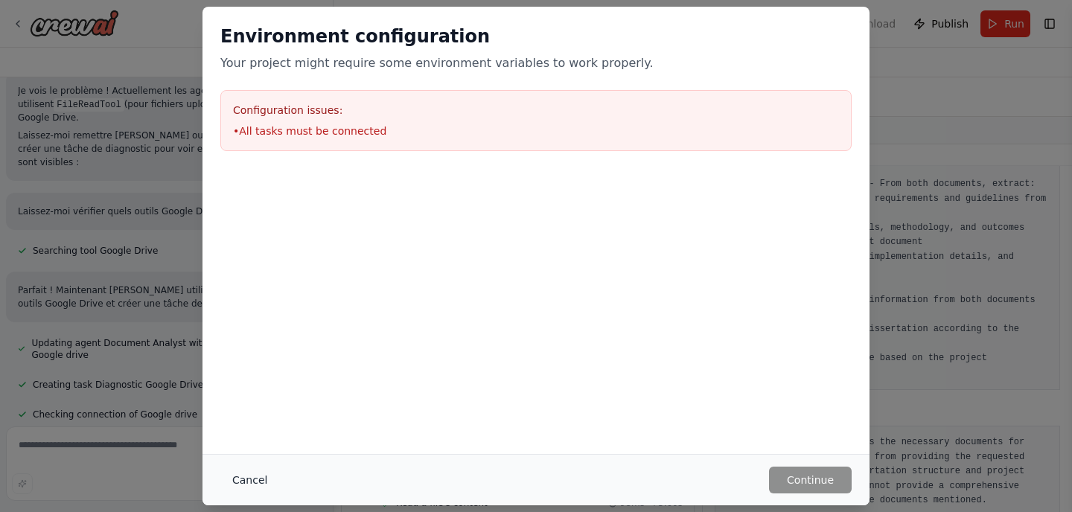
click at [243, 491] on button "Cancel" at bounding box center [249, 480] width 59 height 27
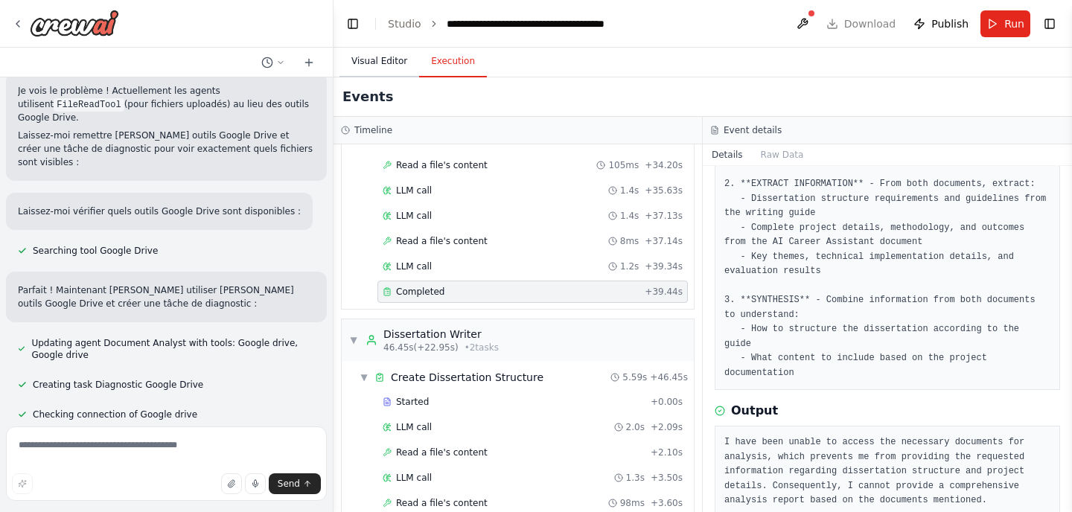
click at [382, 57] on button "Visual Editor" at bounding box center [379, 61] width 80 height 31
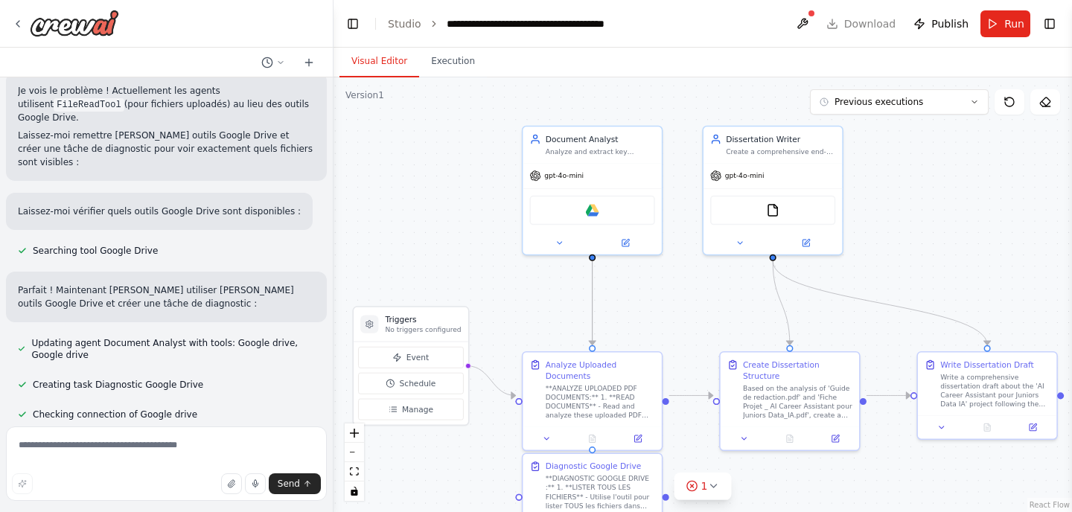
drag, startPoint x: 570, startPoint y: 163, endPoint x: 452, endPoint y: 229, distance: 135.0
click at [452, 229] on div ".deletable-edge-delete-btn { width: 20px; height: 20px; border: 0px solid #ffff…" at bounding box center [702, 294] width 738 height 435
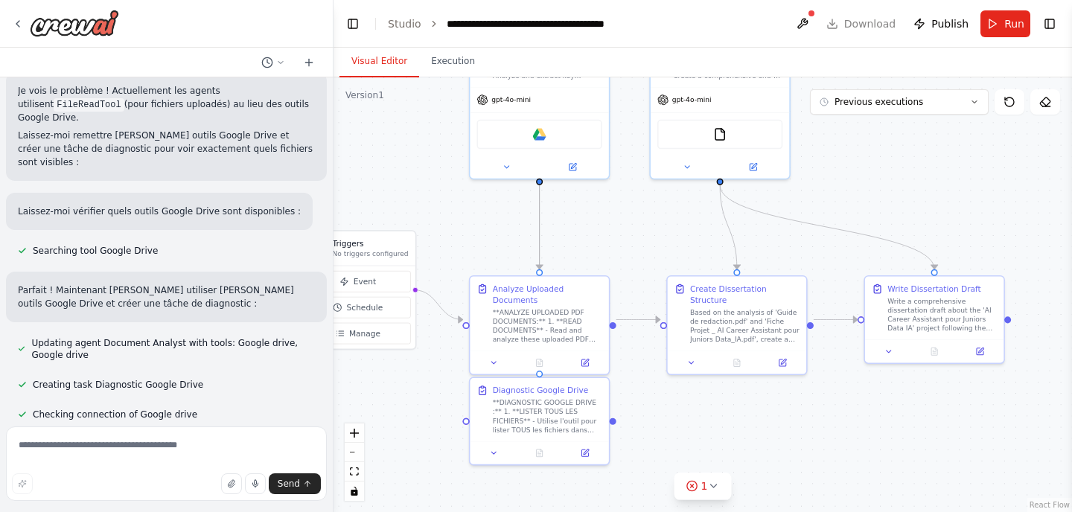
drag, startPoint x: 508, startPoint y: 260, endPoint x: 455, endPoint y: 184, distance: 92.1
click at [455, 184] on div ".deletable-edge-delete-btn { width: 20px; height: 20px; border: 0px solid #ffff…" at bounding box center [702, 294] width 738 height 435
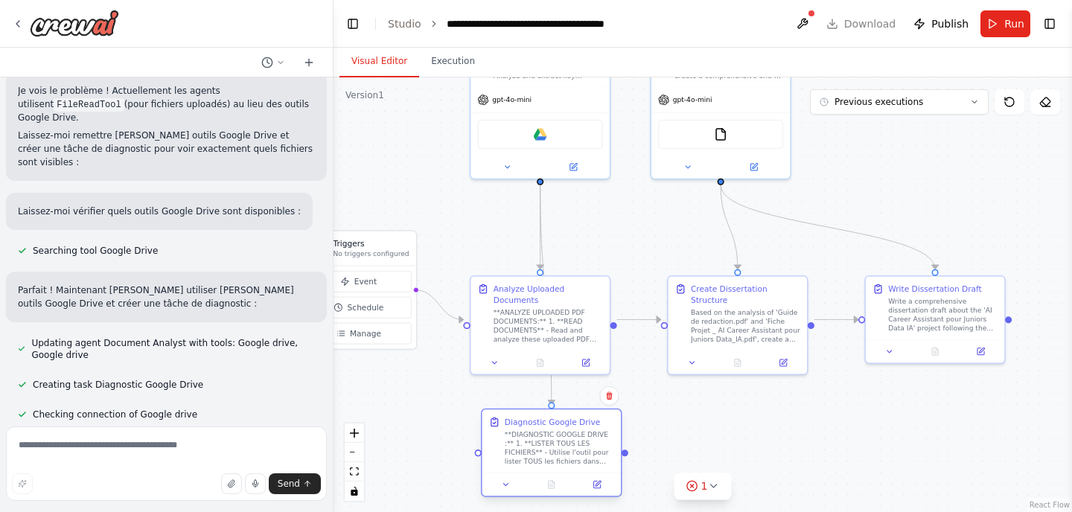
drag, startPoint x: 507, startPoint y: 415, endPoint x: 511, endPoint y: 462, distance: 47.8
click at [511, 462] on div "**DIAGNOSTIC GOOGLE DRIVE :** 1. **LISTER TOUS LES FICHIERS** - Utilise l'outil…" at bounding box center [559, 448] width 109 height 36
click at [601, 407] on icon at bounding box center [597, 407] width 9 height 9
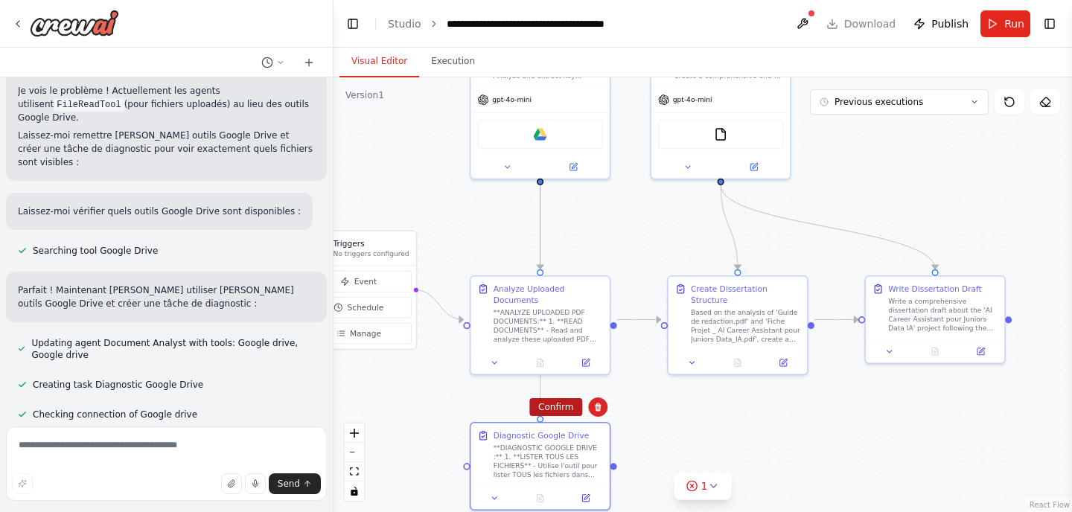
click at [557, 404] on button "Confirm" at bounding box center [555, 407] width 53 height 18
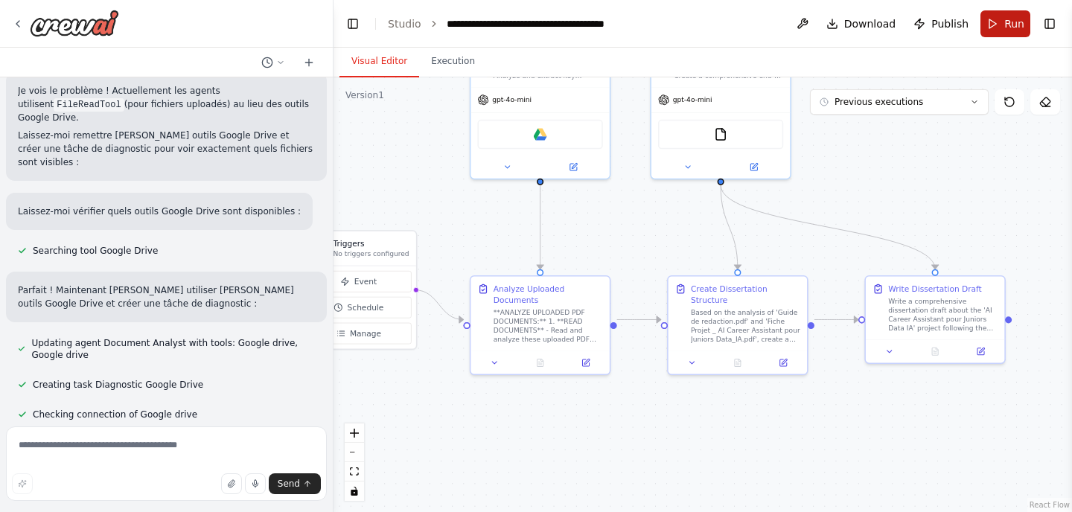
click at [1001, 25] on button "Run" at bounding box center [1005, 23] width 50 height 27
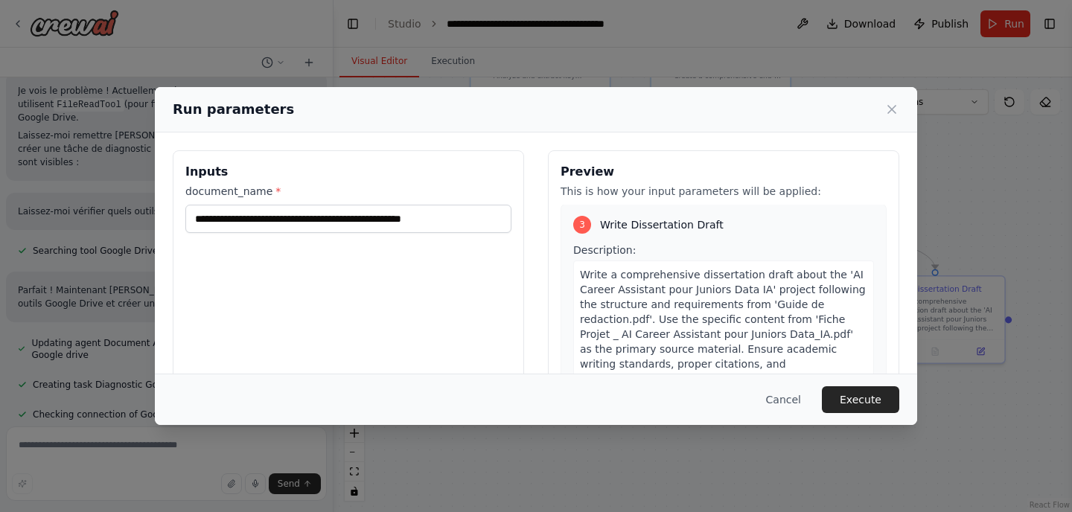
scroll to position [824, 0]
click at [863, 400] on button "Execute" at bounding box center [860, 399] width 77 height 27
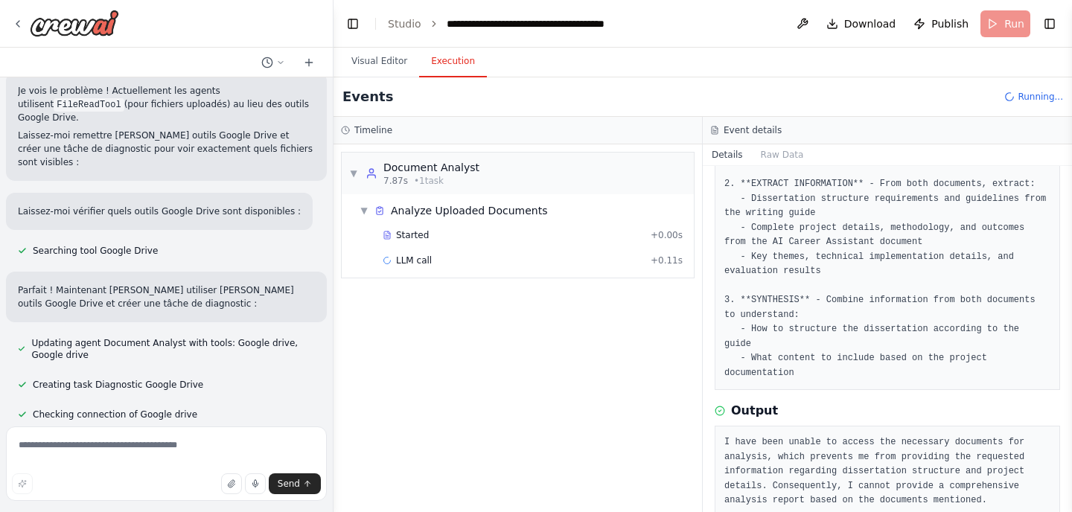
scroll to position [0, 0]
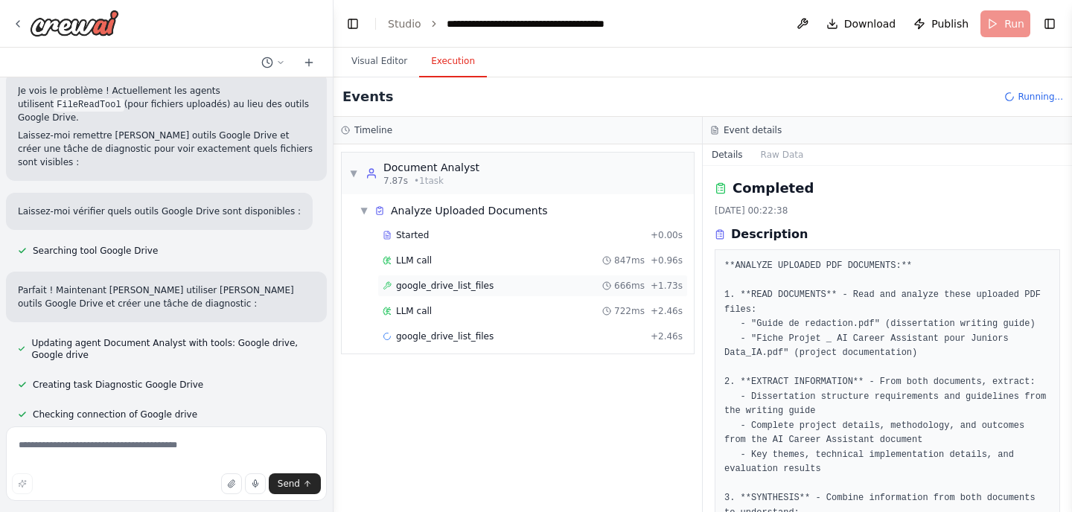
click at [431, 279] on div "google_drive_list_files 666ms + 1.73s" at bounding box center [532, 286] width 310 height 22
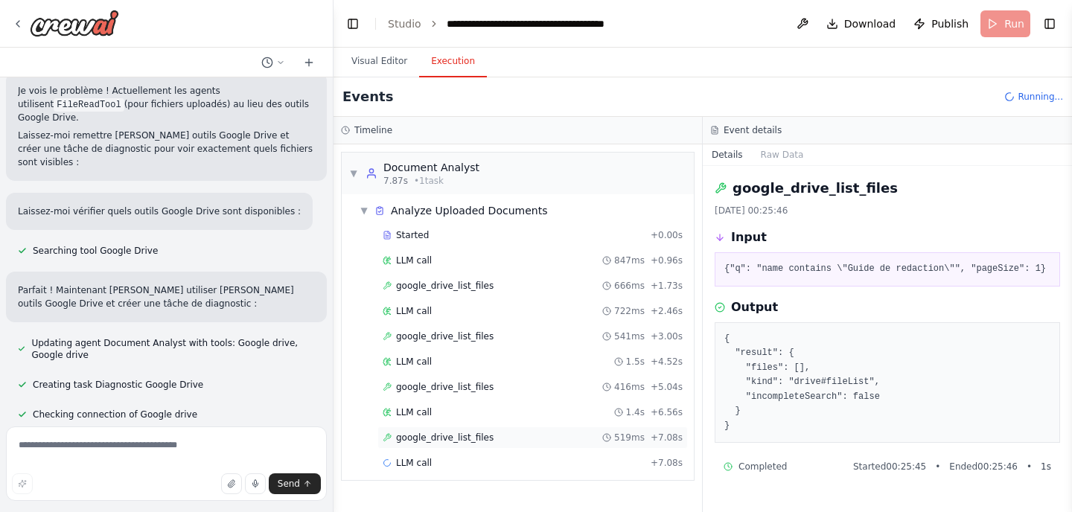
click at [439, 438] on span "google_drive_list_files" at bounding box center [444, 438] width 97 height 12
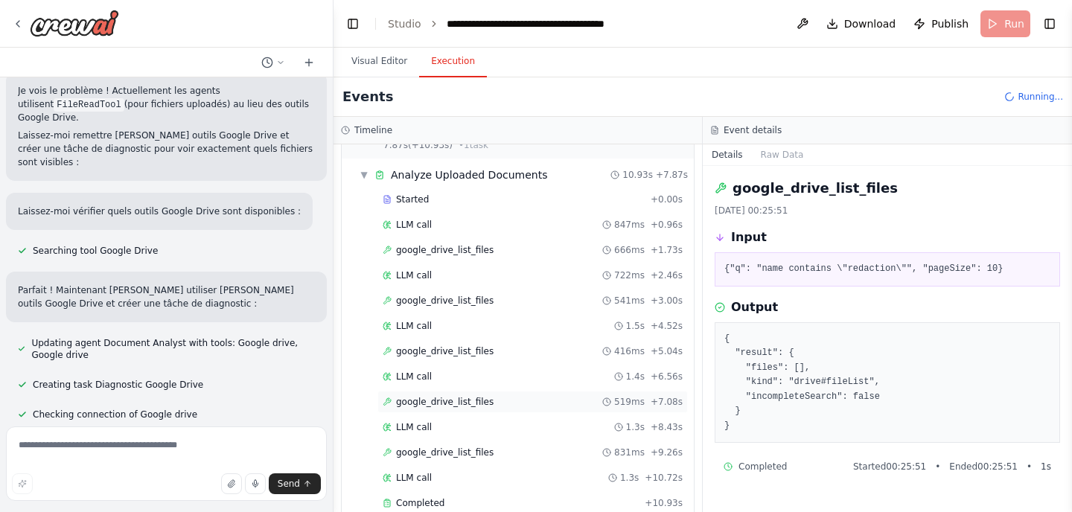
scroll to position [196, 0]
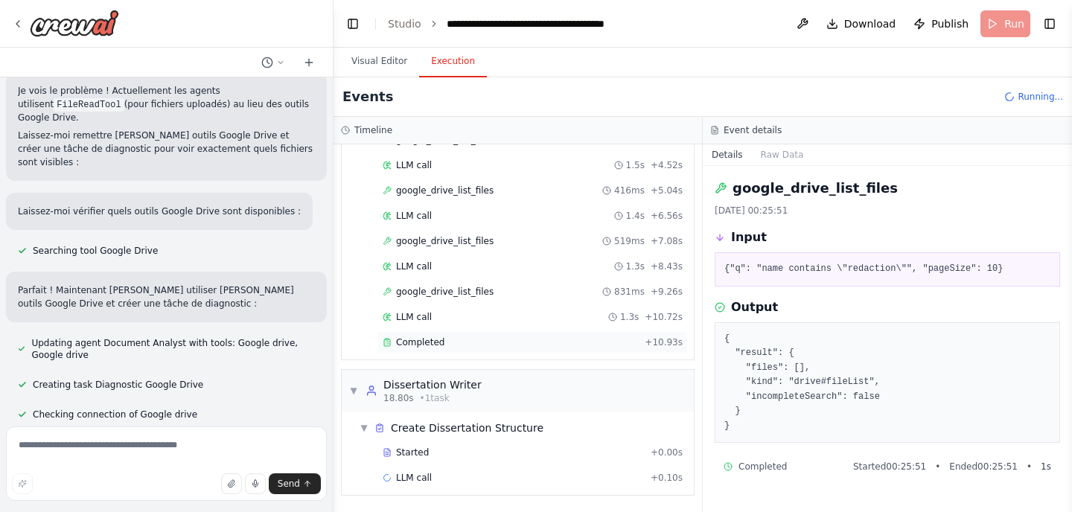
click at [429, 333] on div "Completed + 10.93s" at bounding box center [532, 342] width 310 height 22
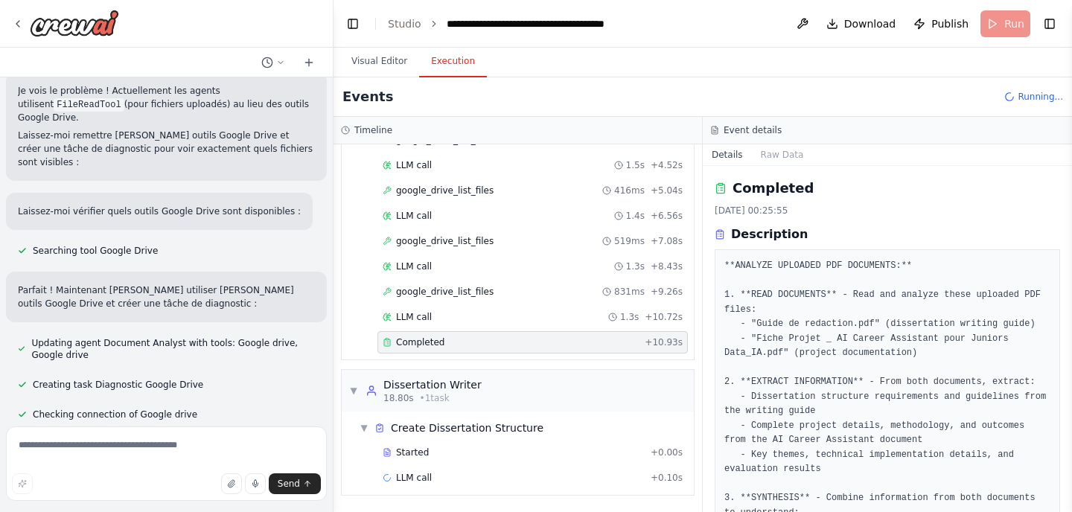
scroll to position [184, 0]
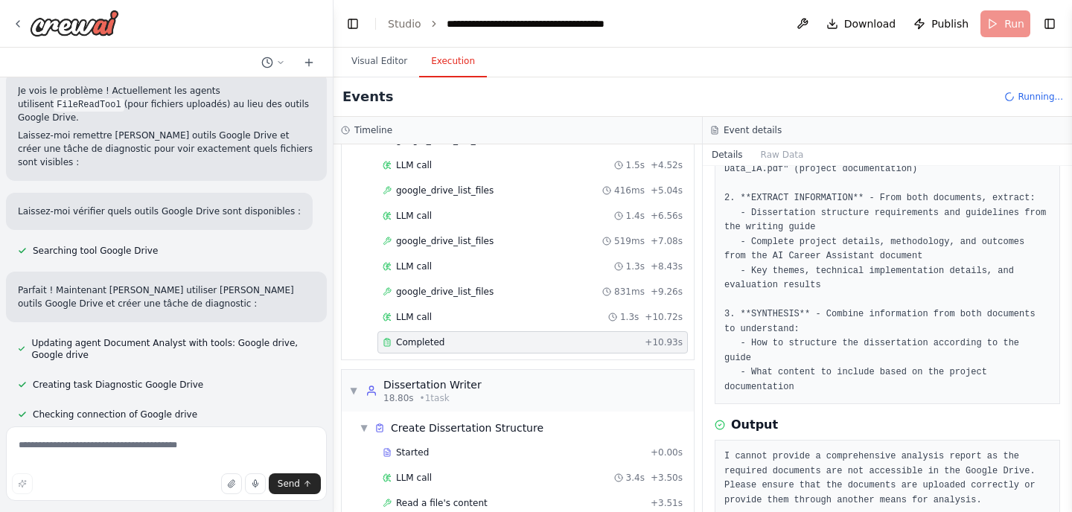
click at [364, 19] on header "**********" at bounding box center [702, 24] width 738 height 48
click at [358, 13] on button "Toggle Left Sidebar" at bounding box center [352, 23] width 21 height 21
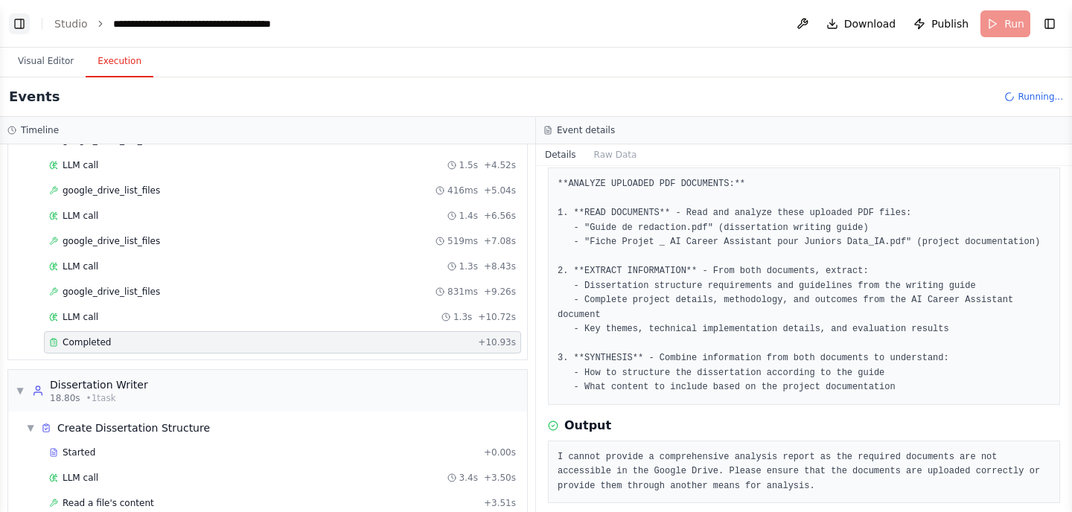
click at [25, 17] on button "Toggle Left Sidebar" at bounding box center [19, 23] width 21 height 21
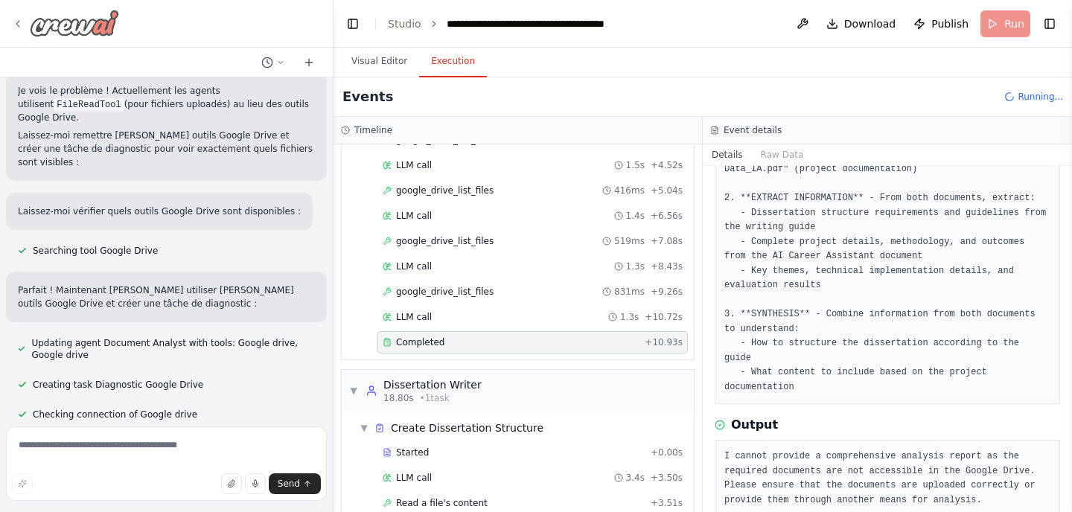
click at [62, 26] on img at bounding box center [74, 23] width 89 height 27
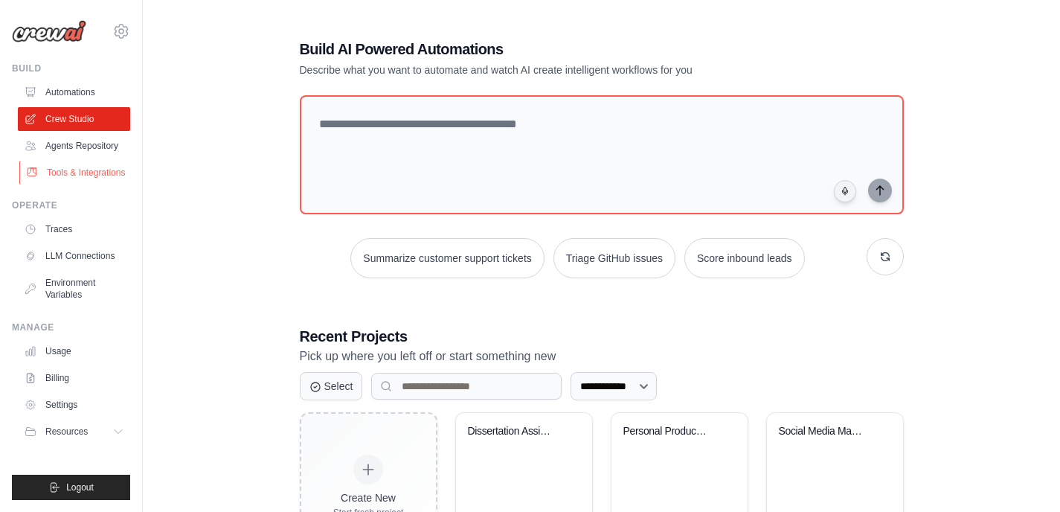
click at [78, 176] on link "Tools & Integrations" at bounding box center [75, 173] width 112 height 24
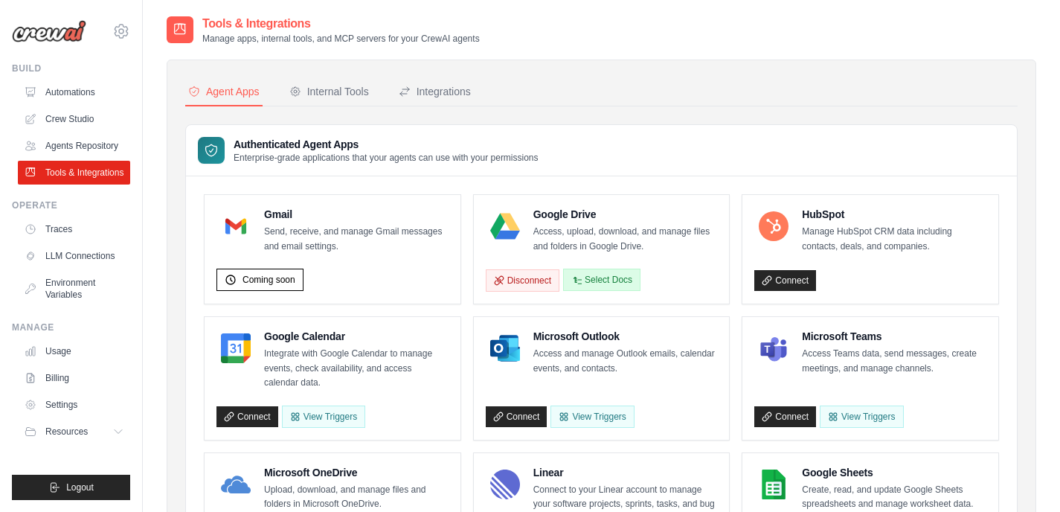
click at [601, 280] on button "Select Docs" at bounding box center [601, 280] width 77 height 22
click at [612, 281] on button "Select Docs" at bounding box center [601, 280] width 77 height 22
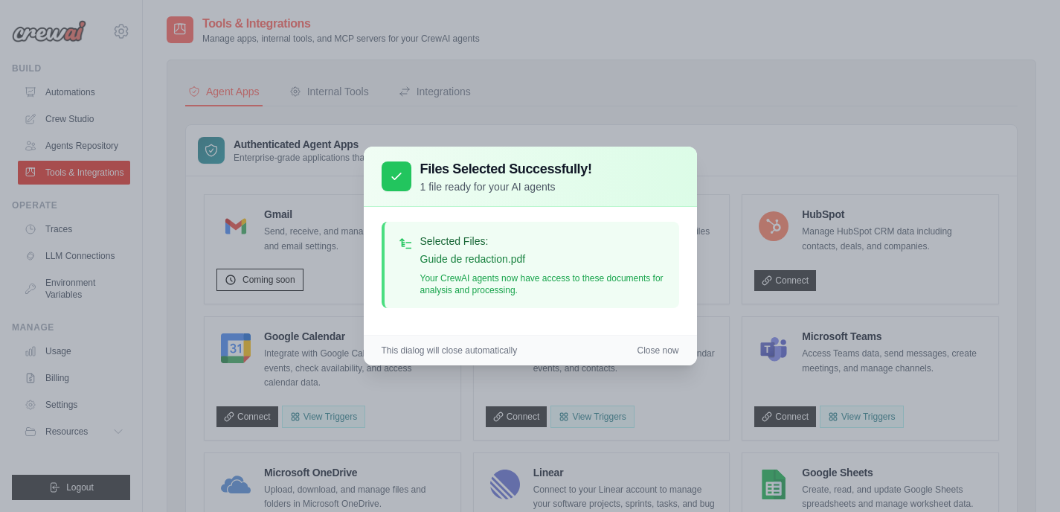
click at [654, 350] on button "Close now" at bounding box center [658, 351] width 42 height 12
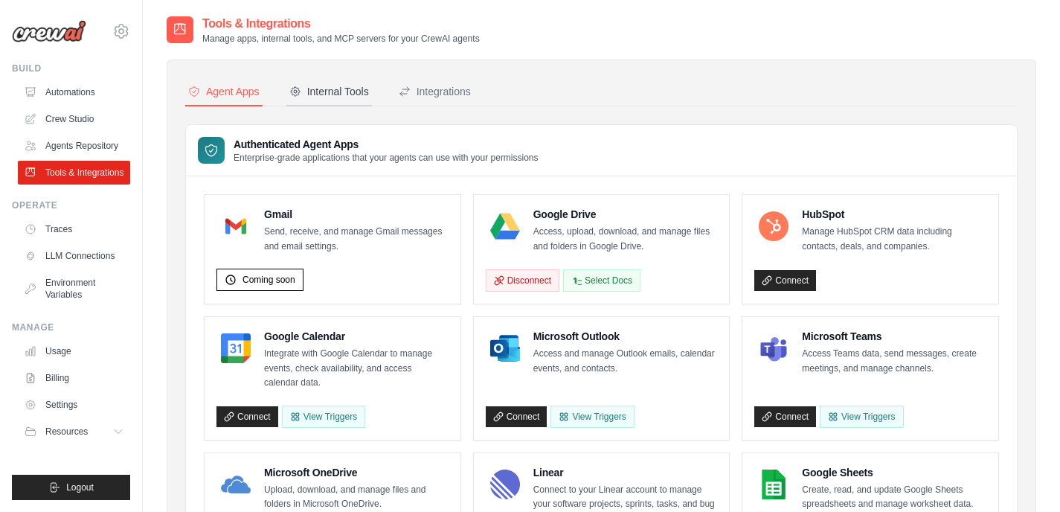
click at [336, 94] on div "Internal Tools" at bounding box center [329, 91] width 80 height 15
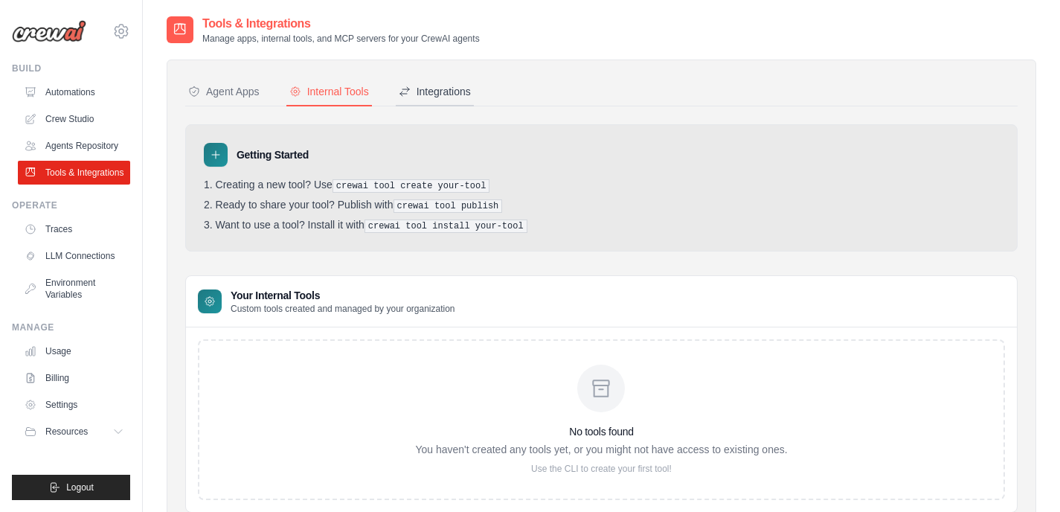
click at [466, 105] on button "Integrations" at bounding box center [435, 92] width 78 height 28
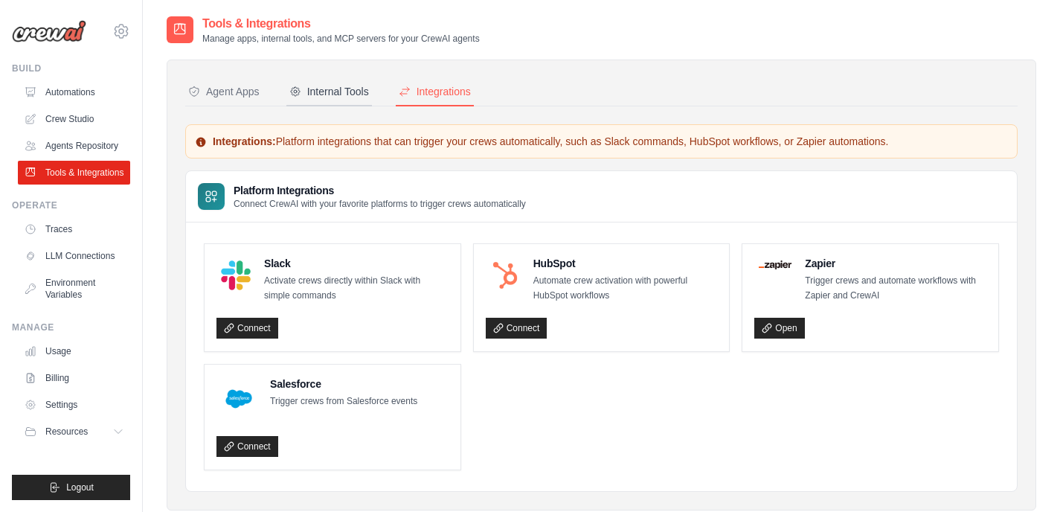
click at [312, 99] on button "Internal Tools" at bounding box center [330, 92] width 86 height 28
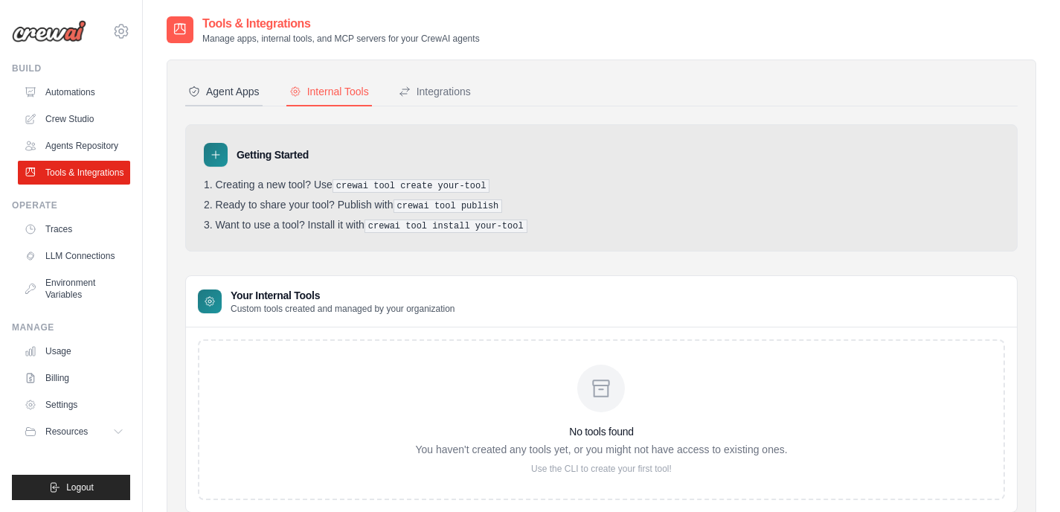
click at [231, 100] on button "Agent Apps" at bounding box center [223, 92] width 77 height 28
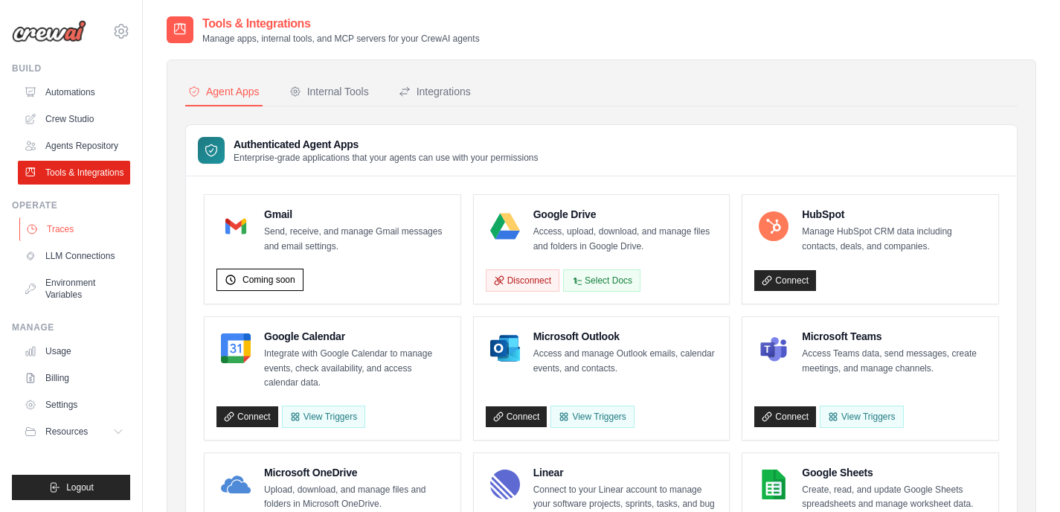
click at [68, 228] on link "Traces" at bounding box center [75, 229] width 112 height 24
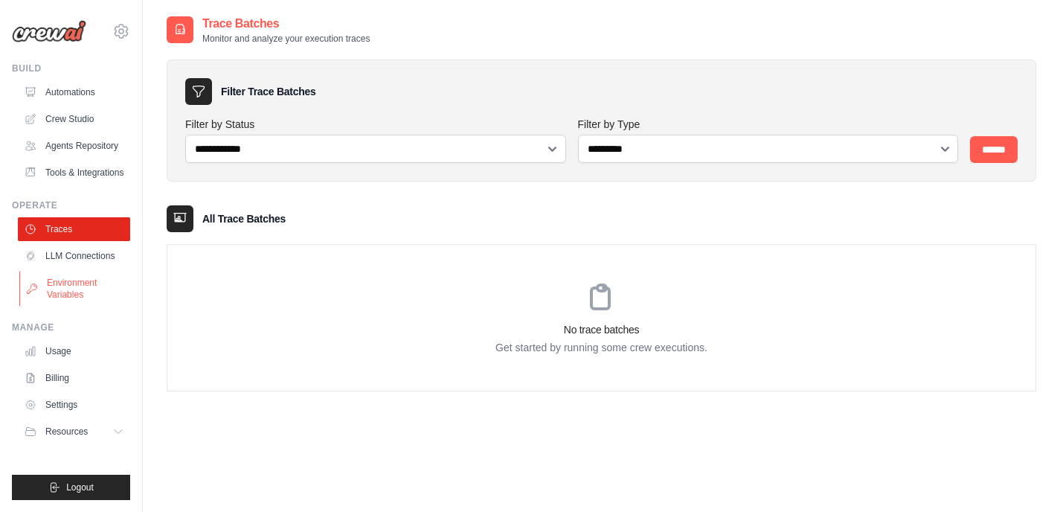
click at [63, 287] on link "Environment Variables" at bounding box center [75, 289] width 112 height 36
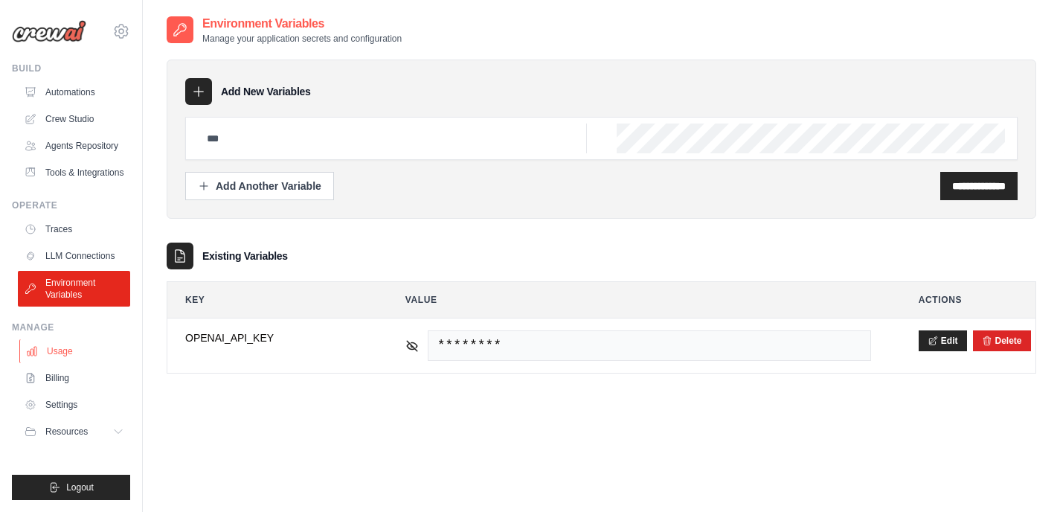
click at [63, 344] on link "Usage" at bounding box center [75, 351] width 112 height 24
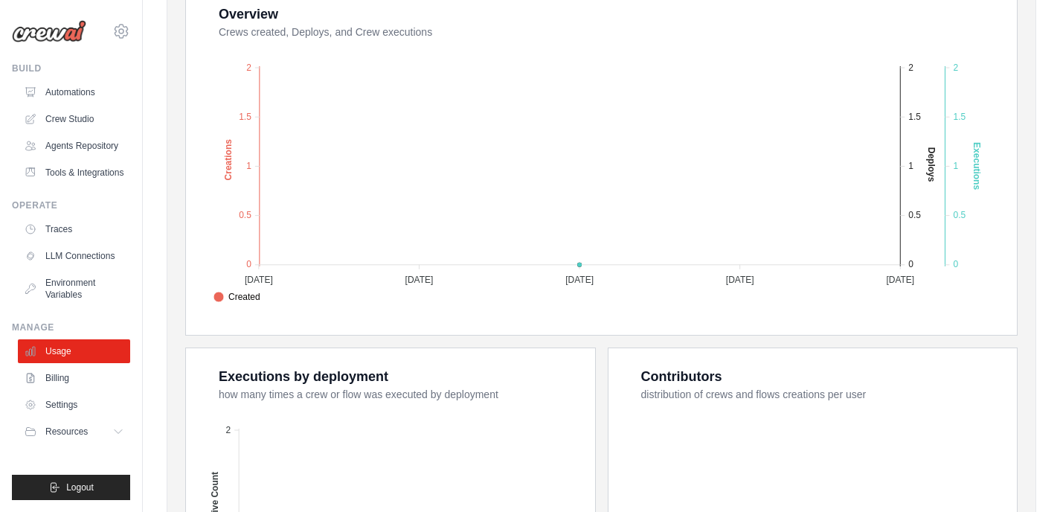
scroll to position [298, 0]
click at [71, 380] on link "Billing" at bounding box center [75, 378] width 112 height 24
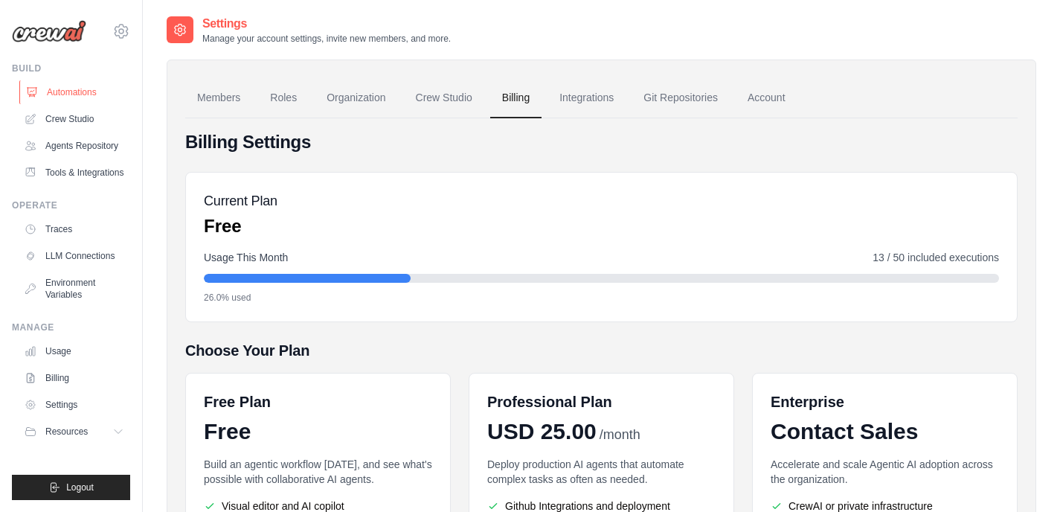
click at [75, 95] on link "Automations" at bounding box center [75, 92] width 112 height 24
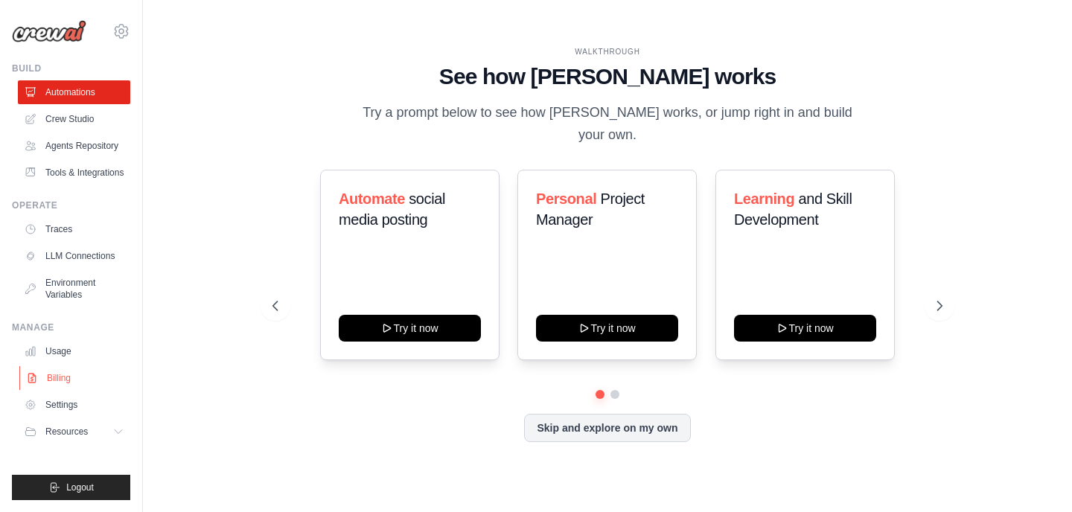
click at [74, 370] on link "Billing" at bounding box center [75, 378] width 112 height 24
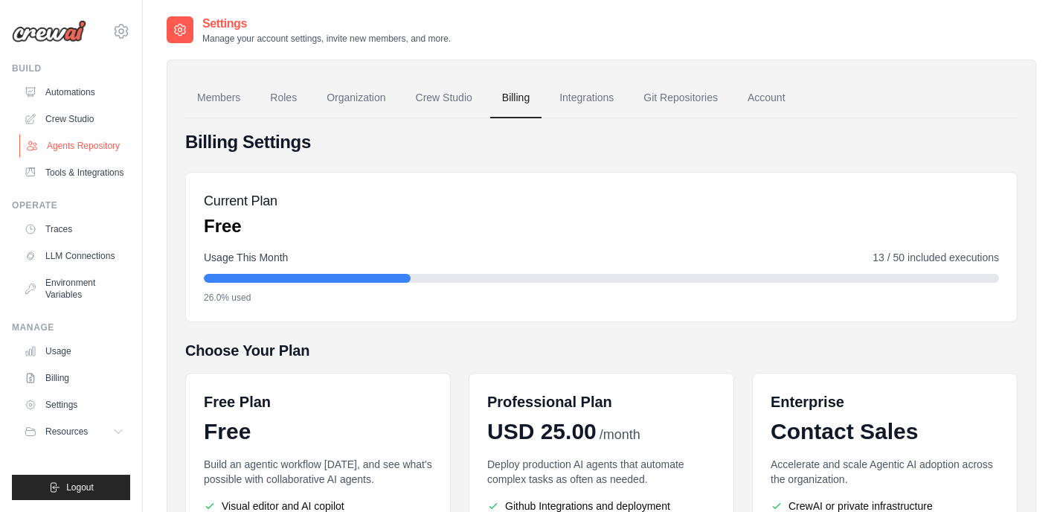
click at [68, 147] on link "Agents Repository" at bounding box center [75, 146] width 112 height 24
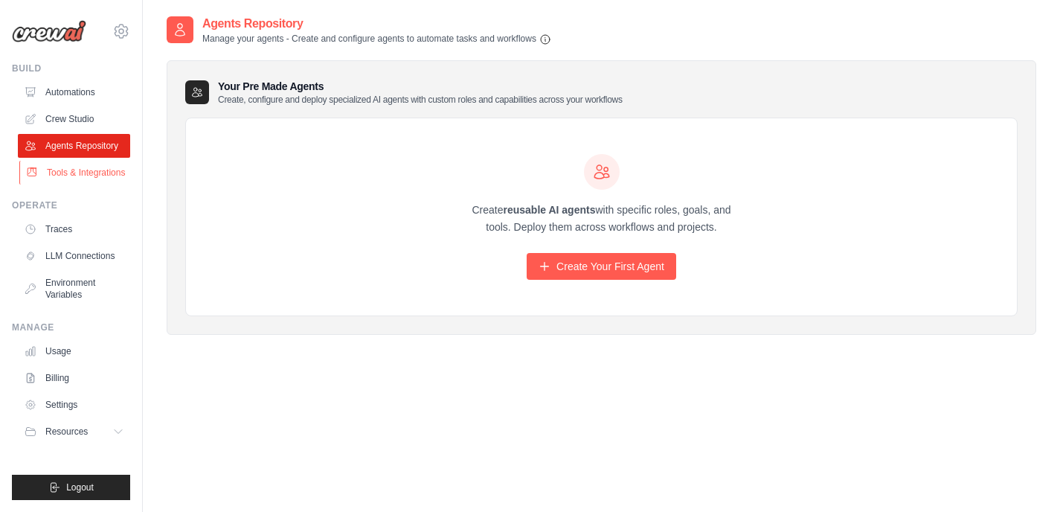
click at [94, 173] on link "Tools & Integrations" at bounding box center [75, 173] width 112 height 24
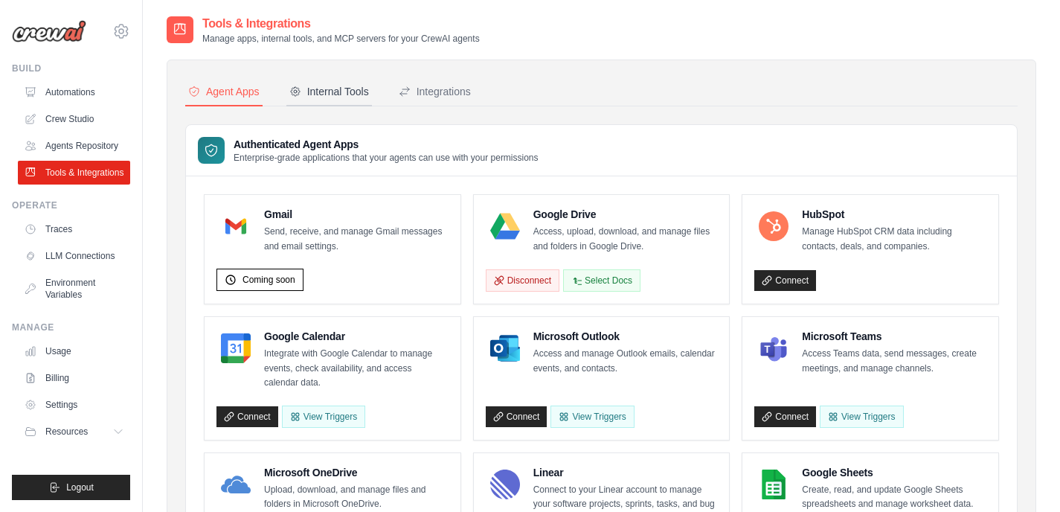
click at [320, 96] on div "Internal Tools" at bounding box center [329, 91] width 80 height 15
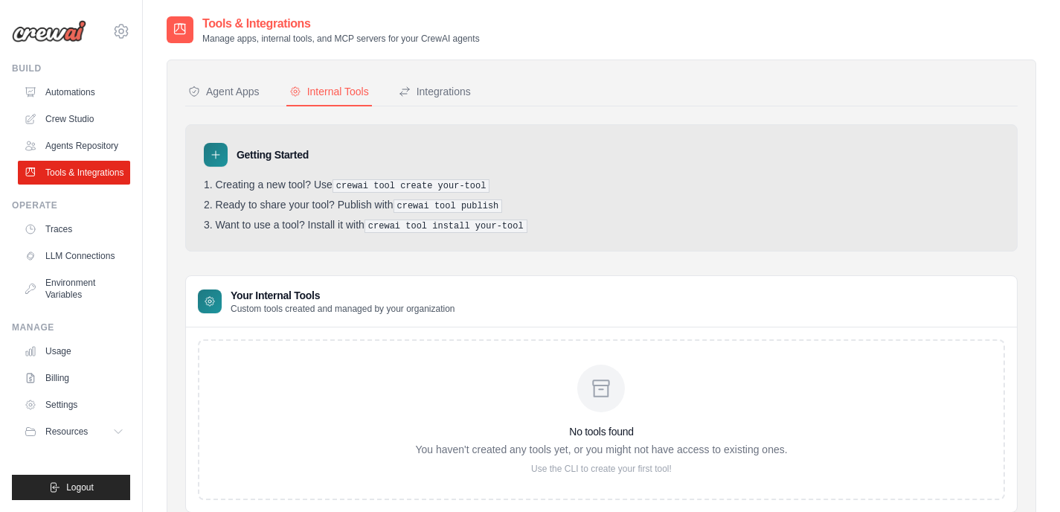
click at [432, 77] on div "Agent Apps Internal Tools Integrations Authenticated Agent Apps Enterprise-grad…" at bounding box center [602, 296] width 870 height 472
click at [441, 89] on div "Integrations" at bounding box center [435, 91] width 72 height 15
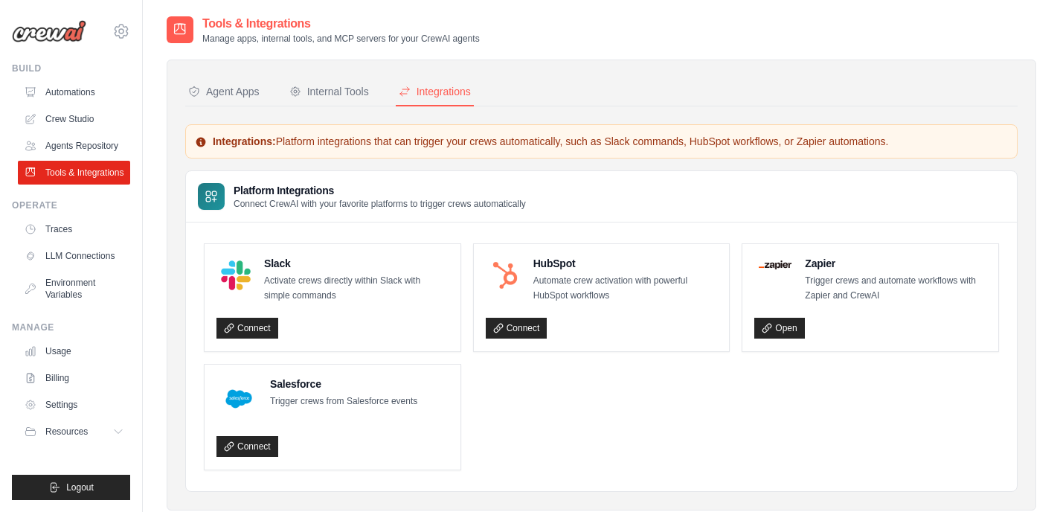
click at [277, 96] on nav "Agent Apps Internal Tools Integrations" at bounding box center [601, 92] width 833 height 28
click at [226, 96] on div "Agent Apps" at bounding box center [223, 91] width 71 height 15
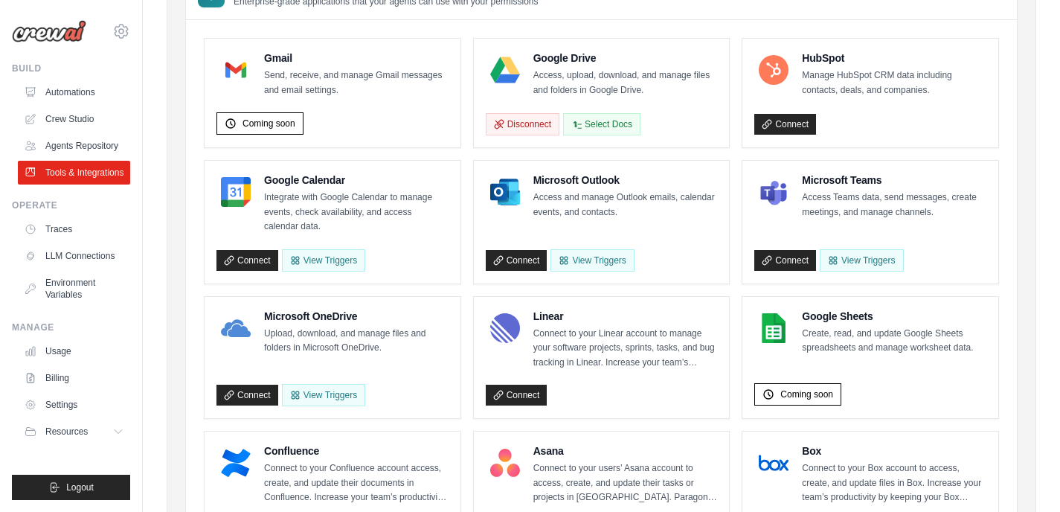
scroll to position [149, 0]
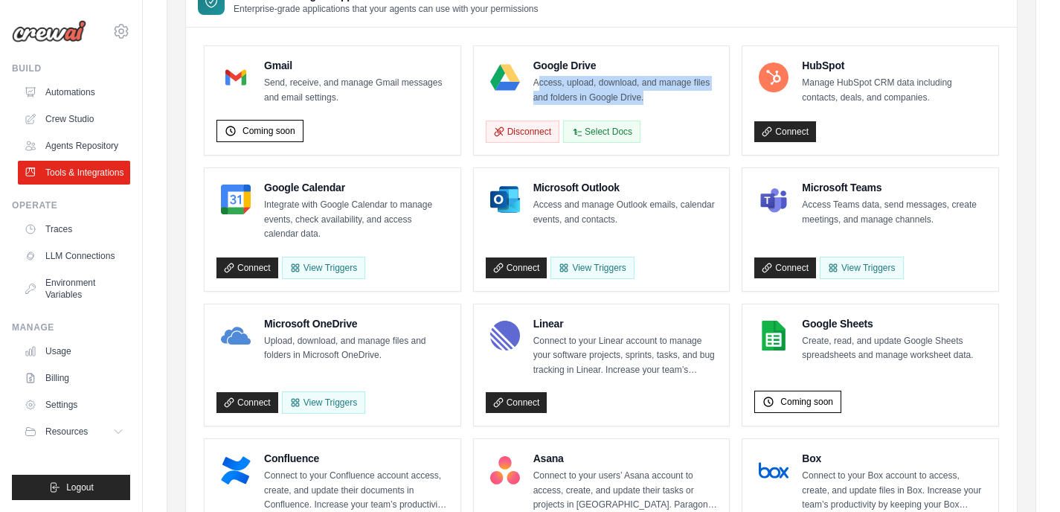
drag, startPoint x: 537, startPoint y: 79, endPoint x: 676, endPoint y: 101, distance: 140.9
click at [676, 101] on p "Access, upload, download, and manage files and folders in Google Drive." at bounding box center [626, 90] width 185 height 29
drag, startPoint x: 673, startPoint y: 100, endPoint x: 533, endPoint y: 84, distance: 140.9
click at [533, 84] on div "Google Drive Access, upload, download, and manage files and folders in Google D…" at bounding box center [602, 81] width 232 height 47
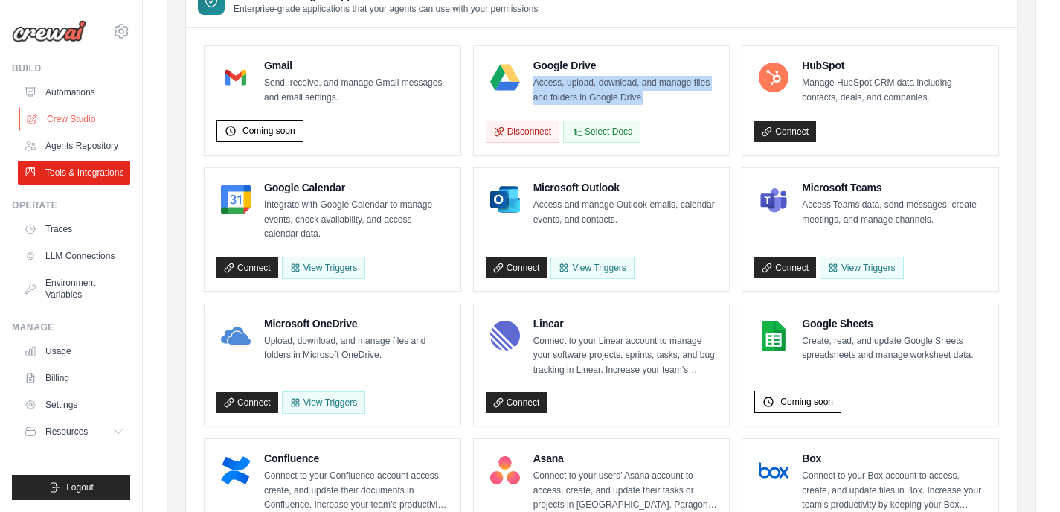
click at [65, 123] on link "Crew Studio" at bounding box center [75, 119] width 112 height 24
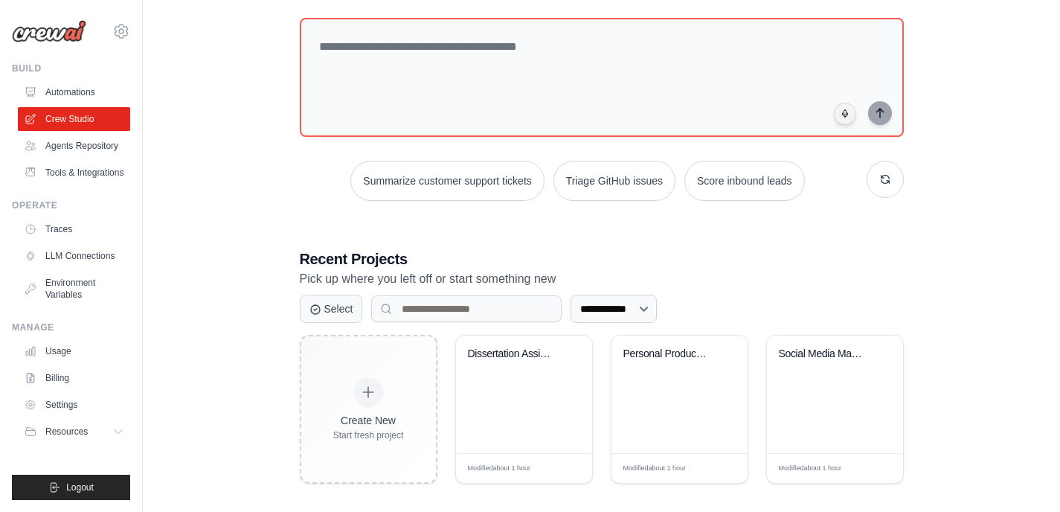
scroll to position [87, 0]
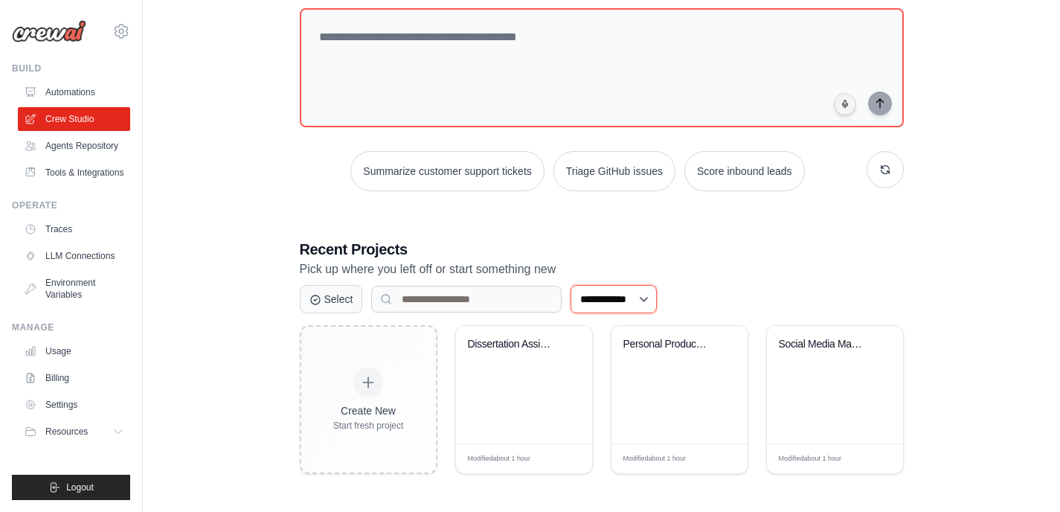
click at [632, 304] on select "**********" at bounding box center [614, 299] width 86 height 28
click at [571, 285] on select "**********" at bounding box center [614, 299] width 86 height 28
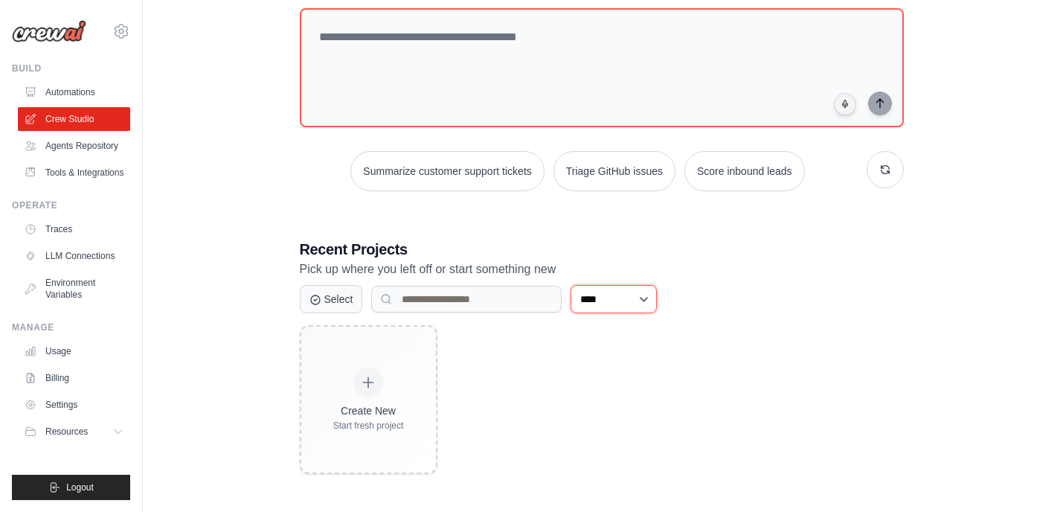
click at [625, 295] on select "**********" at bounding box center [614, 299] width 86 height 28
click at [571, 285] on select "**********" at bounding box center [614, 299] width 86 height 28
click at [610, 291] on select "**********" at bounding box center [614, 299] width 86 height 28
select select "***"
click at [571, 285] on select "**********" at bounding box center [614, 299] width 86 height 28
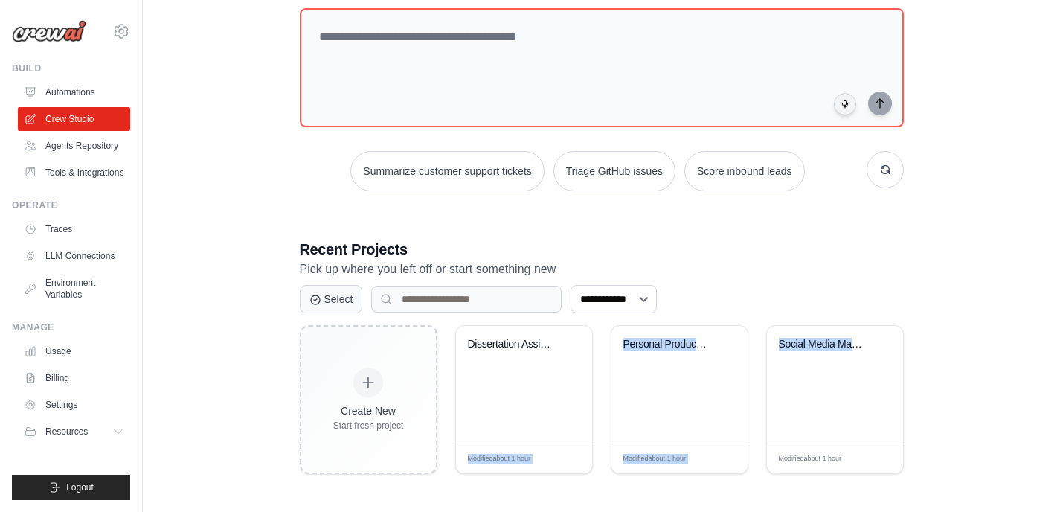
drag, startPoint x: 867, startPoint y: 394, endPoint x: 604, endPoint y: 301, distance: 279.4
click at [575, 387] on div "Create New Start fresh project Dissertation Assistant - AI Career ... Modified …" at bounding box center [602, 399] width 604 height 149
click at [715, 275] on p "Pick up where you left off or start something new" at bounding box center [602, 269] width 604 height 19
click at [68, 37] on img at bounding box center [49, 31] width 74 height 22
click at [92, 94] on link "Automations" at bounding box center [75, 92] width 112 height 24
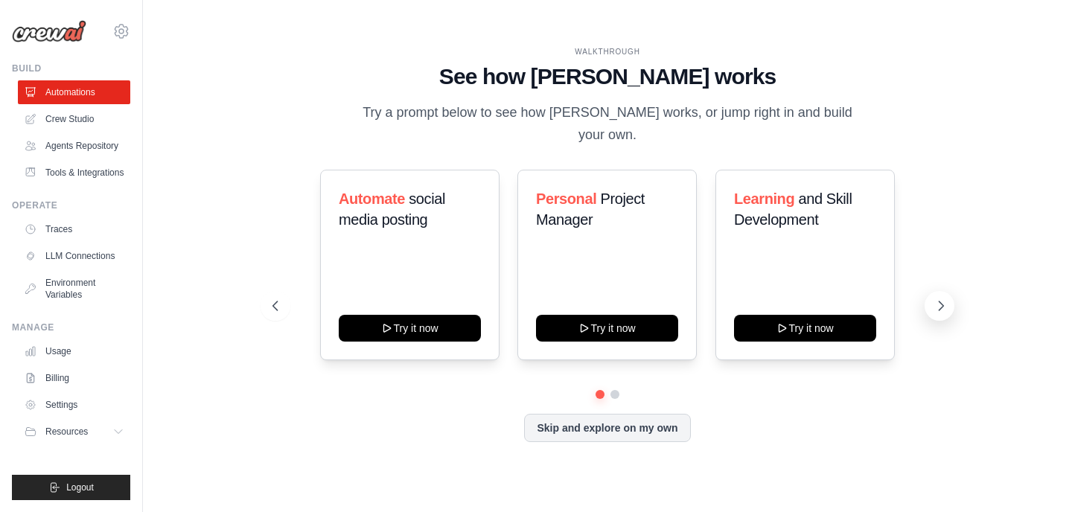
click at [948, 296] on button at bounding box center [939, 306] width 30 height 30
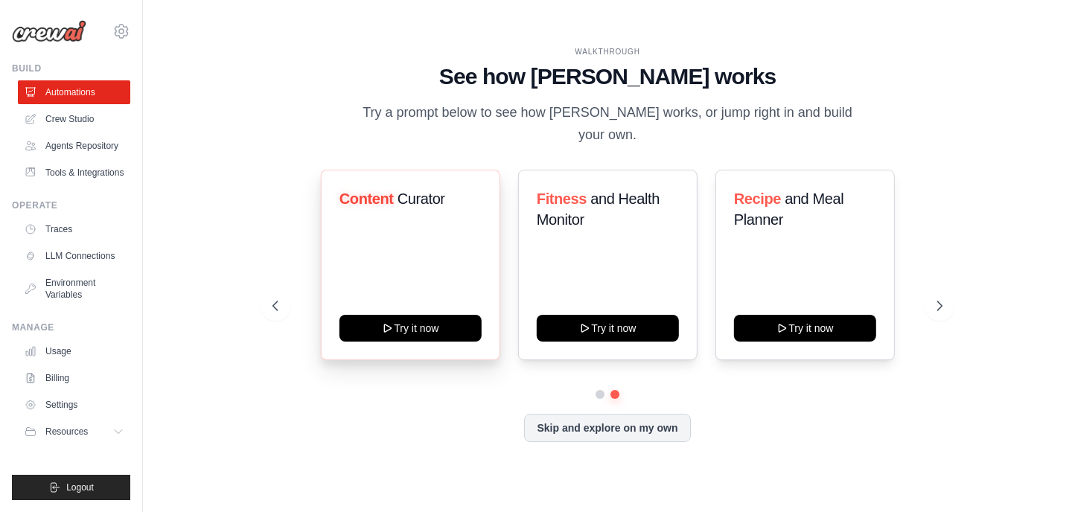
click at [417, 191] on span "Curator" at bounding box center [421, 199] width 48 height 16
click at [413, 299] on div "Content Curator Try it now" at bounding box center [409, 265] width 179 height 191
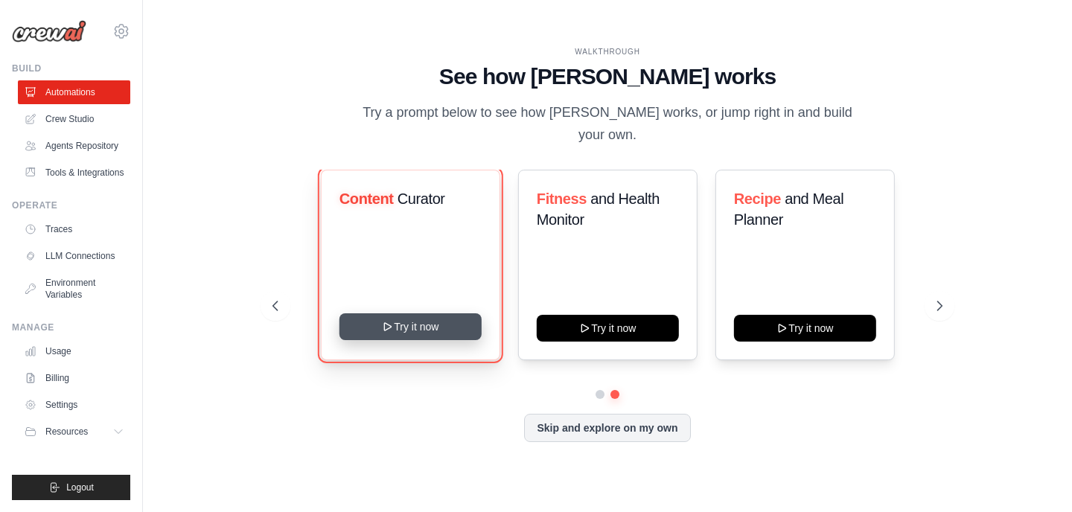
click at [413, 316] on button "Try it now" at bounding box center [410, 326] width 142 height 27
